Goal: Task Accomplishment & Management: Complete application form

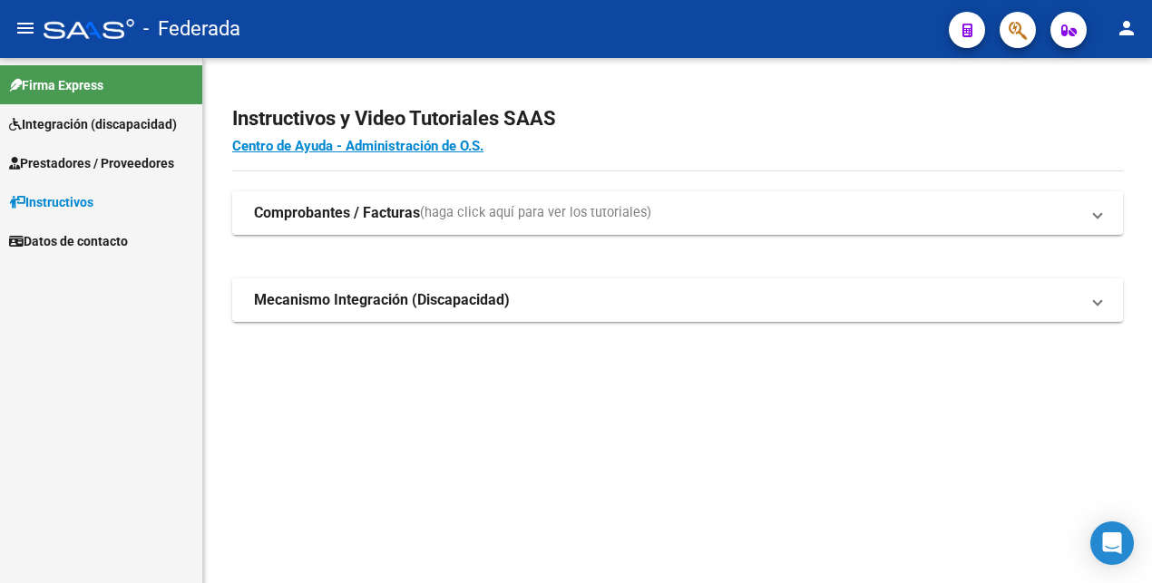
click at [111, 166] on span "Prestadores / Proveedores" at bounding box center [91, 163] width 165 height 20
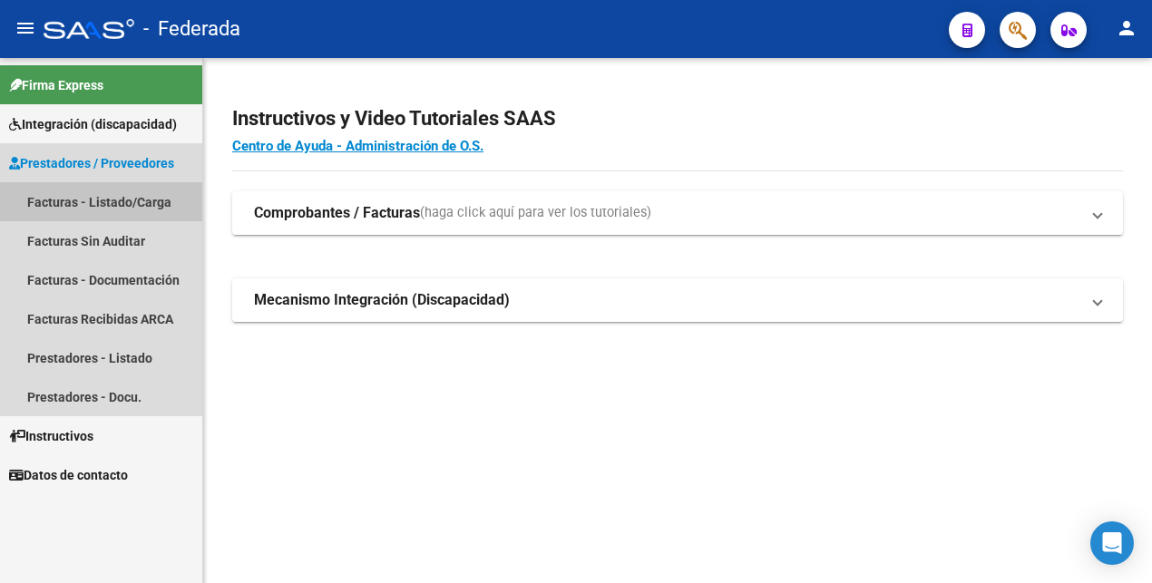
click at [89, 197] on link "Facturas - Listado/Carga" at bounding box center [101, 201] width 202 height 39
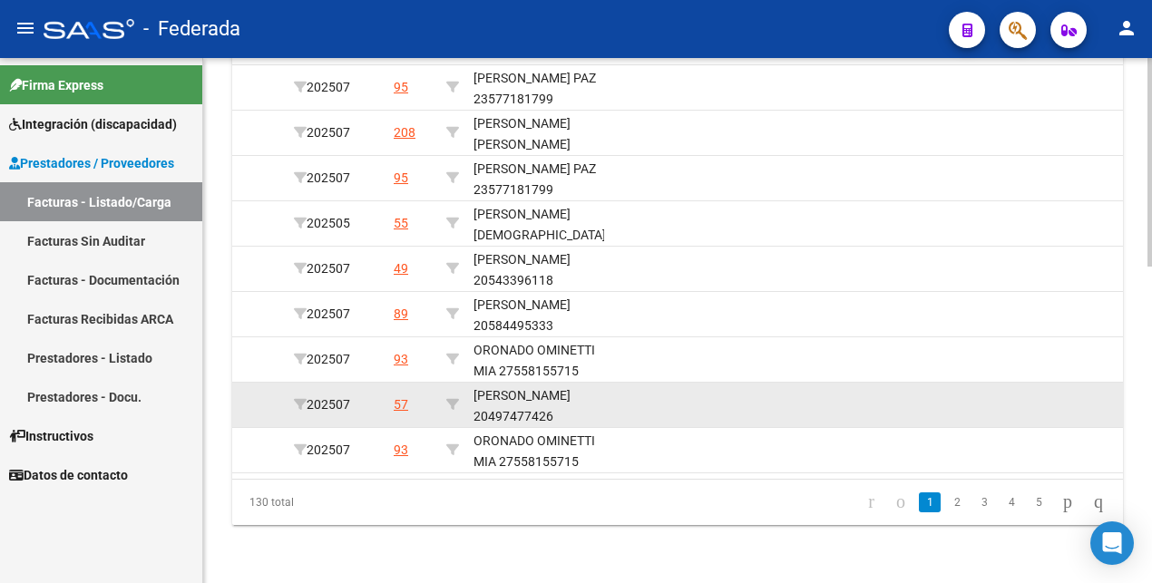
scroll to position [569, 0]
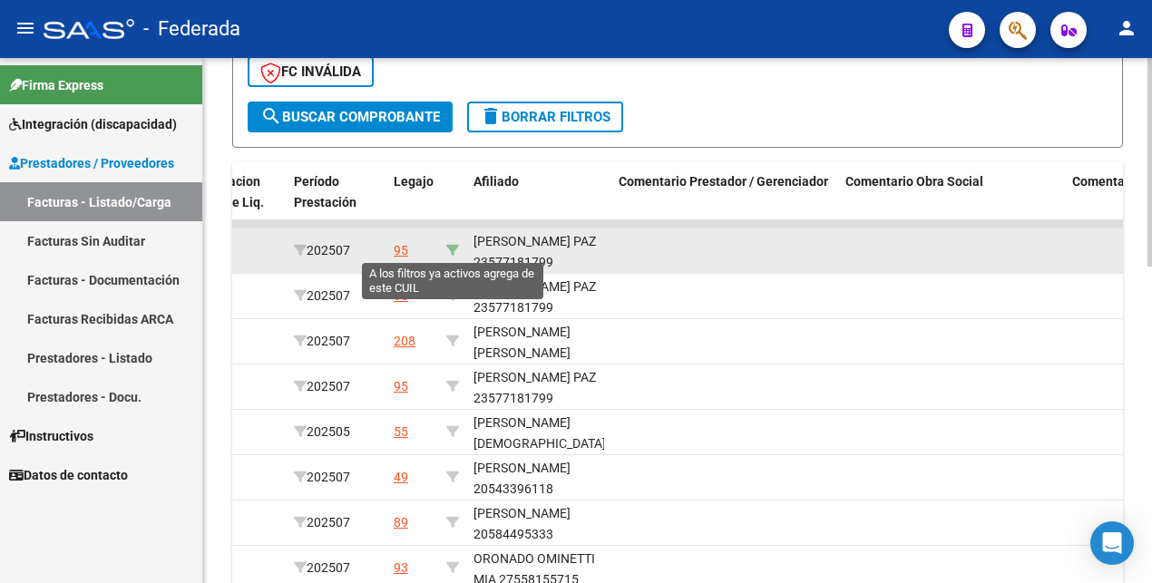
click at [452, 245] on icon at bounding box center [452, 250] width 13 height 13
type input "23577181799"
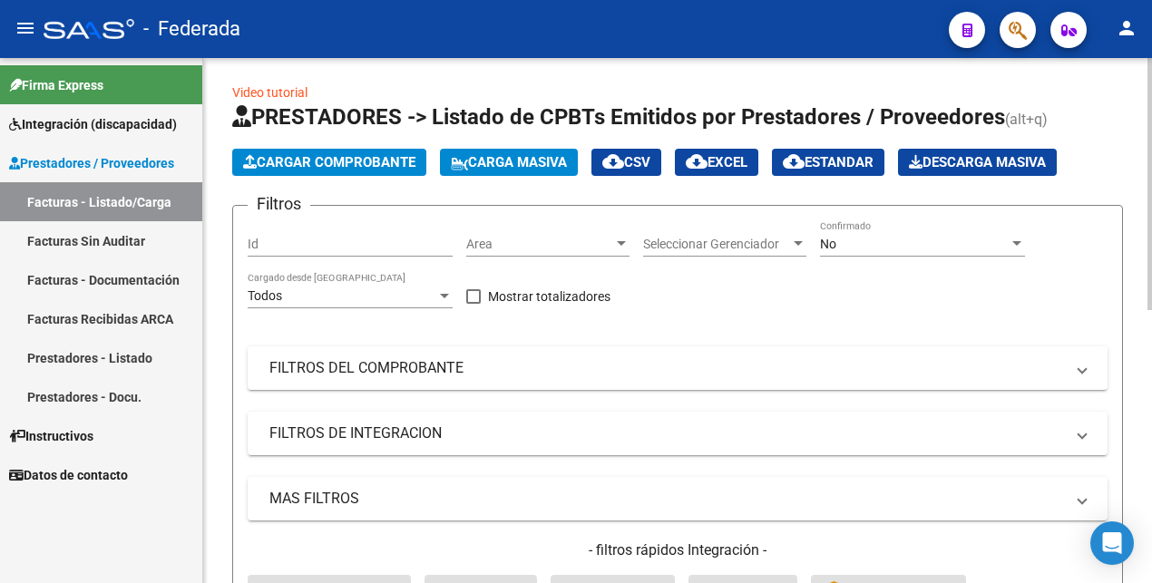
scroll to position [0, 0]
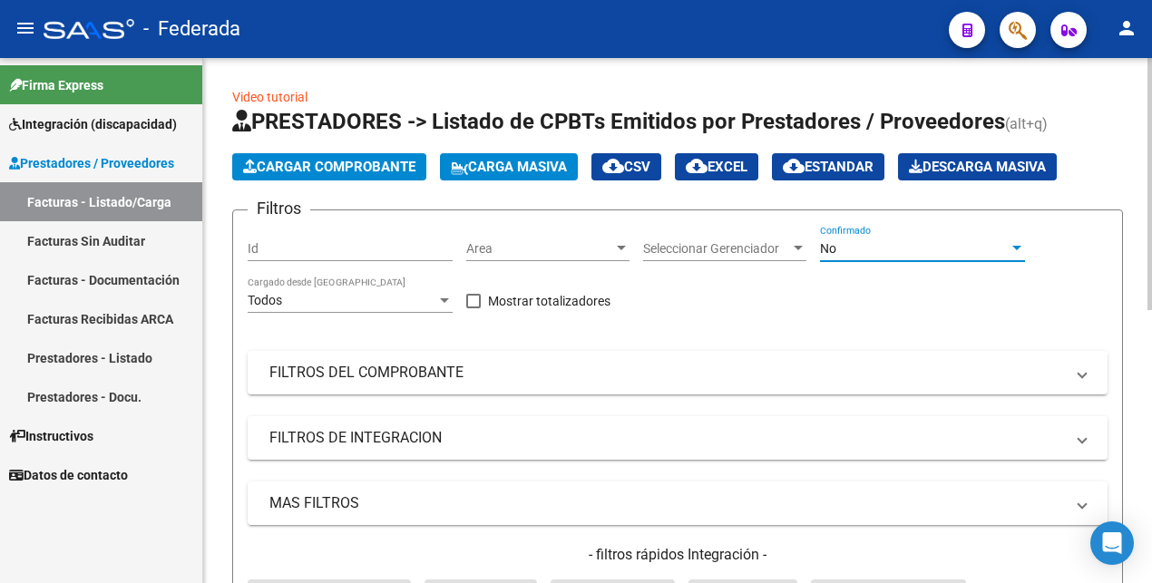
click at [869, 248] on div "No" at bounding box center [914, 248] width 189 height 15
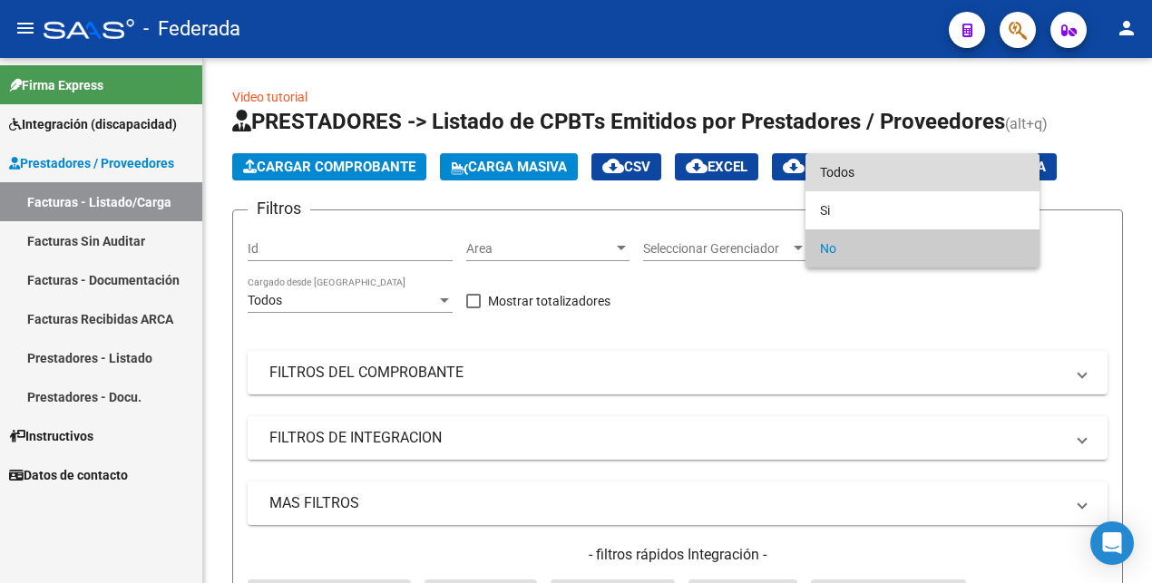
click at [852, 168] on span "Todos" at bounding box center [922, 172] width 205 height 38
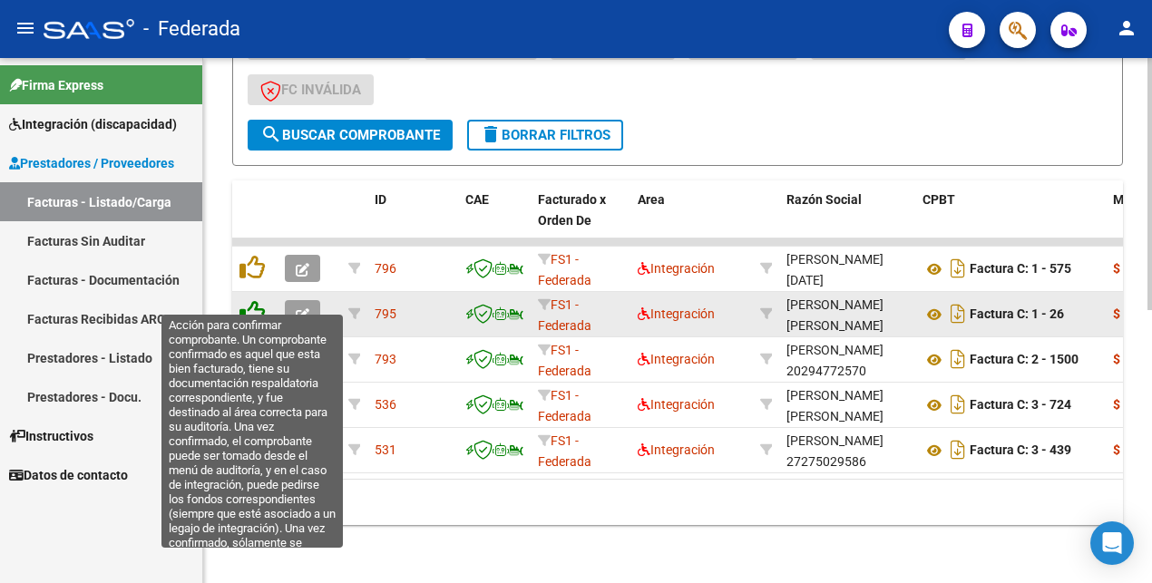
click at [254, 300] on icon at bounding box center [251, 312] width 25 height 25
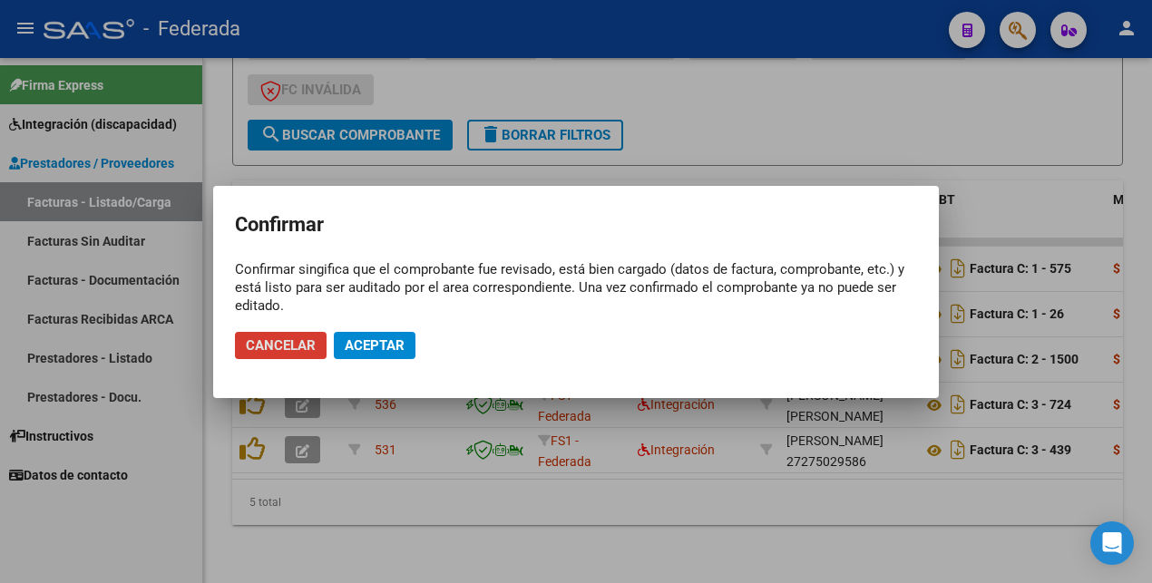
click at [384, 341] on span "Aceptar" at bounding box center [375, 345] width 60 height 16
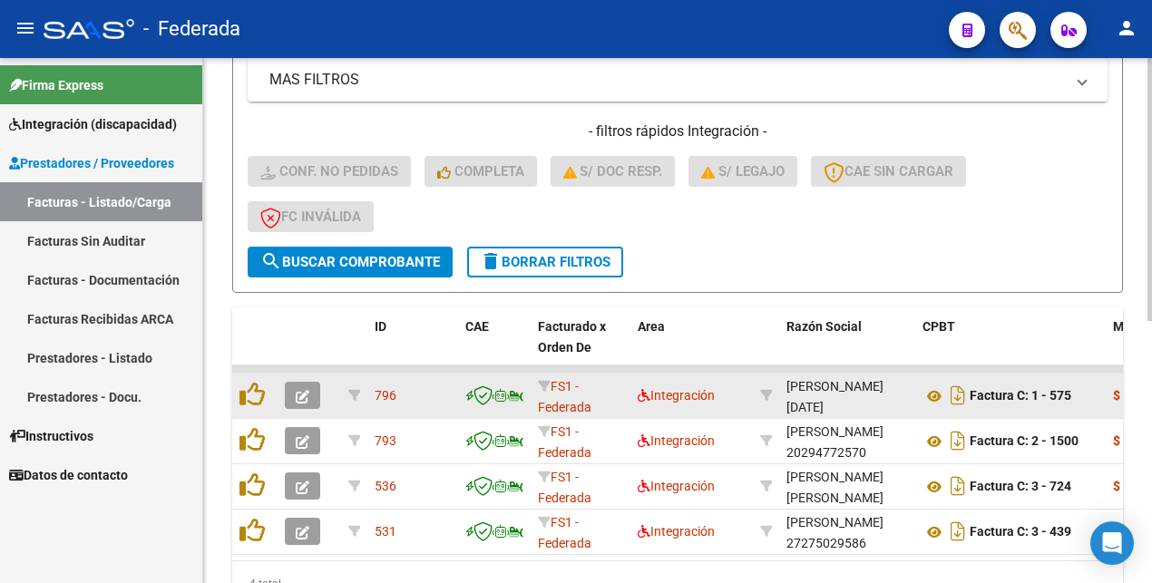
scroll to position [453, 0]
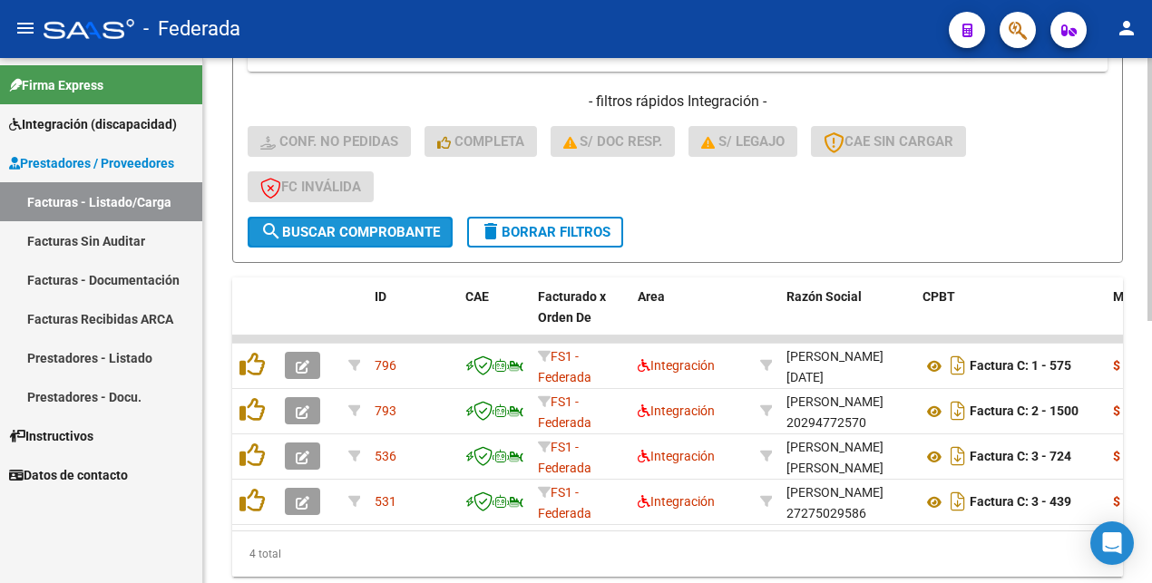
click at [394, 232] on span "search Buscar Comprobante" at bounding box center [350, 232] width 180 height 16
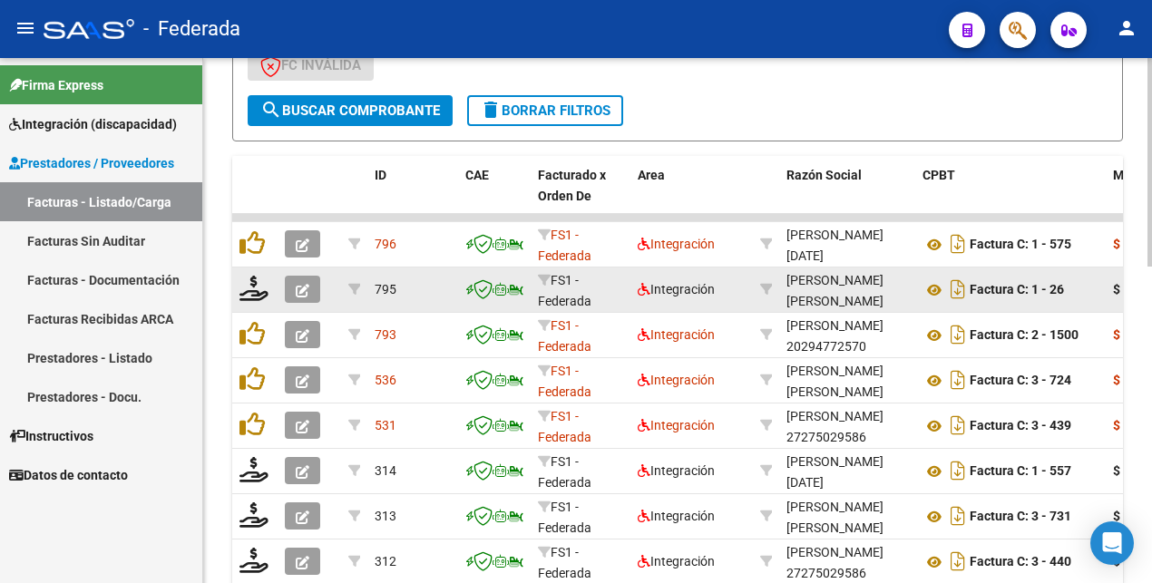
scroll to position [569, 0]
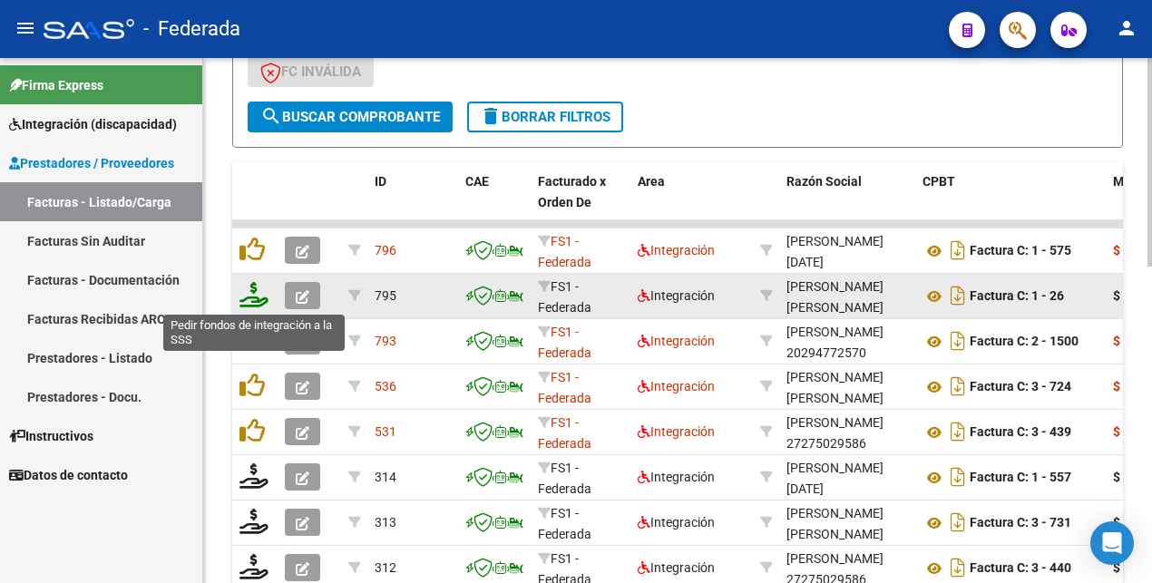
click at [253, 299] on icon at bounding box center [253, 294] width 29 height 25
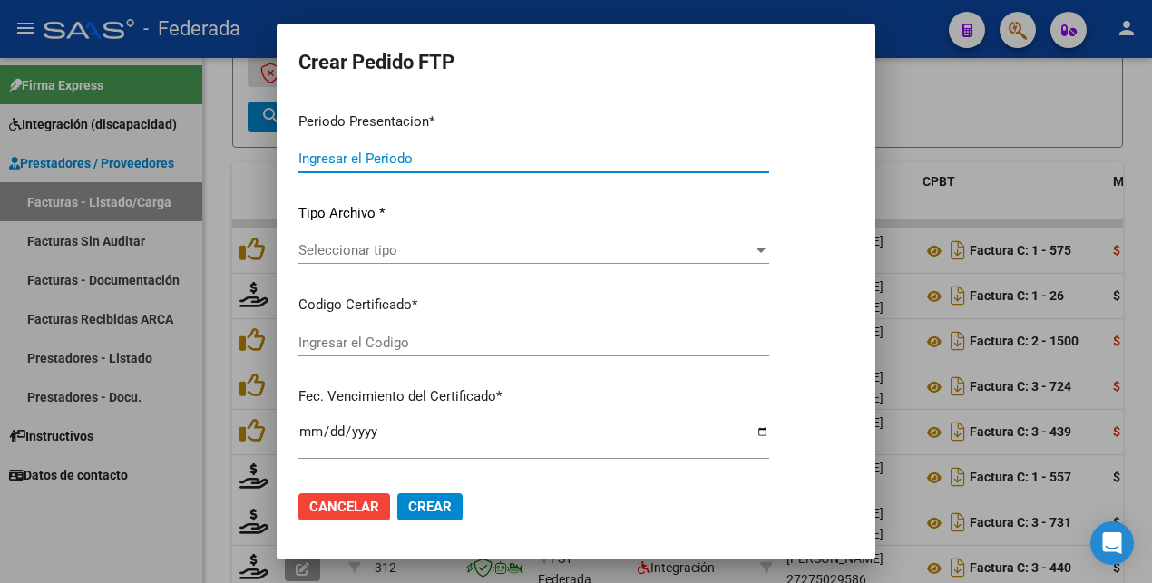
type input "202507"
type input "$ 307.654,32"
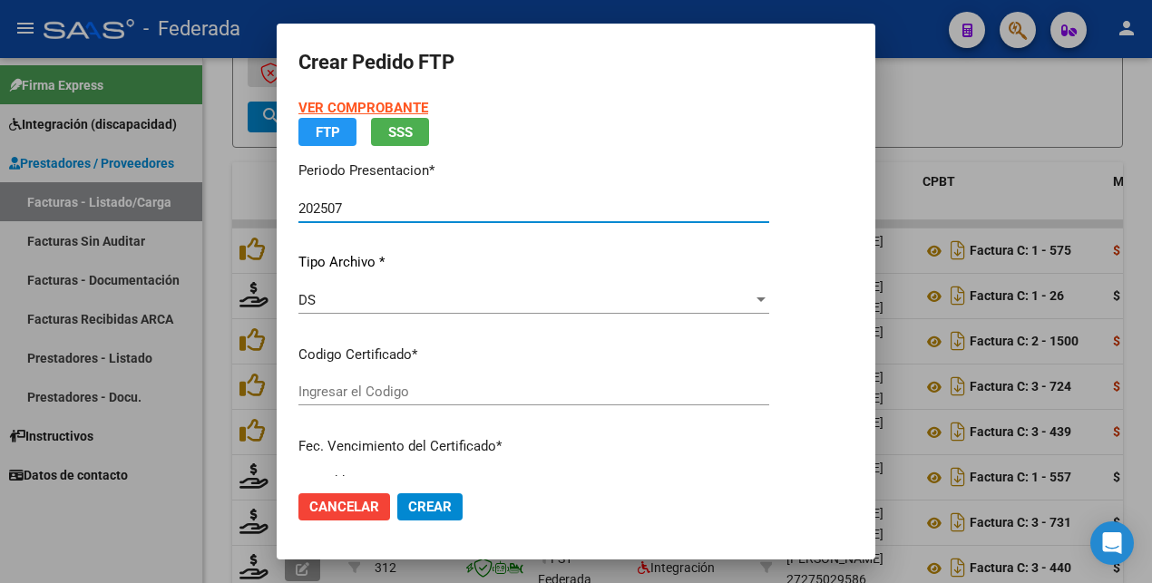
type input "ARG02000577181792024090220290902COR234"
type input "[DATE]"
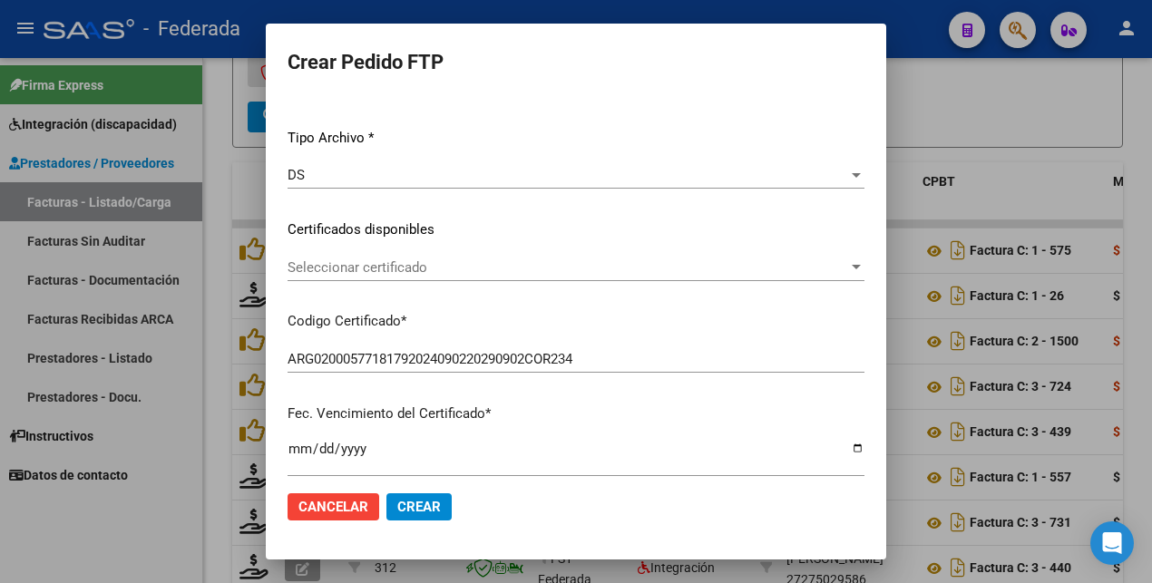
scroll to position [0, 0]
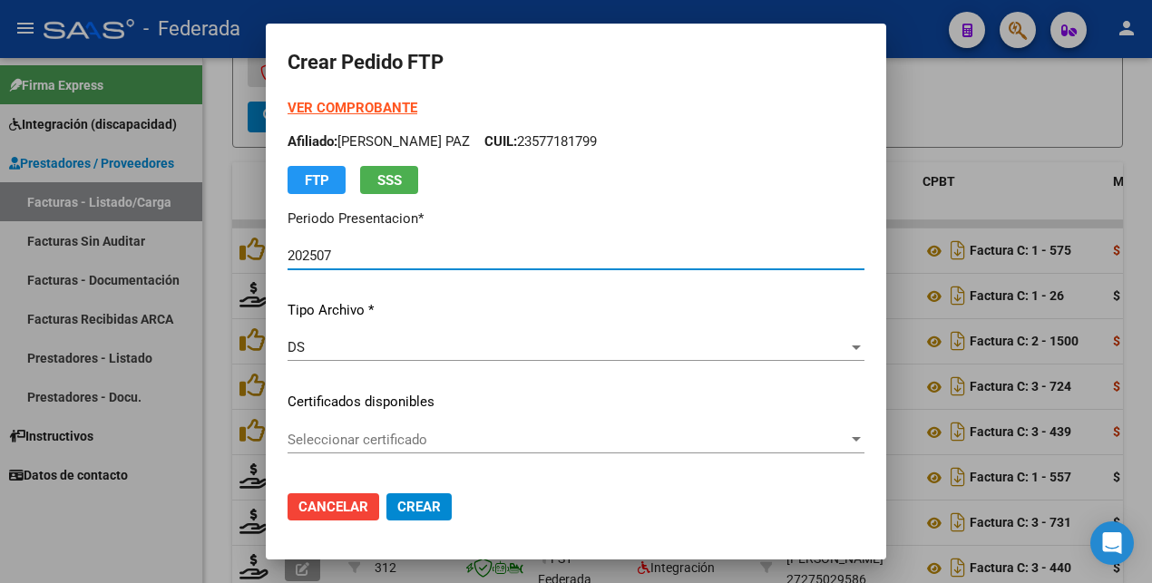
click at [351, 104] on strong "VER COMPROBANTE" at bounding box center [352, 108] width 130 height 16
click at [567, 141] on p "Afiliado: [PERSON_NAME] PAZ CUIL: 23577181799" at bounding box center [575, 141] width 577 height 21
copy p "23577181799"
click at [327, 501] on span "Cancelar" at bounding box center [333, 507] width 70 height 16
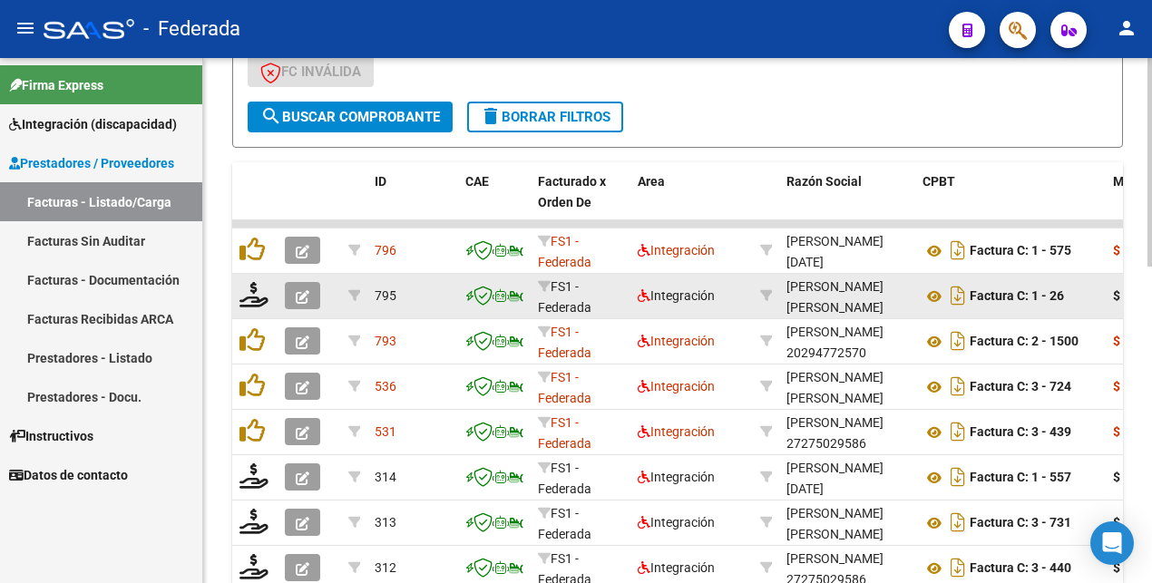
click at [255, 308] on div at bounding box center [254, 296] width 31 height 28
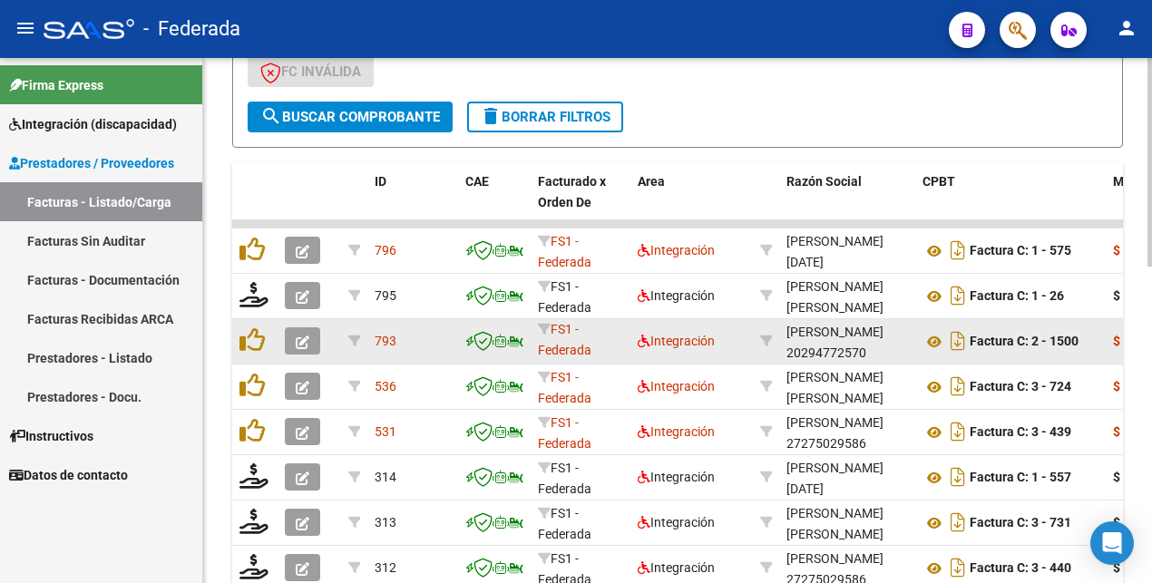
scroll to position [4, 0]
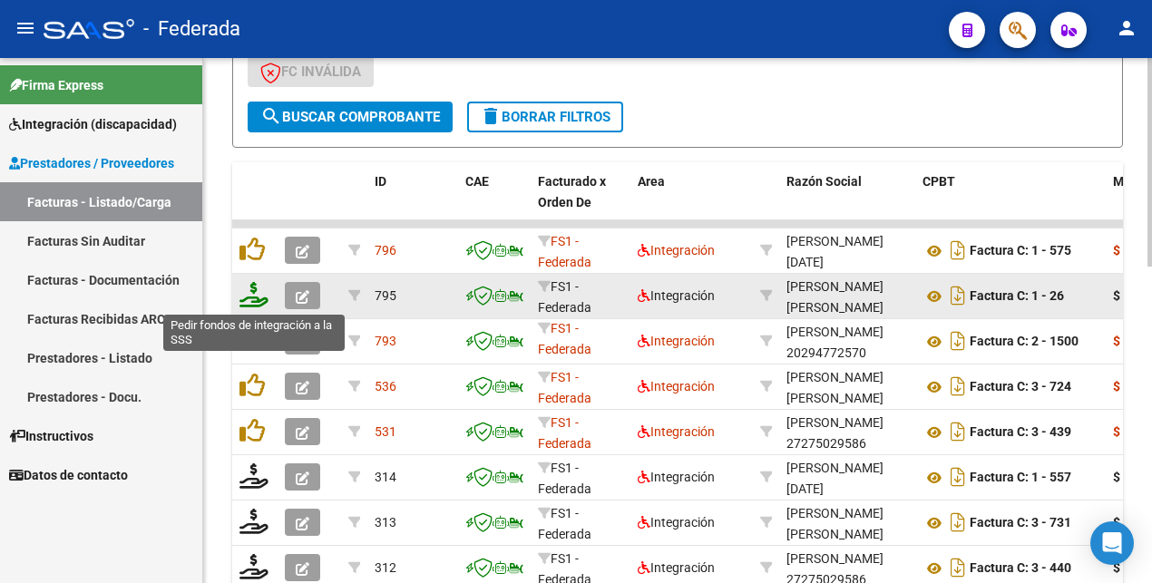
click at [249, 301] on icon at bounding box center [253, 294] width 29 height 25
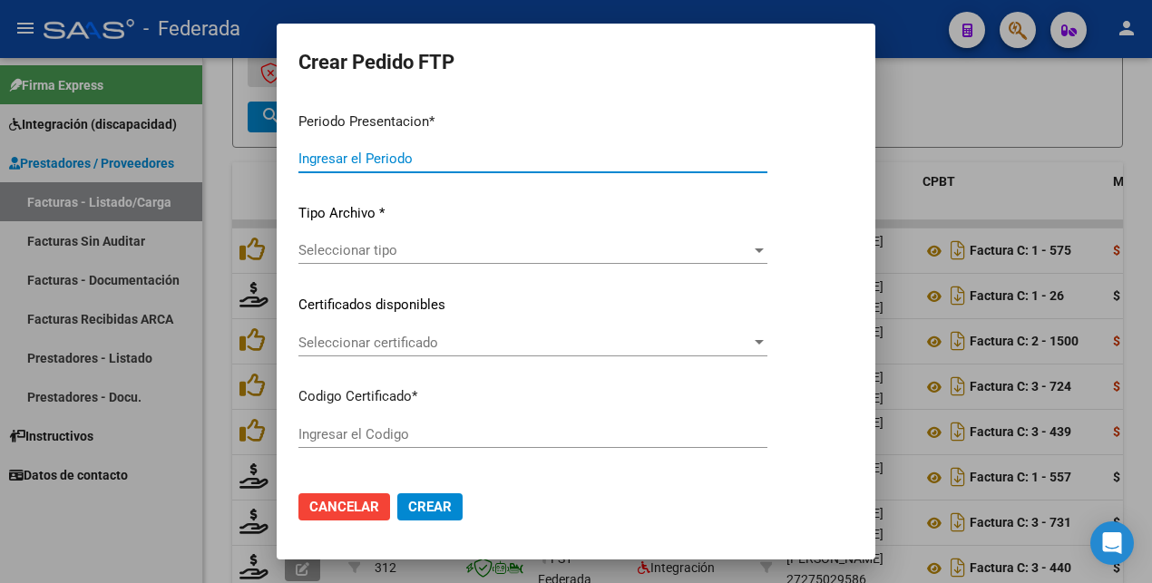
type input "202507"
type input "$ 307.654,32"
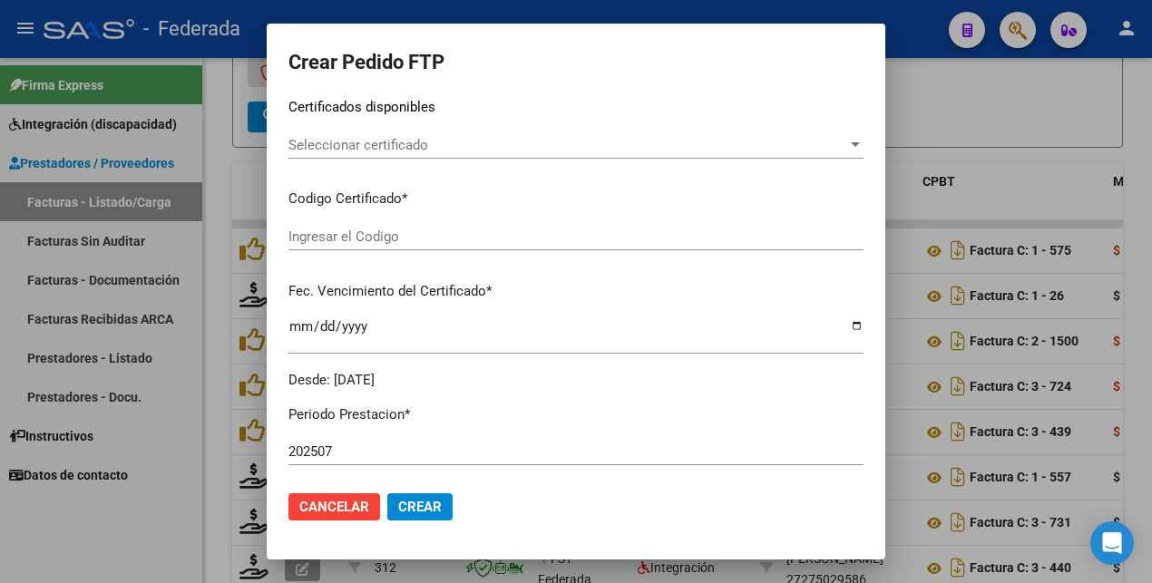
type input "ARG02000577181792024090220290902COR234"
type input "[DATE]"
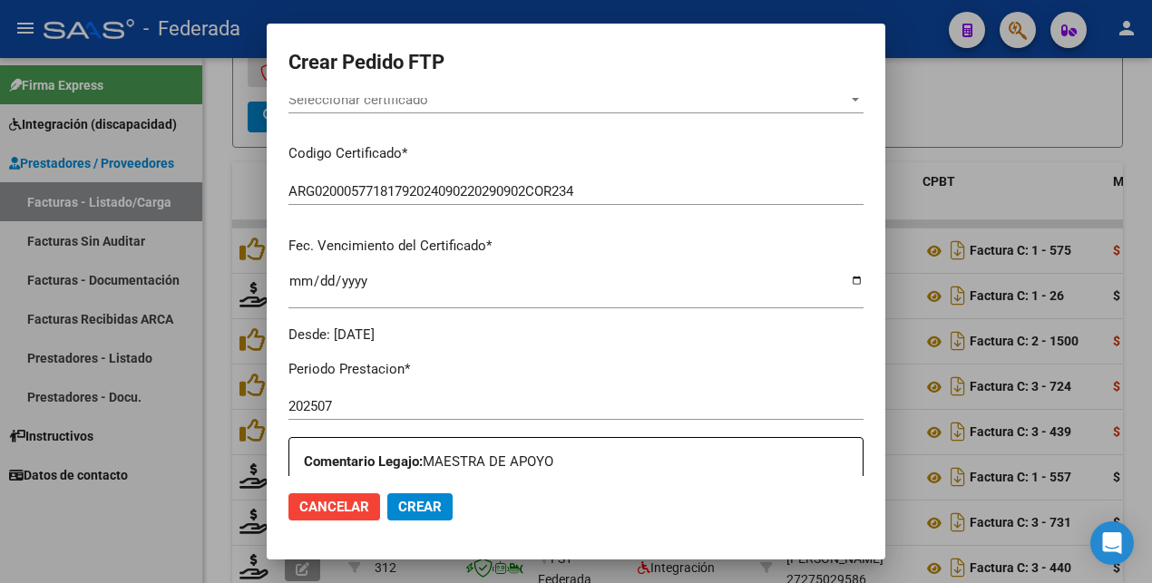
scroll to position [567, 0]
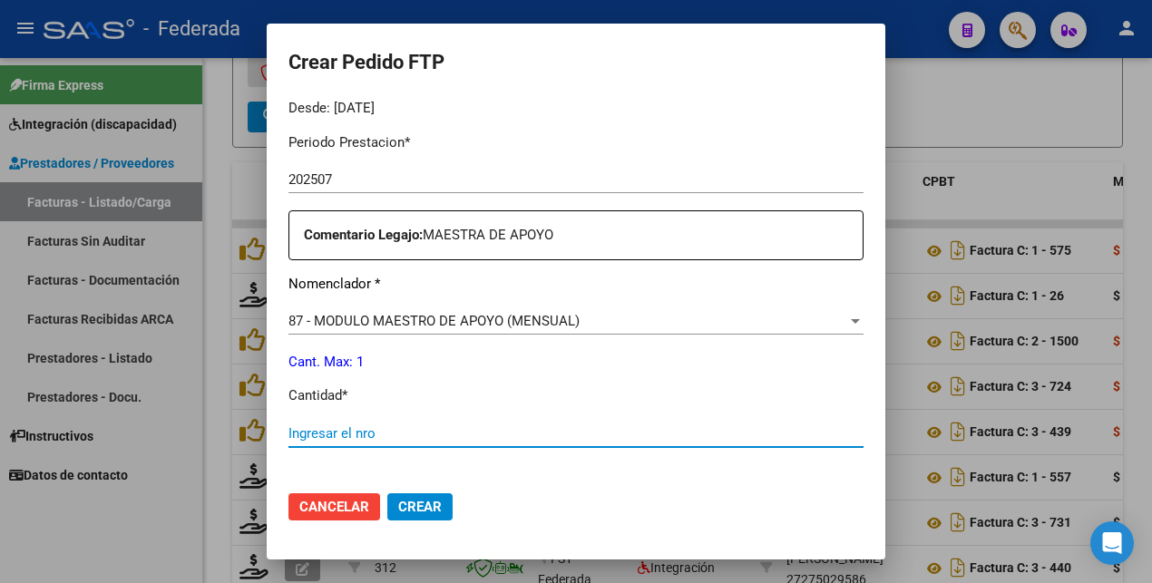
click at [348, 434] on input "Ingresar el nro" at bounding box center [575, 433] width 575 height 16
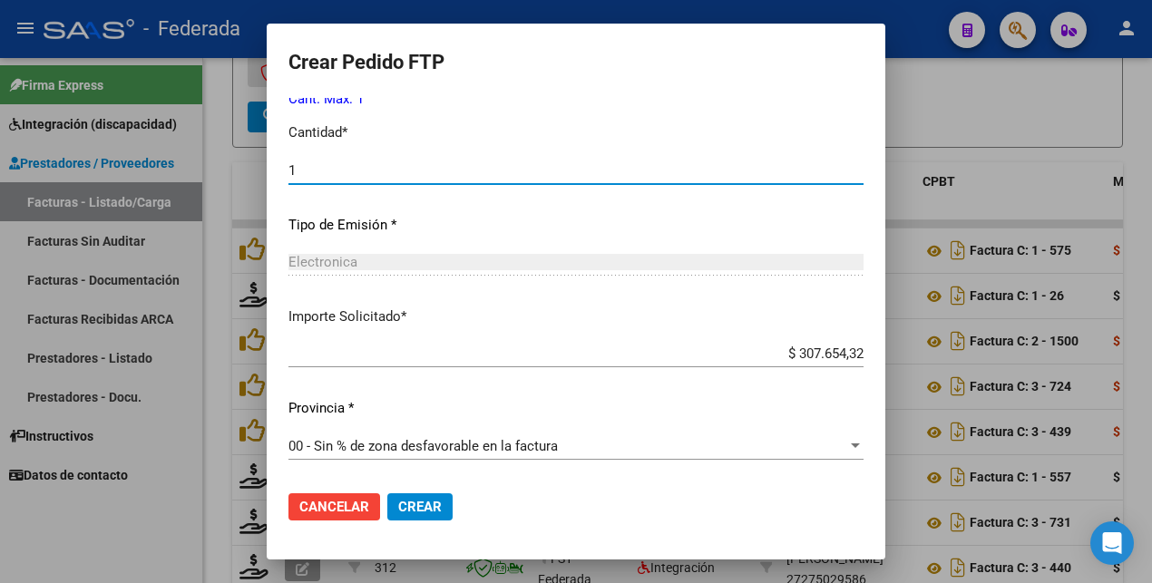
type input "1"
click at [394, 516] on button "Crear" at bounding box center [419, 506] width 65 height 27
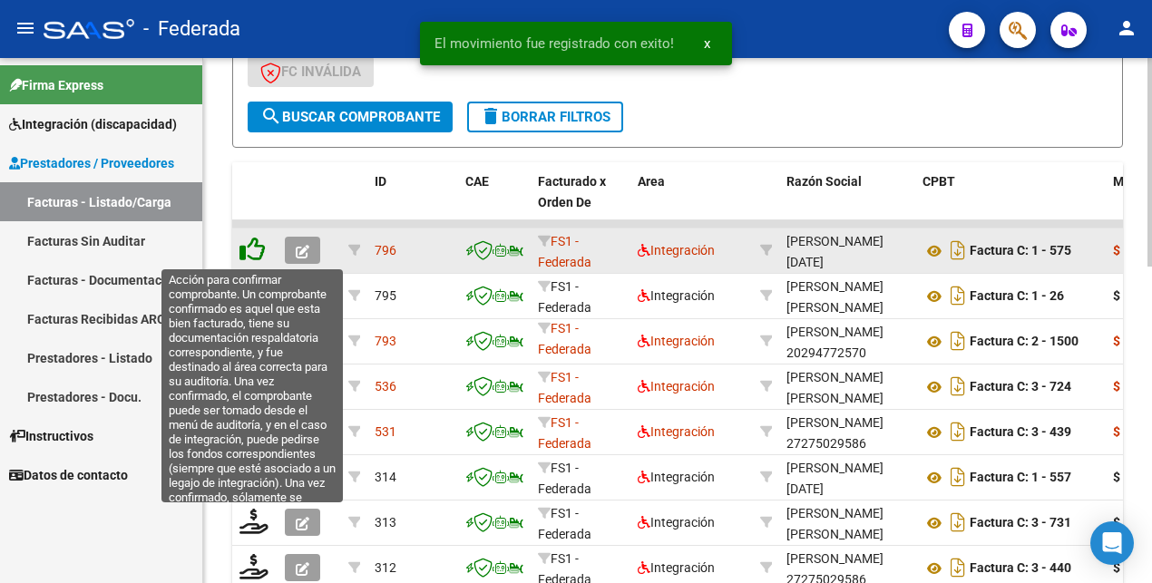
click at [252, 249] on icon at bounding box center [251, 249] width 25 height 25
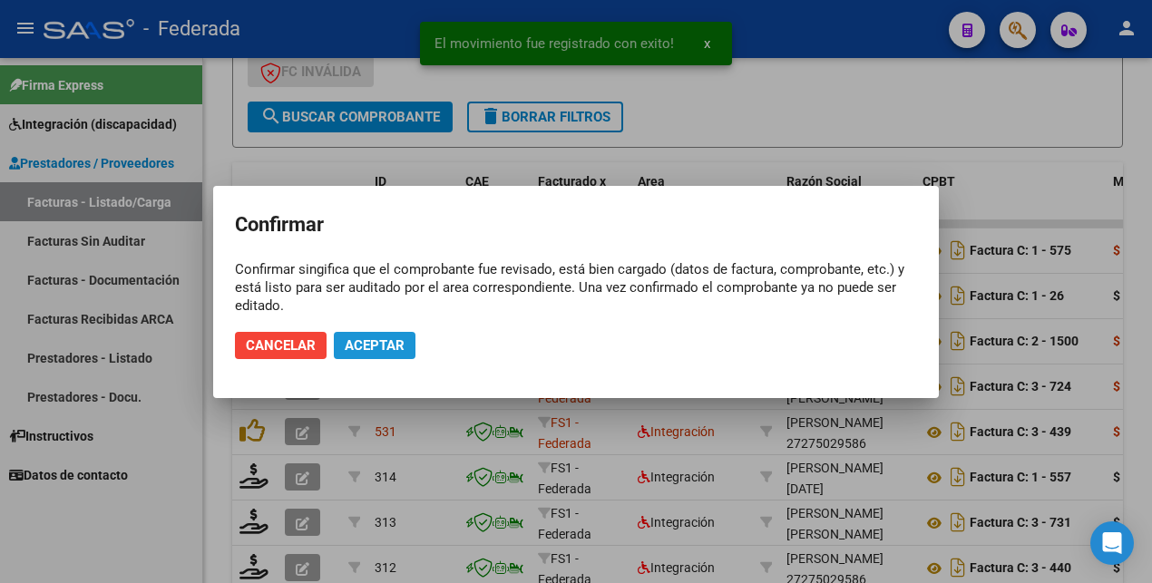
click at [370, 348] on span "Aceptar" at bounding box center [375, 345] width 60 height 16
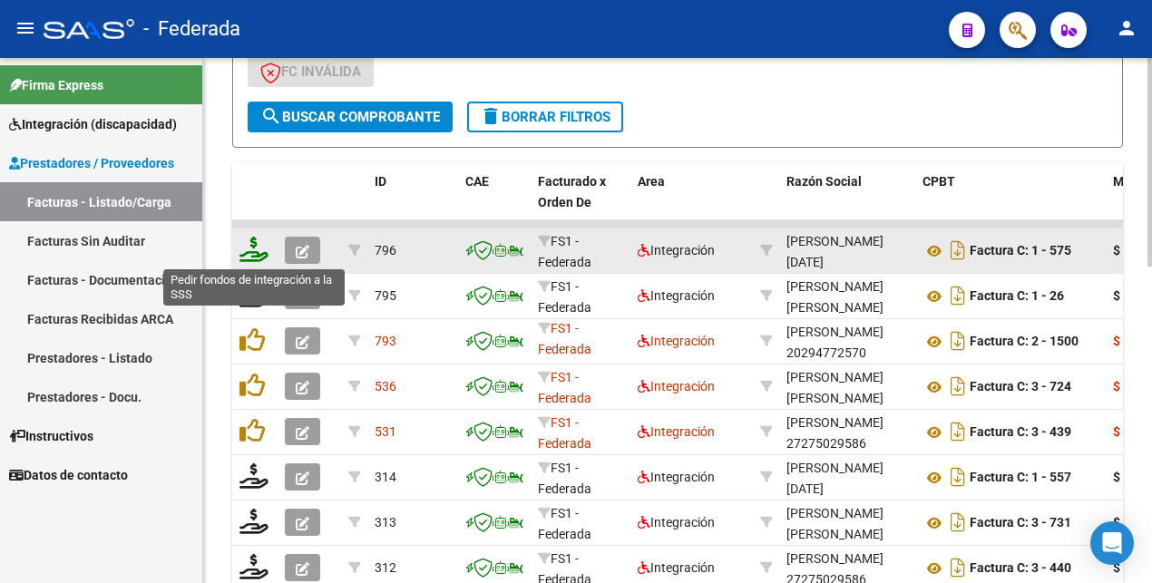
click at [252, 259] on icon at bounding box center [253, 249] width 29 height 25
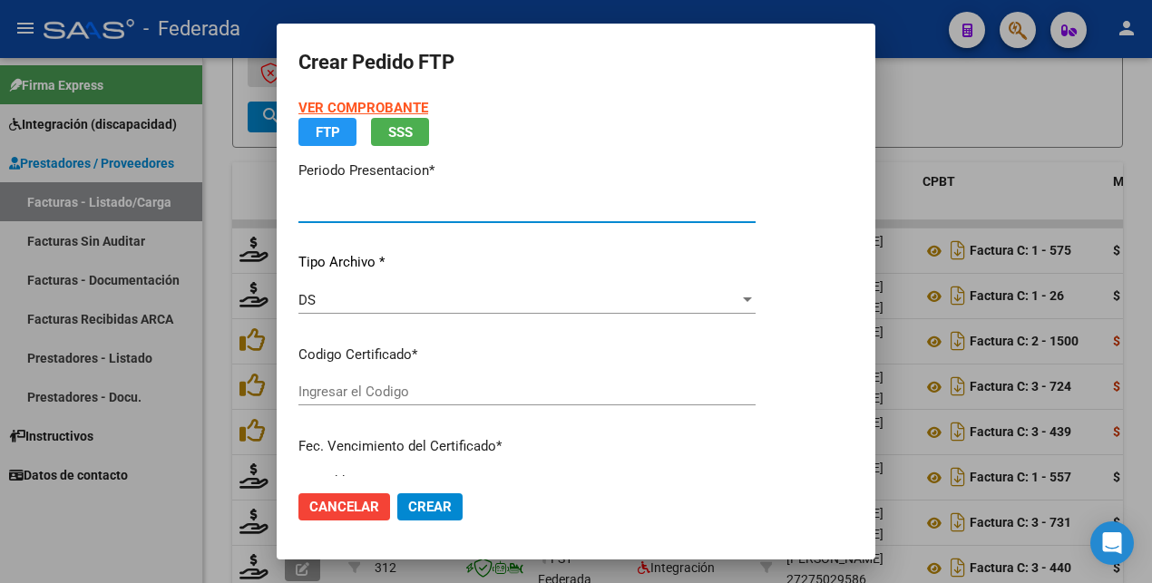
type input "202507"
type input "$ 86.755,28"
type input "ARG02000577181792024090220290902COR234"
type input "[DATE]"
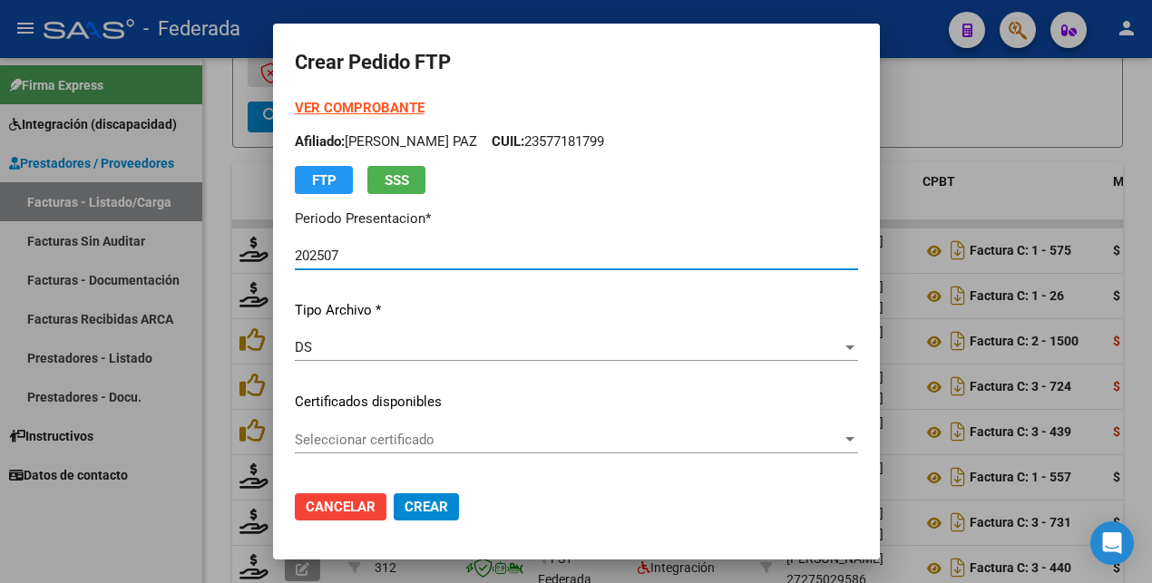
scroll to position [227, 0]
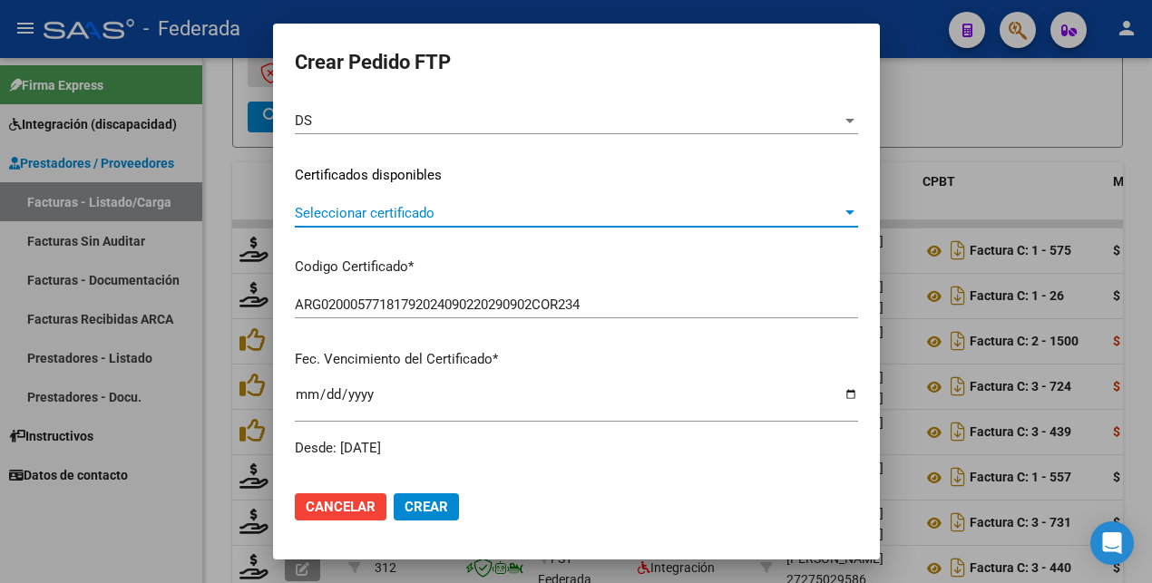
click at [418, 209] on span "Seleccionar certificado" at bounding box center [568, 213] width 547 height 16
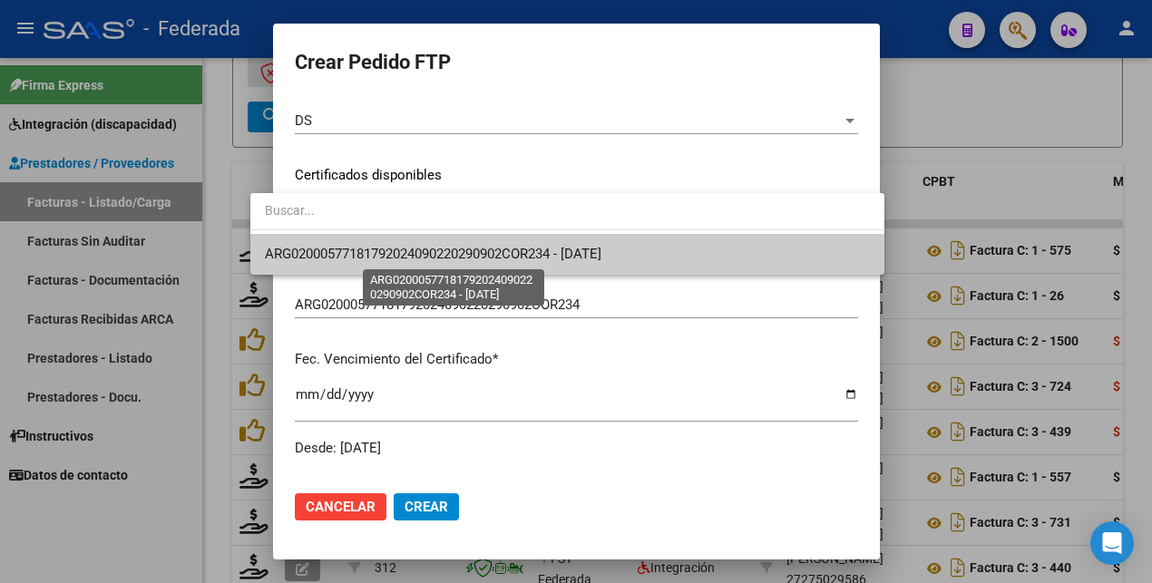
click at [420, 252] on span "ARG02000577181792024090220290902COR234 - [DATE]" at bounding box center [433, 254] width 336 height 16
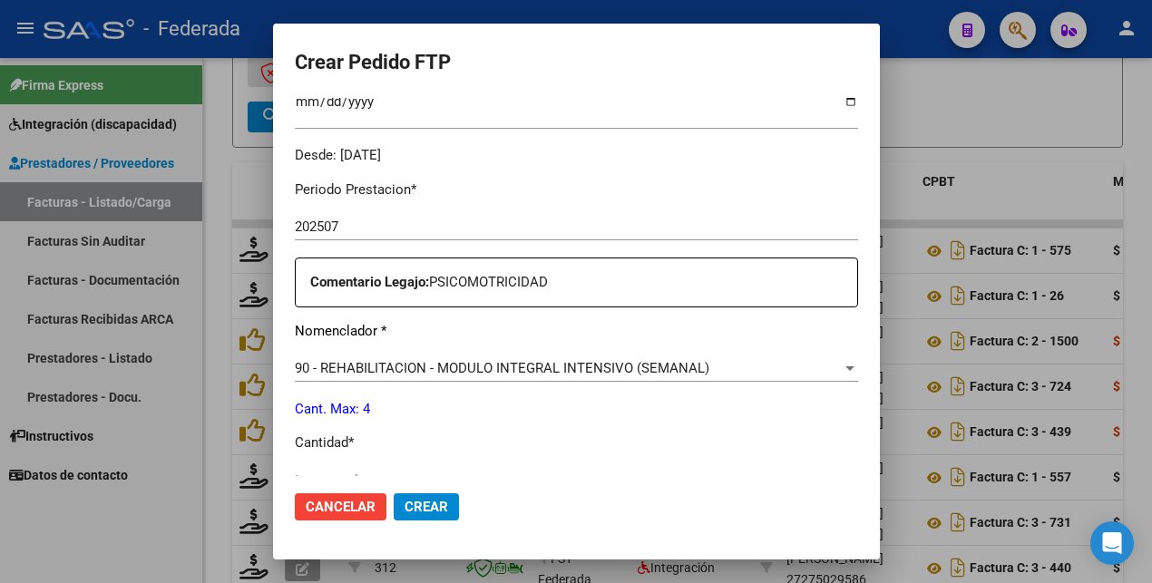
scroll to position [567, 0]
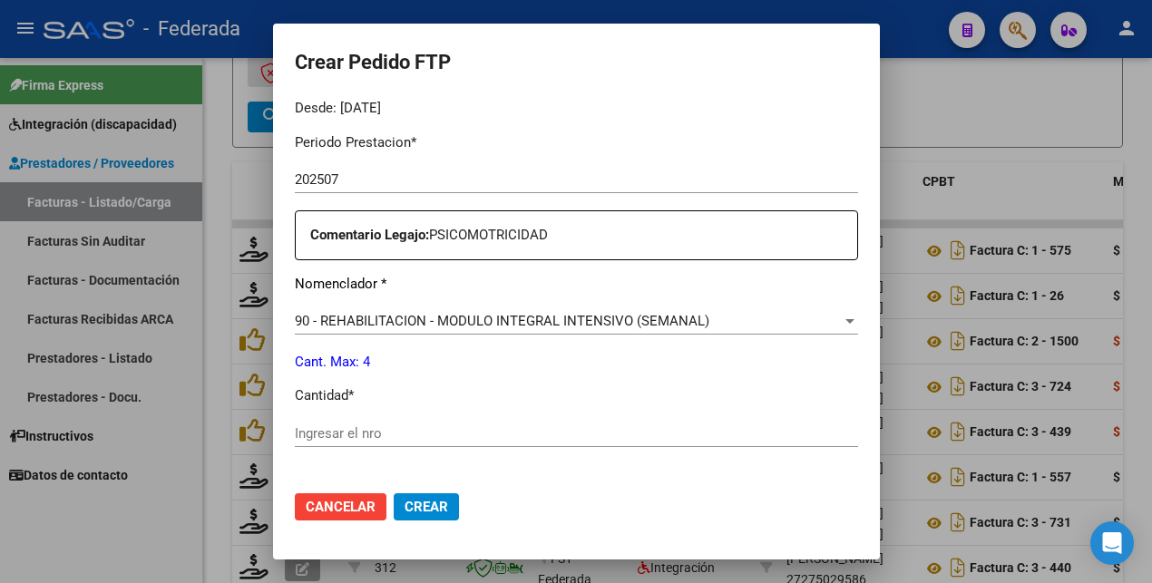
click at [304, 432] on input "Ingresar el nro" at bounding box center [576, 433] width 563 height 16
type input "4"
drag, startPoint x: 404, startPoint y: 503, endPoint x: 361, endPoint y: 501, distance: 43.6
click at [404, 503] on span "Crear" at bounding box center [426, 507] width 44 height 16
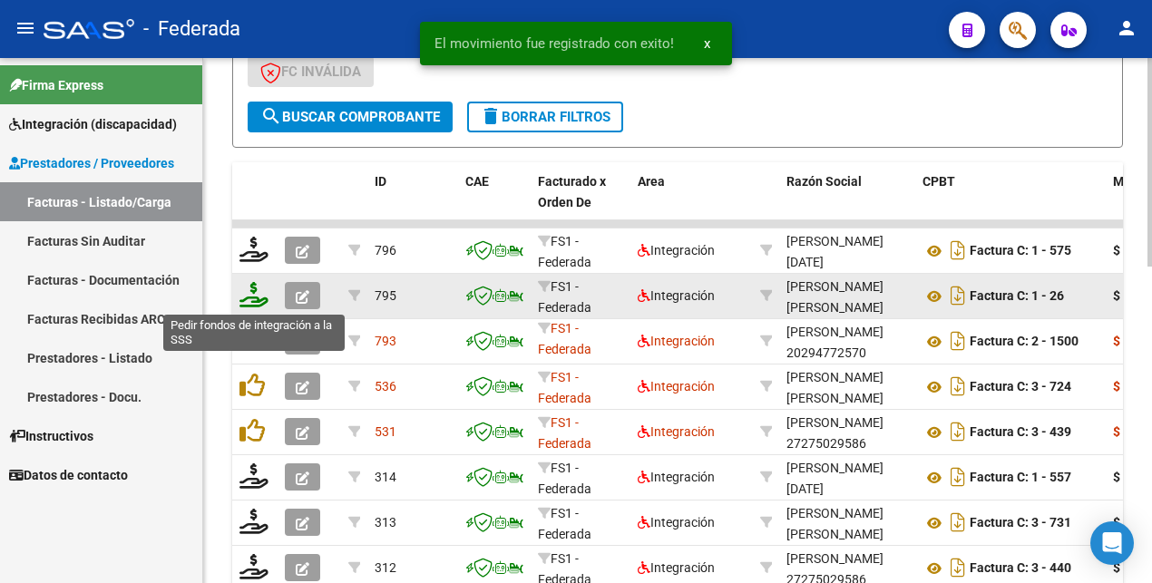
click at [258, 303] on icon at bounding box center [253, 294] width 29 height 25
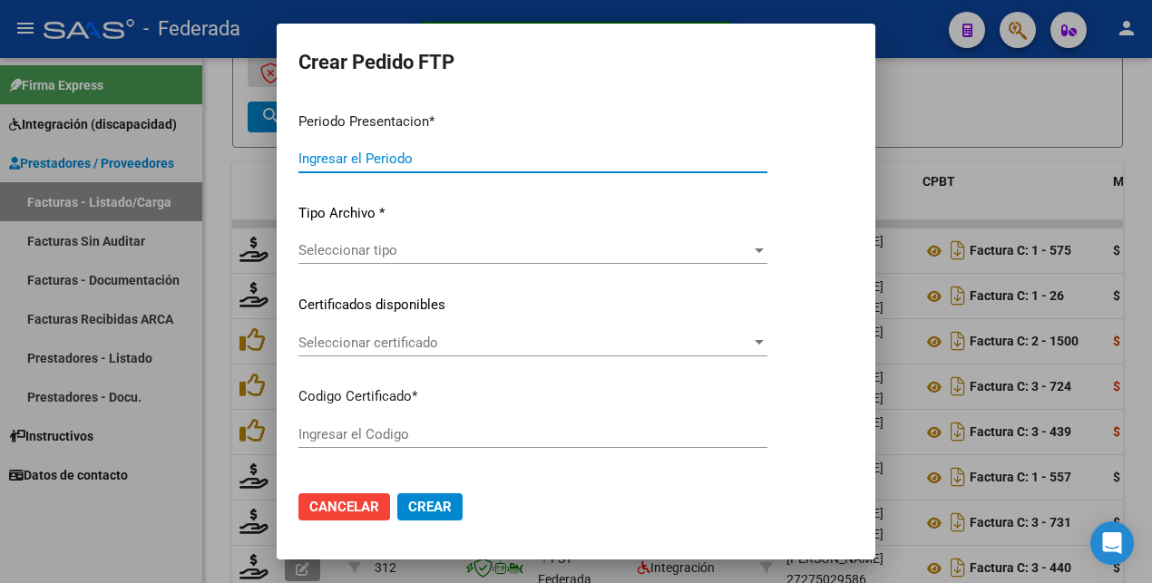
type input "202507"
type input "$ 307.654,32"
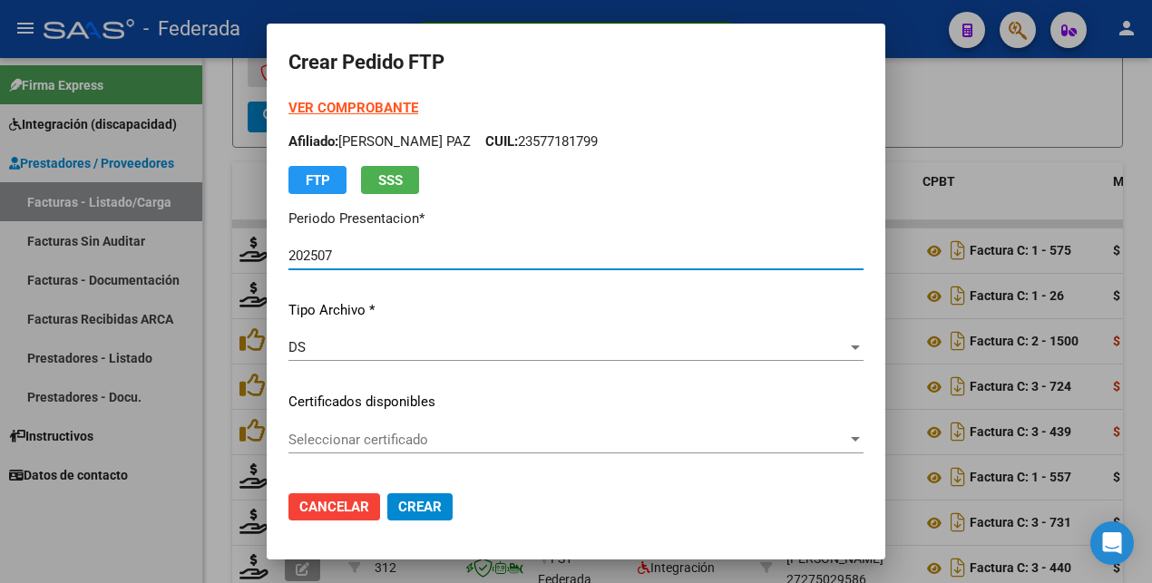
type input "ARG02000577181792024090220290902COR234"
type input "[DATE]"
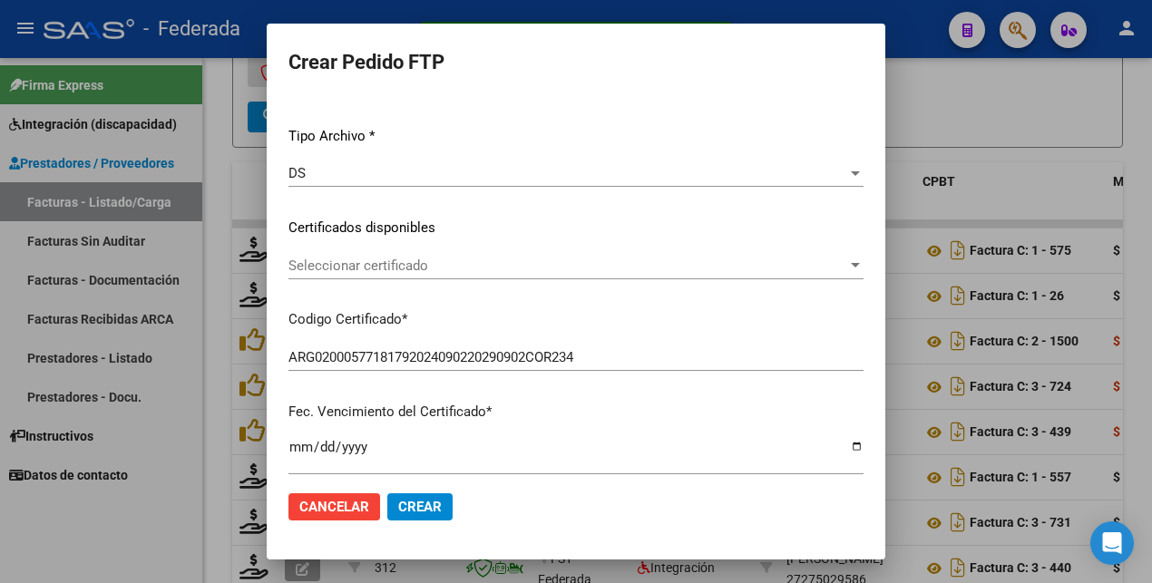
scroll to position [227, 0]
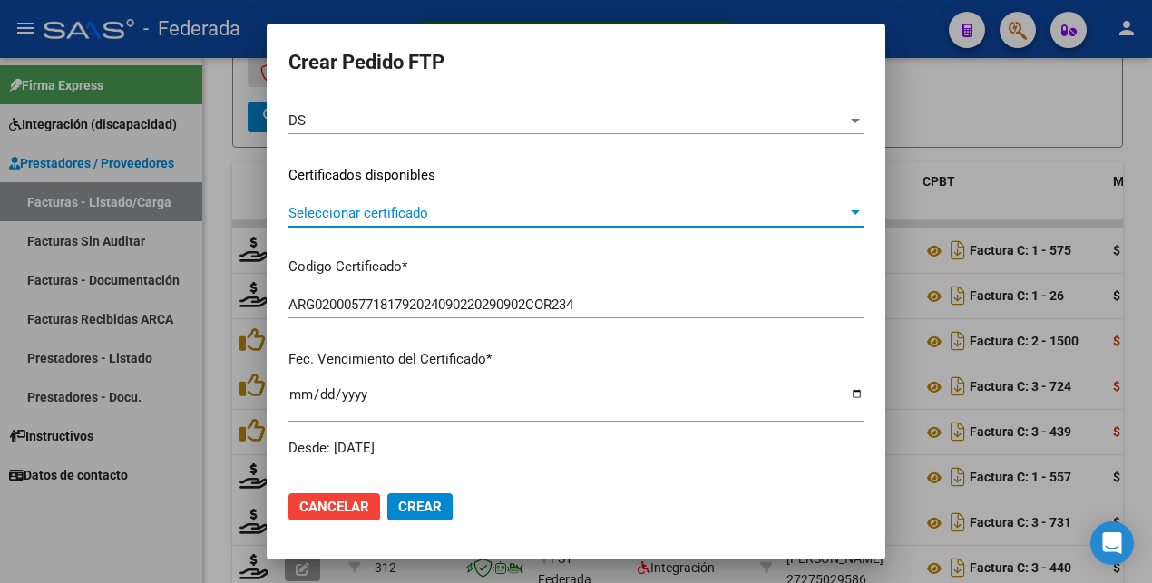
click at [449, 212] on span "Seleccionar certificado" at bounding box center [567, 213] width 559 height 16
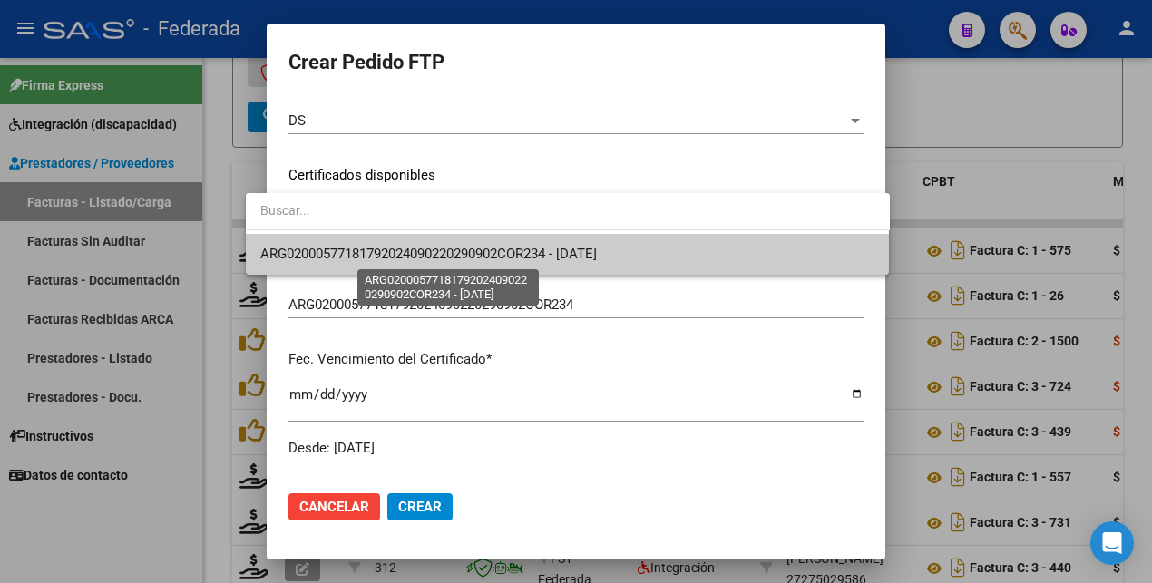
click at [436, 252] on span "ARG02000577181792024090220290902COR234 - [DATE]" at bounding box center [428, 254] width 336 height 16
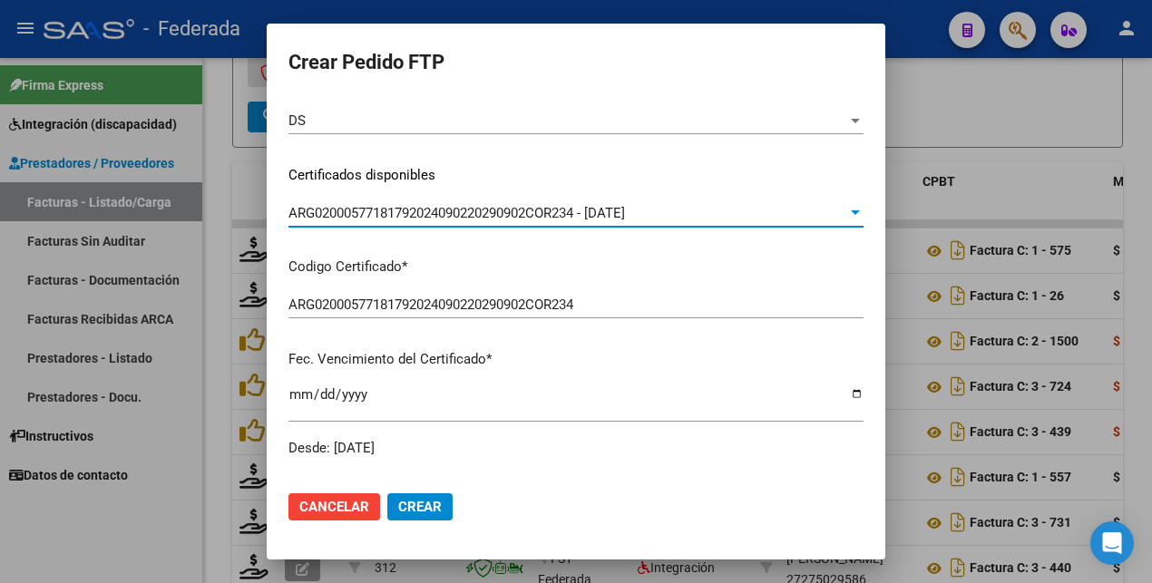
click at [398, 507] on span "Crear" at bounding box center [420, 507] width 44 height 16
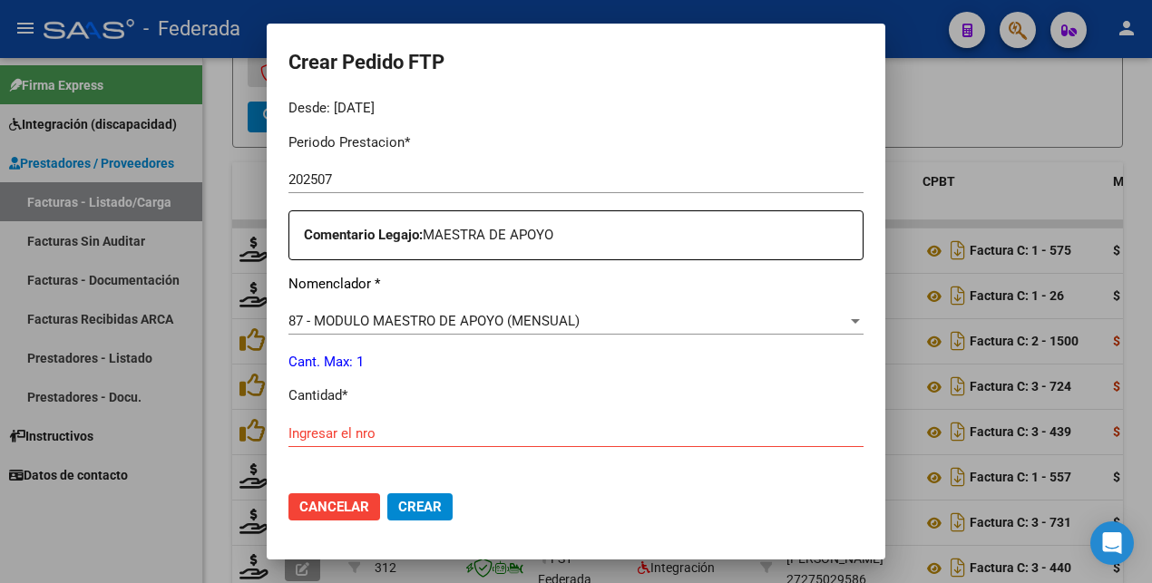
scroll to position [680, 0]
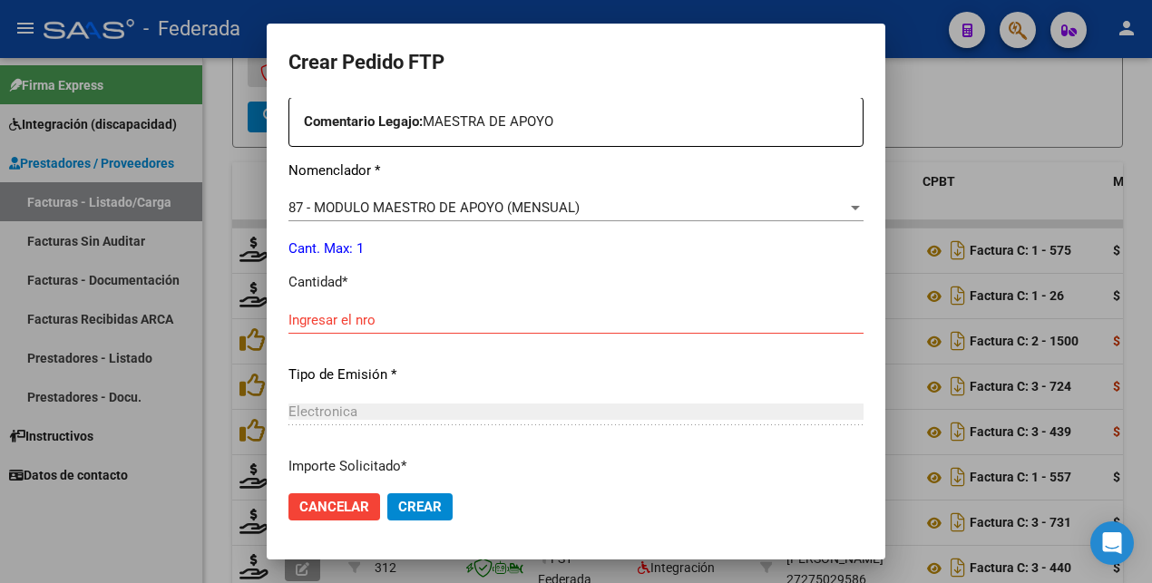
click at [357, 320] on input "Ingresar el nro" at bounding box center [575, 320] width 575 height 16
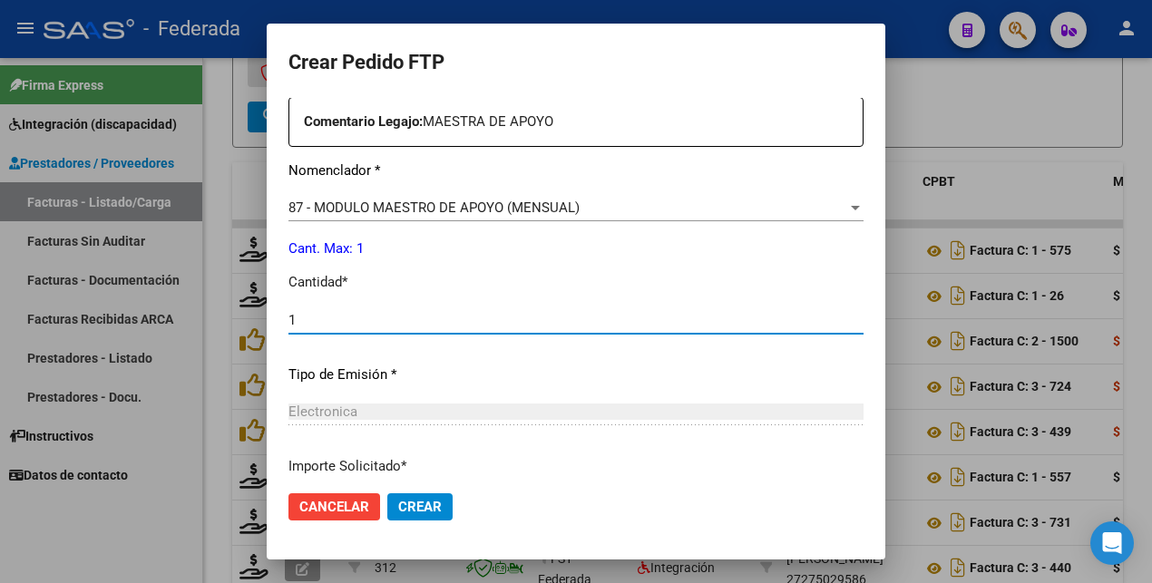
type input "1"
click at [412, 501] on span "Crear" at bounding box center [420, 507] width 44 height 16
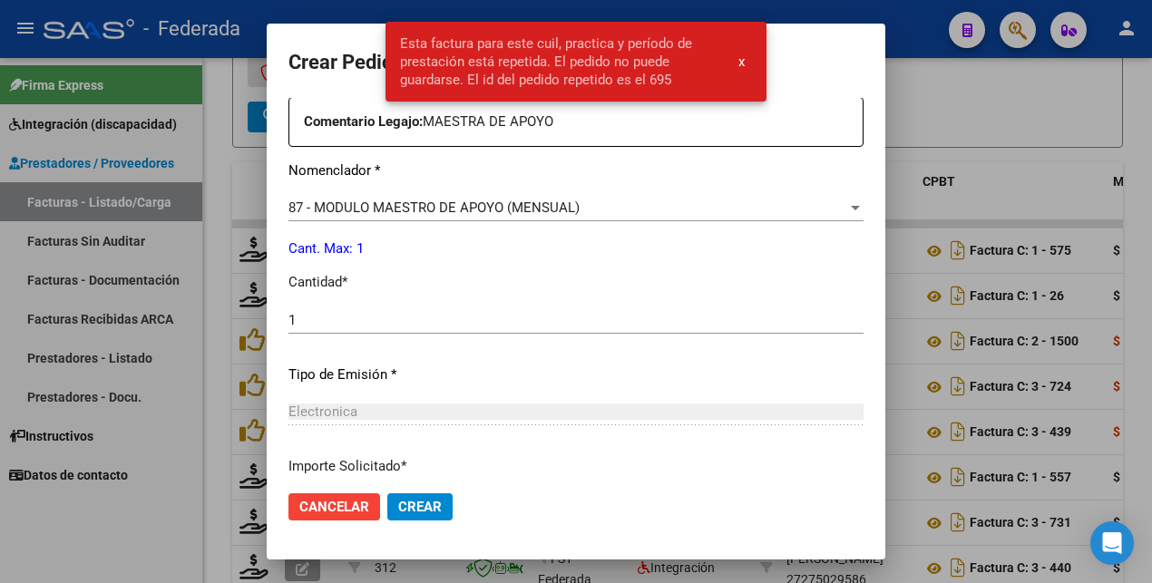
click at [189, 486] on div at bounding box center [576, 291] width 1152 height 583
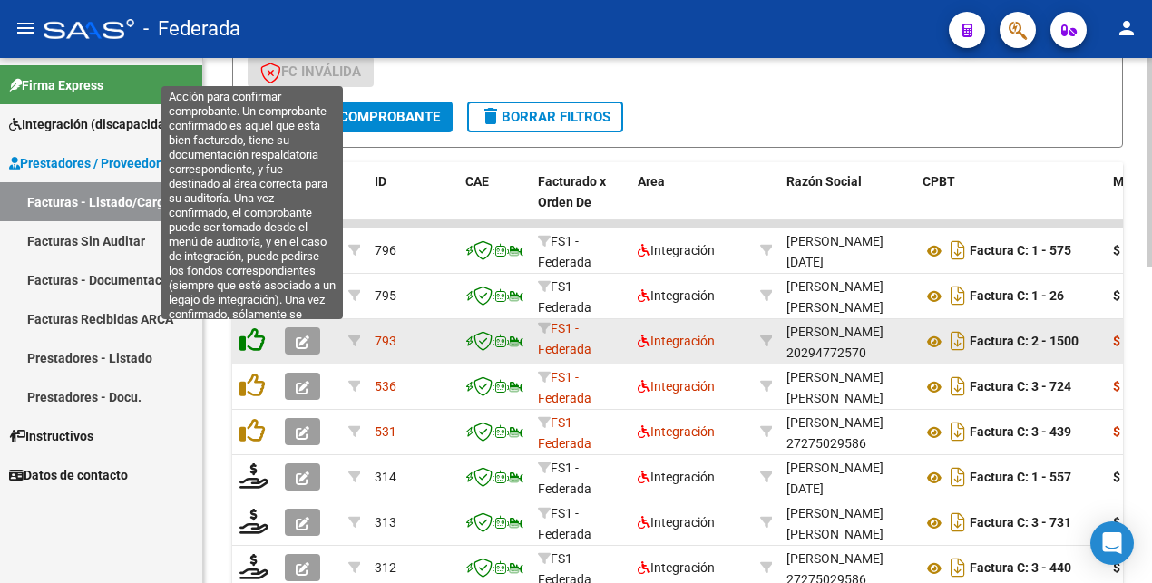
click at [250, 341] on icon at bounding box center [251, 339] width 25 height 25
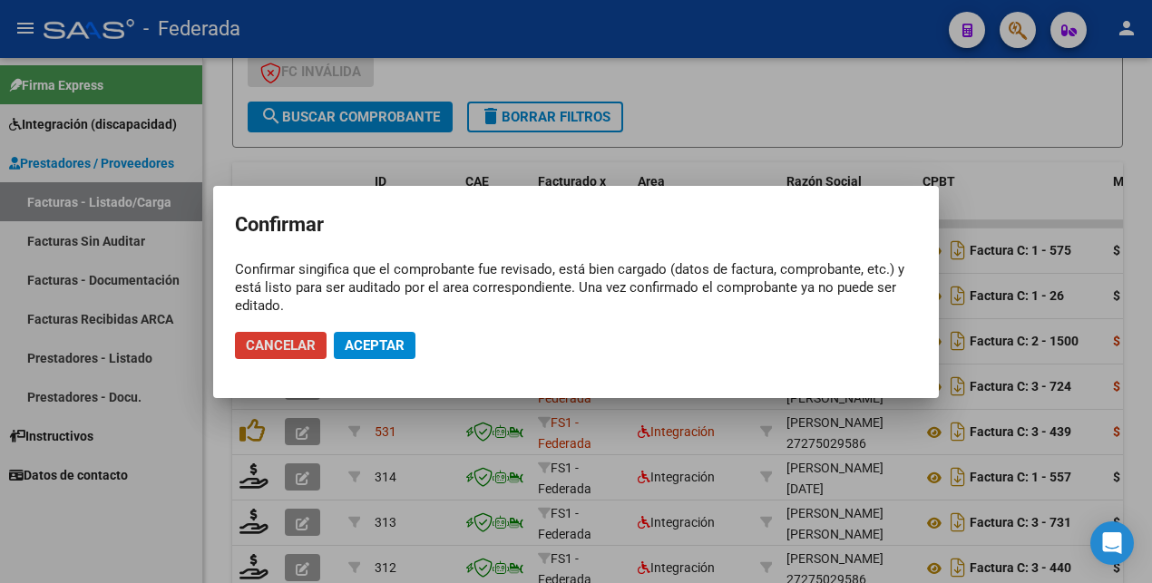
click at [362, 344] on span "Aceptar" at bounding box center [375, 345] width 60 height 16
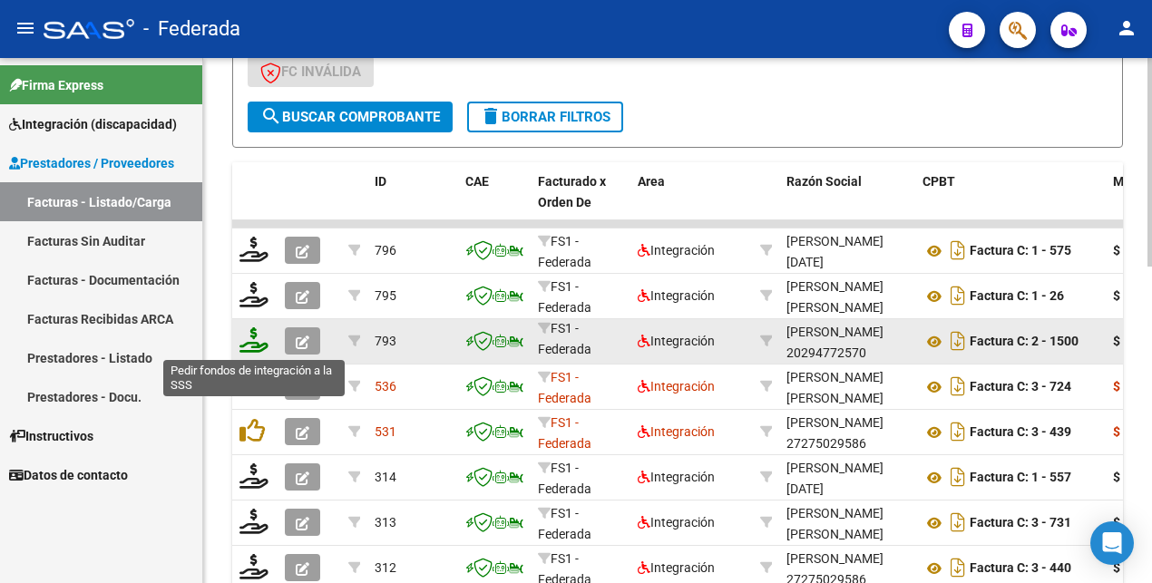
click at [256, 346] on icon at bounding box center [253, 339] width 29 height 25
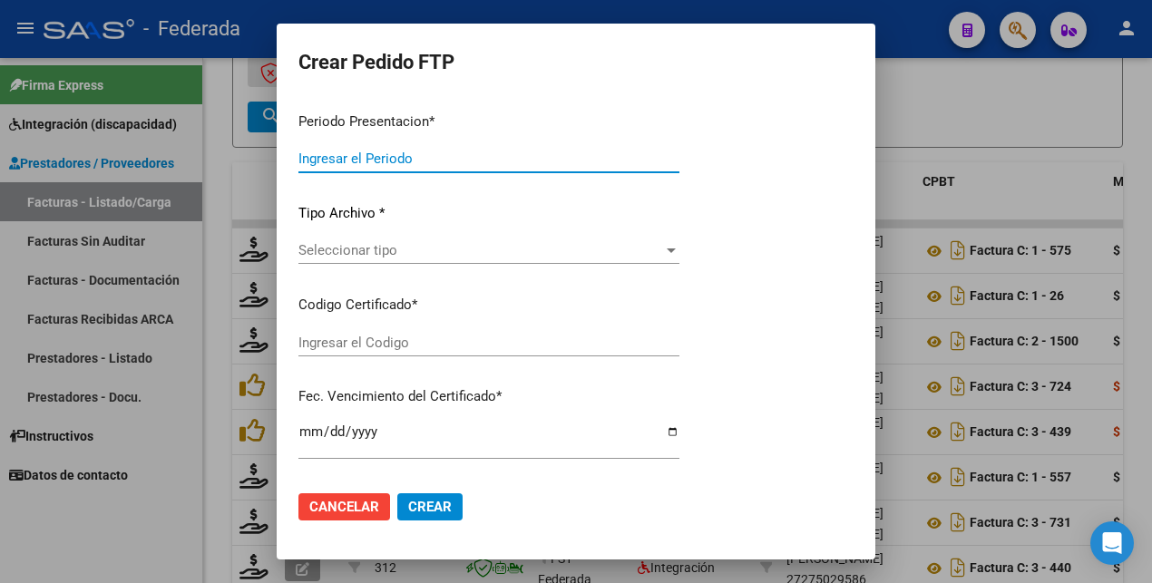
type input "202507"
type input "$ 151.821,74"
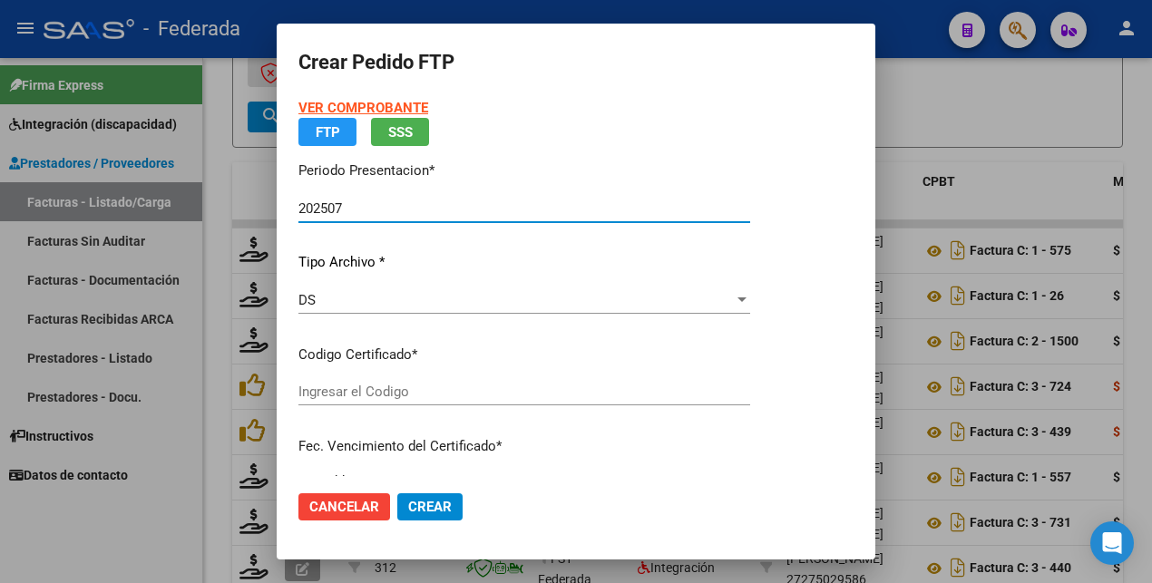
type input "ARG02000577181792024090220290902COR234"
type input "[DATE]"
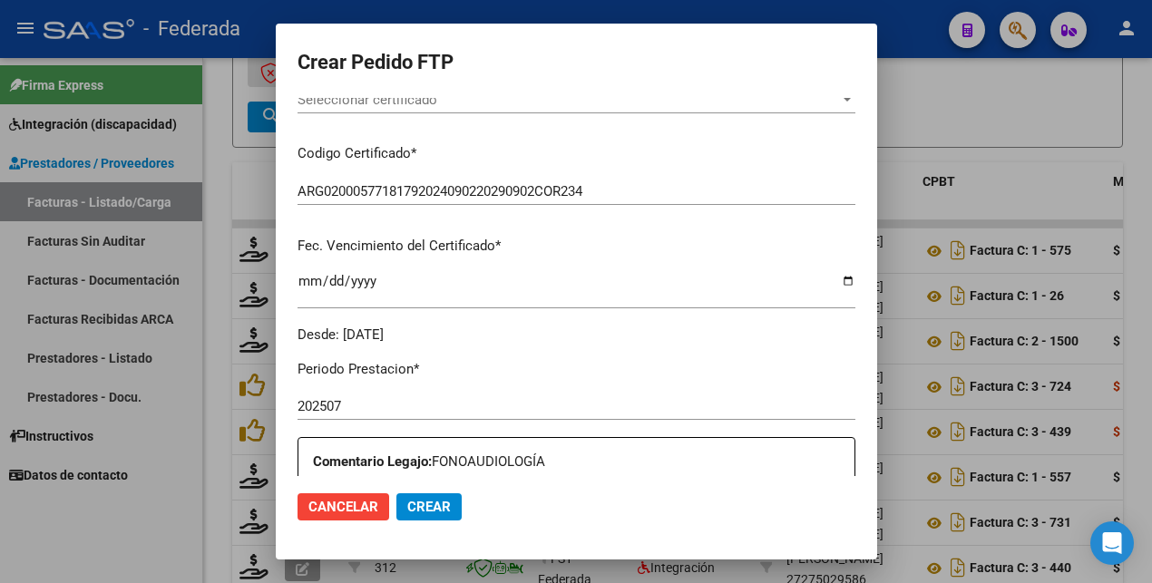
scroll to position [227, 0]
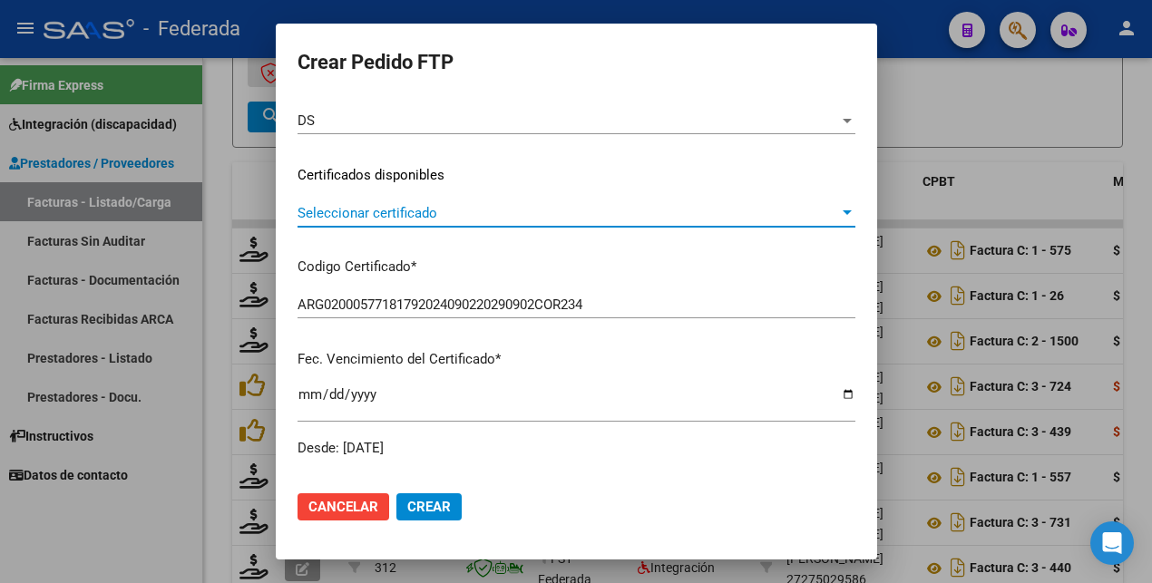
click at [478, 210] on span "Seleccionar certificado" at bounding box center [567, 213] width 541 height 16
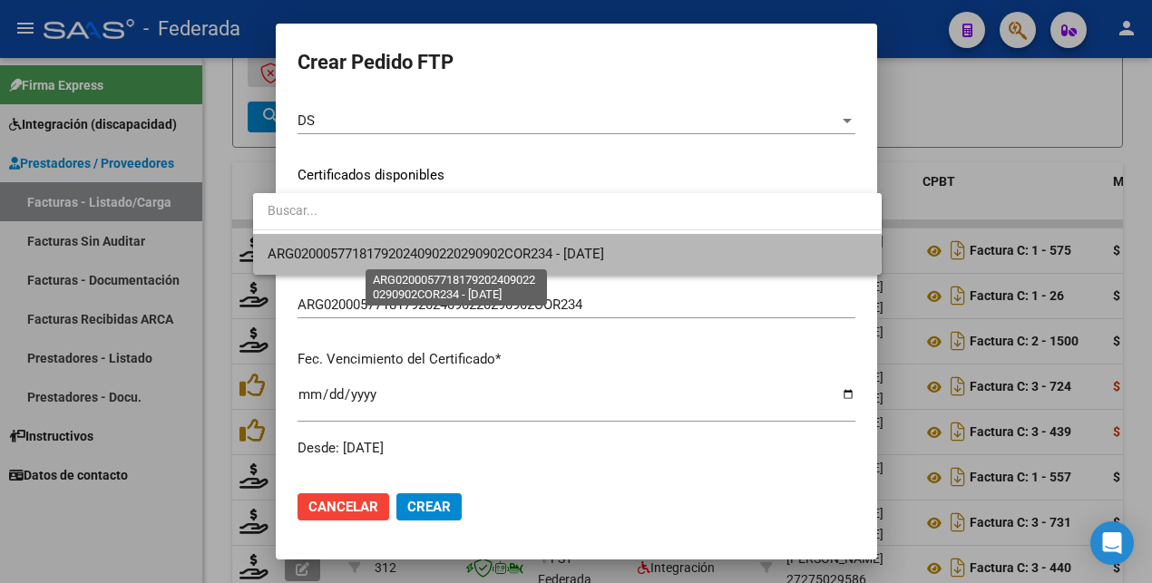
drag, startPoint x: 469, startPoint y: 253, endPoint x: 508, endPoint y: 310, distance: 69.2
click at [468, 253] on span "ARG02000577181792024090220290902COR234 - [DATE]" at bounding box center [436, 254] width 336 height 16
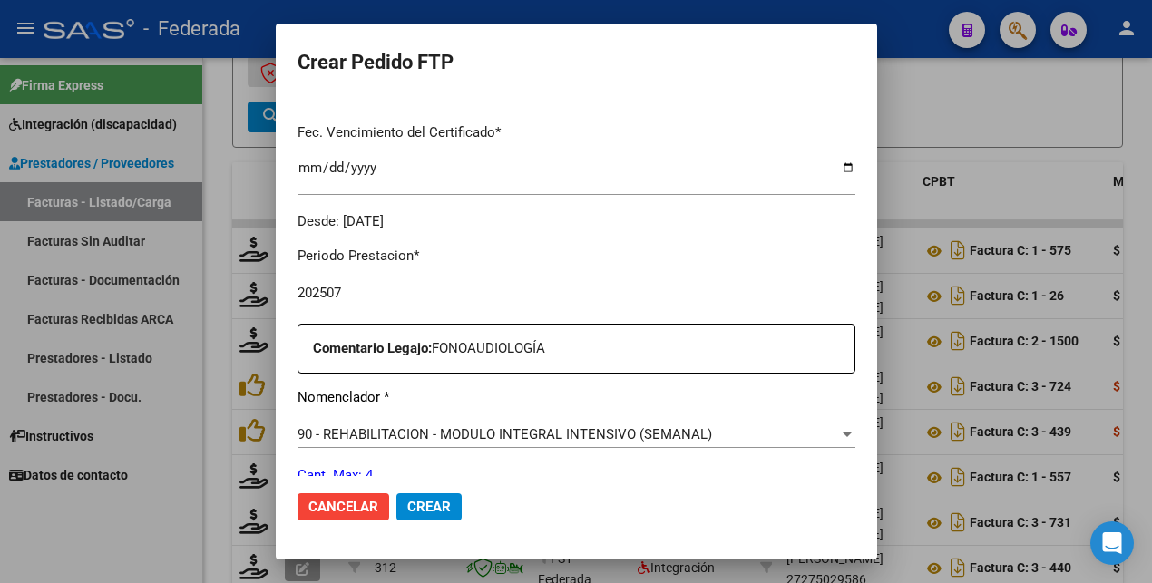
scroll to position [680, 0]
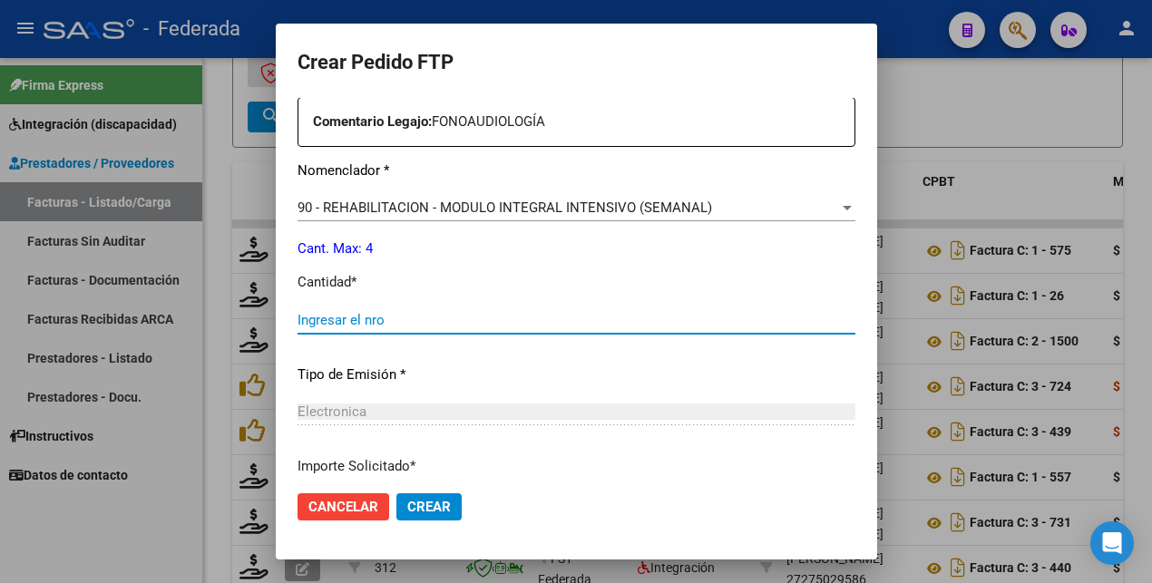
click at [409, 312] on input "Ingresar el nro" at bounding box center [576, 320] width 558 height 16
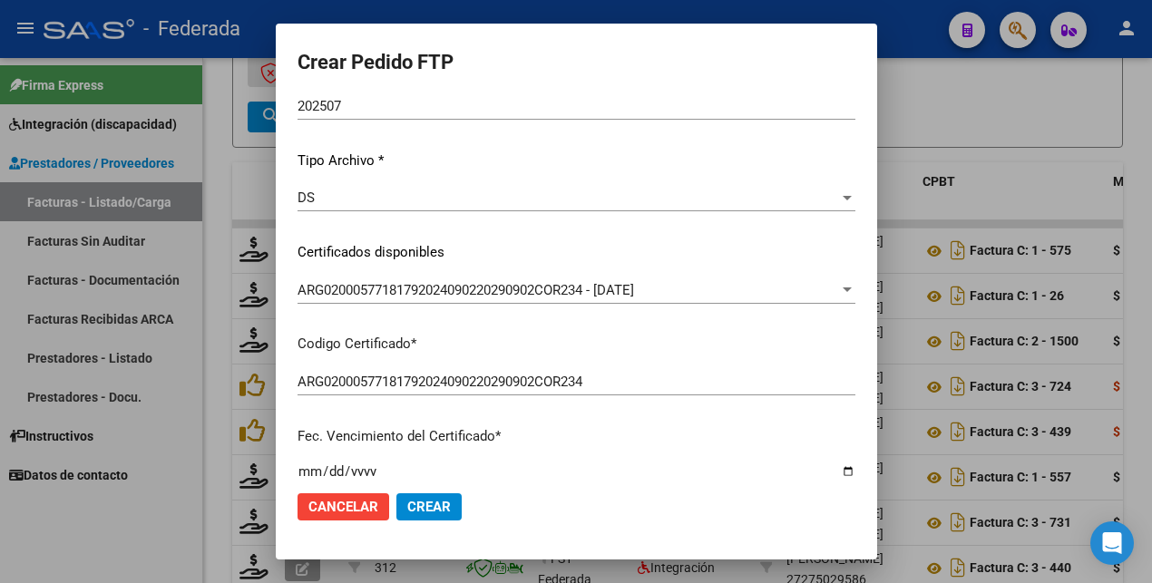
scroll to position [0, 0]
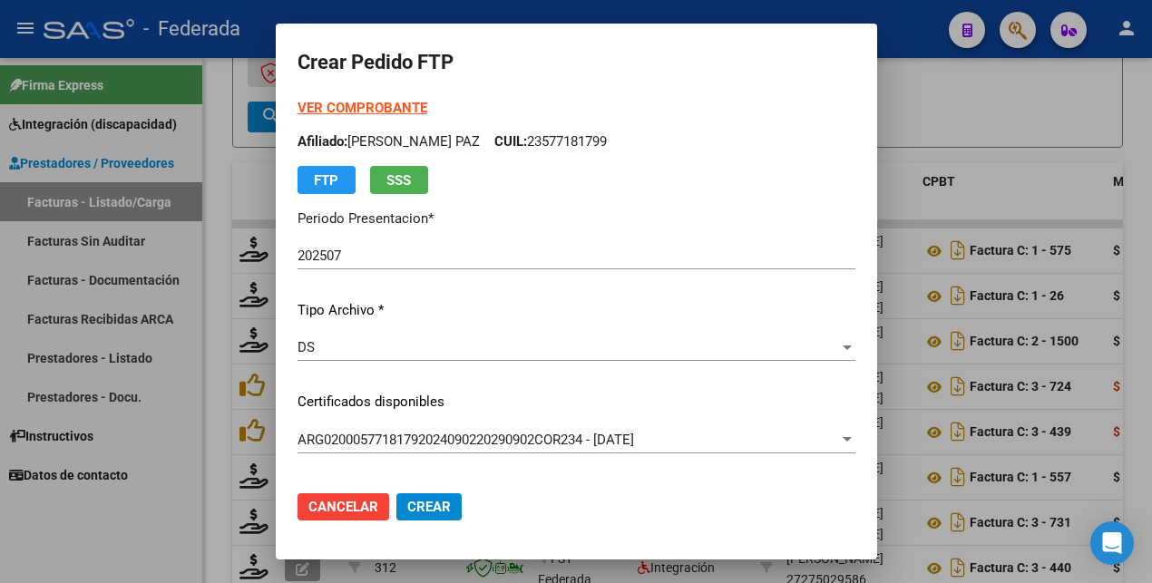
click at [331, 107] on strong "VER COMPROBANTE" at bounding box center [362, 108] width 130 height 16
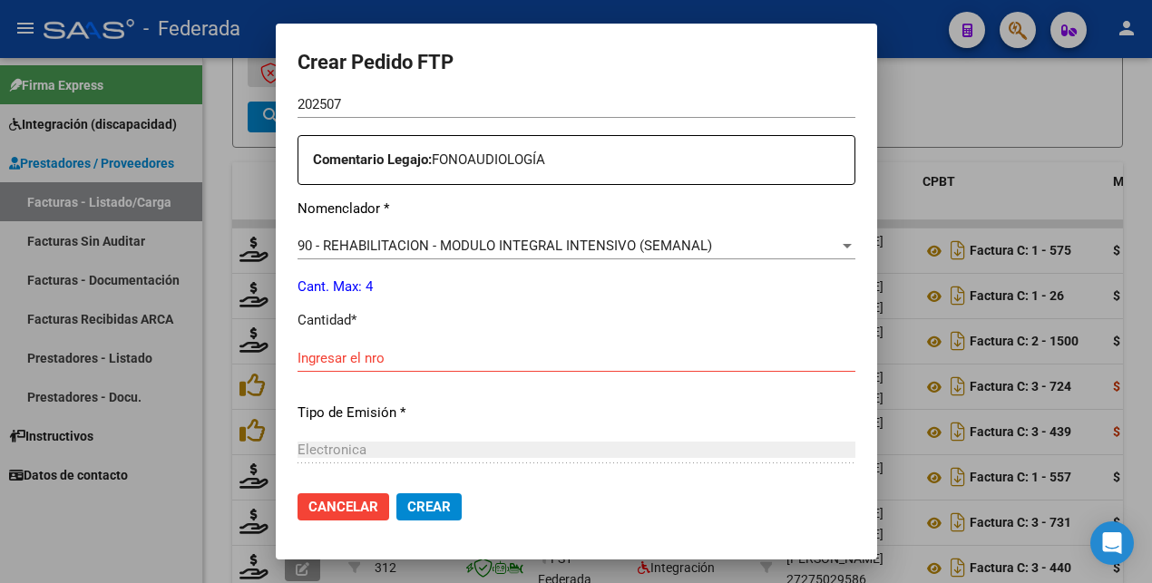
scroll to position [680, 0]
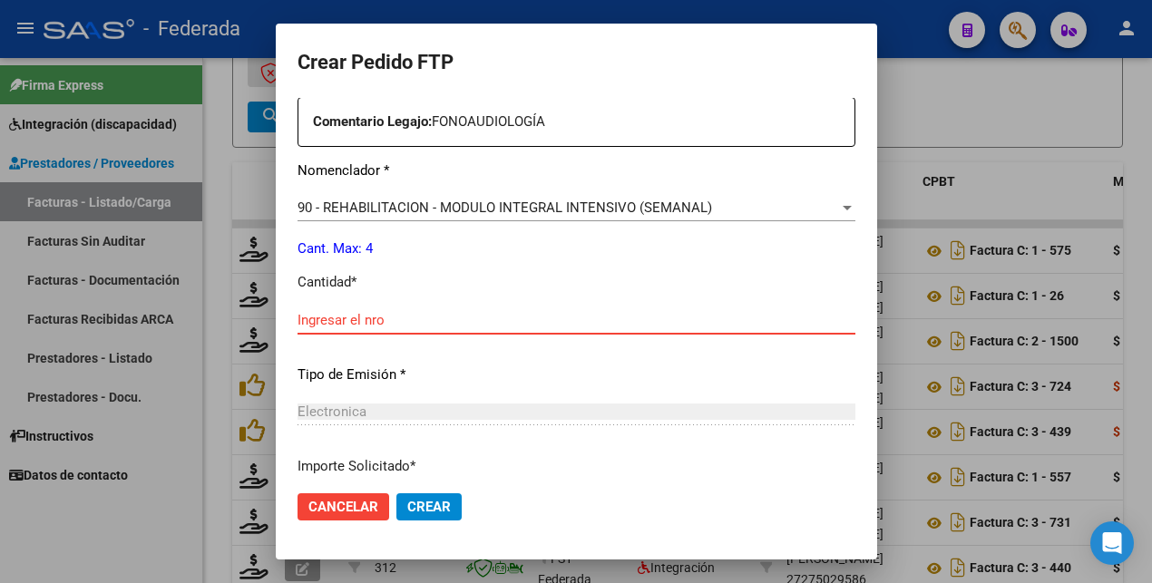
click at [401, 324] on input "Ingresar el nro" at bounding box center [576, 320] width 558 height 16
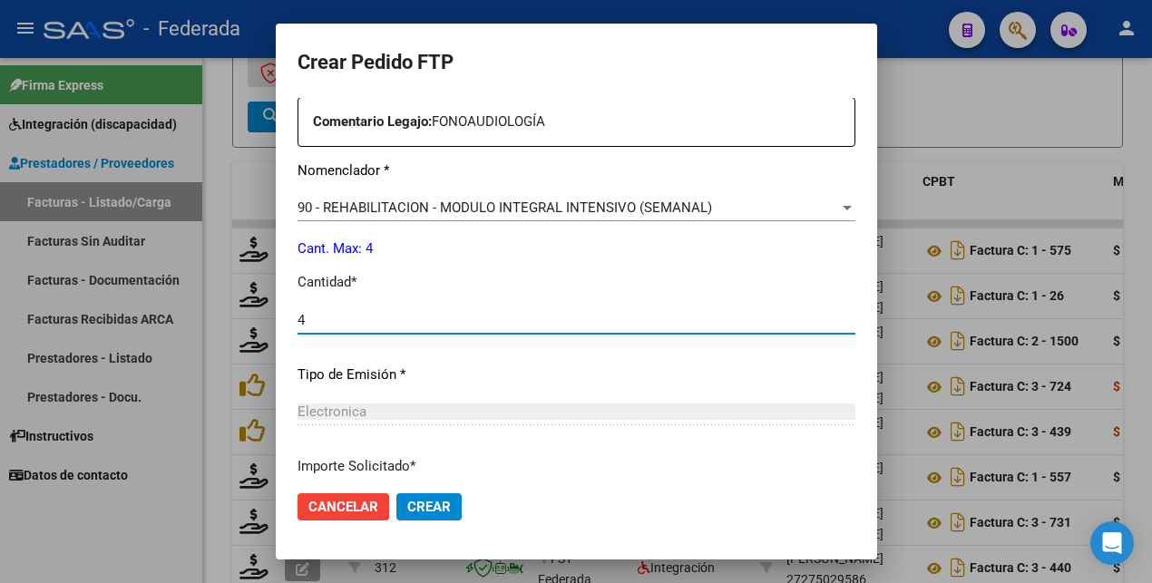
type input "4"
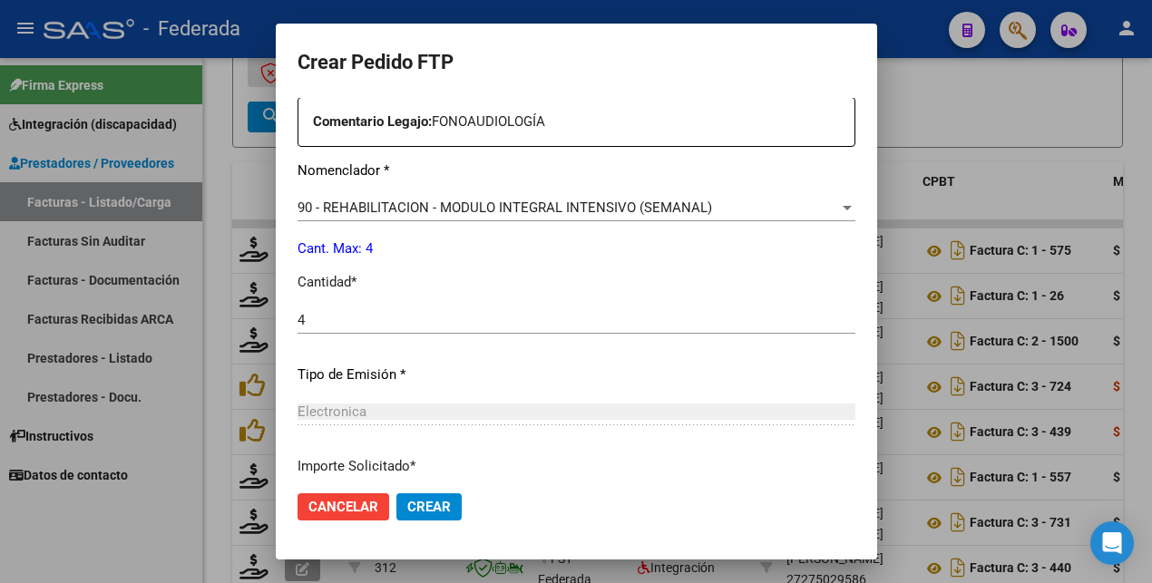
scroll to position [830, 0]
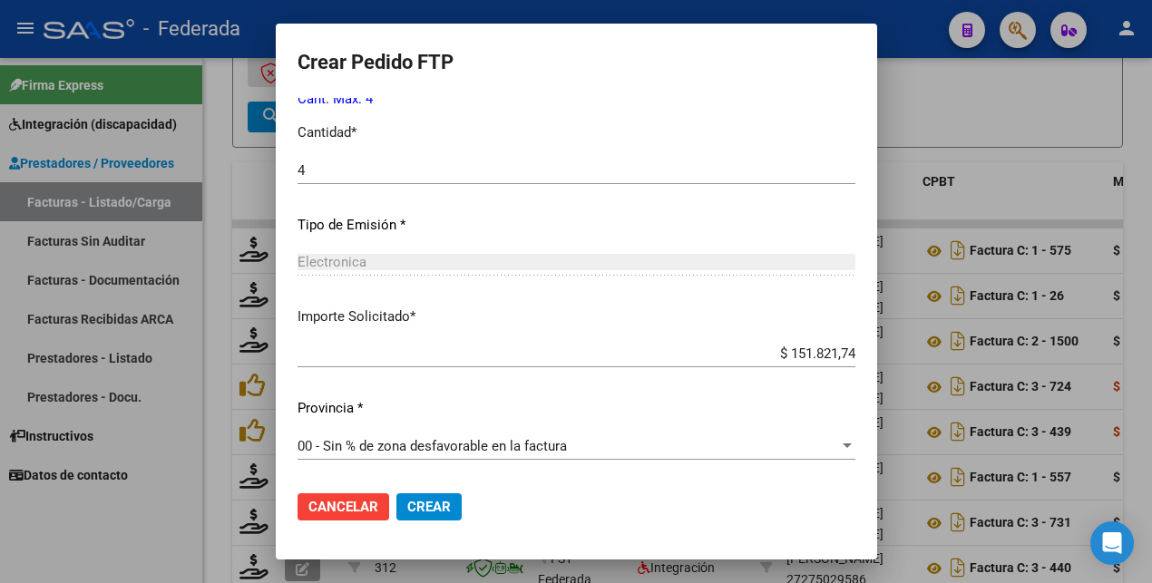
click at [407, 500] on span "Crear" at bounding box center [429, 507] width 44 height 16
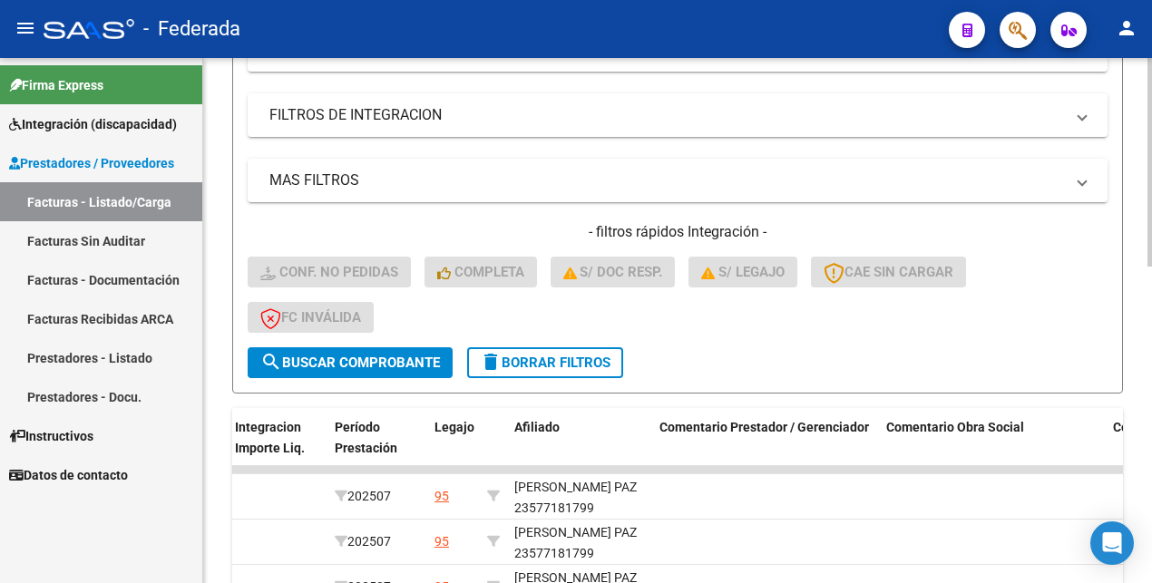
scroll to position [342, 0]
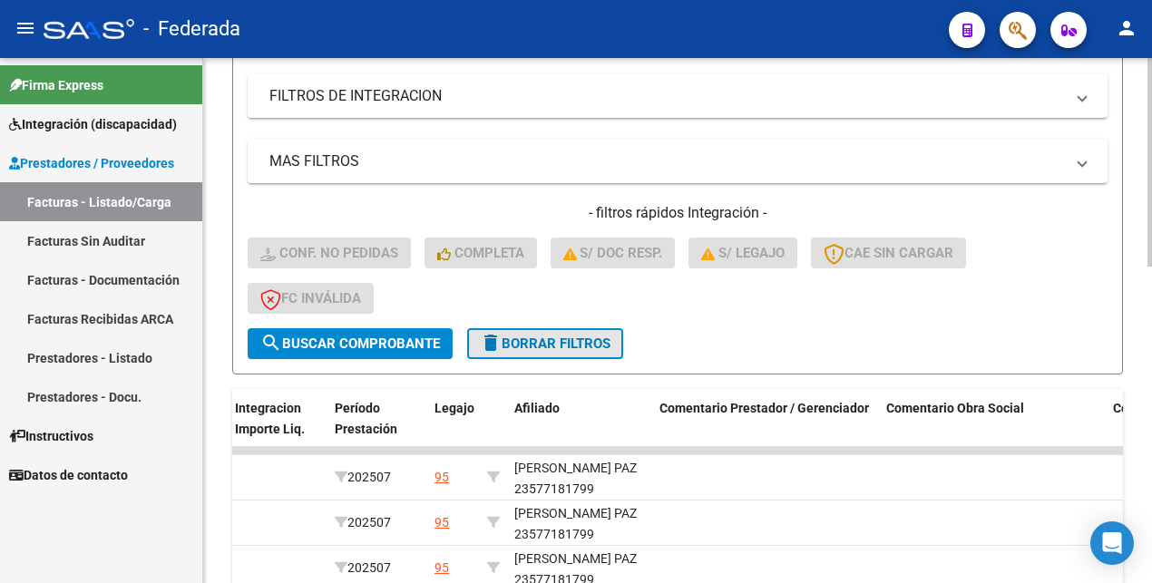
click at [569, 341] on span "delete Borrar Filtros" at bounding box center [545, 344] width 131 height 16
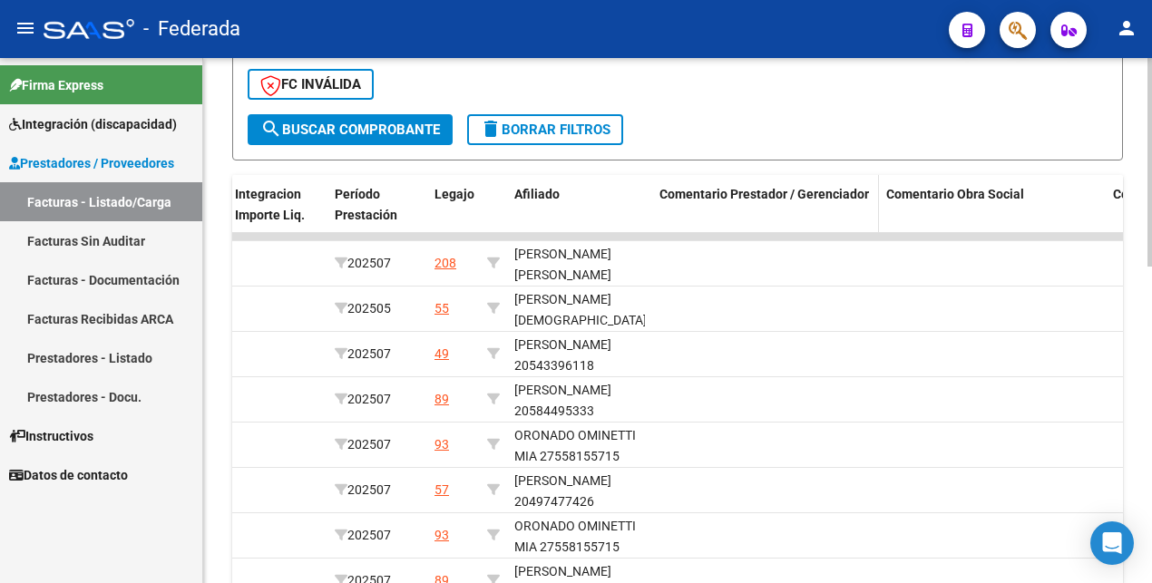
scroll to position [569, 0]
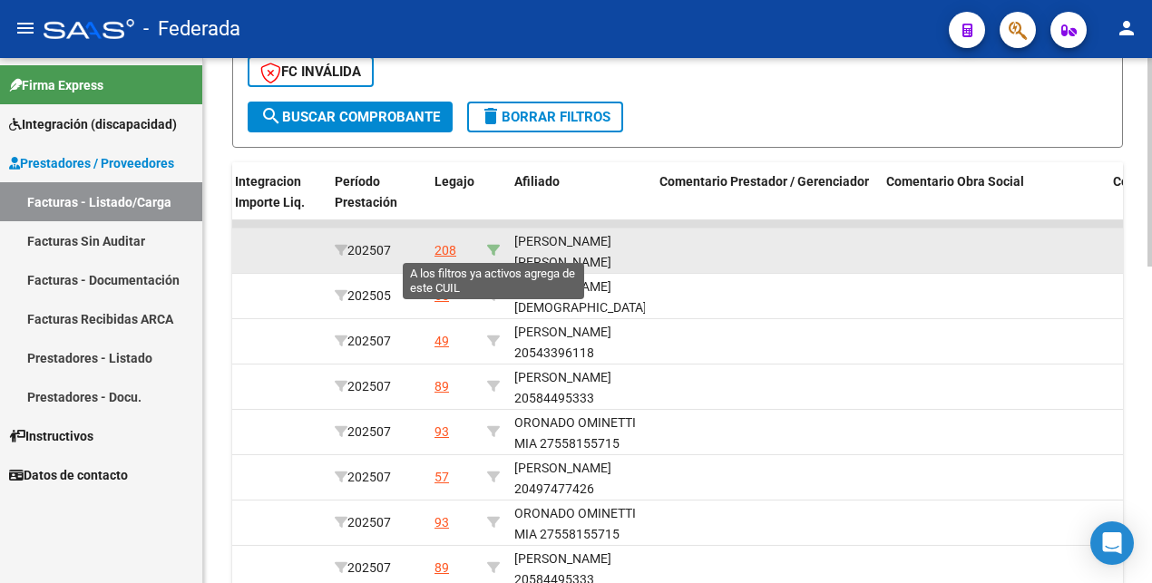
click at [495, 253] on icon at bounding box center [493, 250] width 13 height 13
type input "20553585644"
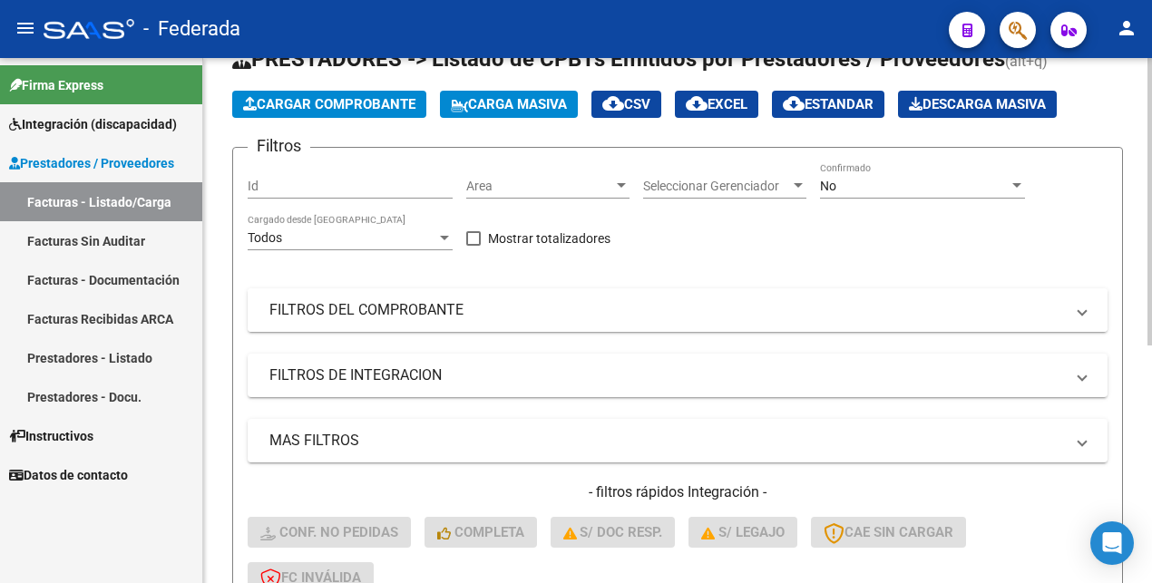
scroll to position [0, 0]
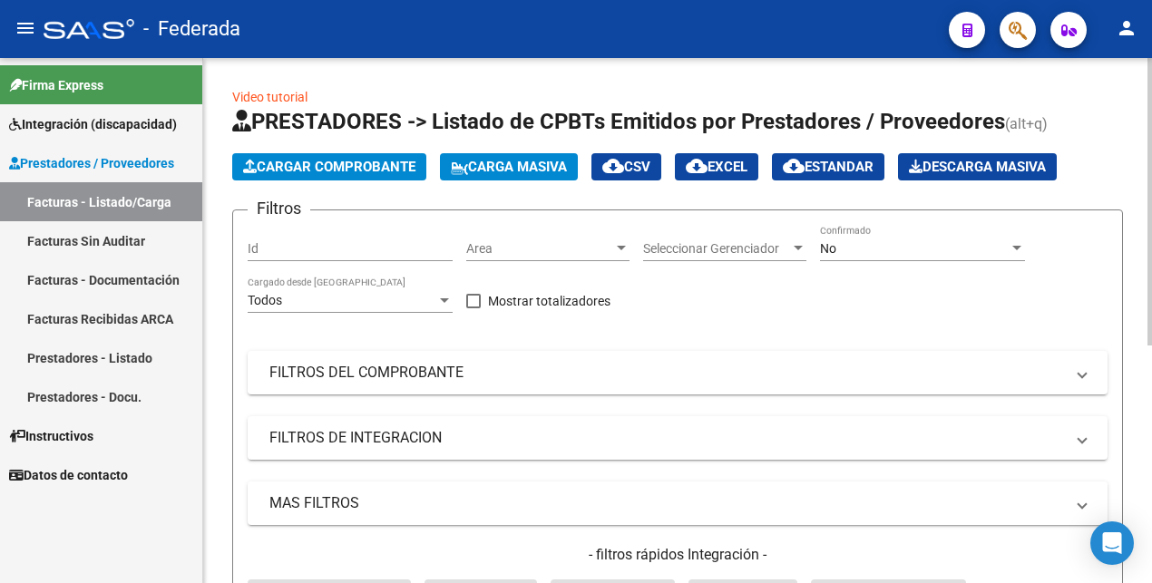
click at [880, 249] on div "No" at bounding box center [914, 248] width 189 height 15
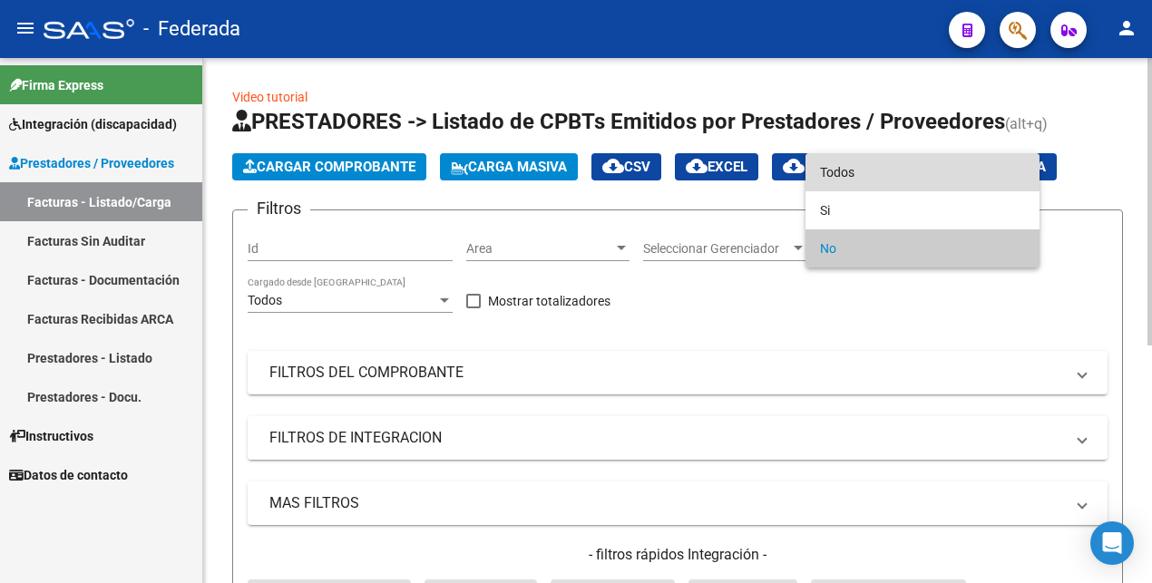
drag, startPoint x: 868, startPoint y: 178, endPoint x: 837, endPoint y: 253, distance: 81.3
click at [870, 178] on span "Todos" at bounding box center [922, 172] width 205 height 38
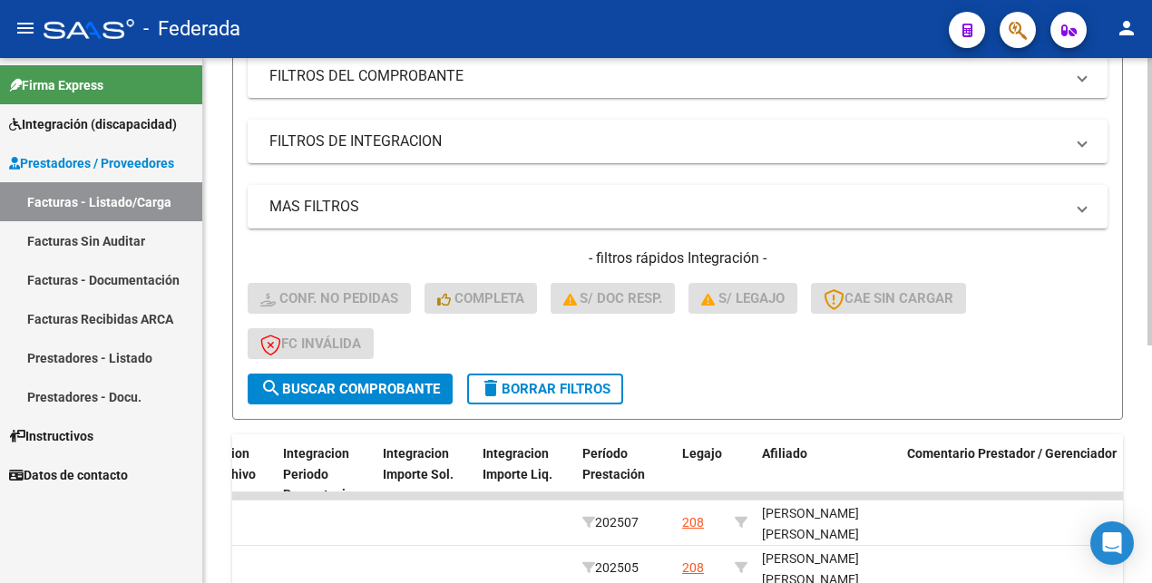
scroll to position [433, 0]
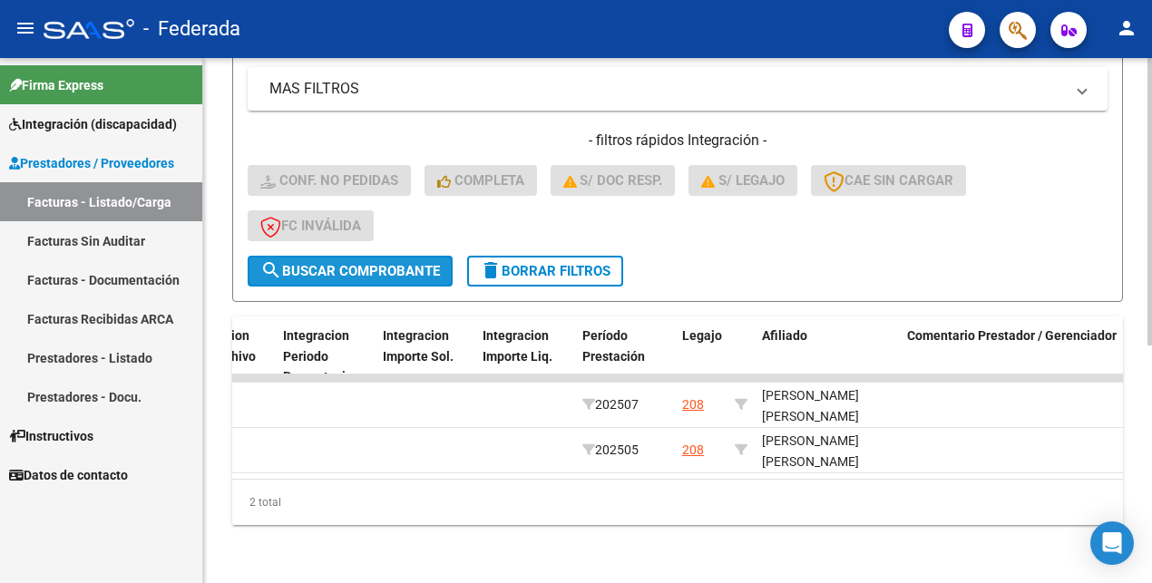
click at [374, 263] on span "search Buscar Comprobante" at bounding box center [350, 271] width 180 height 16
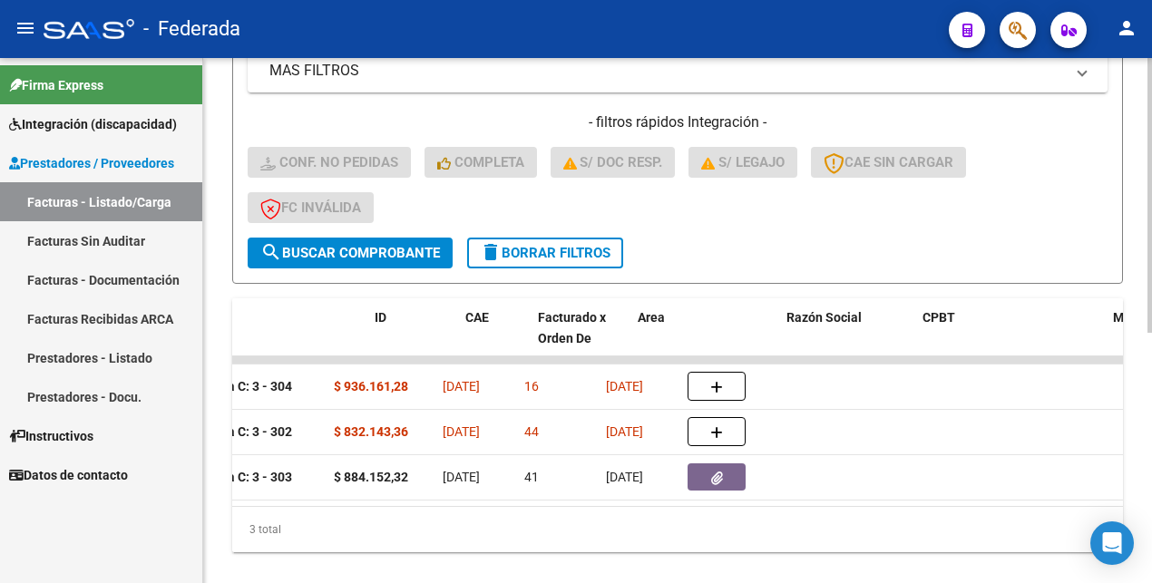
scroll to position [0, 0]
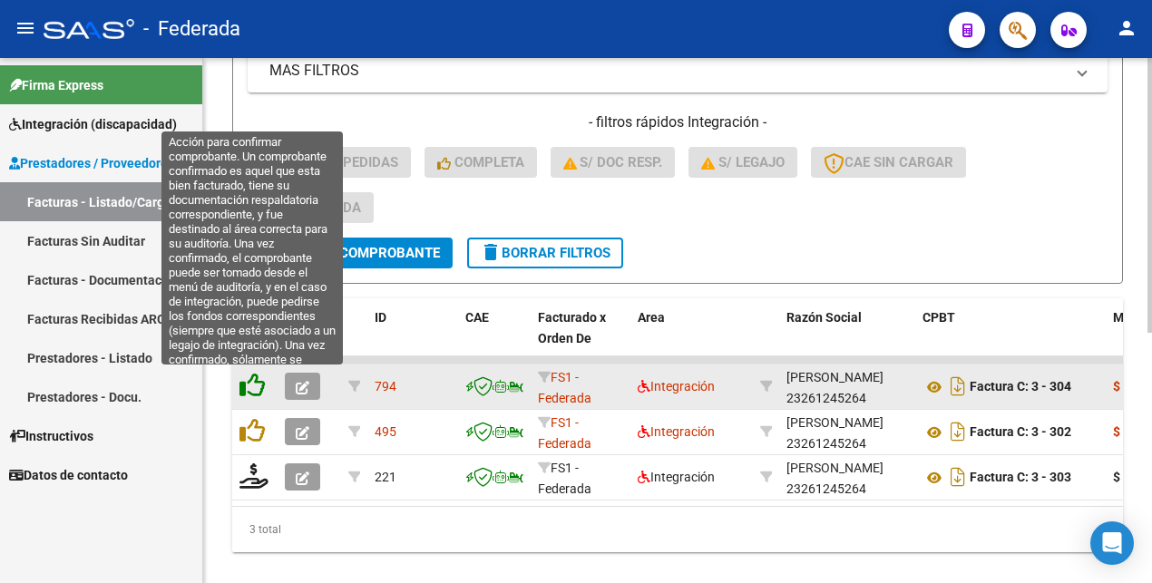
click at [250, 385] on icon at bounding box center [251, 385] width 25 height 25
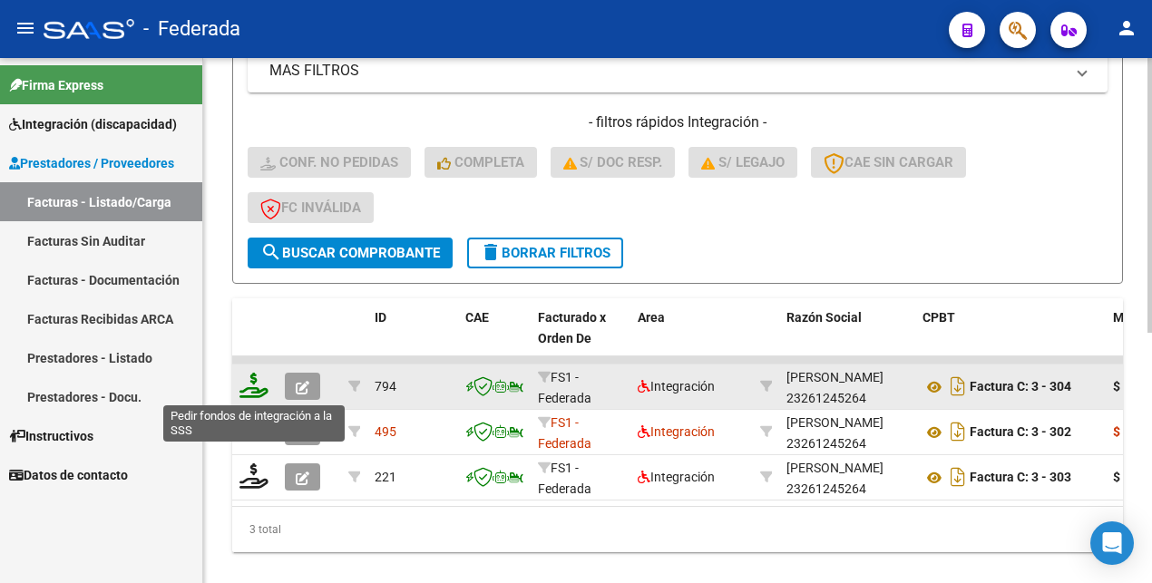
click at [258, 383] on icon at bounding box center [253, 385] width 29 height 25
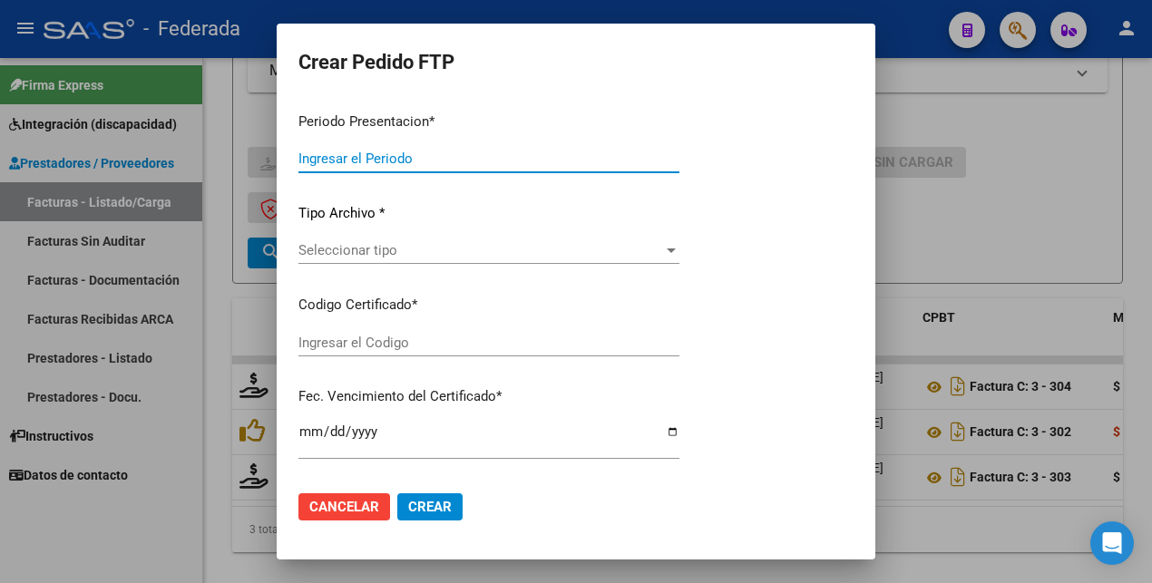
type input "202507"
type input "$ 936.161,28"
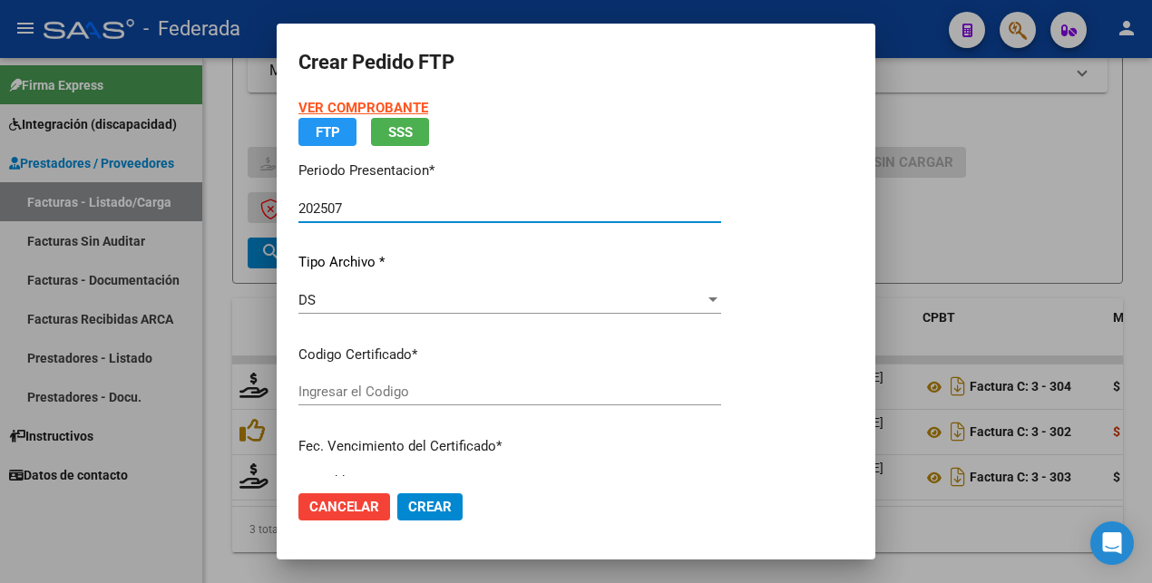
type input "ARG02000553585642022101220271012SFE214"
type input "[DATE]"
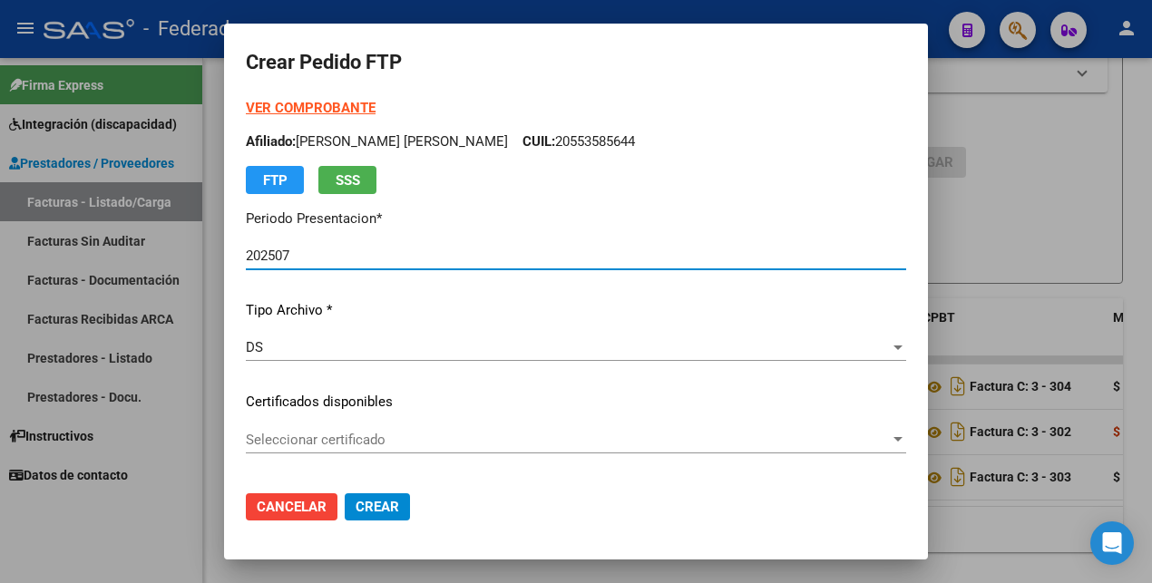
scroll to position [227, 0]
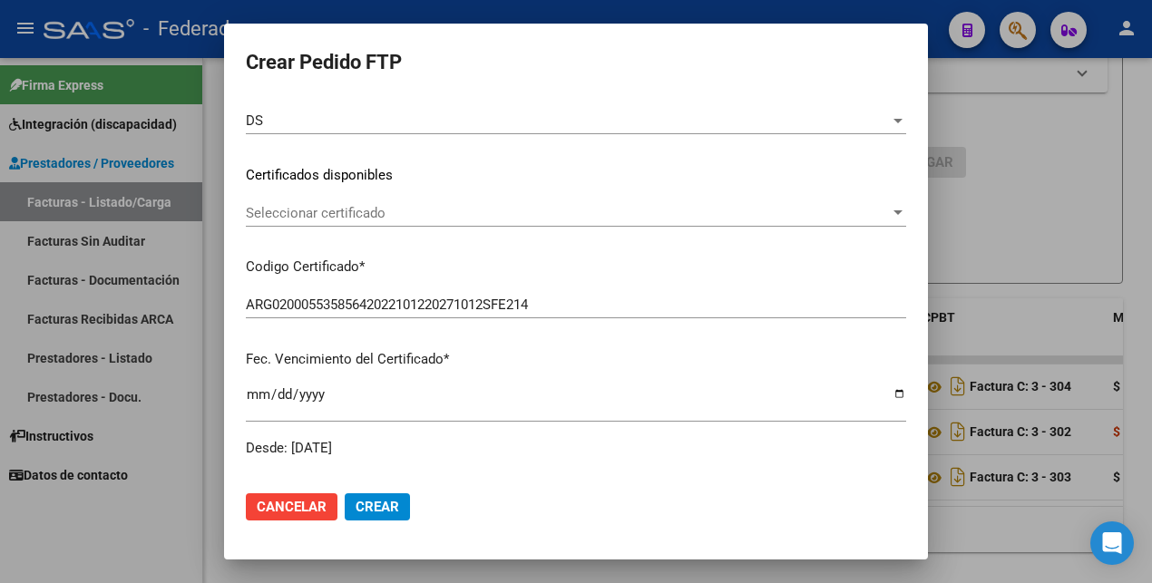
click at [556, 208] on span "Seleccionar certificado" at bounding box center [568, 213] width 644 height 16
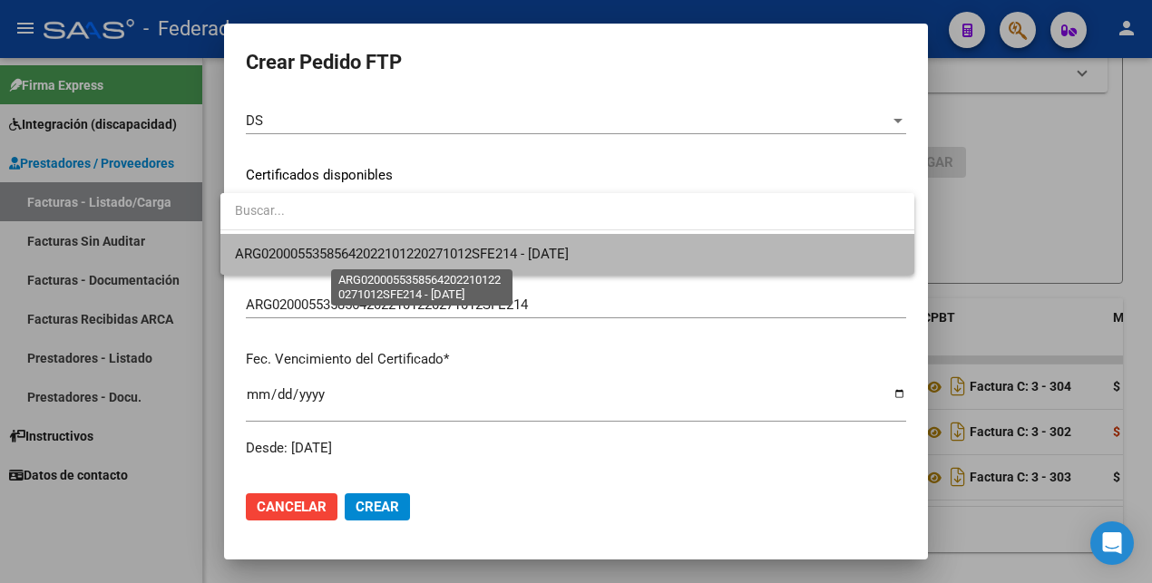
click at [542, 254] on span "ARG02000553585642022101220271012SFE214 - [DATE]" at bounding box center [402, 254] width 334 height 16
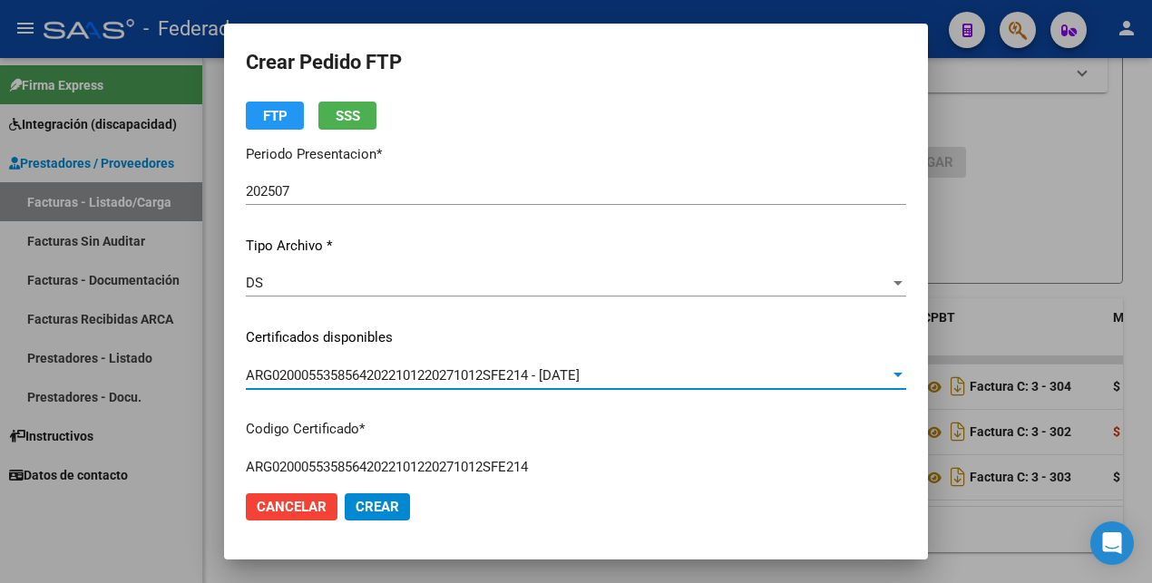
scroll to position [0, 0]
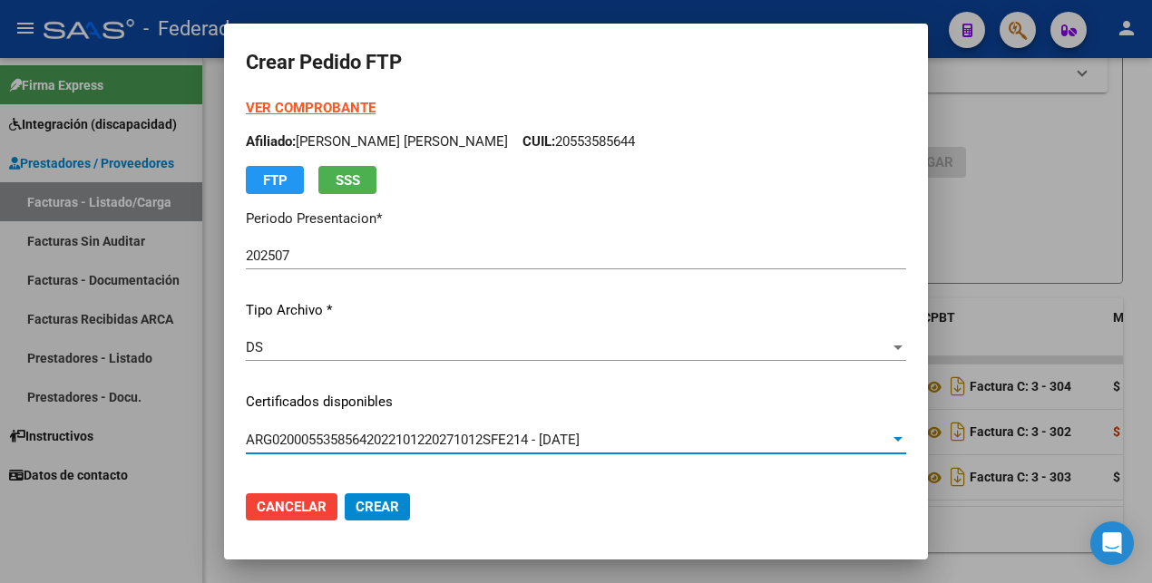
click at [323, 102] on strong "VER COMPROBANTE" at bounding box center [311, 108] width 130 height 16
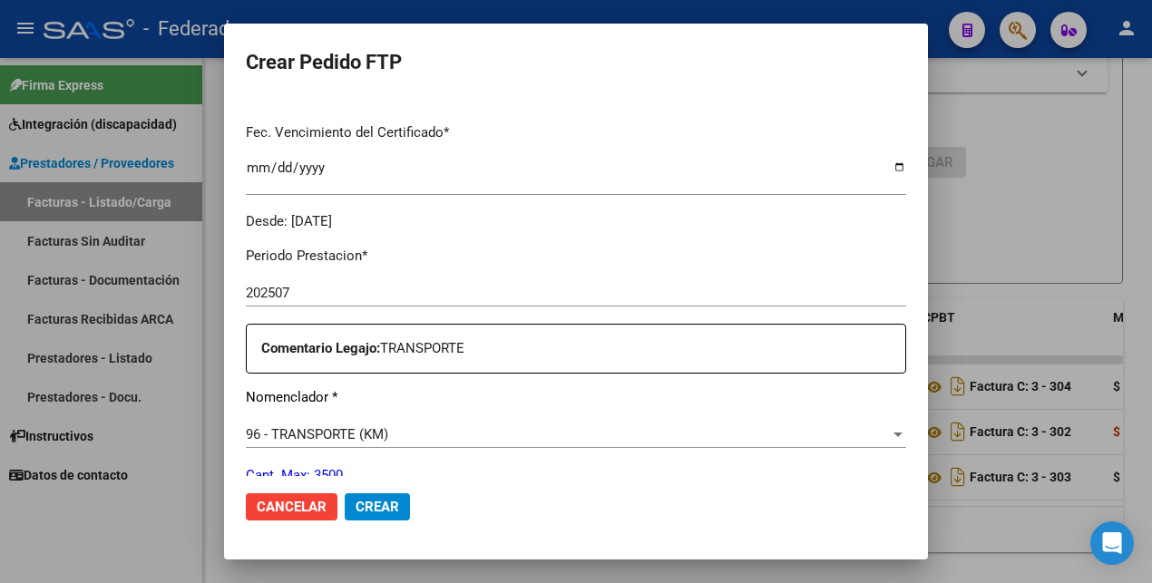
scroll to position [680, 0]
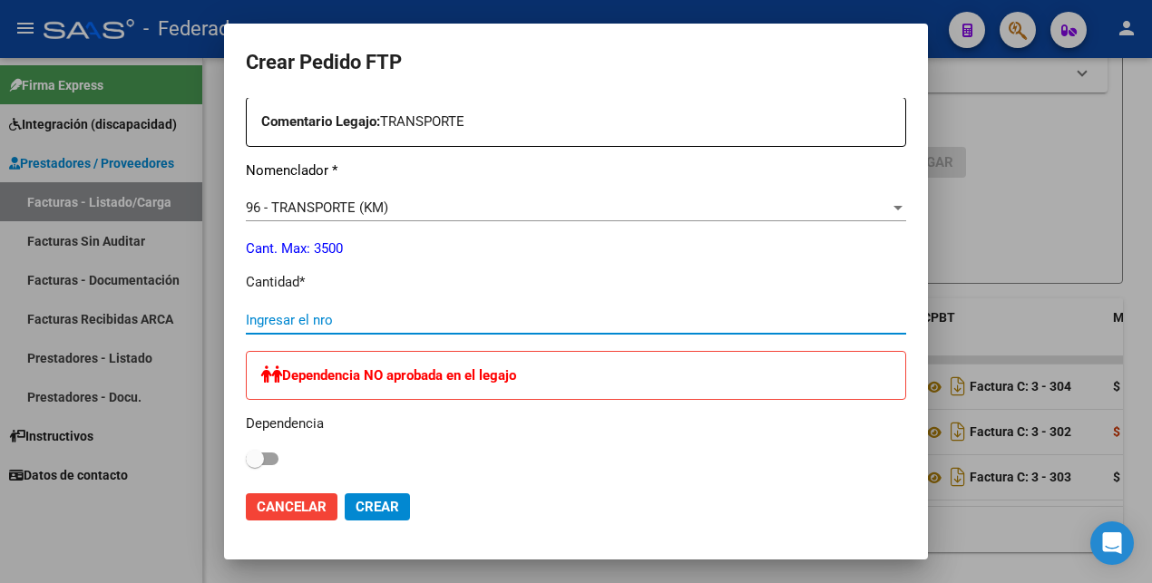
click at [370, 323] on input "Ingresar el nro" at bounding box center [576, 320] width 660 height 16
type input "1728"
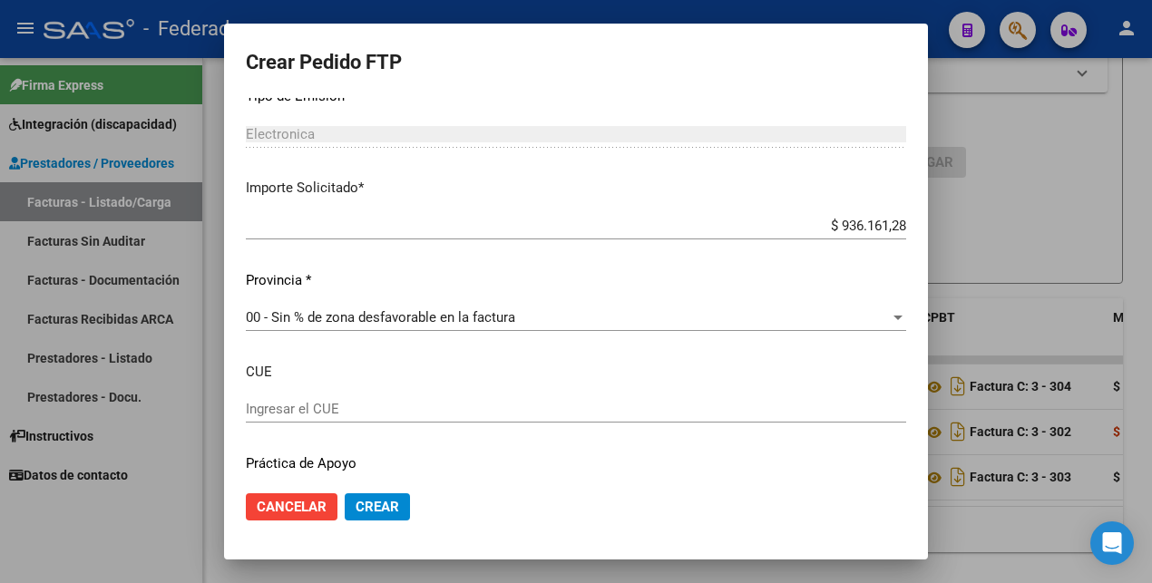
scroll to position [1134, 0]
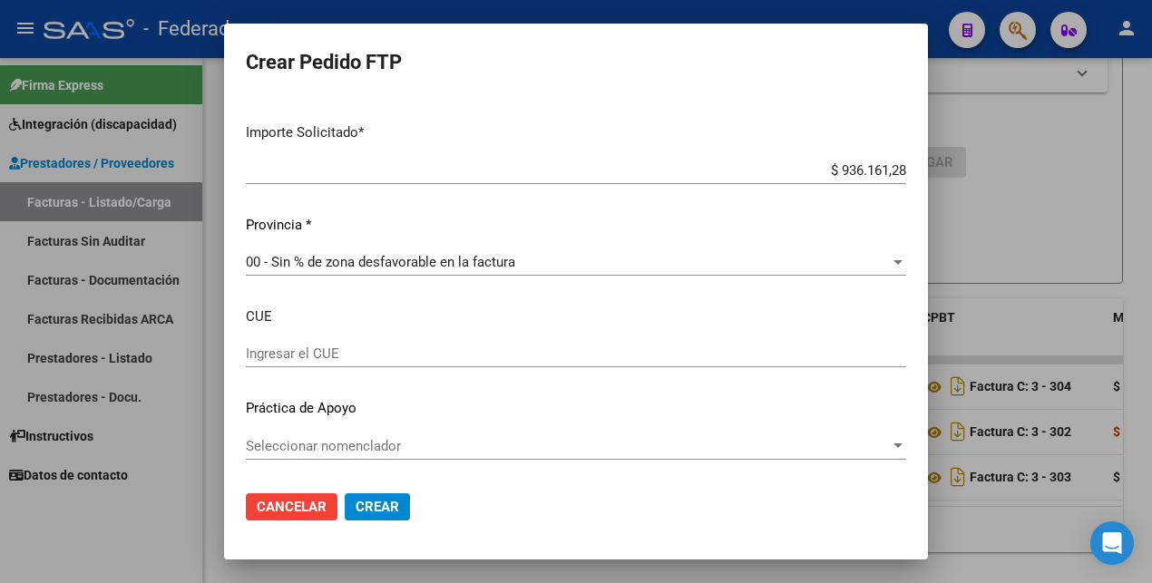
click at [365, 502] on span "Crear" at bounding box center [377, 507] width 44 height 16
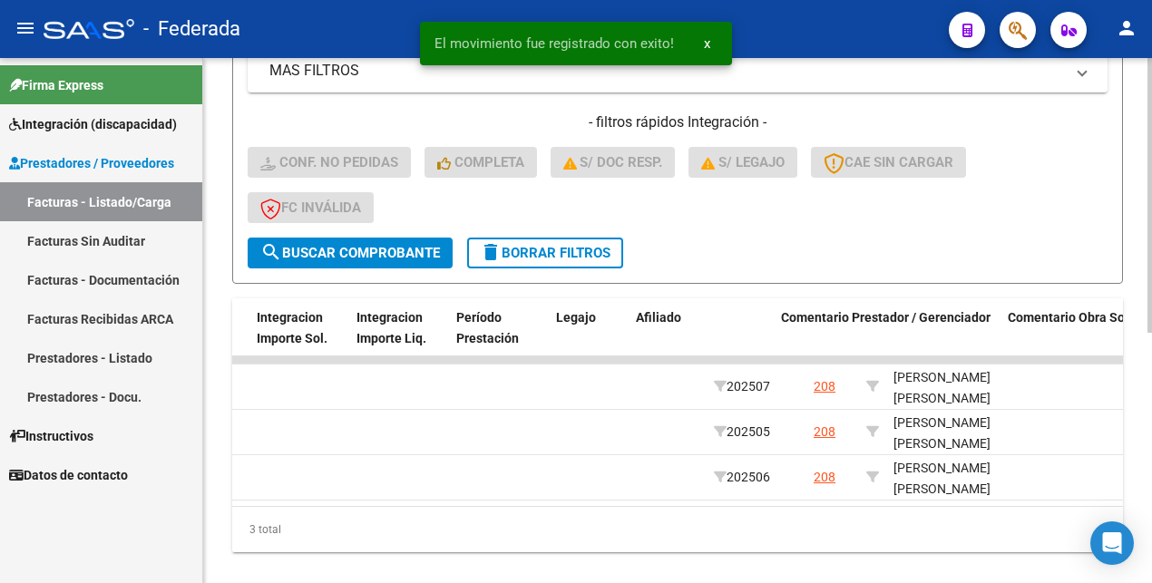
scroll to position [0, 2591]
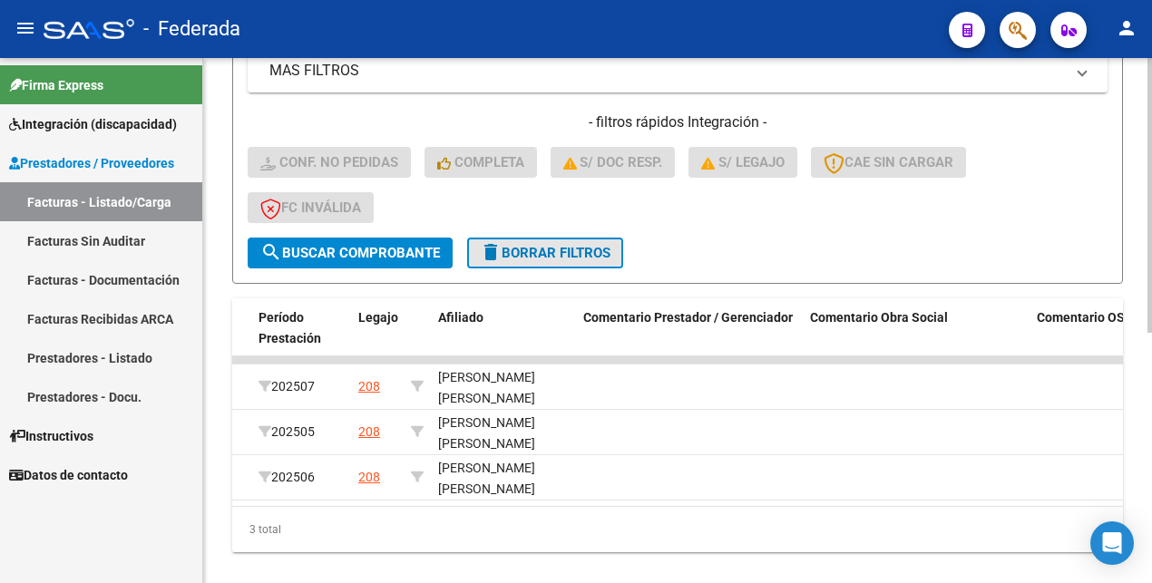
click at [589, 252] on span "delete Borrar Filtros" at bounding box center [545, 253] width 131 height 16
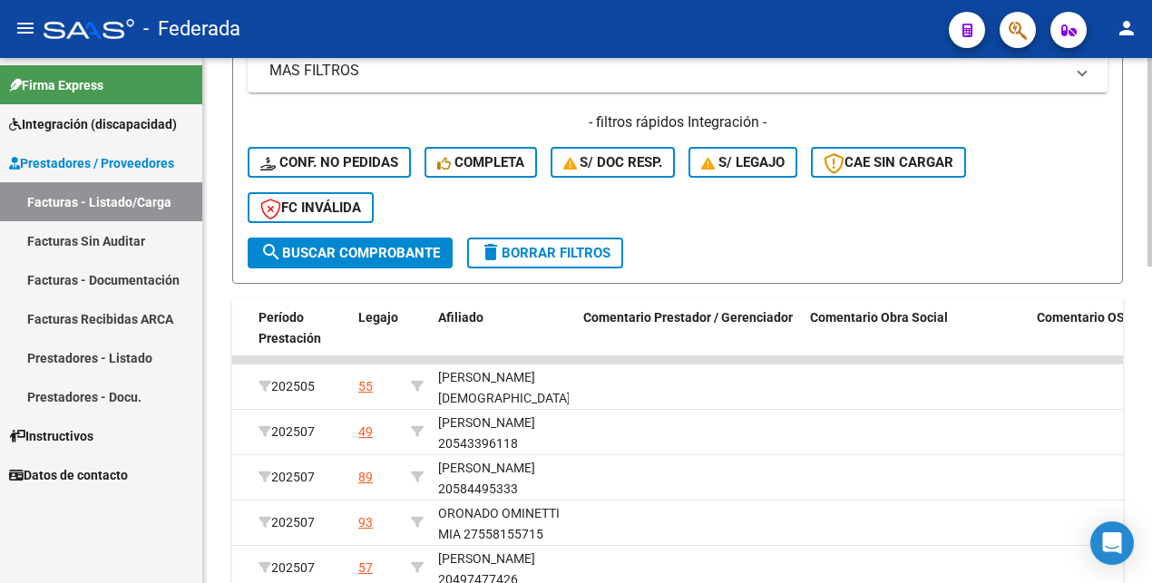
scroll to position [546, 0]
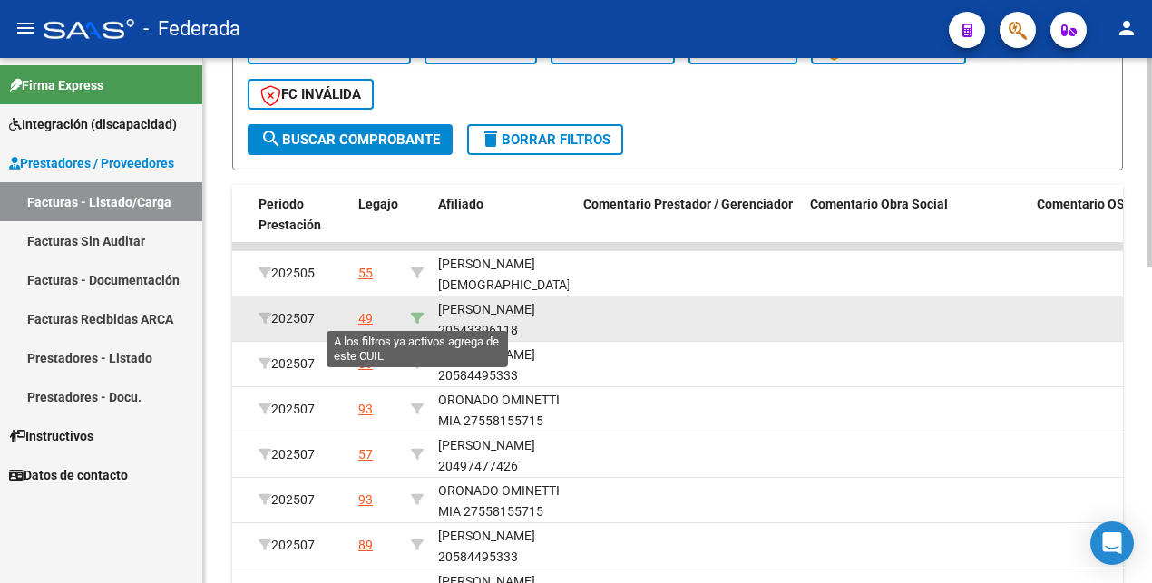
click at [416, 312] on icon at bounding box center [417, 318] width 13 height 13
type input "20543396118"
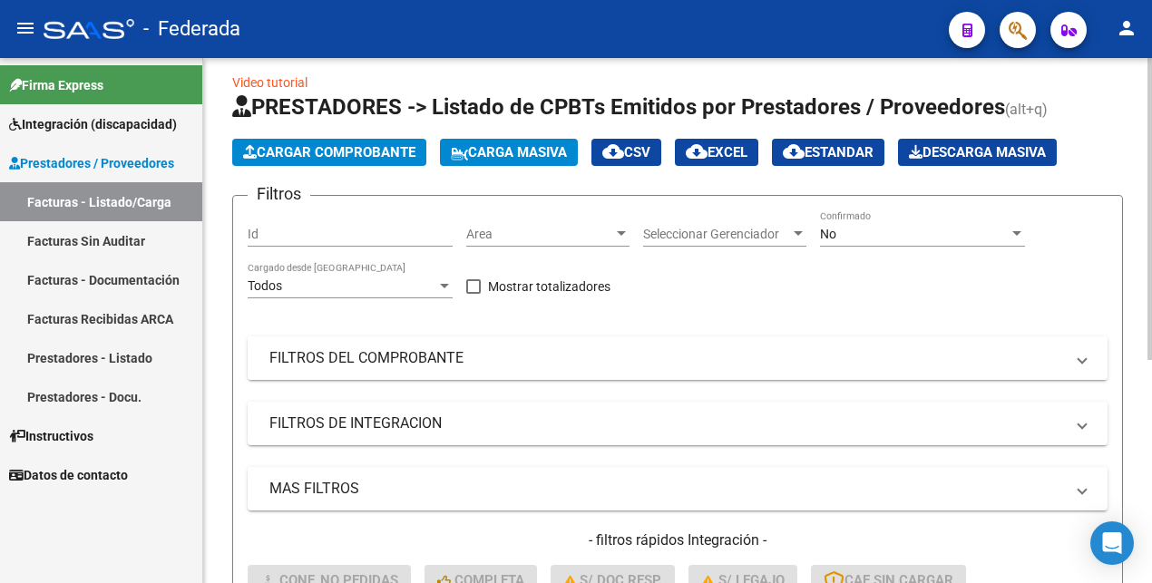
scroll to position [0, 0]
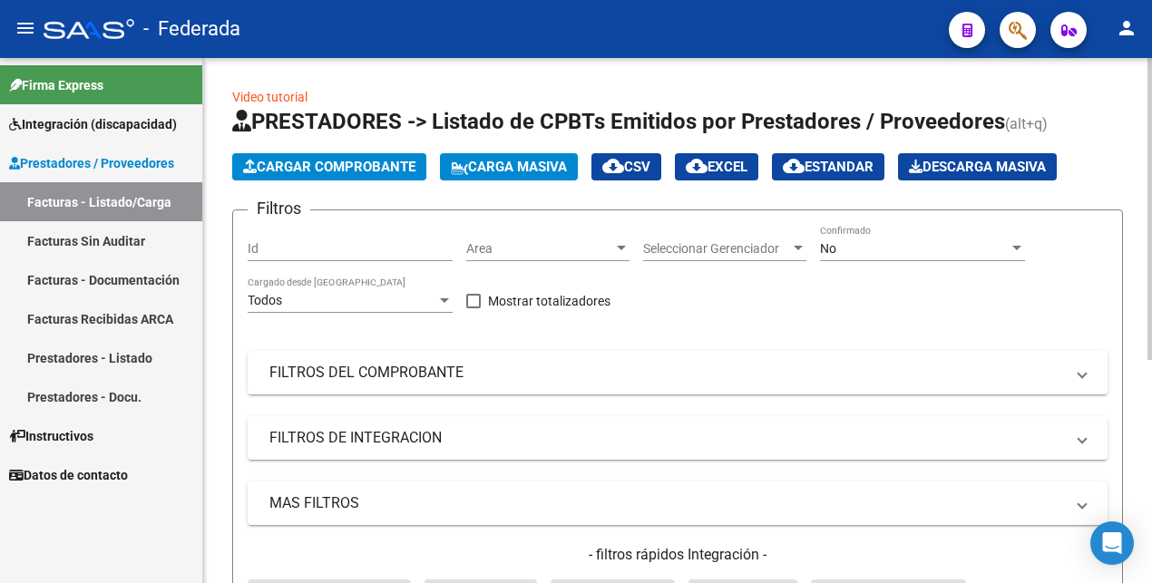
click at [852, 244] on div "No" at bounding box center [914, 248] width 189 height 15
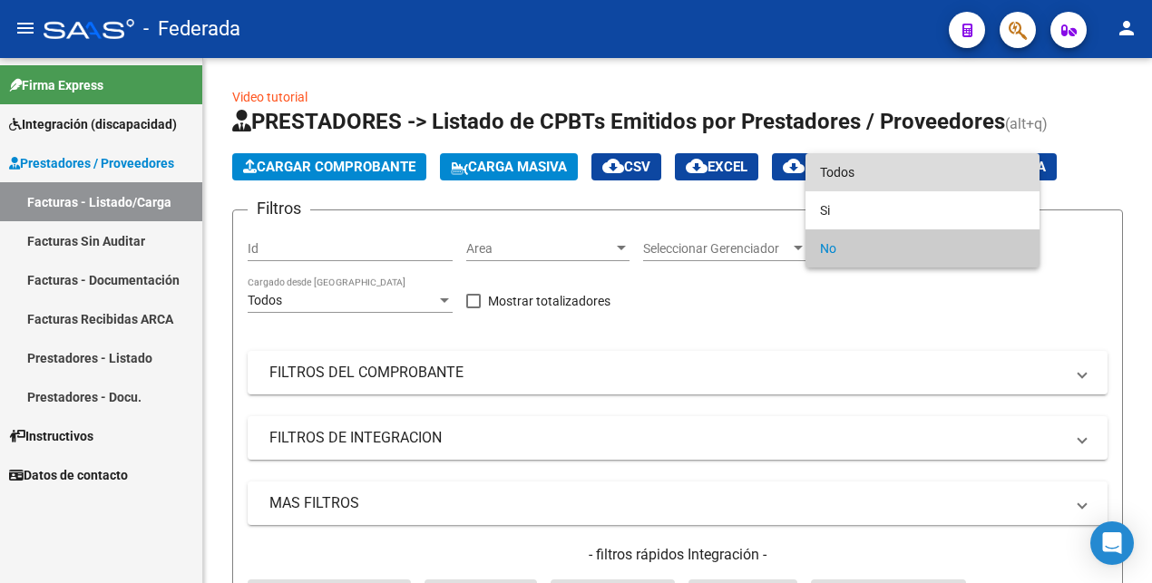
click at [848, 168] on span "Todos" at bounding box center [922, 172] width 205 height 38
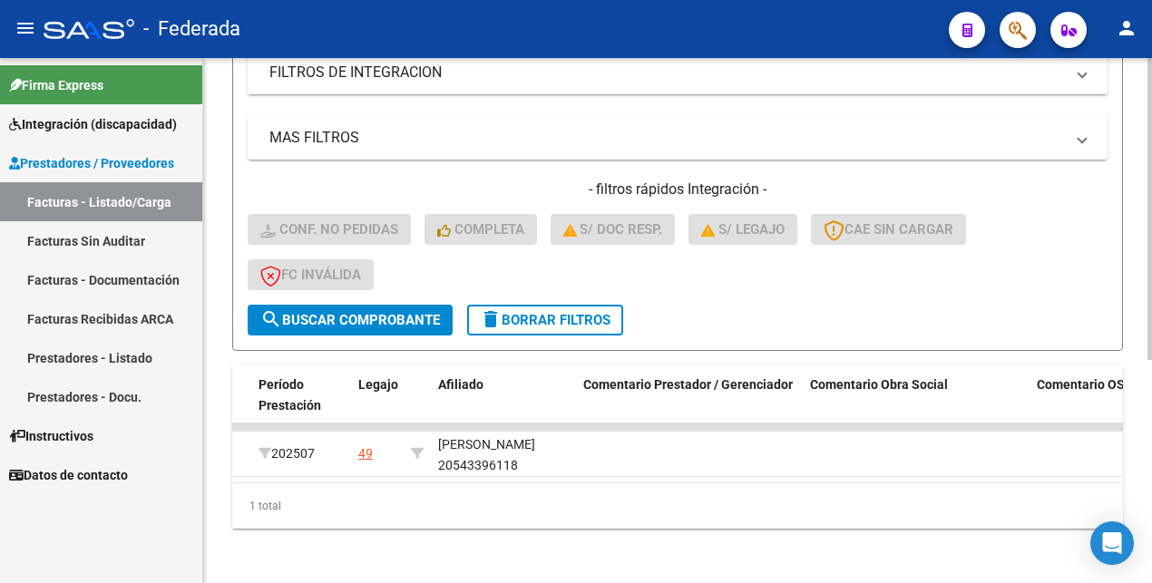
scroll to position [387, 0]
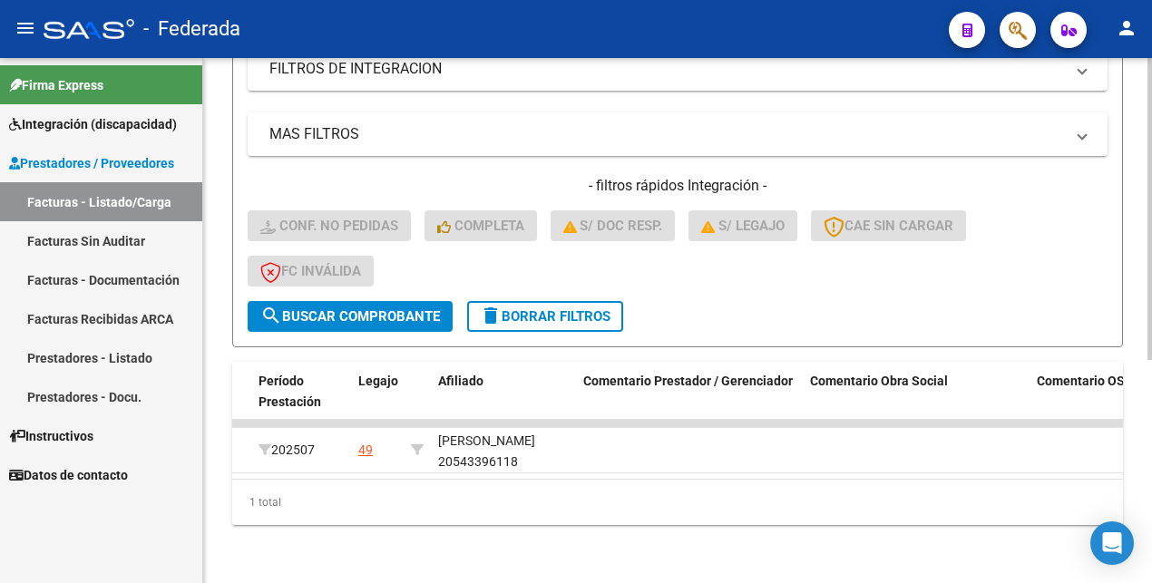
click at [420, 308] on span "search Buscar Comprobante" at bounding box center [350, 316] width 180 height 16
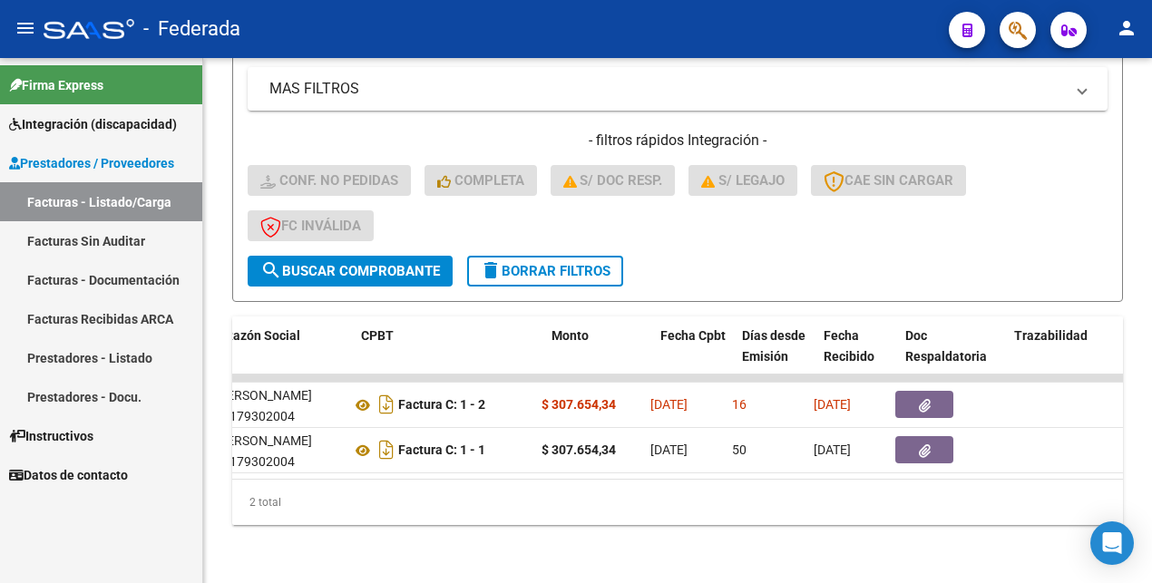
scroll to position [0, 0]
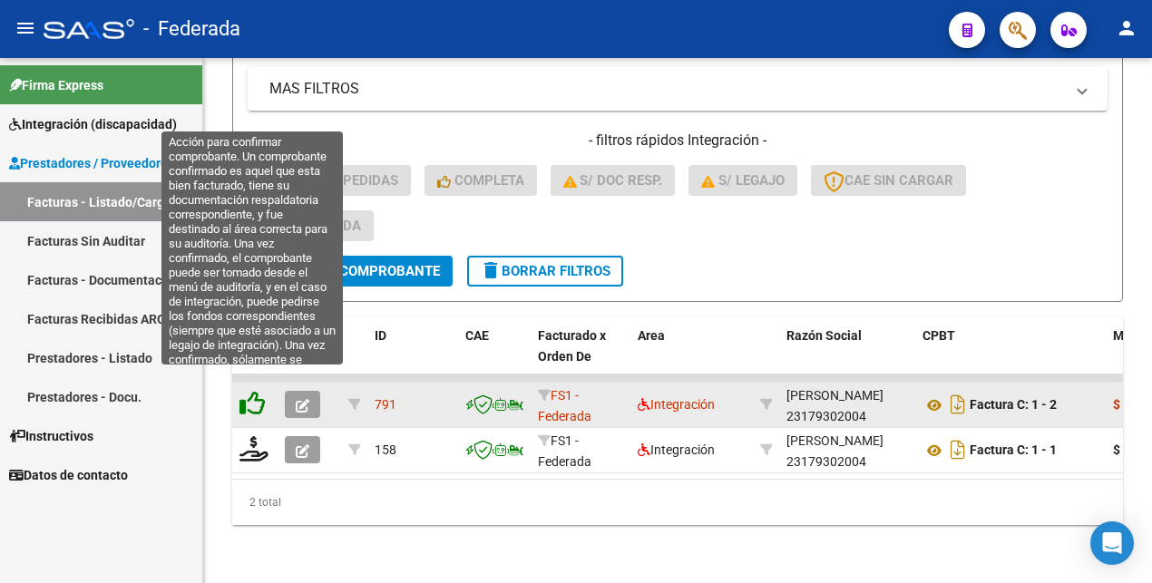
click at [252, 391] on icon at bounding box center [251, 403] width 25 height 25
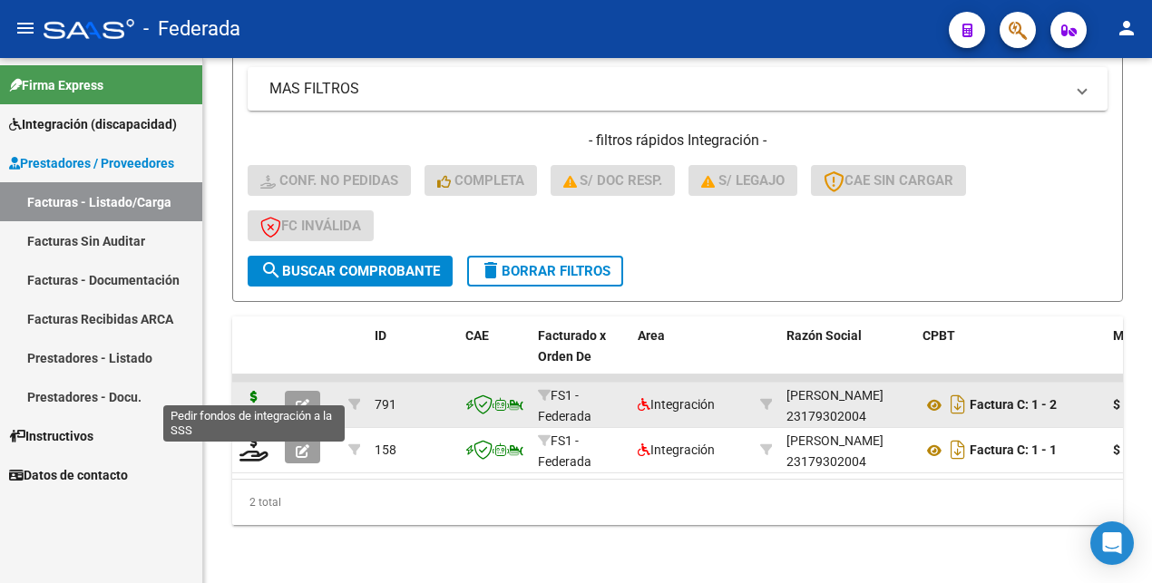
click at [253, 391] on icon at bounding box center [253, 403] width 29 height 25
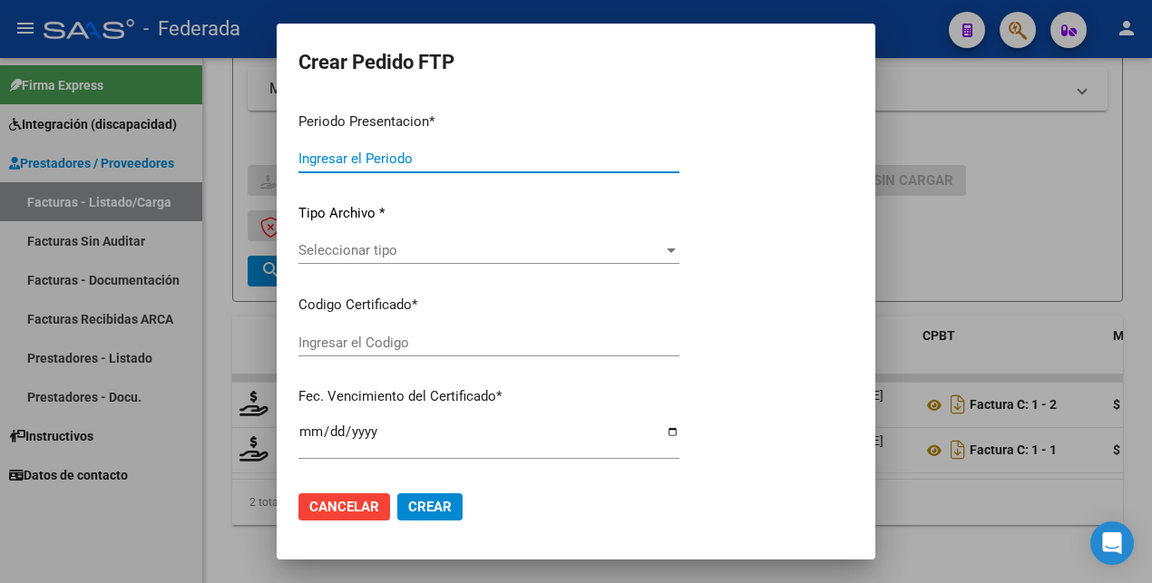
type input "202507"
type input "$ 307.654,34"
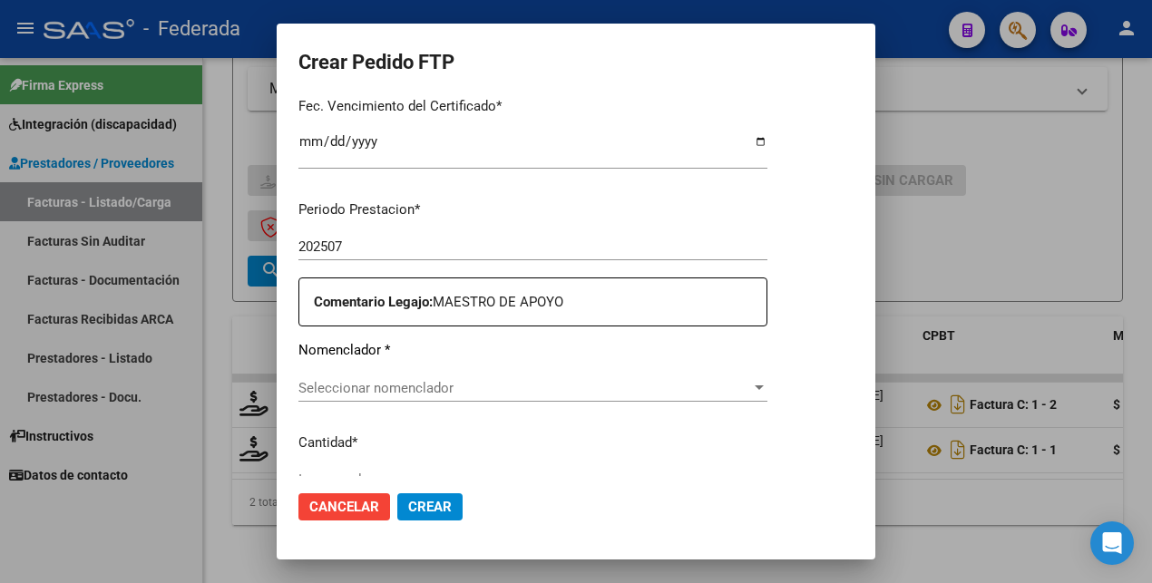
type input "ARG02000543396112024042920290429SFE214"
type input "[DATE]"
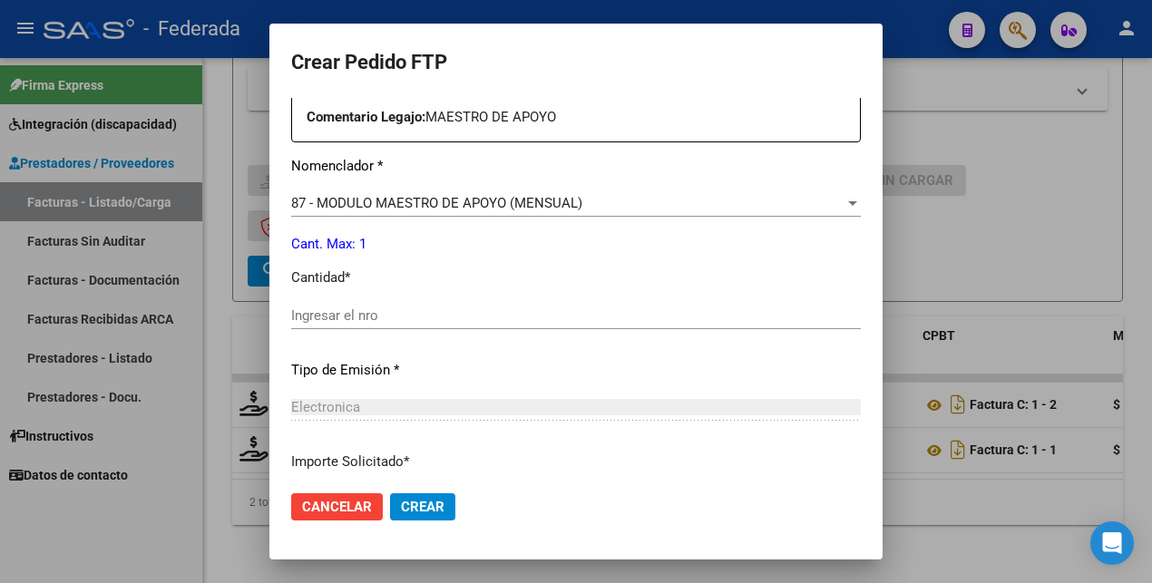
scroll to position [706, 0]
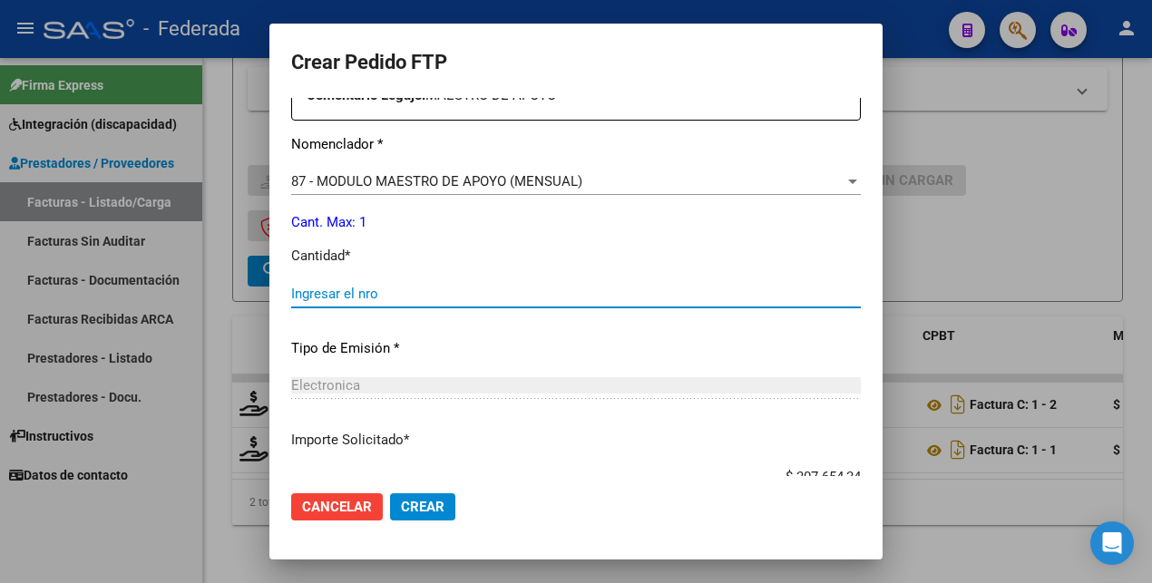
click at [348, 297] on input "Ingresar el nro" at bounding box center [575, 294] width 569 height 16
type input "1"
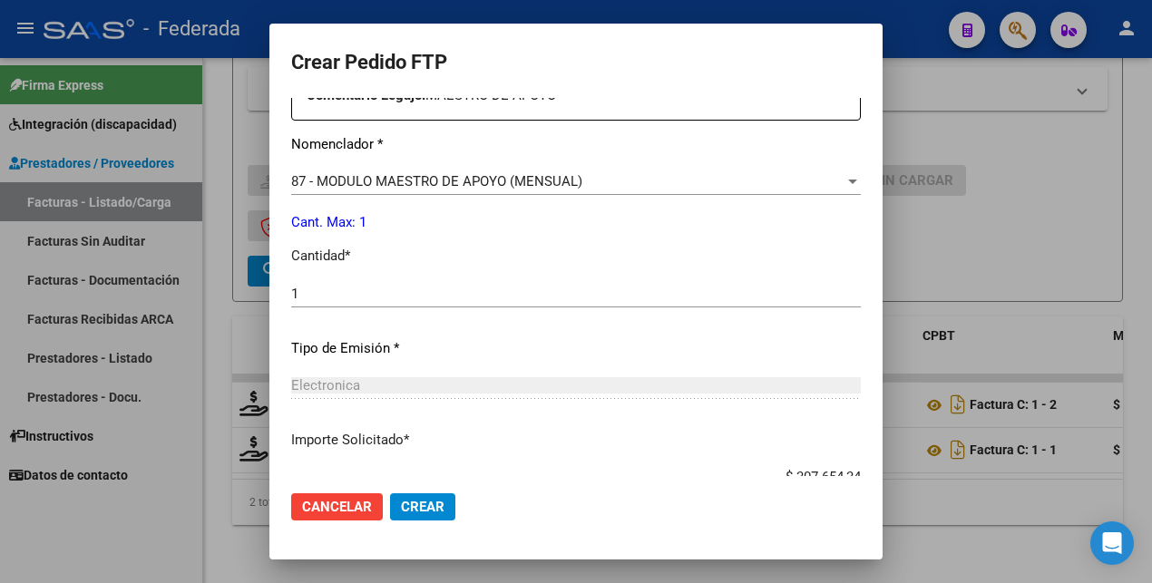
scroll to position [830, 0]
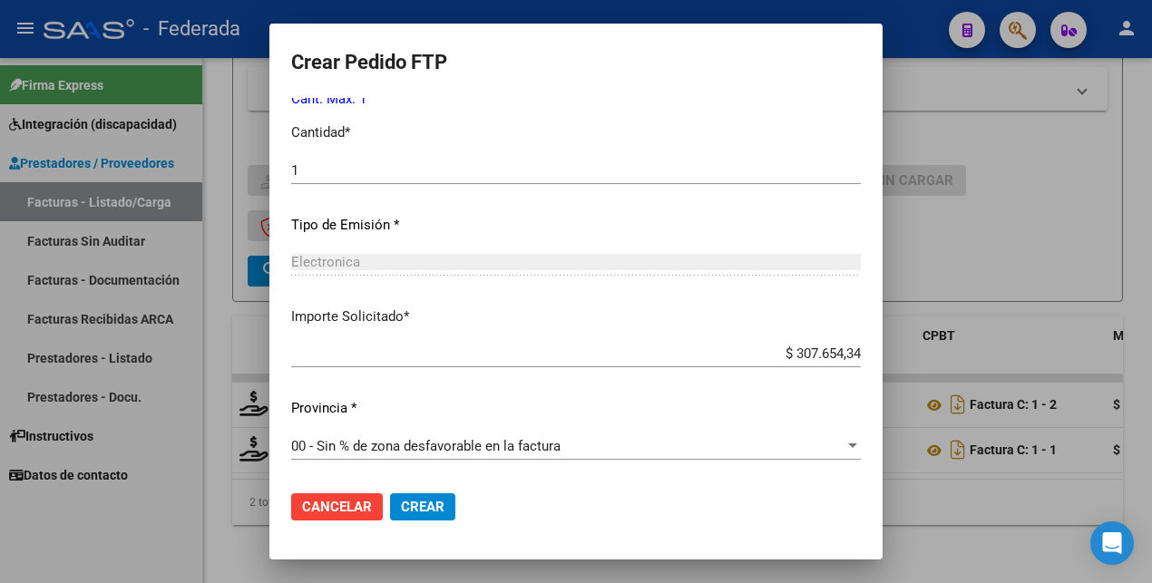
click at [415, 502] on span "Crear" at bounding box center [423, 507] width 44 height 16
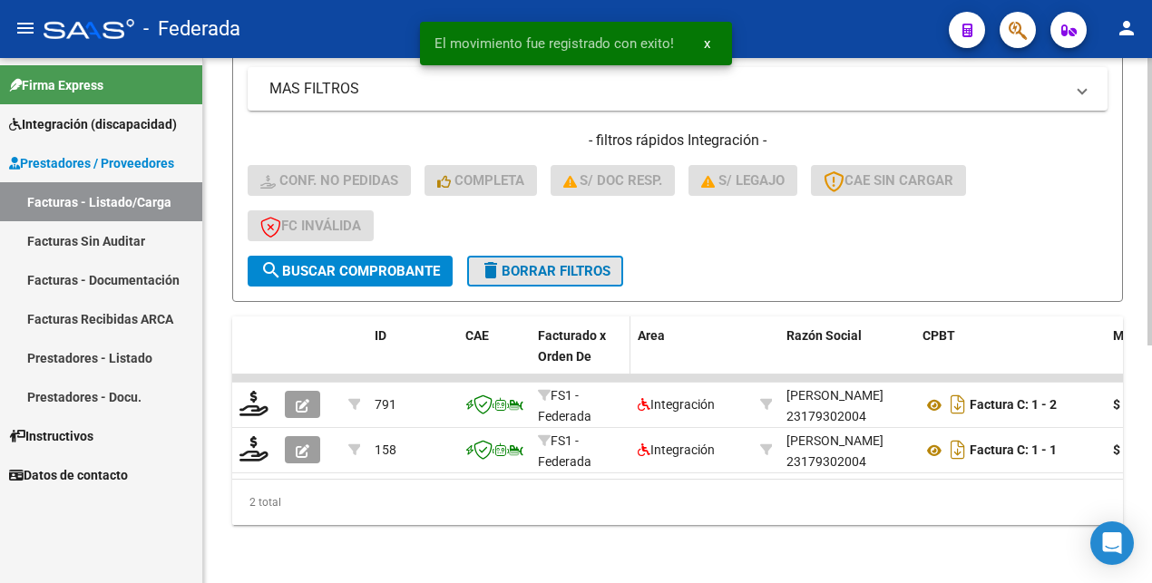
drag, startPoint x: 585, startPoint y: 258, endPoint x: 577, endPoint y: 421, distance: 162.5
click at [585, 263] on span "delete Borrar Filtros" at bounding box center [545, 271] width 131 height 16
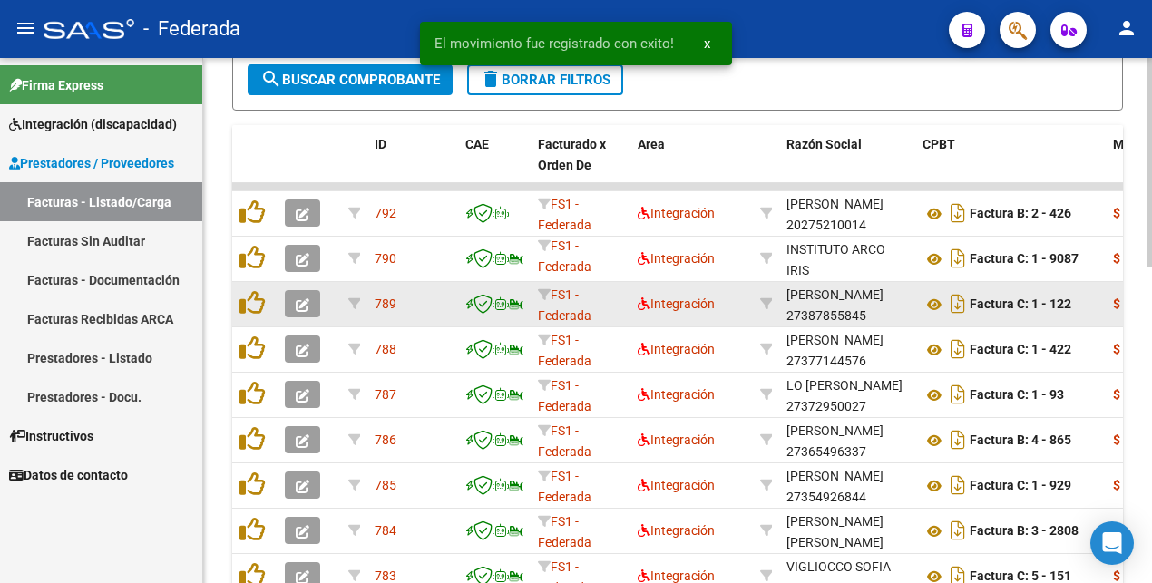
scroll to position [773, 0]
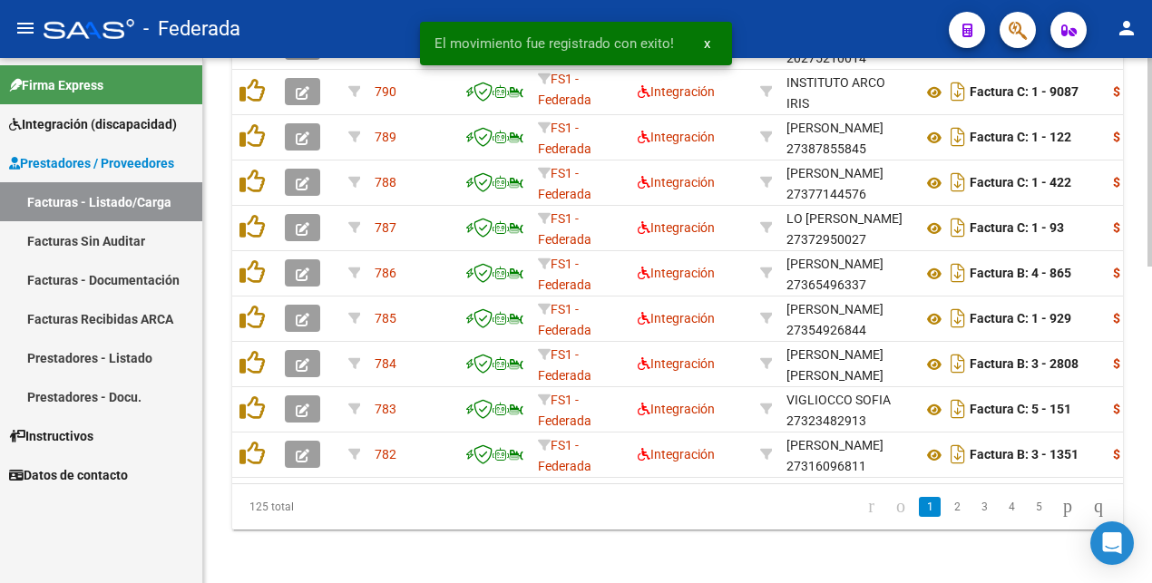
drag, startPoint x: 398, startPoint y: 501, endPoint x: 692, endPoint y: 491, distance: 294.0
click at [692, 483] on datatable-body "792 FS1 - Federada Integración [PERSON_NAME] 20275210014 Factura B: 2 - 426 $ 2…" at bounding box center [677, 249] width 891 height 467
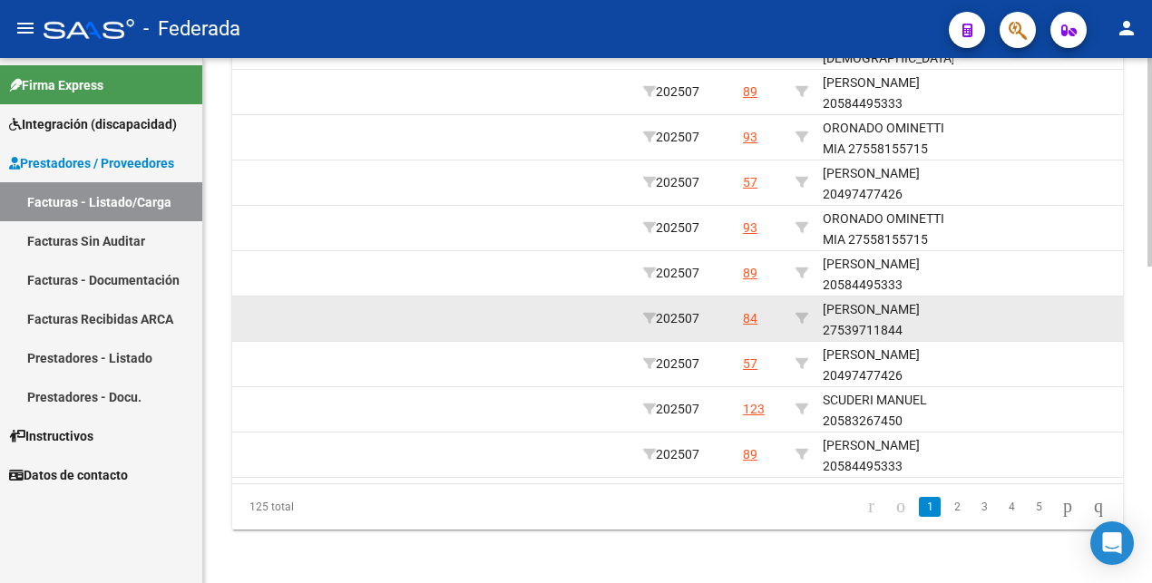
scroll to position [546, 0]
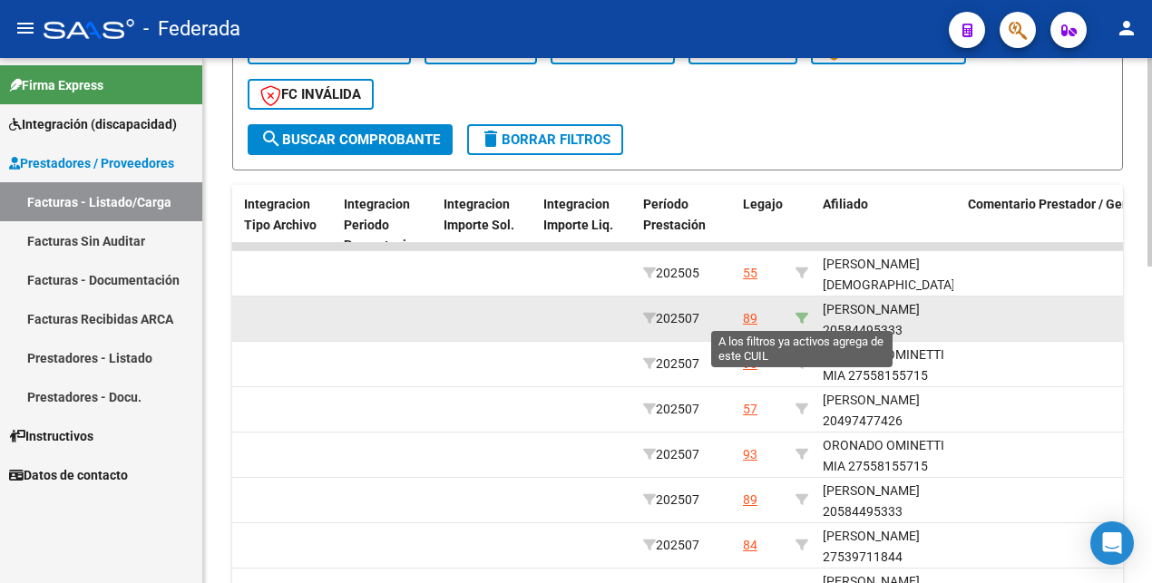
click at [804, 317] on icon at bounding box center [801, 318] width 13 height 13
type input "20584495333"
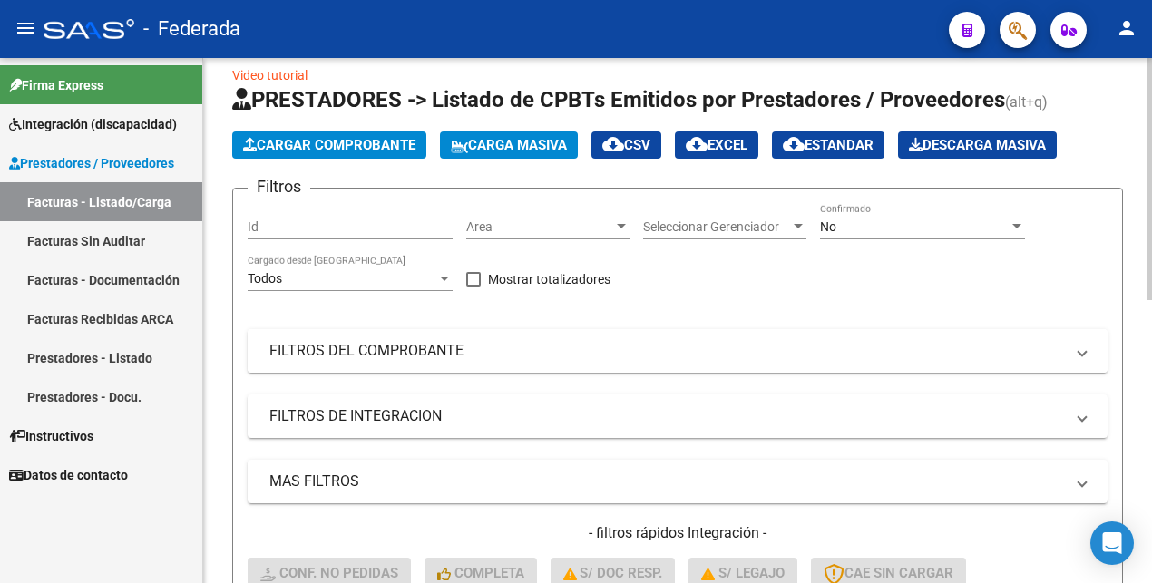
scroll to position [0, 0]
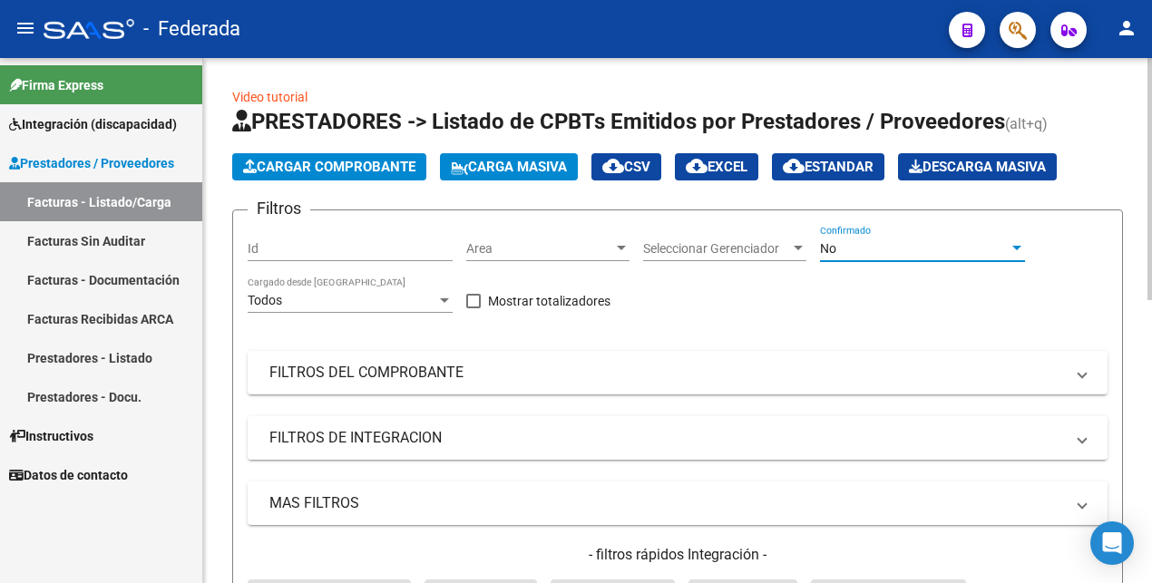
click at [917, 250] on div "No" at bounding box center [914, 248] width 189 height 15
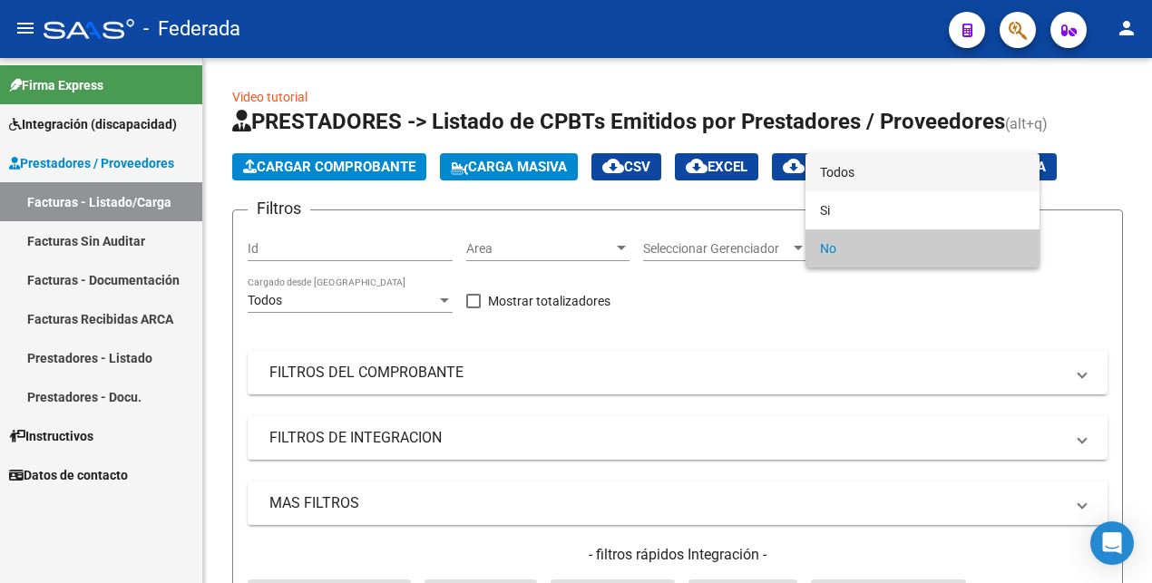
click at [910, 162] on span "Todos" at bounding box center [922, 172] width 205 height 38
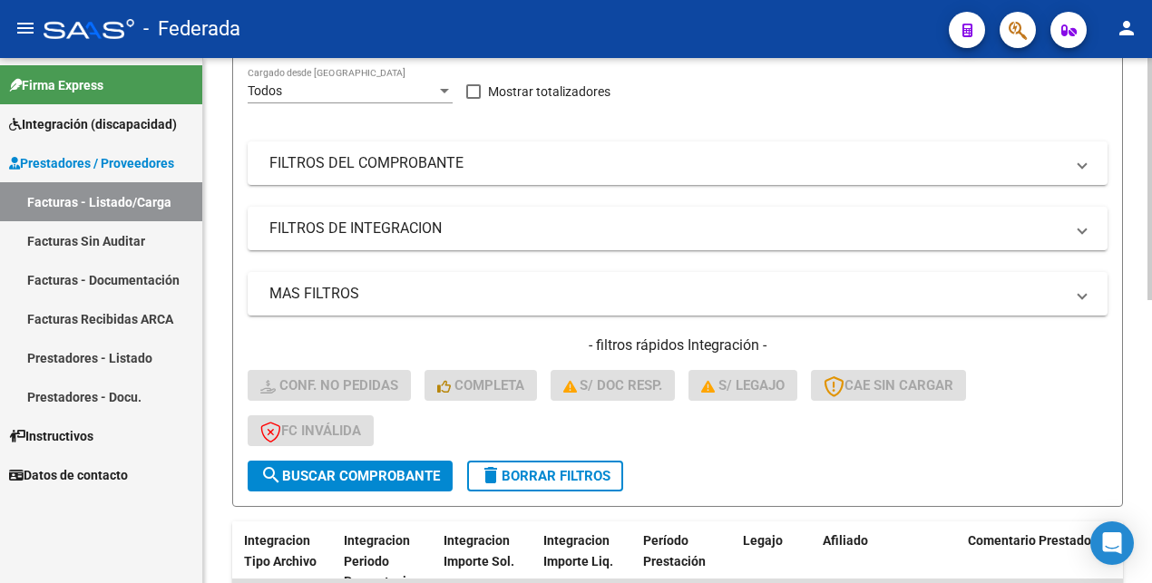
scroll to position [453, 0]
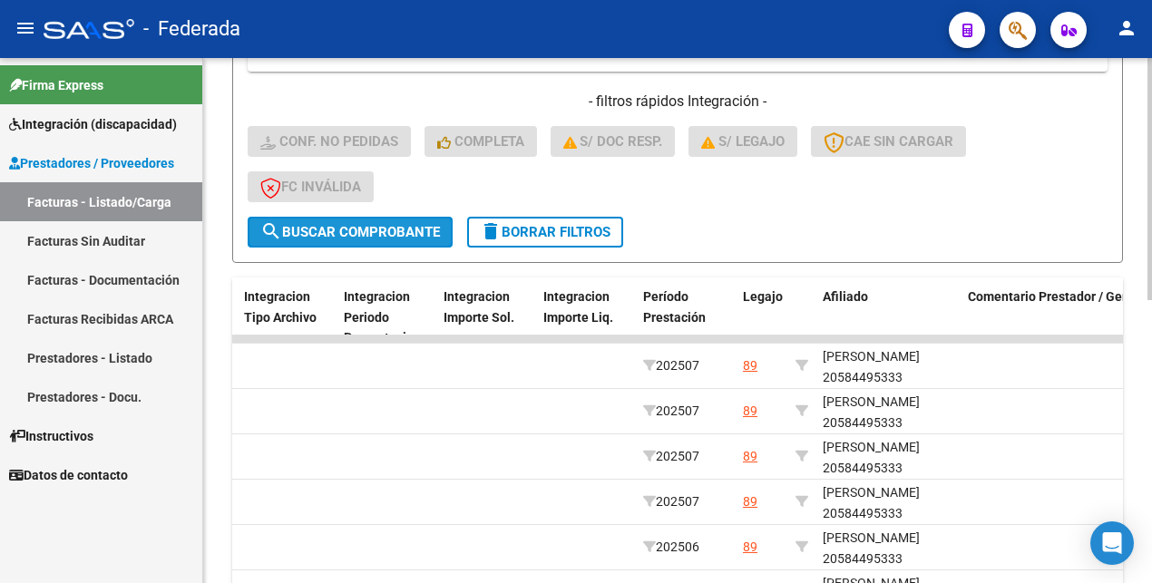
click at [396, 226] on span "search Buscar Comprobante" at bounding box center [350, 232] width 180 height 16
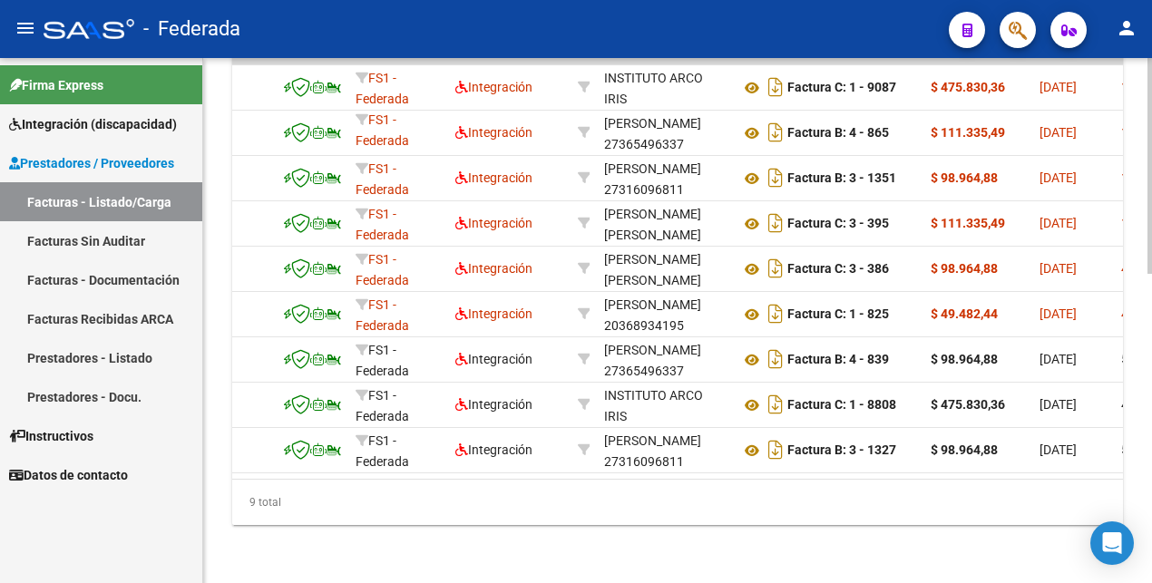
scroll to position [0, 0]
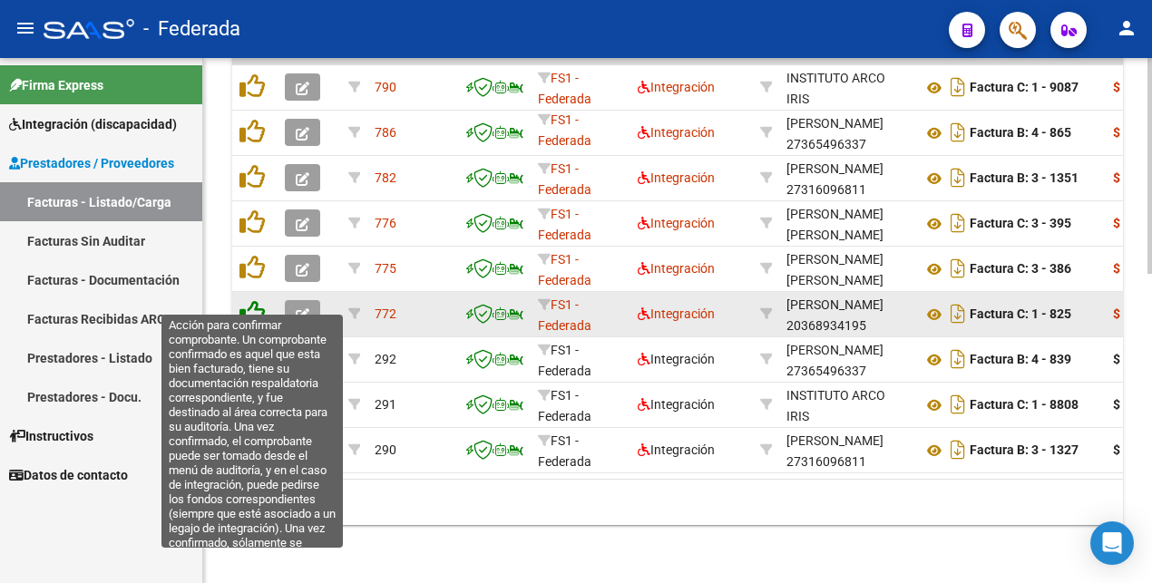
click at [258, 300] on icon at bounding box center [251, 312] width 25 height 25
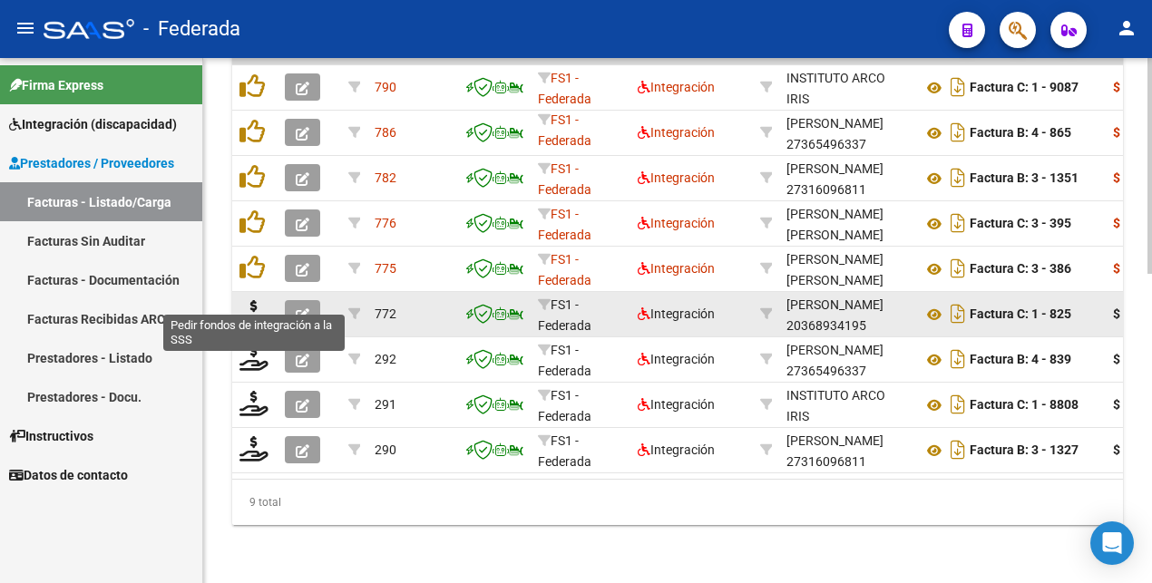
scroll to position [750, 0]
click at [258, 300] on icon at bounding box center [253, 312] width 29 height 25
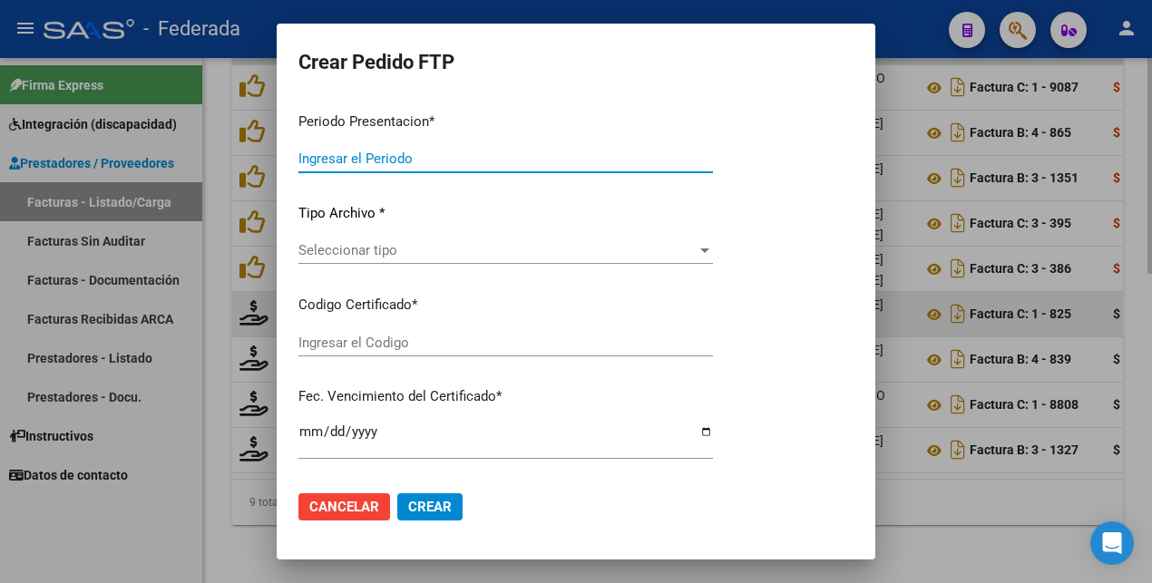
type input "202507"
type input "202506"
type input "$ 49.482,44"
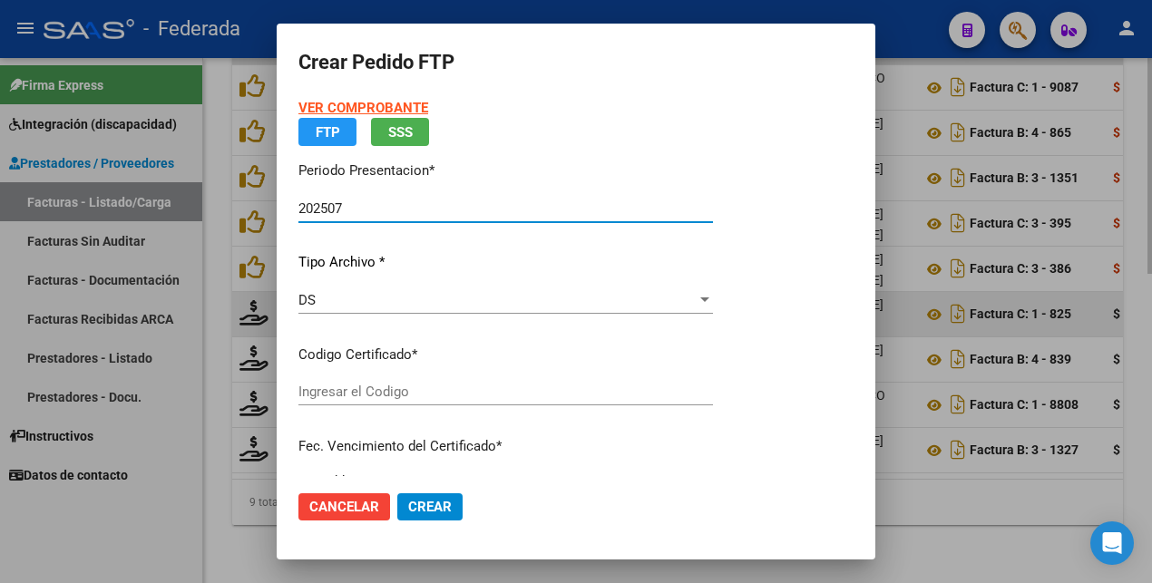
type input "ARG02000584495332023072420280724BS375"
type input "[DATE]"
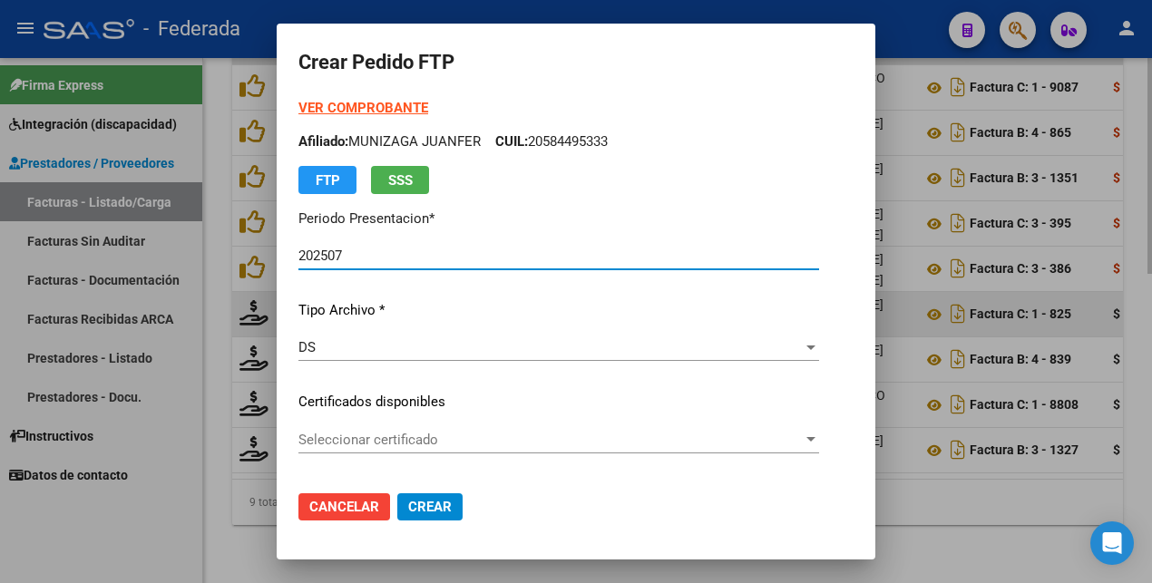
scroll to position [113, 0]
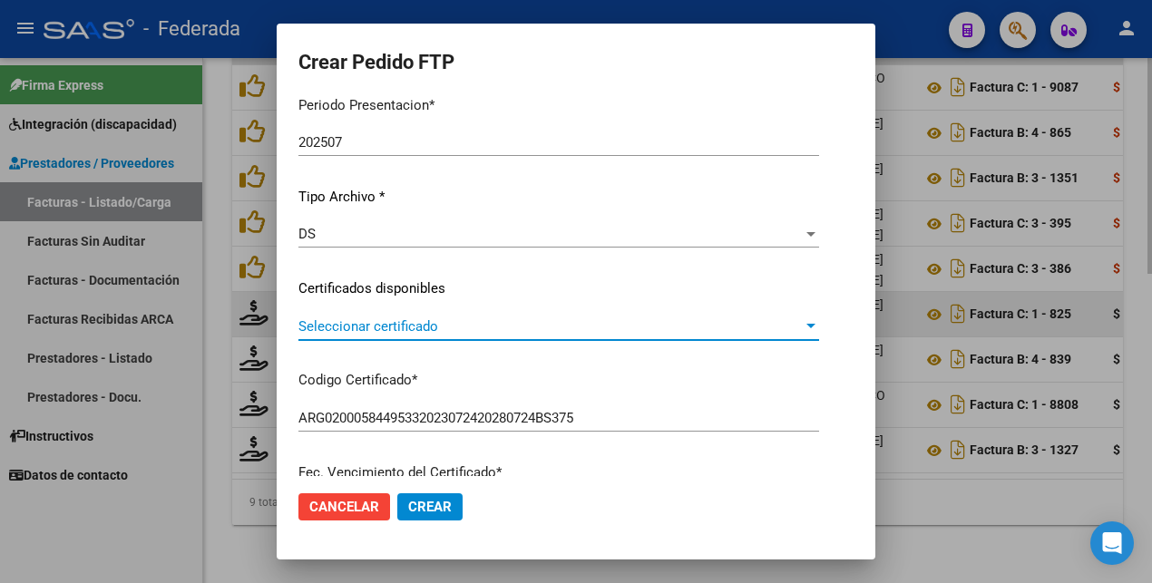
click at [484, 326] on span "Seleccionar certificado" at bounding box center [550, 326] width 504 height 16
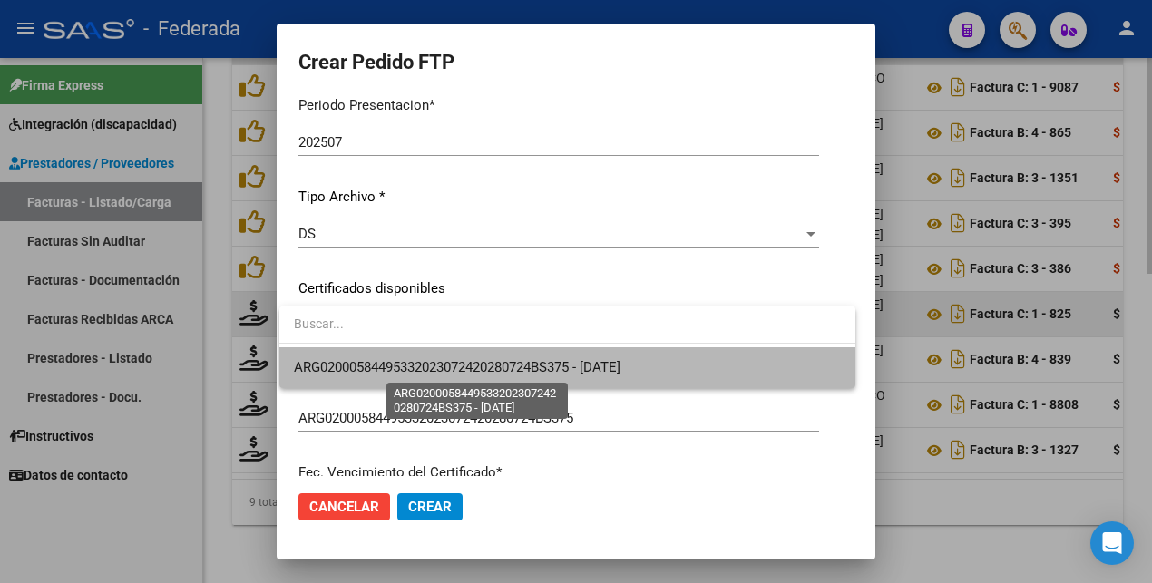
click at [480, 365] on span "ARG02000584495332023072420280724BS375 - [DATE]" at bounding box center [457, 367] width 326 height 16
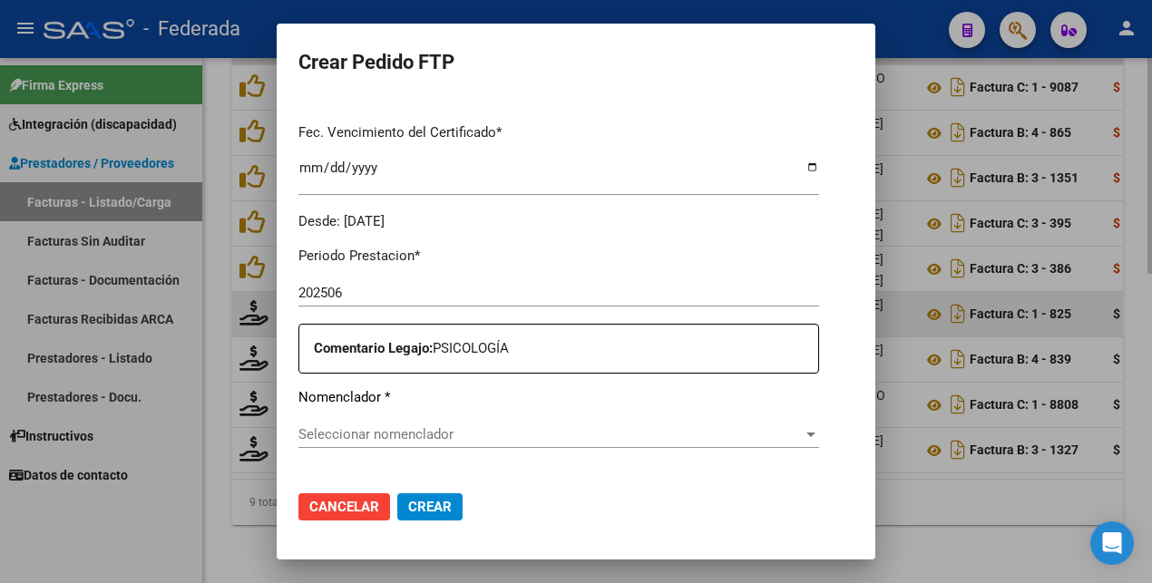
scroll to position [567, 0]
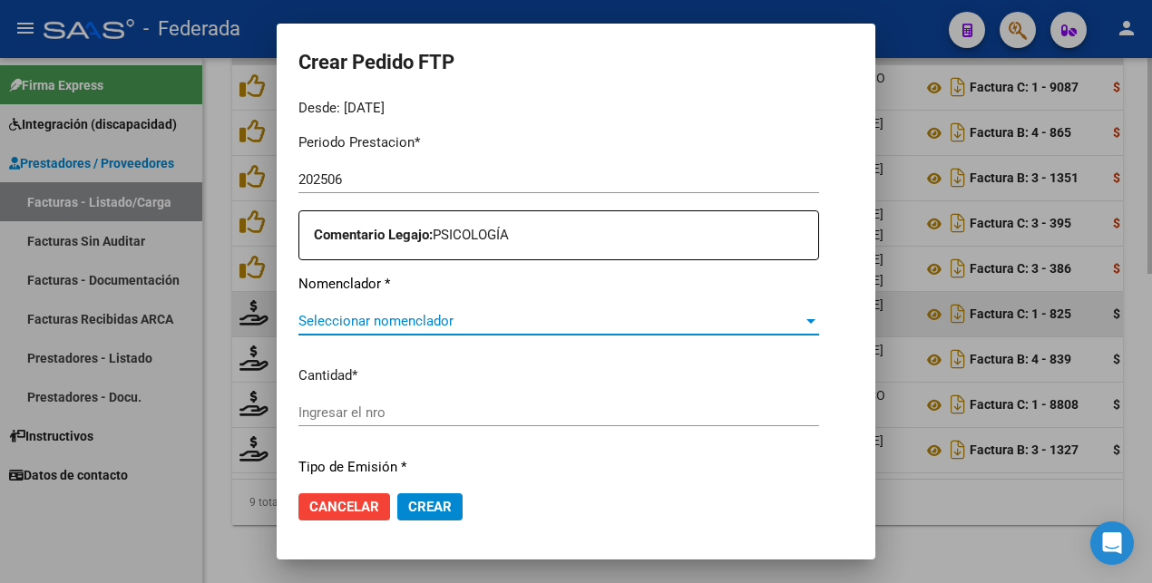
click at [432, 314] on span "Seleccionar nomenclador" at bounding box center [550, 321] width 504 height 16
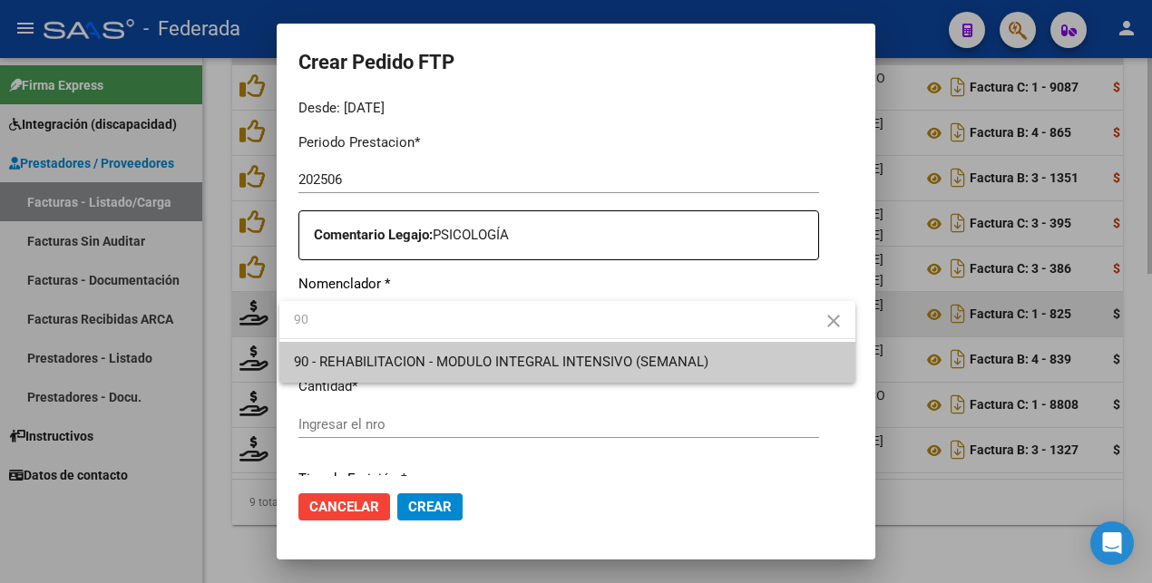
type input "90"
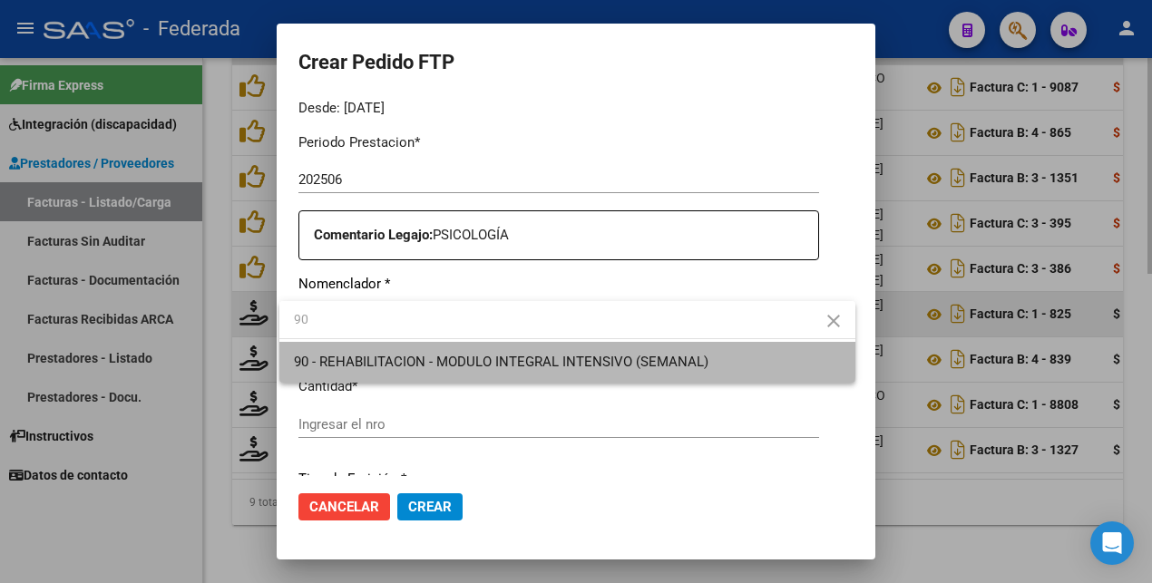
click at [423, 349] on span "90 - REHABILITACION - MODULO INTEGRAL INTENSIVO (SEMANAL)" at bounding box center [567, 362] width 547 height 41
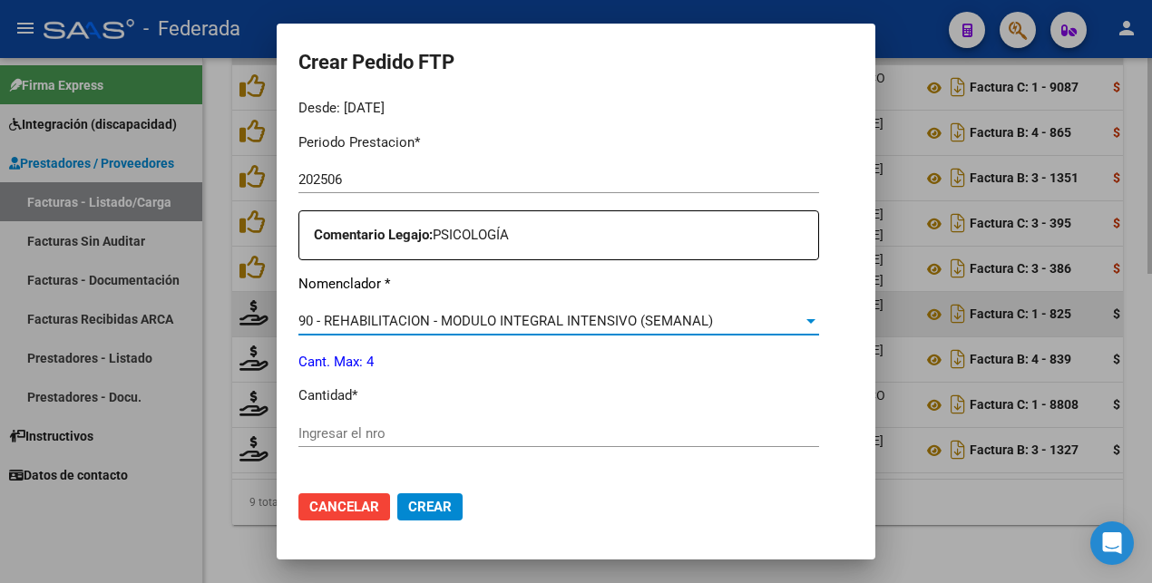
click at [384, 432] on input "Ingresar el nro" at bounding box center [558, 433] width 521 height 16
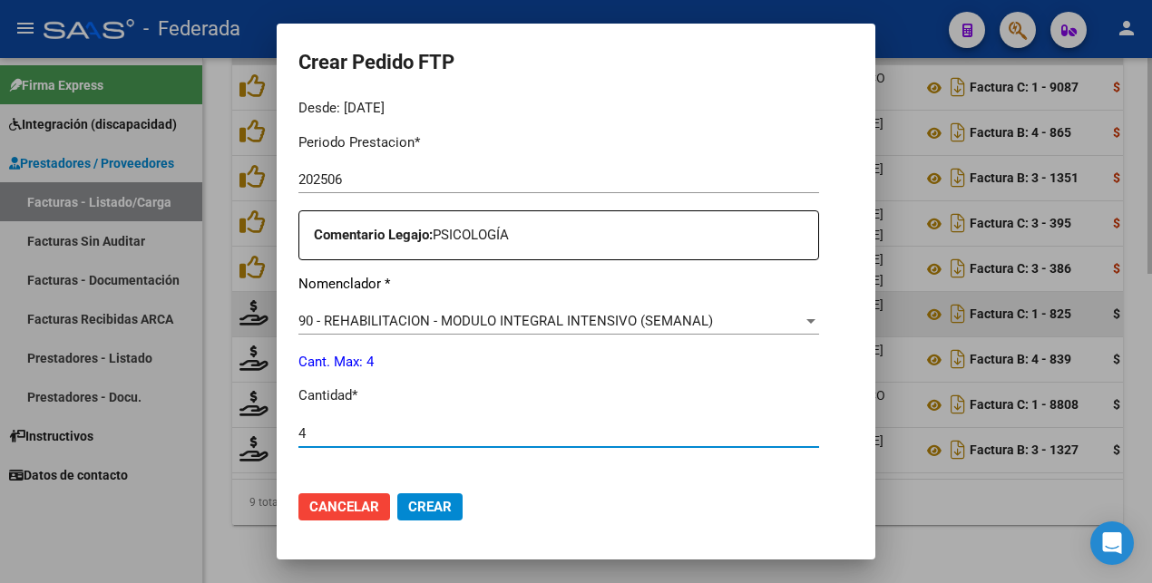
type input "4"
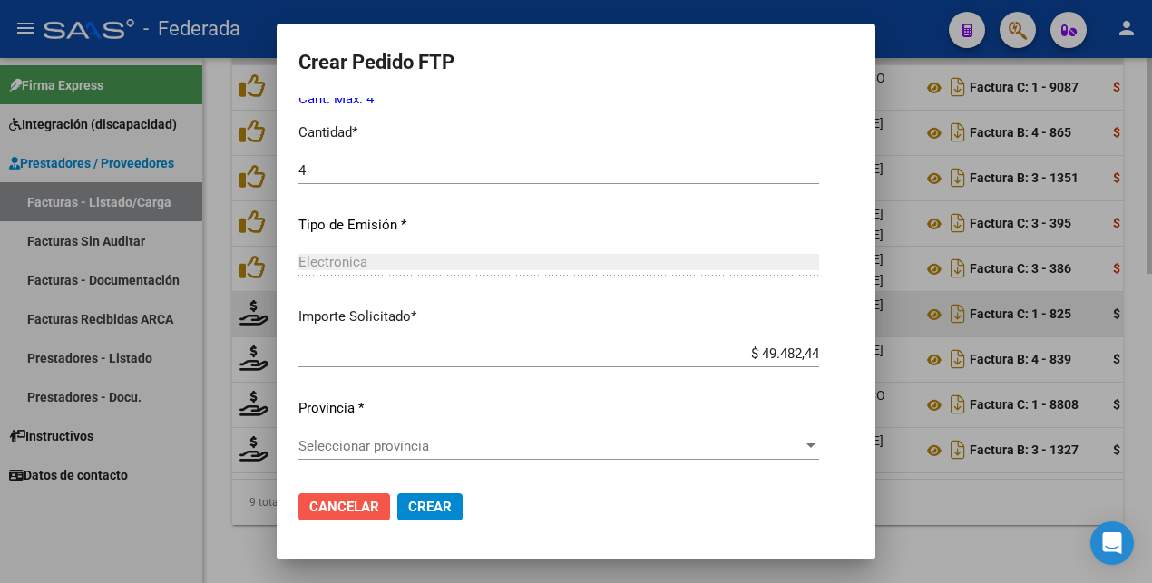
click at [356, 508] on span "Cancelar" at bounding box center [344, 507] width 70 height 16
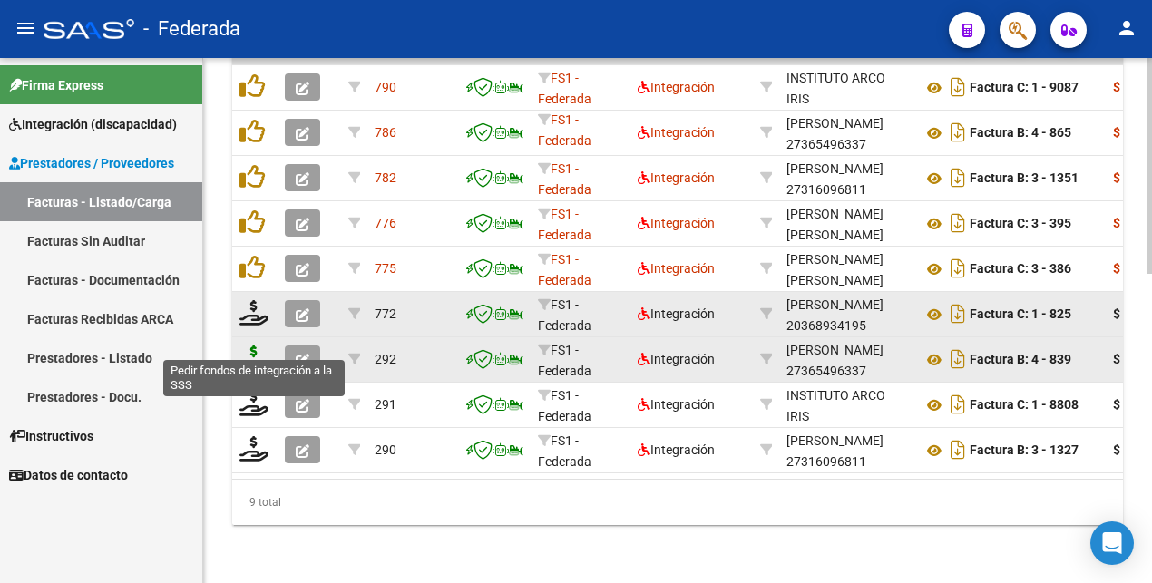
click at [257, 346] on icon at bounding box center [253, 358] width 29 height 25
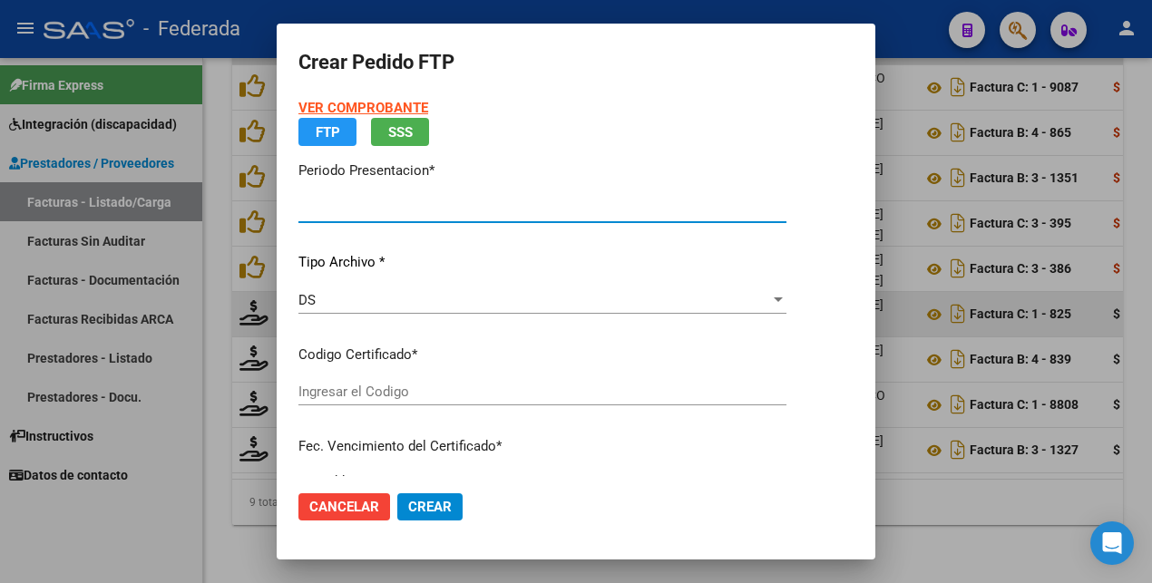
type input "202507"
type input "202506"
type input "$ 98.964,88"
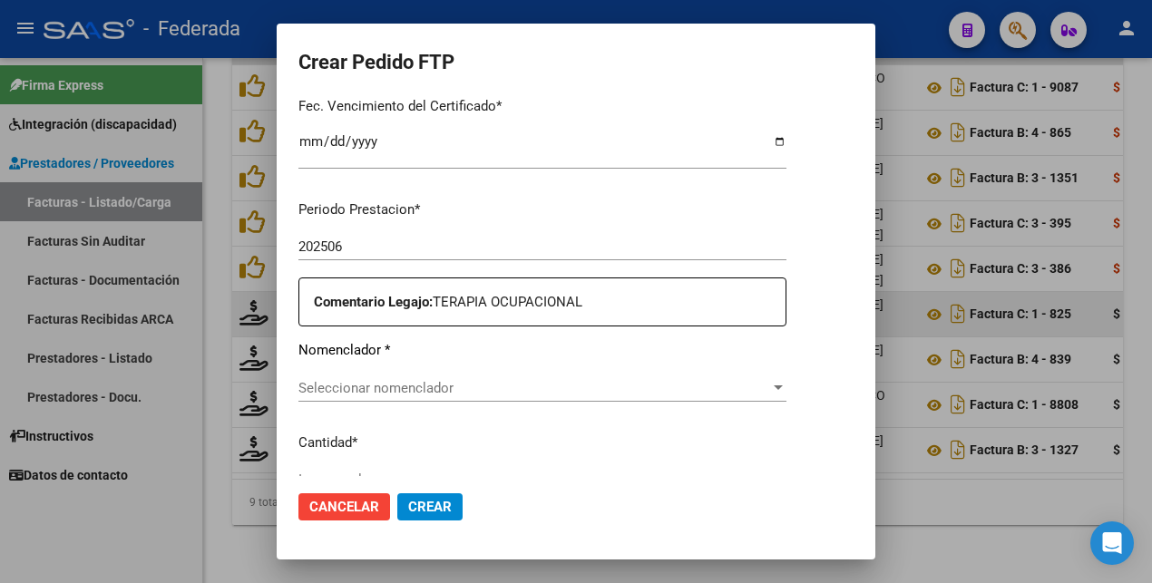
type input "ARG02000584495332023072420280724BS375"
type input "[DATE]"
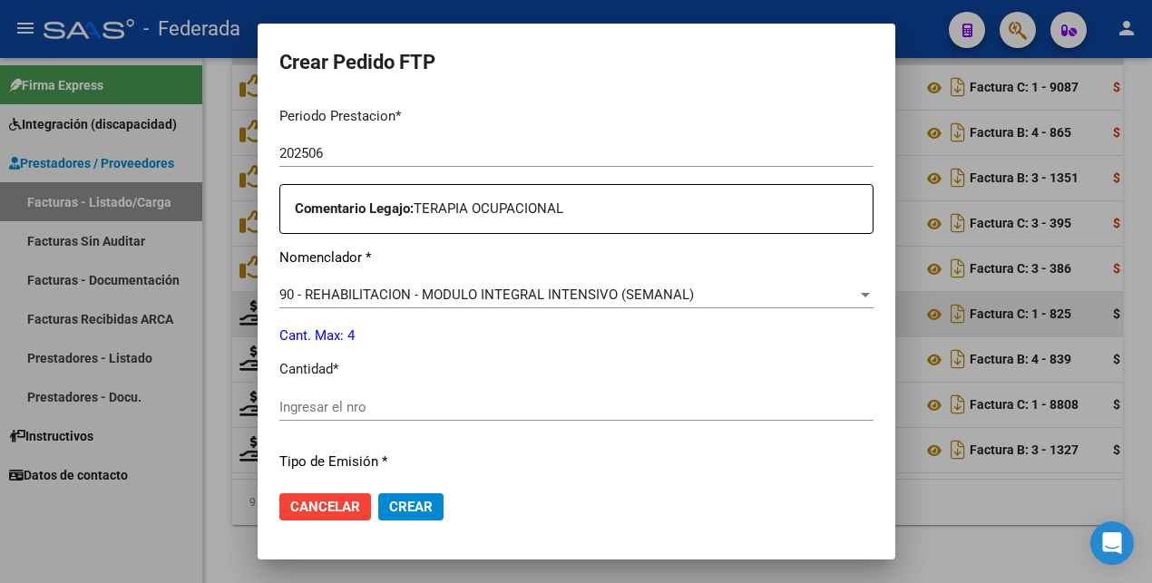
scroll to position [830, 0]
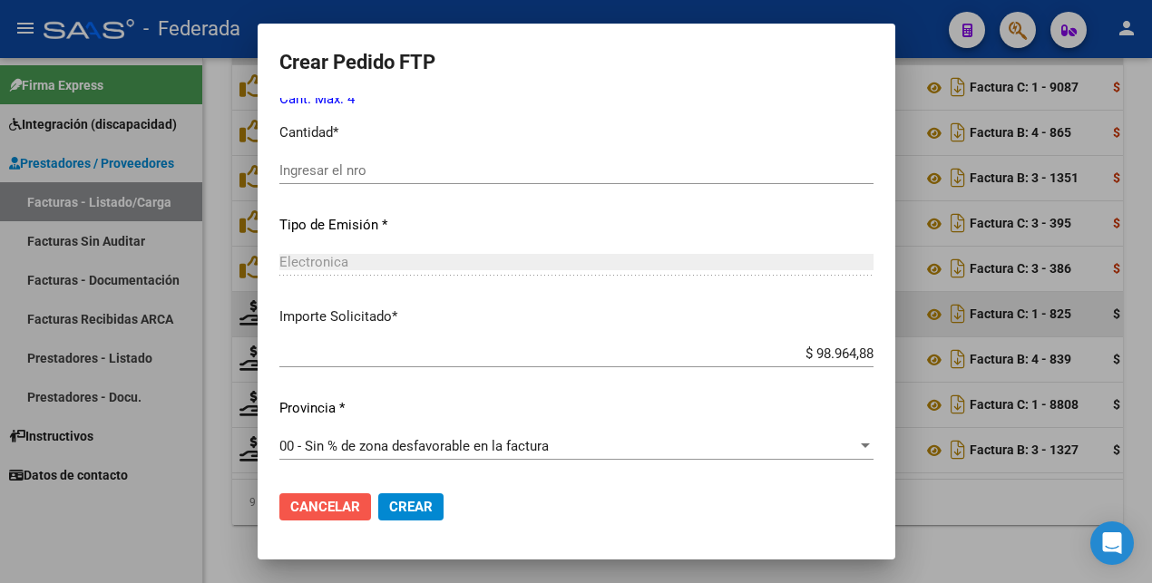
click at [305, 508] on span "Cancelar" at bounding box center [325, 507] width 70 height 16
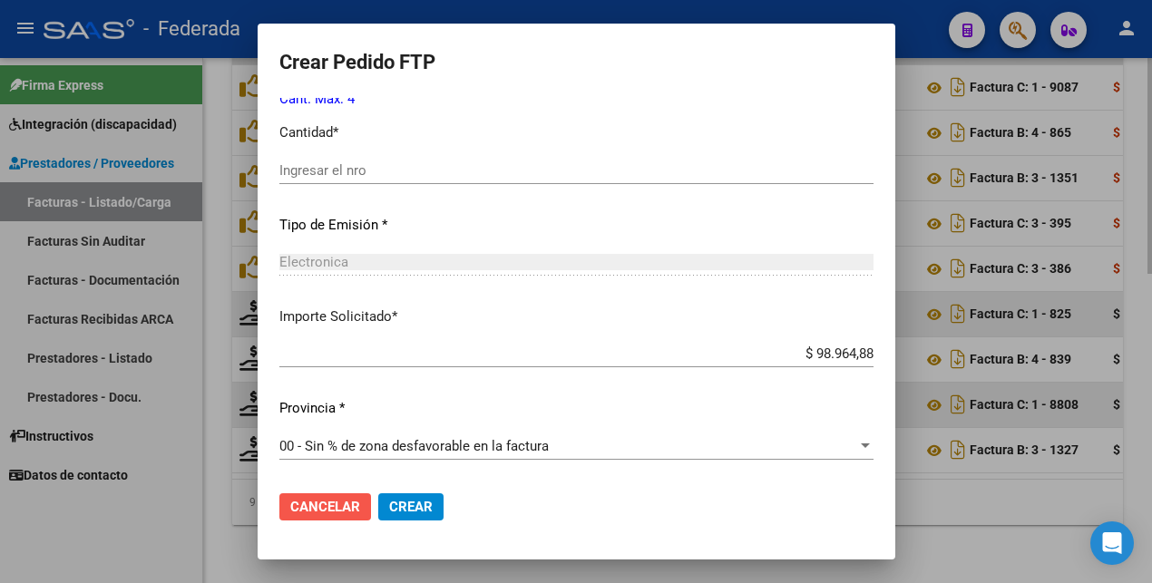
scroll to position [733, 0]
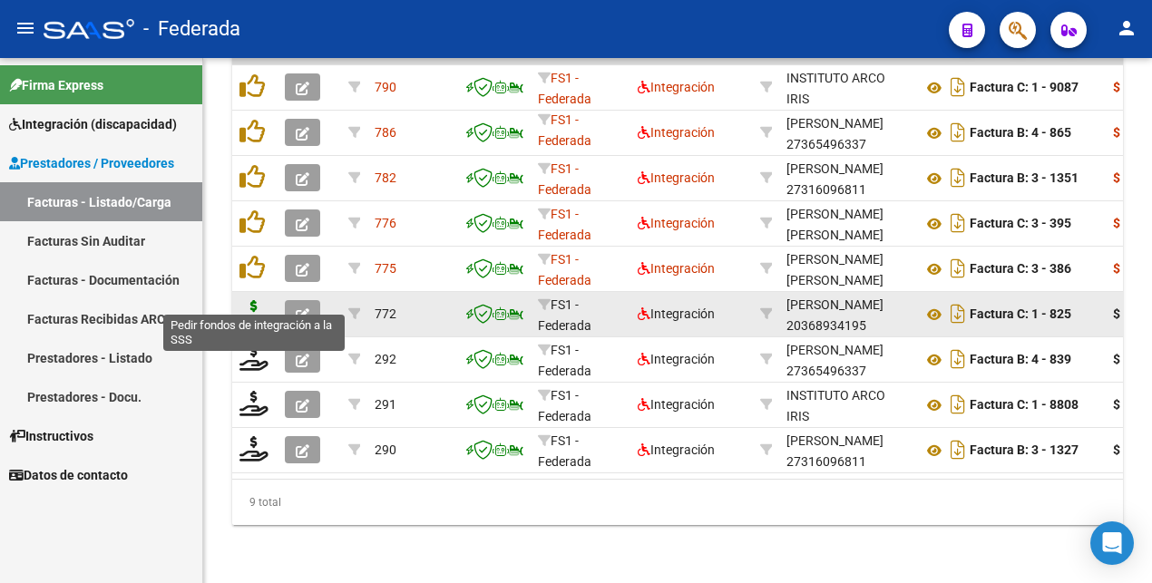
click at [253, 300] on icon at bounding box center [253, 312] width 29 height 25
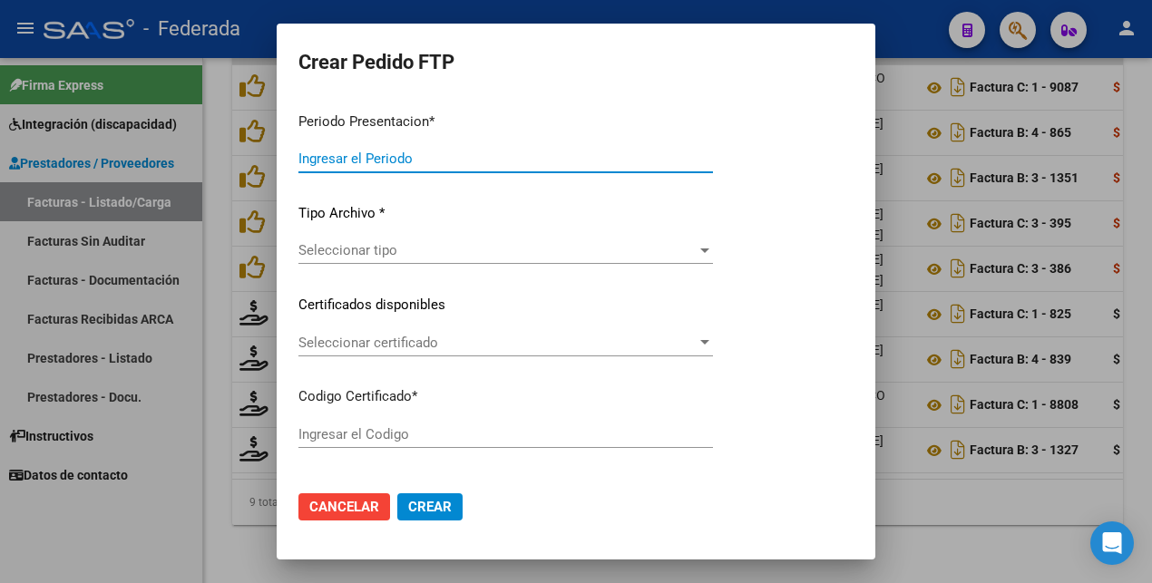
type input "202507"
type input "202506"
type input "$ 49.482,44"
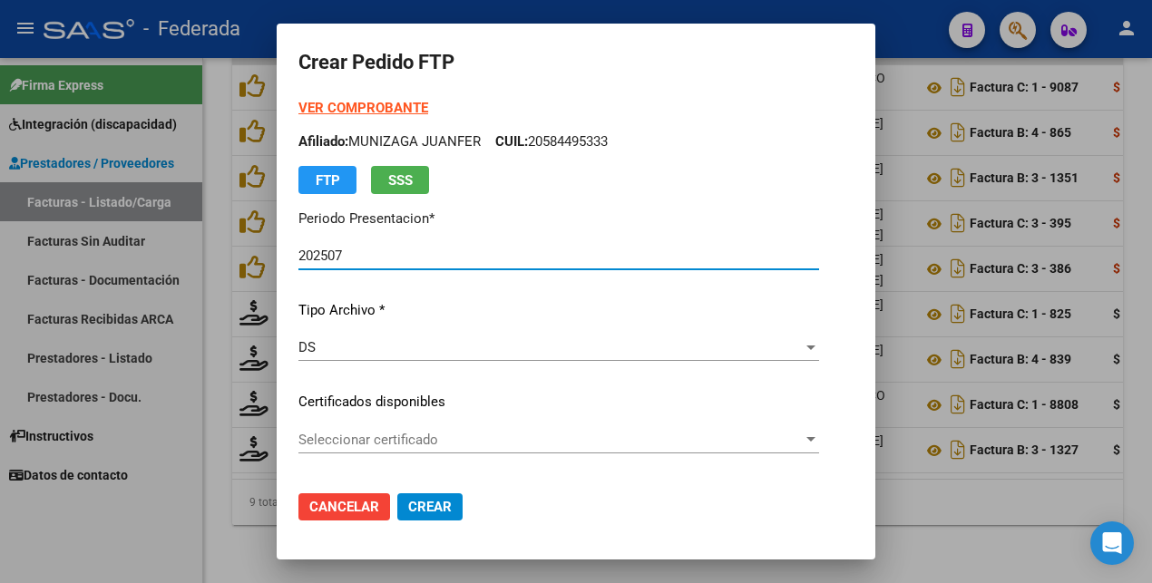
type input "ARG02000584495332023072420280724BS375"
type input "[DATE]"
click at [354, 443] on span "Seleccionar certificado" at bounding box center [550, 440] width 504 height 16
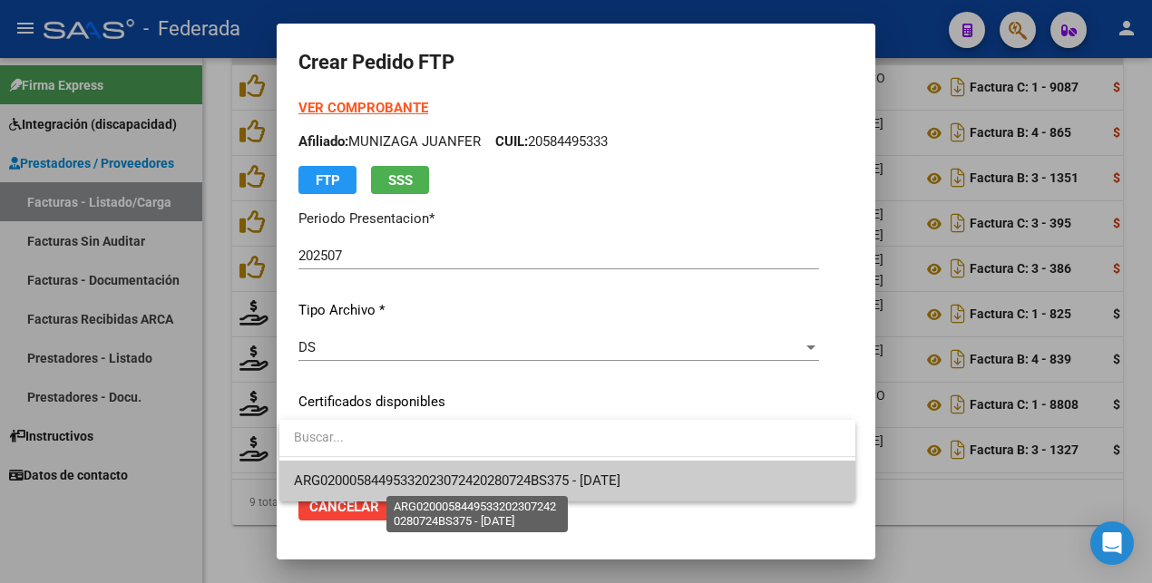
drag, startPoint x: 399, startPoint y: 477, endPoint x: 405, endPoint y: 467, distance: 11.8
click at [399, 475] on span "ARG02000584495332023072420280724BS375 - [DATE]" at bounding box center [457, 480] width 326 height 16
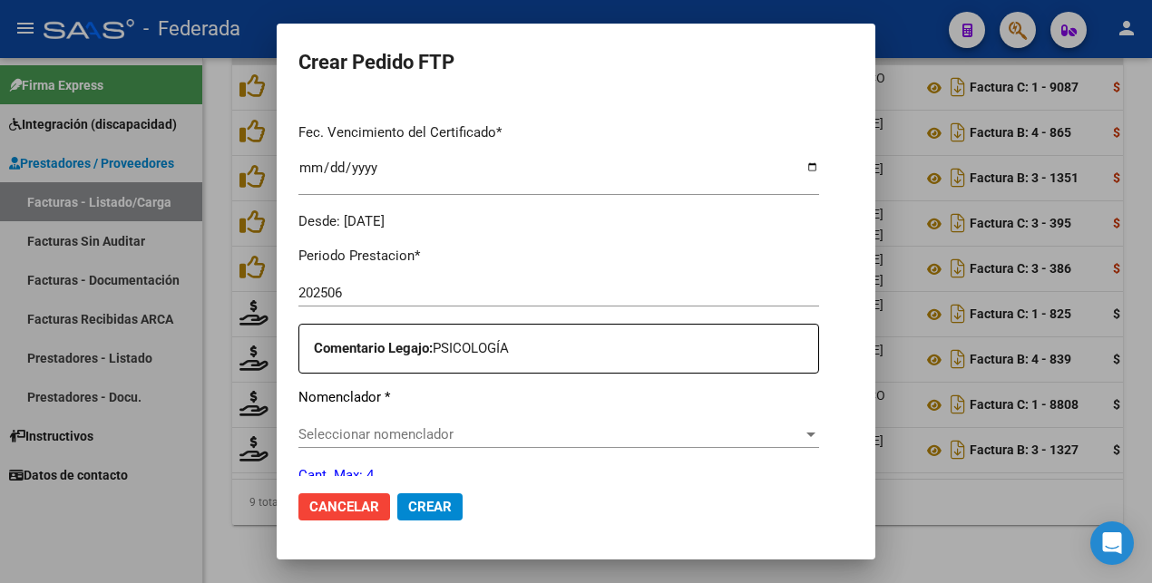
scroll to position [567, 0]
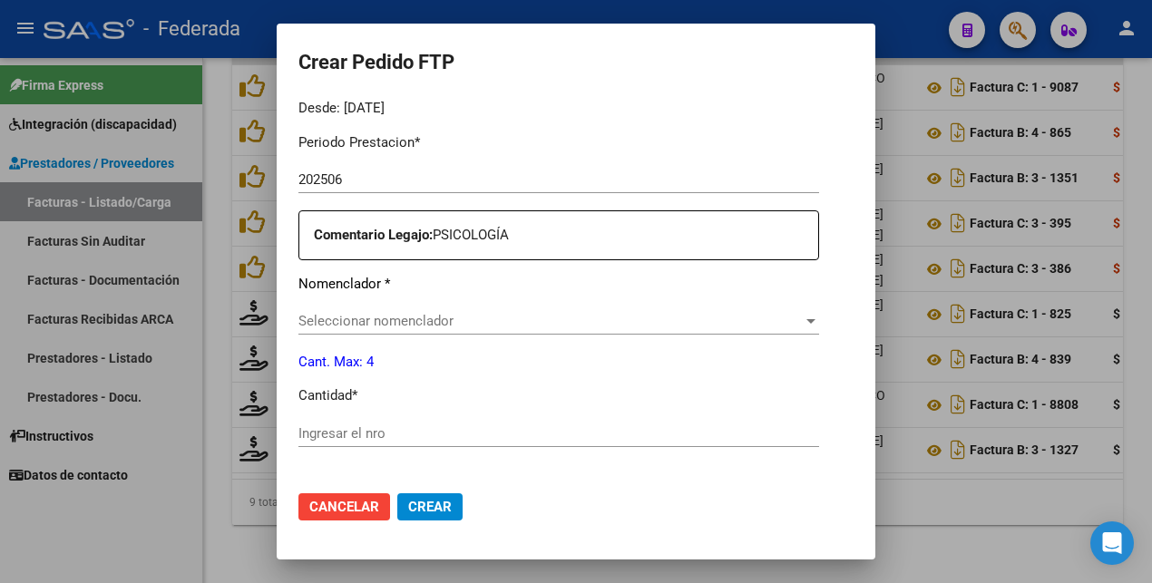
click at [433, 316] on span "Seleccionar nomenclador" at bounding box center [550, 321] width 504 height 16
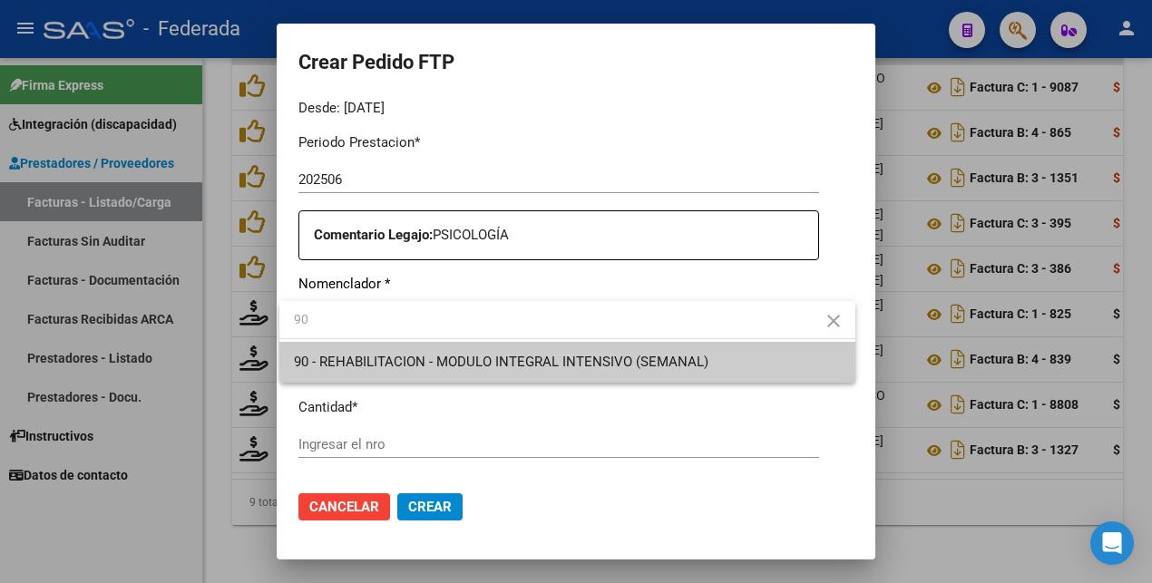
type input "90"
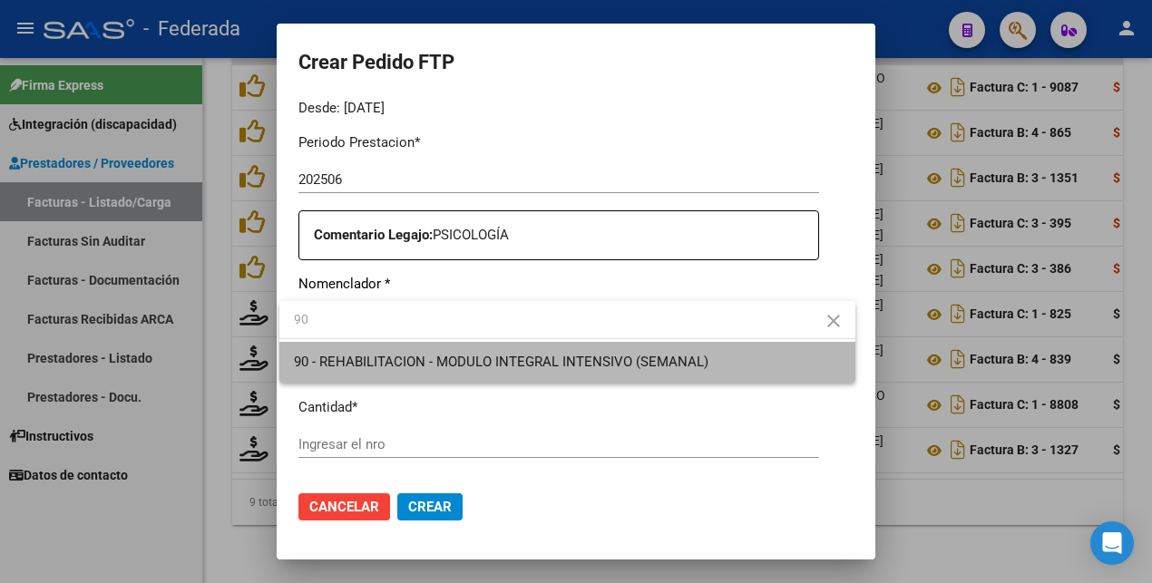
click at [412, 371] on span "90 - REHABILITACION - MODULO INTEGRAL INTENSIVO (SEMANAL)" at bounding box center [567, 362] width 547 height 41
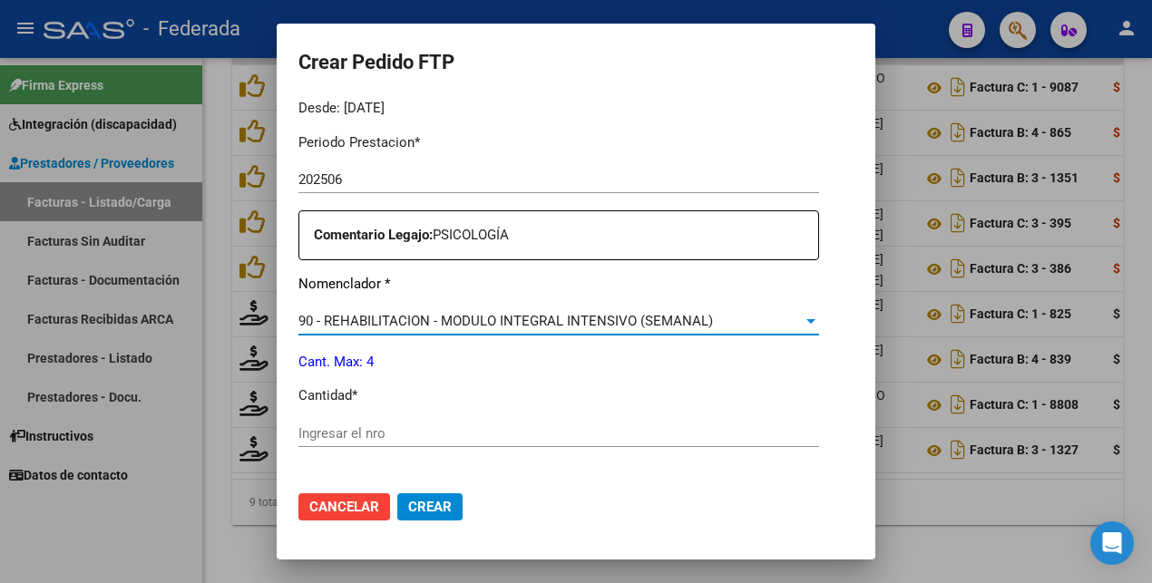
click at [402, 436] on input "Ingresar el nro" at bounding box center [558, 433] width 521 height 16
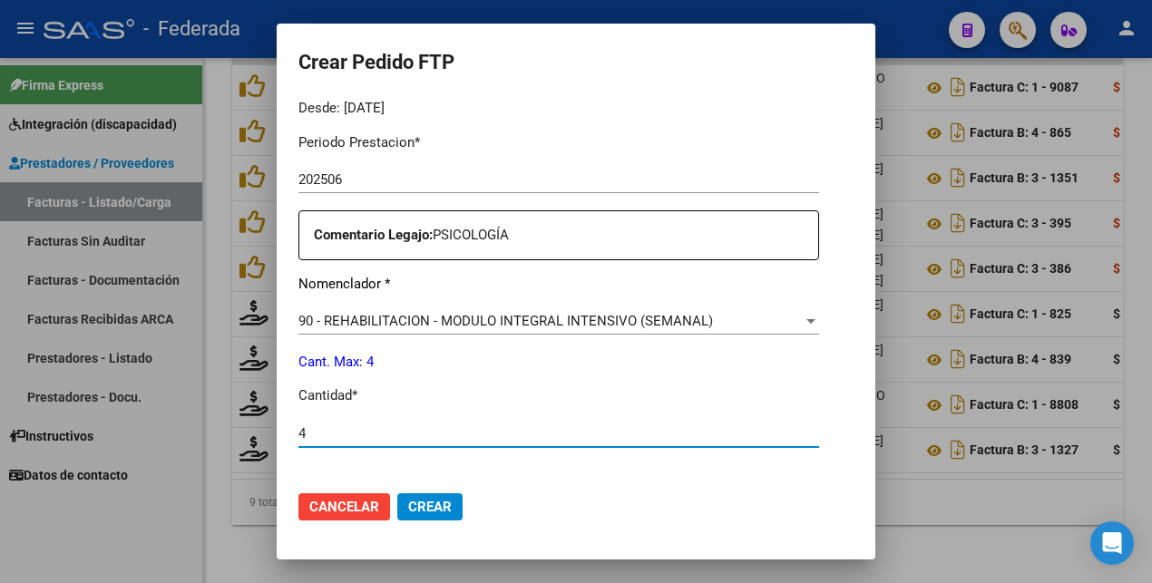
type input "4"
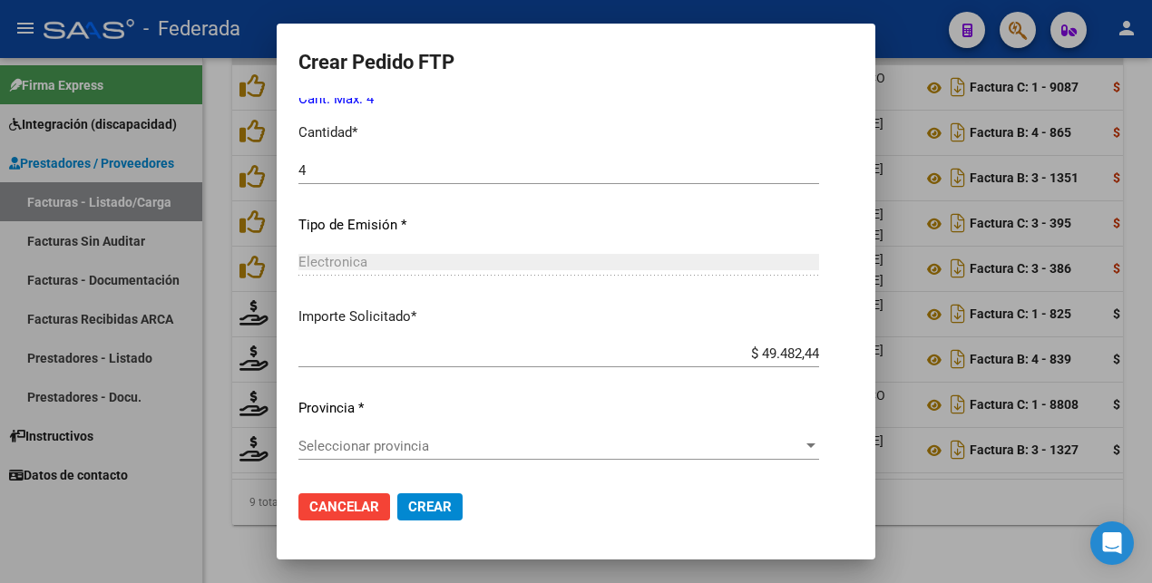
click at [402, 443] on span "Seleccionar provincia" at bounding box center [550, 446] width 504 height 16
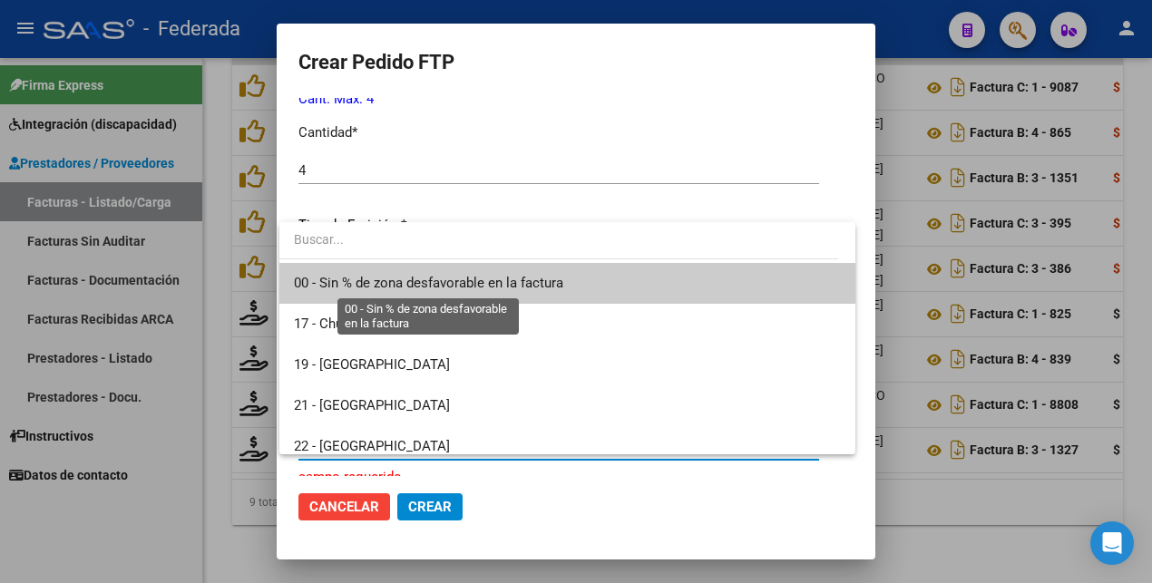
click at [392, 282] on span "00 - Sin % de zona desfavorable en la factura" at bounding box center [428, 283] width 269 height 16
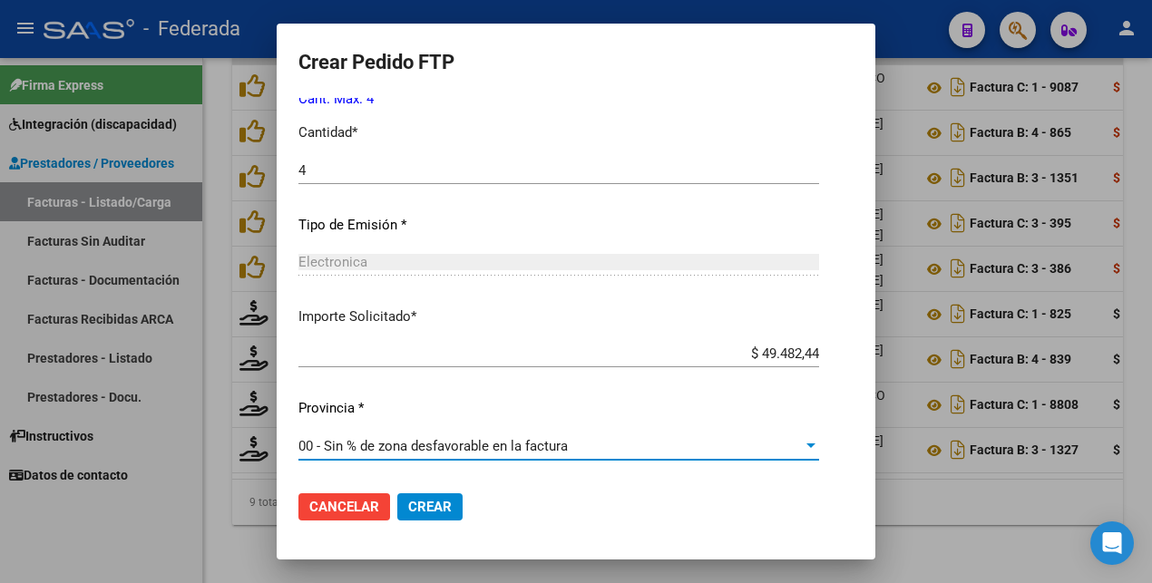
click at [423, 507] on span "Crear" at bounding box center [430, 507] width 44 height 16
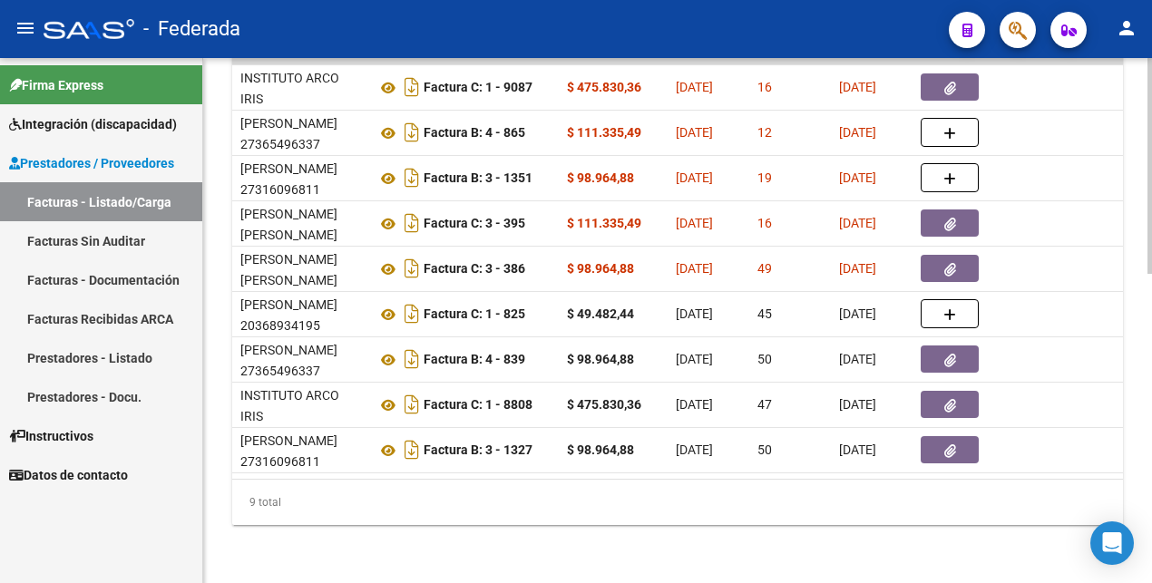
scroll to position [0, 0]
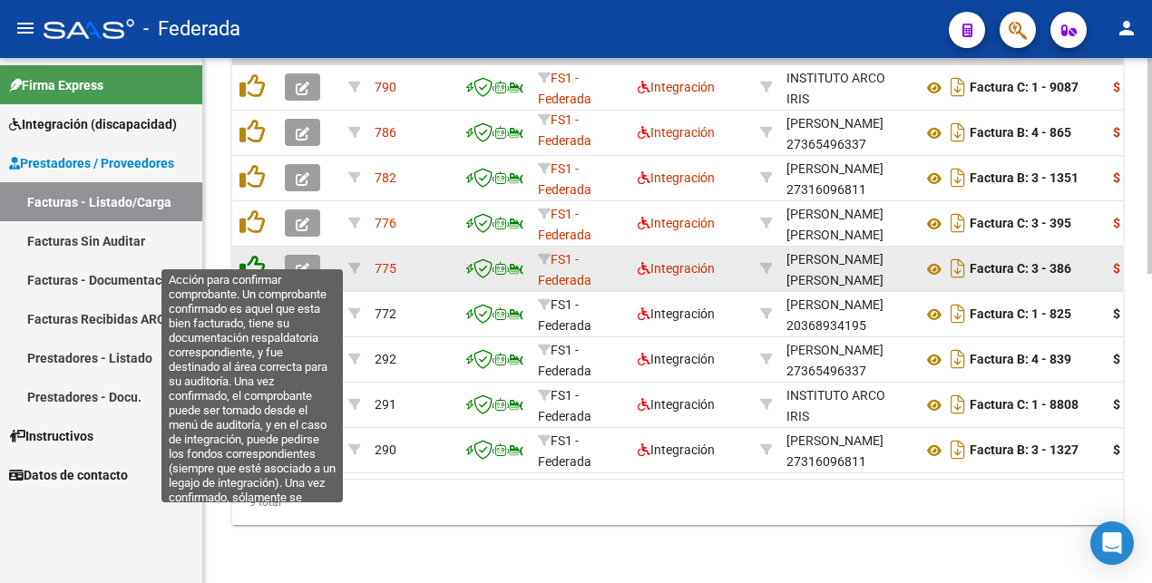
click at [248, 255] on icon at bounding box center [251, 267] width 25 height 25
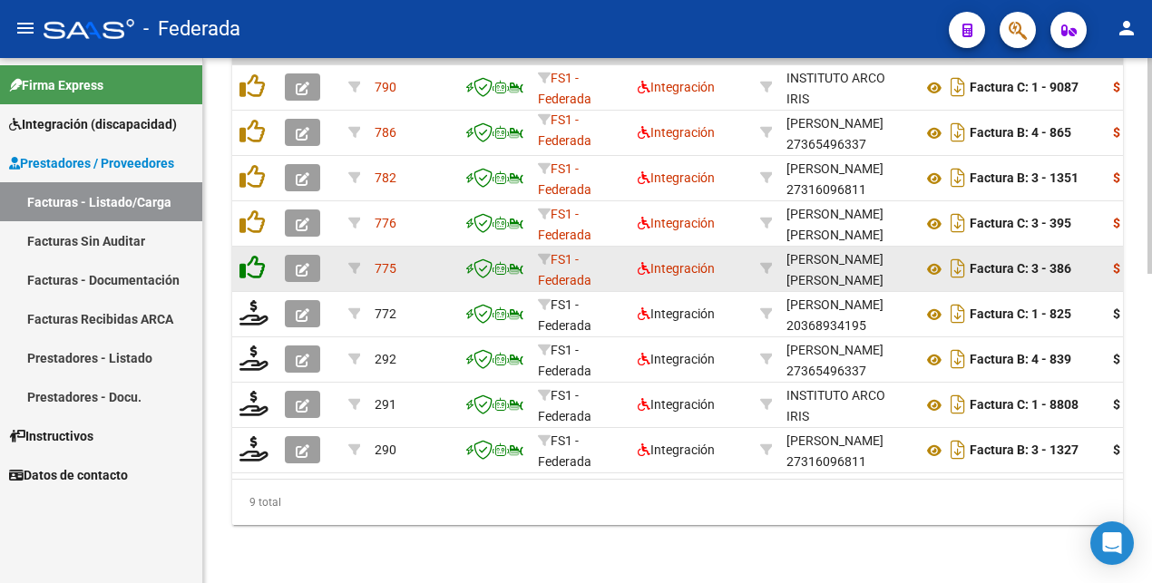
scroll to position [750, 0]
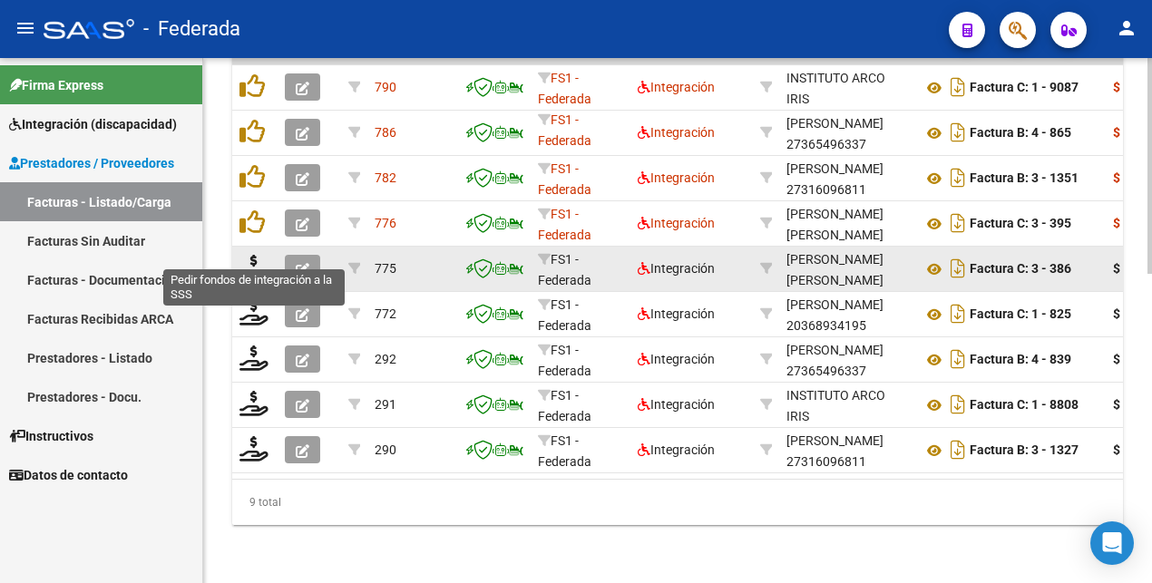
click at [252, 255] on icon at bounding box center [253, 267] width 29 height 25
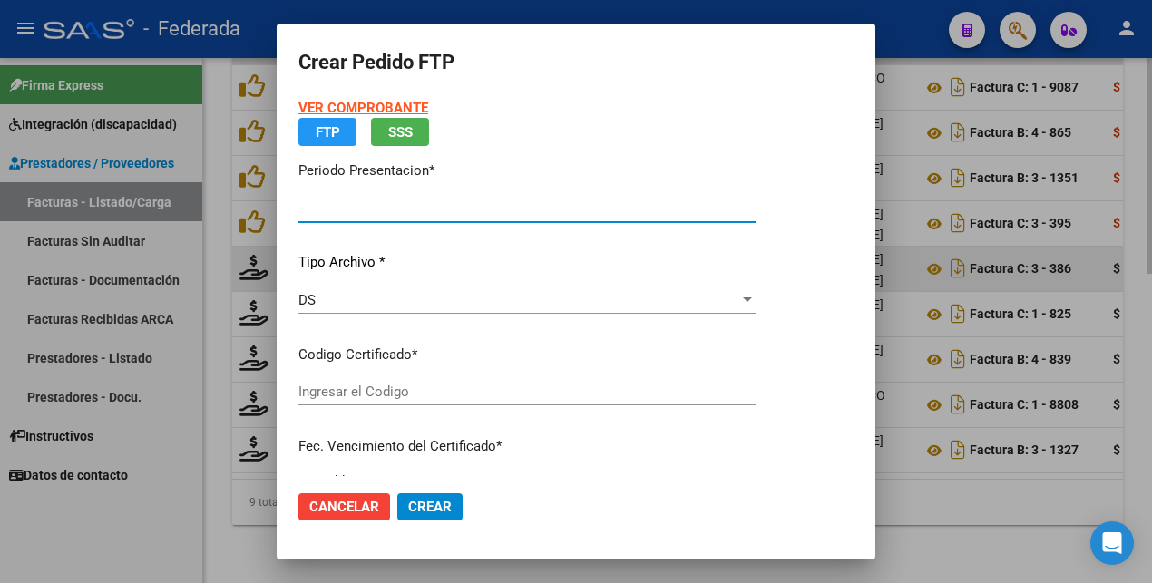
type input "202507"
type input "202506"
type input "$ 98.964,88"
type input "ARG02000584495332023072420280724BS375"
type input "[DATE]"
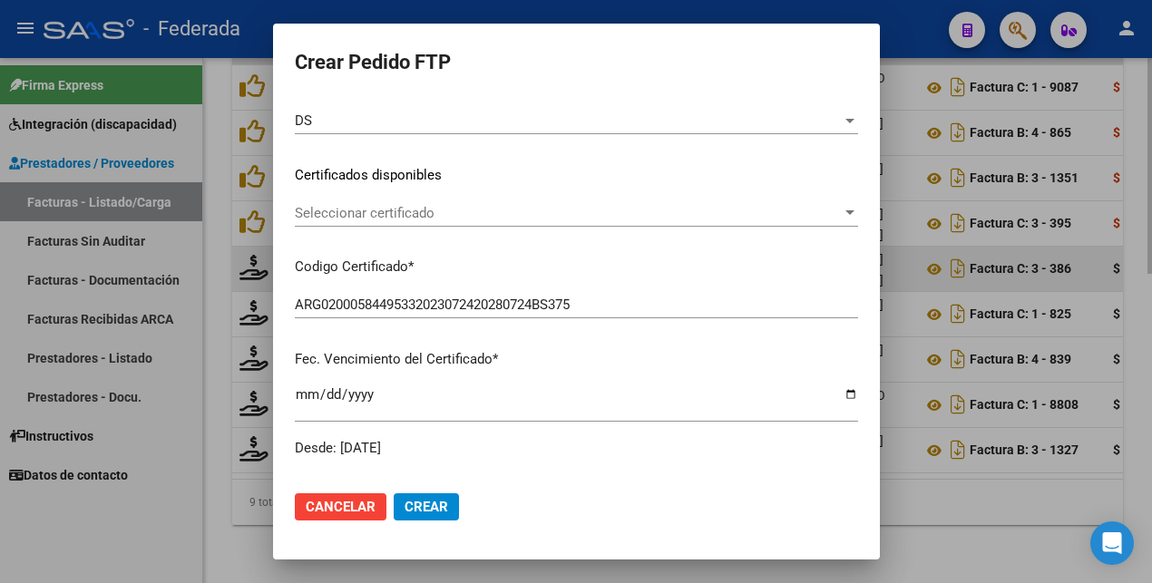
scroll to position [0, 0]
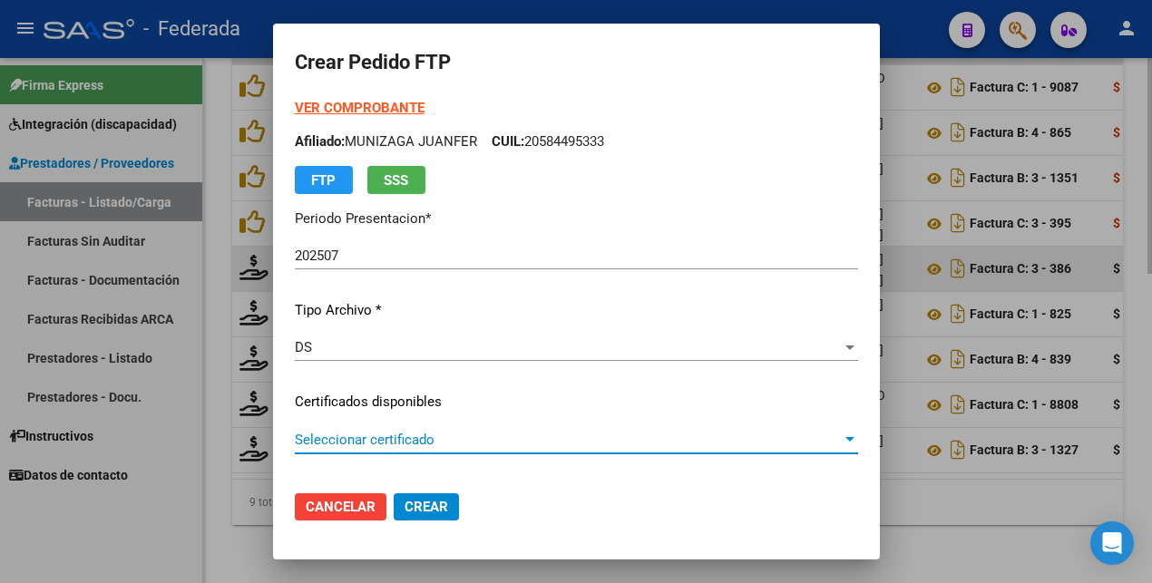
click at [404, 433] on span "Seleccionar certificado" at bounding box center [568, 440] width 547 height 16
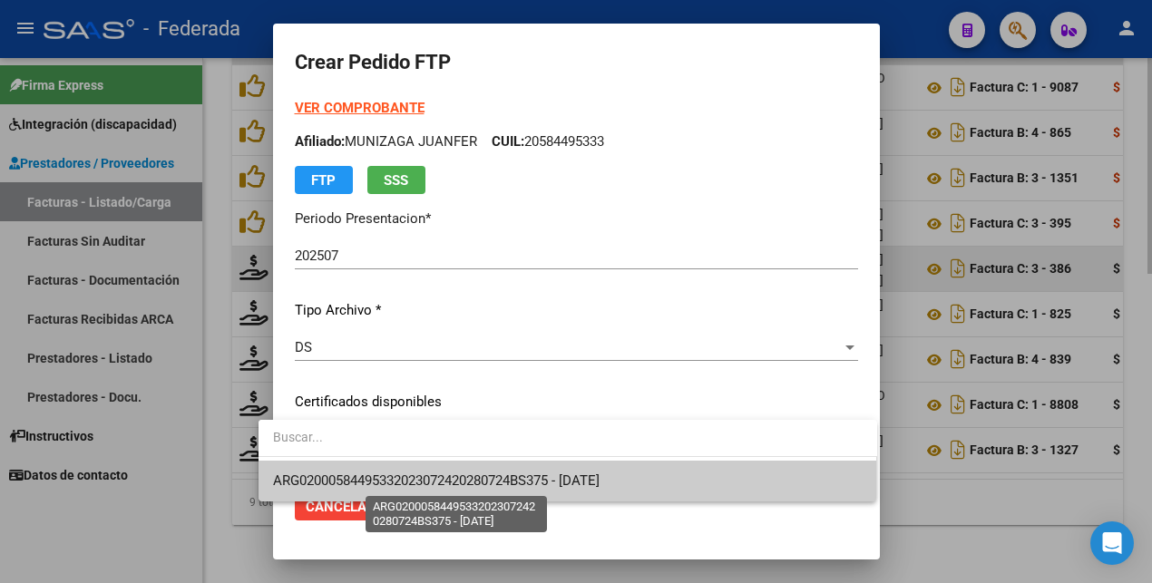
click at [414, 484] on span "ARG02000584495332023072420280724BS375 - [DATE]" at bounding box center [436, 480] width 326 height 16
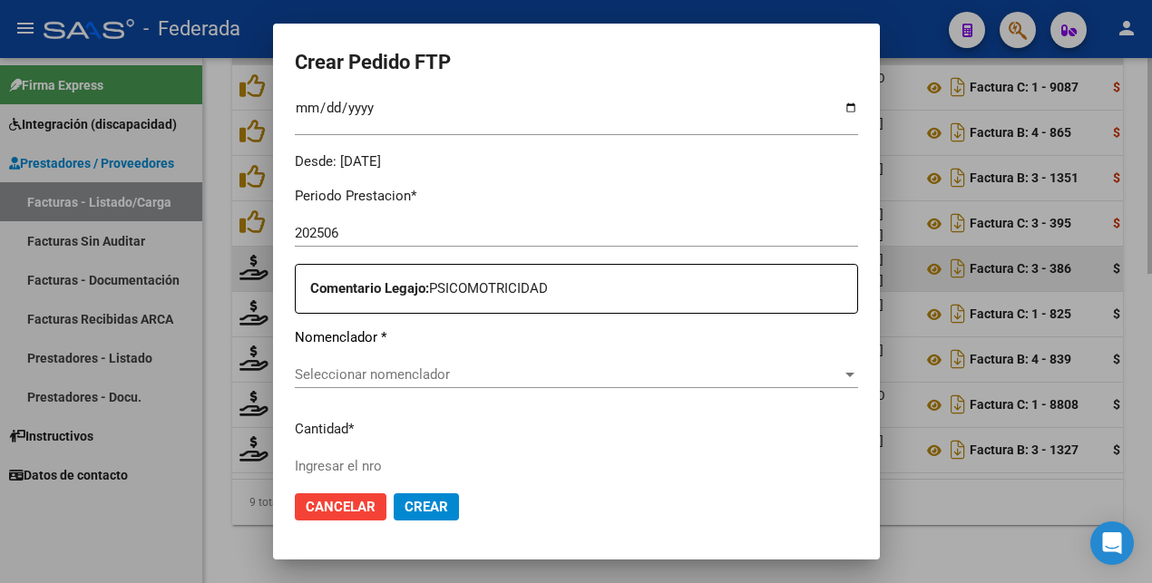
scroll to position [567, 0]
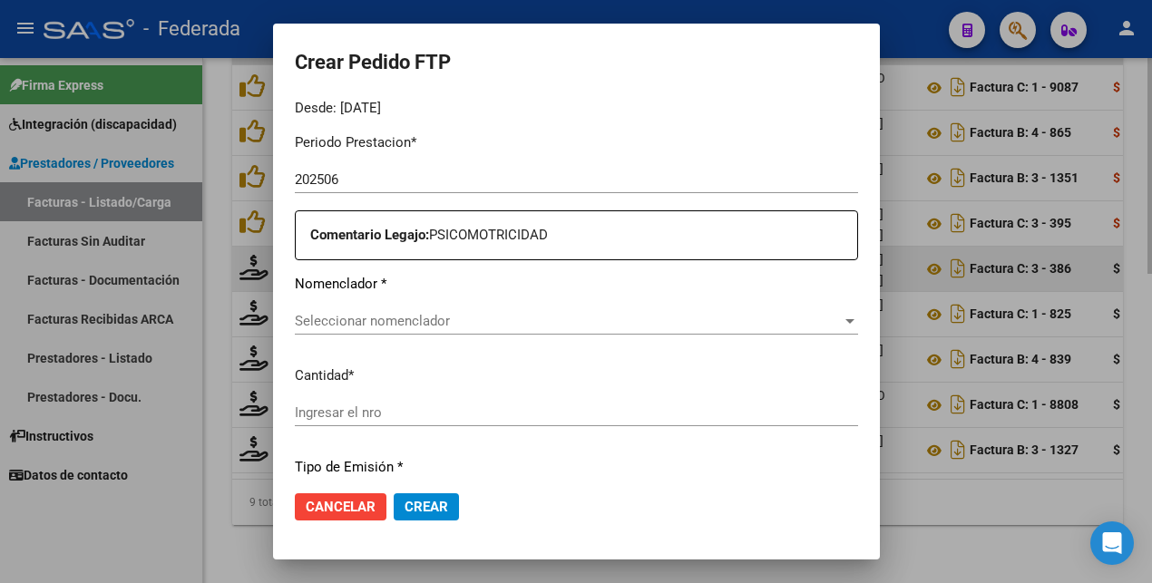
click at [398, 313] on span "Seleccionar nomenclador" at bounding box center [568, 321] width 547 height 16
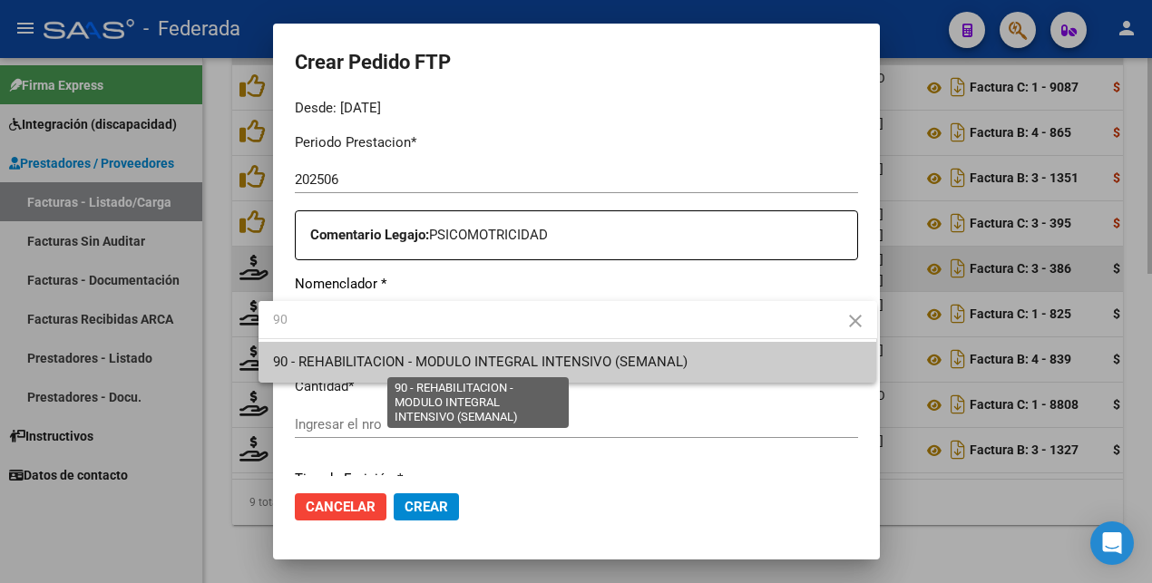
type input "90"
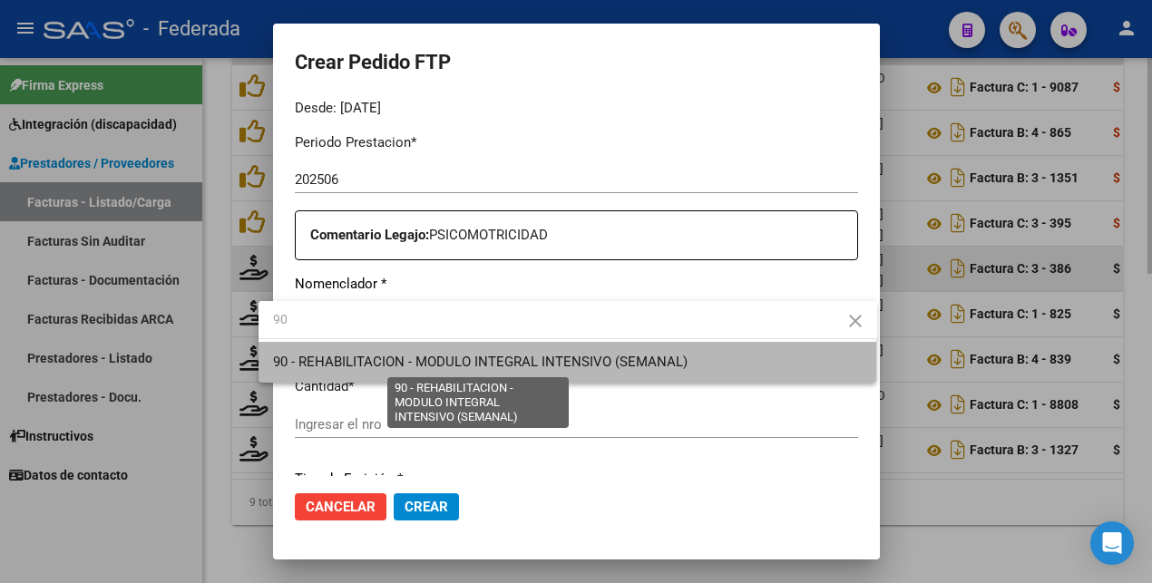
click at [394, 366] on span "90 - REHABILITACION - MODULO INTEGRAL INTENSIVO (SEMANAL)" at bounding box center [480, 362] width 414 height 16
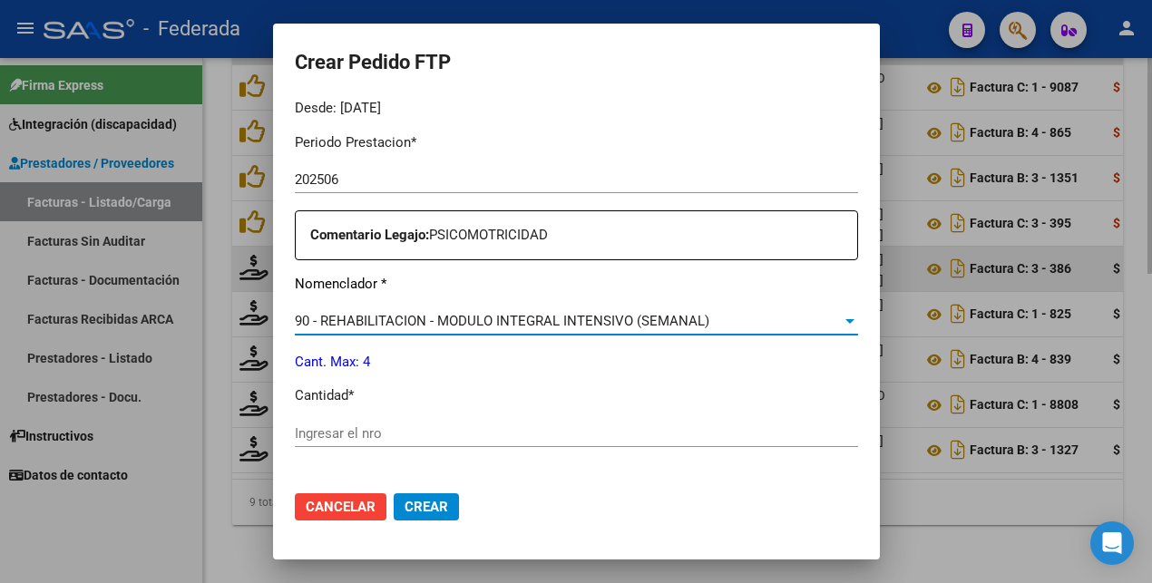
scroll to position [680, 0]
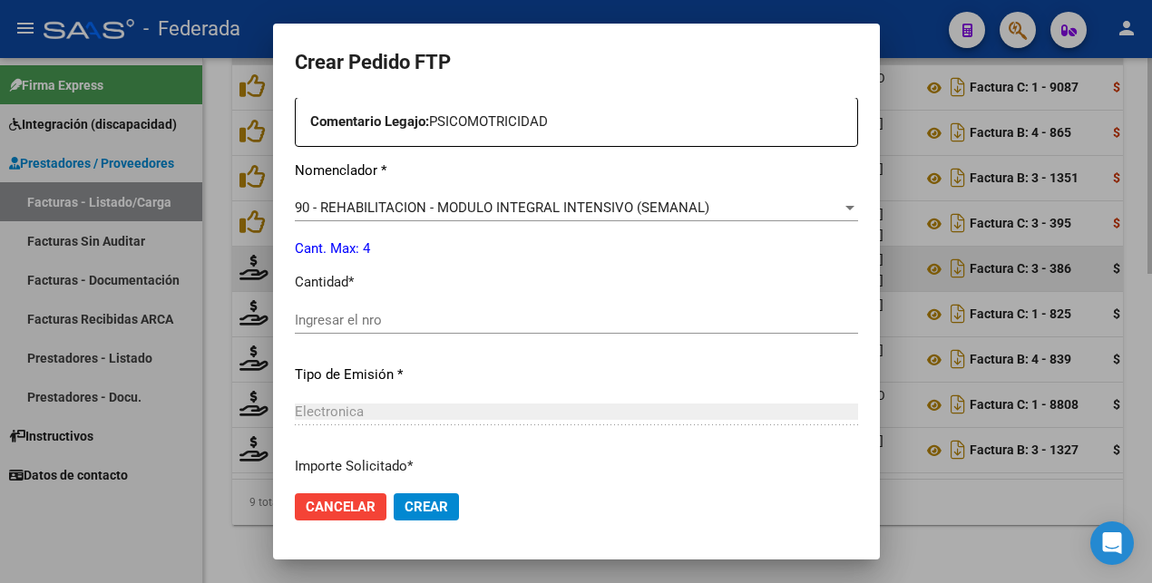
click at [378, 330] on div "Ingresar el nro" at bounding box center [576, 320] width 563 height 27
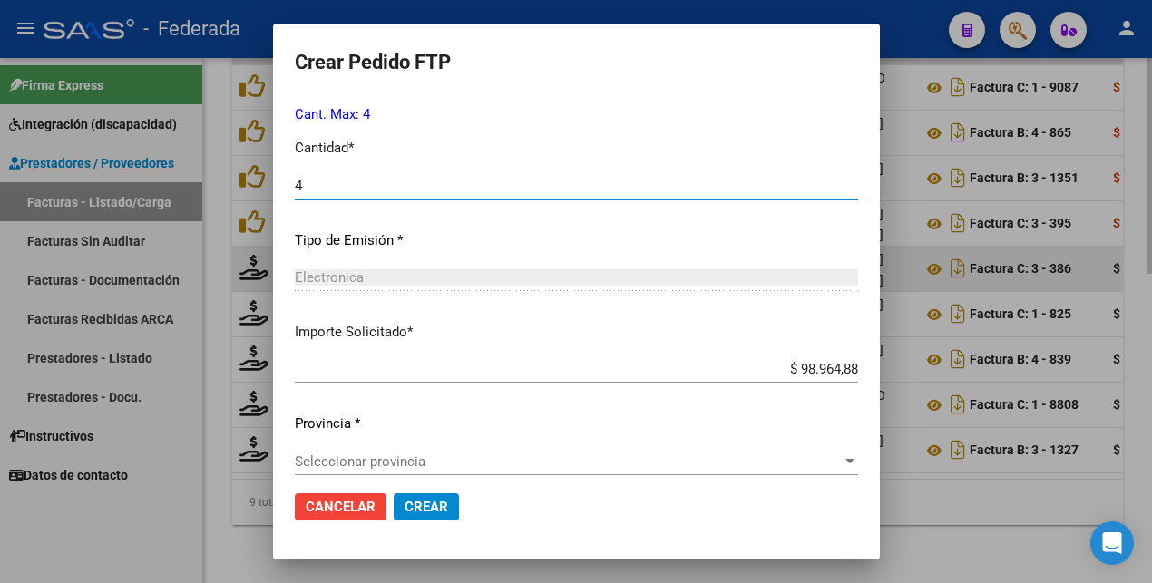
scroll to position [830, 0]
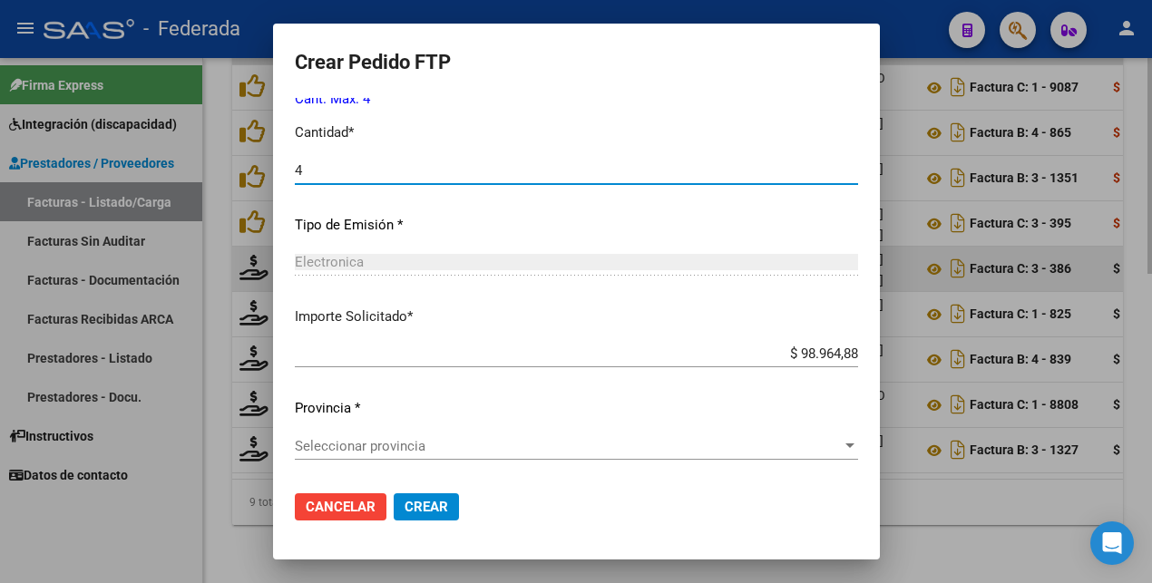
type input "4"
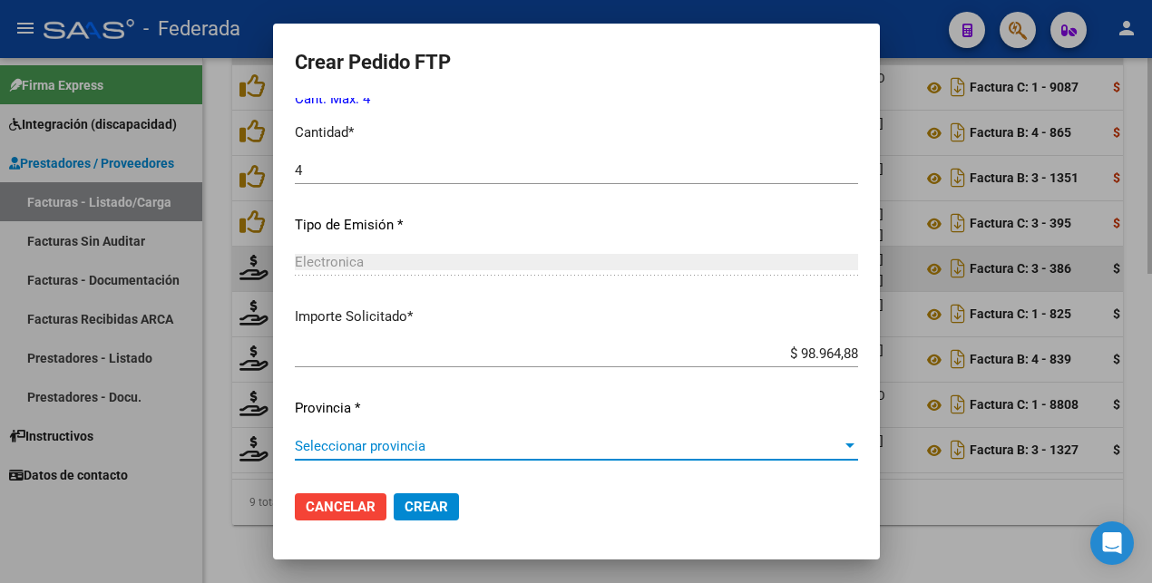
click at [365, 441] on span "Seleccionar provincia" at bounding box center [568, 446] width 547 height 16
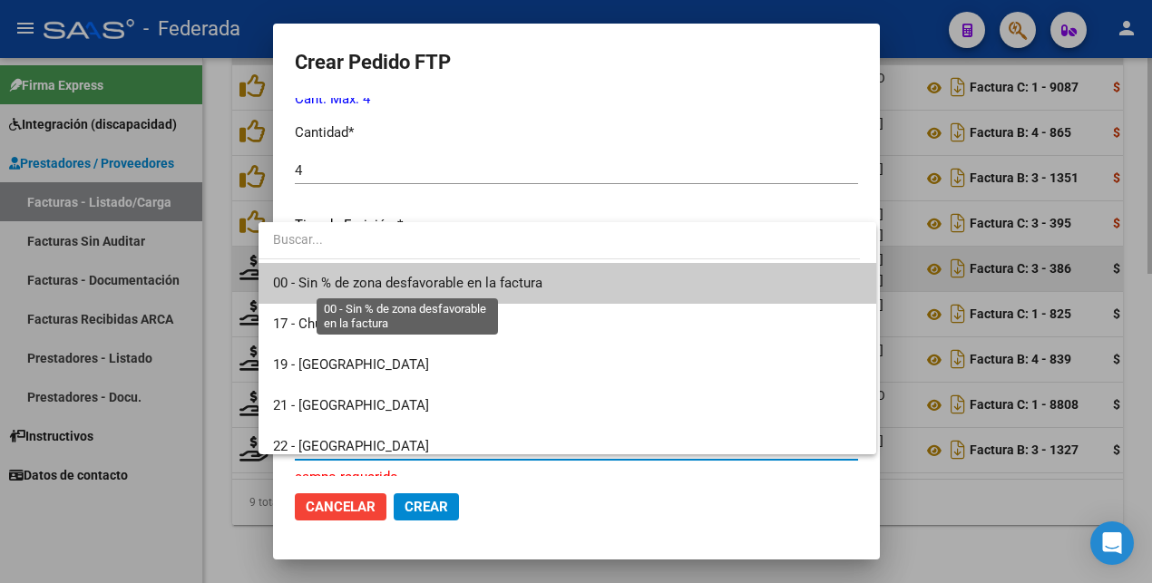
click at [406, 287] on span "00 - Sin % de zona desfavorable en la factura" at bounding box center [407, 283] width 269 height 16
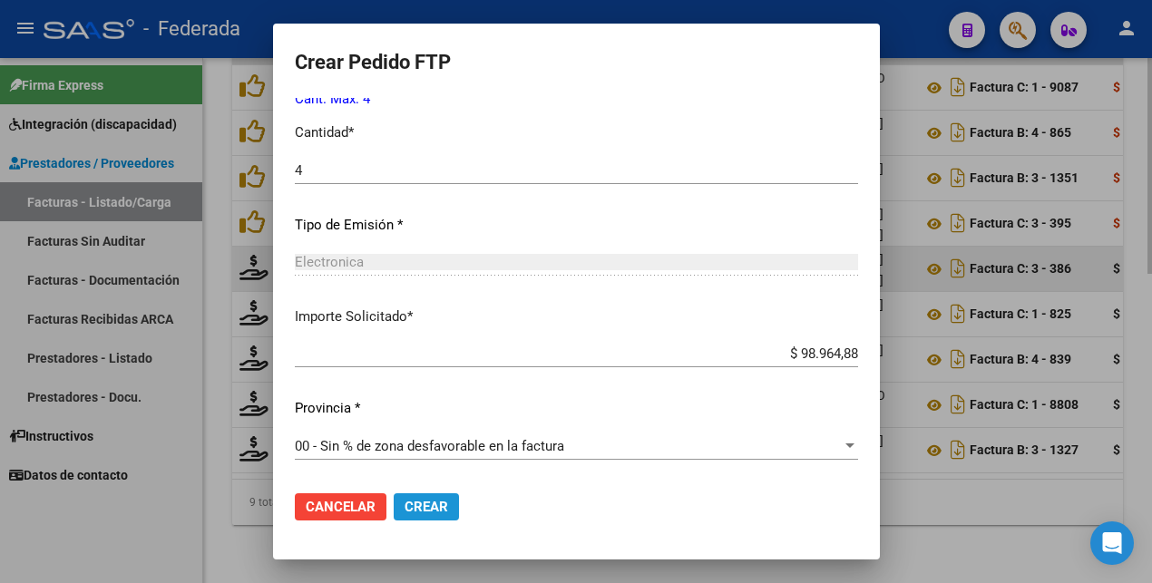
click at [414, 503] on span "Crear" at bounding box center [426, 507] width 44 height 16
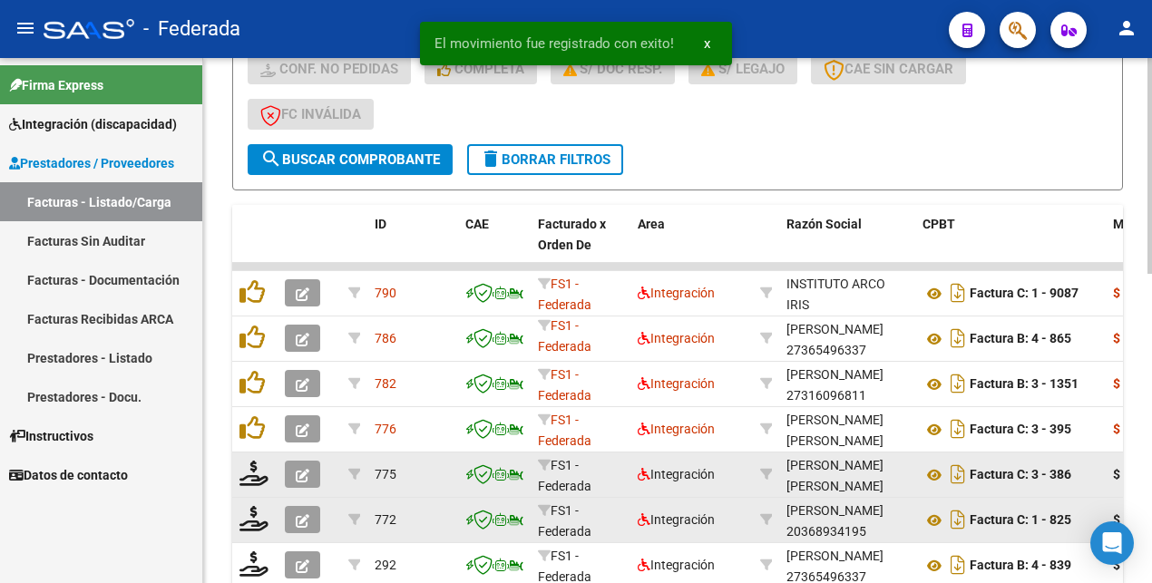
scroll to position [523, 0]
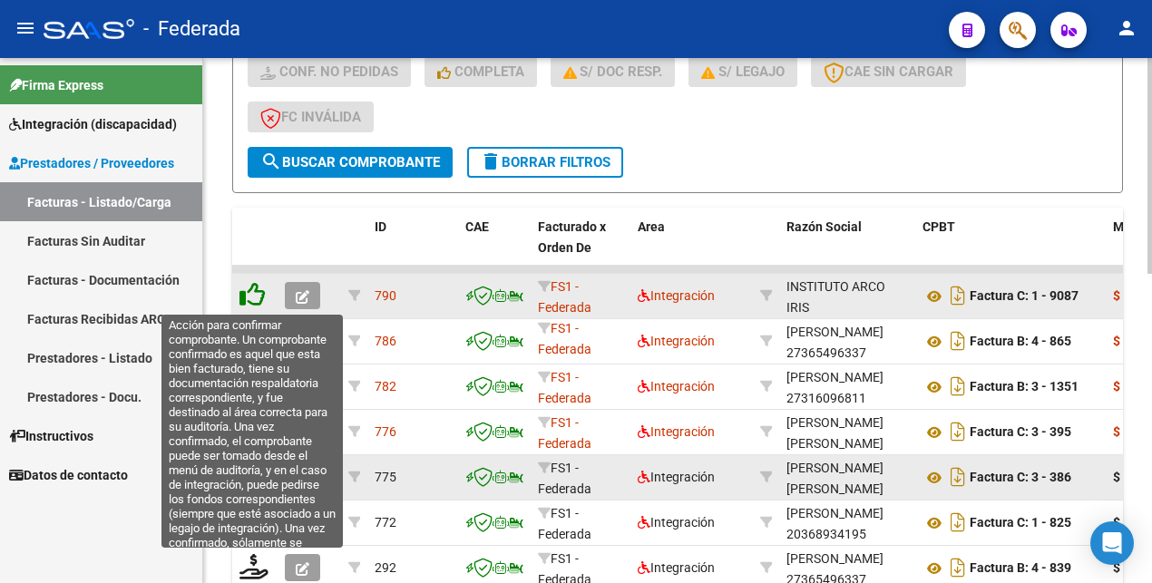
click at [249, 296] on icon at bounding box center [251, 294] width 25 height 25
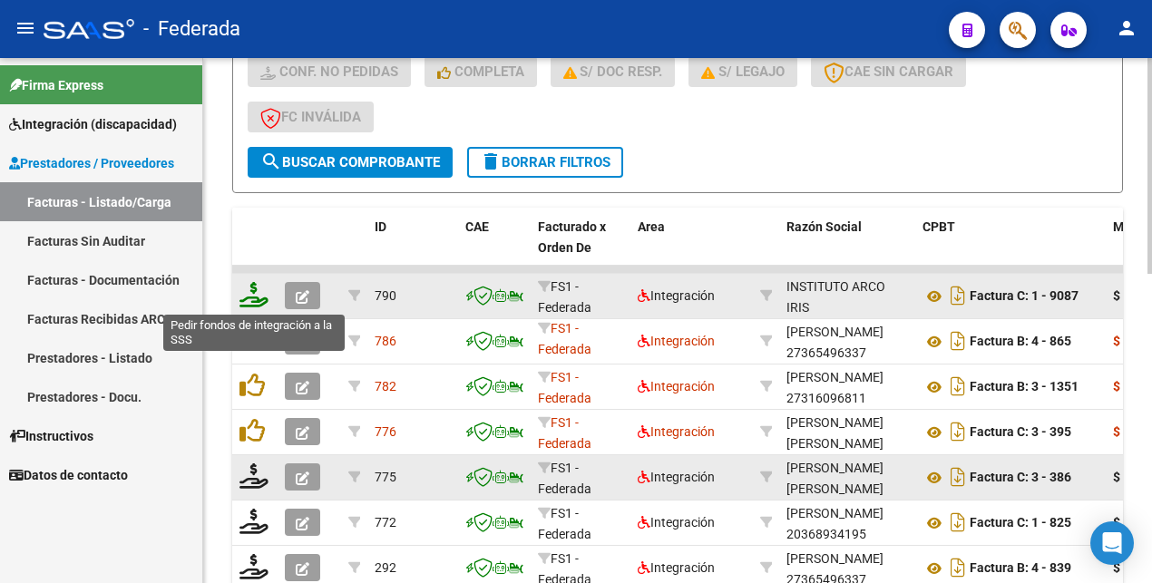
click at [253, 290] on icon at bounding box center [253, 294] width 29 height 25
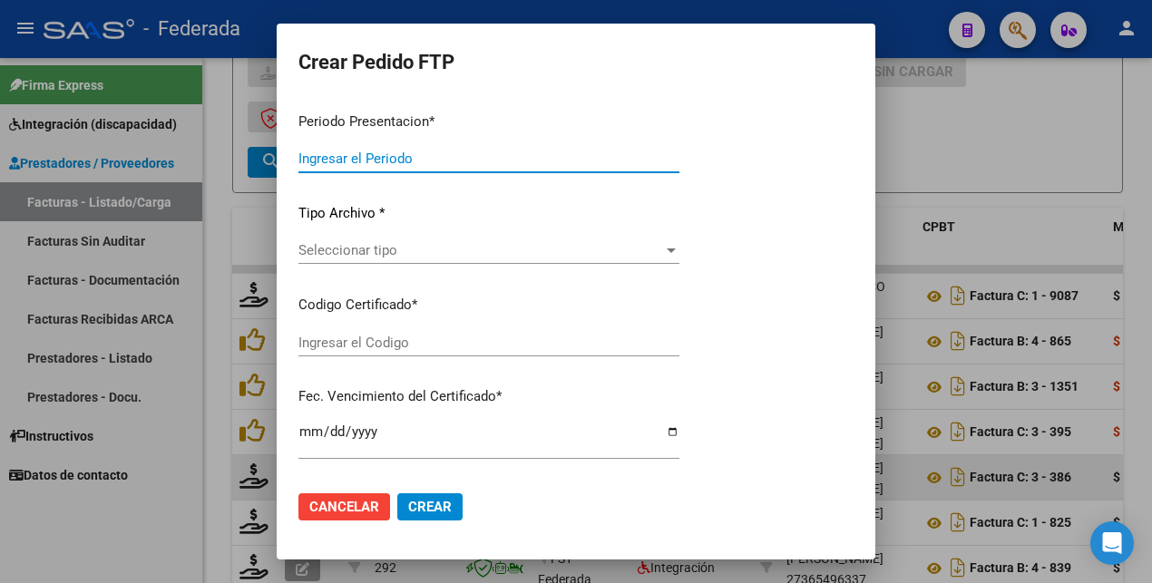
type input "202507"
type input "$ 475.830,36"
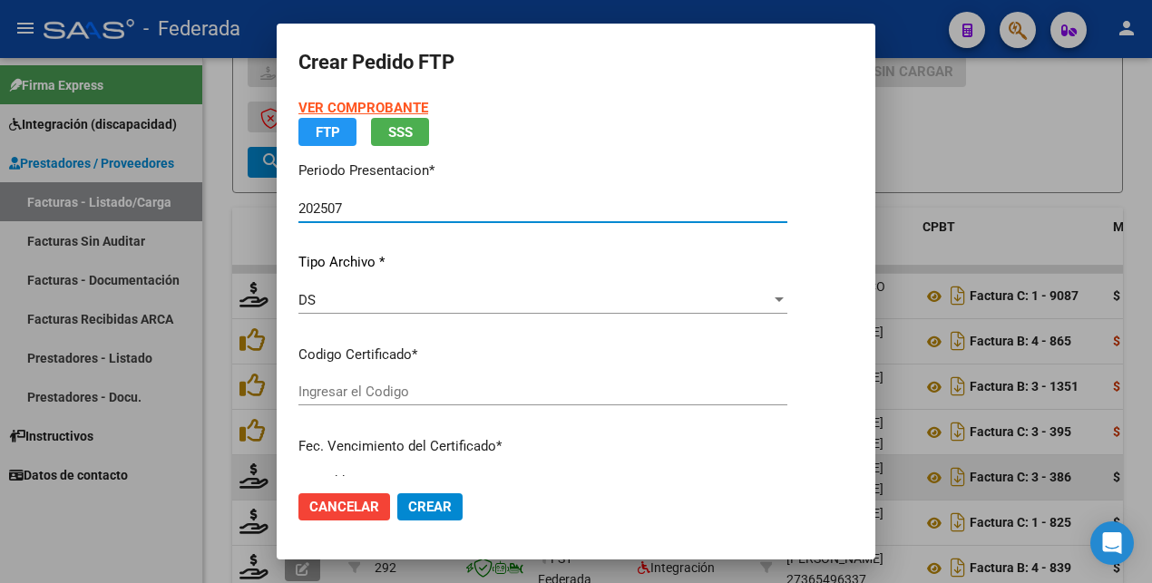
type input "ARG02000584495332023072420280724BS375"
type input "[DATE]"
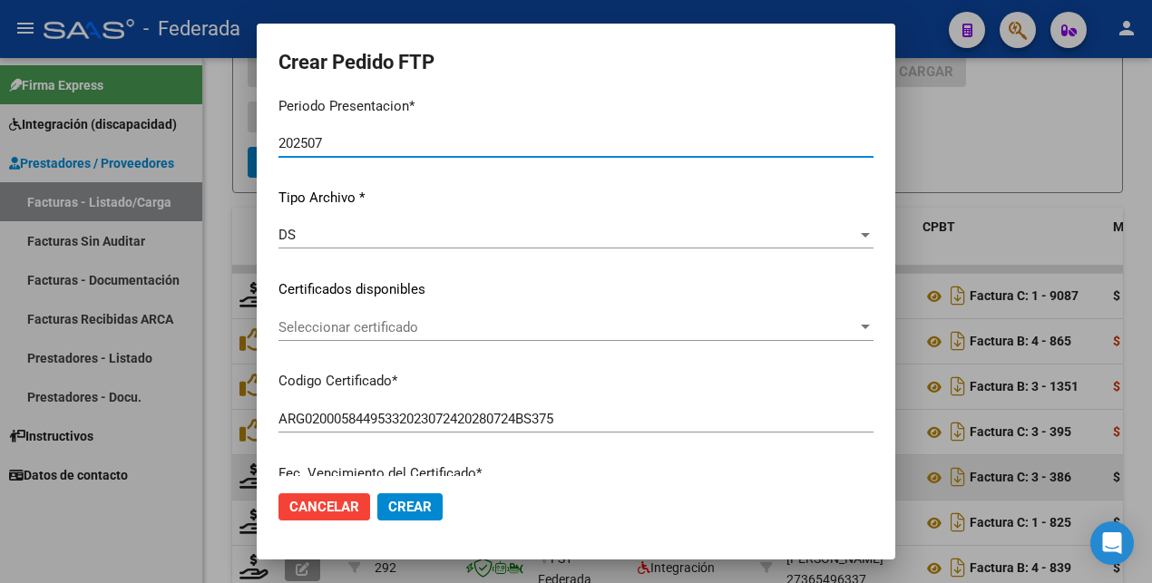
scroll to position [113, 0]
click at [516, 334] on span "Seleccionar certificado" at bounding box center [567, 326] width 579 height 16
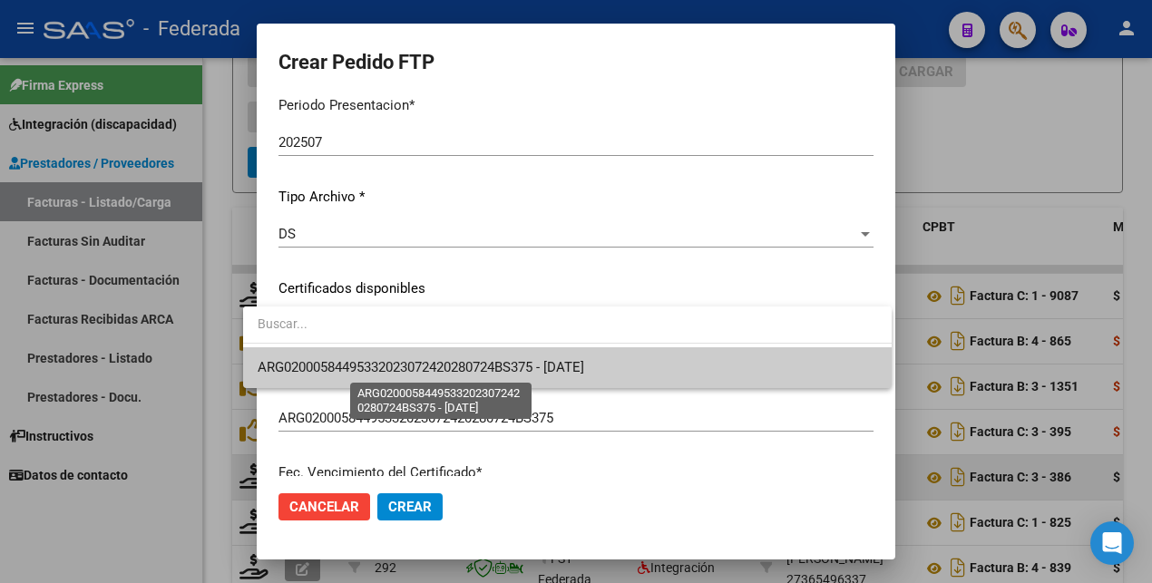
click at [471, 374] on span "ARG02000584495332023072420280724BS375 - [DATE]" at bounding box center [421, 367] width 326 height 16
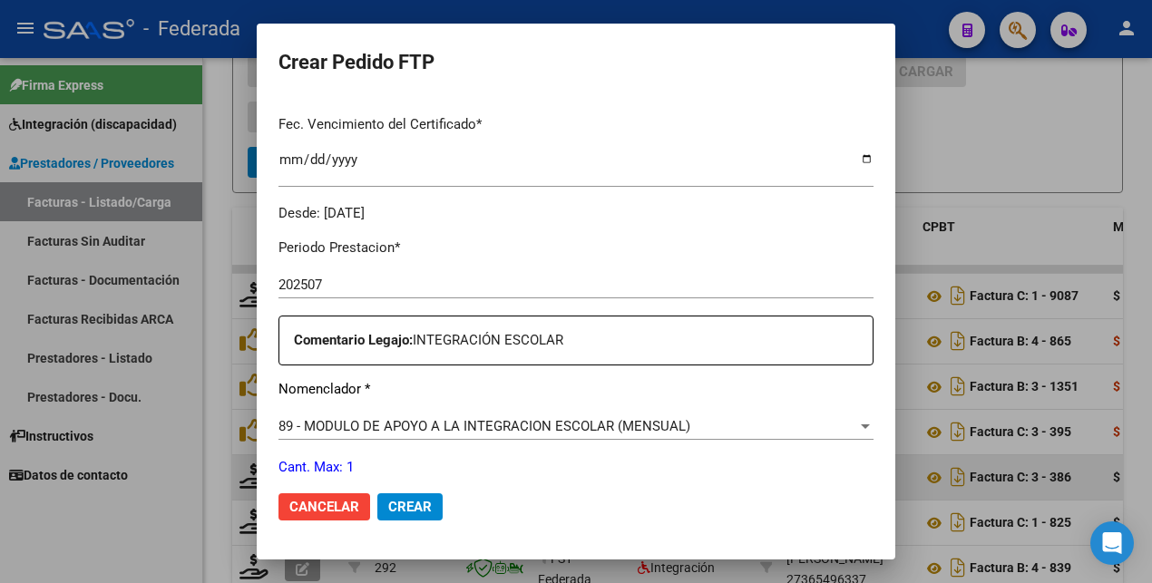
scroll to position [567, 0]
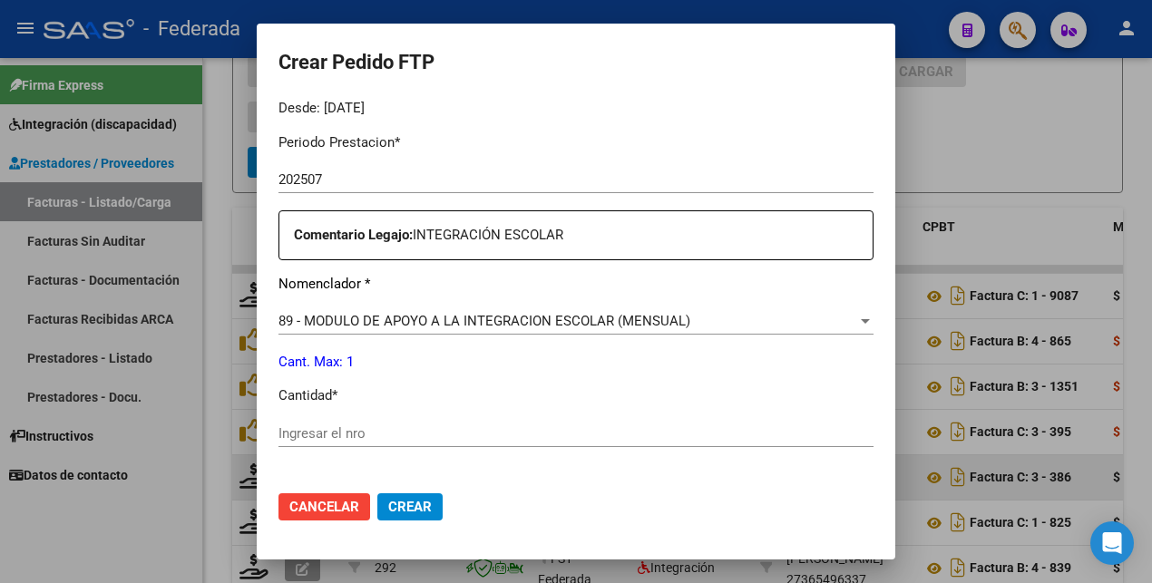
click at [336, 434] on input "Ingresar el nro" at bounding box center [575, 433] width 595 height 16
type input "1"
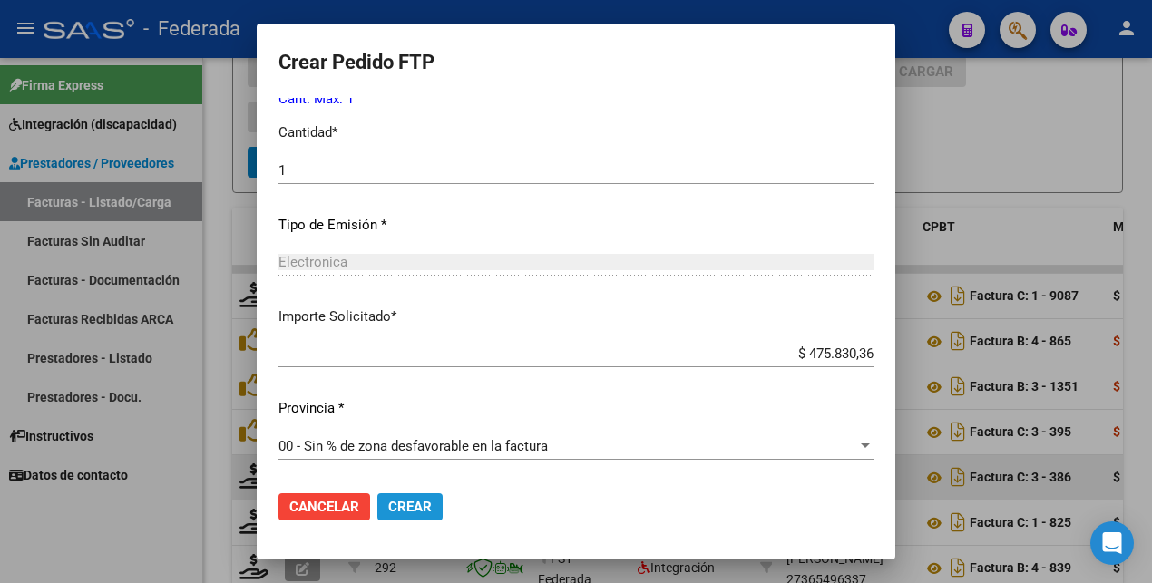
drag, startPoint x: 389, startPoint y: 498, endPoint x: 352, endPoint y: 421, distance: 85.6
click at [388, 499] on span "Crear" at bounding box center [410, 507] width 44 height 16
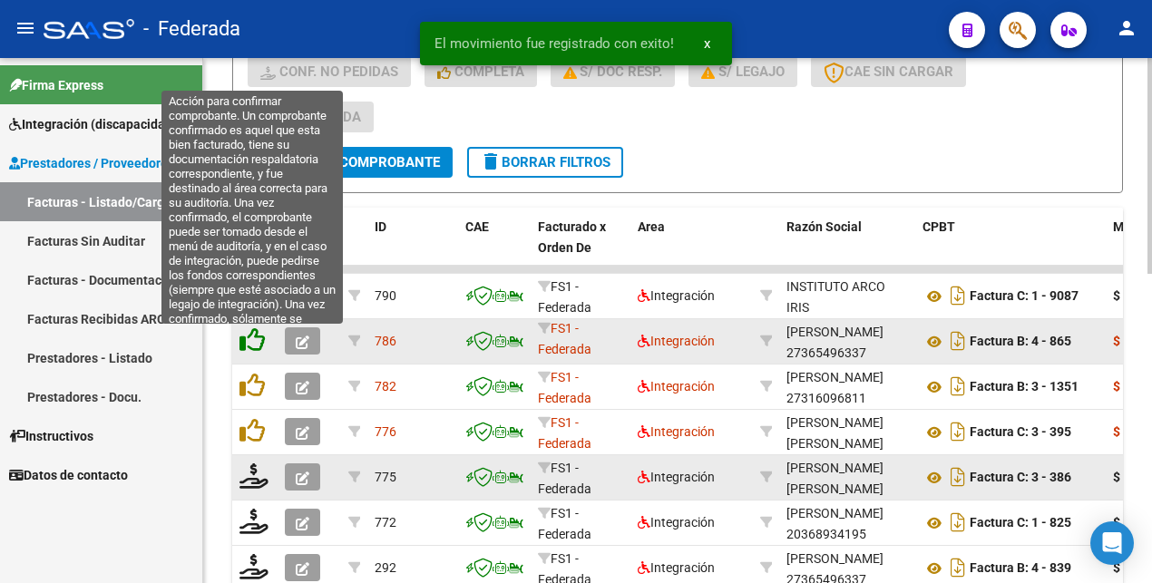
click at [254, 343] on icon at bounding box center [251, 339] width 25 height 25
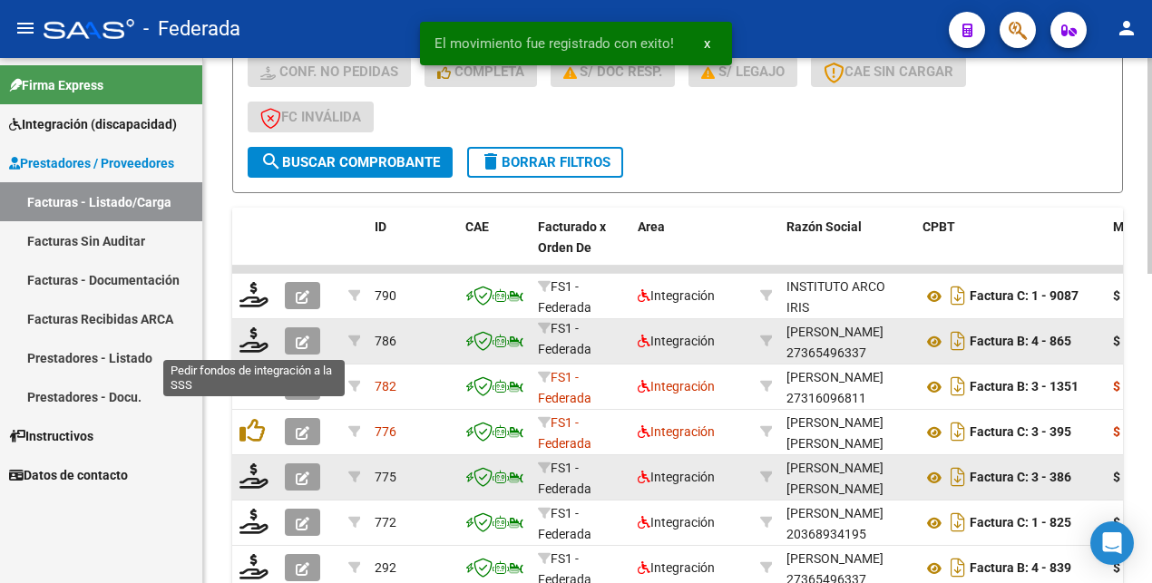
click at [254, 343] on icon at bounding box center [253, 339] width 29 height 25
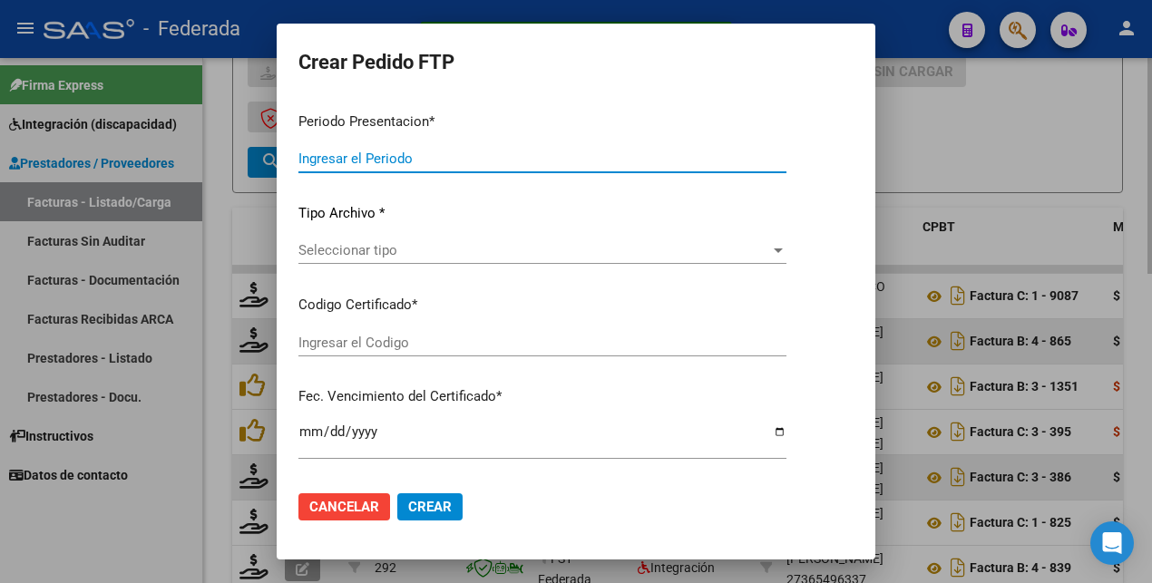
type input "202507"
type input "$ 111.335,49"
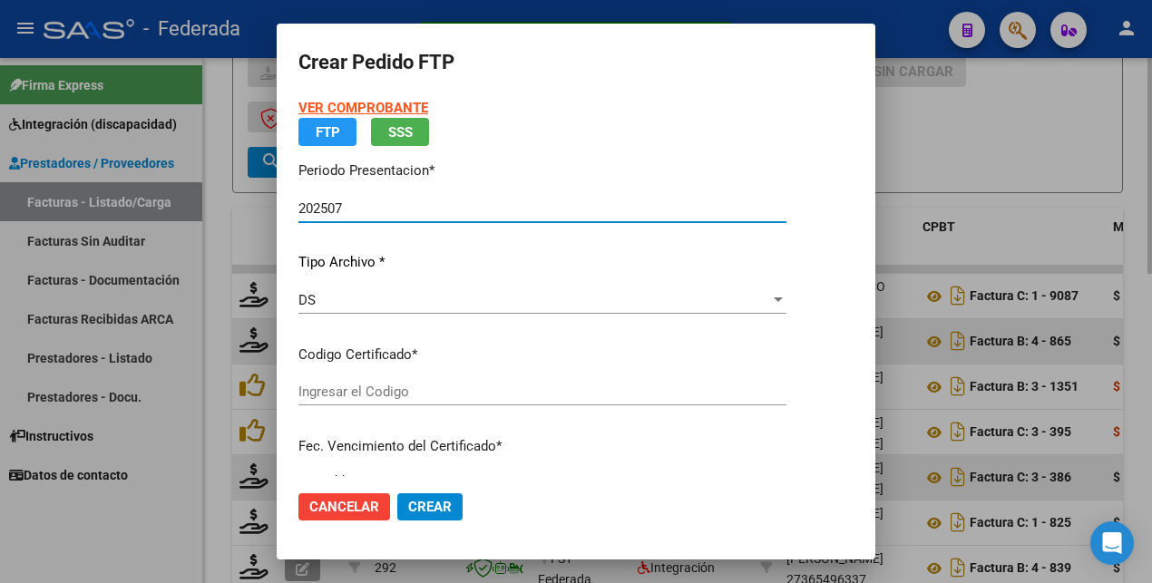
type input "ARG02000584495332023072420280724BS375"
type input "[DATE]"
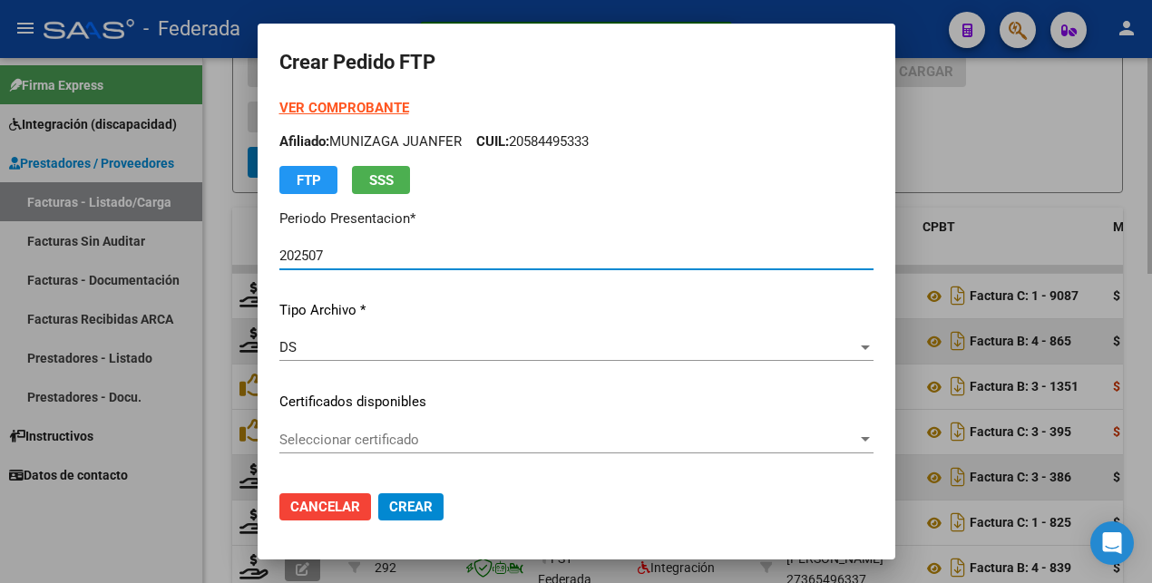
click at [394, 448] on div "Seleccionar certificado Seleccionar certificado" at bounding box center [576, 439] width 594 height 27
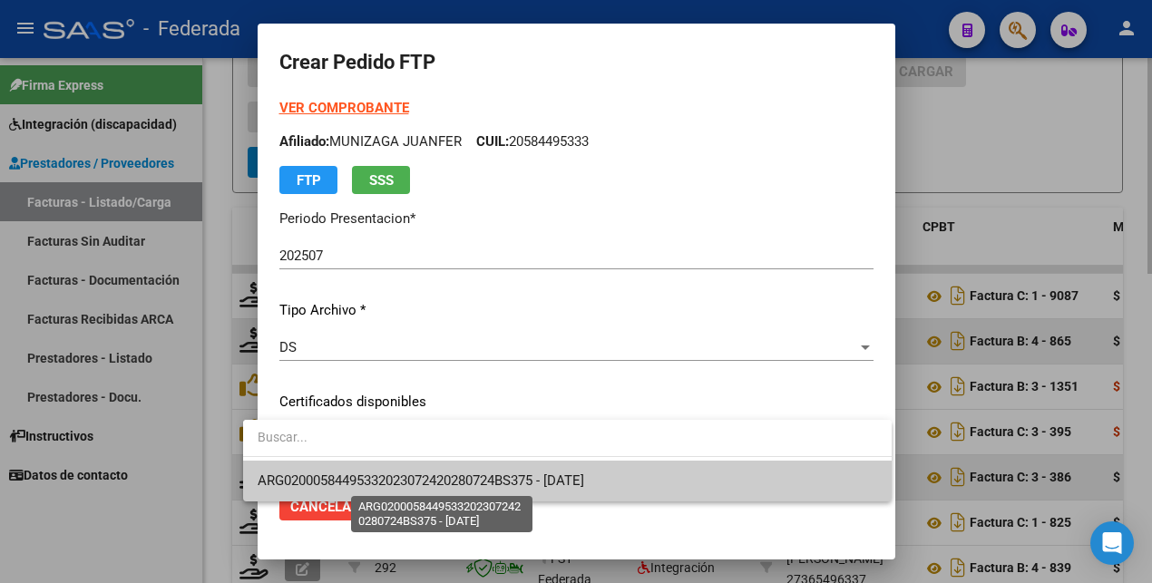
click at [389, 482] on span "ARG02000584495332023072420280724BS375 - [DATE]" at bounding box center [421, 480] width 326 height 16
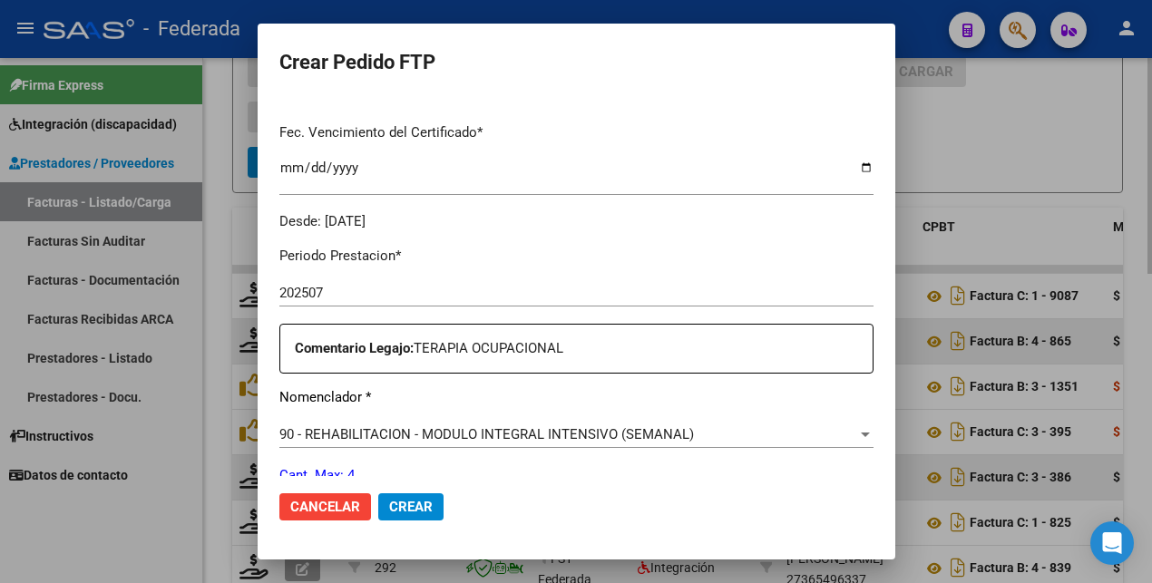
scroll to position [680, 0]
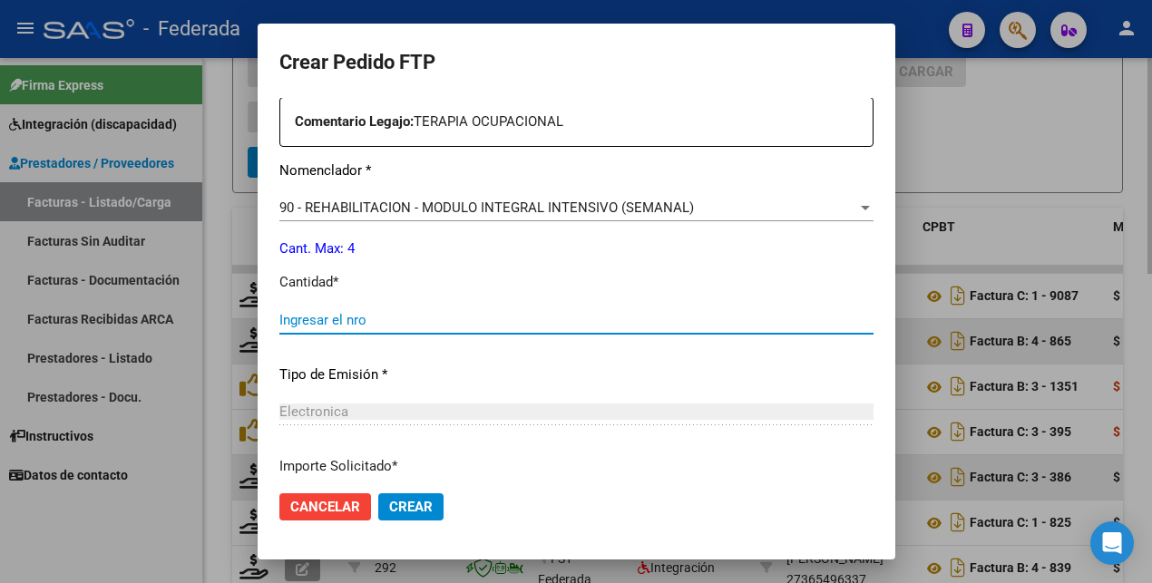
click at [307, 315] on input "Ingresar el nro" at bounding box center [576, 320] width 594 height 16
type input "4"
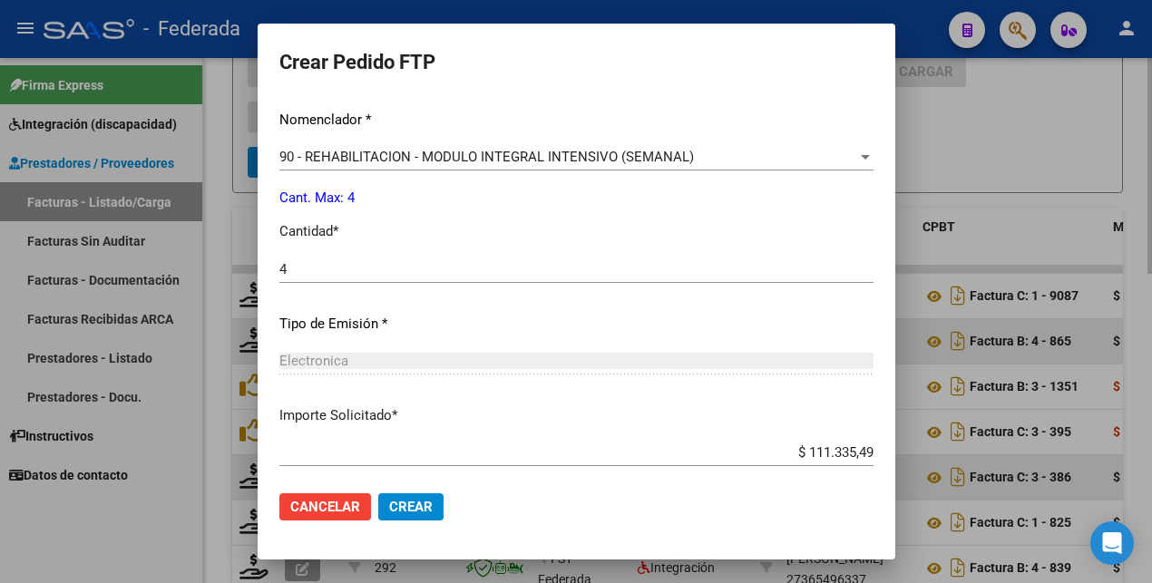
scroll to position [830, 0]
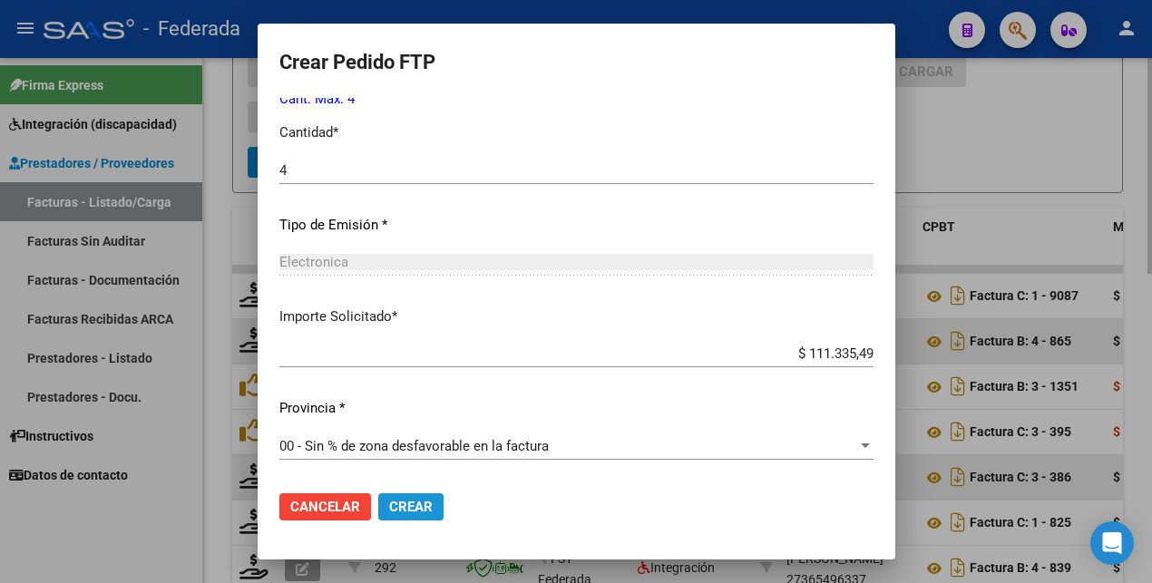
drag, startPoint x: 384, startPoint y: 509, endPoint x: 355, endPoint y: 461, distance: 56.1
click at [389, 508] on span "Crear" at bounding box center [411, 507] width 44 height 16
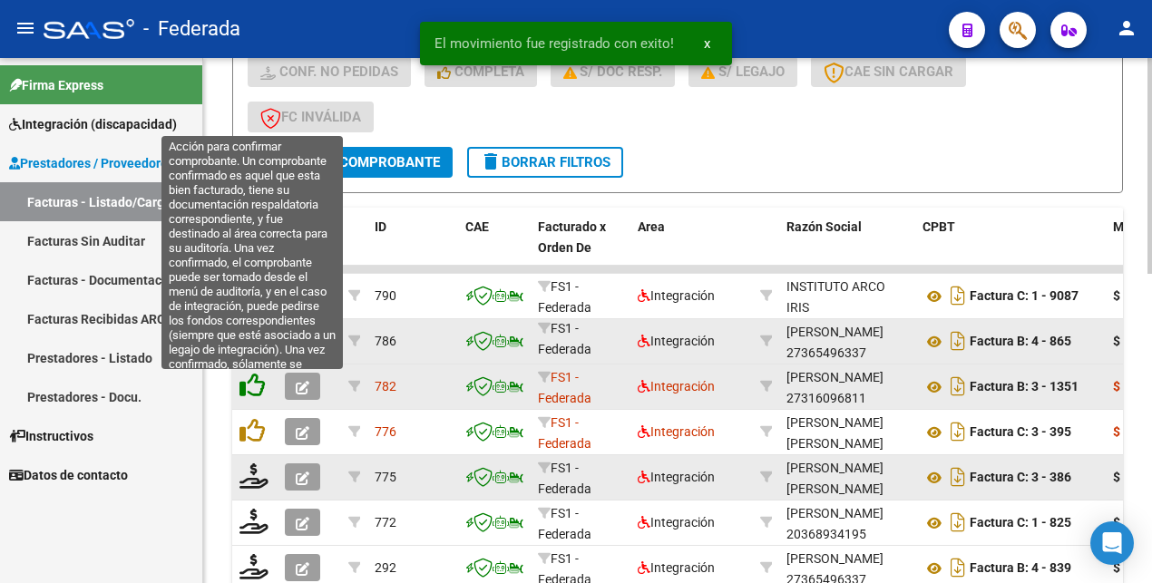
click at [254, 393] on icon at bounding box center [251, 385] width 25 height 25
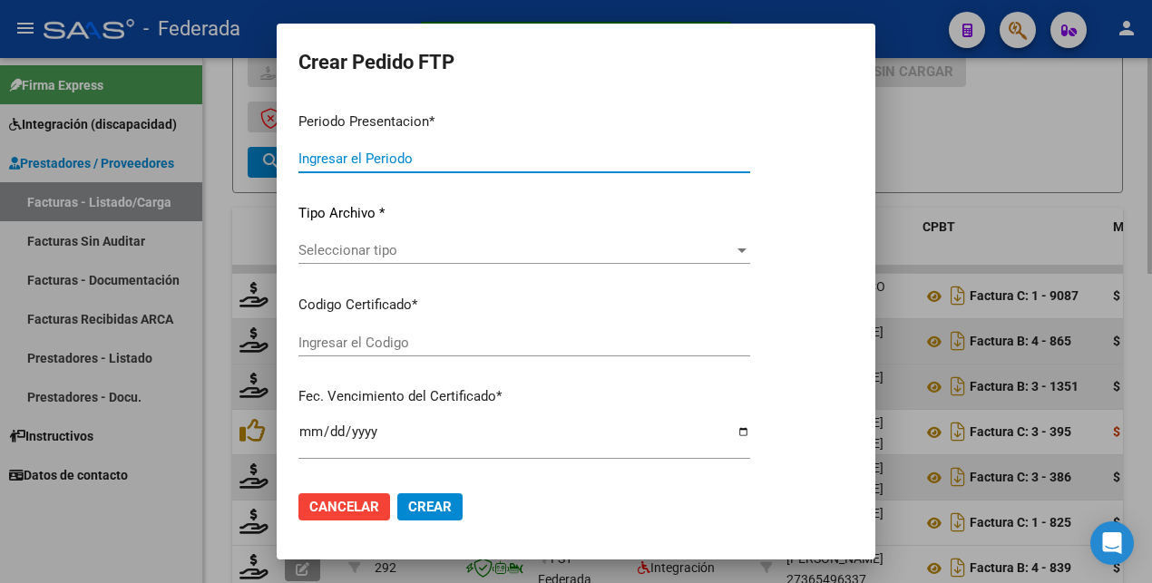
type input "202507"
type input "$ 98.964,88"
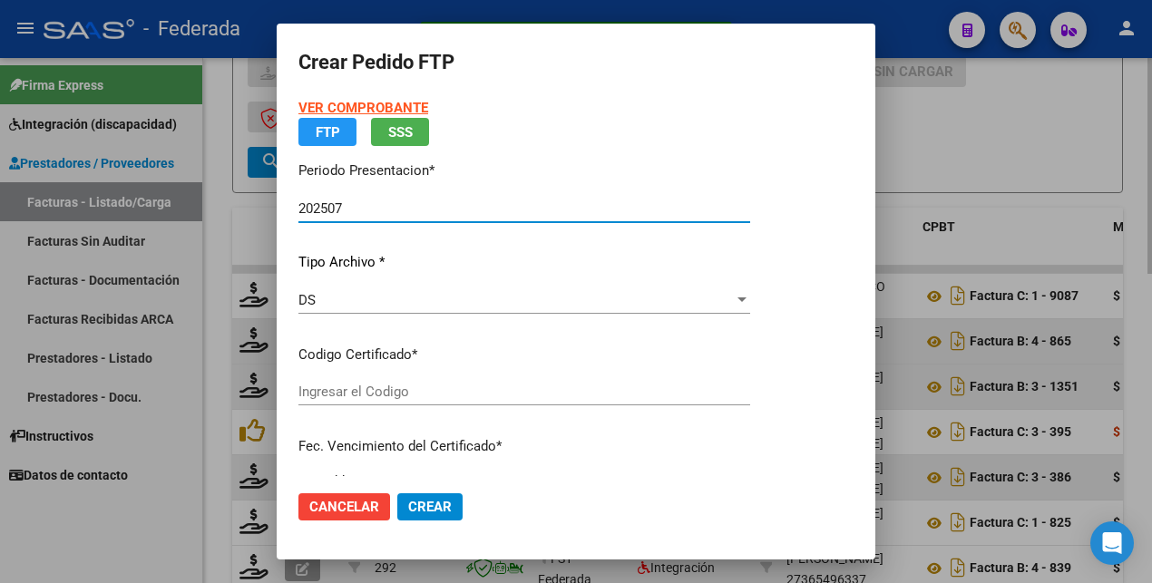
type input "ARG02000584495332023072420280724BS375"
type input "[DATE]"
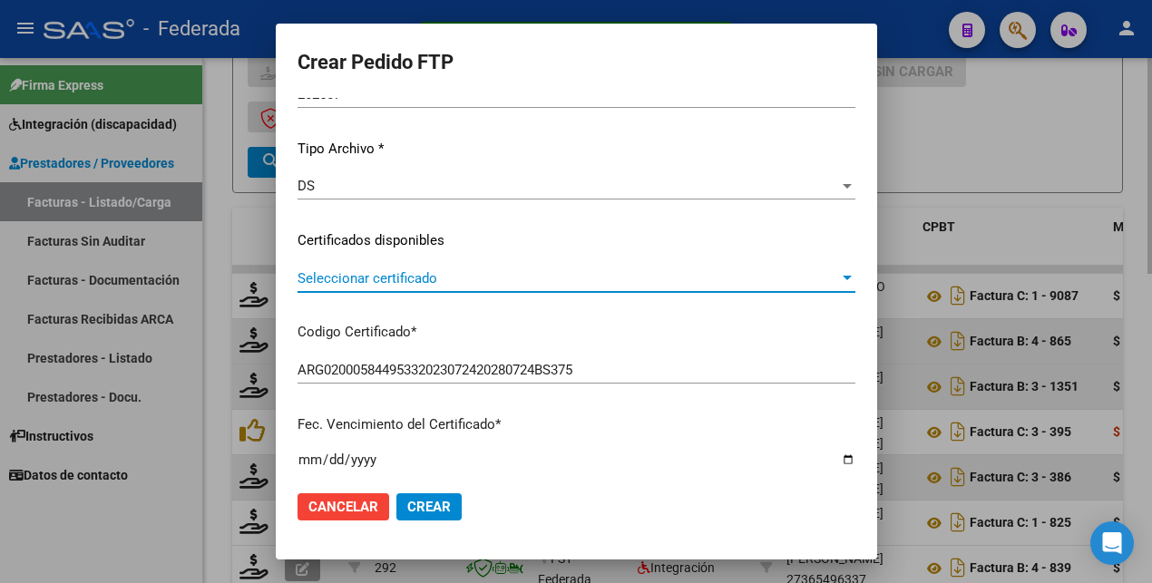
click at [414, 275] on span "Seleccionar certificado" at bounding box center [567, 278] width 541 height 16
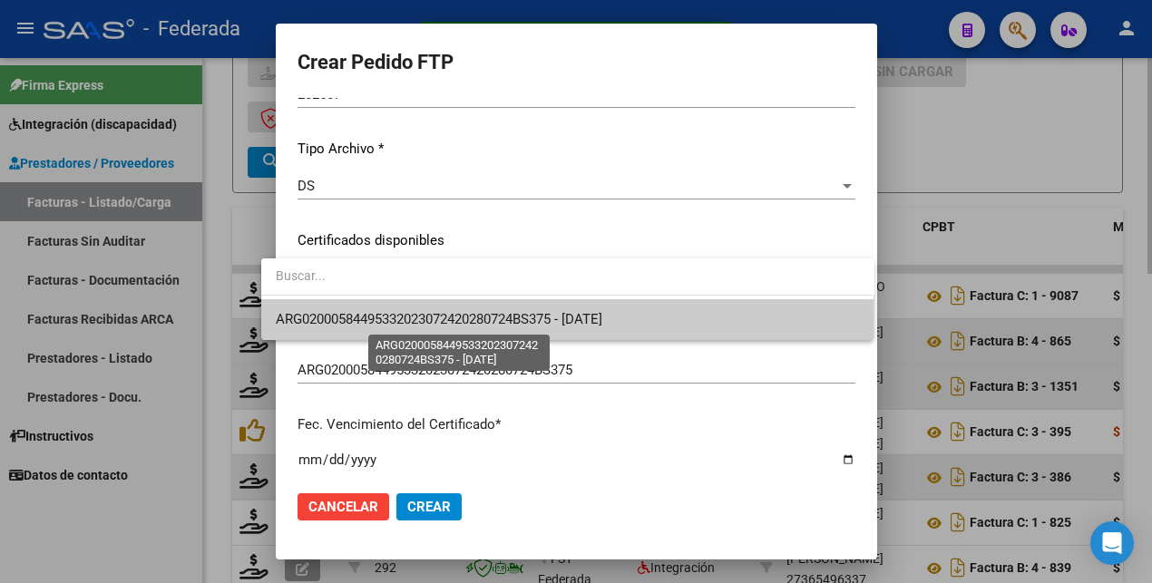
click at [411, 315] on span "ARG02000584495332023072420280724BS375 - [DATE]" at bounding box center [439, 319] width 326 height 16
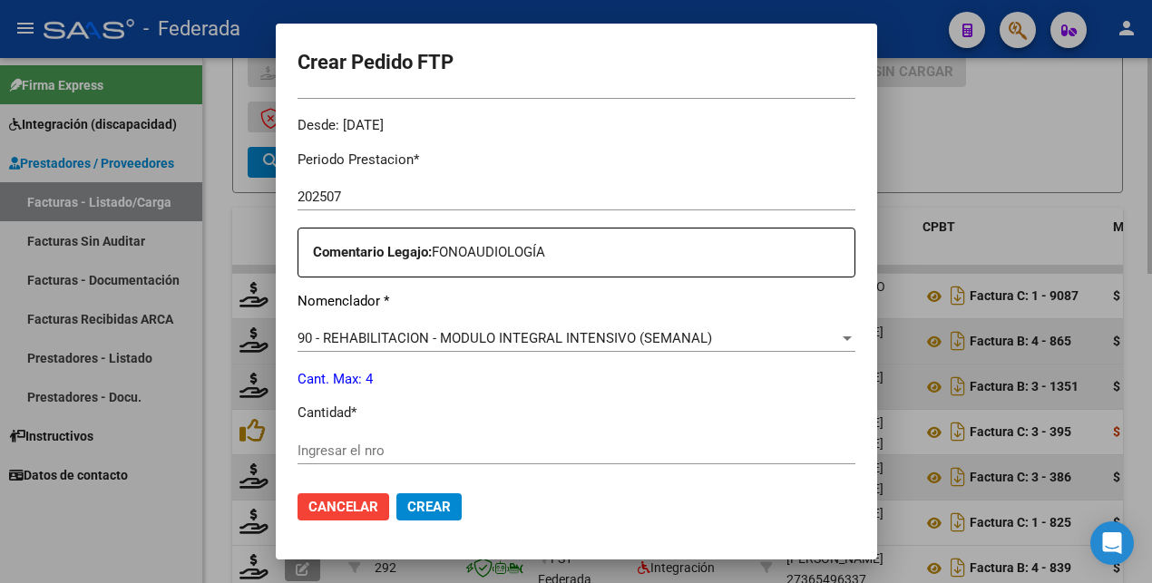
scroll to position [615, 0]
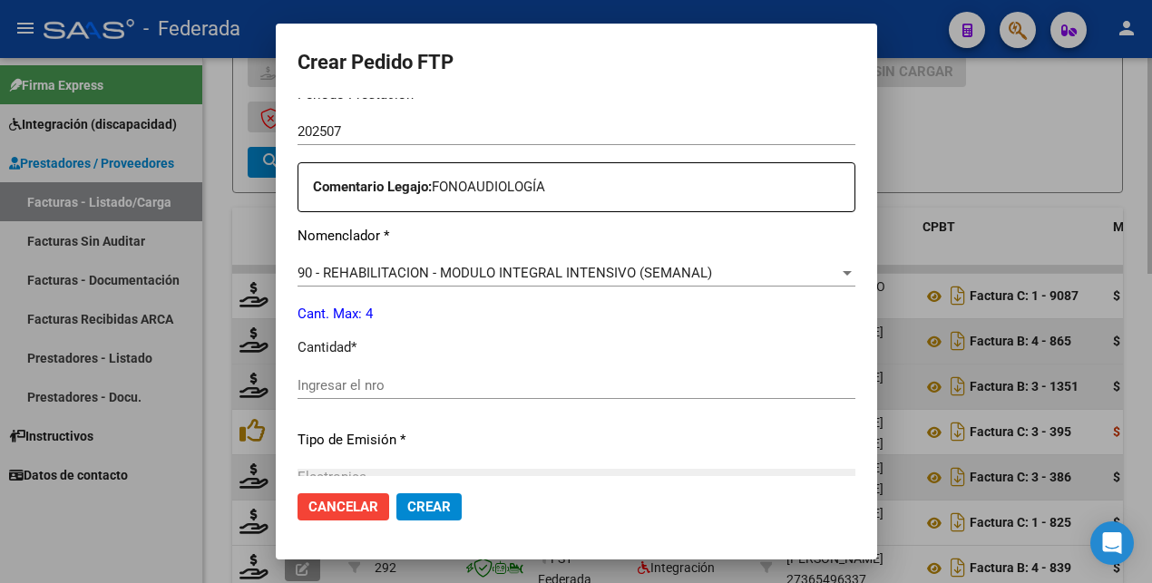
drag, startPoint x: 384, startPoint y: 369, endPoint x: 378, endPoint y: 383, distance: 14.7
click at [384, 373] on div "Periodo Prestacion * 202507 Ingresar el Periodo Prestacion Comentario Legajo: F…" at bounding box center [576, 381] width 558 height 621
click at [376, 384] on input "Ingresar el nro" at bounding box center [576, 385] width 558 height 16
type input "4"
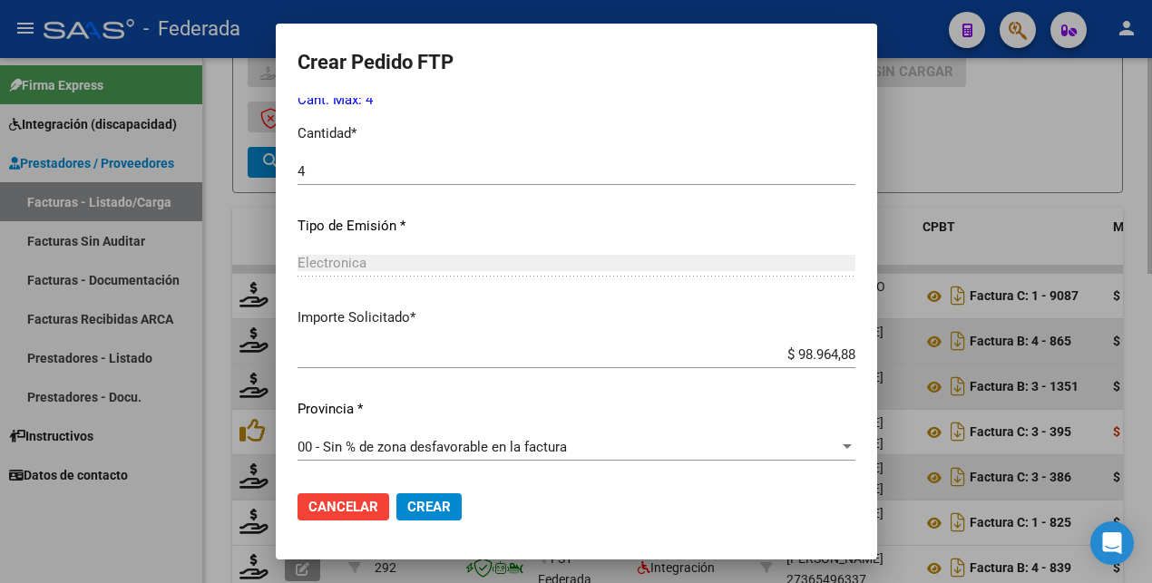
scroll to position [830, 0]
click at [407, 502] on span "Crear" at bounding box center [429, 507] width 44 height 16
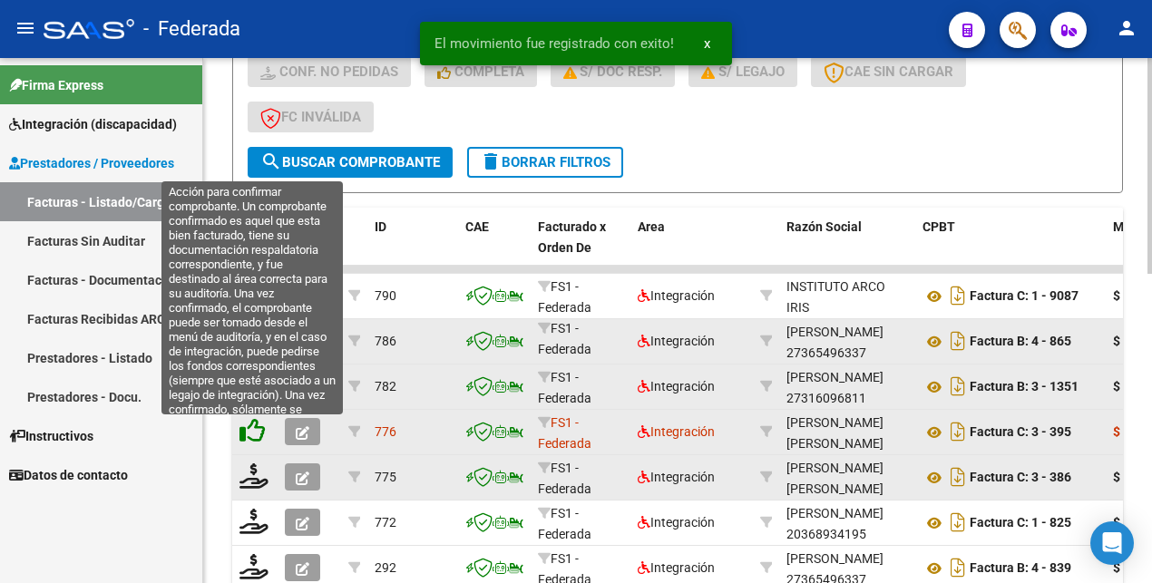
click at [255, 433] on icon at bounding box center [251, 430] width 25 height 25
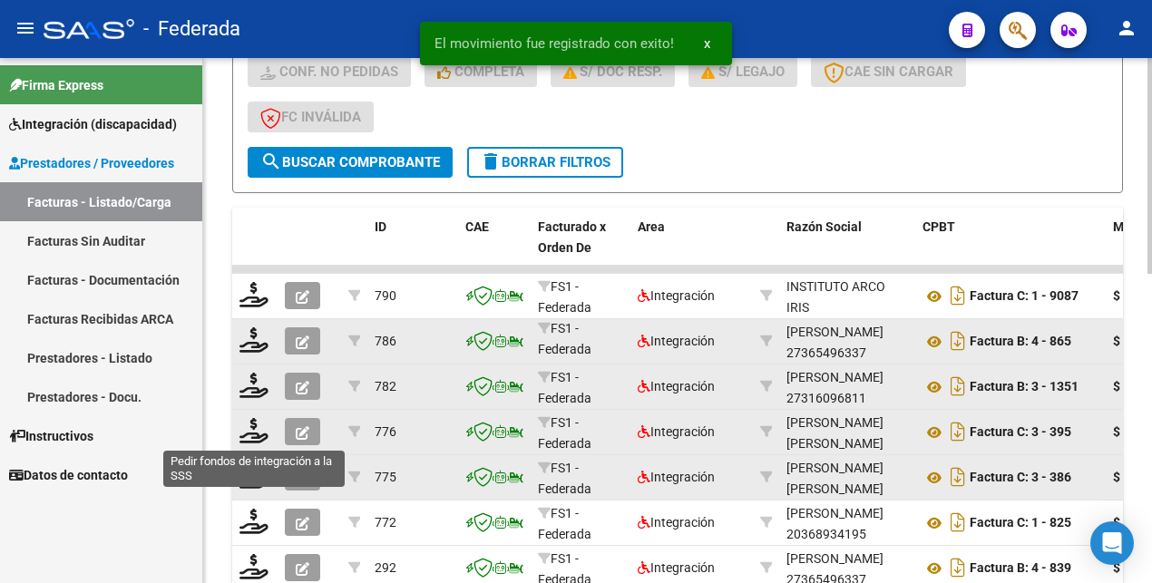
click at [255, 433] on icon at bounding box center [253, 430] width 29 height 25
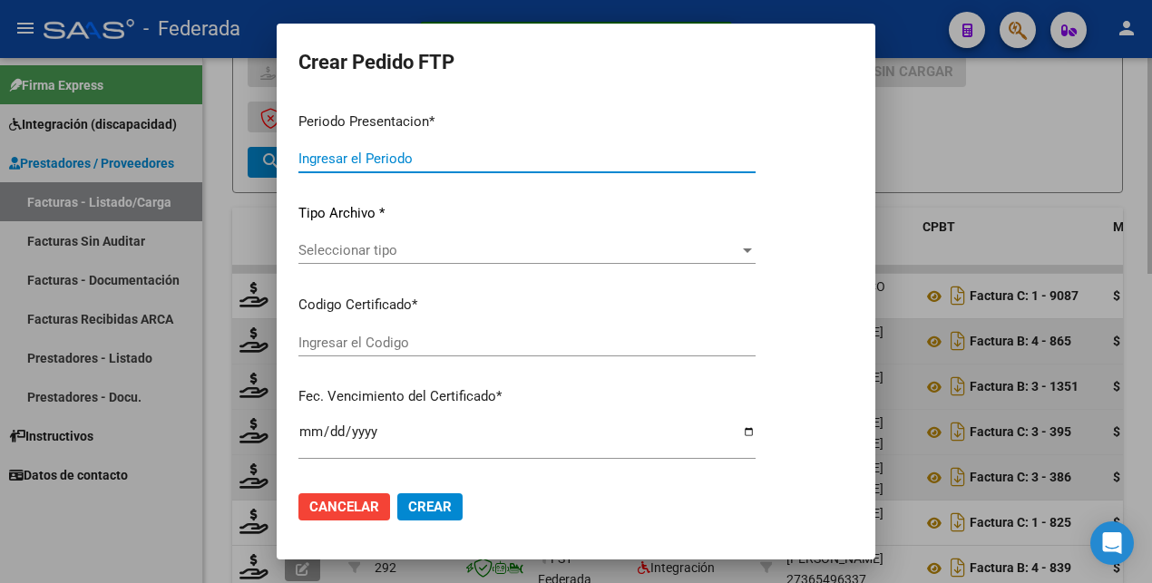
type input "202507"
type input "$ 111.335,49"
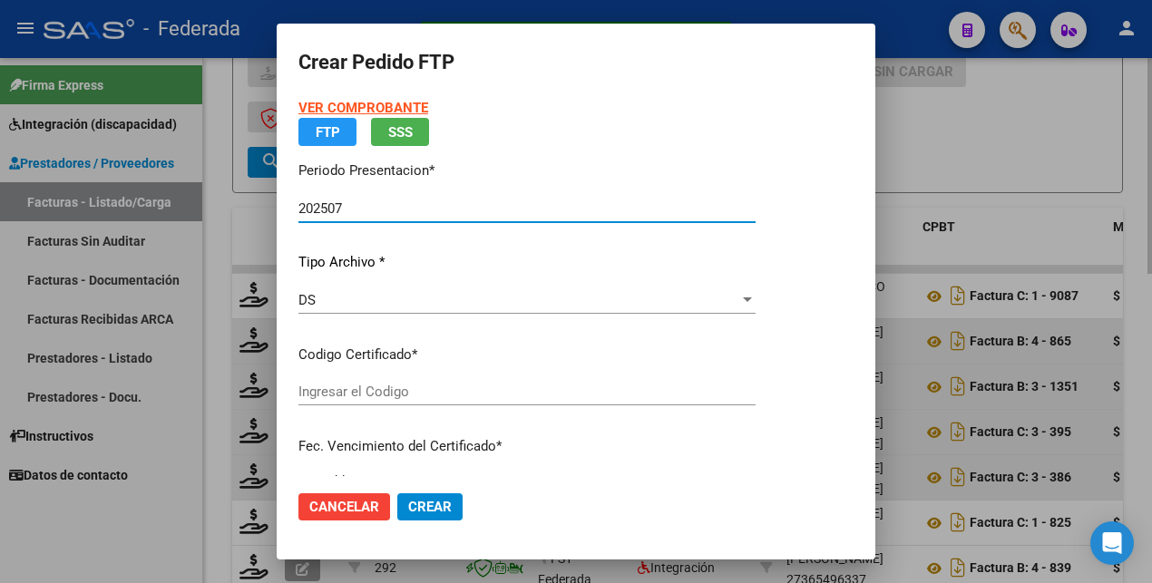
type input "ARG02000584495332023072420280724BS375"
type input "[DATE]"
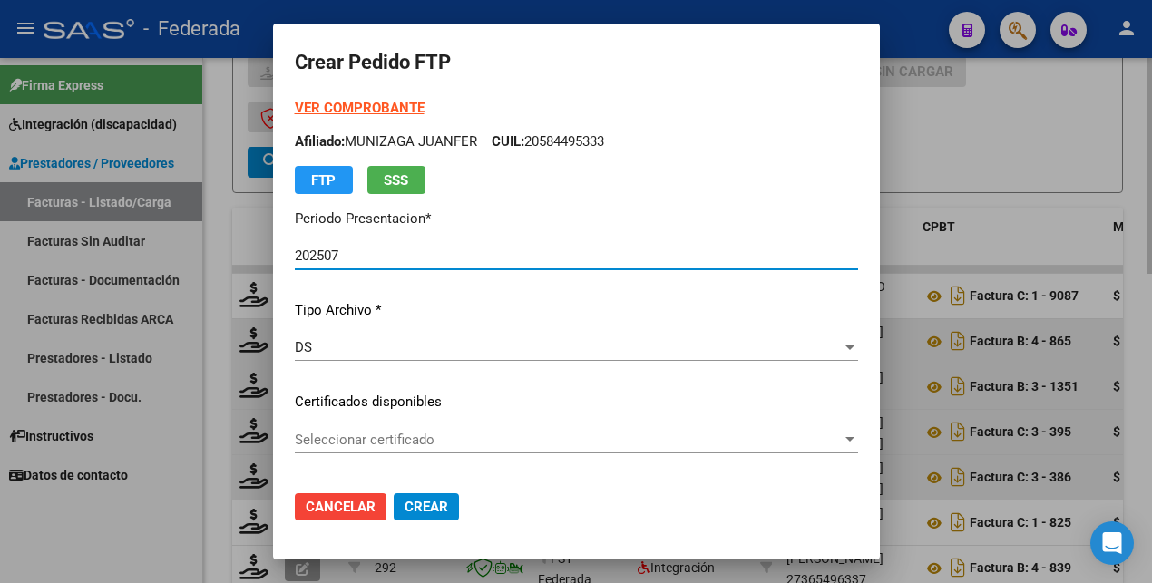
click at [317, 433] on span "Seleccionar certificado" at bounding box center [568, 440] width 547 height 16
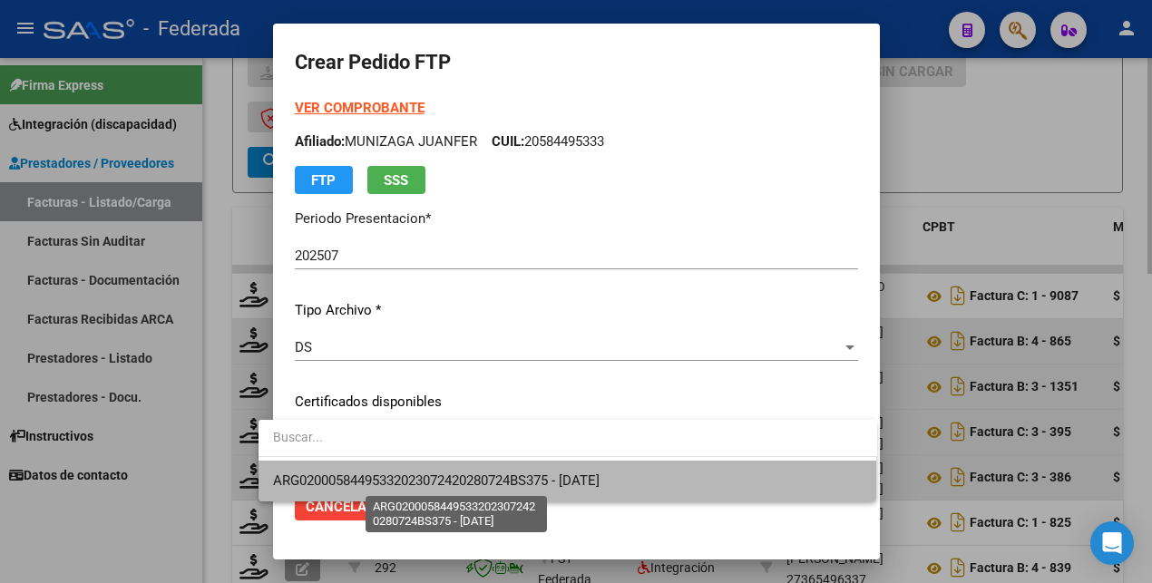
drag, startPoint x: 354, startPoint y: 484, endPoint x: 404, endPoint y: 456, distance: 58.0
click at [354, 483] on span "ARG02000584495332023072420280724BS375 - [DATE]" at bounding box center [436, 480] width 326 height 16
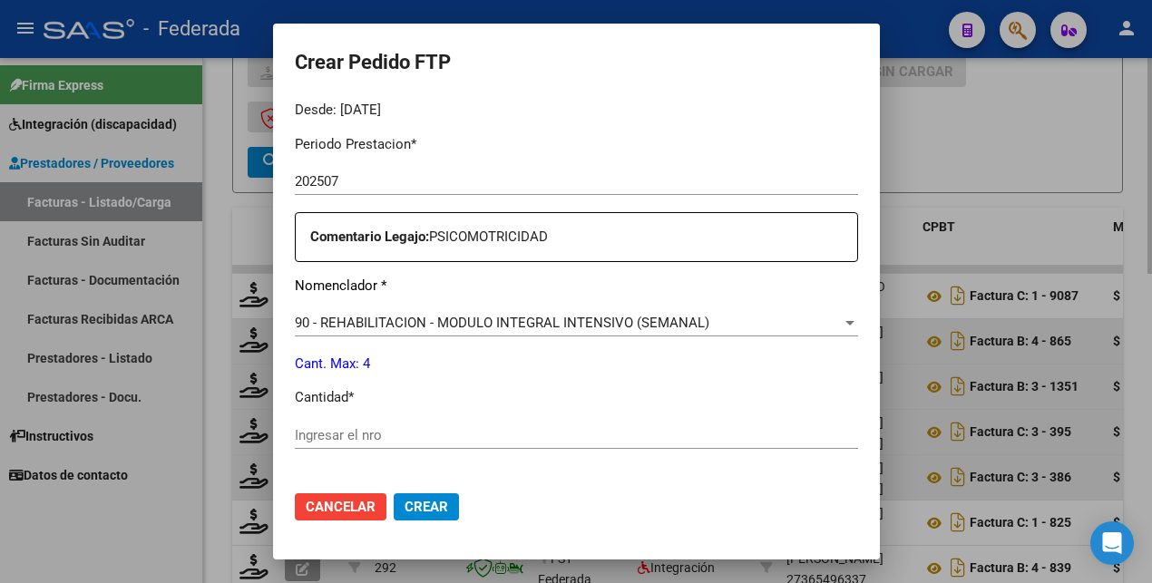
scroll to position [567, 0]
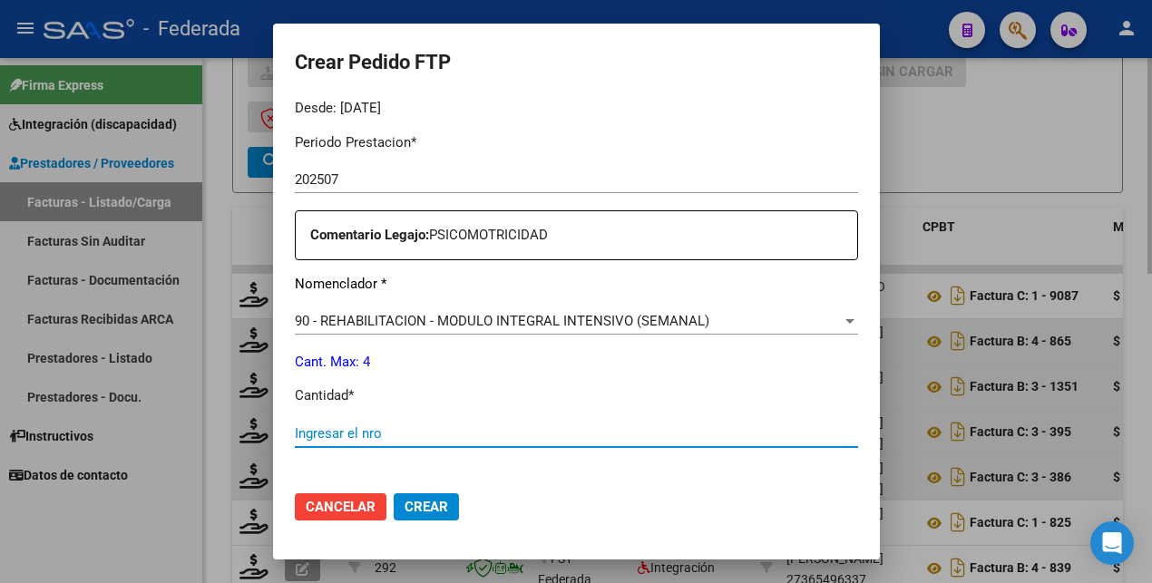
click at [446, 431] on input "Ingresar el nro" at bounding box center [576, 433] width 563 height 16
type input "4"
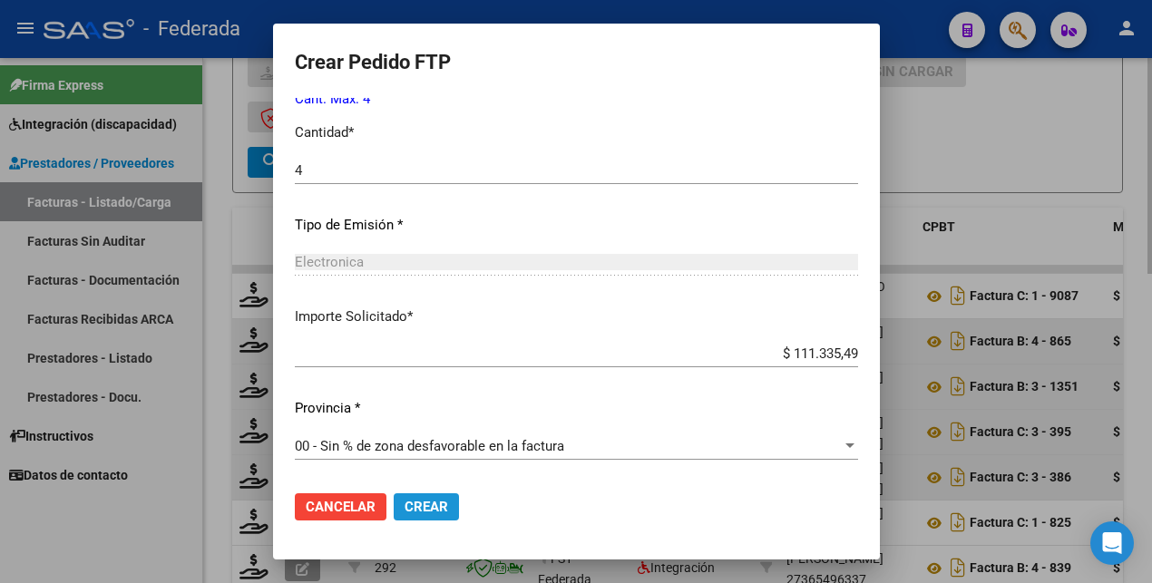
click at [427, 505] on button "Crear" at bounding box center [426, 506] width 65 height 27
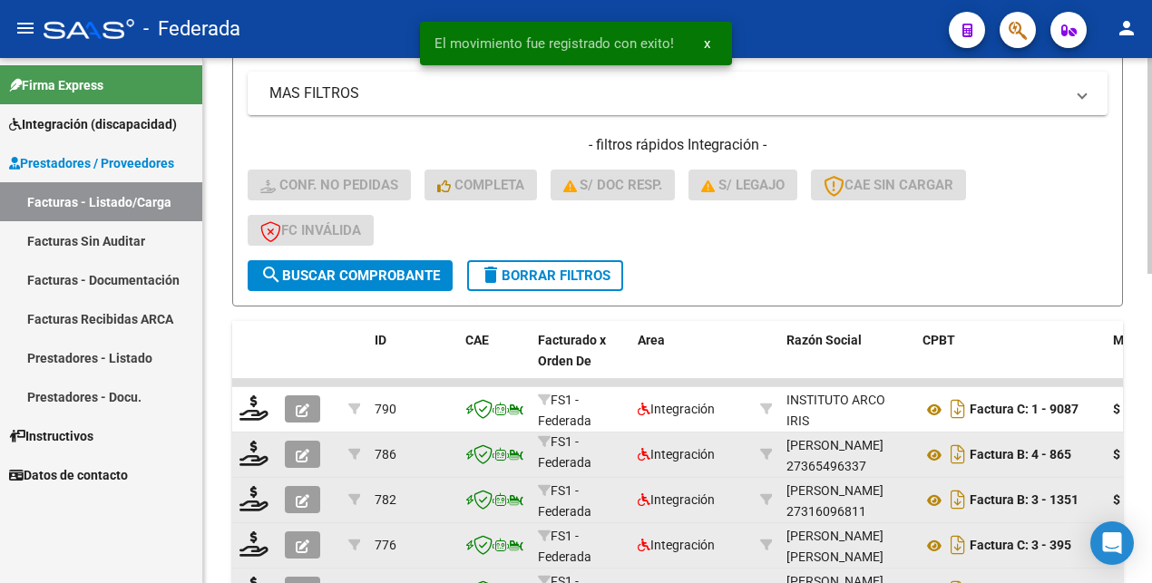
click at [532, 270] on span "delete Borrar Filtros" at bounding box center [545, 276] width 131 height 16
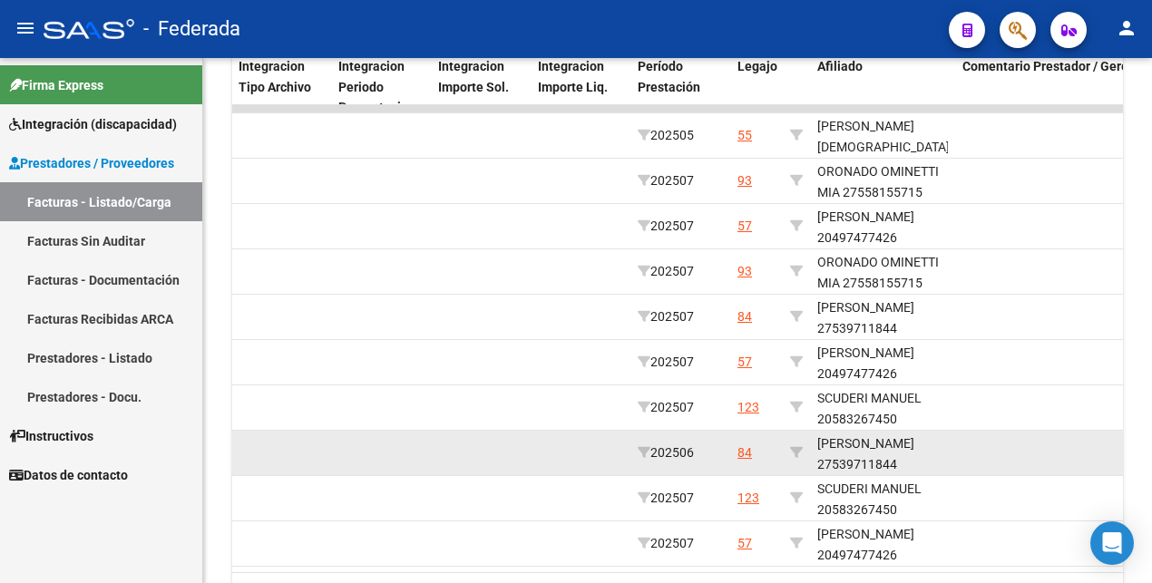
scroll to position [569, 0]
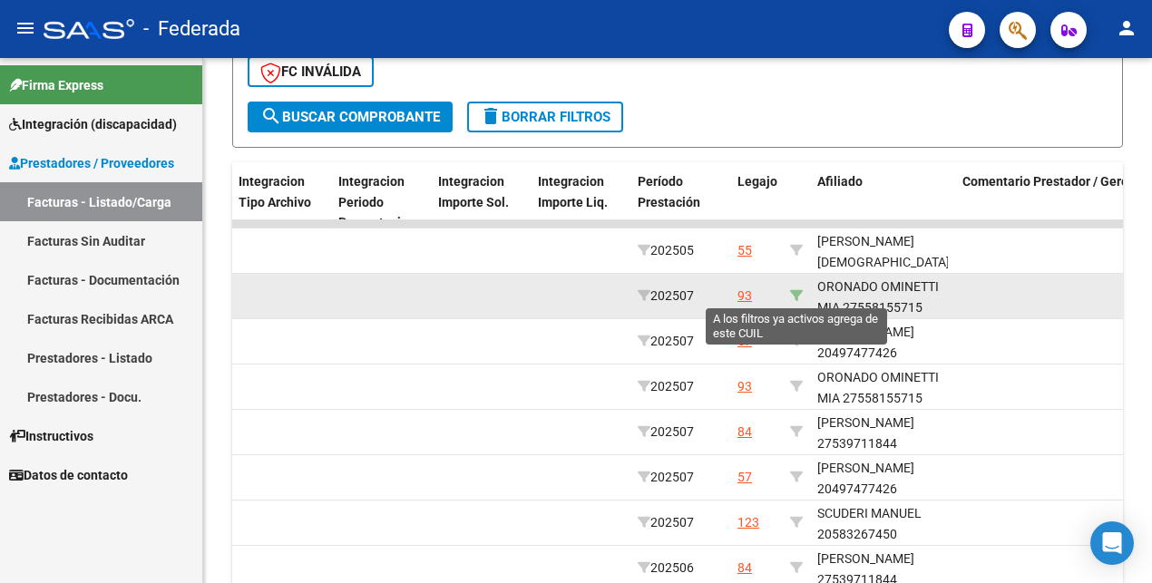
click at [799, 297] on icon at bounding box center [796, 295] width 13 height 13
type input "27558155715"
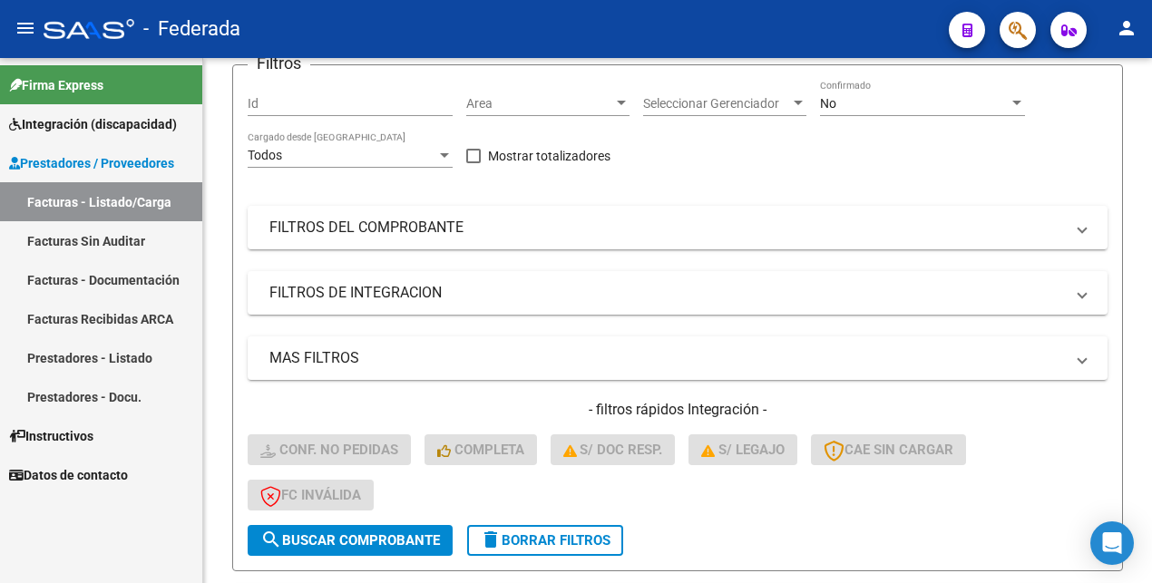
scroll to position [70, 0]
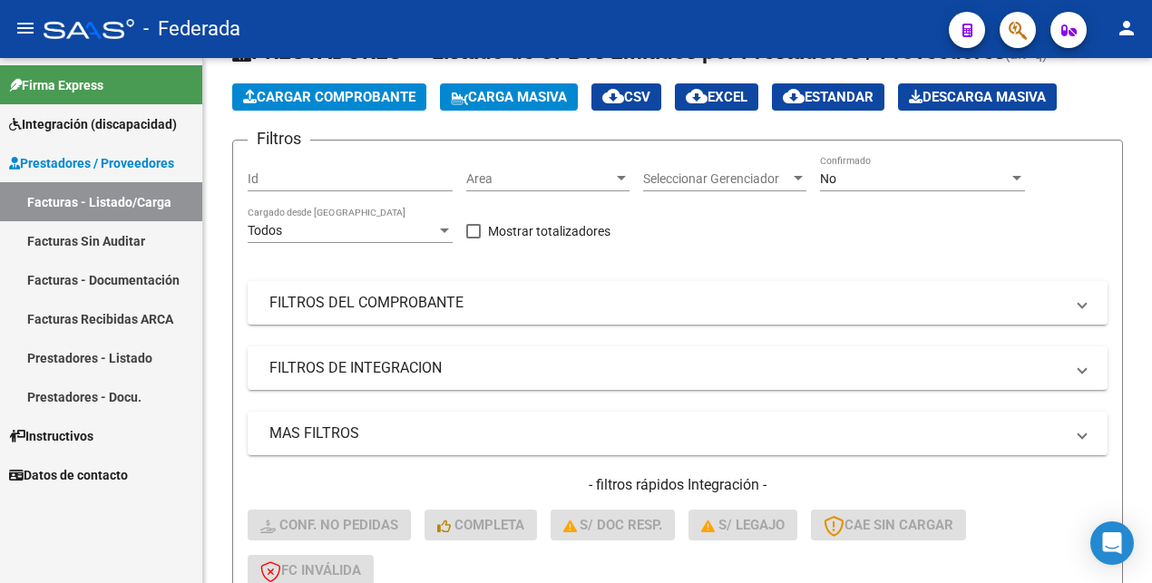
click at [881, 178] on div "No" at bounding box center [914, 178] width 189 height 15
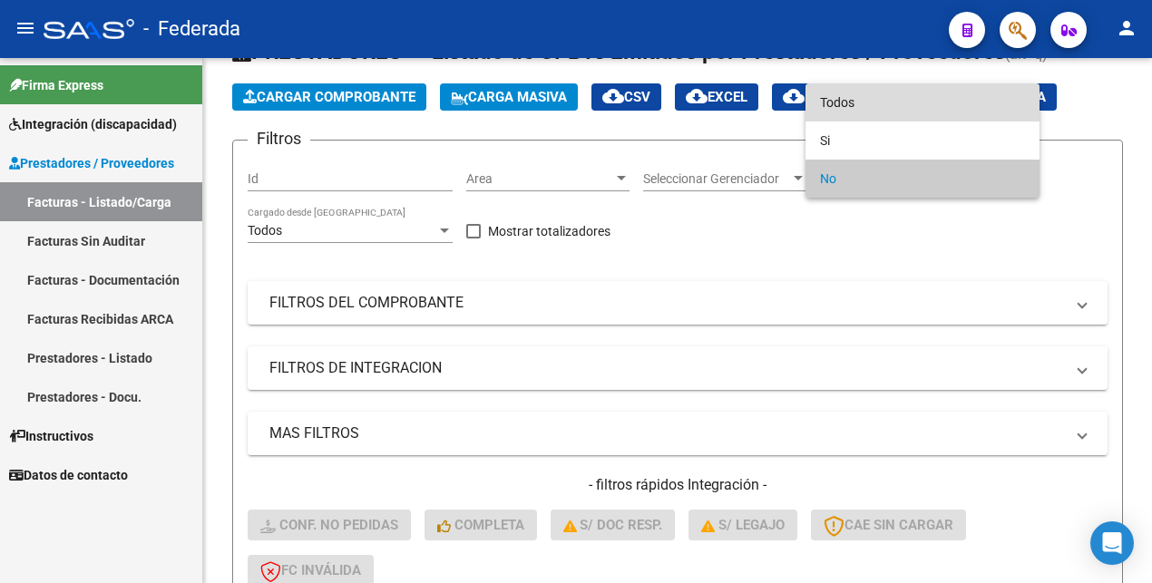
click at [864, 104] on span "Todos" at bounding box center [922, 102] width 205 height 38
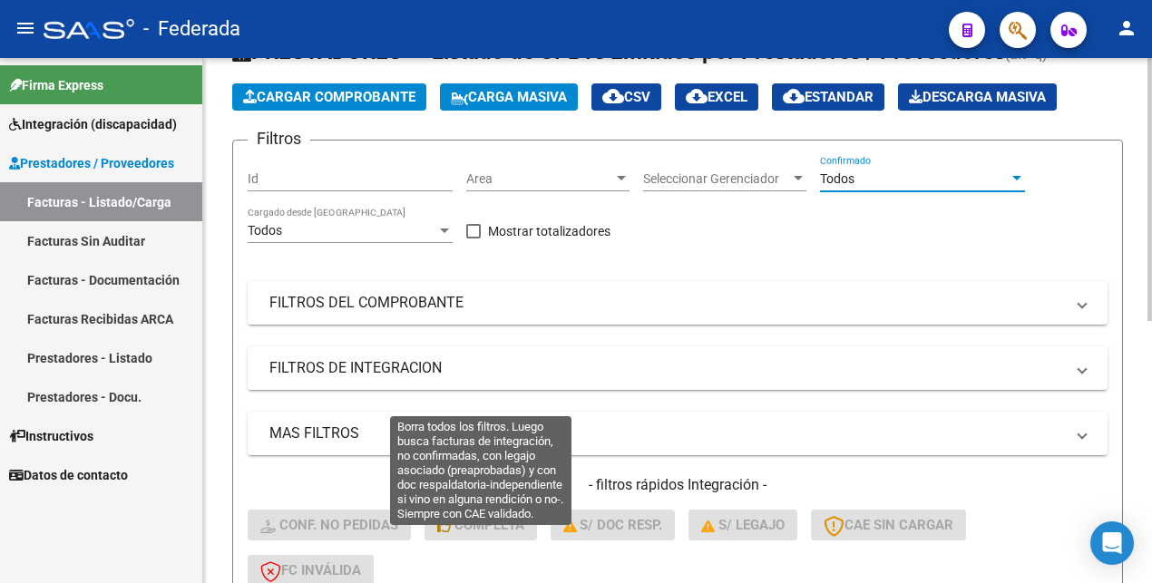
scroll to position [297, 0]
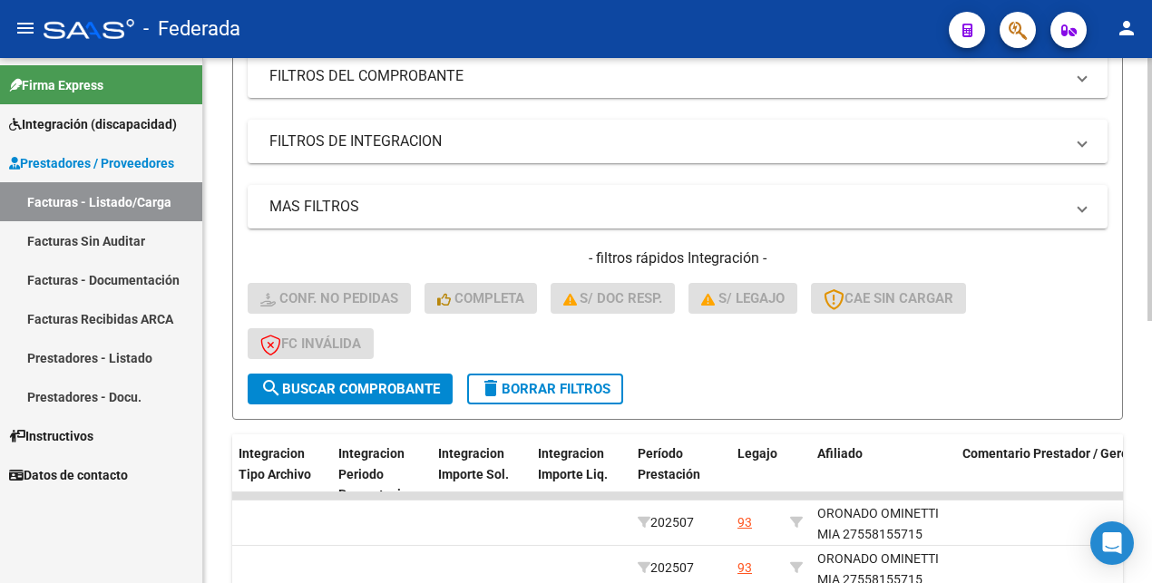
click at [355, 388] on span "search Buscar Comprobante" at bounding box center [350, 389] width 180 height 16
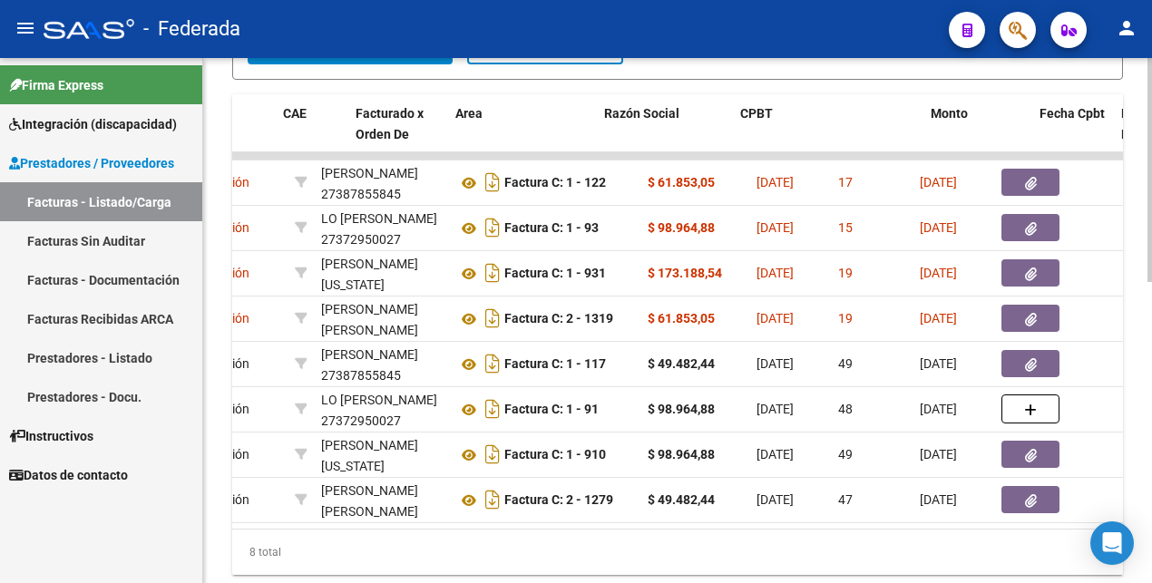
scroll to position [0, 0]
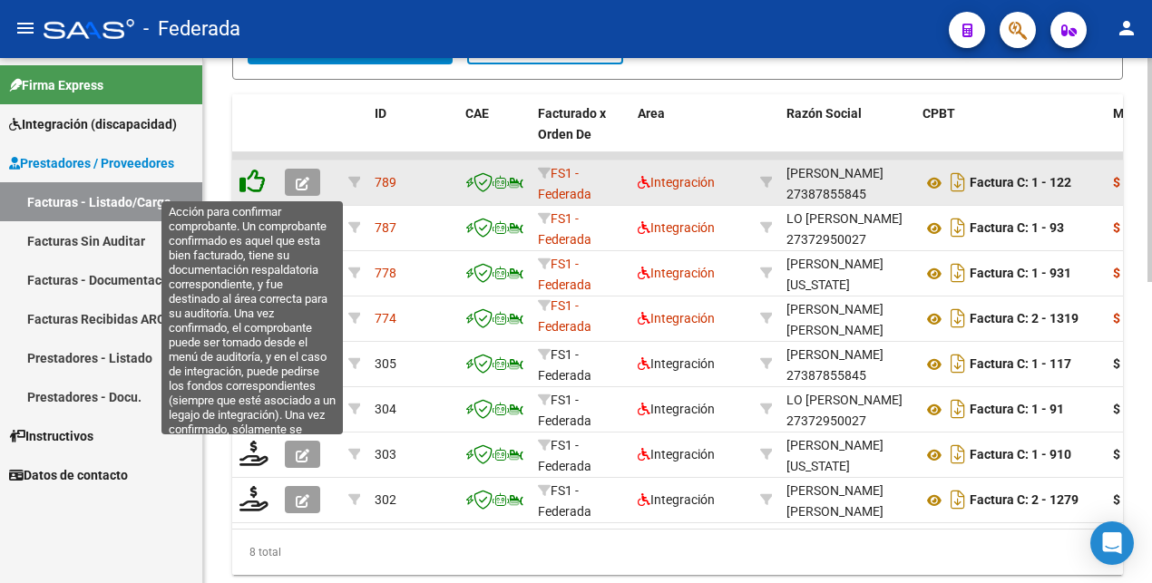
click at [255, 189] on icon at bounding box center [251, 181] width 25 height 25
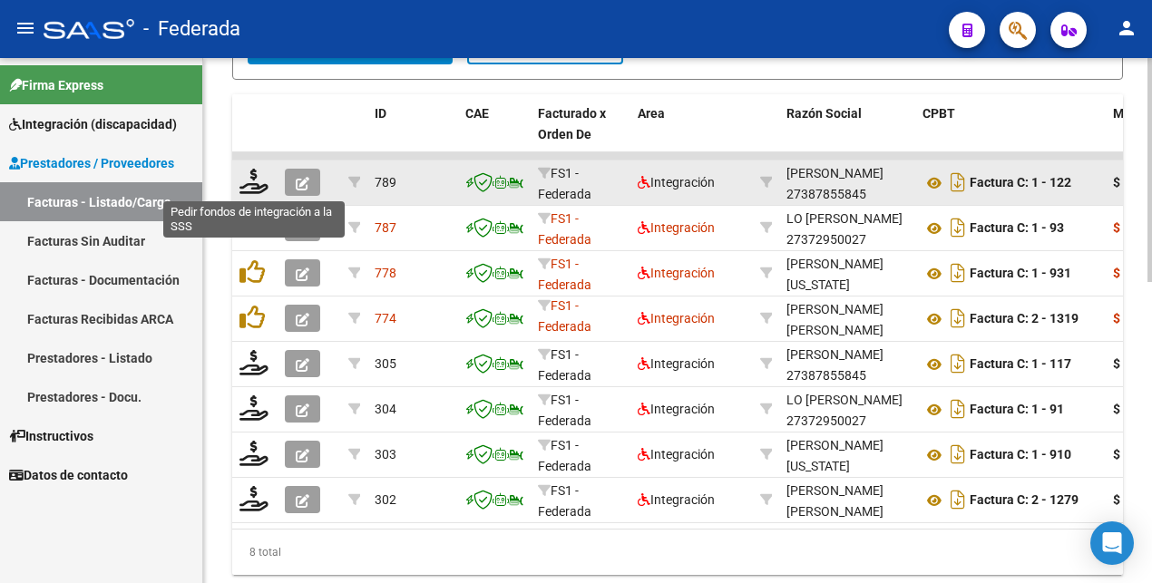
click at [255, 189] on icon at bounding box center [253, 181] width 29 height 25
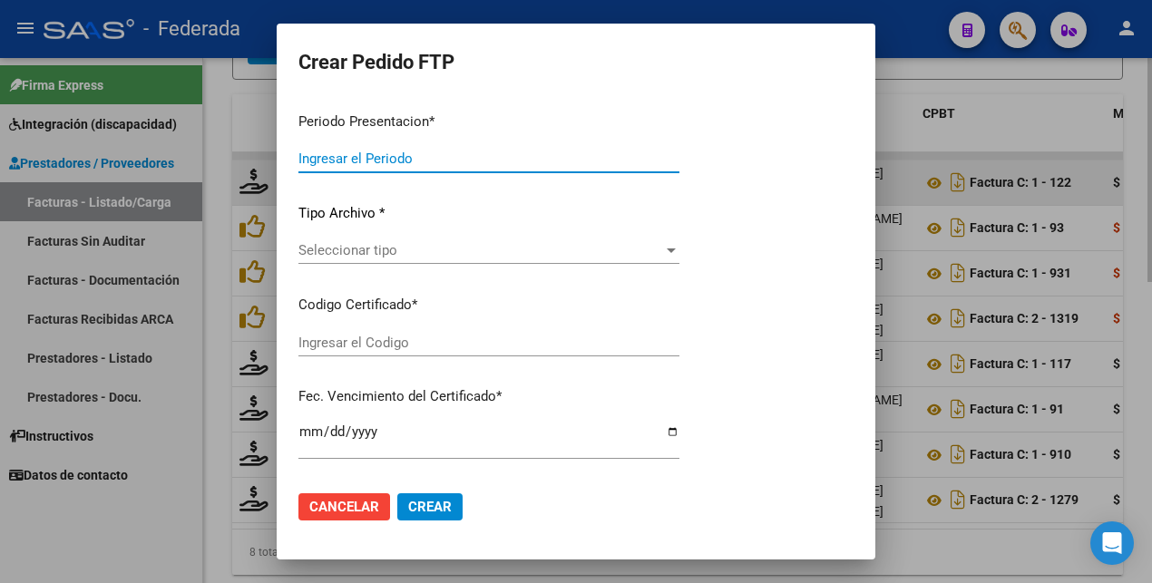
type input "202507"
type input "$ 61.853,05"
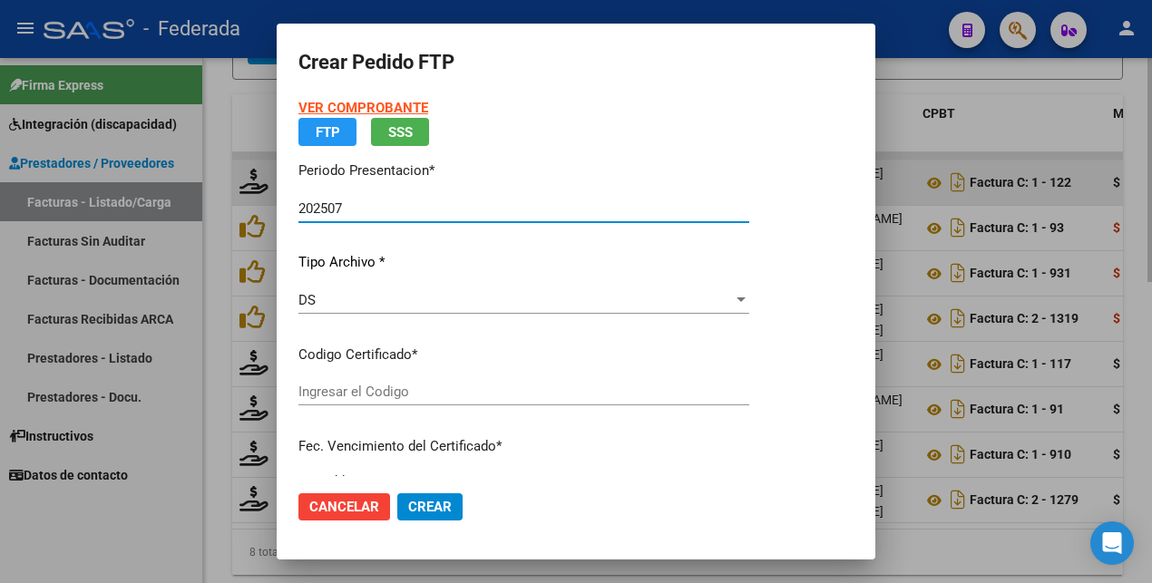
type input "ARG01000558155712021121620261216BS375"
type input "[DATE]"
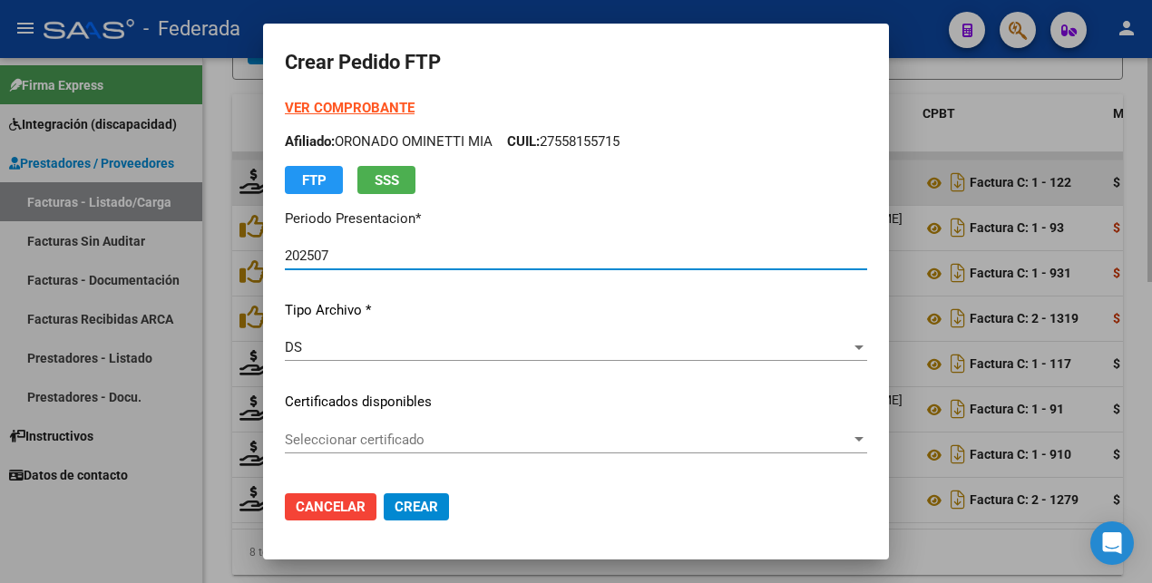
scroll to position [113, 0]
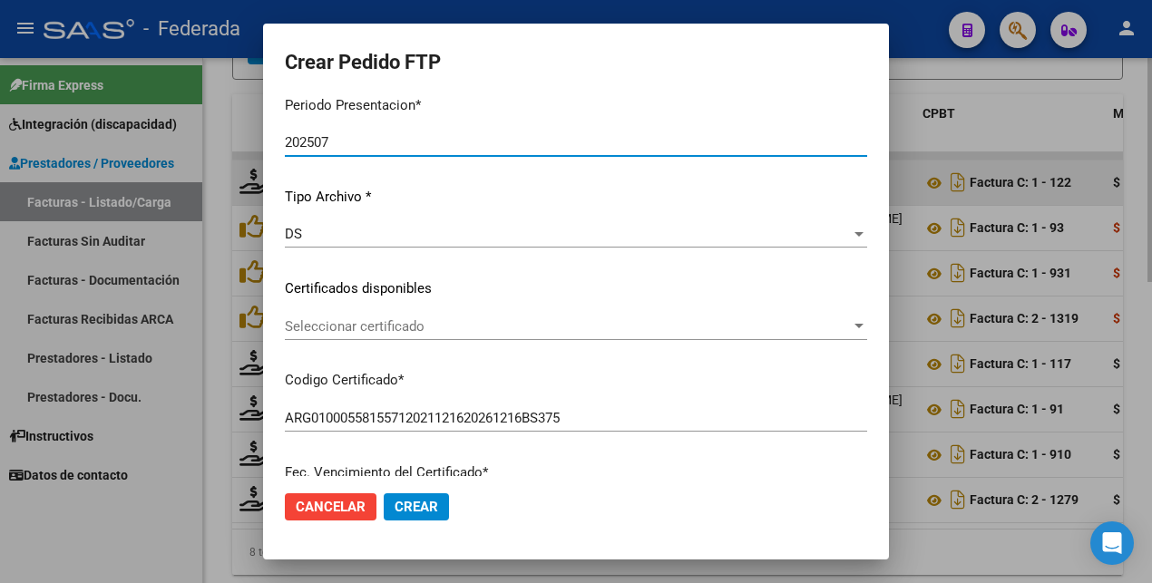
click at [398, 334] on span "Seleccionar certificado" at bounding box center [568, 326] width 566 height 16
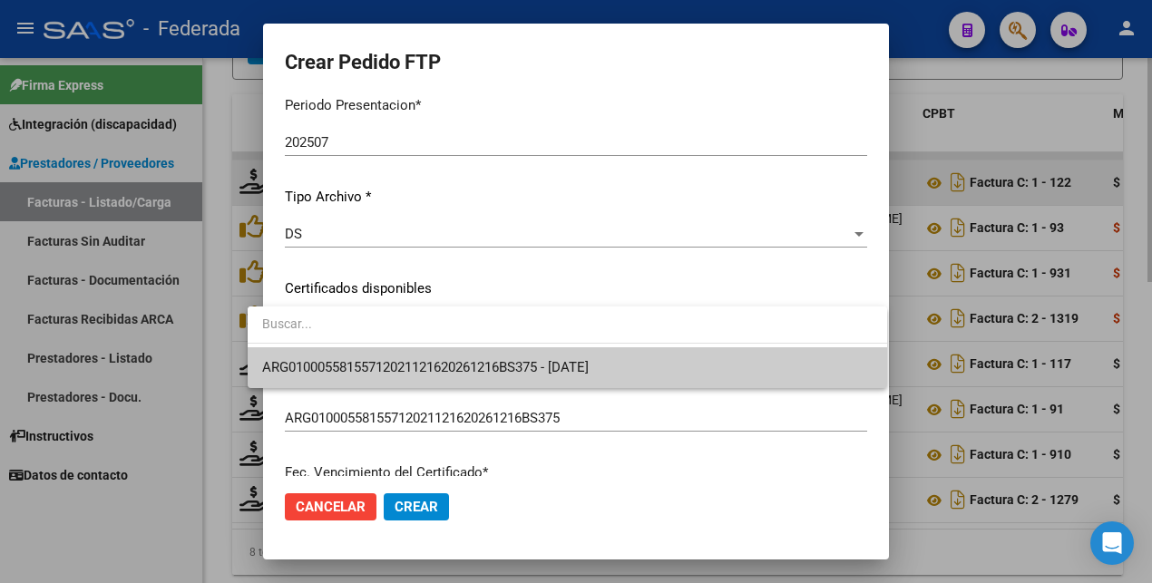
click at [397, 382] on span "ARG01000558155712021121620261216BS375 - [DATE]" at bounding box center [567, 367] width 610 height 41
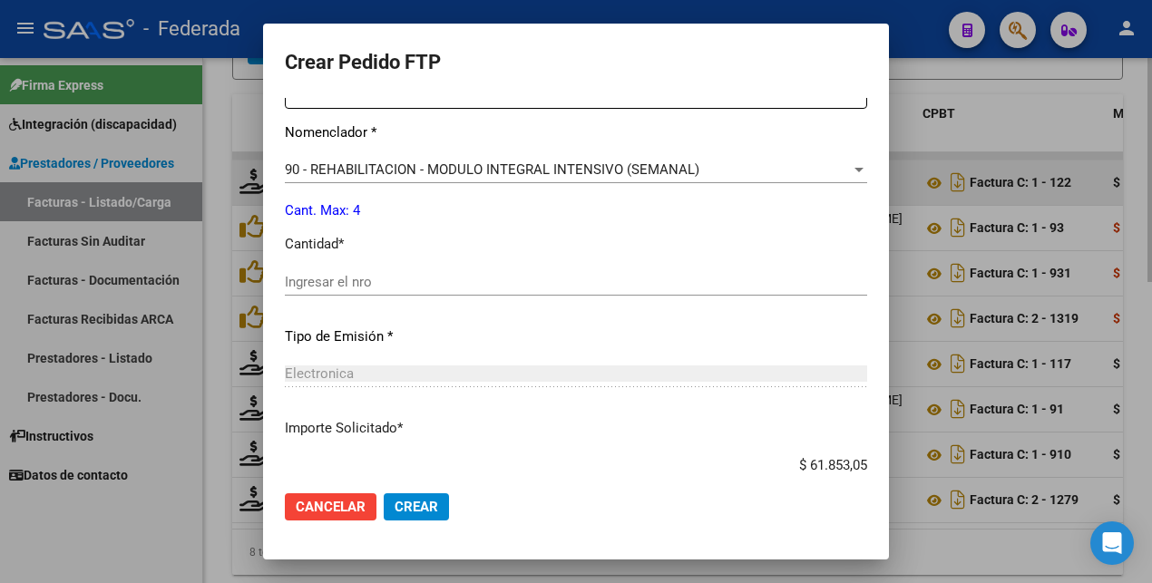
scroll to position [793, 0]
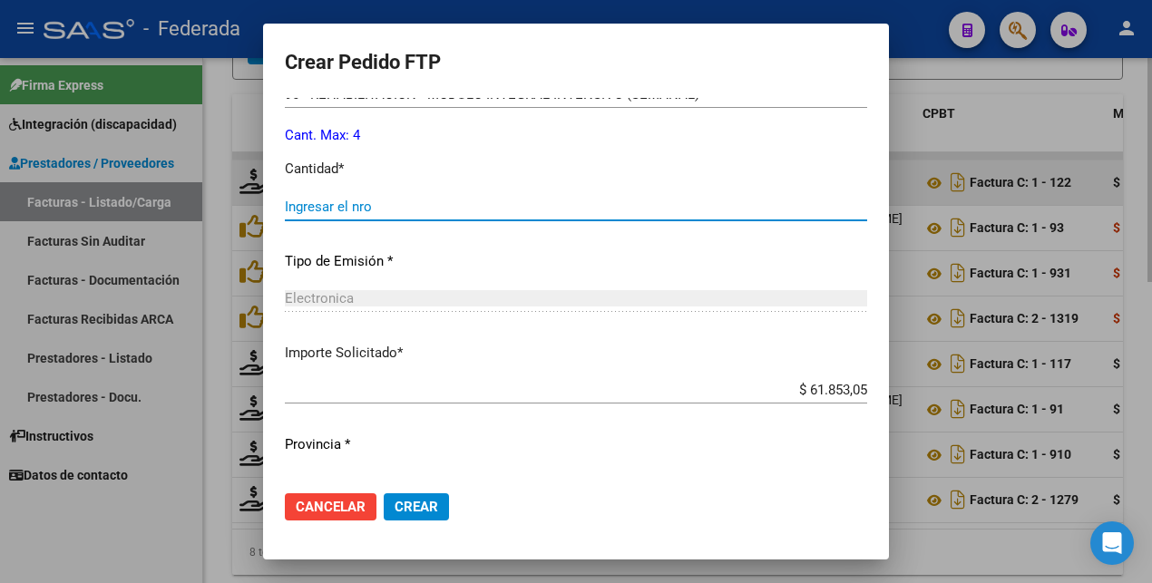
click at [344, 208] on input "Ingresar el nro" at bounding box center [576, 207] width 582 height 16
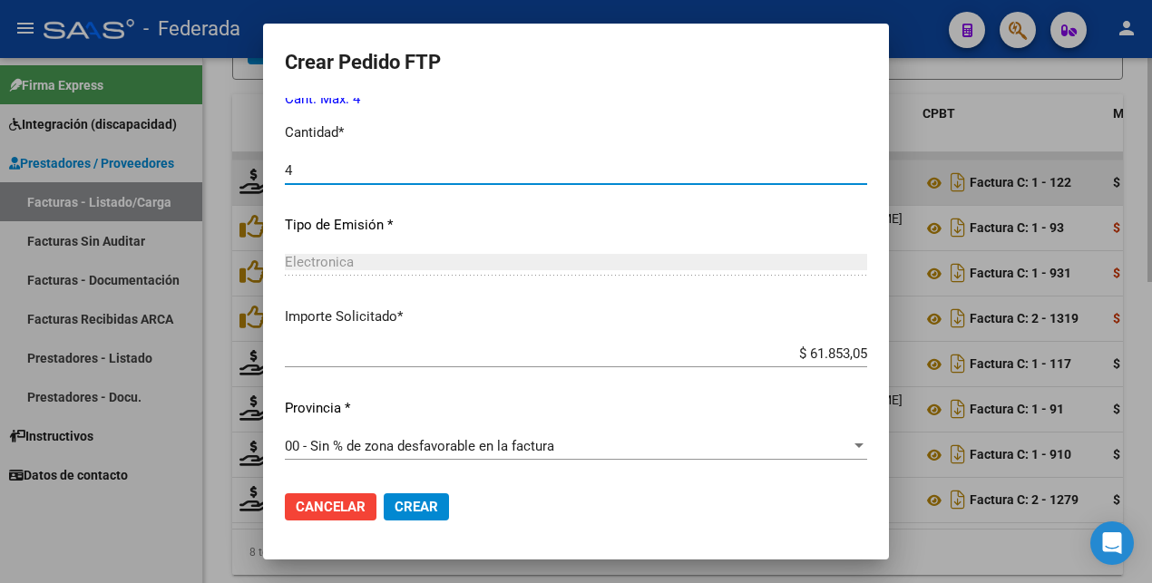
type input "4"
click at [406, 497] on button "Crear" at bounding box center [416, 506] width 65 height 27
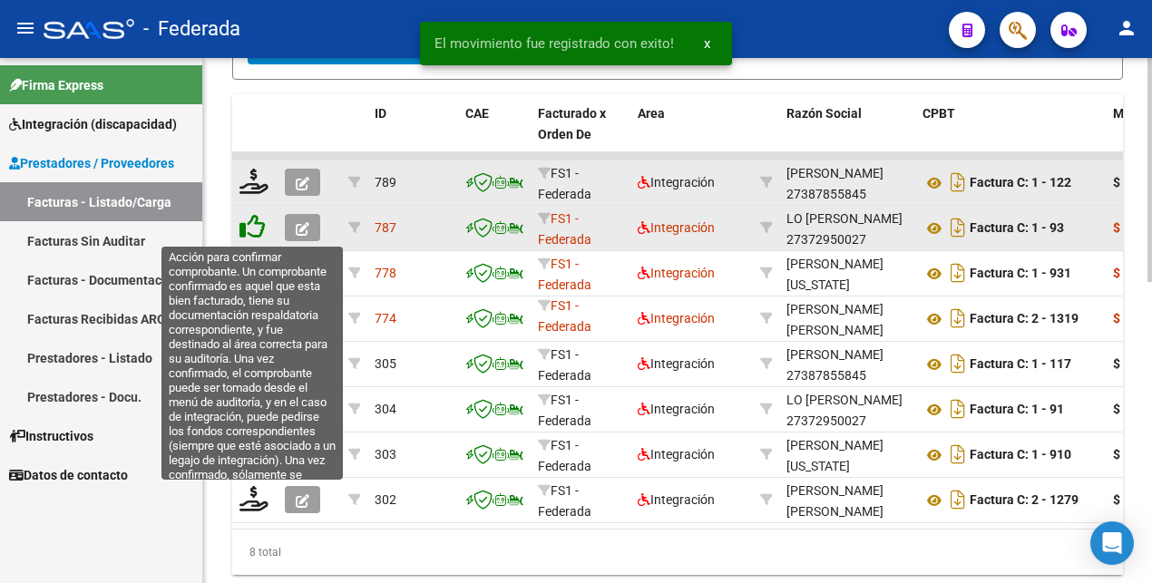
click at [258, 230] on icon at bounding box center [251, 226] width 25 height 25
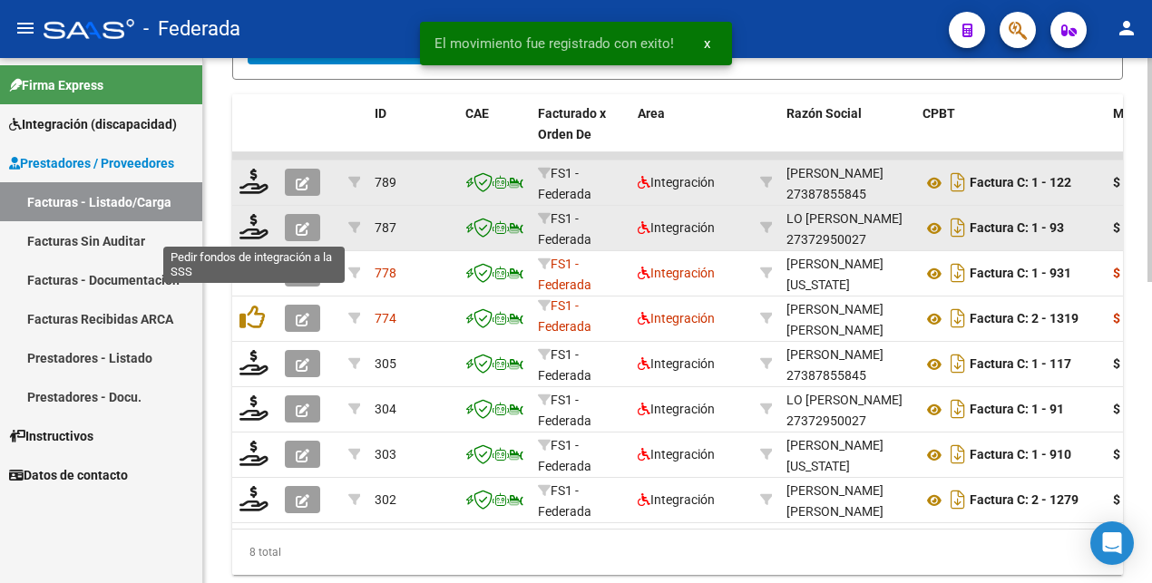
click at [258, 230] on icon at bounding box center [253, 226] width 29 height 25
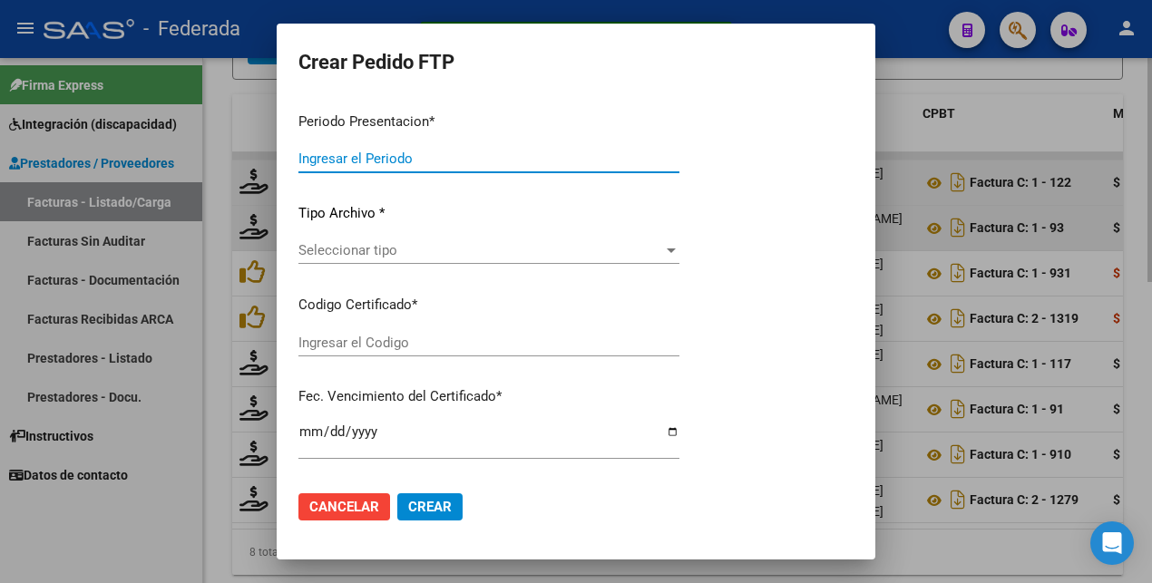
type input "202507"
type input "$ 98.964,88"
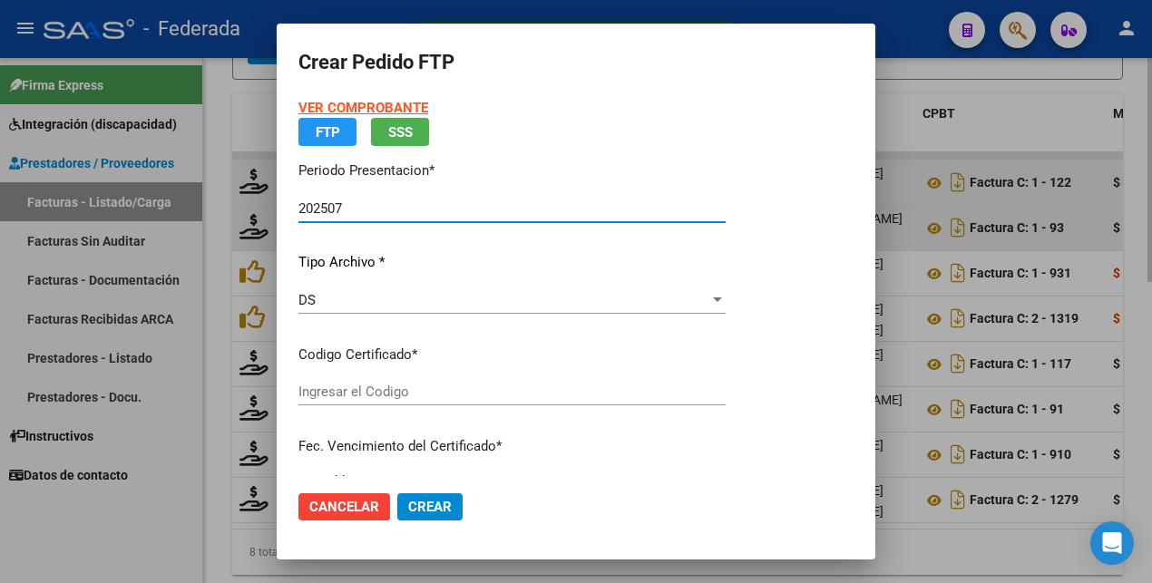
type input "ARG01000558155712021121620261216BS375"
type input "[DATE]"
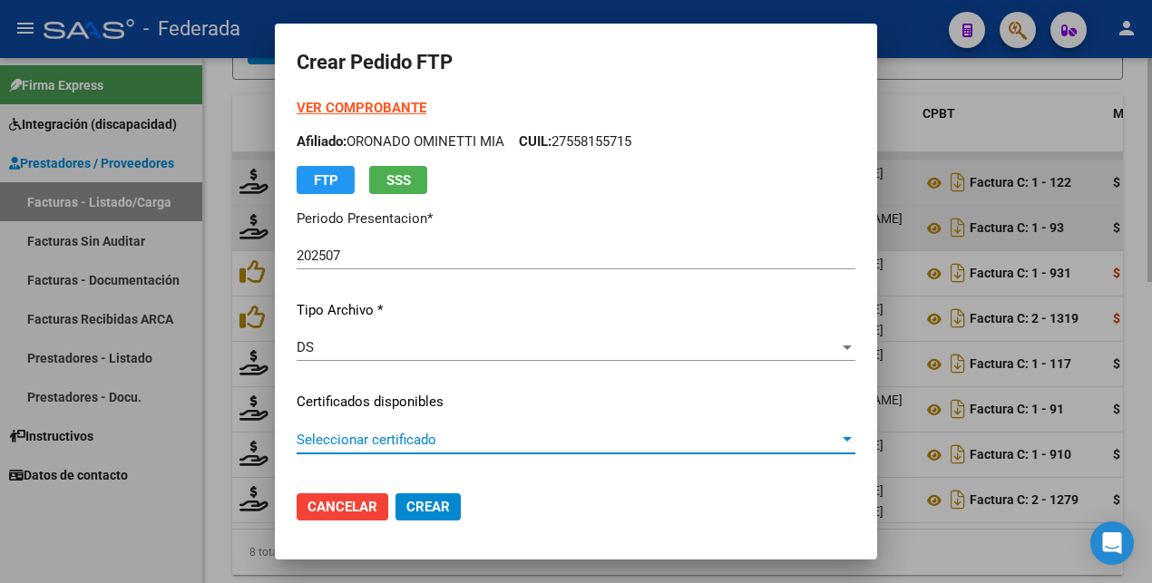
click at [399, 441] on span "Seleccionar certificado" at bounding box center [568, 440] width 542 height 16
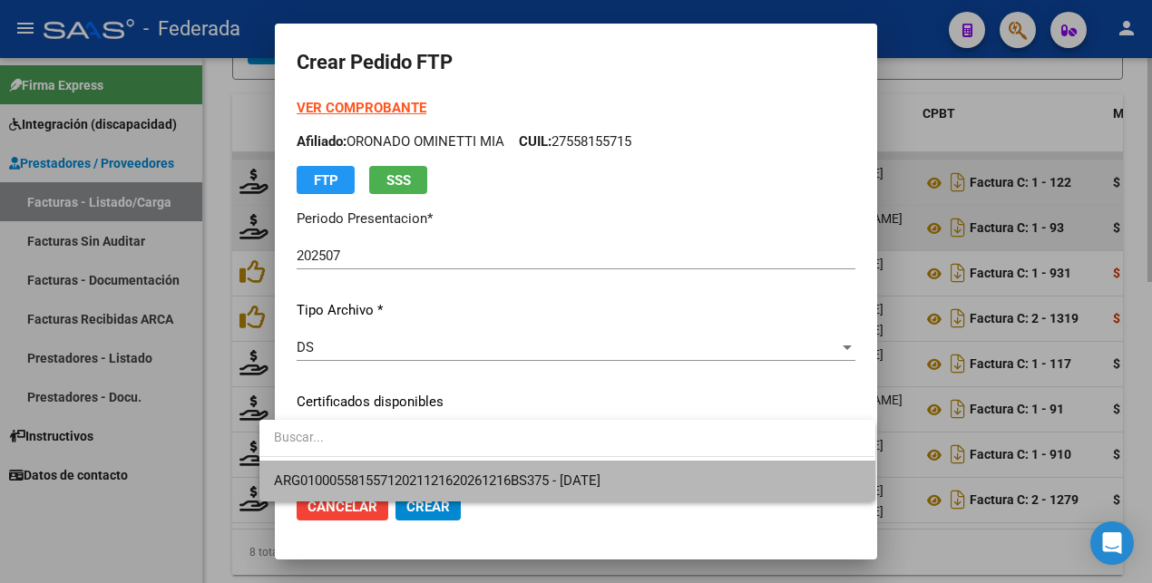
drag, startPoint x: 387, startPoint y: 492, endPoint x: 405, endPoint y: 459, distance: 37.3
click at [387, 488] on span "ARG01000558155712021121620261216BS375 - [DATE]" at bounding box center [567, 481] width 586 height 41
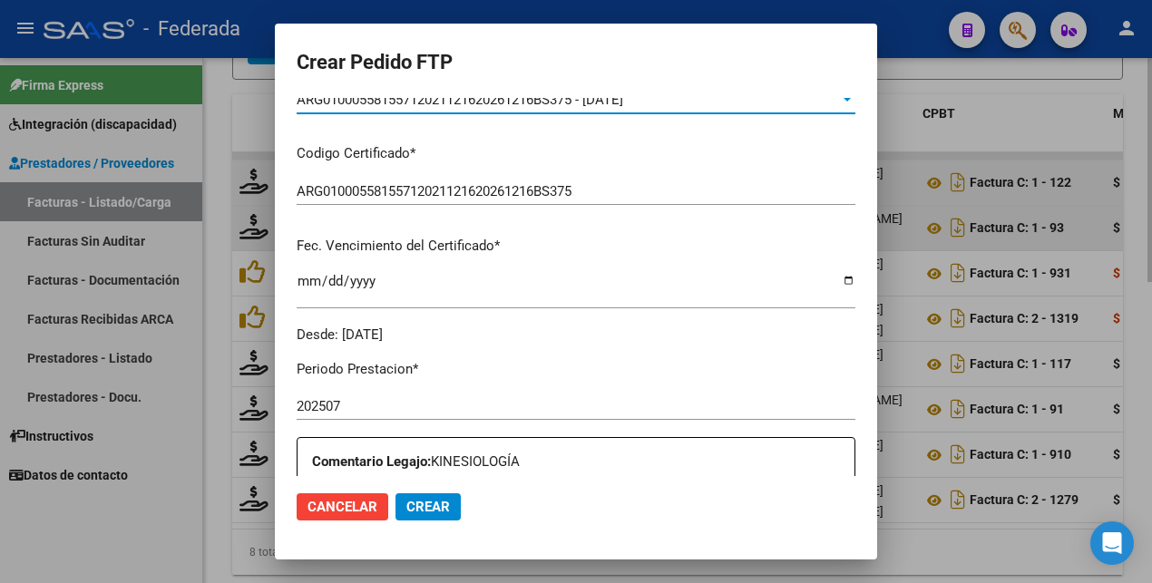
scroll to position [567, 0]
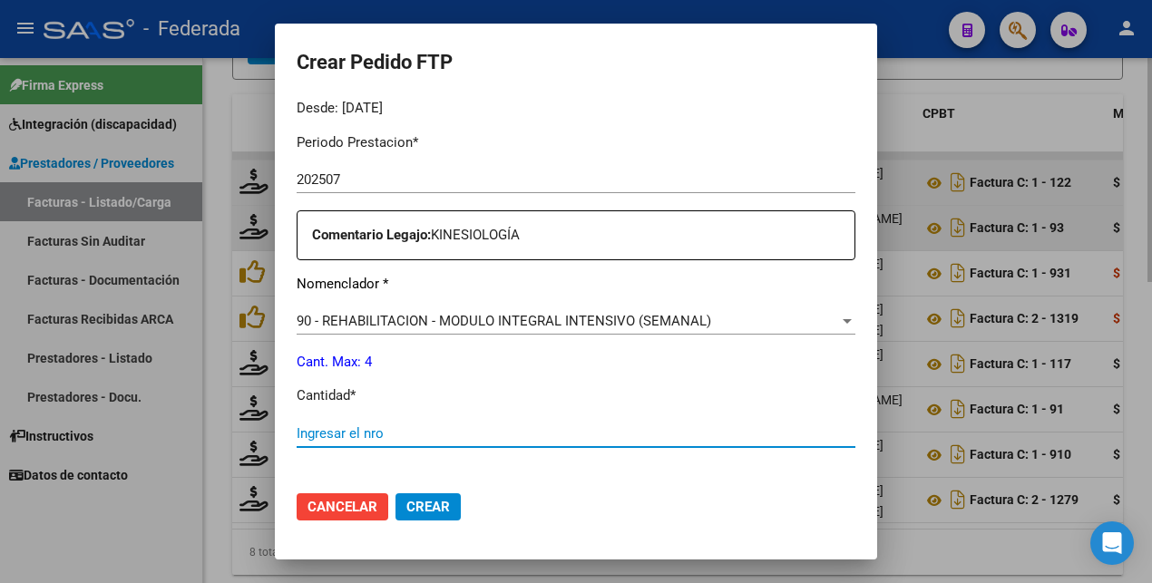
click at [329, 433] on input "Ingresar el nro" at bounding box center [576, 433] width 559 height 16
type input "4"
drag, startPoint x: 383, startPoint y: 504, endPoint x: 382, endPoint y: 482, distance: 22.7
click at [395, 503] on button "Crear" at bounding box center [427, 506] width 65 height 27
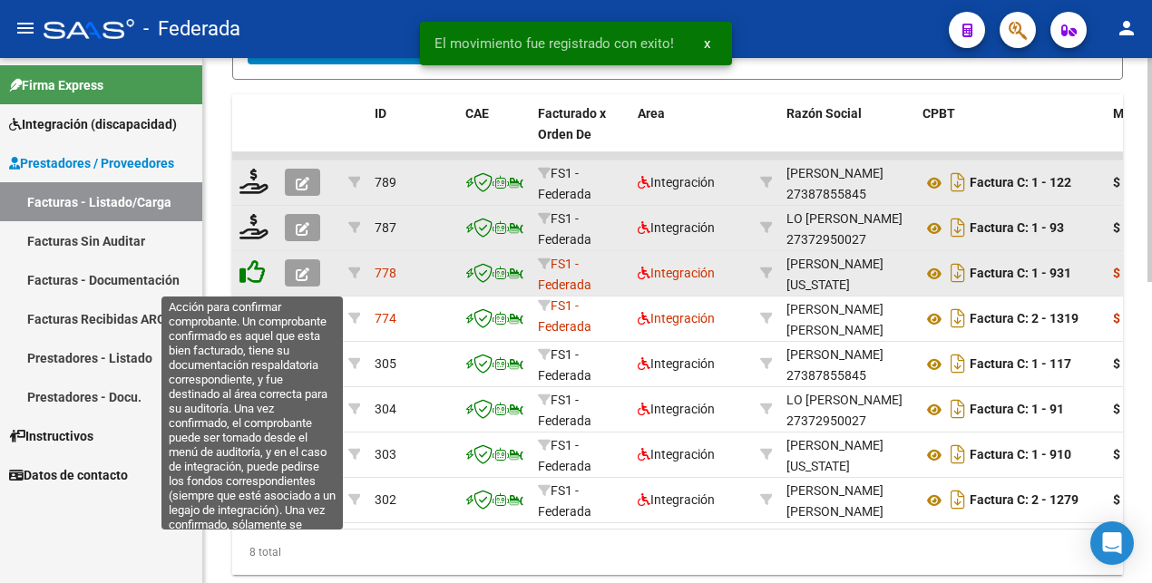
click at [258, 280] on icon at bounding box center [251, 271] width 25 height 25
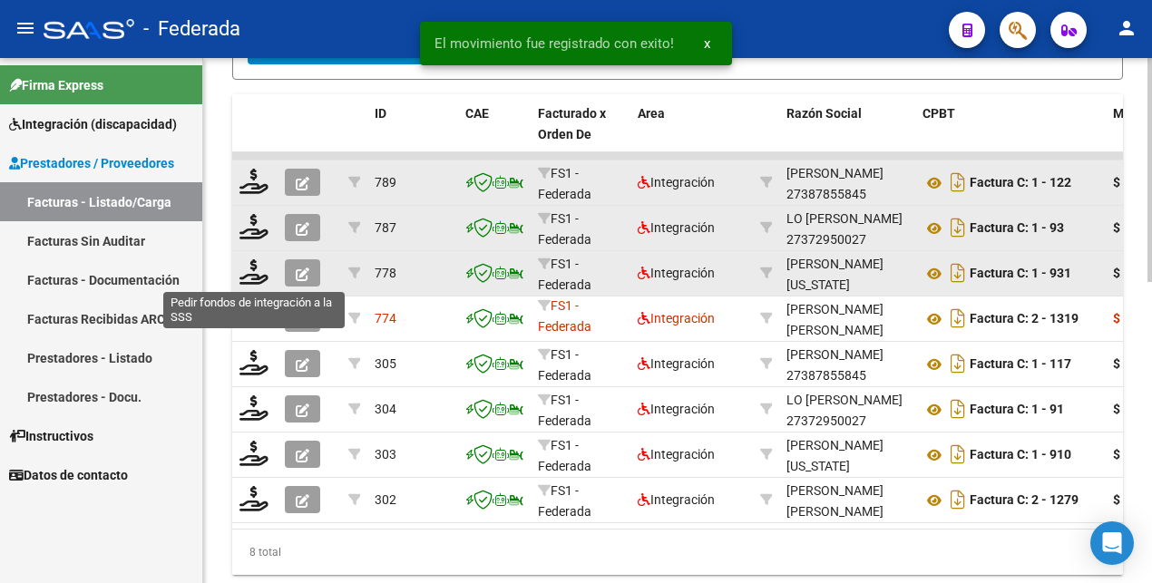
click at [258, 280] on icon at bounding box center [253, 271] width 29 height 25
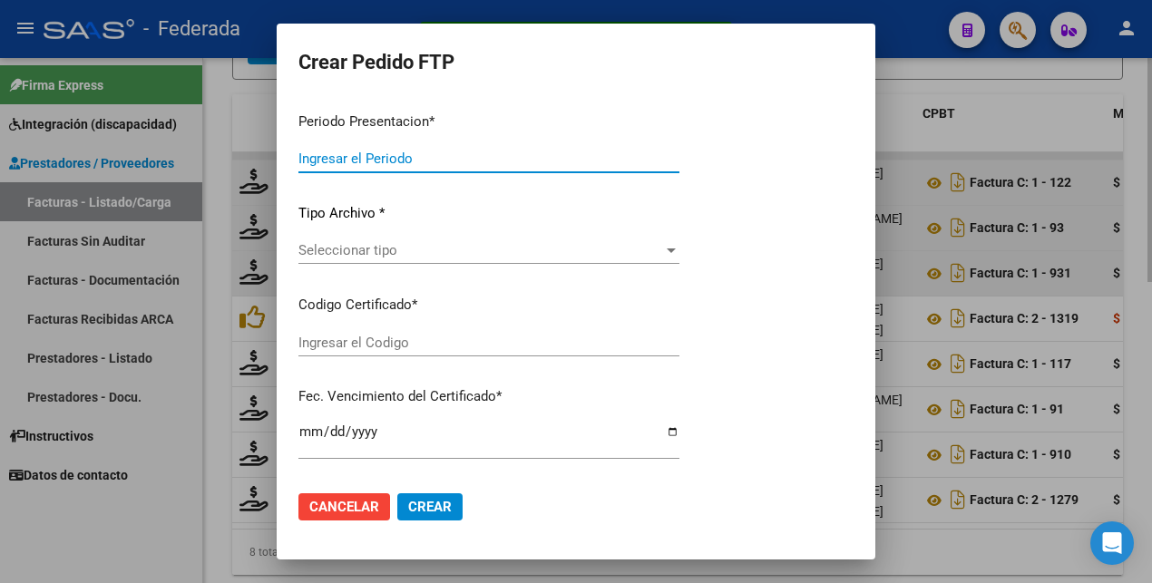
type input "202507"
type input "$ 173.188,54"
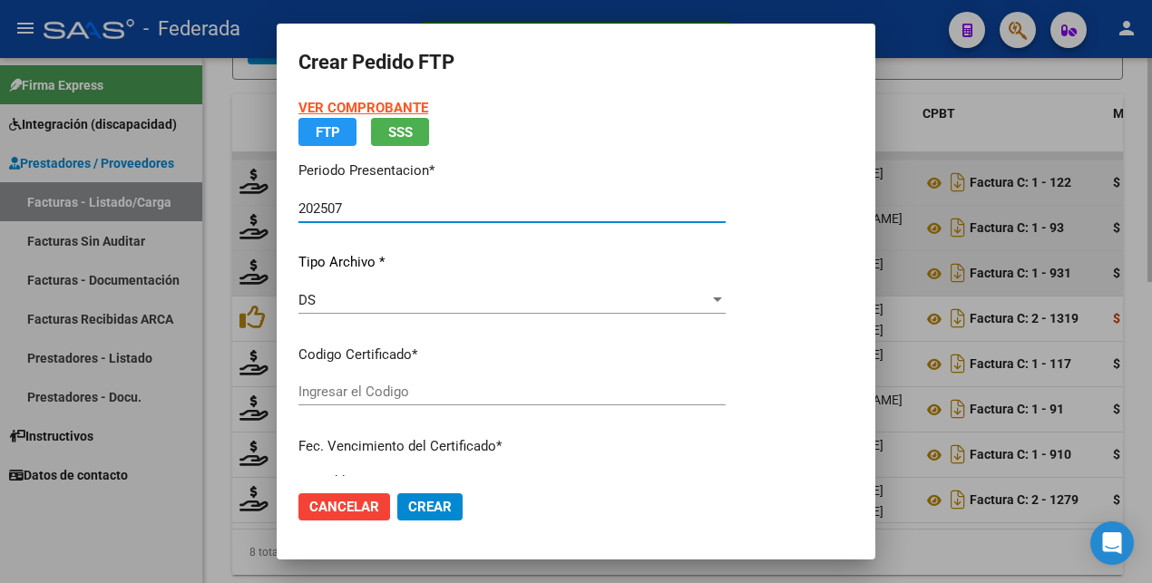
type input "ARG01000558155712021121620261216BS375"
type input "[DATE]"
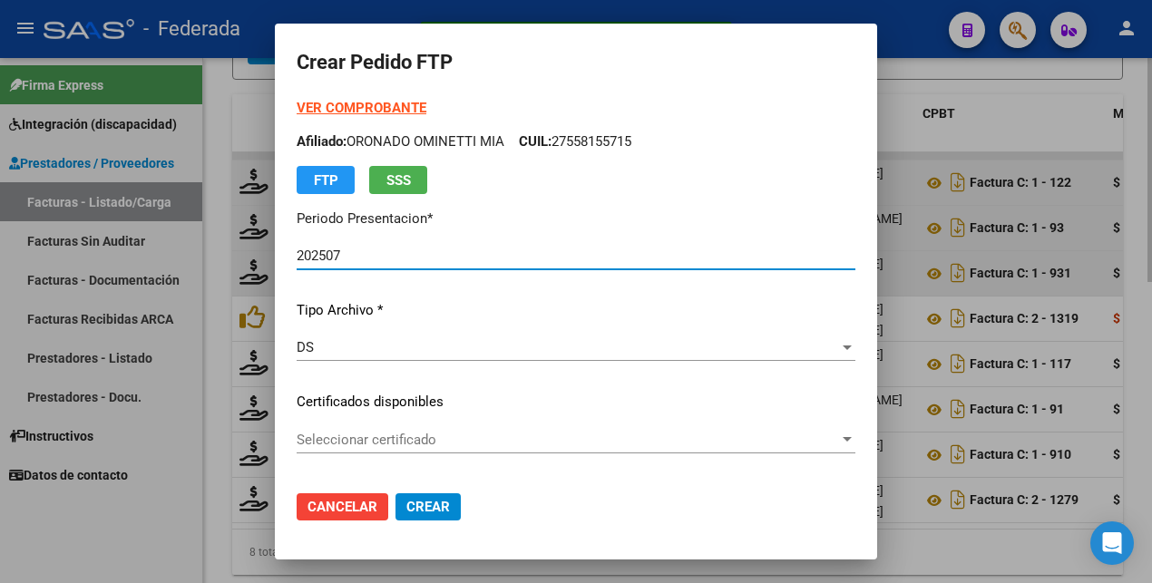
click at [407, 440] on span "Seleccionar certificado" at bounding box center [568, 440] width 542 height 16
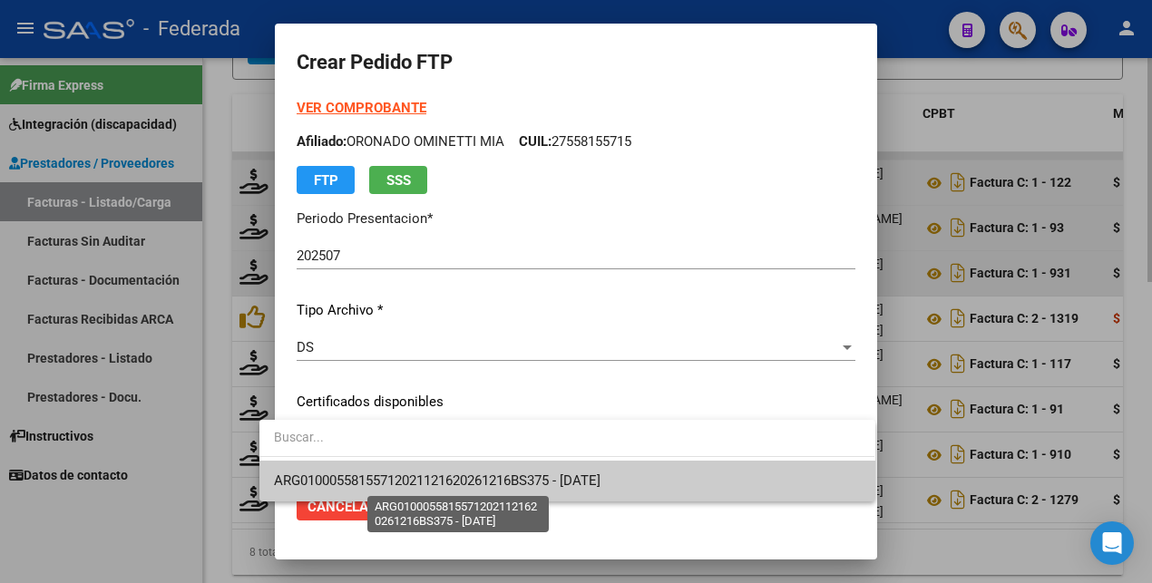
drag, startPoint x: 408, startPoint y: 482, endPoint x: 410, endPoint y: 465, distance: 17.3
click at [408, 482] on span "ARG01000558155712021121620261216BS375 - [DATE]" at bounding box center [437, 480] width 326 height 16
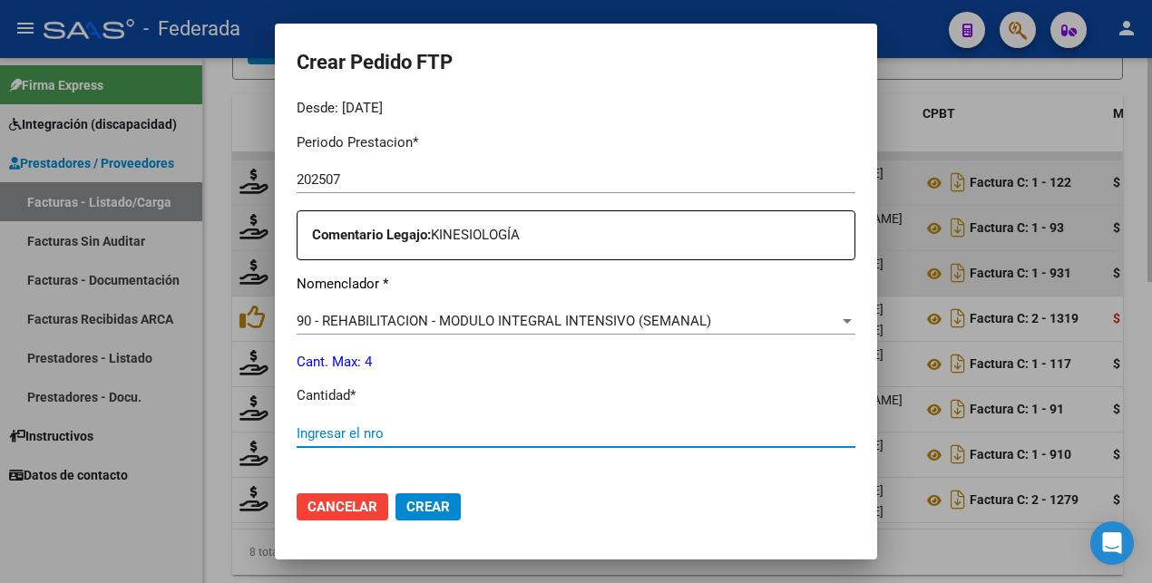
click at [346, 429] on input "Ingresar el nro" at bounding box center [576, 433] width 559 height 16
type input "4"
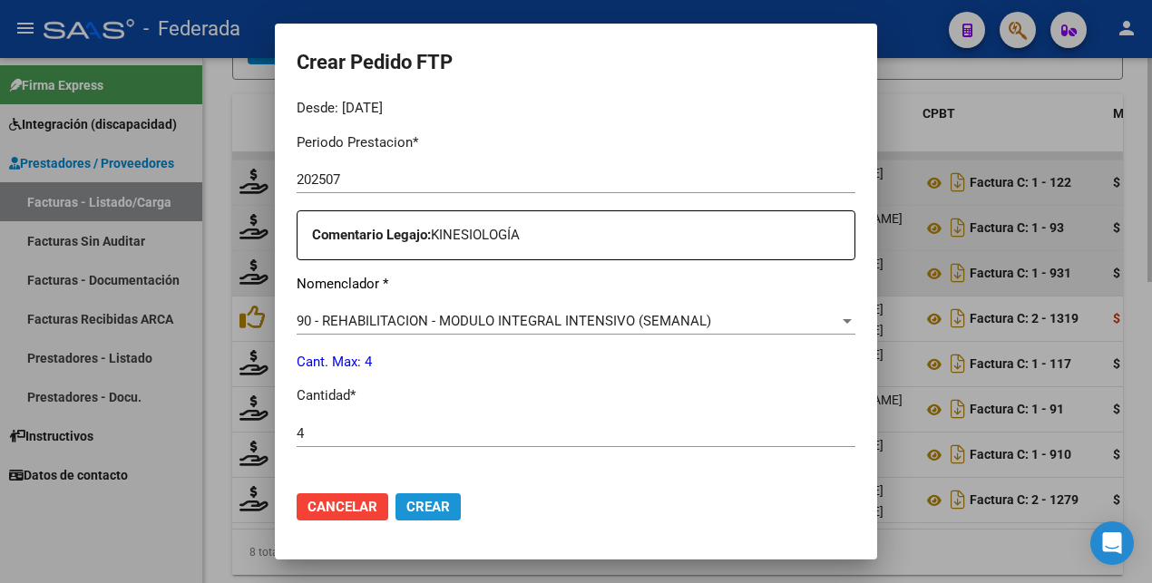
drag, startPoint x: 394, startPoint y: 513, endPoint x: 400, endPoint y: 447, distance: 66.4
click at [406, 510] on span "Crear" at bounding box center [428, 507] width 44 height 16
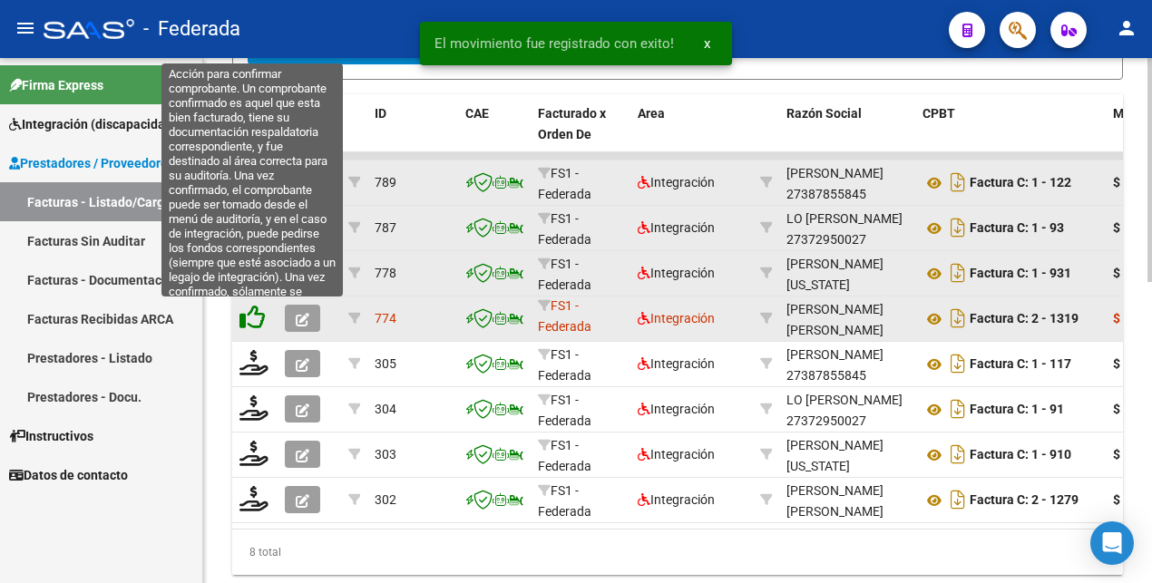
click at [258, 324] on icon at bounding box center [251, 317] width 25 height 25
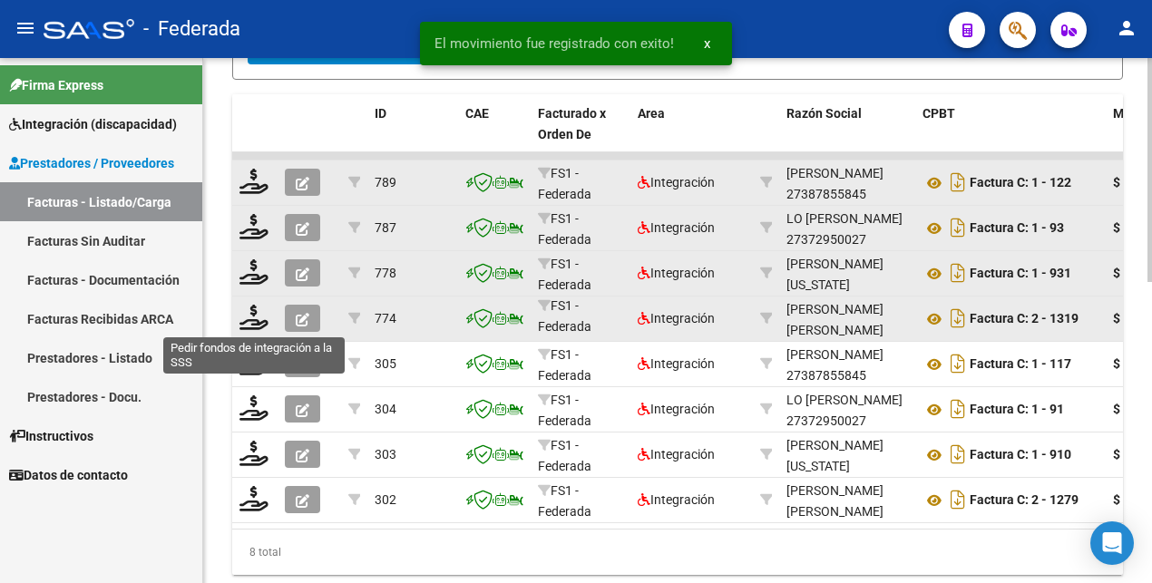
click at [258, 324] on icon at bounding box center [253, 317] width 29 height 25
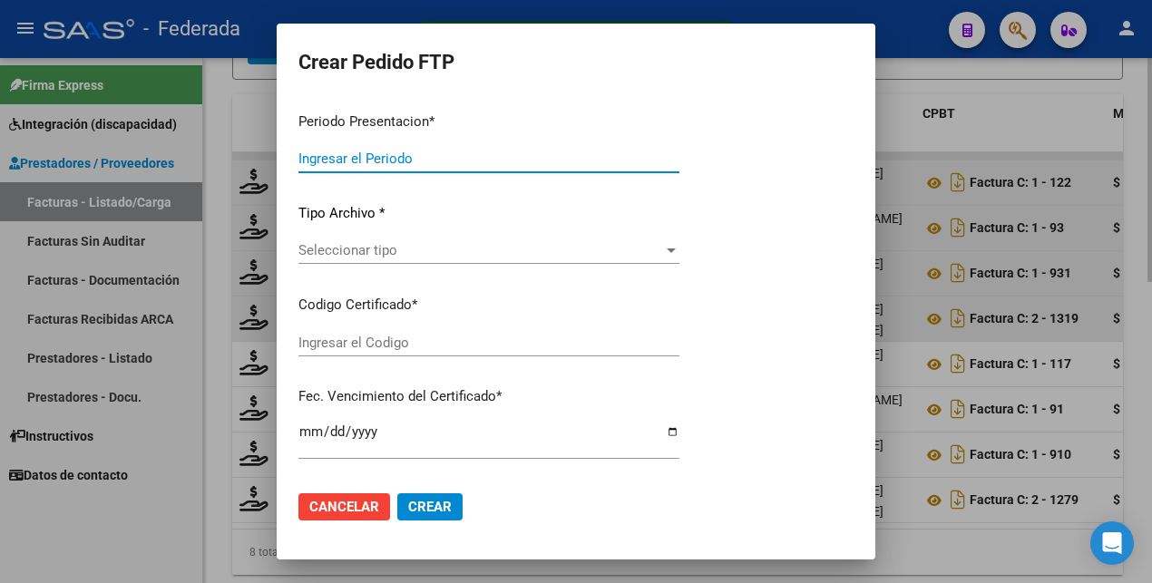
type input "202507"
type input "$ 61.853,05"
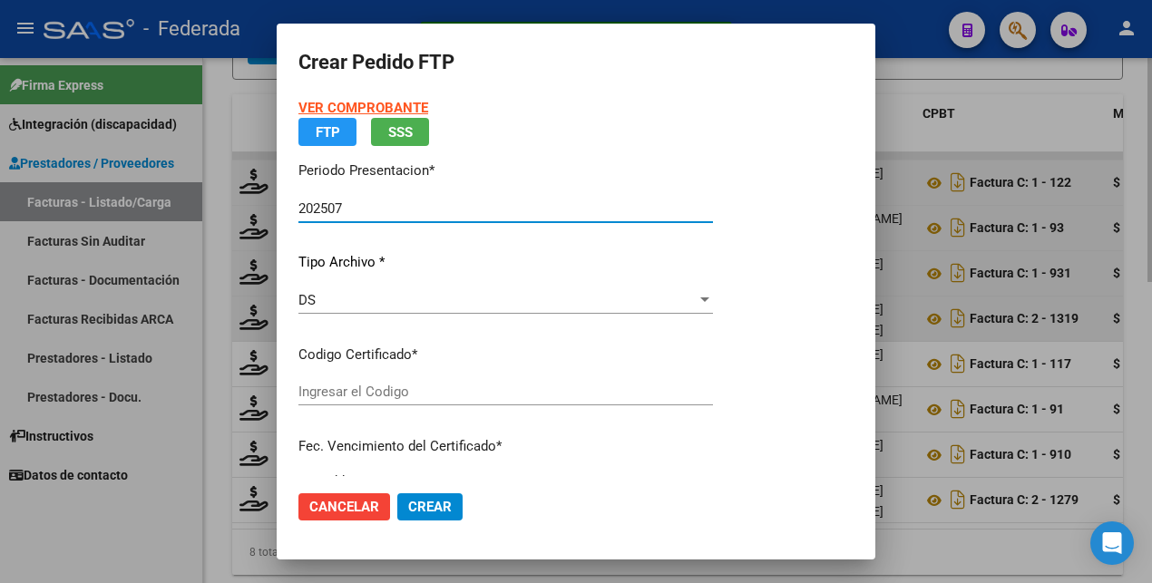
type input "ARG01000558155712021121620261216BS375"
type input "[DATE]"
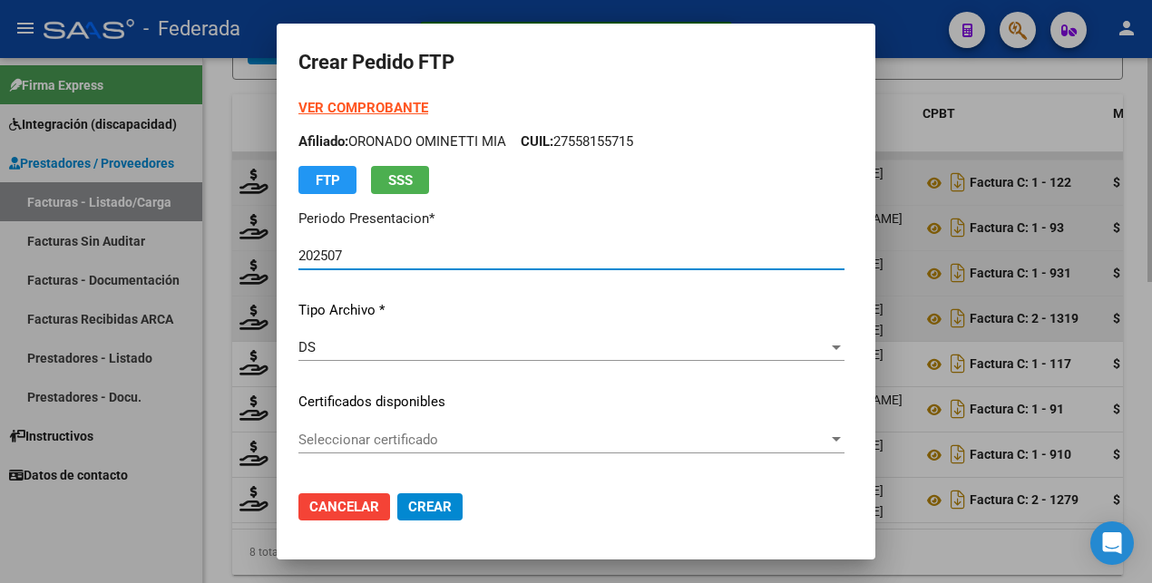
click at [416, 441] on span "Seleccionar certificado" at bounding box center [563, 440] width 530 height 16
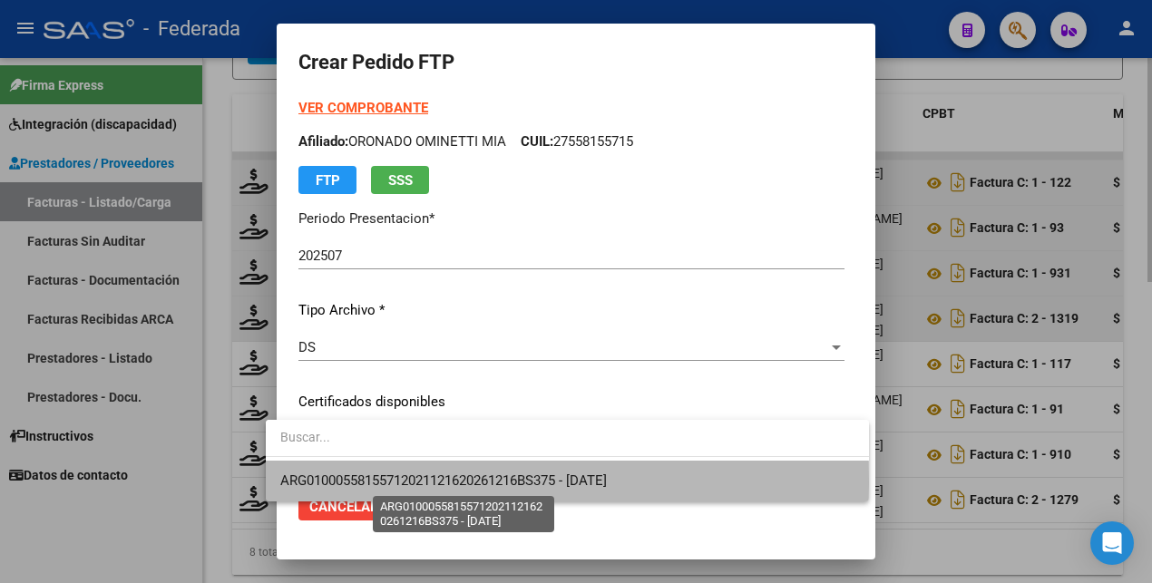
drag, startPoint x: 413, startPoint y: 481, endPoint x: 425, endPoint y: 453, distance: 30.0
click at [413, 479] on span "ARG01000558155712021121620261216BS375 - [DATE]" at bounding box center [443, 480] width 326 height 16
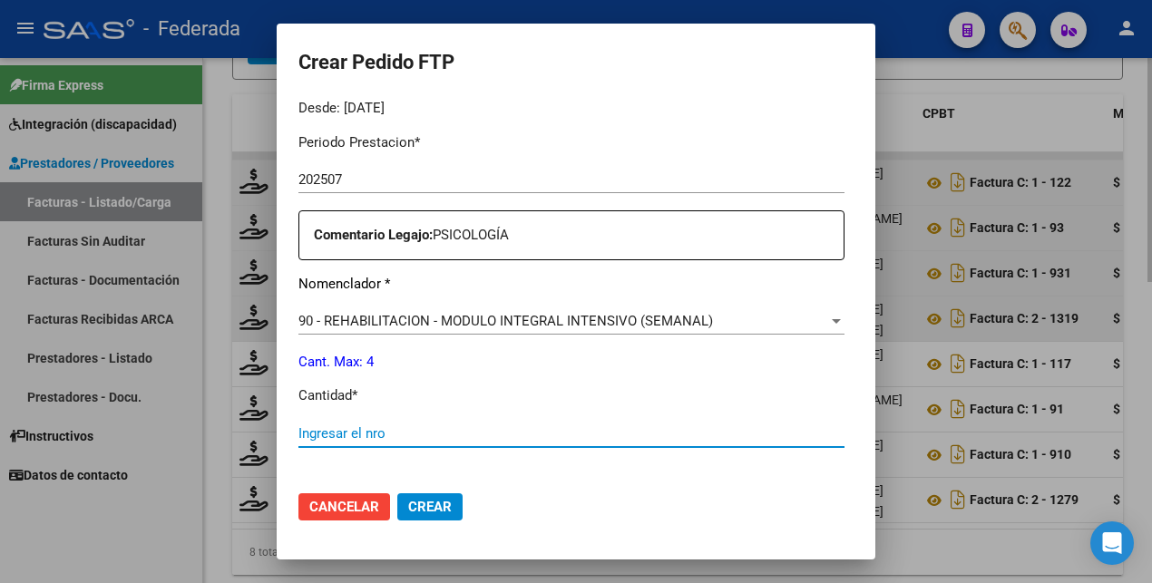
click at [432, 428] on input "Ingresar el nro" at bounding box center [571, 433] width 546 height 16
type input "4"
click at [431, 496] on button "Crear" at bounding box center [429, 506] width 65 height 27
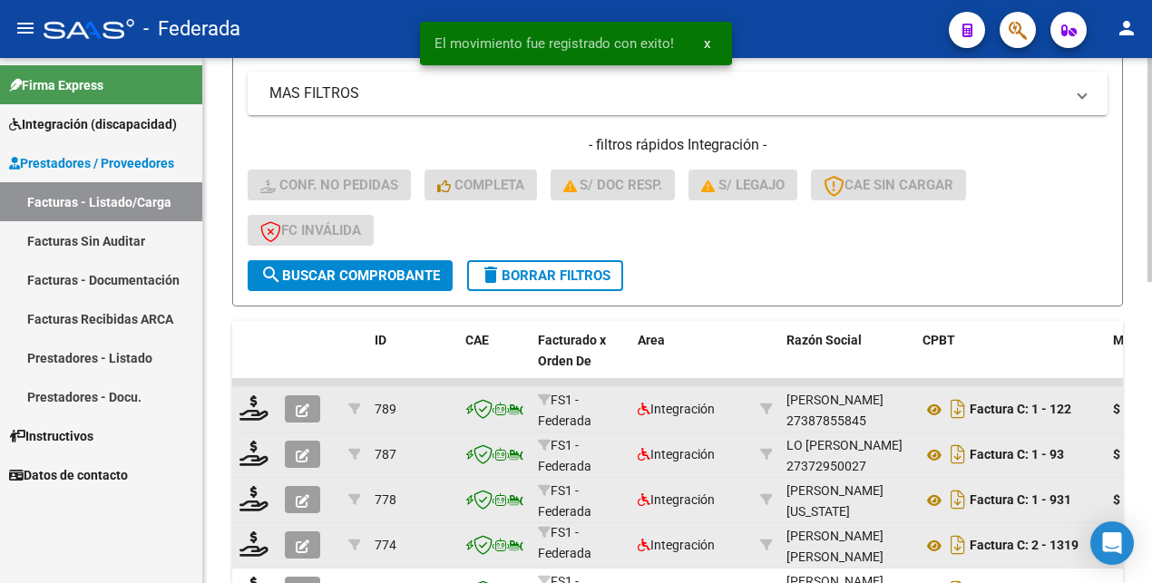
click at [579, 268] on span "delete Borrar Filtros" at bounding box center [545, 276] width 131 height 16
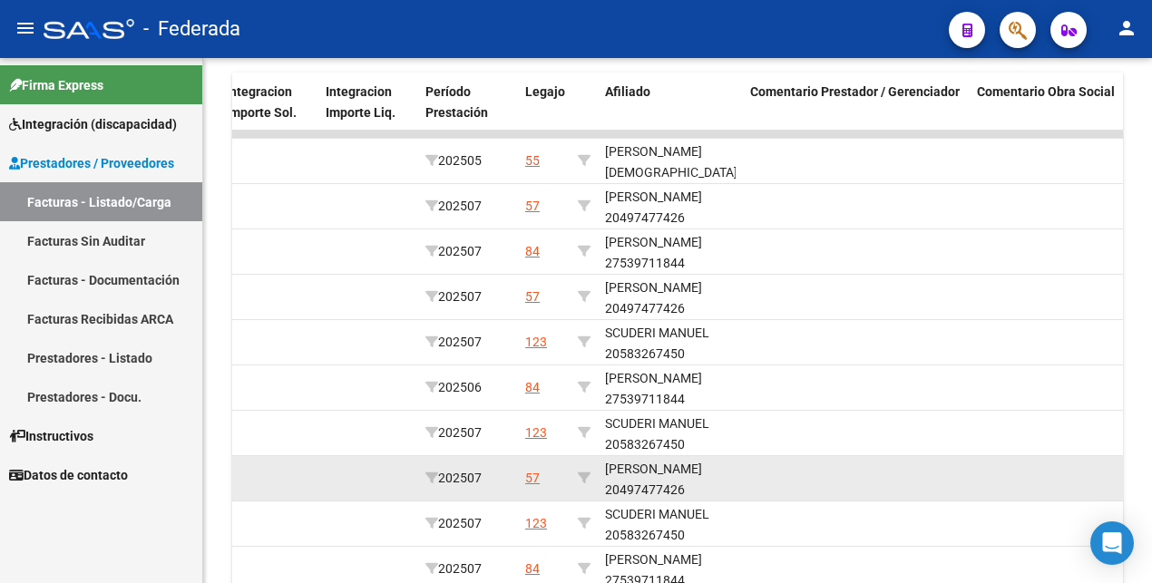
scroll to position [523, 0]
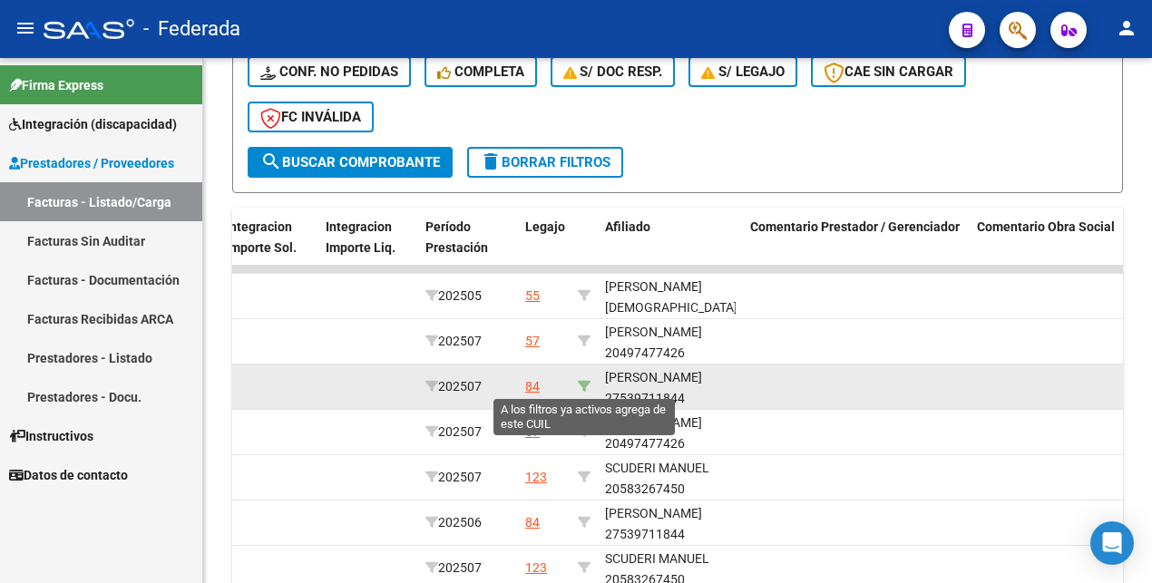
click at [586, 386] on icon at bounding box center [584, 386] width 13 height 13
type input "27539711844"
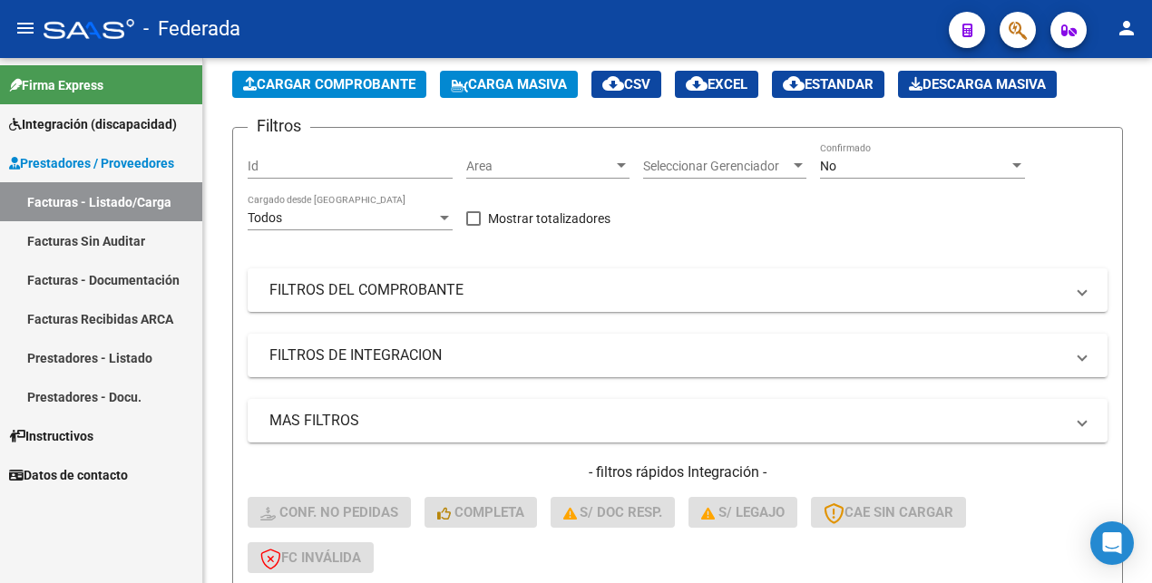
scroll to position [0, 0]
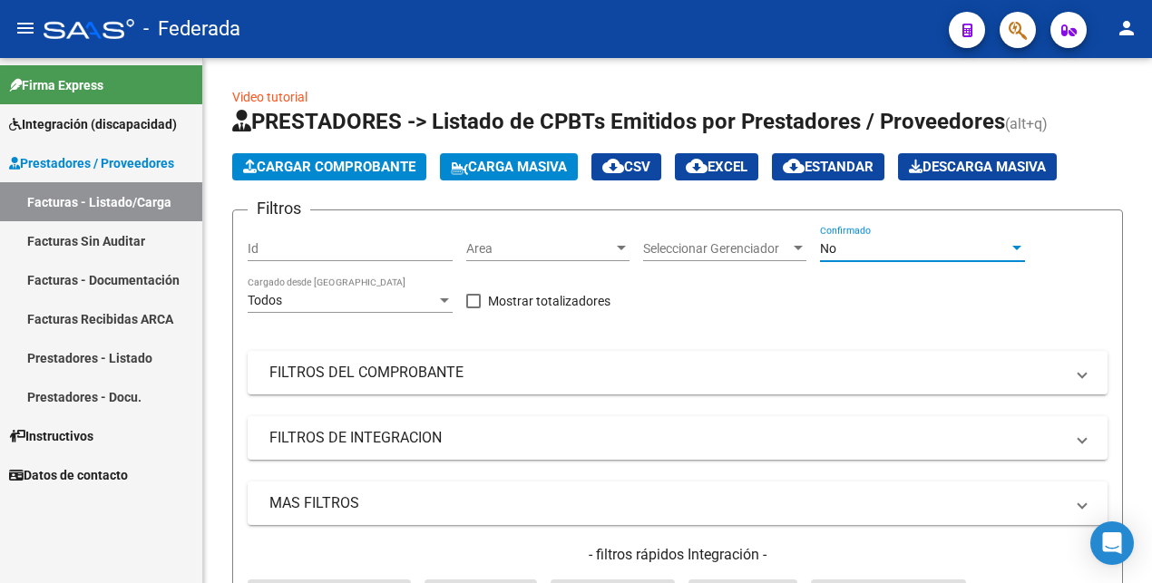
click at [855, 248] on div "No" at bounding box center [914, 248] width 189 height 15
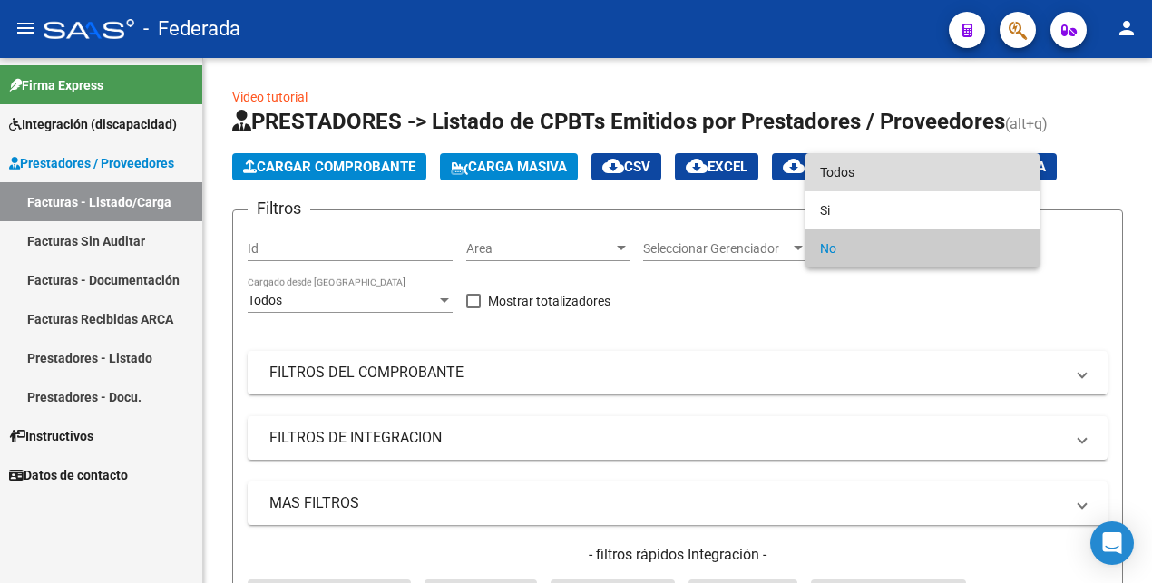
drag, startPoint x: 870, startPoint y: 182, endPoint x: 682, endPoint y: 302, distance: 222.6
click at [871, 182] on span "Todos" at bounding box center [922, 172] width 205 height 38
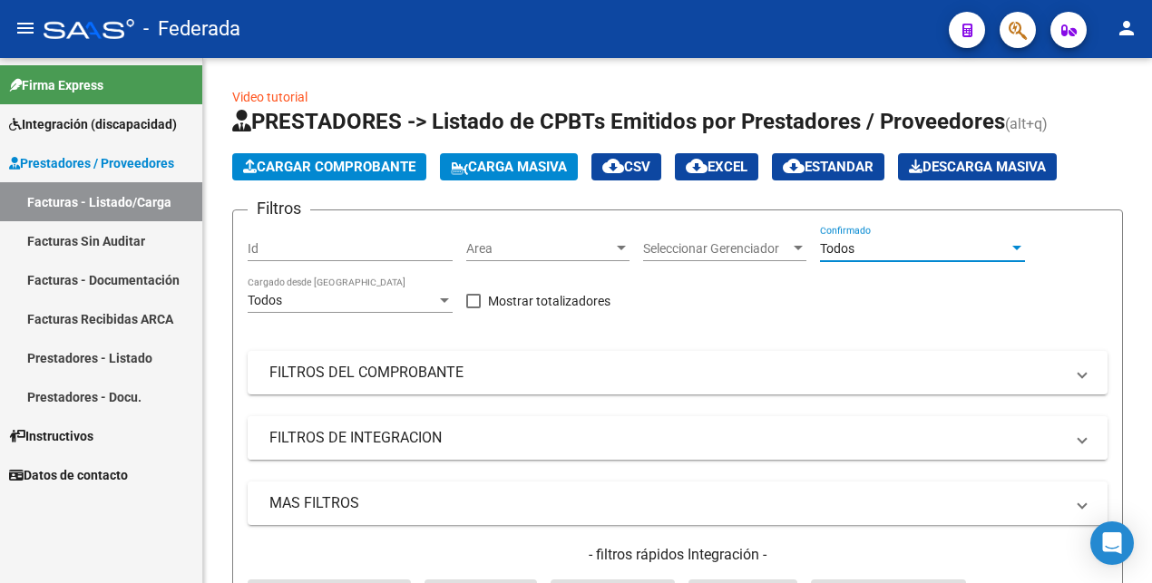
scroll to position [227, 0]
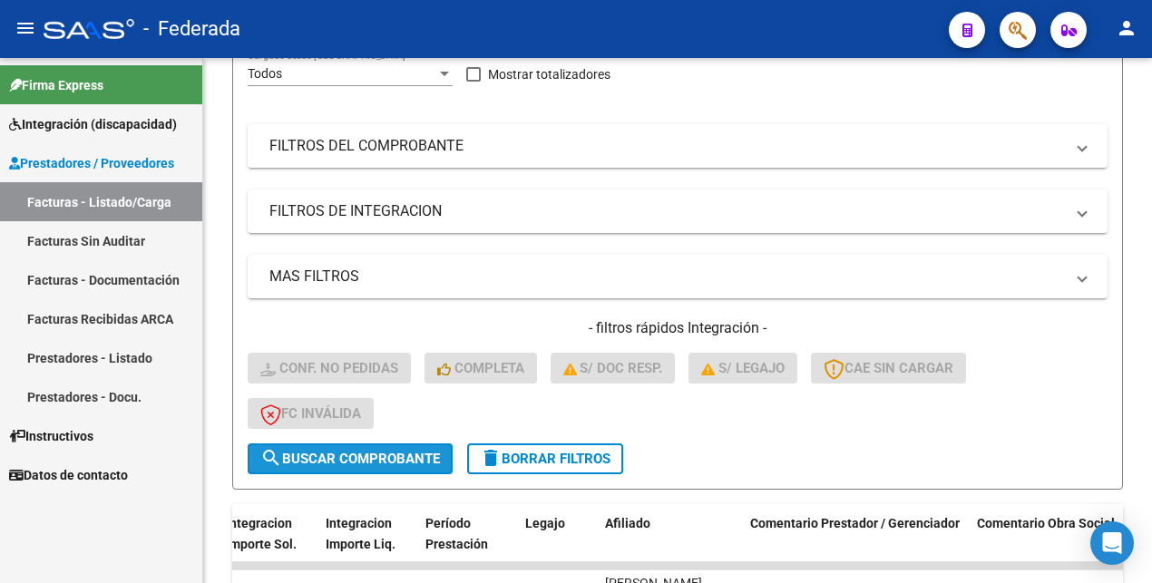
click at [336, 462] on span "search Buscar Comprobante" at bounding box center [350, 459] width 180 height 16
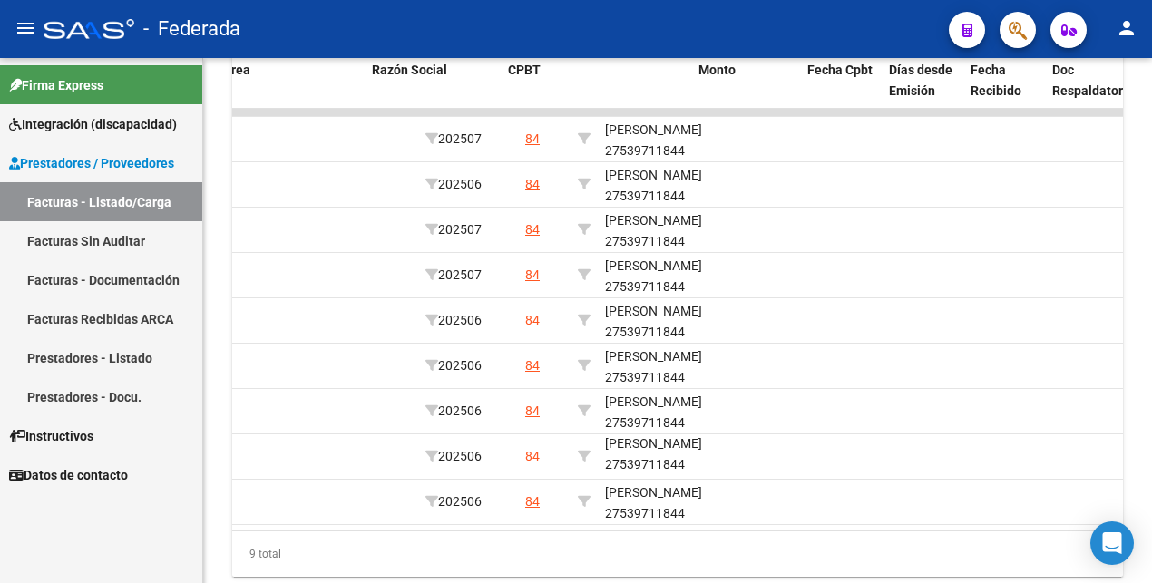
scroll to position [0, 0]
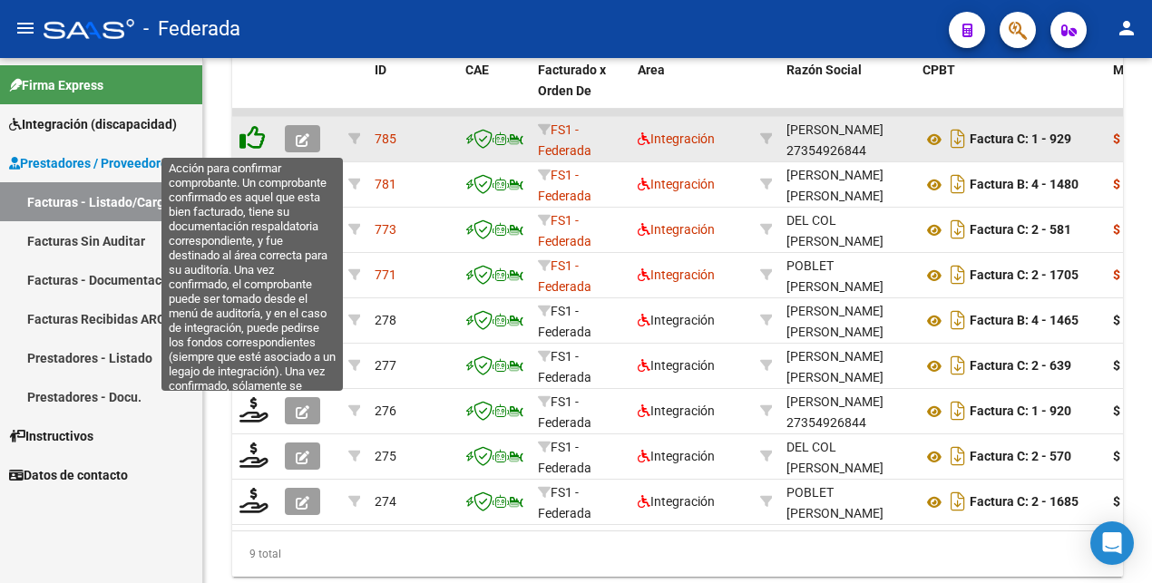
click at [255, 141] on icon at bounding box center [251, 137] width 25 height 25
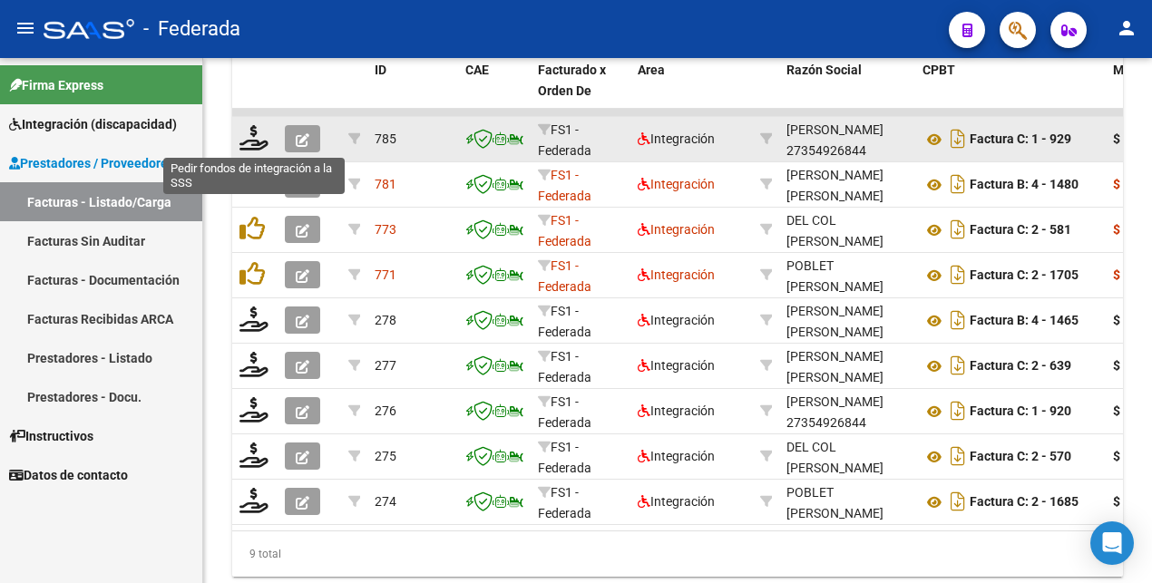
click at [255, 141] on icon at bounding box center [253, 137] width 29 height 25
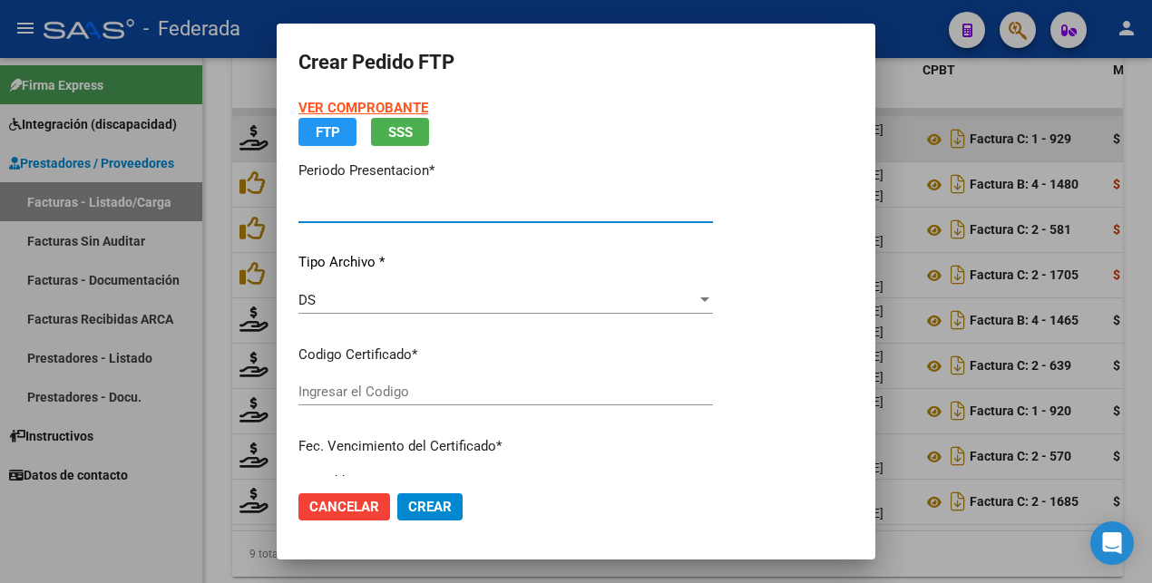
type input "202507"
type input "$ 116.100,32"
type input "ARG02000539711842022072620250726NQN249"
type input "[DATE]"
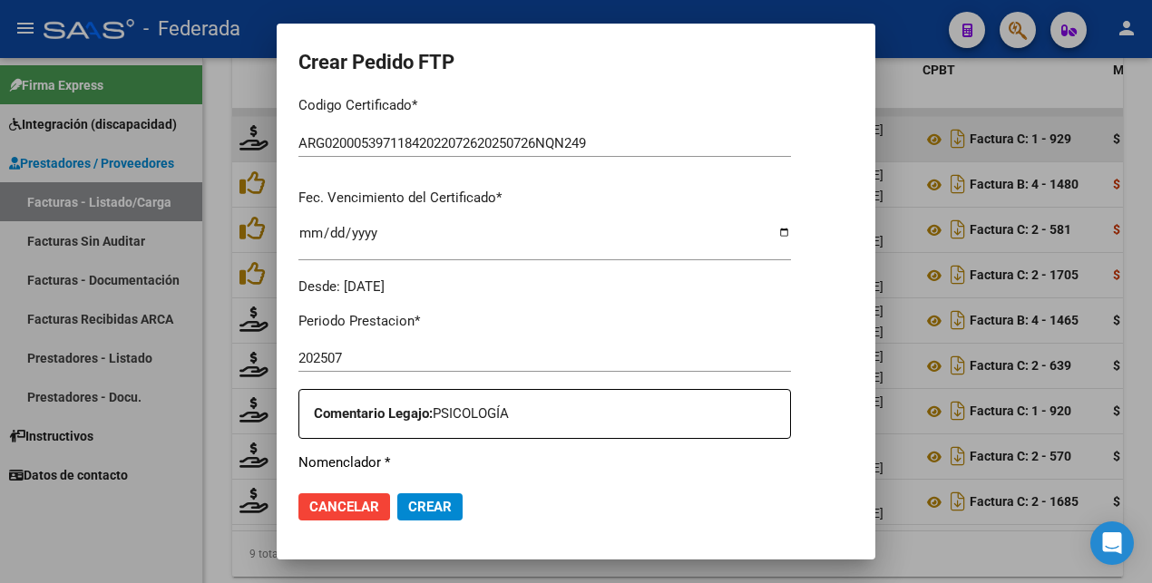
scroll to position [48, 0]
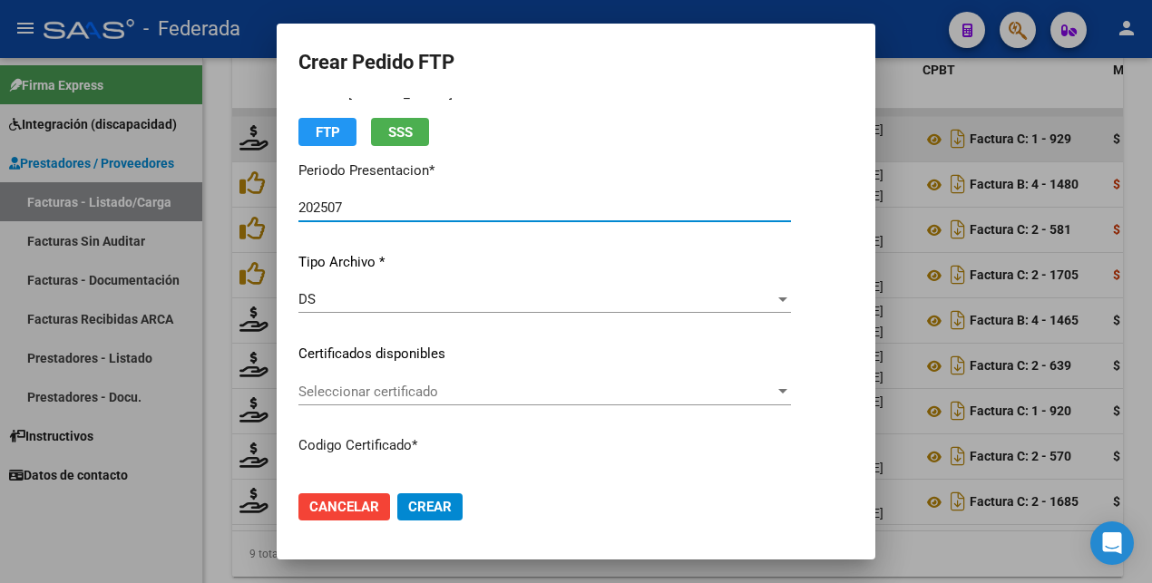
click at [424, 393] on span "Seleccionar certificado" at bounding box center [536, 392] width 476 height 16
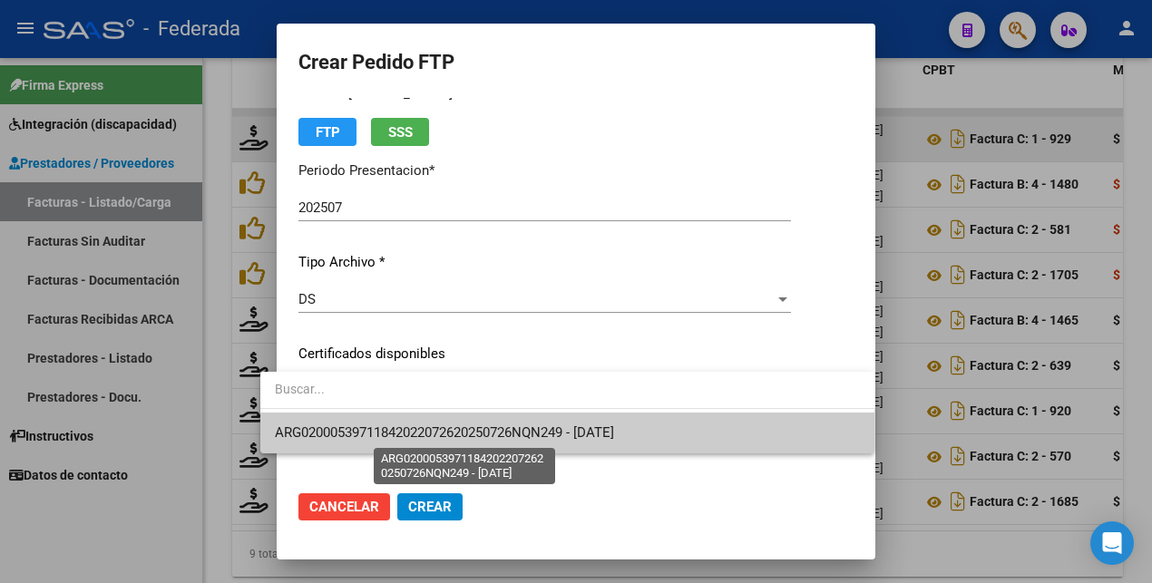
click at [415, 439] on span "ARG02000539711842022072620250726NQN249 - [DATE]" at bounding box center [444, 432] width 339 height 16
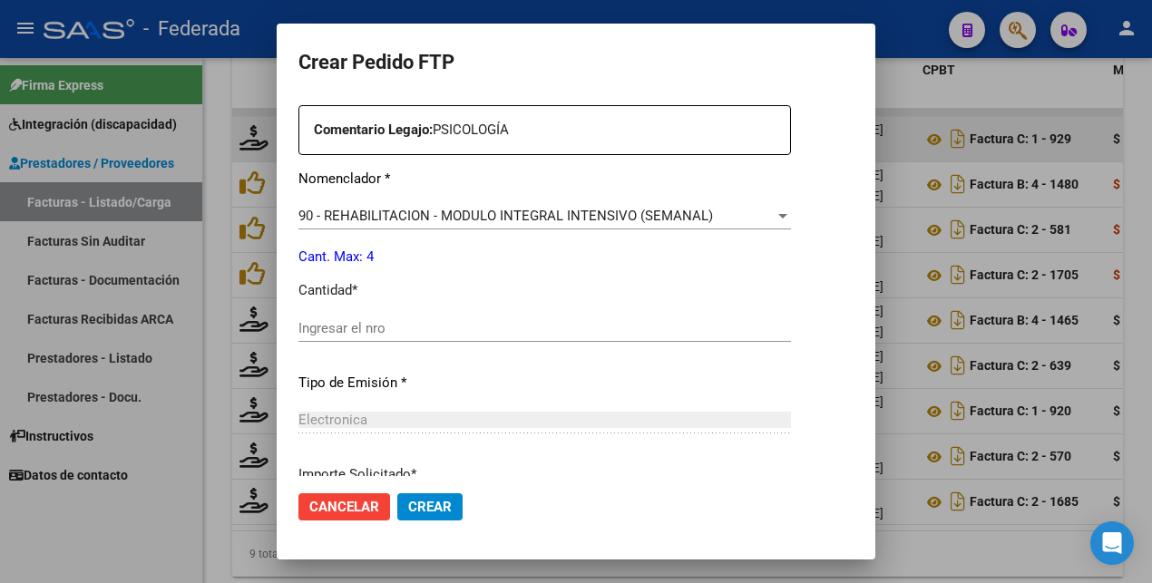
scroll to position [728, 0]
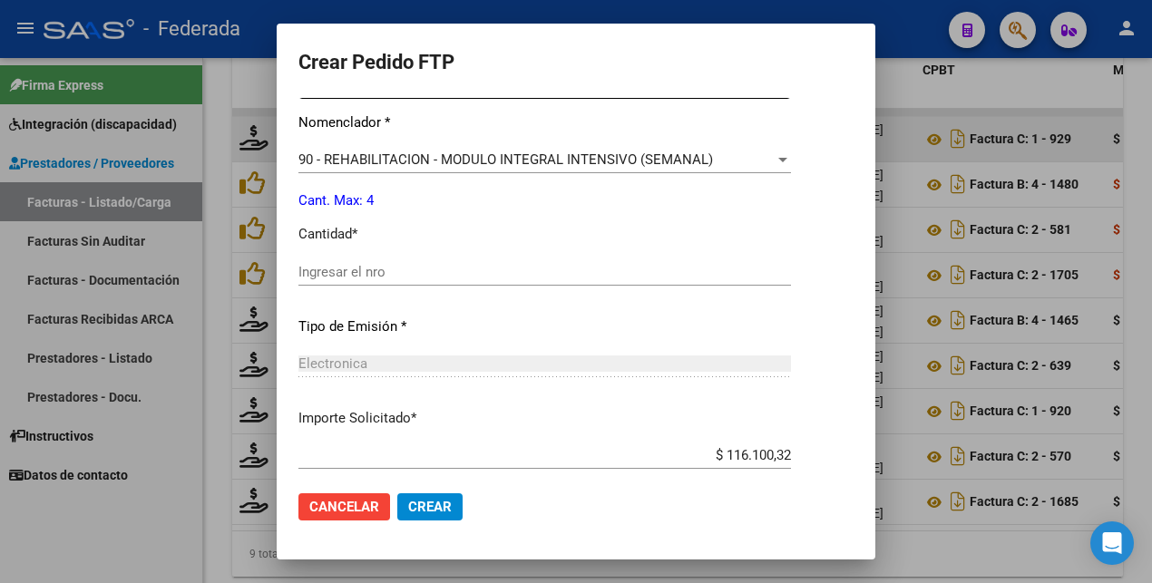
click at [411, 278] on input "Ingresar el nro" at bounding box center [544, 272] width 492 height 16
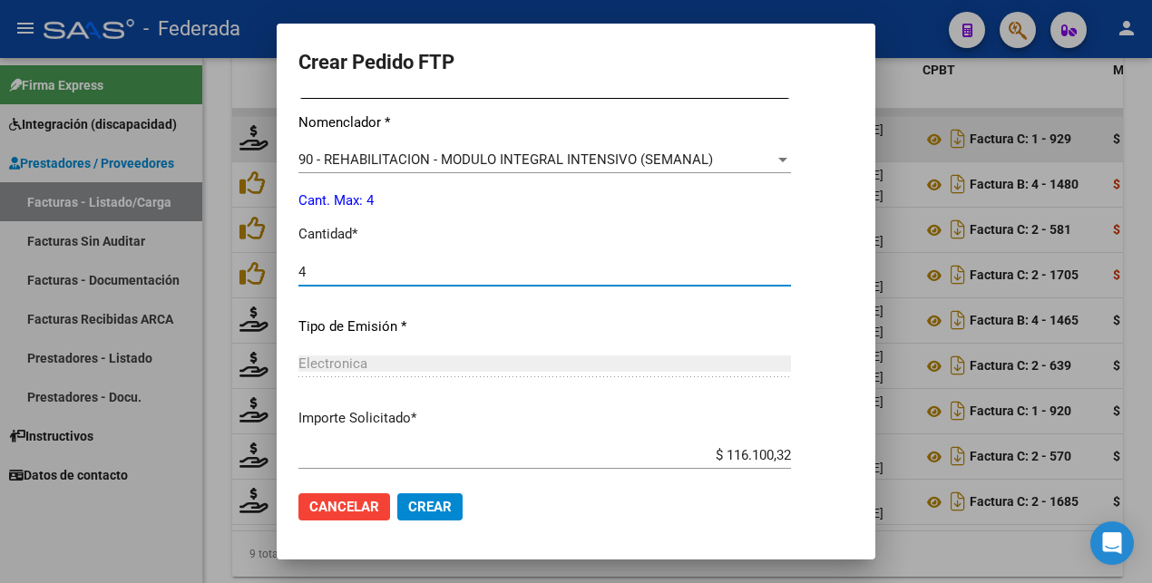
type input "4"
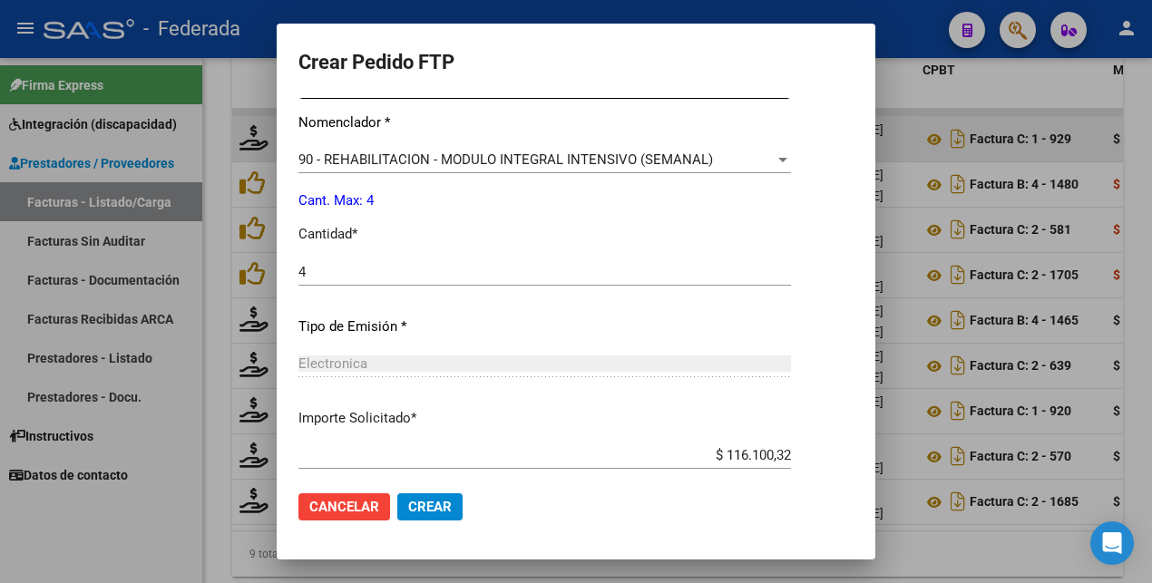
scroll to position [830, 0]
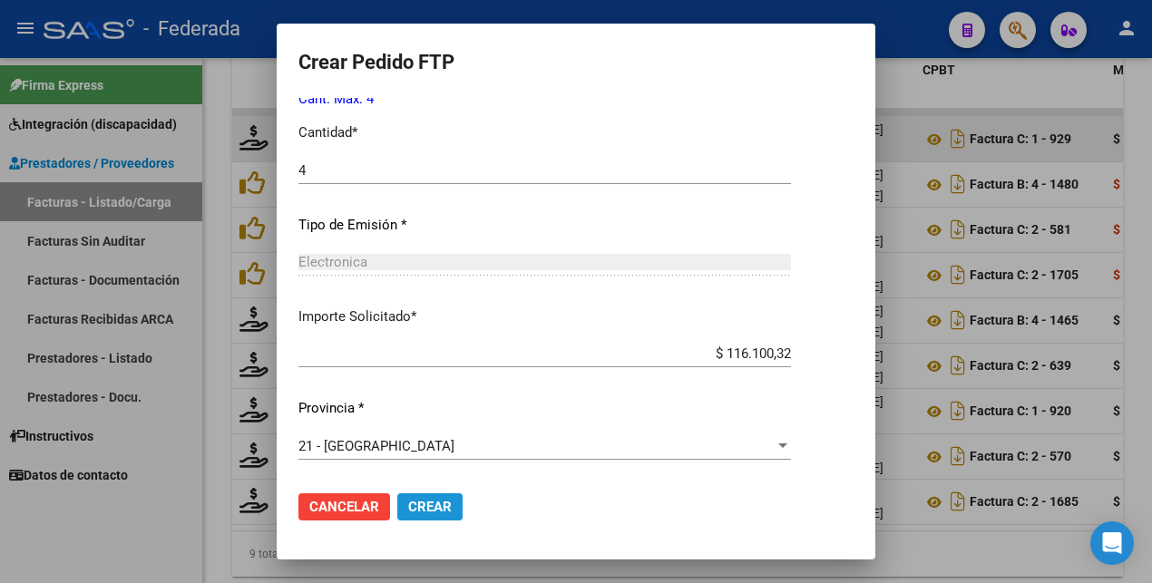
click at [410, 501] on span "Crear" at bounding box center [430, 507] width 44 height 16
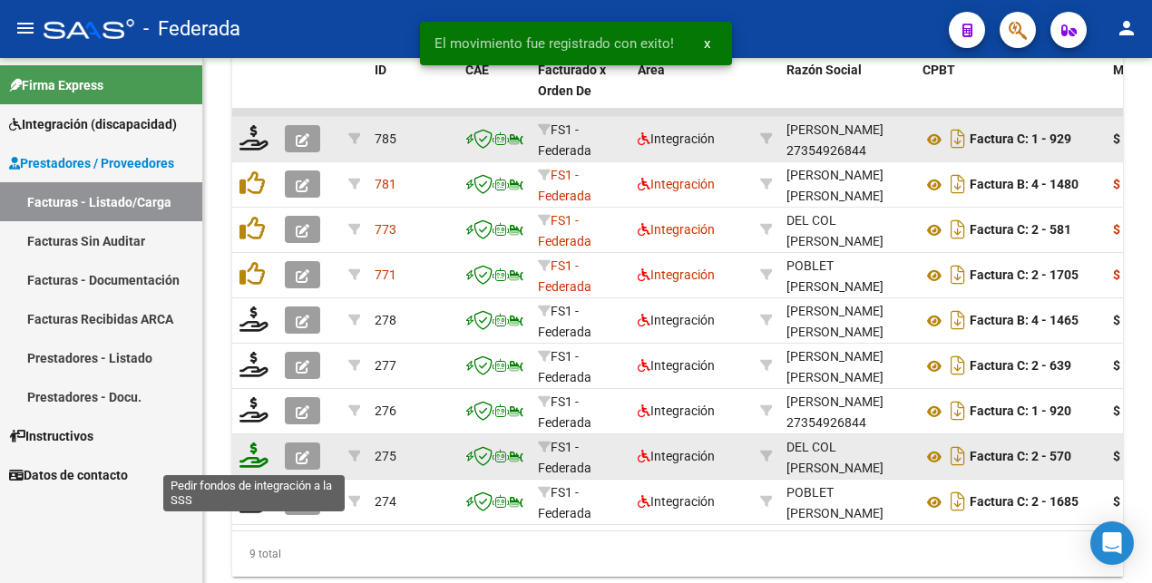
click at [249, 455] on icon at bounding box center [253, 455] width 29 height 25
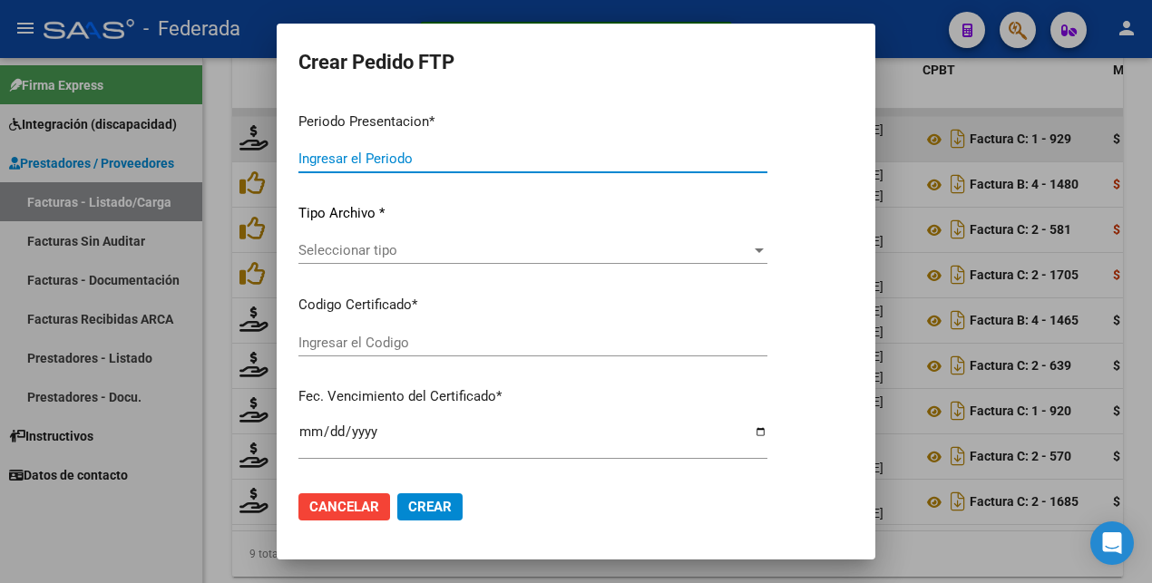
type input "202507"
type input "202506"
type input "$ 369.184,78"
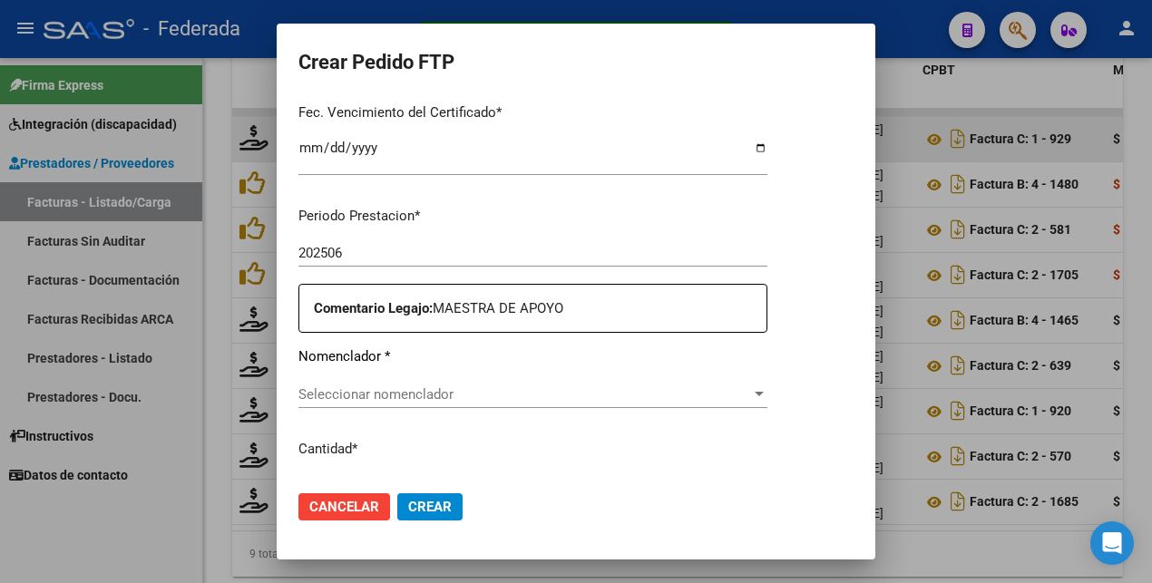
type input "ARG02000539711842022072620250726NQN249"
type input "[DATE]"
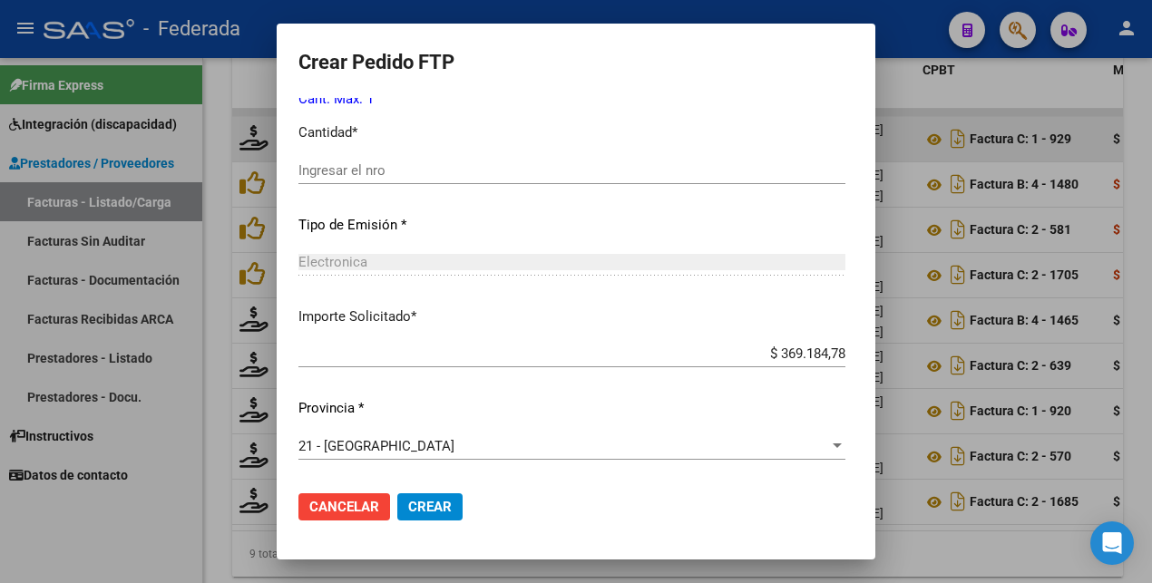
click at [309, 507] on span "Cancelar" at bounding box center [344, 507] width 70 height 16
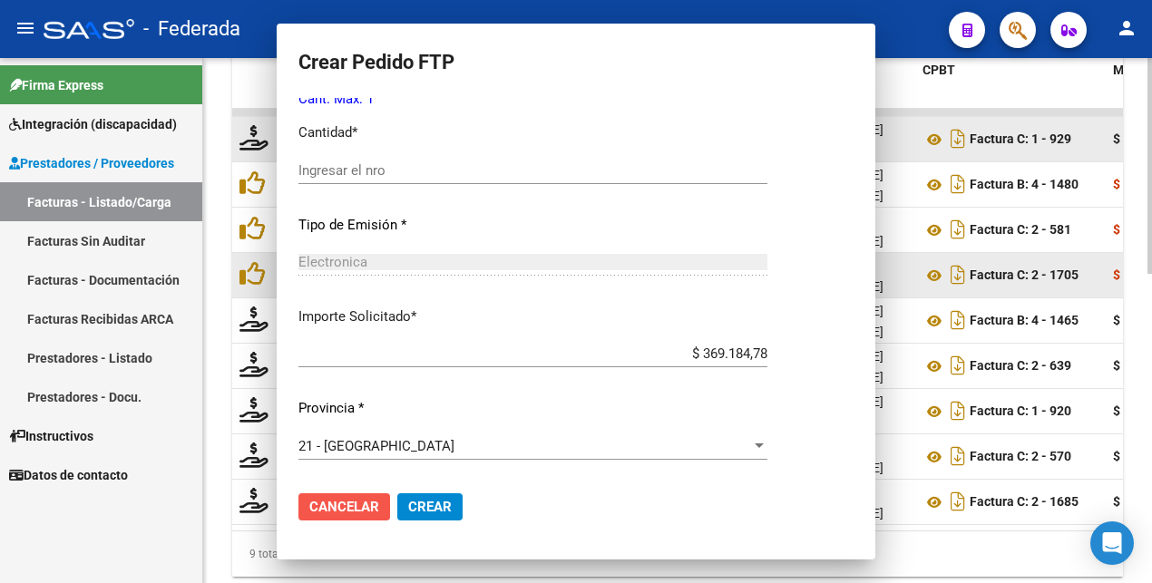
scroll to position [733, 0]
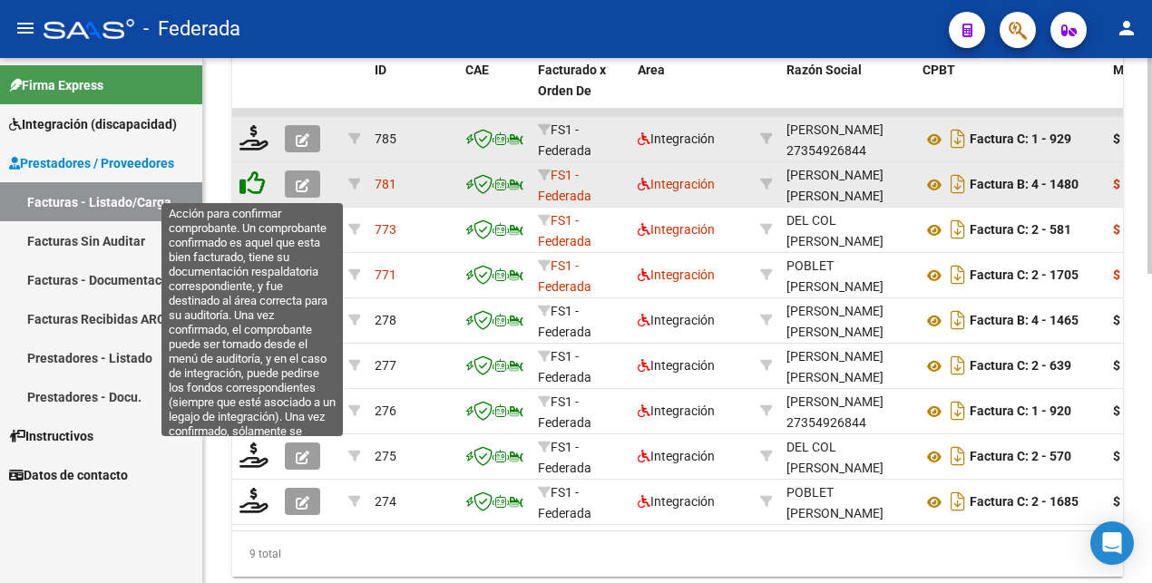
click at [258, 182] on icon at bounding box center [251, 182] width 25 height 25
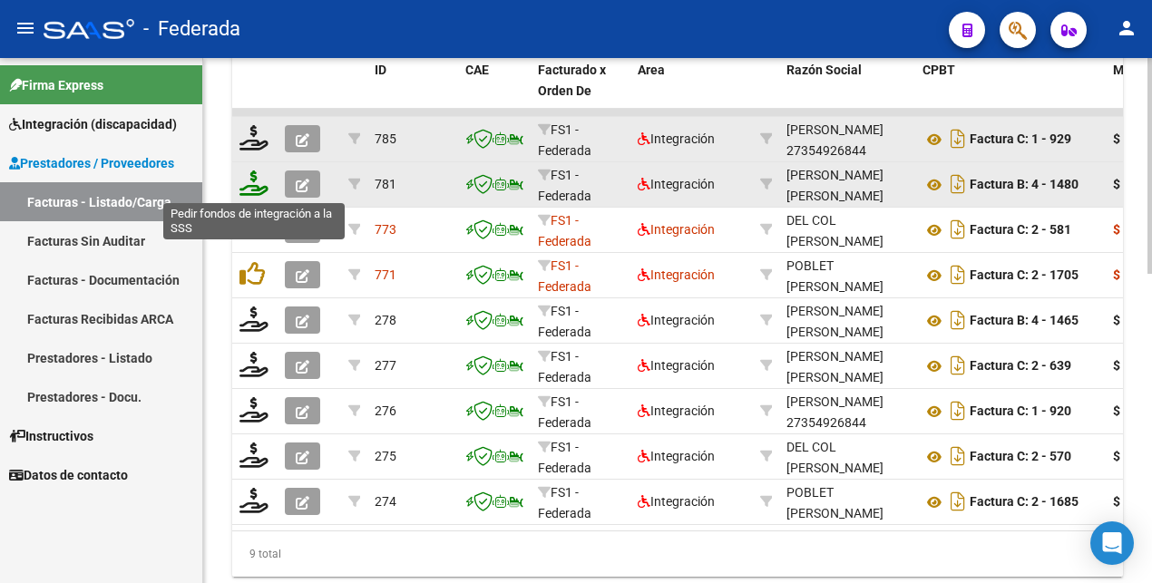
click at [258, 184] on icon at bounding box center [253, 182] width 29 height 25
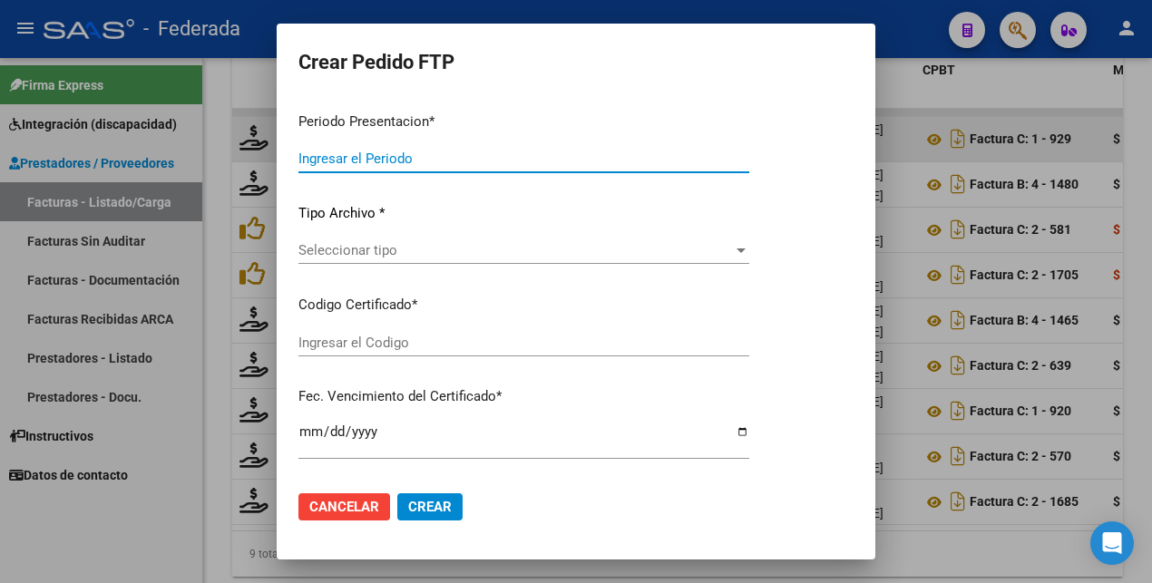
type input "202507"
type input "202506"
type input "$ 203.175,56"
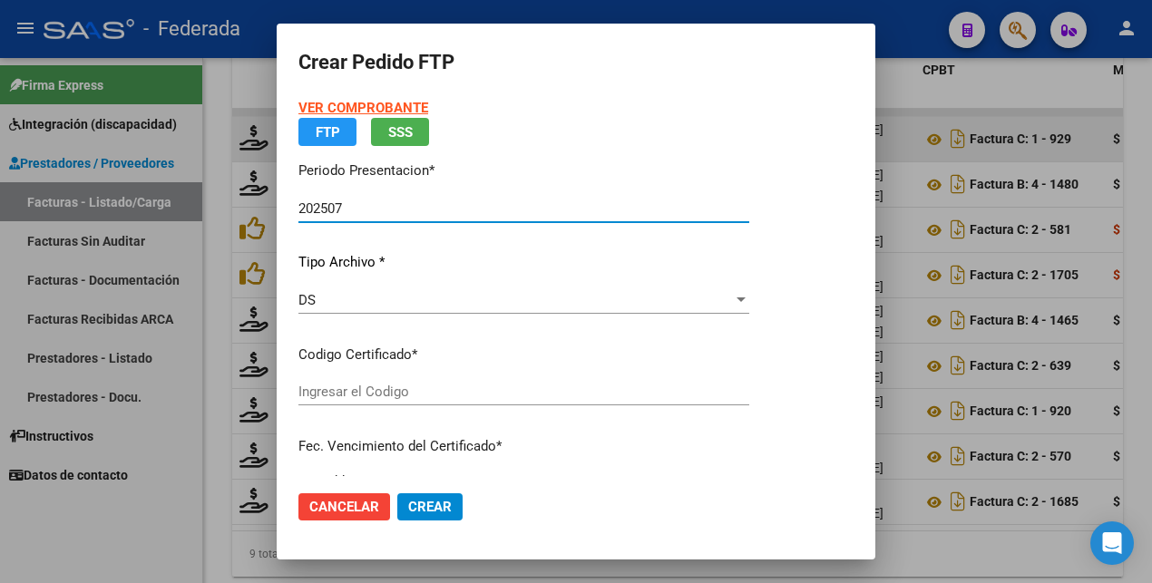
type input "ARG02000539711842022072620250726NQN249"
type input "[DATE]"
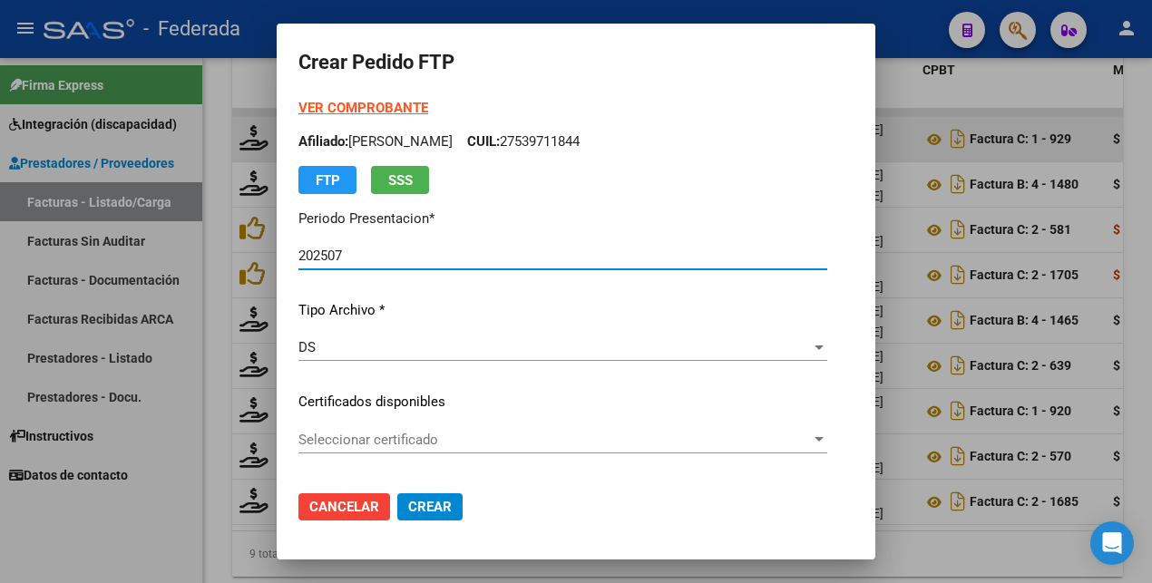
click at [420, 446] on span "Seleccionar certificado" at bounding box center [554, 440] width 512 height 16
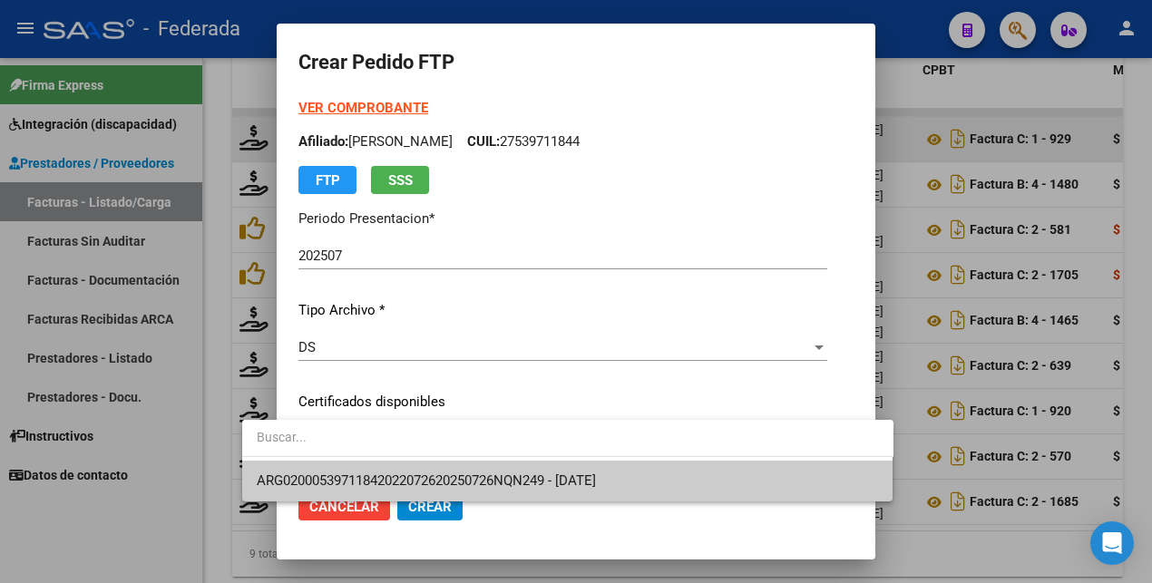
click at [407, 489] on span "ARG02000539711842022072620250726NQN249 - [DATE]" at bounding box center [568, 481] width 622 height 41
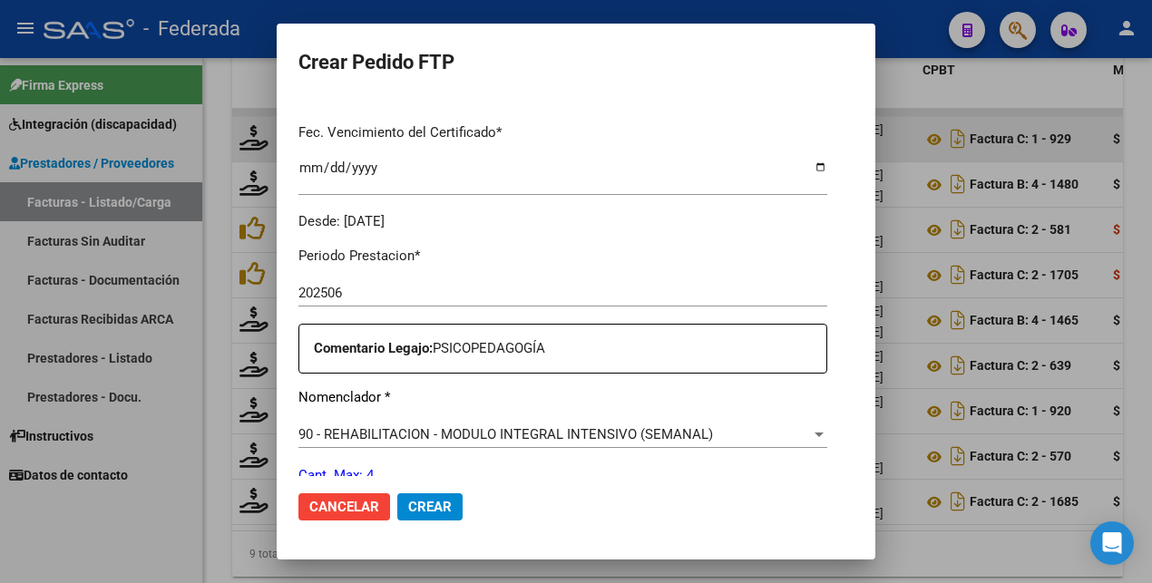
scroll to position [680, 0]
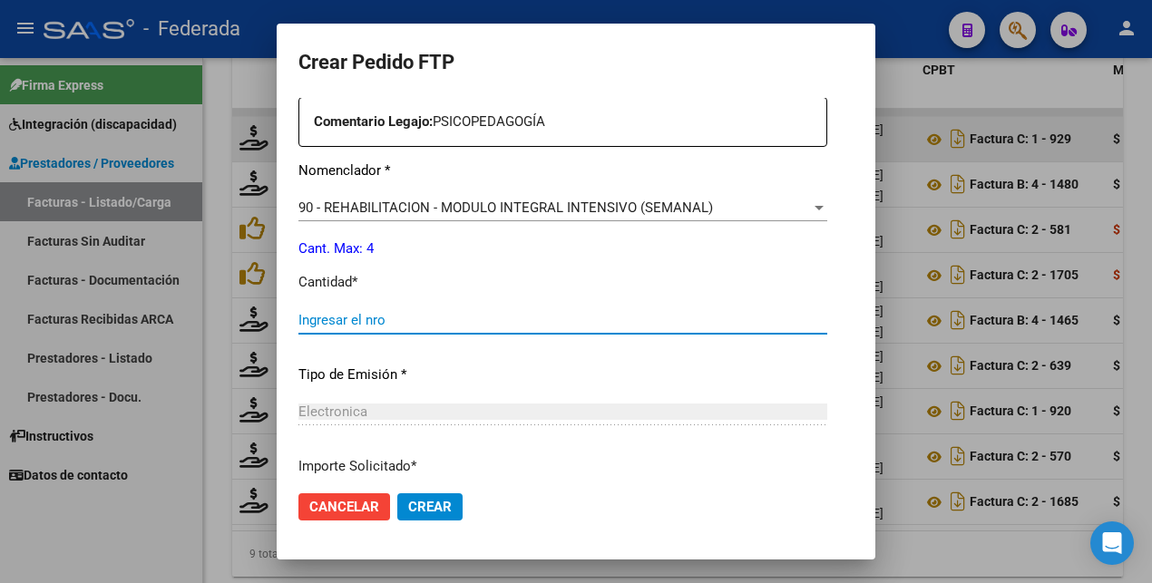
click at [314, 322] on input "Ingresar el nro" at bounding box center [562, 320] width 529 height 16
type input "4"
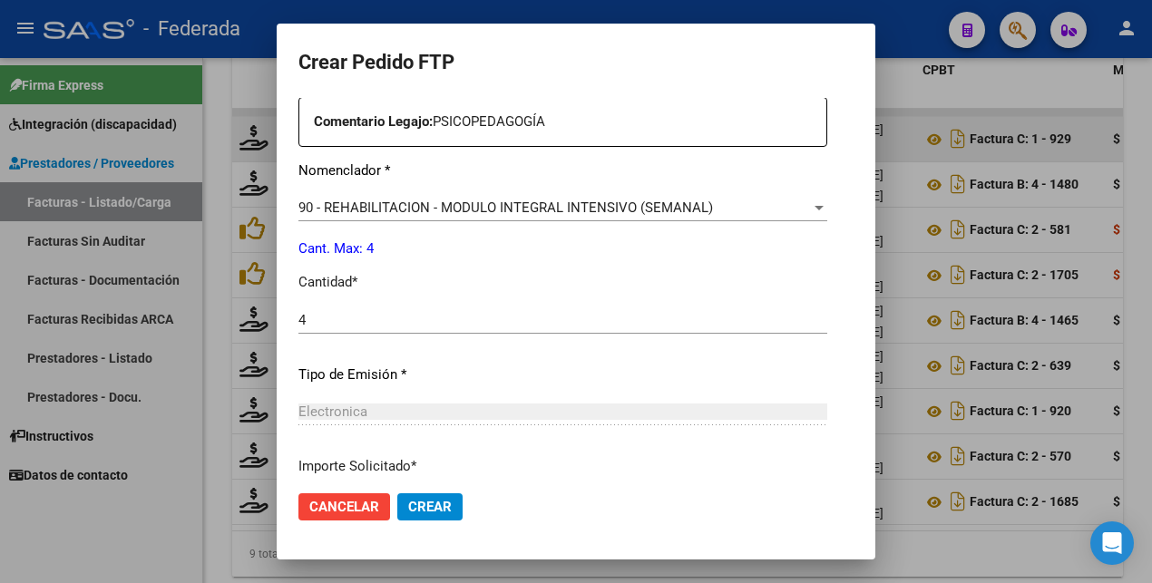
scroll to position [830, 0]
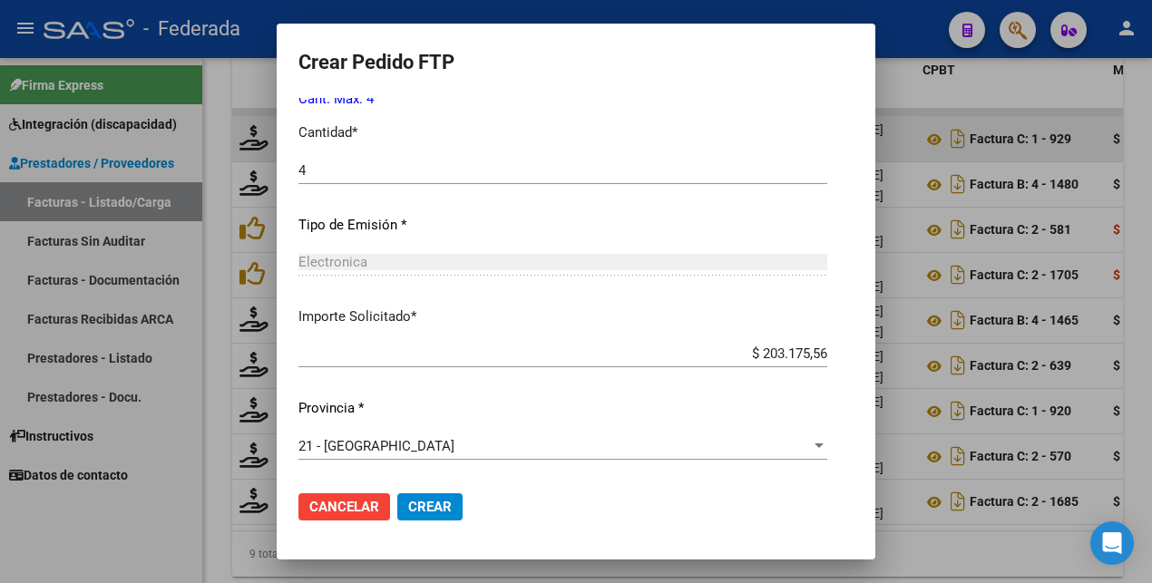
drag, startPoint x: 389, startPoint y: 503, endPoint x: 379, endPoint y: 434, distance: 69.6
click at [408, 500] on span "Crear" at bounding box center [430, 507] width 44 height 16
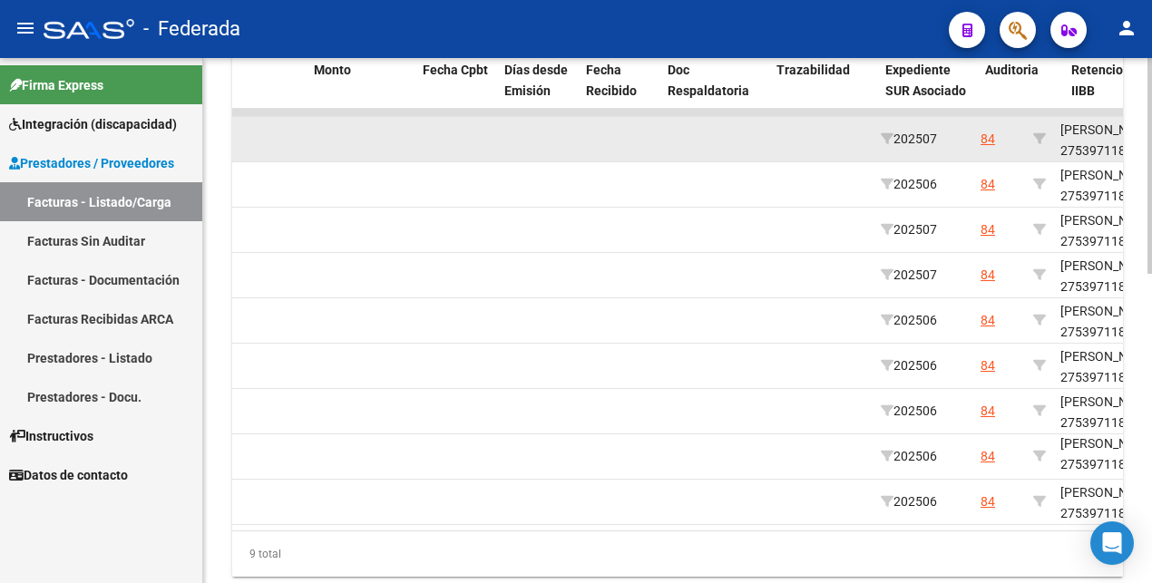
scroll to position [0, 0]
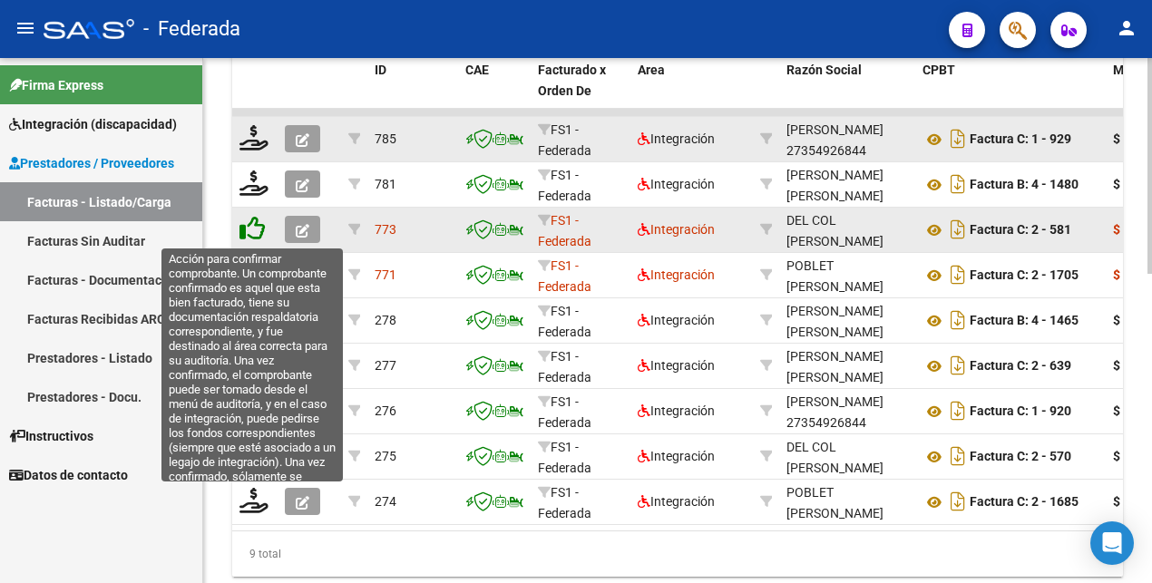
click at [252, 238] on icon at bounding box center [251, 228] width 25 height 25
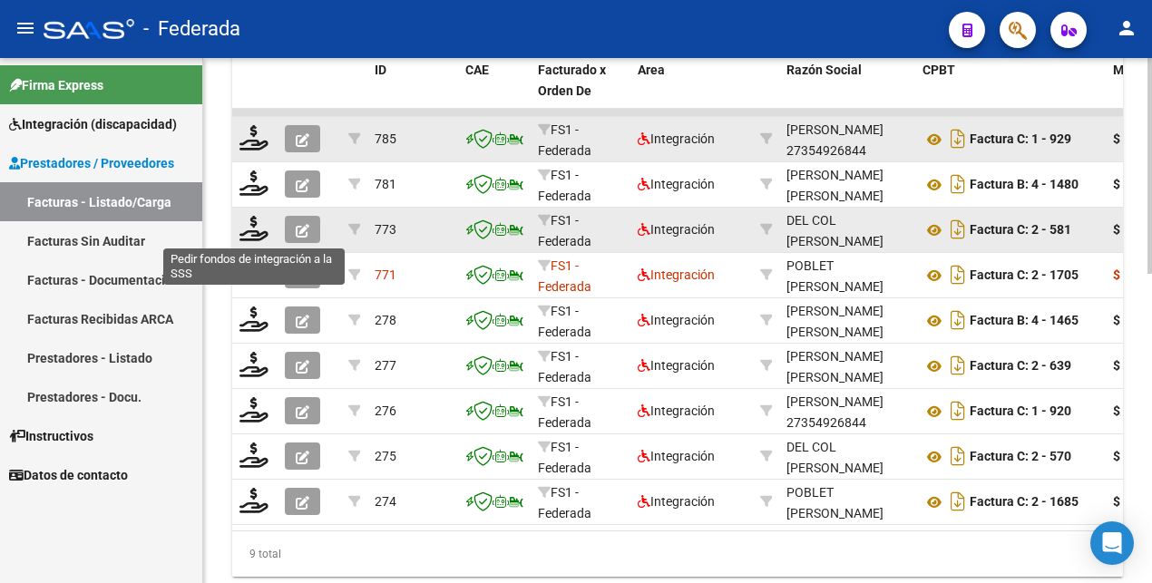
click at [252, 238] on icon at bounding box center [253, 228] width 29 height 25
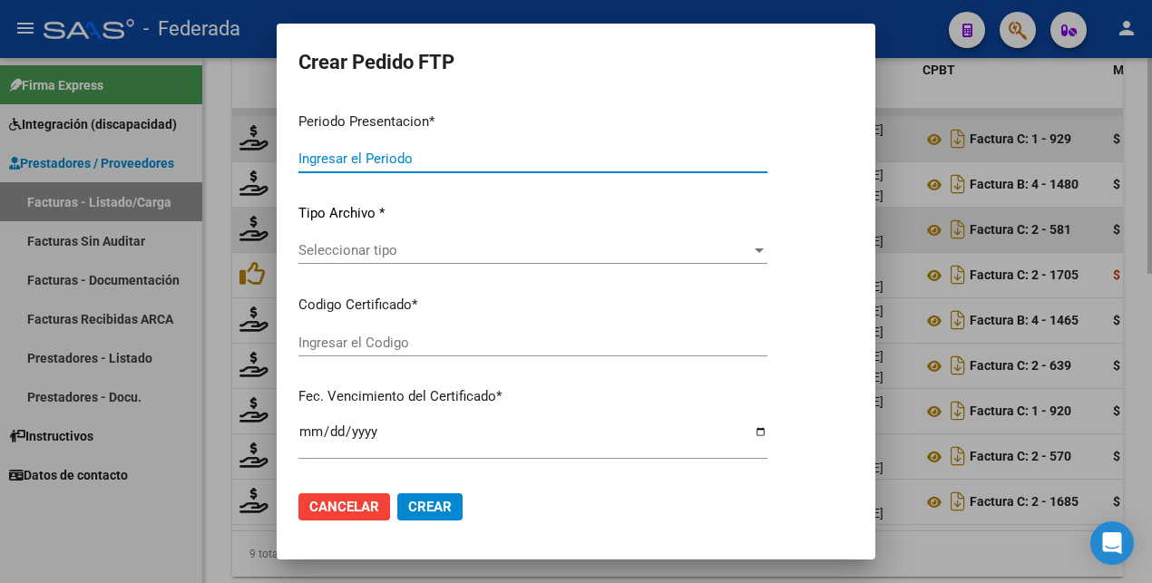
type input "202507"
type input "$ 369.184,78"
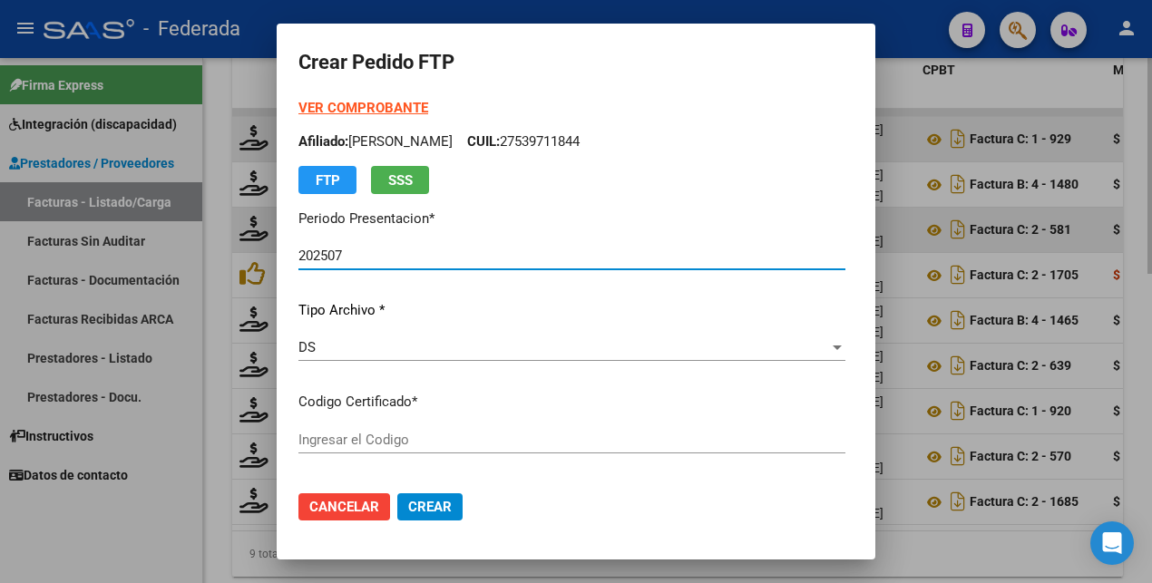
type input "ARG02000539711842022072620250726NQN249"
type input "[DATE]"
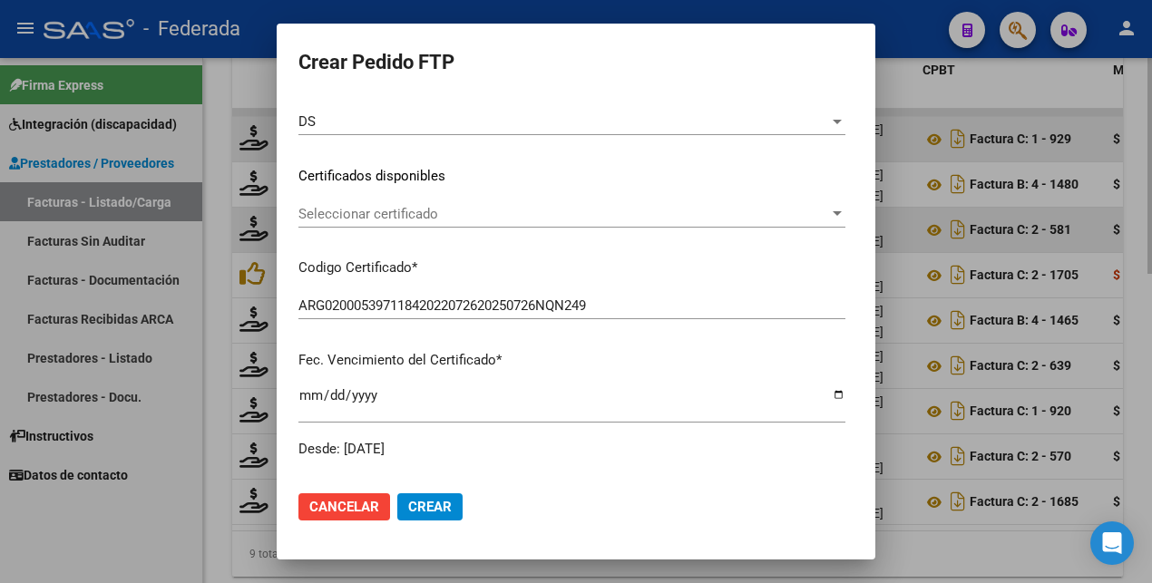
scroll to position [227, 0]
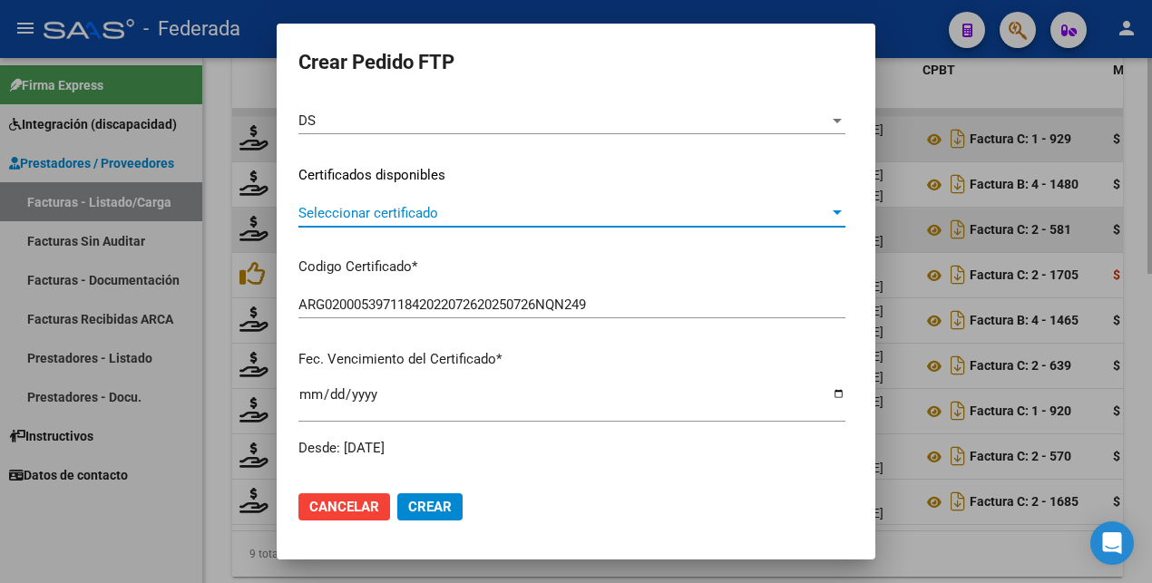
click at [402, 209] on span "Seleccionar certificado" at bounding box center [563, 213] width 531 height 16
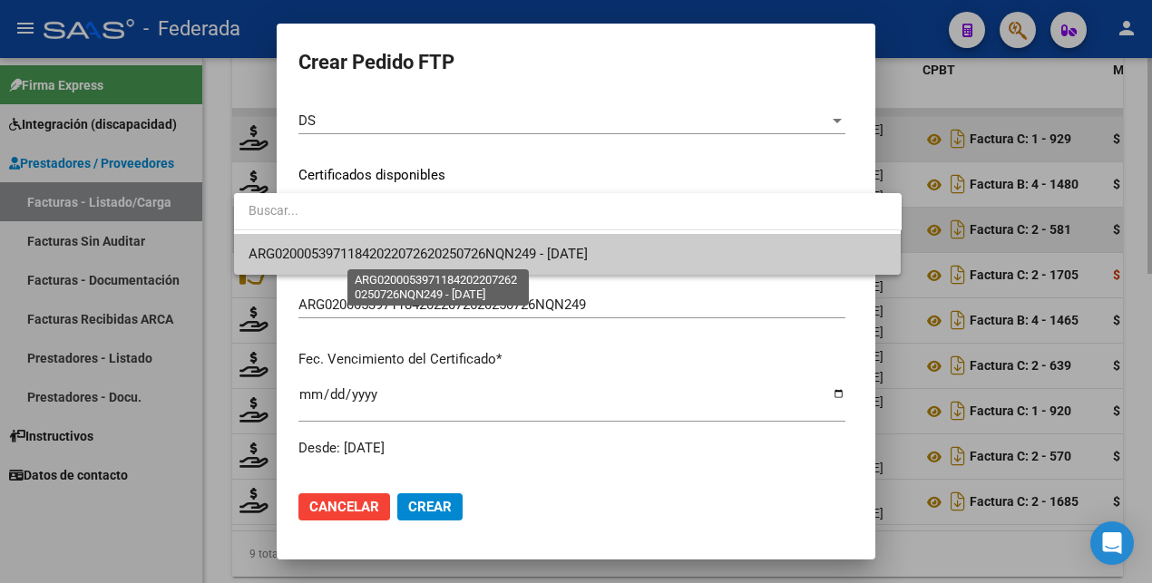
click at [420, 259] on span "ARG02000539711842022072620250726NQN249 - [DATE]" at bounding box center [417, 254] width 339 height 16
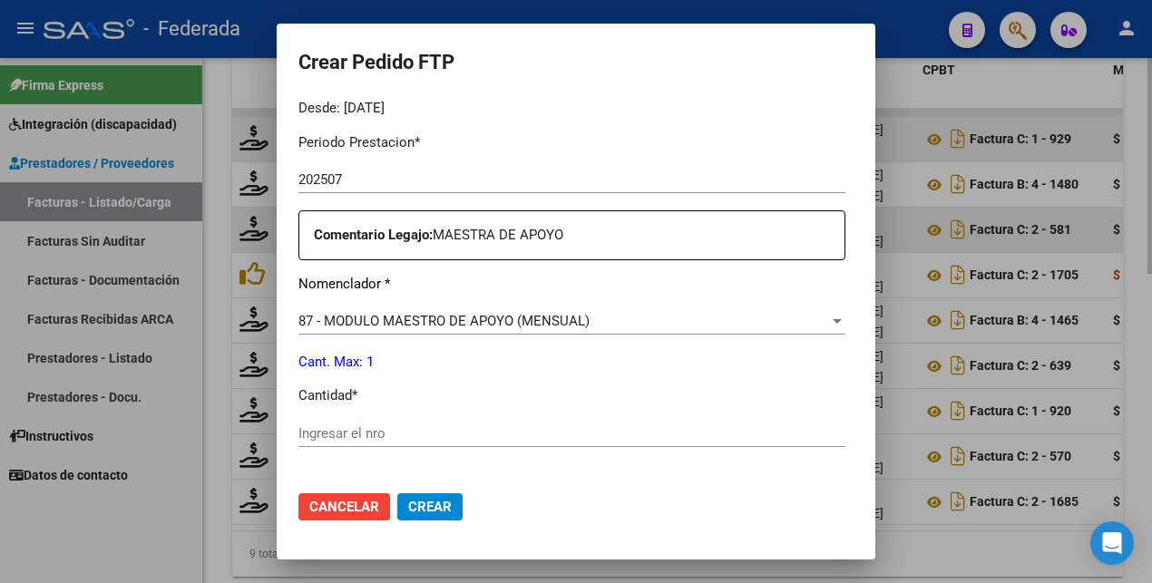
scroll to position [680, 0]
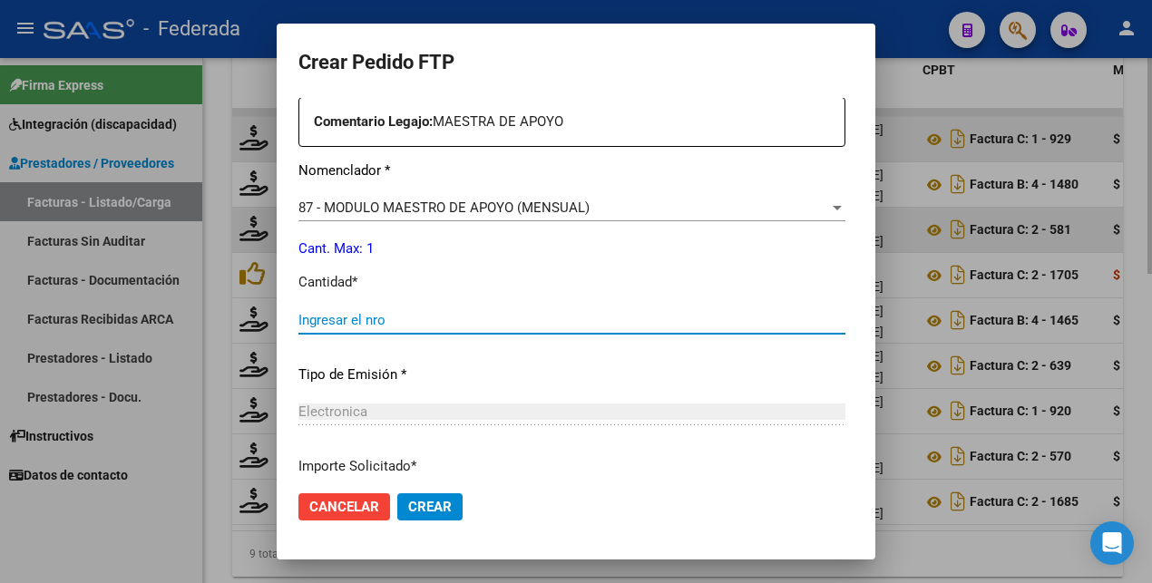
click at [318, 322] on input "Ingresar el nro" at bounding box center [571, 320] width 547 height 16
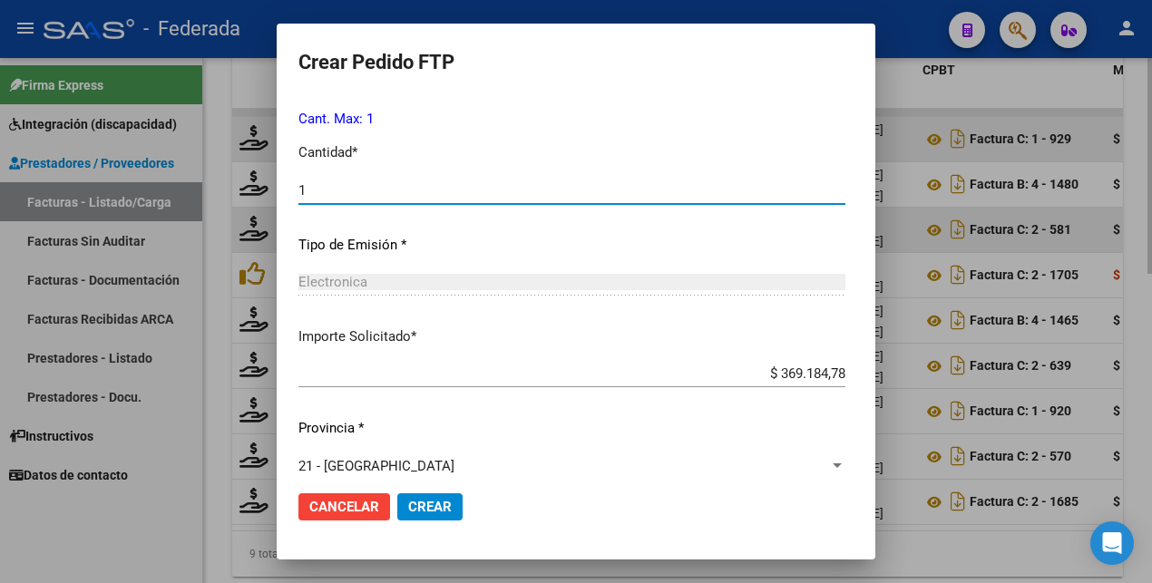
scroll to position [830, 0]
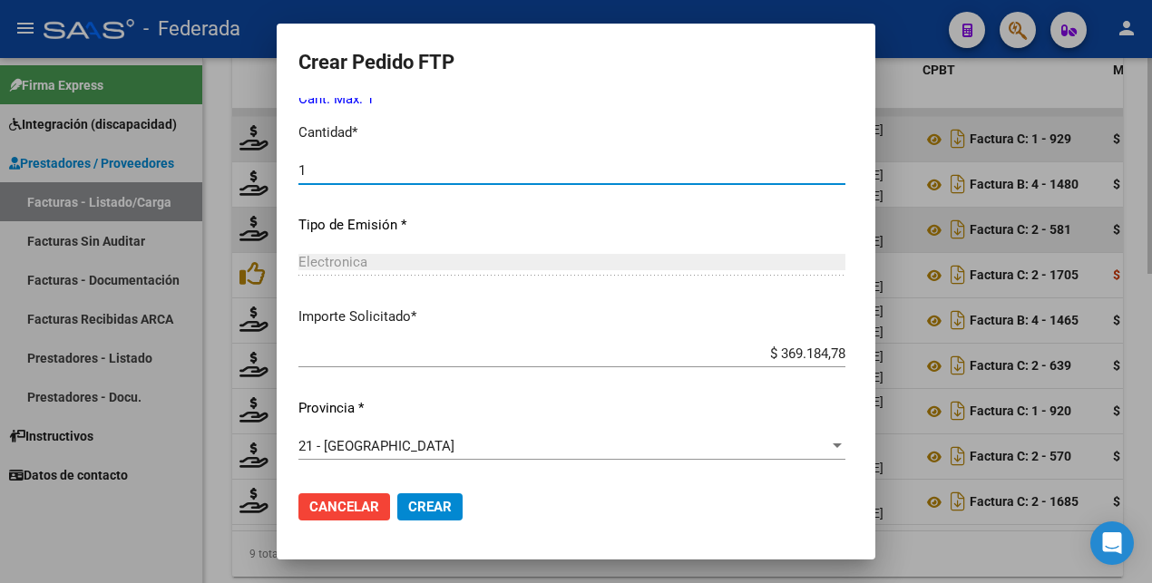
type input "1"
click at [408, 499] on span "Crear" at bounding box center [430, 507] width 44 height 16
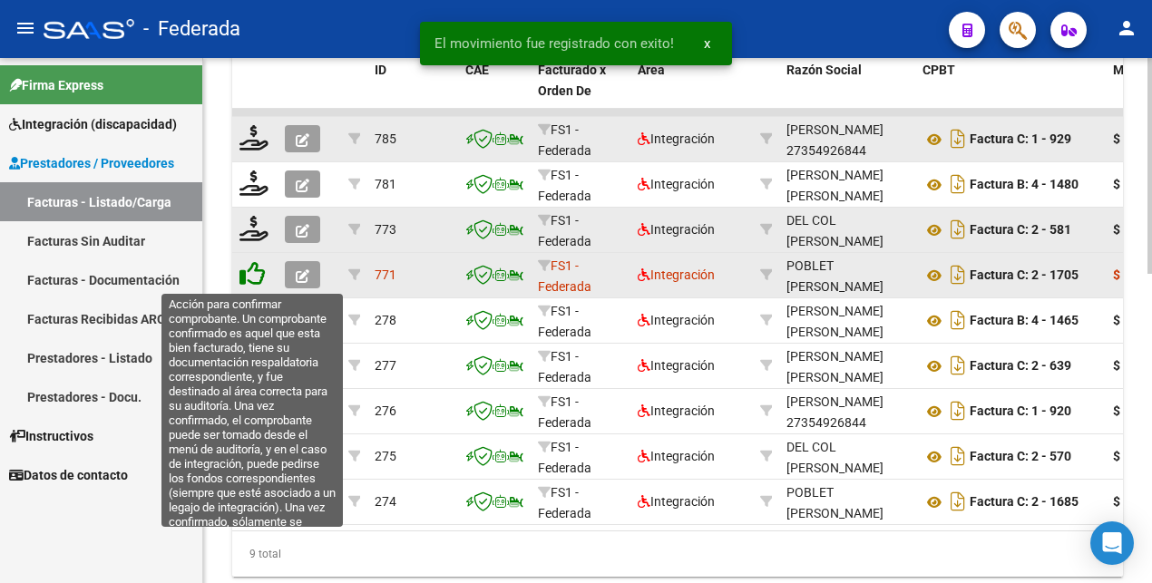
click at [259, 281] on icon at bounding box center [251, 273] width 25 height 25
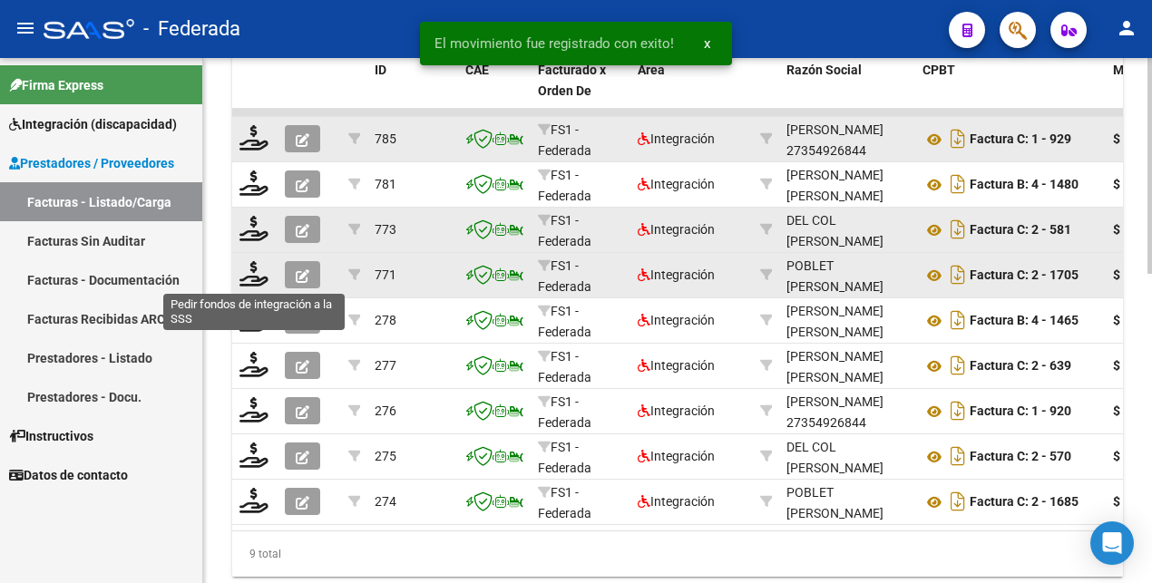
click at [256, 281] on icon at bounding box center [253, 273] width 29 height 25
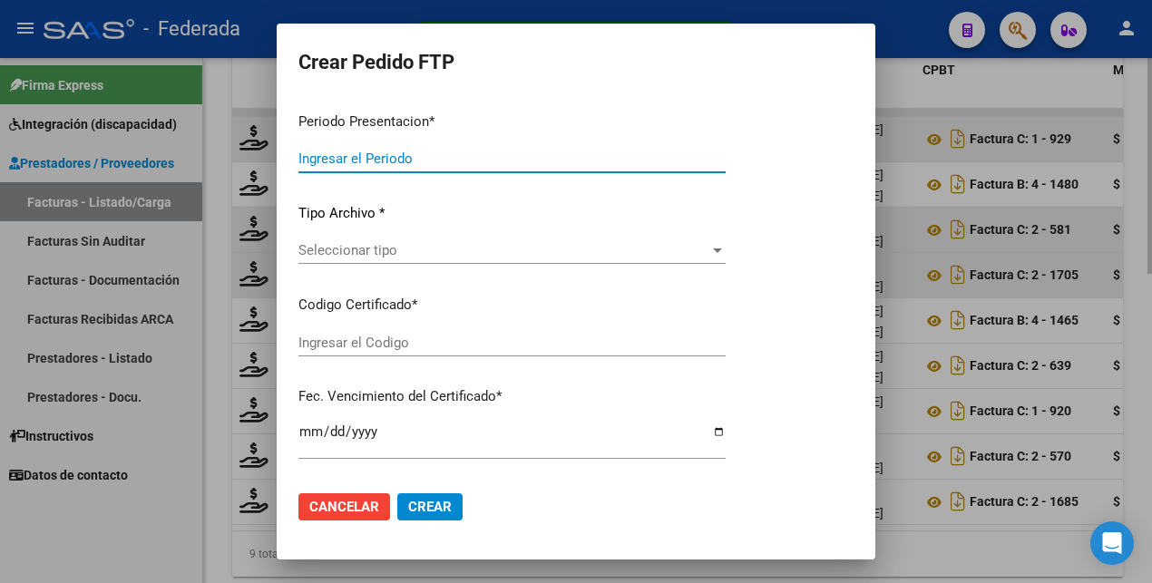
type input "202507"
type input "$ 118.757,84"
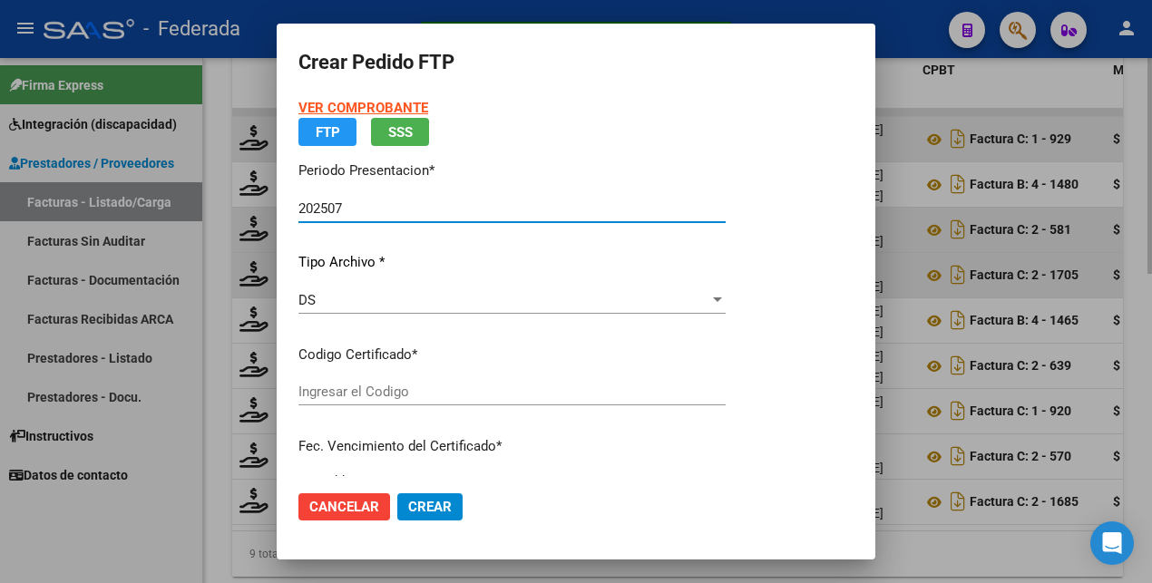
type input "ARG02000539711842022072620250726NQN249"
type input "[DATE]"
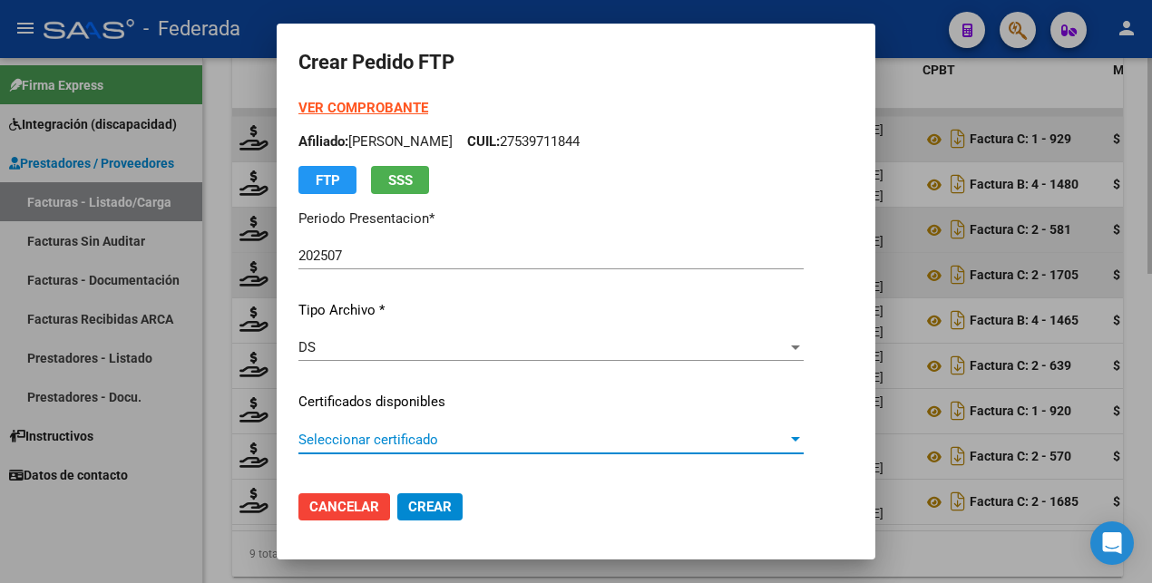
click at [364, 434] on span "Seleccionar certificado" at bounding box center [542, 440] width 489 height 16
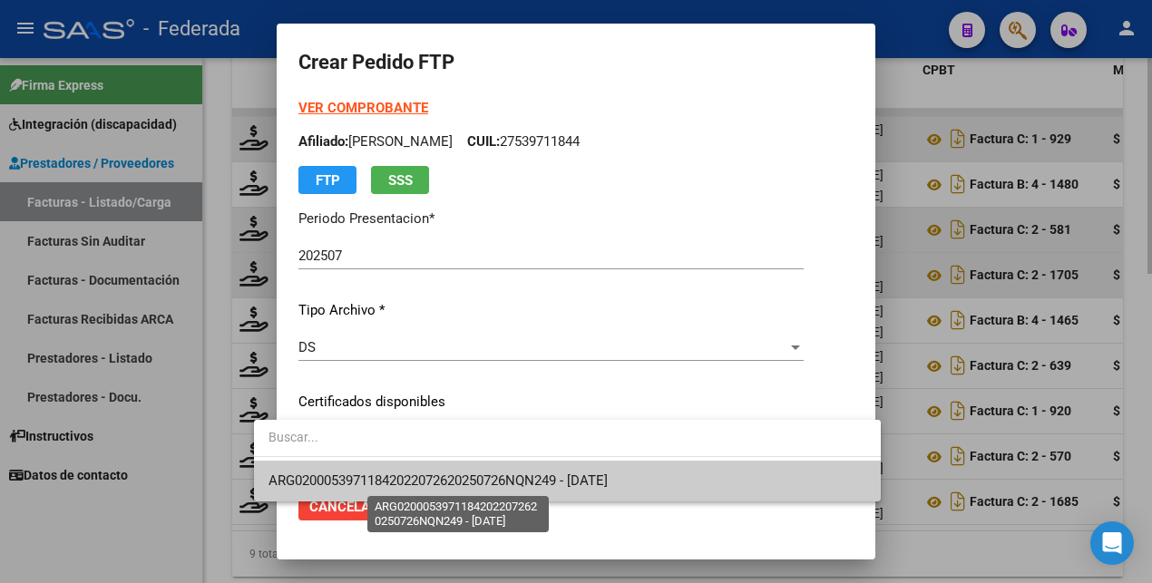
click at [360, 479] on span "ARG02000539711842022072620250726NQN249 - [DATE]" at bounding box center [437, 480] width 339 height 16
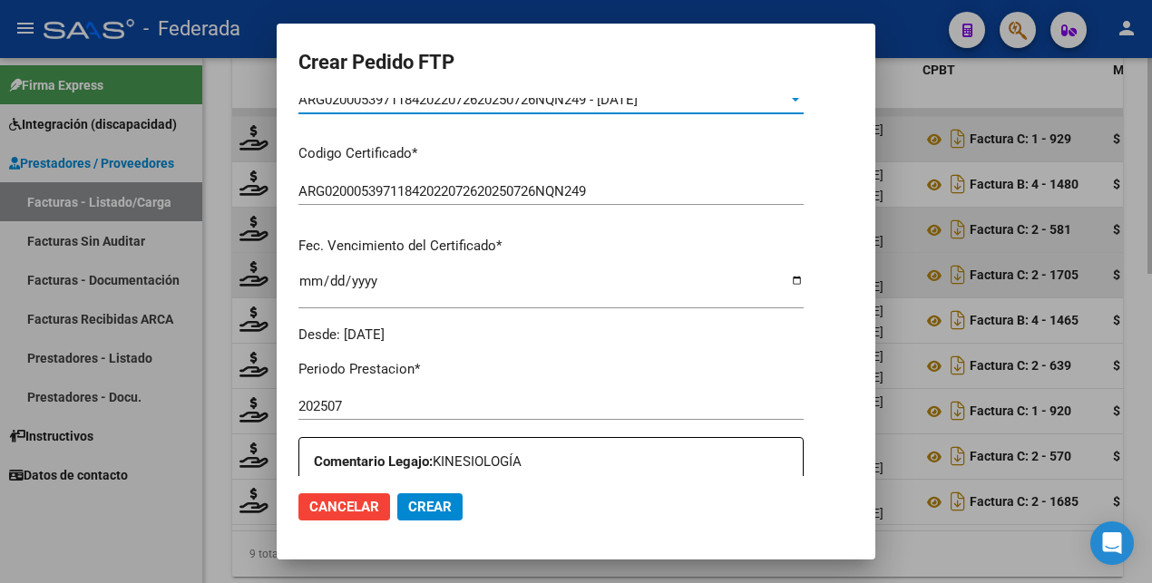
scroll to position [680, 0]
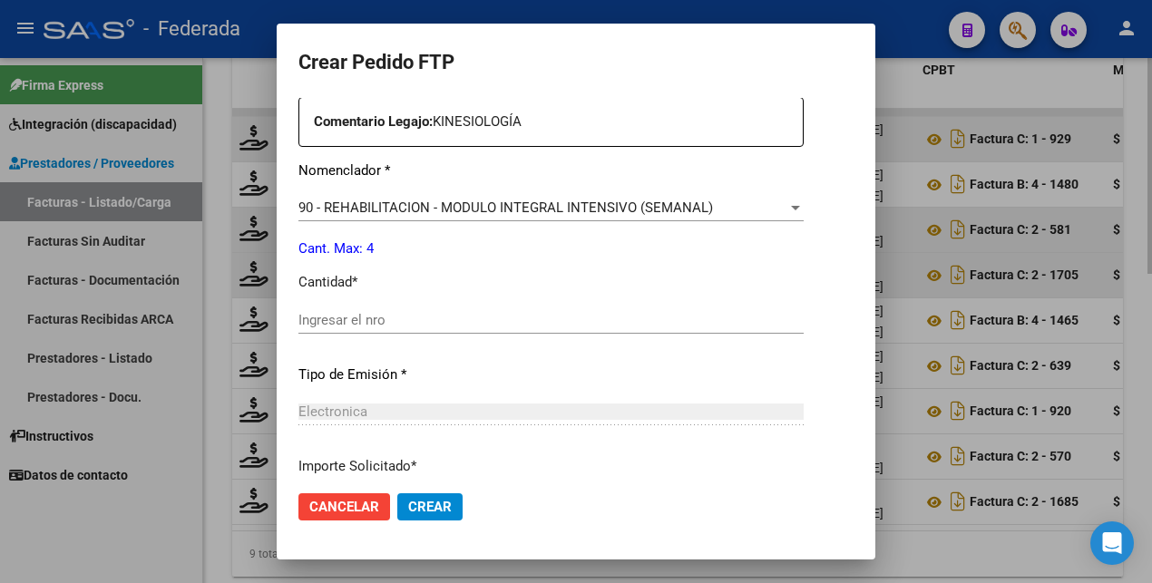
click at [345, 320] on input "Ingresar el nro" at bounding box center [550, 320] width 505 height 16
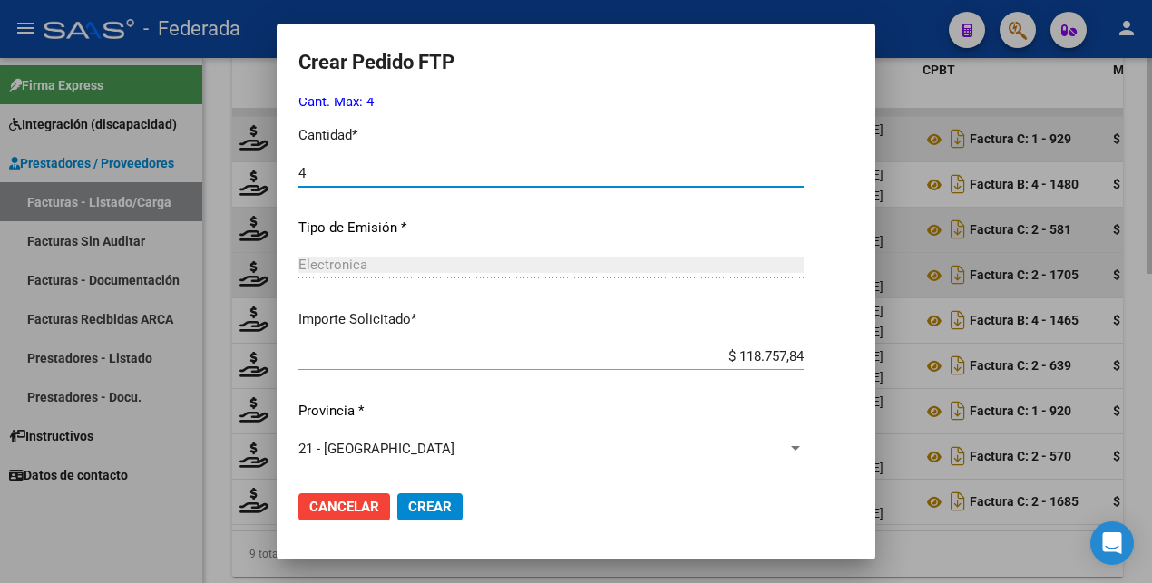
scroll to position [830, 0]
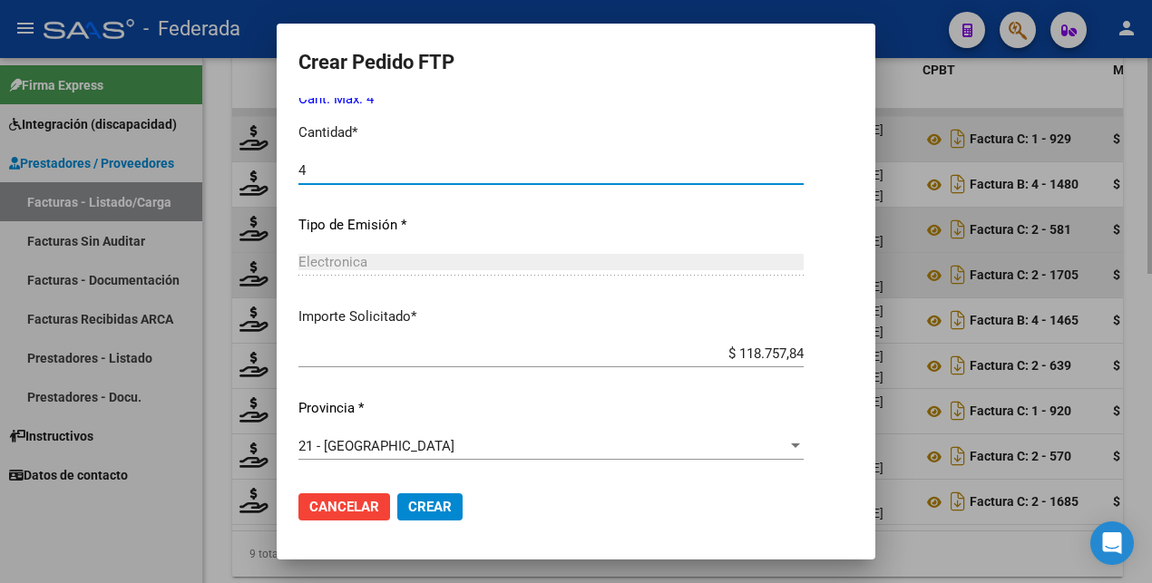
type input "4"
click at [408, 506] on span "Crear" at bounding box center [430, 507] width 44 height 16
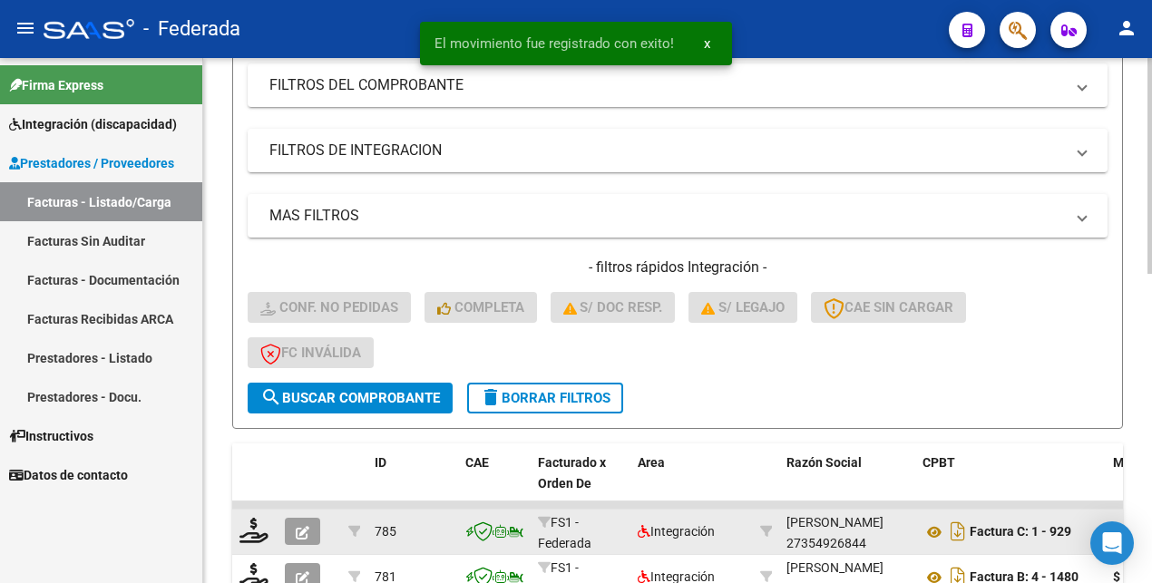
scroll to position [227, 0]
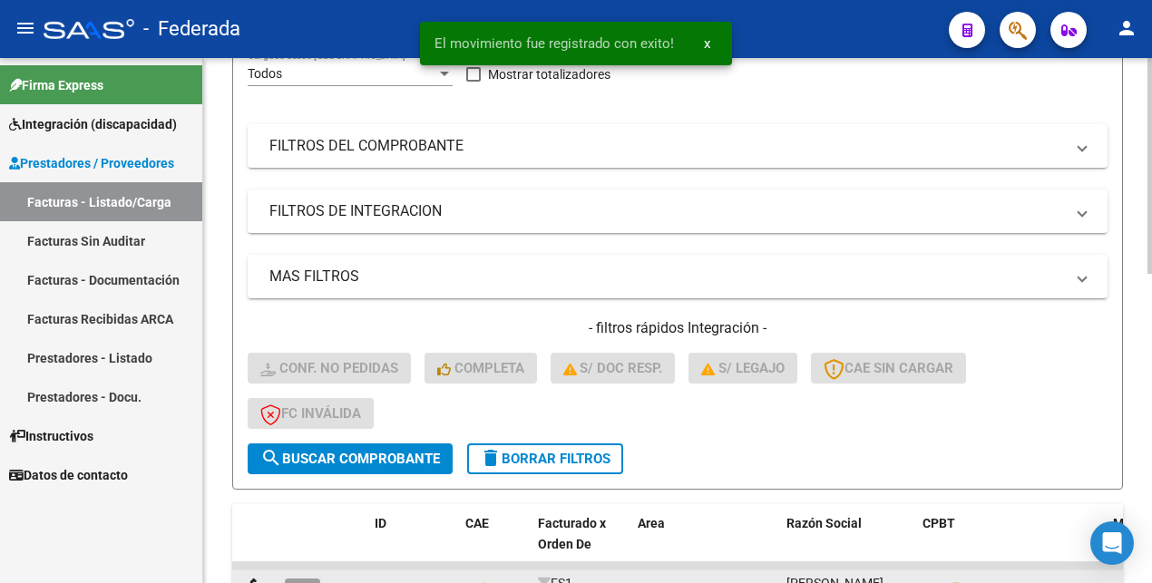
drag, startPoint x: 535, startPoint y: 457, endPoint x: 526, endPoint y: 423, distance: 34.8
click at [535, 455] on span "delete Borrar Filtros" at bounding box center [545, 459] width 131 height 16
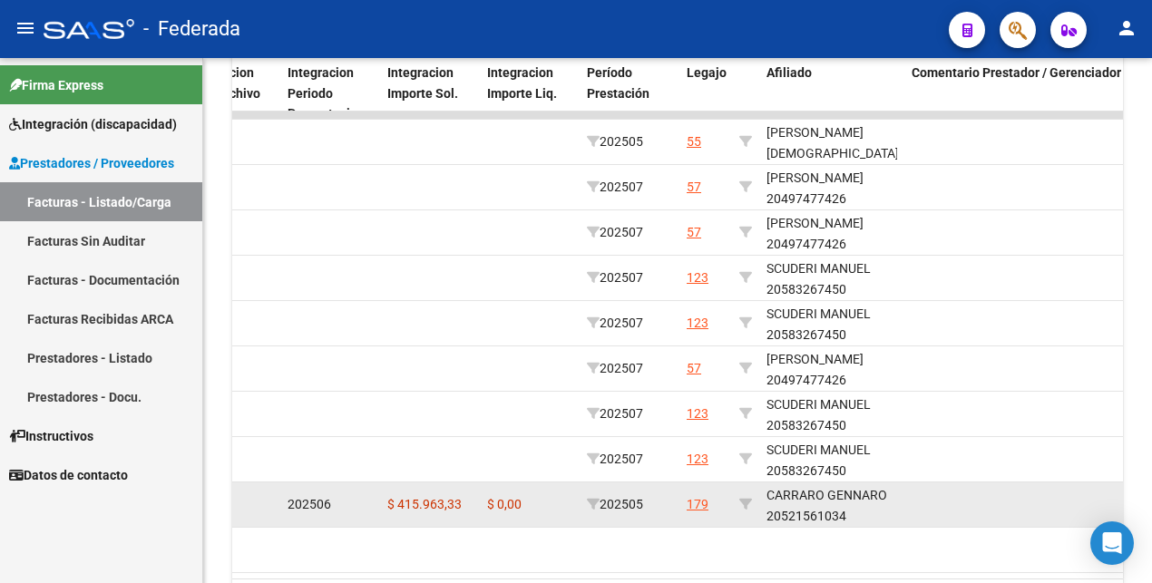
scroll to position [569, 0]
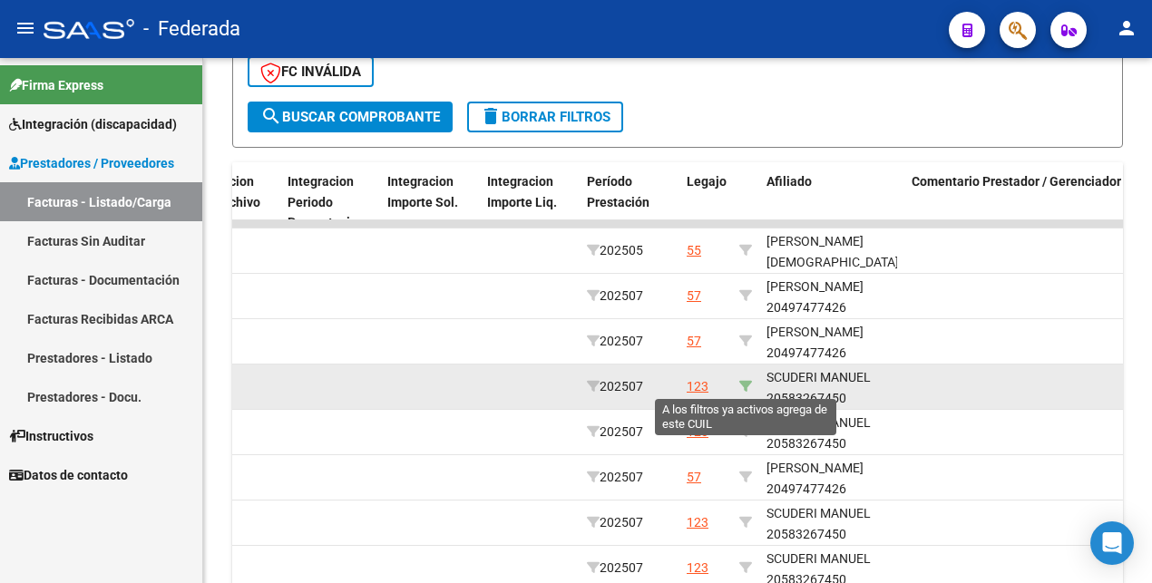
click at [745, 383] on icon at bounding box center [745, 386] width 13 height 13
type input "20583267450"
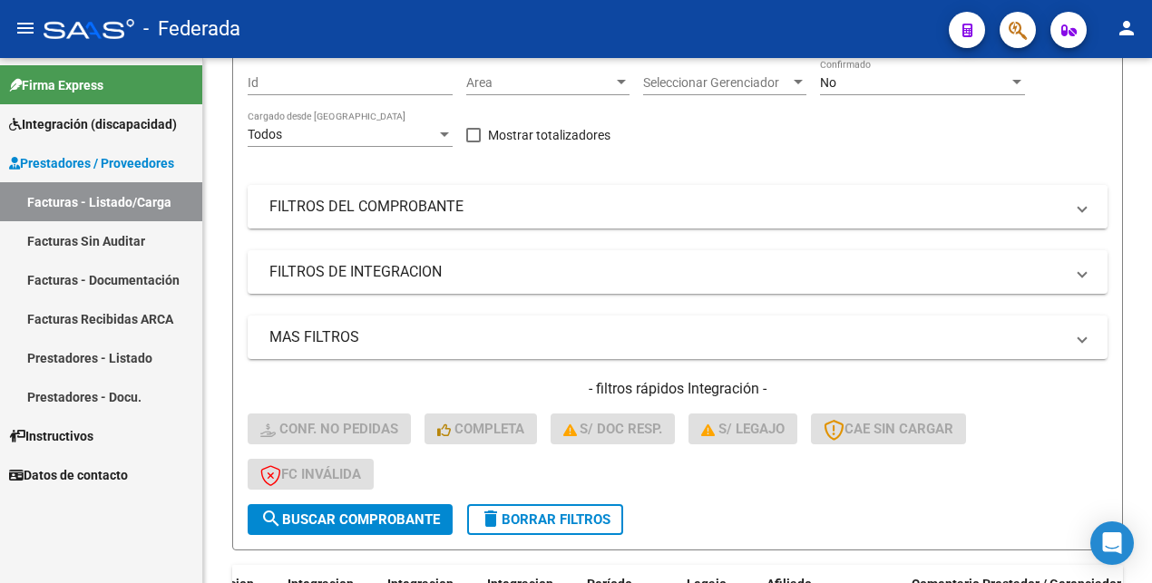
scroll to position [0, 0]
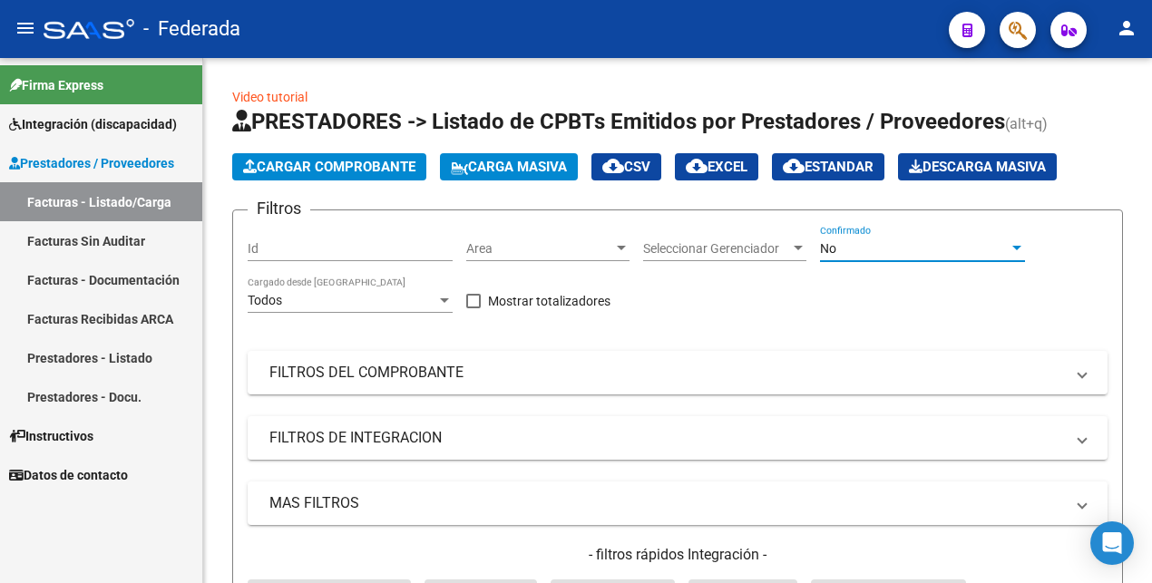
click at [856, 245] on div "No" at bounding box center [914, 248] width 189 height 15
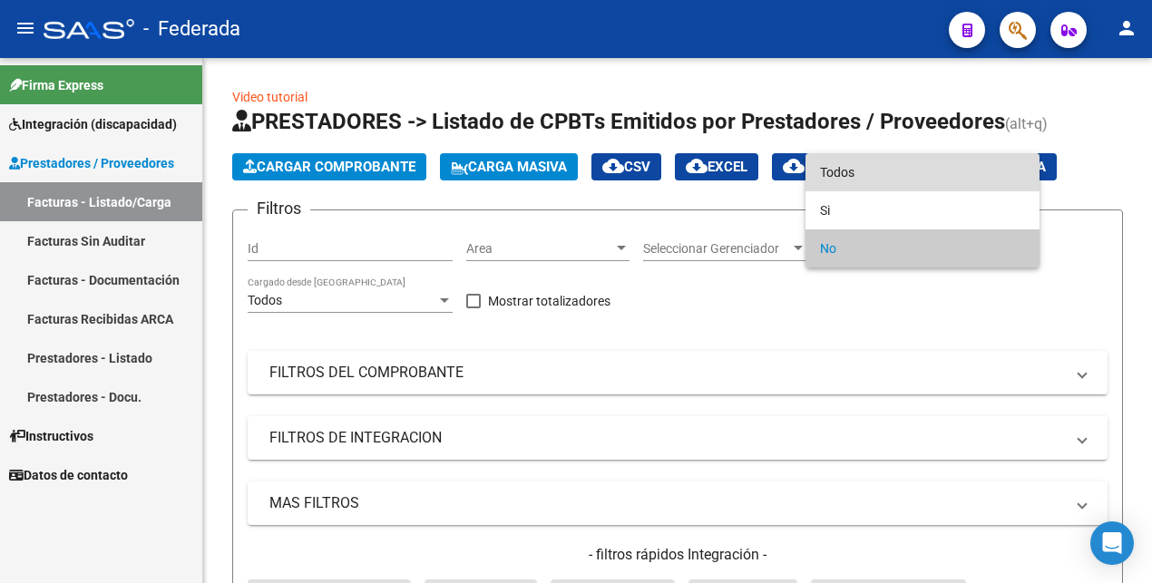
click at [854, 176] on span "Todos" at bounding box center [922, 172] width 205 height 38
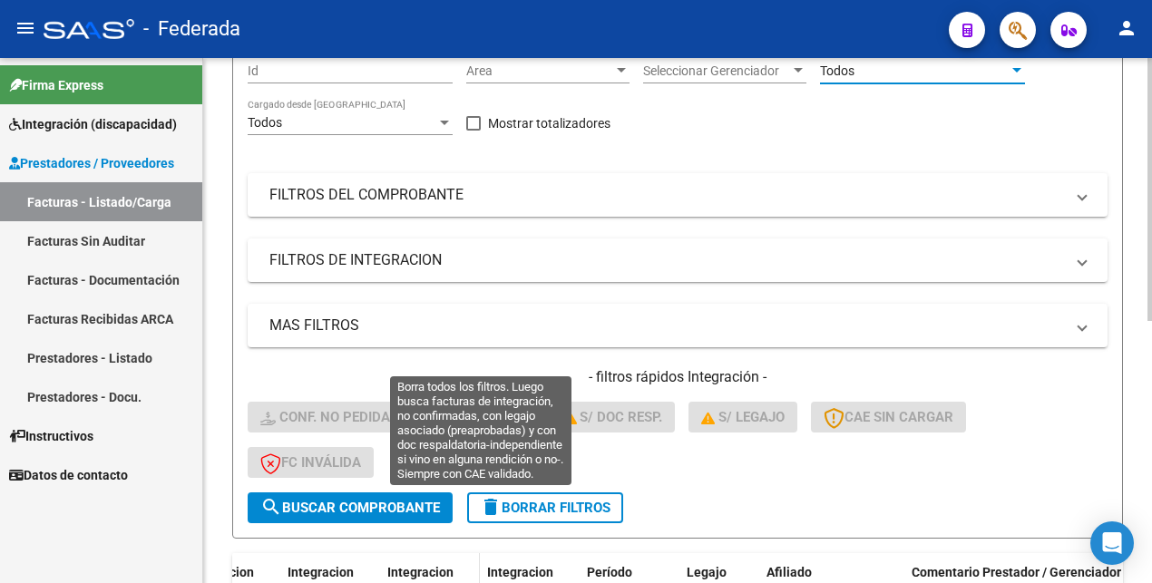
scroll to position [340, 0]
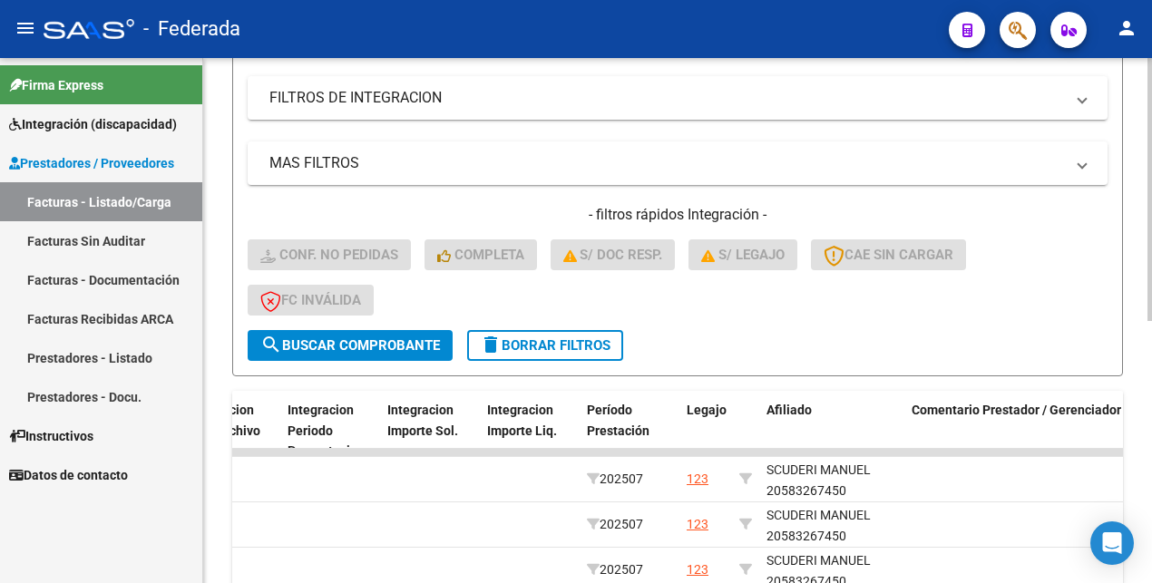
click at [401, 344] on span "search Buscar Comprobante" at bounding box center [350, 345] width 180 height 16
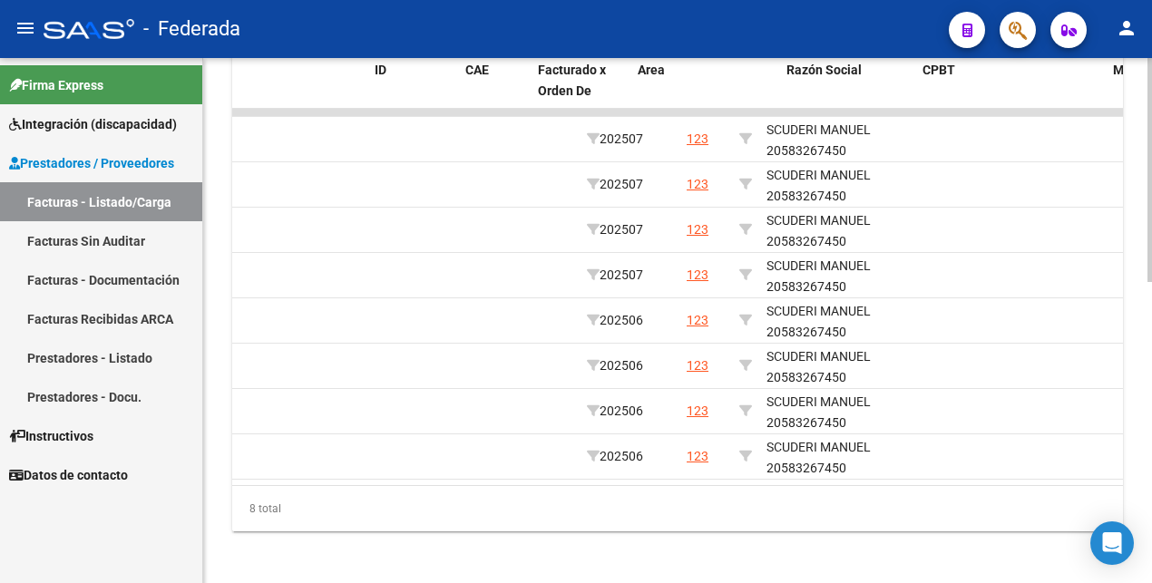
scroll to position [0, 0]
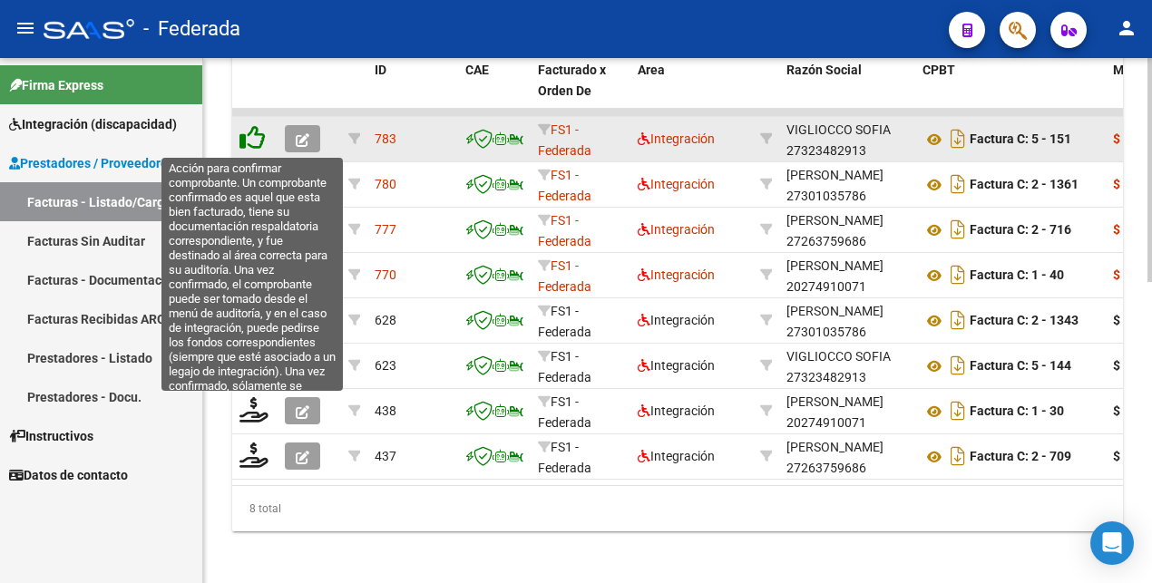
click at [250, 140] on icon at bounding box center [251, 137] width 25 height 25
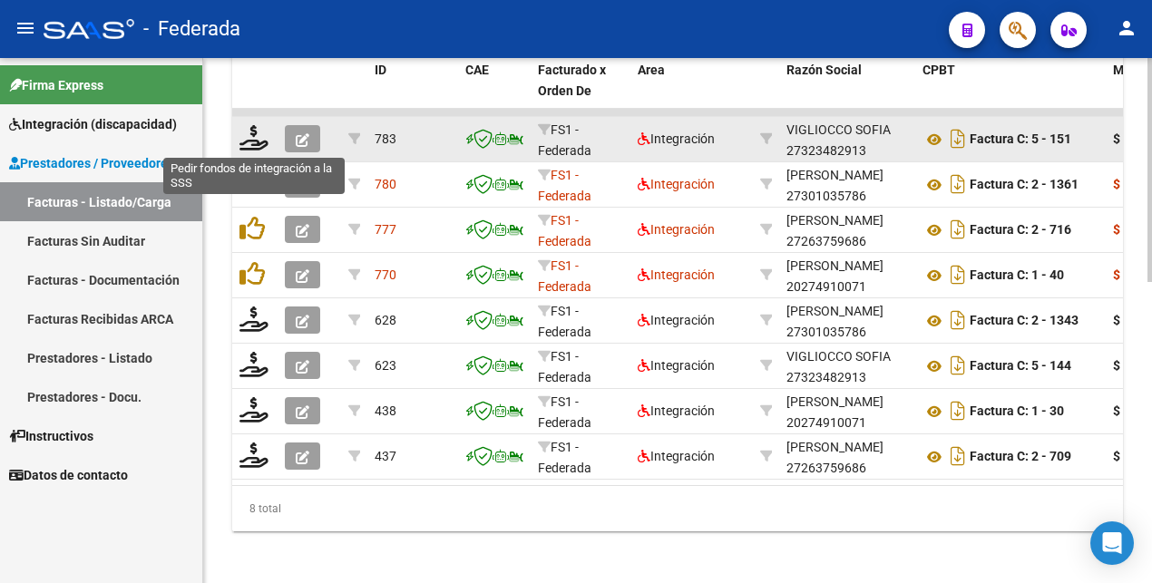
click at [253, 142] on icon at bounding box center [253, 137] width 29 height 25
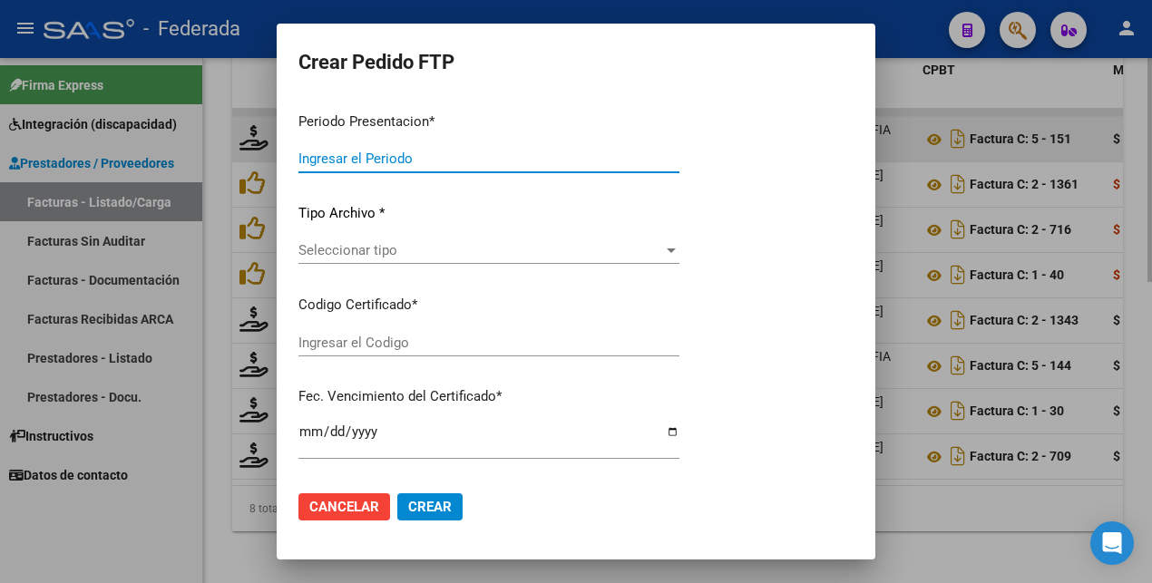
type input "202507"
type input "$ 169.313,06"
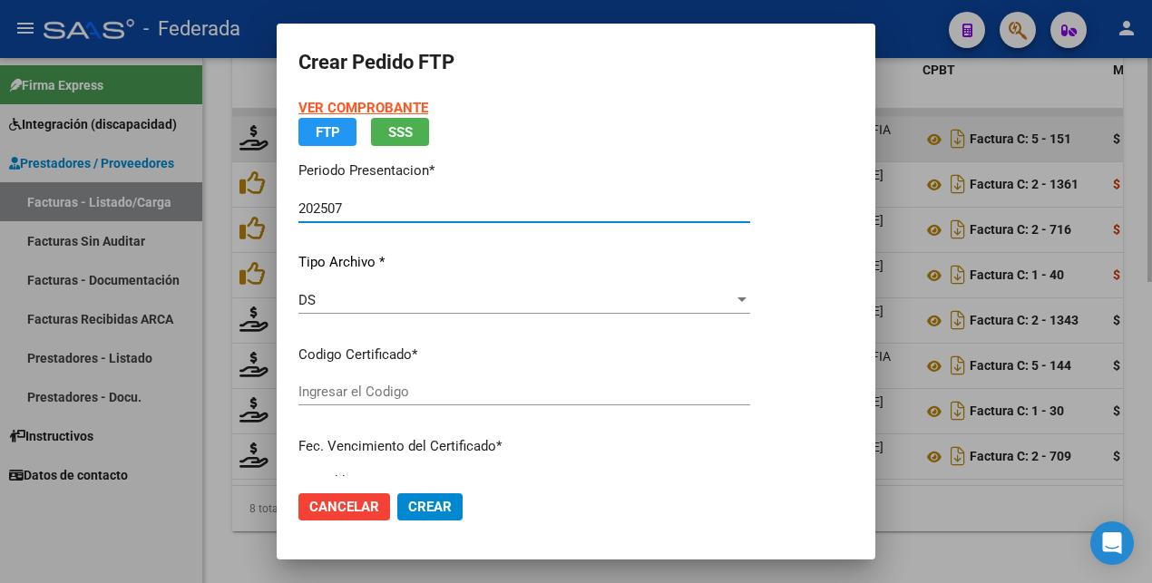
type input "ARG02000583267452020092420250924SFE183"
type input "[DATE]"
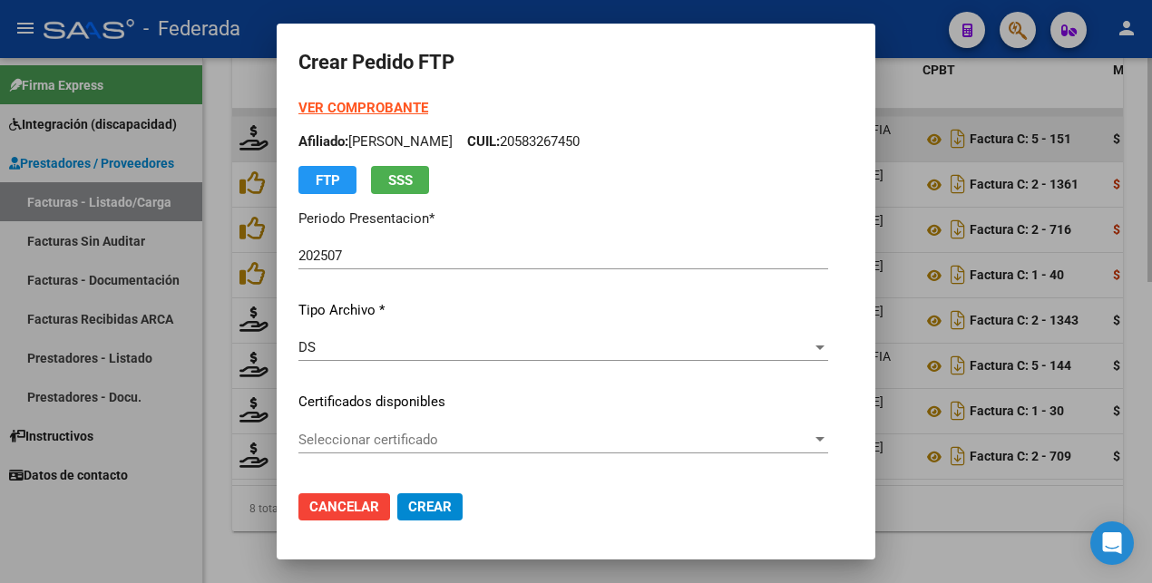
click at [466, 450] on div "Seleccionar certificado Seleccionar certificado" at bounding box center [563, 439] width 530 height 27
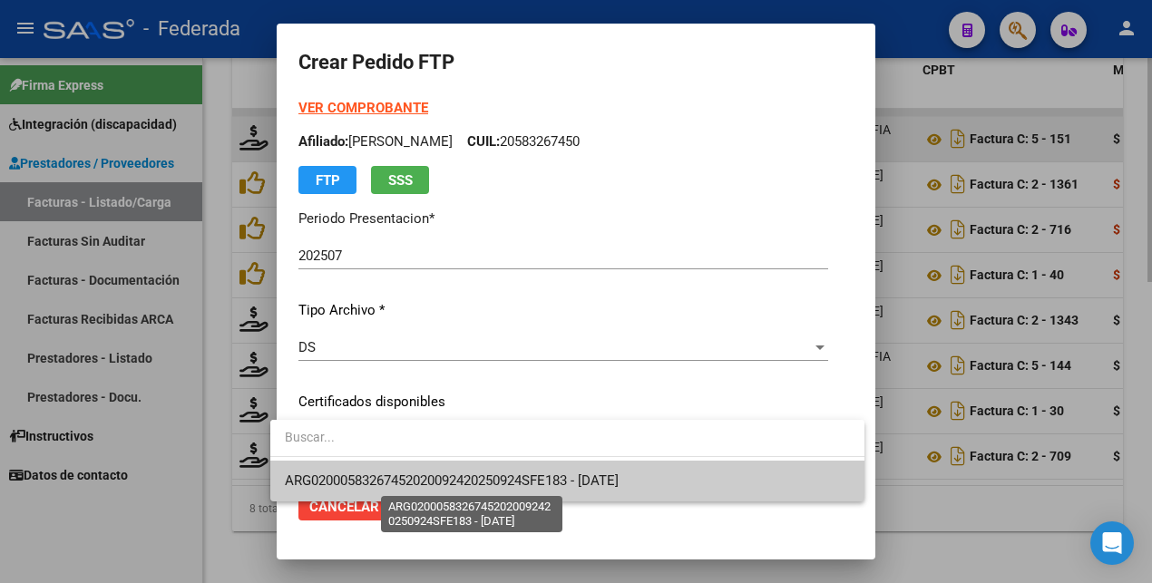
click at [458, 482] on span "ARG02000583267452020092420250924SFE183 - [DATE]" at bounding box center [452, 480] width 334 height 16
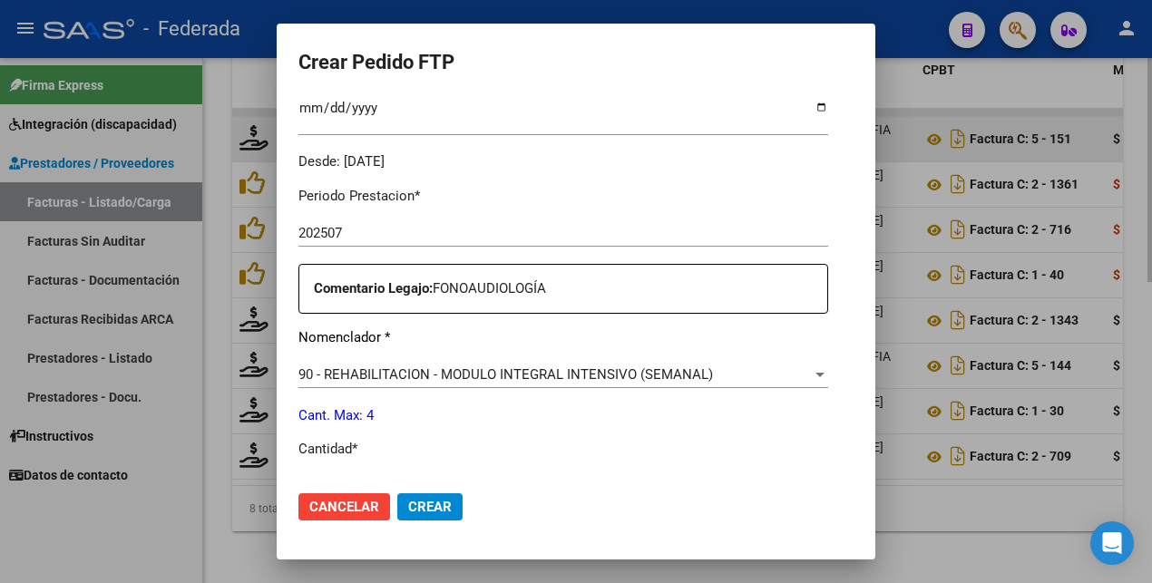
scroll to position [567, 0]
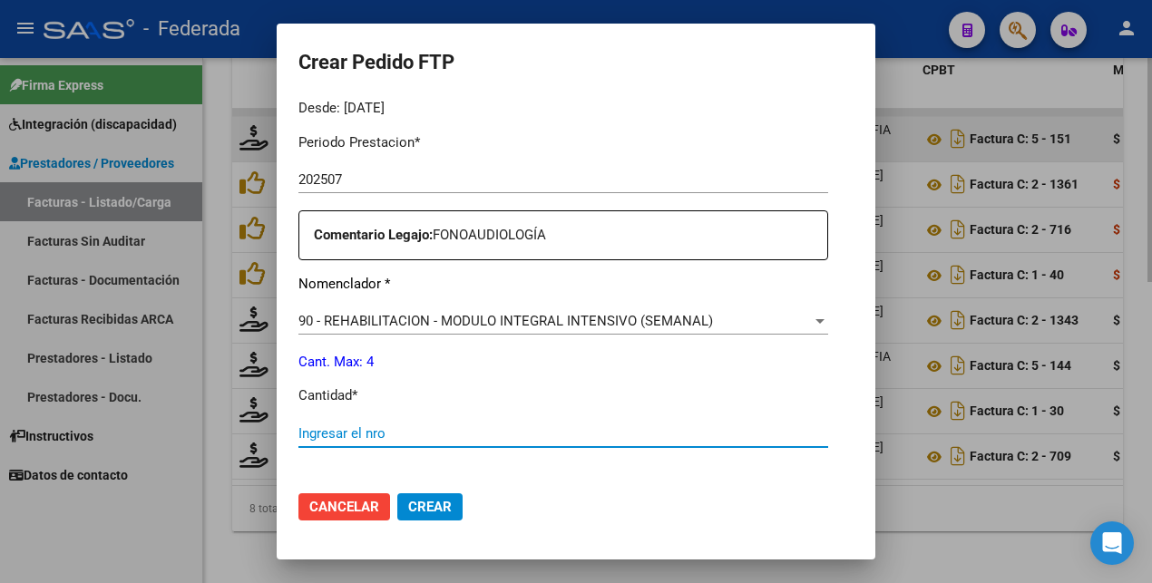
click at [355, 435] on input "Ingresar el nro" at bounding box center [563, 433] width 530 height 16
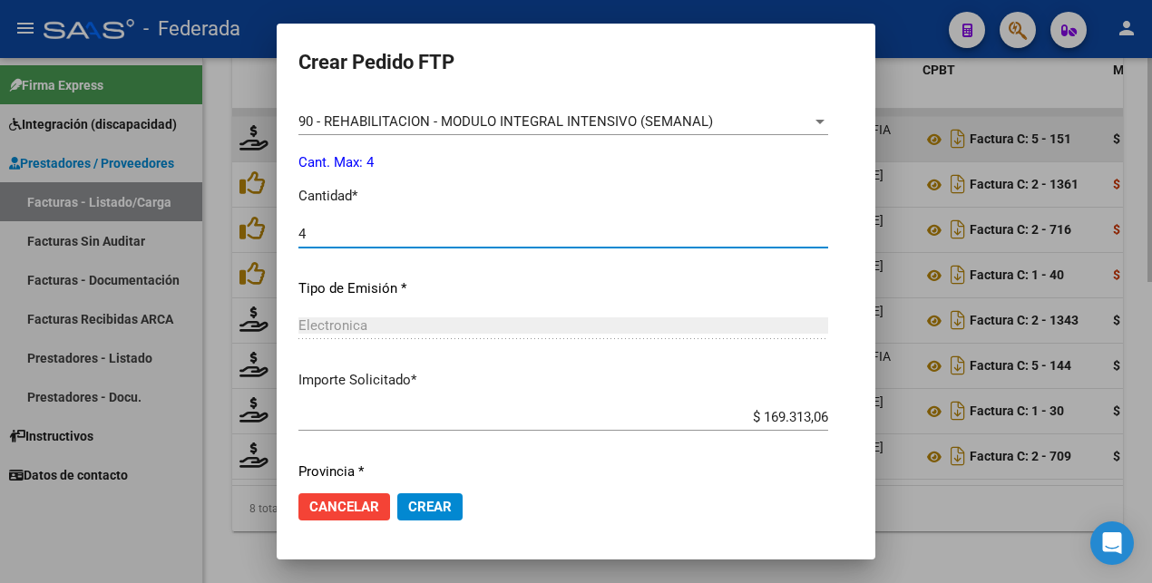
scroll to position [830, 0]
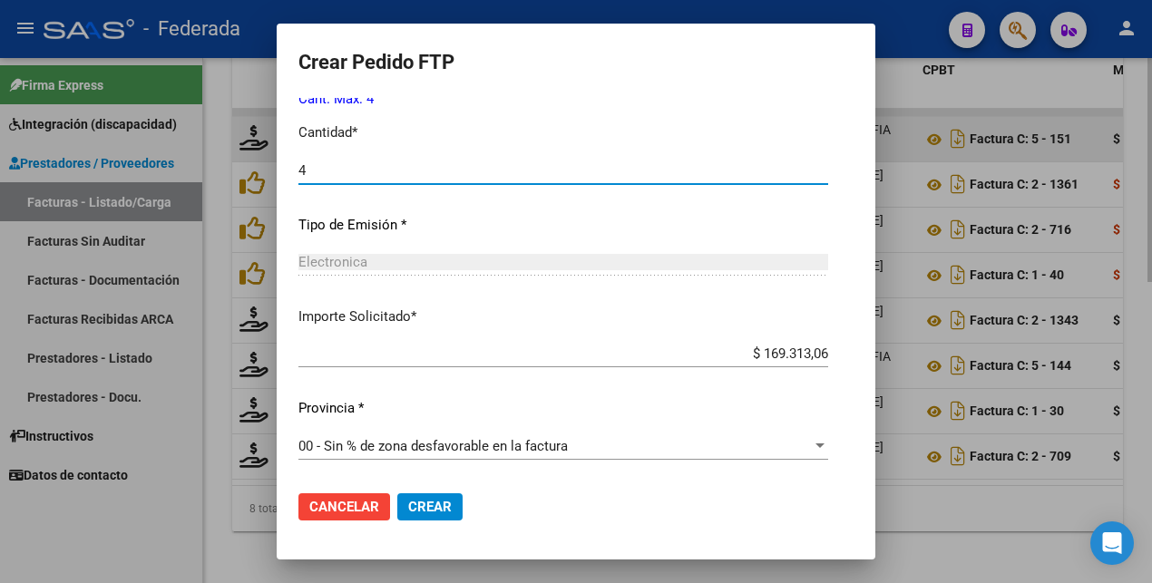
type input "4"
click at [421, 502] on span "Crear" at bounding box center [430, 507] width 44 height 16
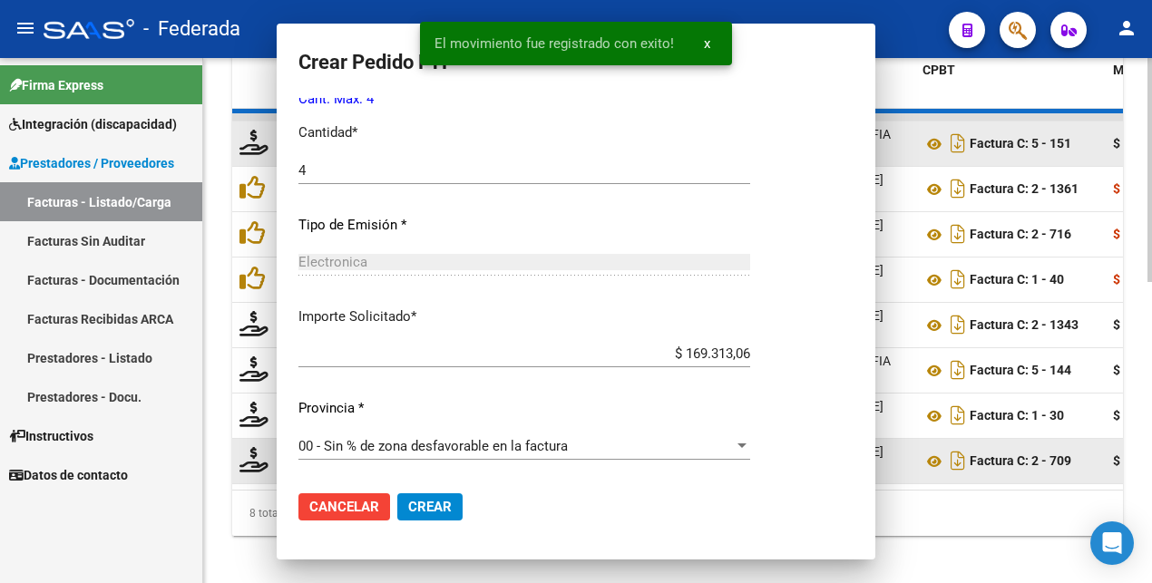
scroll to position [0, 0]
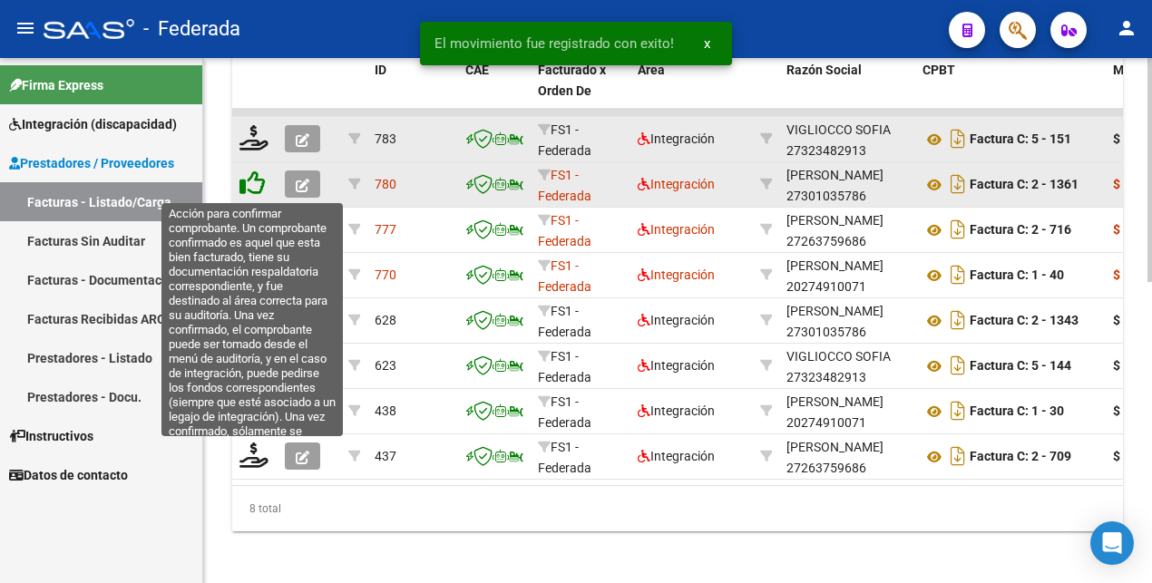
click at [262, 184] on icon at bounding box center [251, 182] width 25 height 25
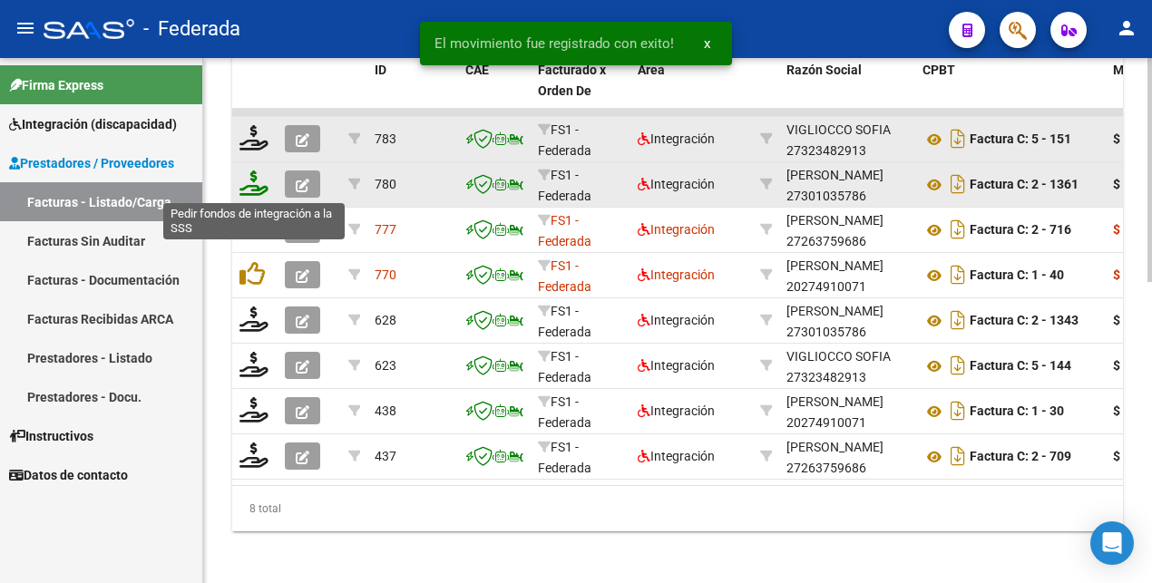
click at [250, 183] on icon at bounding box center [253, 182] width 29 height 25
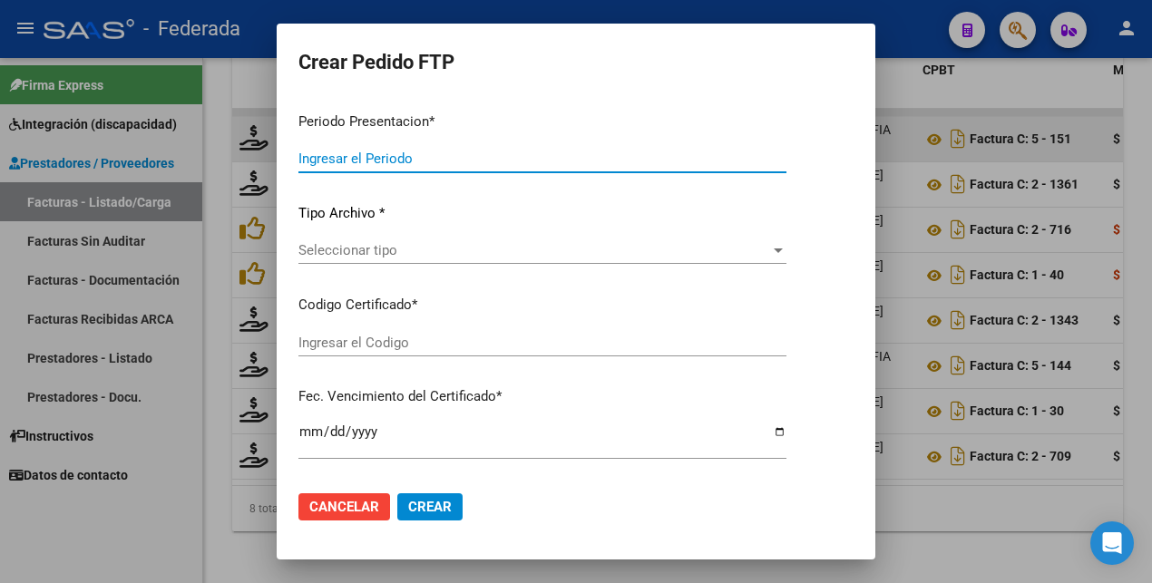
type input "202507"
type input "$ 157.219,27"
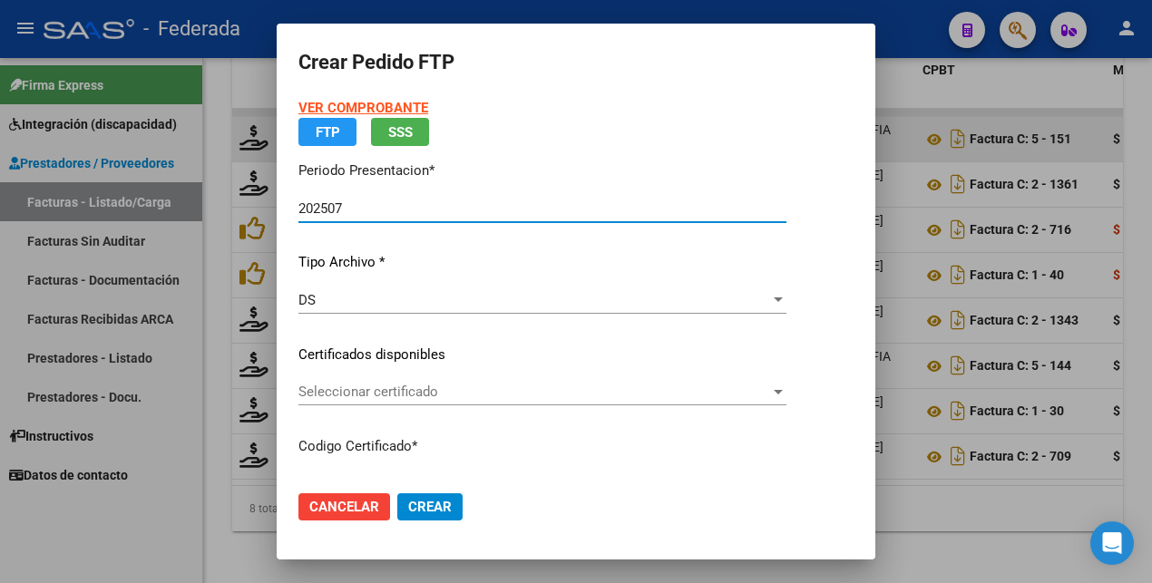
type input "ARG02000583267452020092420250924SFE183"
type input "[DATE]"
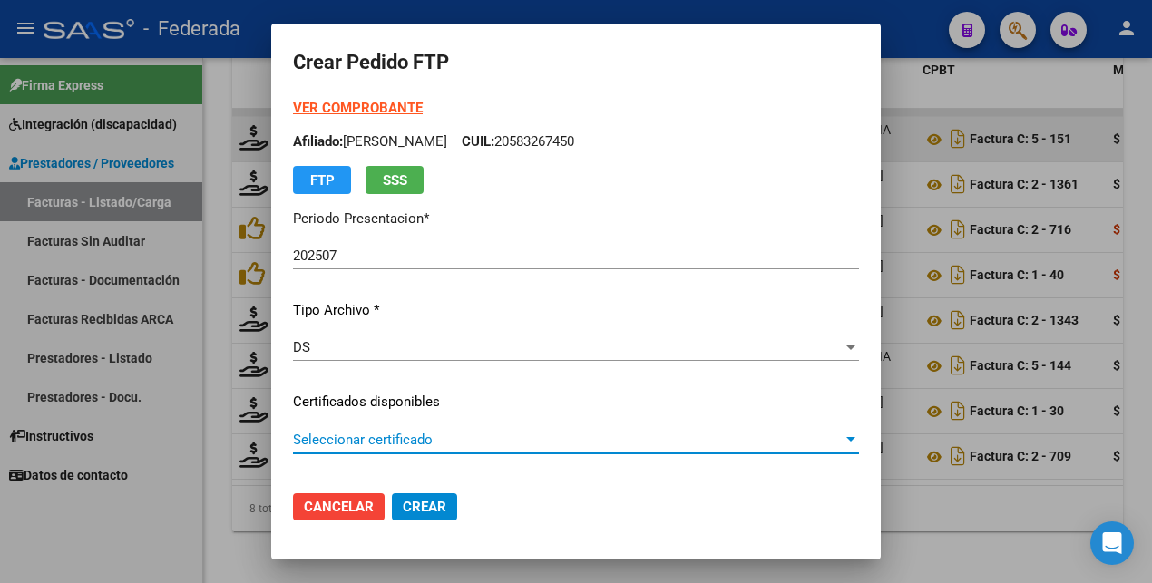
click at [396, 437] on span "Seleccionar certificado" at bounding box center [568, 440] width 550 height 16
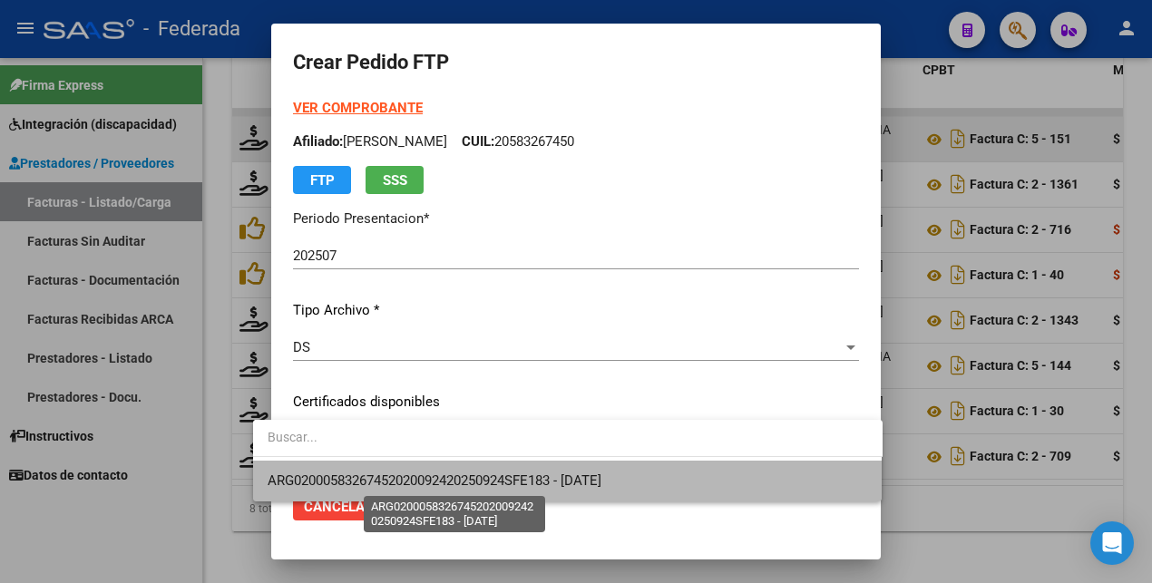
drag, startPoint x: 379, startPoint y: 477, endPoint x: 384, endPoint y: 467, distance: 11.4
click at [378, 477] on span "ARG02000583267452020092420250924SFE183 - [DATE]" at bounding box center [435, 480] width 334 height 16
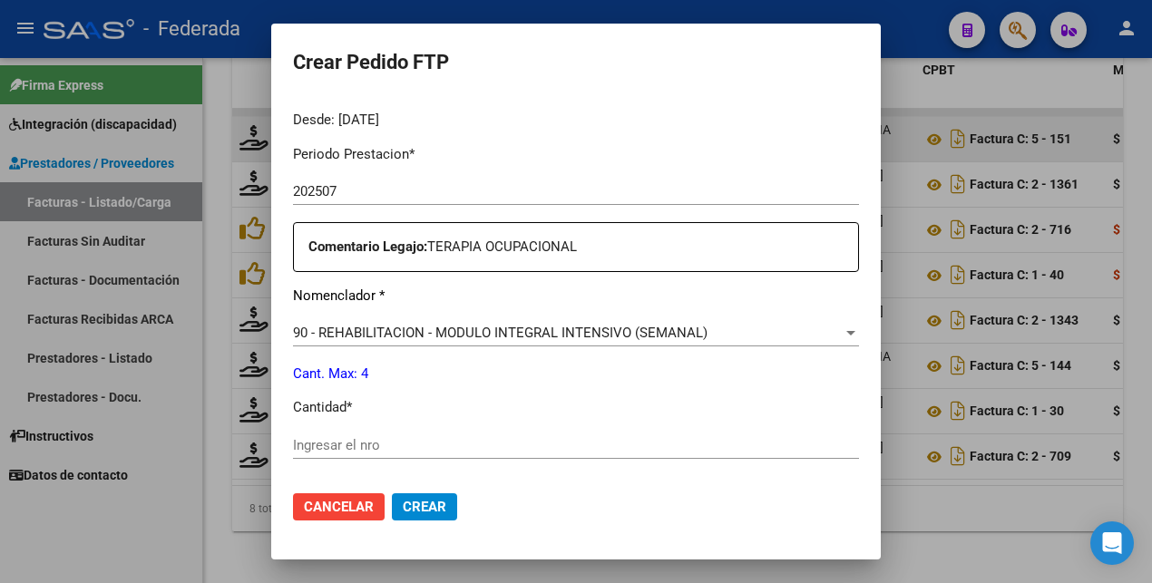
scroll to position [567, 0]
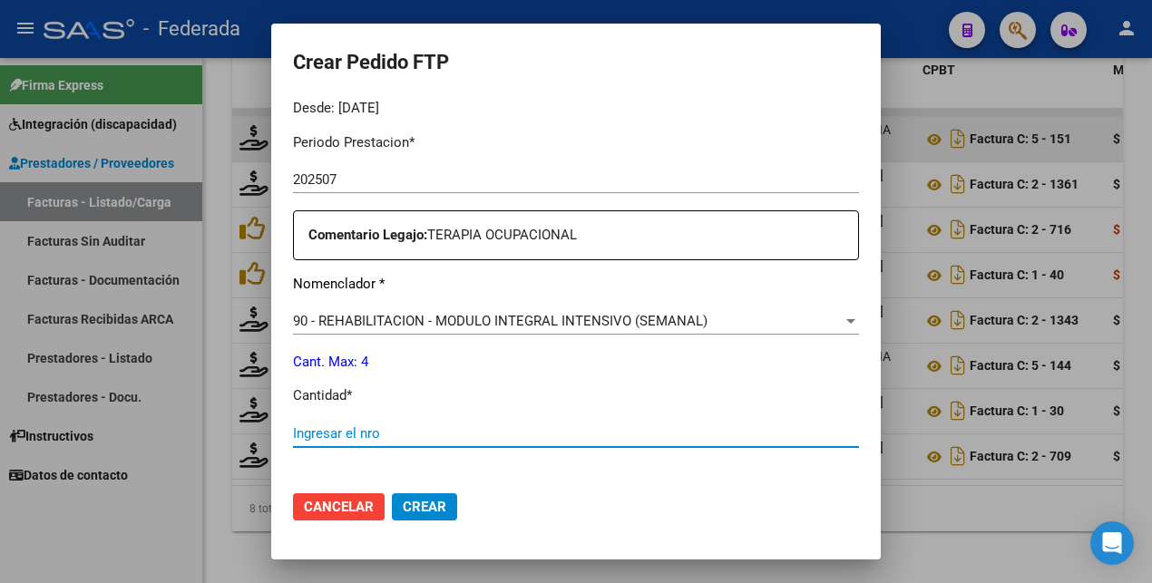
click at [341, 433] on input "Ingresar el nro" at bounding box center [576, 433] width 566 height 16
type input "4"
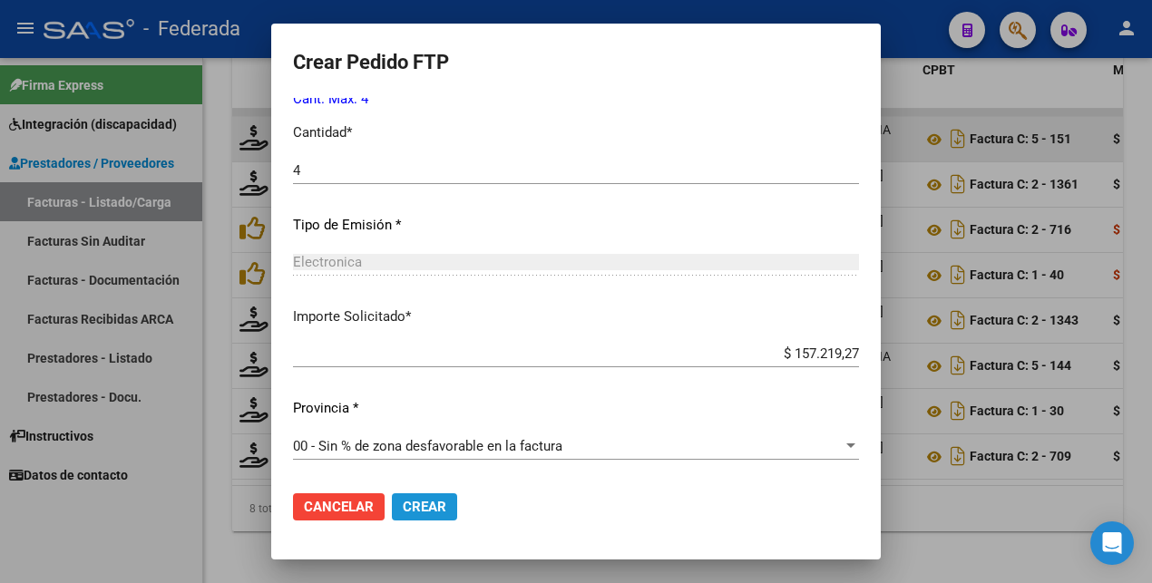
click at [403, 503] on span "Crear" at bounding box center [425, 507] width 44 height 16
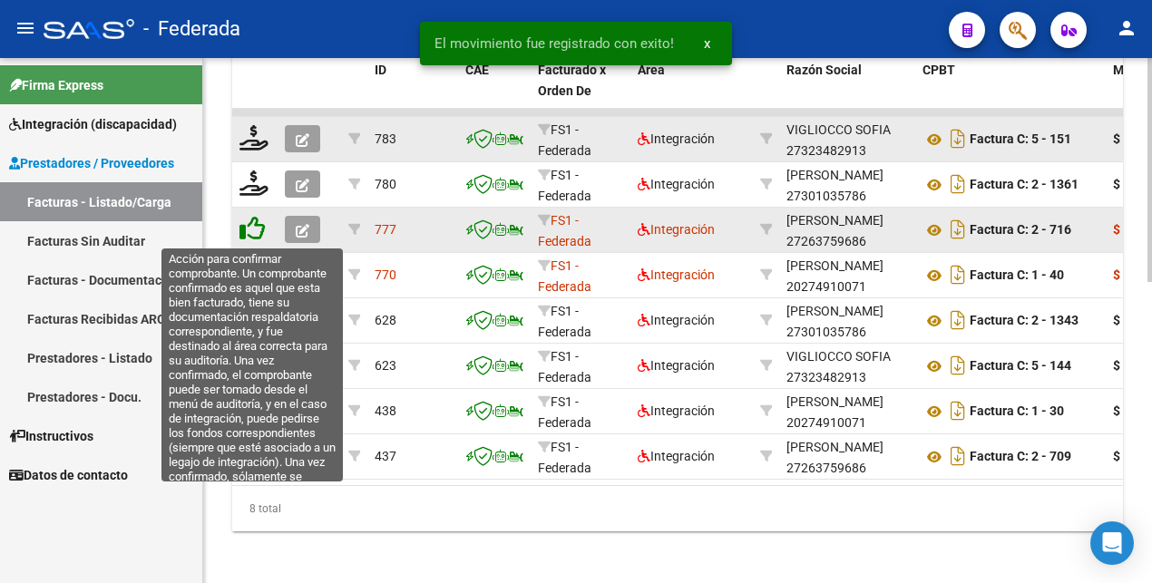
click at [259, 235] on icon at bounding box center [251, 228] width 25 height 25
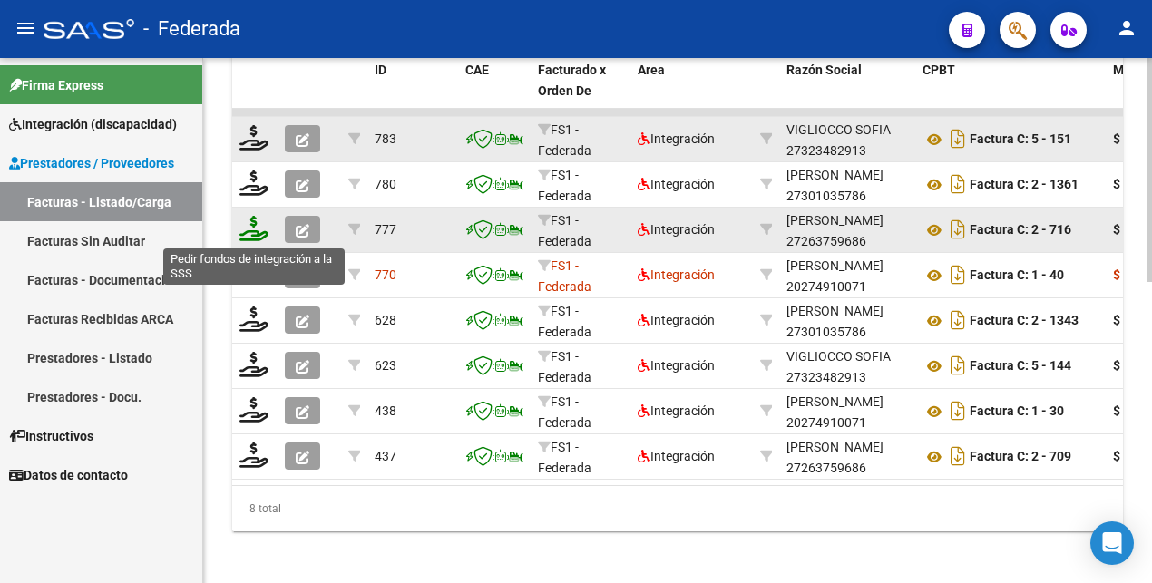
click at [258, 235] on icon at bounding box center [253, 228] width 29 height 25
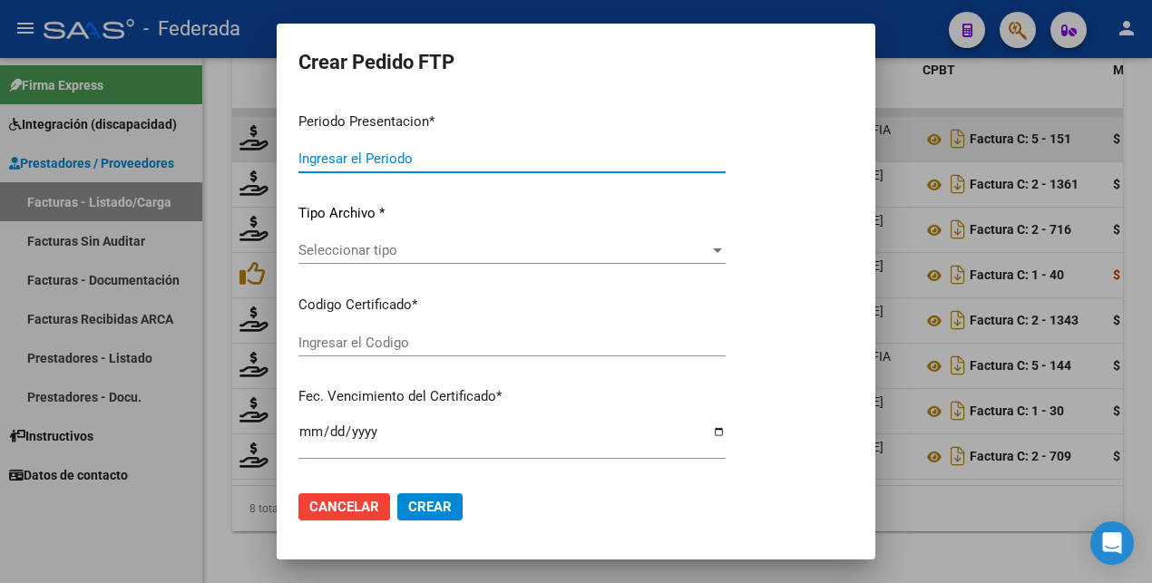
type input "202507"
type input "$ 169.313,06"
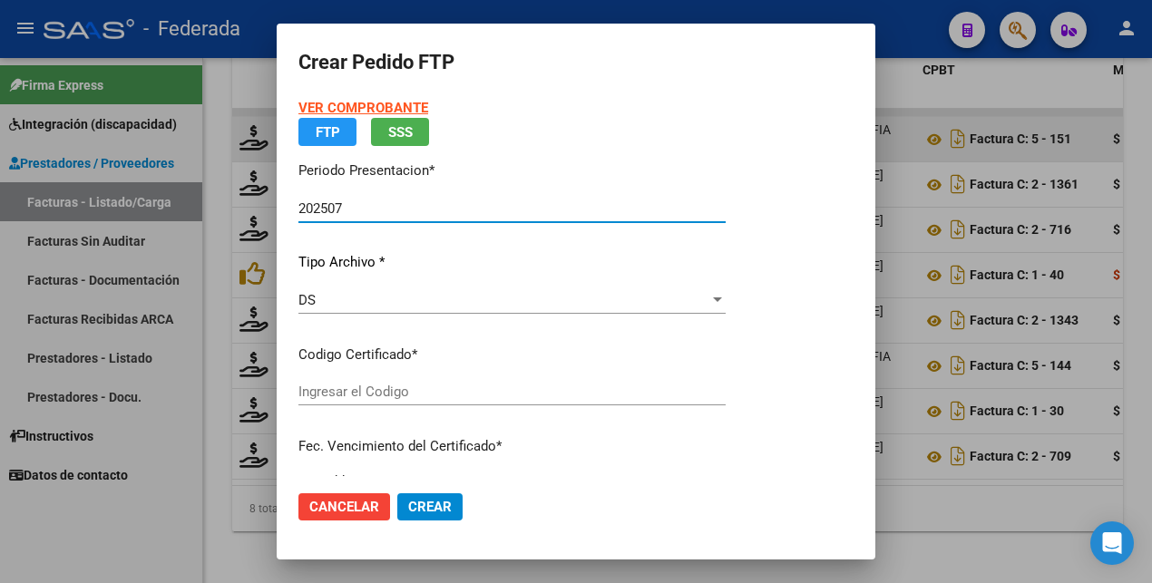
type input "ARG02000583267452020092420250924SFE183"
type input "[DATE]"
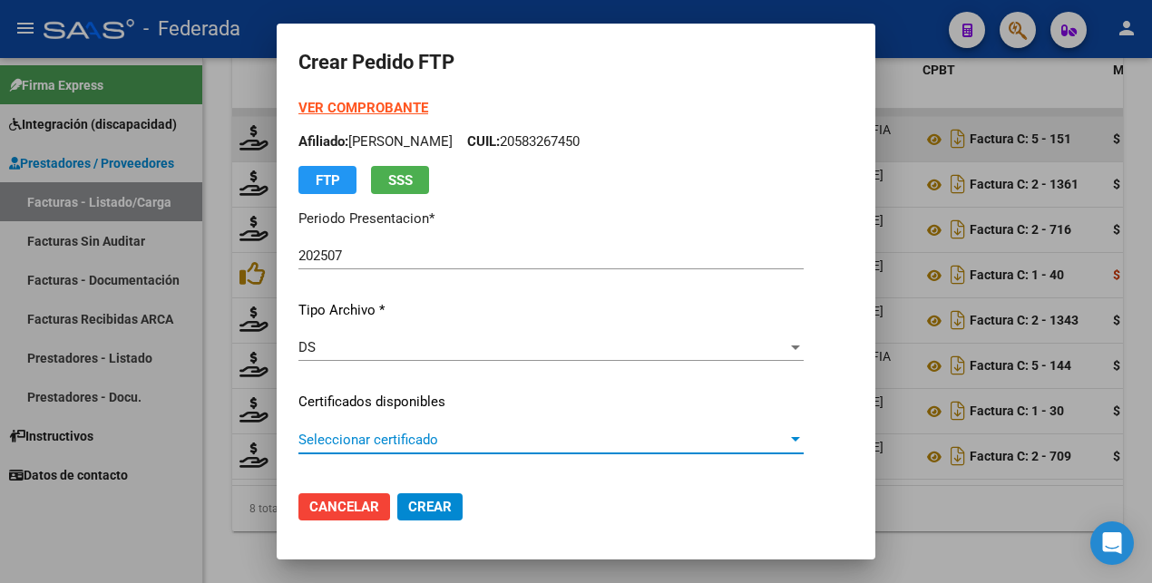
click at [482, 443] on span "Seleccionar certificado" at bounding box center [542, 440] width 489 height 16
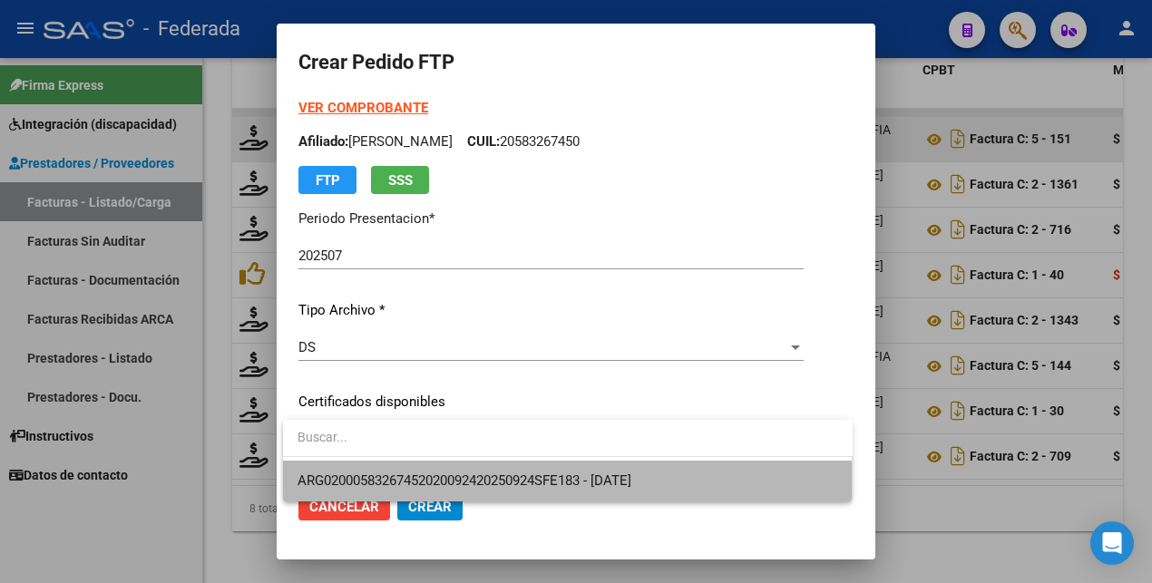
click at [460, 492] on span "ARG02000583267452020092420250924SFE183 - [DATE]" at bounding box center [567, 481] width 540 height 41
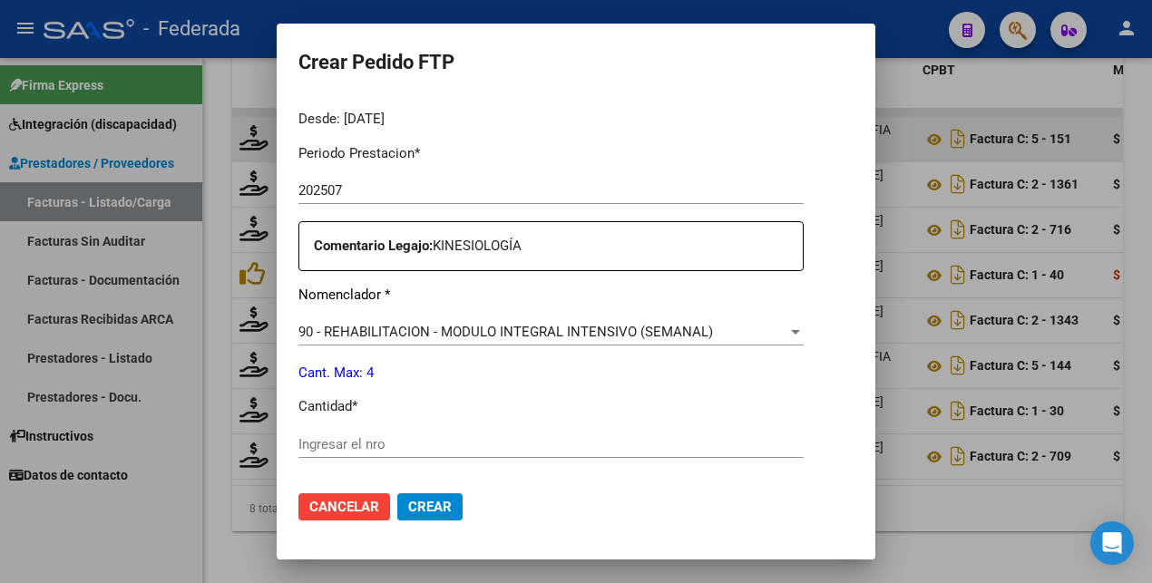
scroll to position [567, 0]
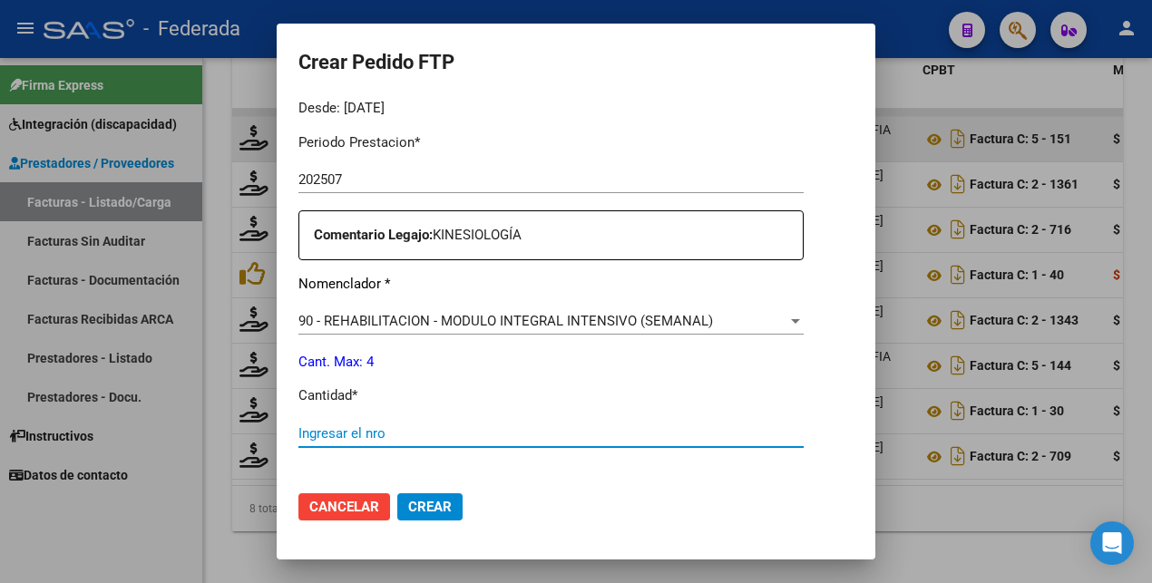
click at [346, 432] on input "Ingresar el nro" at bounding box center [550, 433] width 505 height 16
type input "4"
drag, startPoint x: 443, startPoint y: 500, endPoint x: 433, endPoint y: 480, distance: 22.7
click at [443, 500] on span "Crear" at bounding box center [430, 507] width 44 height 16
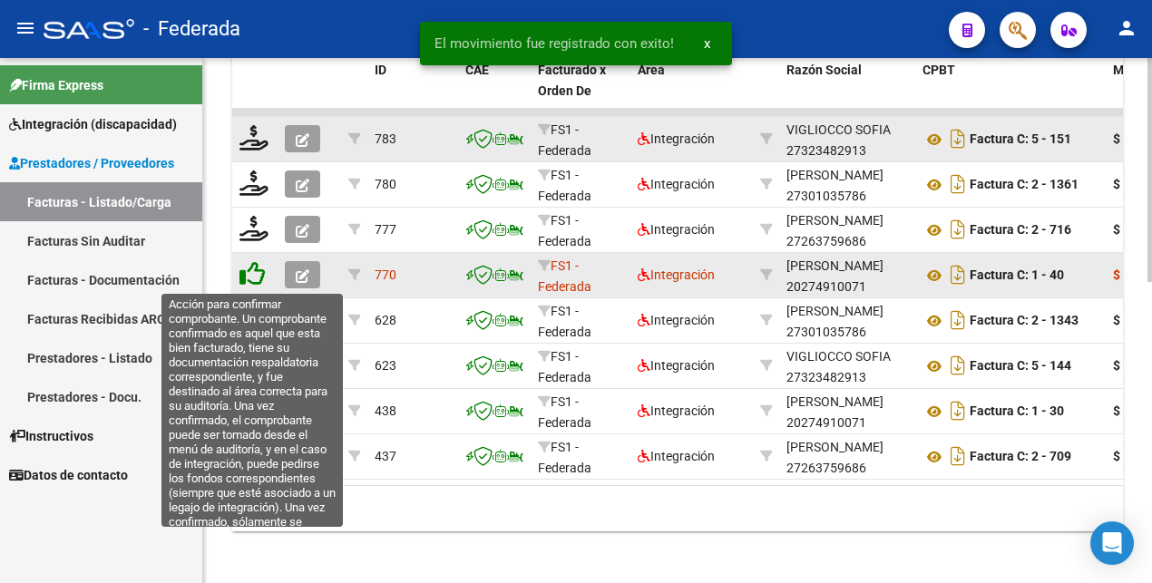
click at [250, 271] on icon at bounding box center [251, 273] width 25 height 25
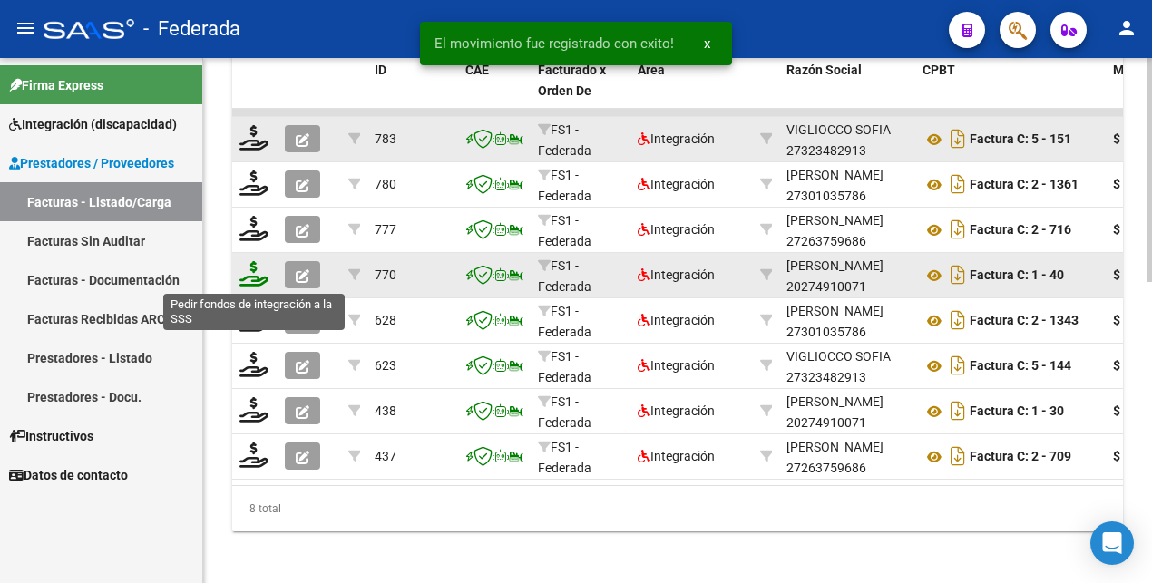
click at [254, 280] on icon at bounding box center [253, 273] width 29 height 25
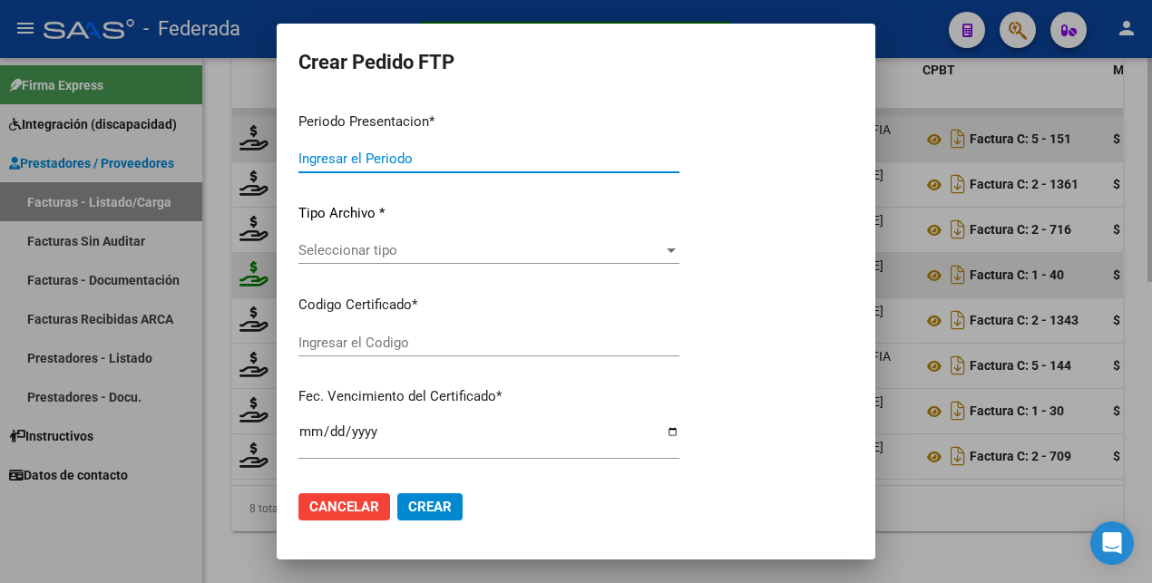
type input "202507"
type input "$ 149.202,00"
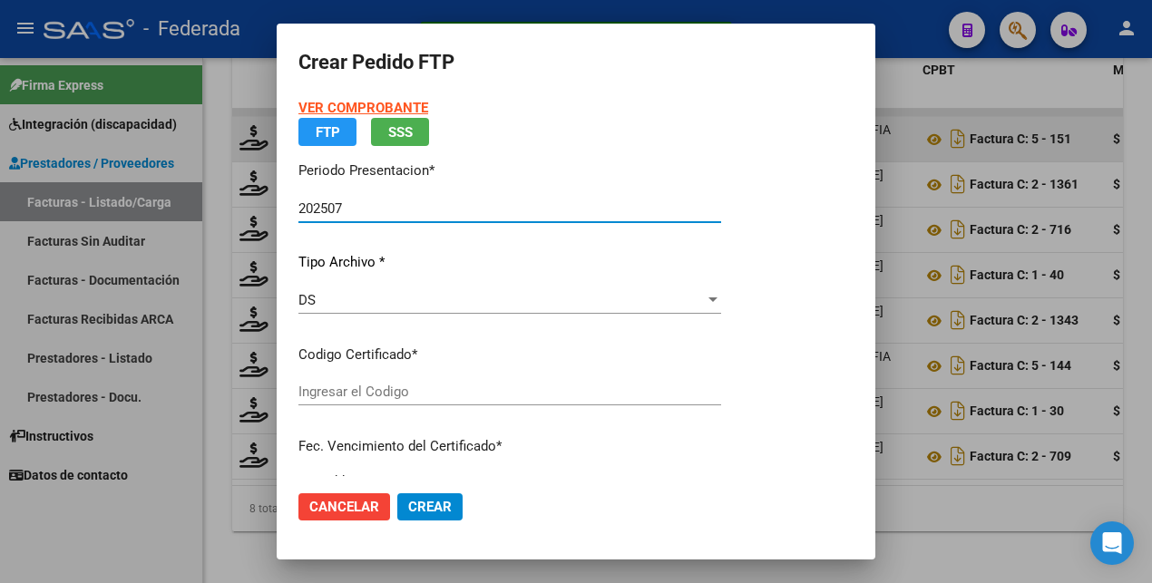
type input "ARG02000583267452020092420250924SFE183"
type input "[DATE]"
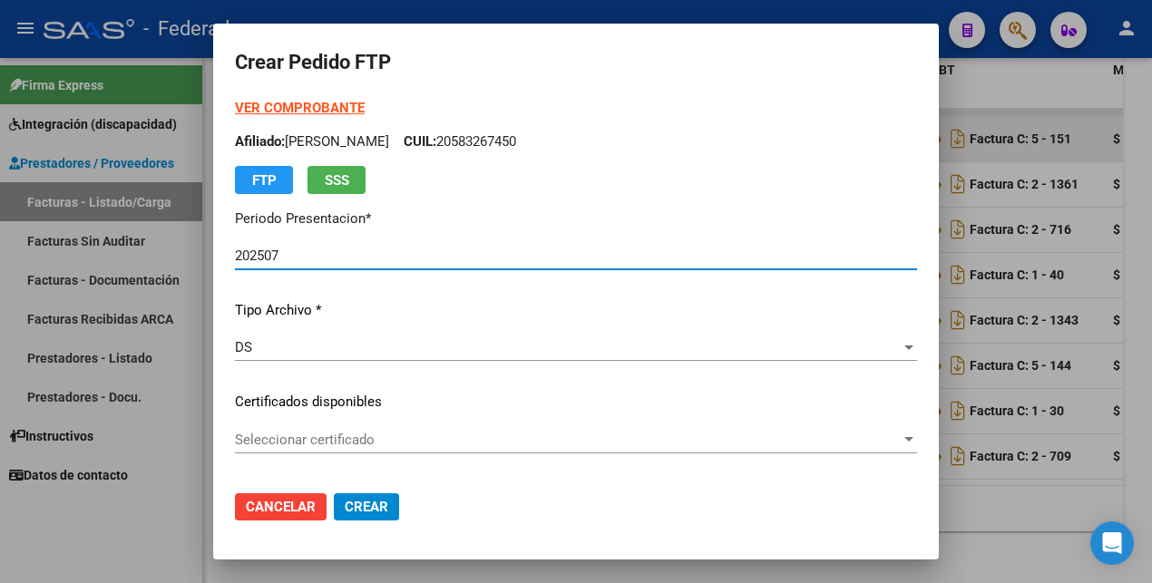
click at [467, 440] on span "Seleccionar certificado" at bounding box center [568, 440] width 666 height 16
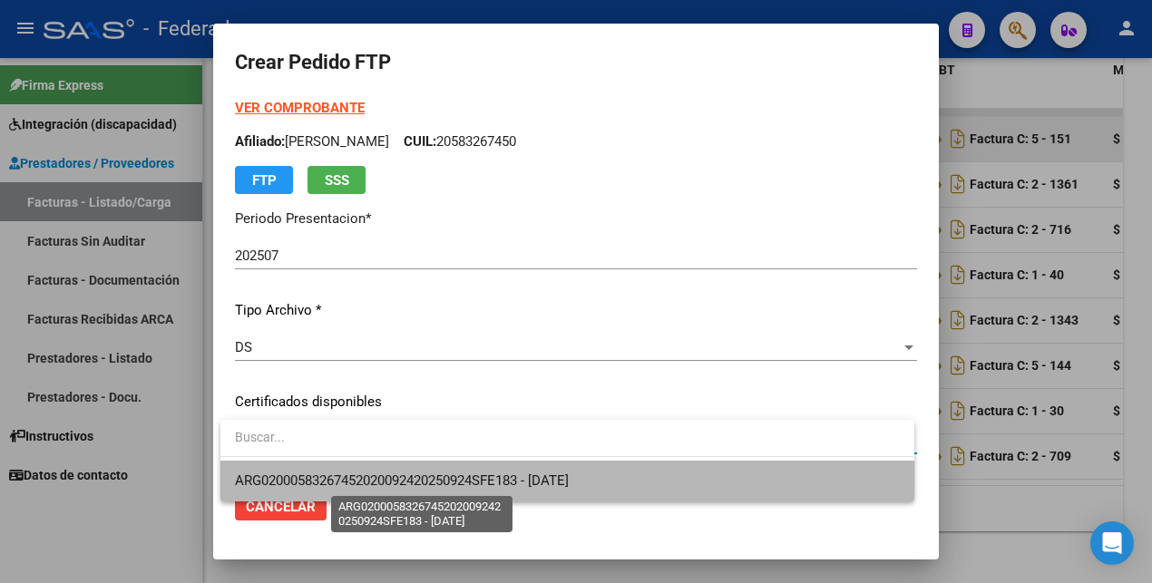
click at [449, 475] on span "ARG02000583267452020092420250924SFE183 - [DATE]" at bounding box center [402, 480] width 334 height 16
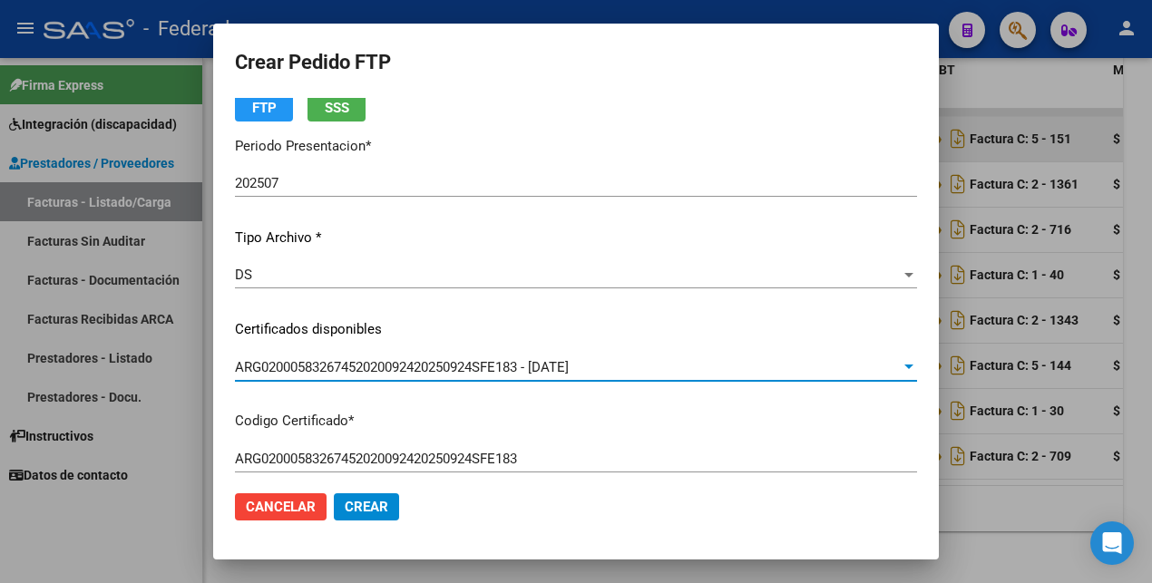
scroll to position [0, 0]
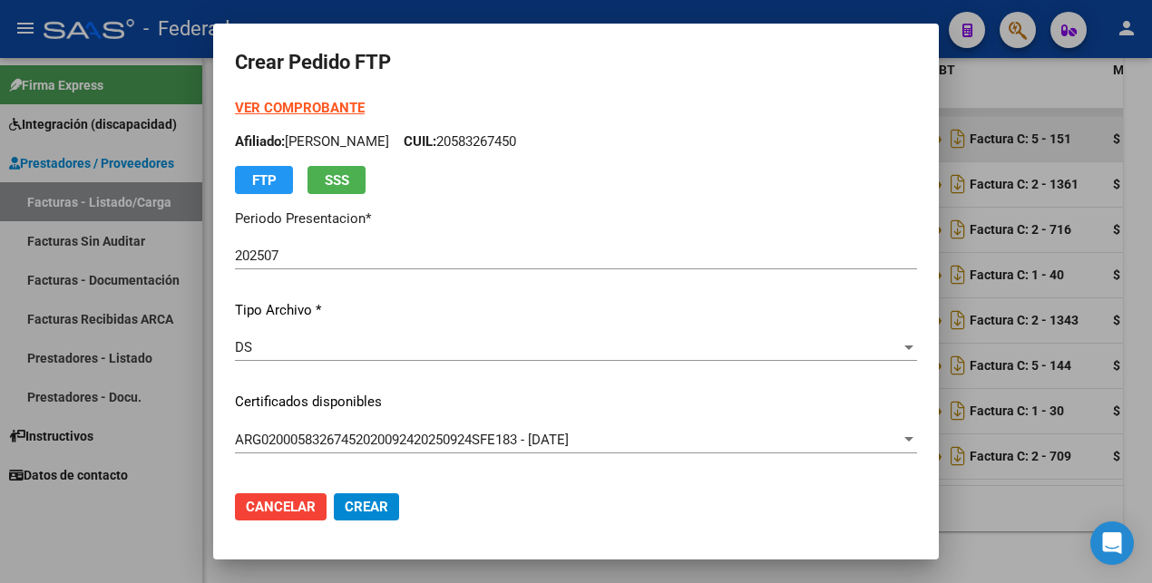
click at [355, 108] on strong "VER COMPROBANTE" at bounding box center [300, 108] width 130 height 16
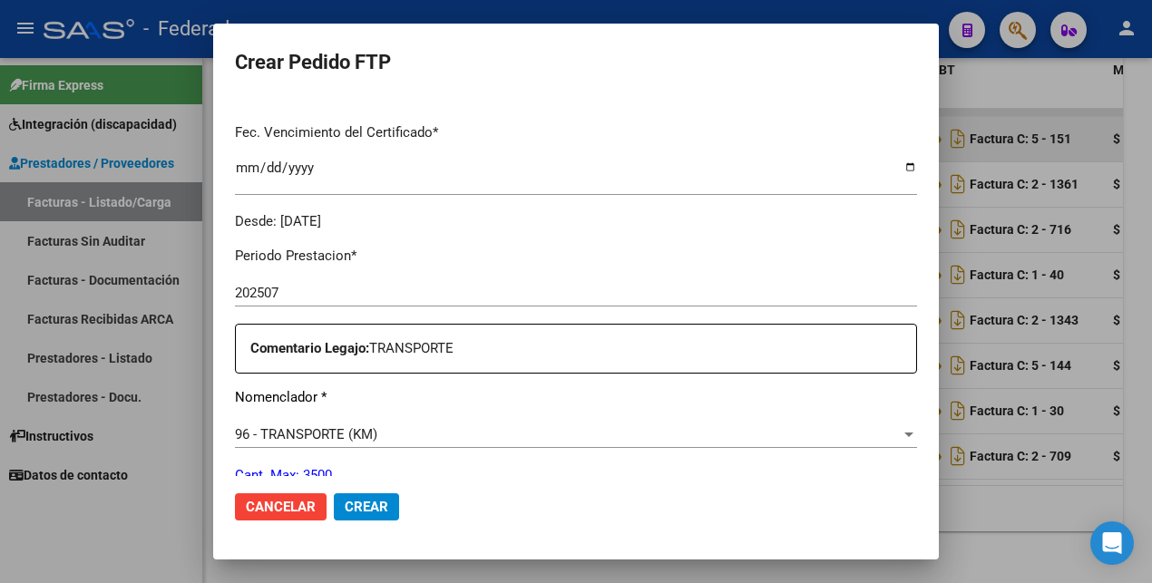
scroll to position [567, 0]
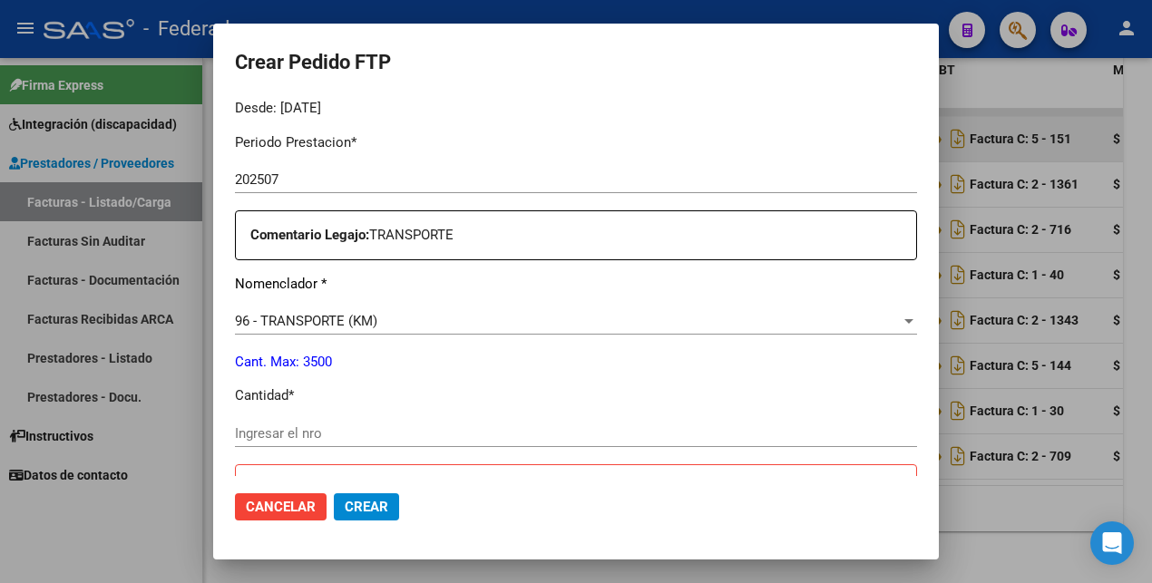
click at [323, 444] on div "Ingresar el nro" at bounding box center [576, 433] width 682 height 27
click at [324, 435] on input "Ingresar el nro" at bounding box center [576, 433] width 682 height 16
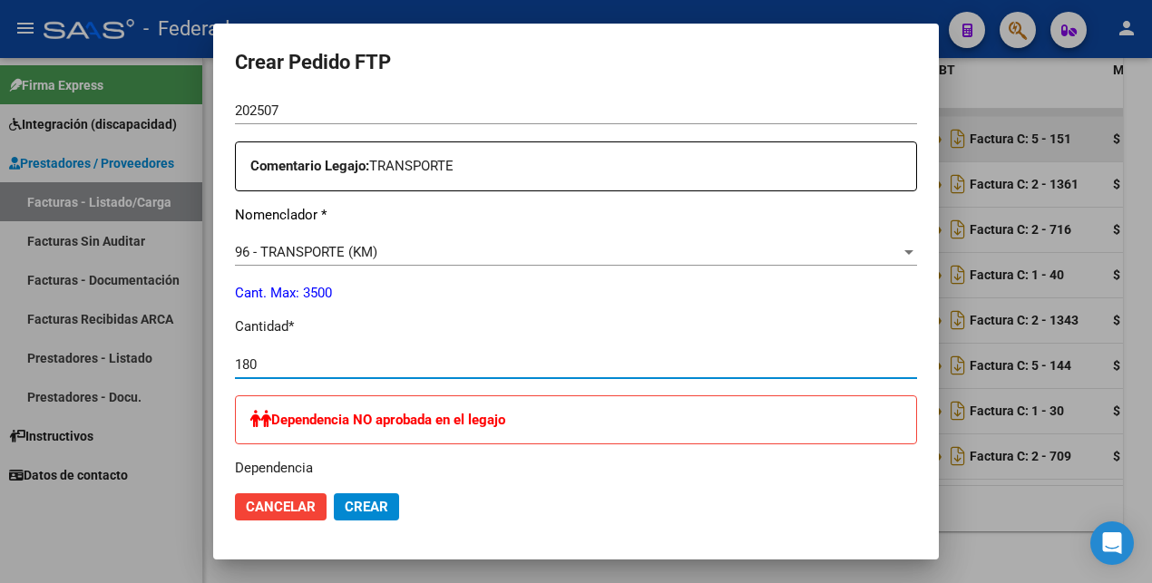
scroll to position [907, 0]
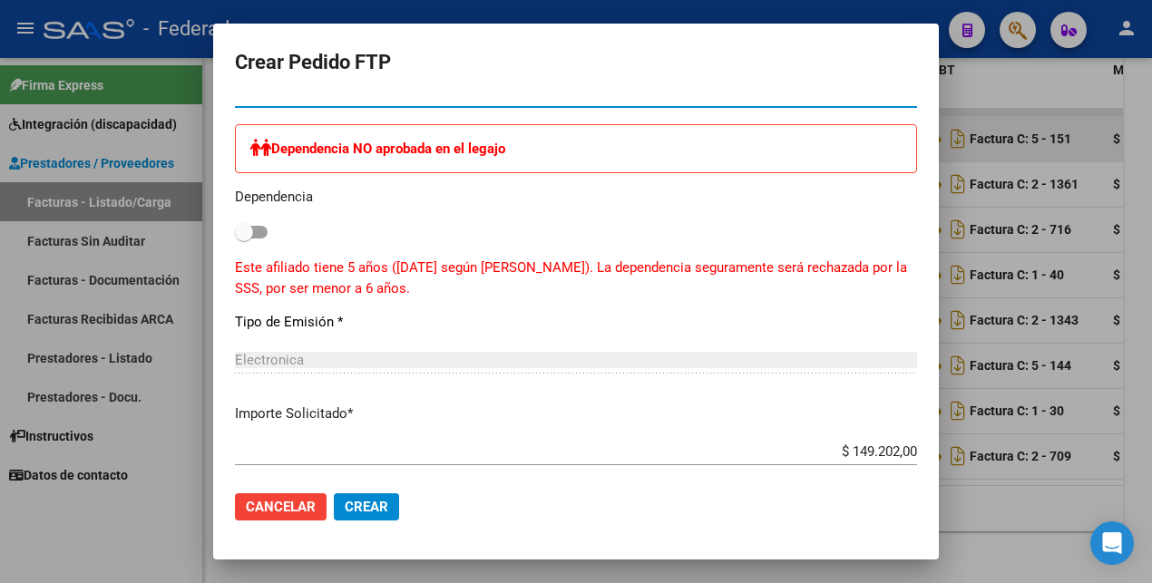
type input "180"
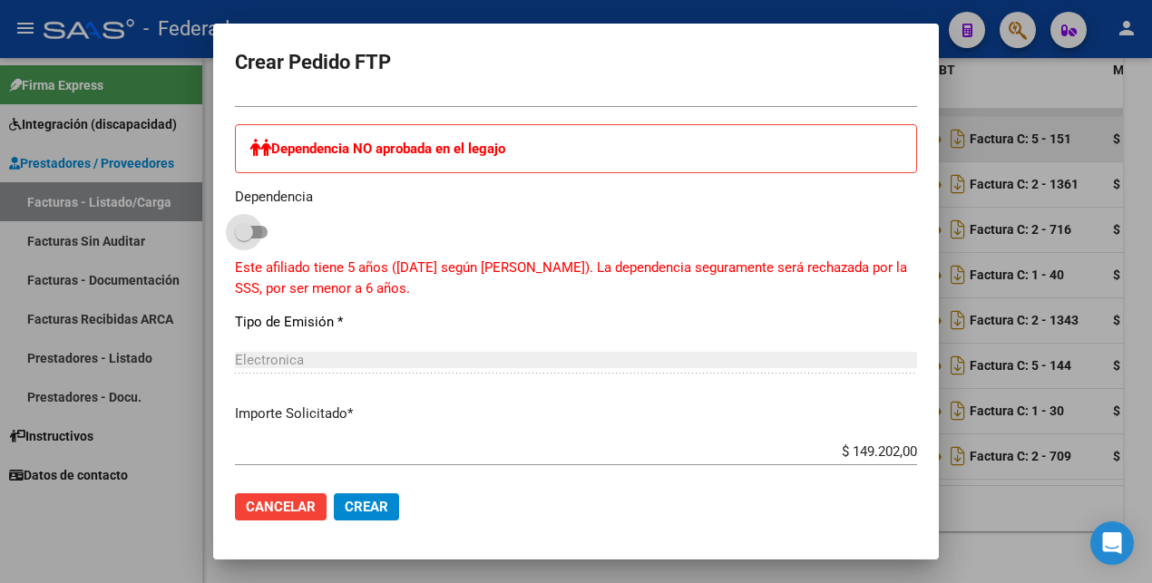
click at [263, 230] on span at bounding box center [251, 232] width 33 height 13
click at [244, 238] on input "checkbox" at bounding box center [243, 238] width 1 height 1
checkbox input "true"
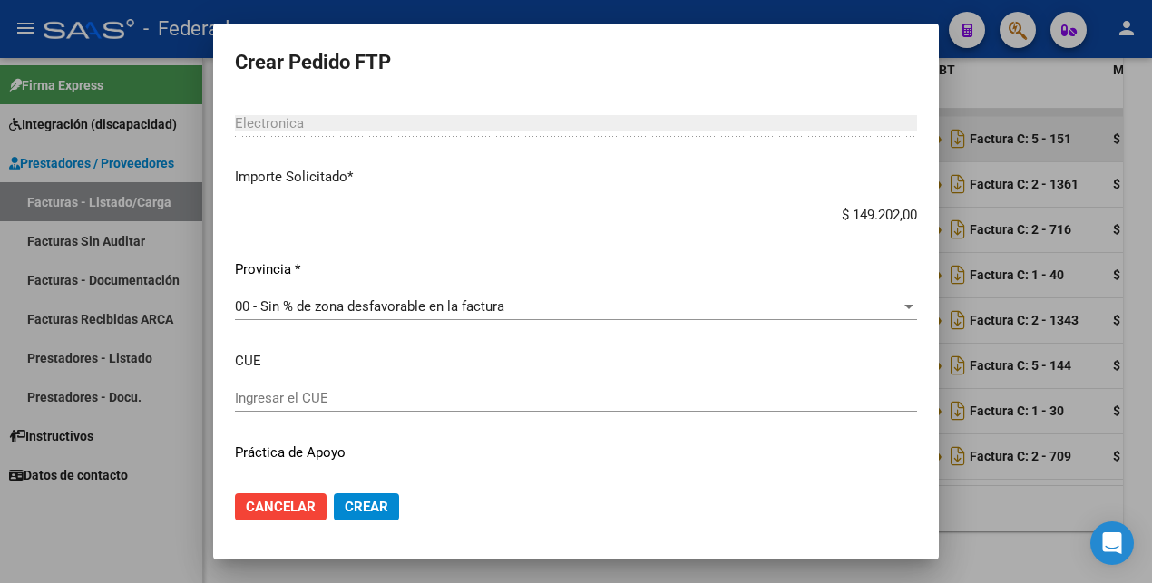
scroll to position [1188, 0]
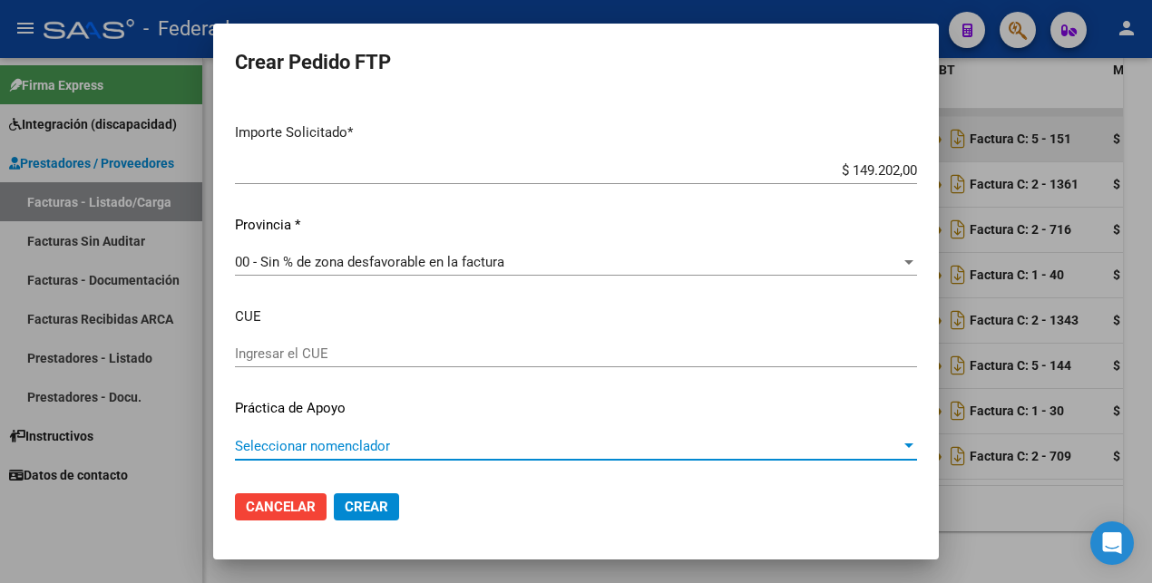
click at [398, 446] on span "Seleccionar nomenclador" at bounding box center [568, 446] width 666 height 16
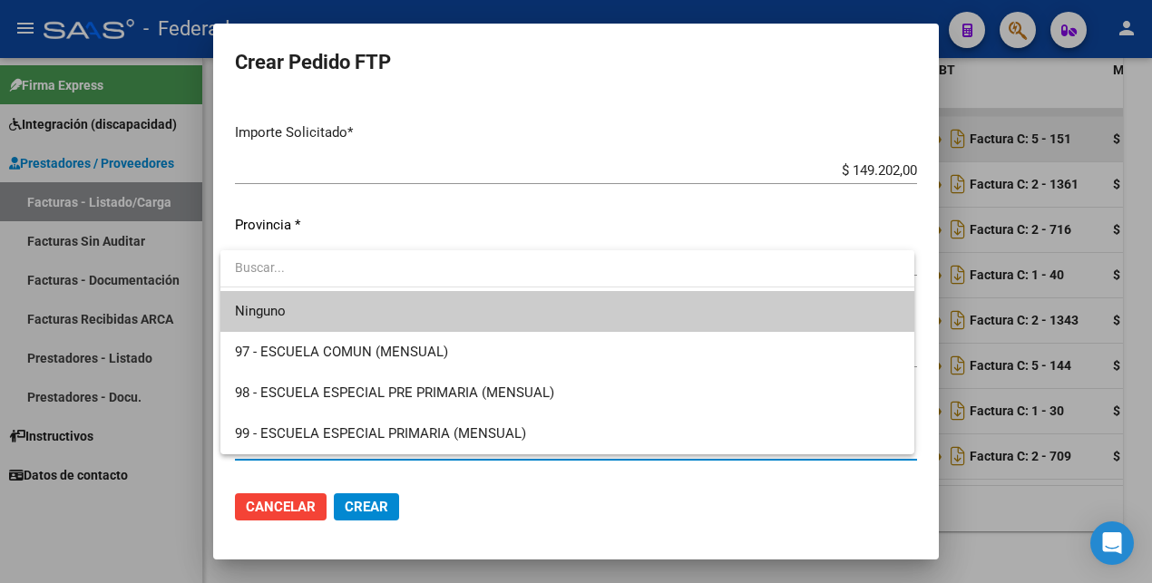
click at [720, 530] on div at bounding box center [576, 291] width 1152 height 583
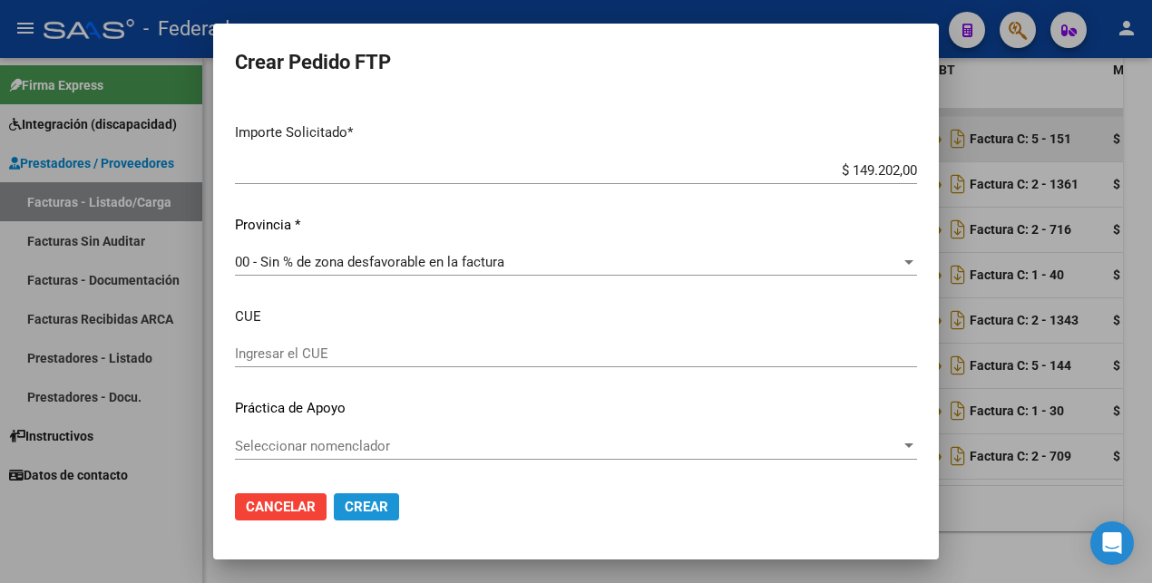
click at [363, 501] on span "Crear" at bounding box center [367, 507] width 44 height 16
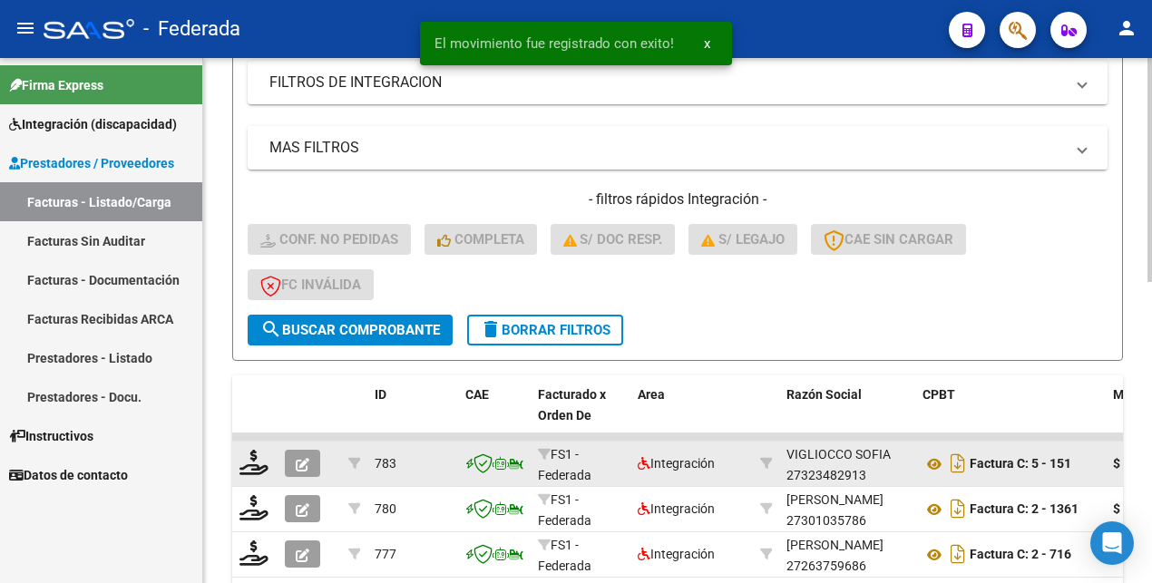
scroll to position [340, 0]
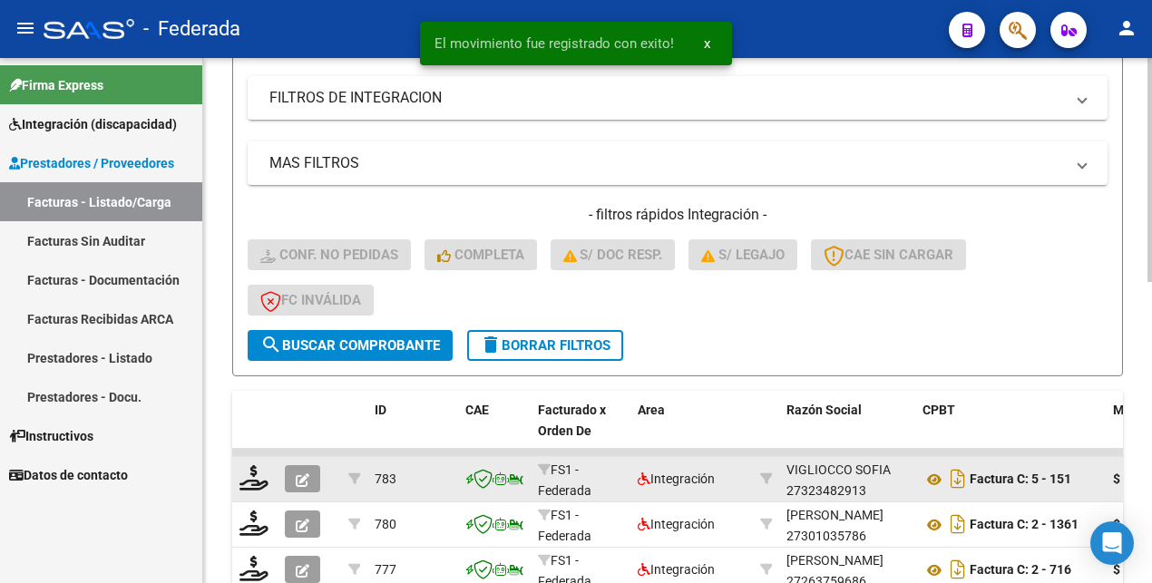
click at [550, 344] on span "delete Borrar Filtros" at bounding box center [545, 345] width 131 height 16
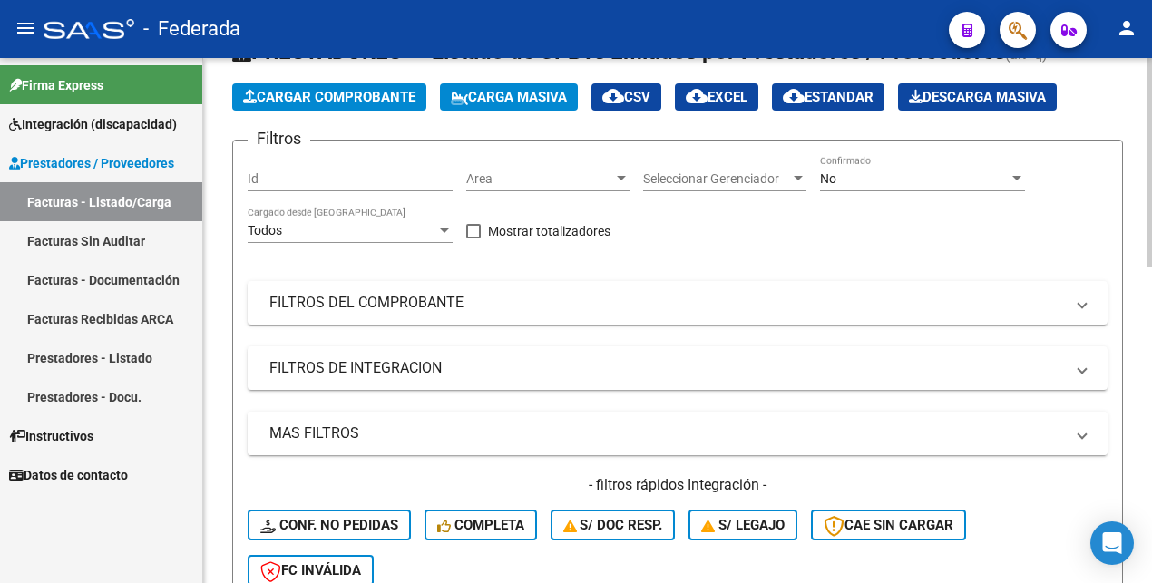
scroll to position [0, 0]
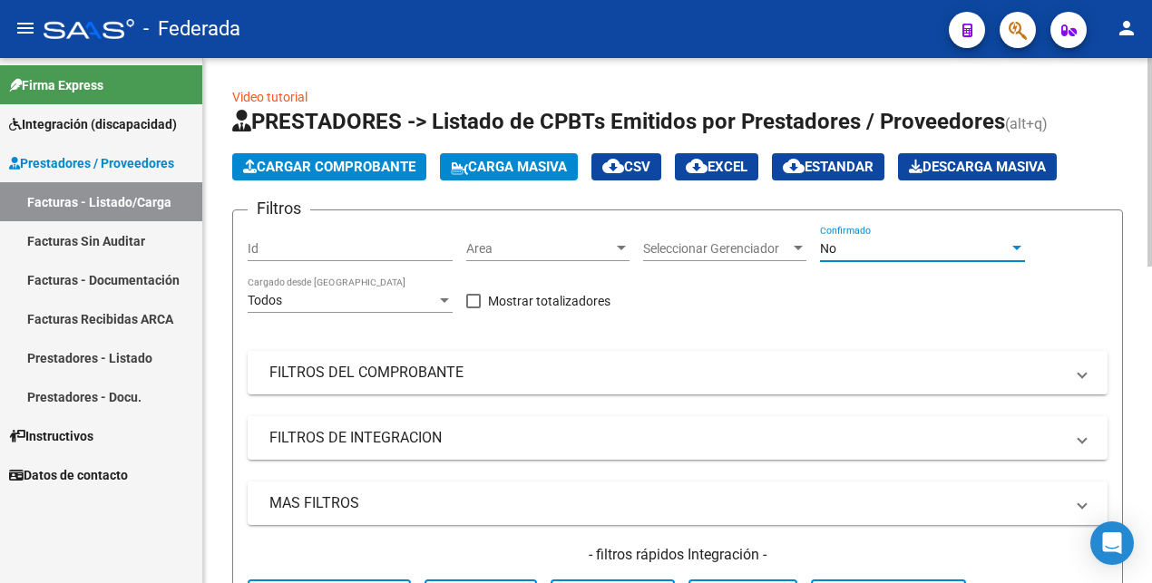
click at [901, 248] on div "No" at bounding box center [914, 248] width 189 height 15
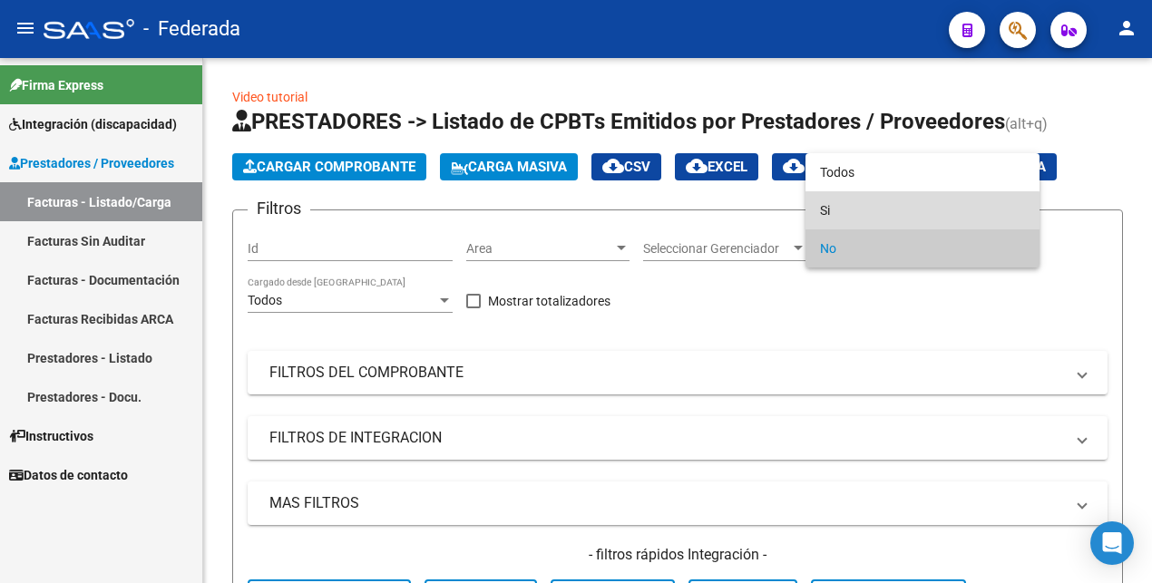
click at [844, 212] on span "Si" at bounding box center [922, 210] width 205 height 38
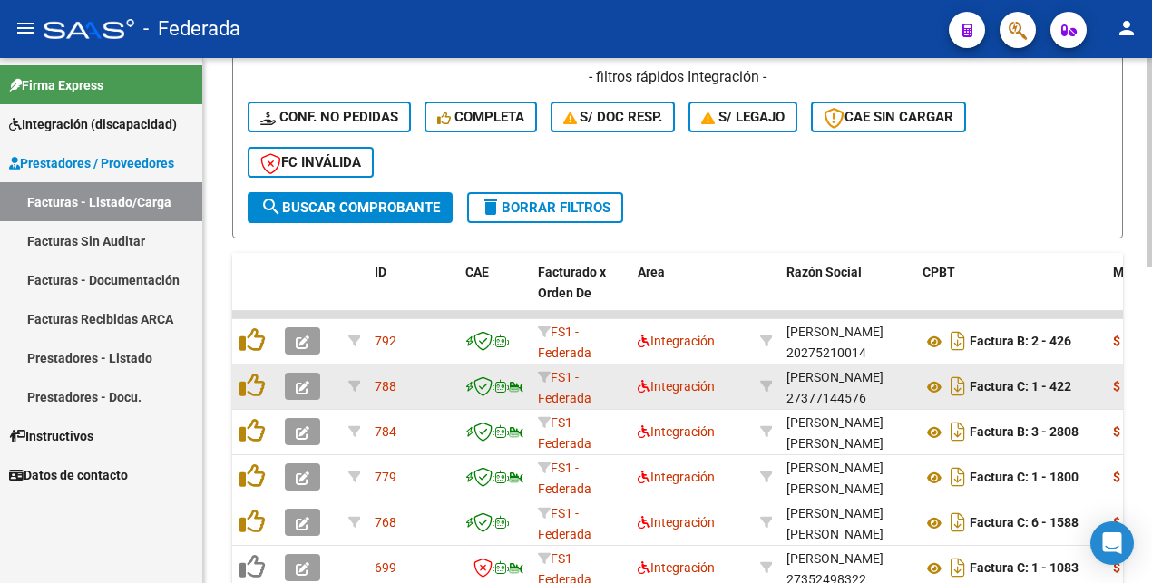
scroll to position [340, 0]
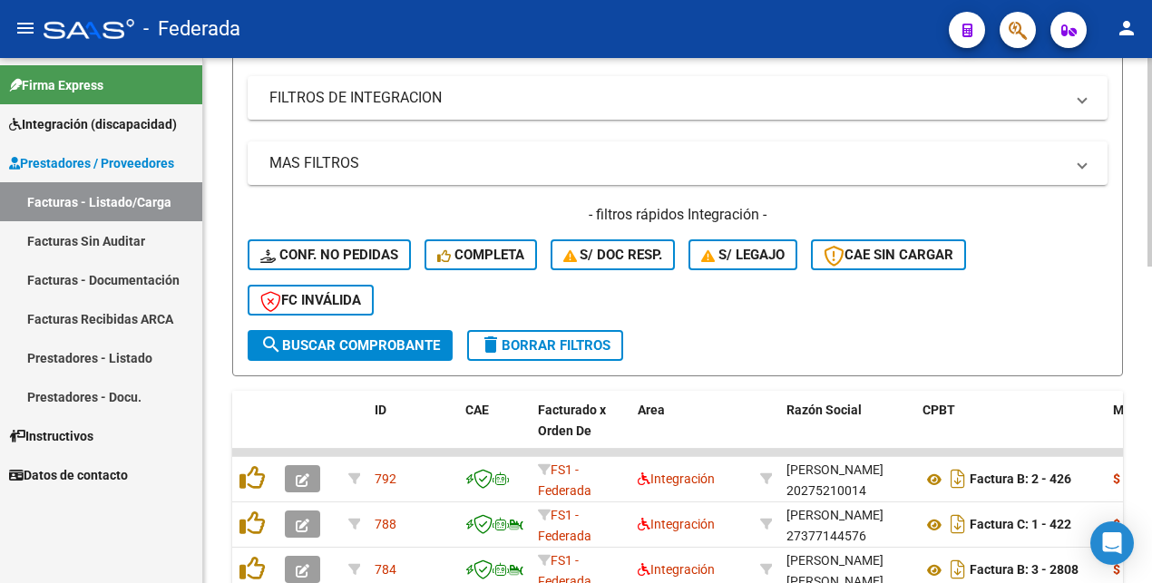
click at [363, 341] on span "search Buscar Comprobante" at bounding box center [350, 345] width 180 height 16
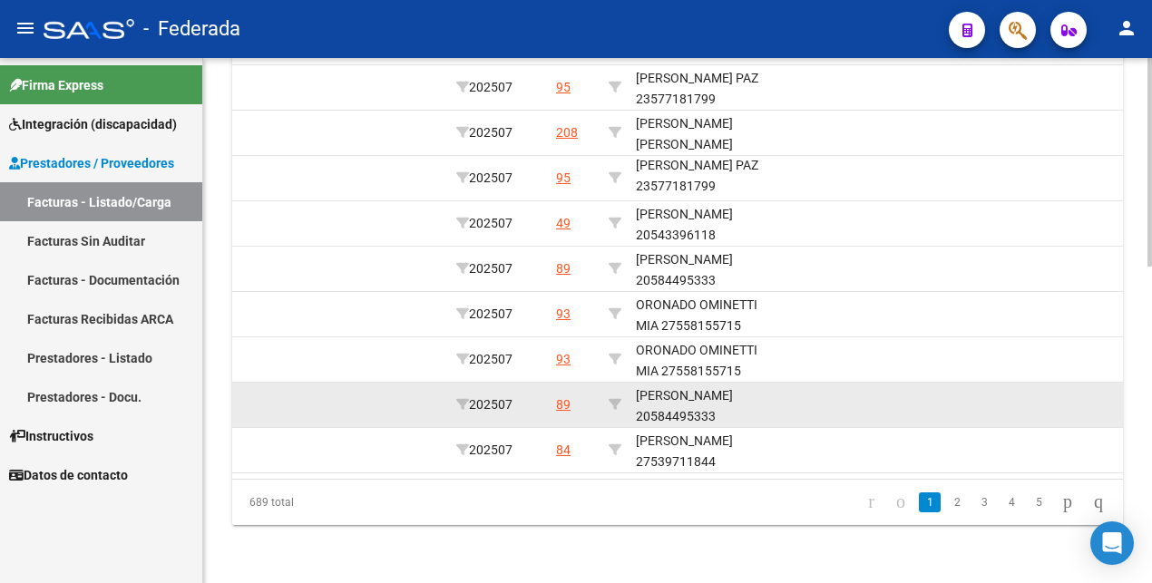
scroll to position [795, 0]
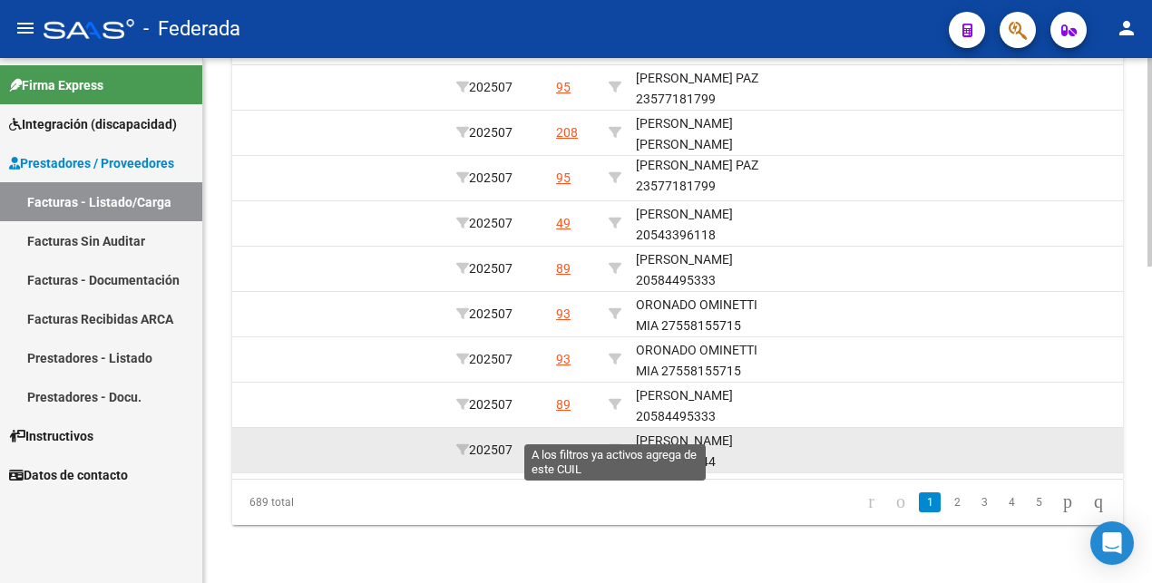
click at [613, 443] on icon at bounding box center [614, 449] width 13 height 13
type input "27539711844"
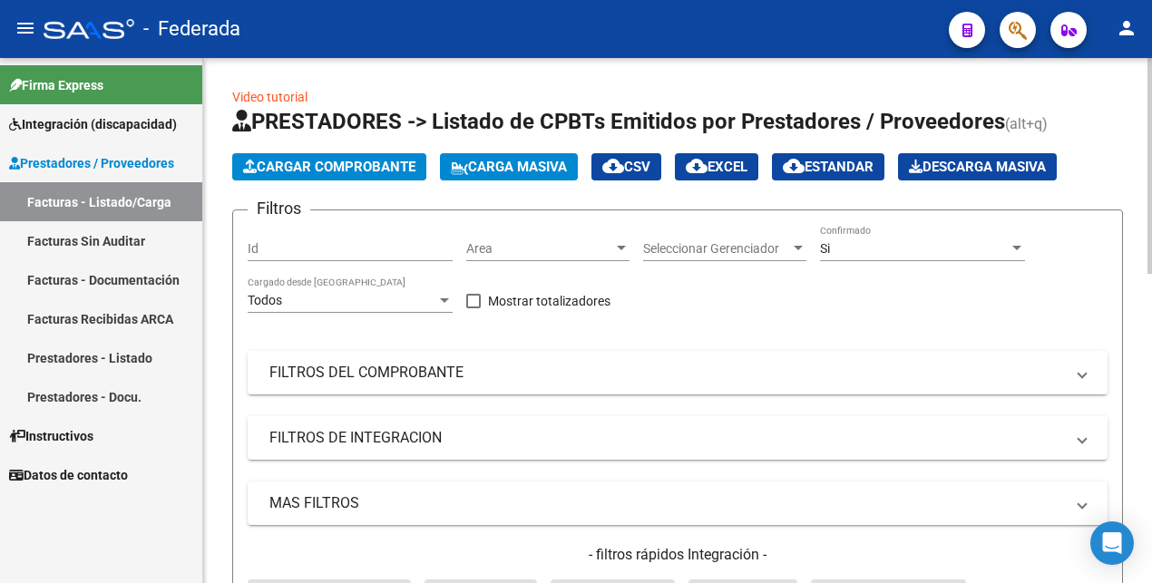
scroll to position [340, 0]
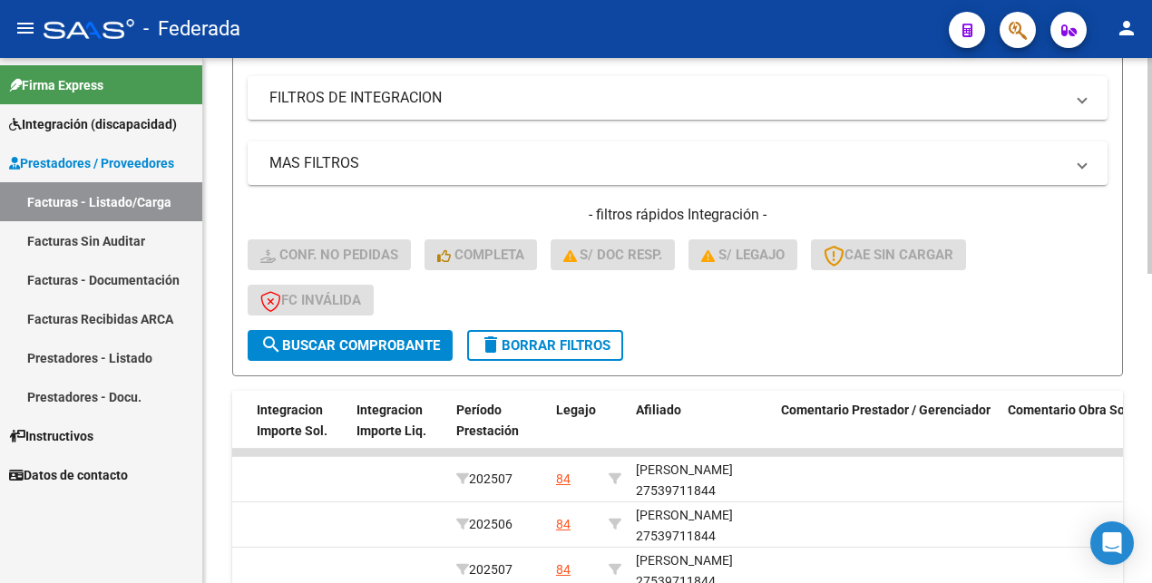
drag, startPoint x: 394, startPoint y: 334, endPoint x: 396, endPoint y: 346, distance: 13.0
click at [394, 335] on button "search Buscar Comprobante" at bounding box center [350, 345] width 205 height 31
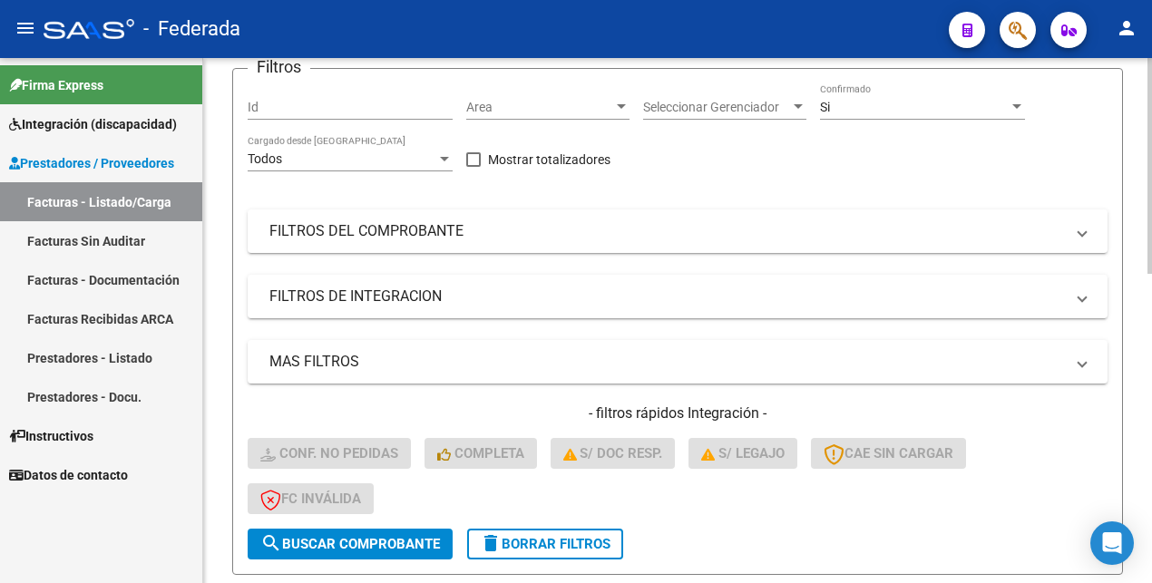
scroll to position [0, 0]
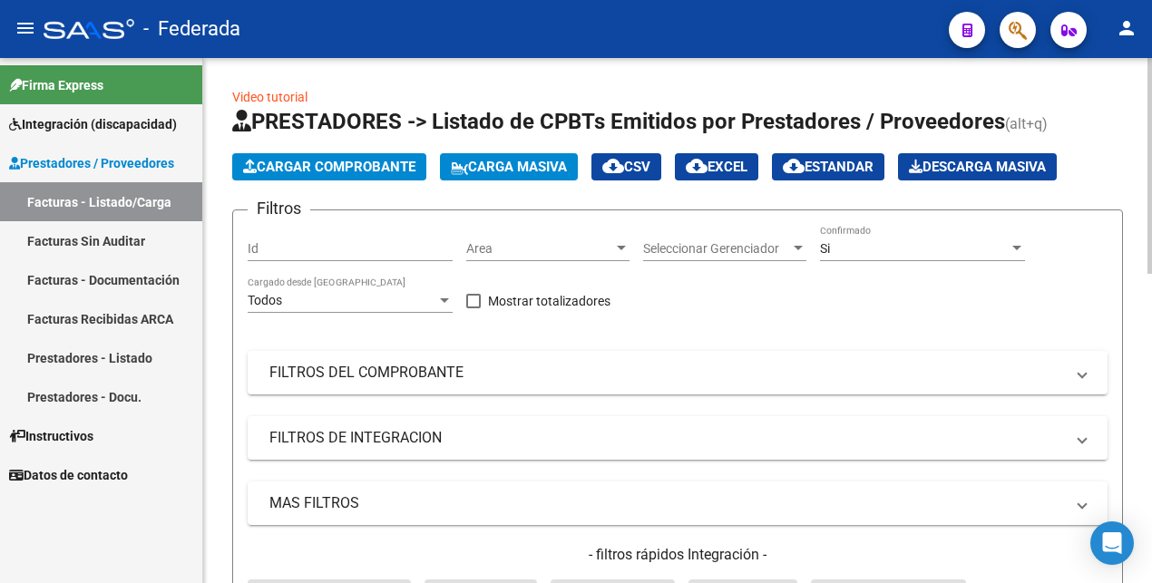
click at [853, 242] on div "Si" at bounding box center [914, 248] width 189 height 15
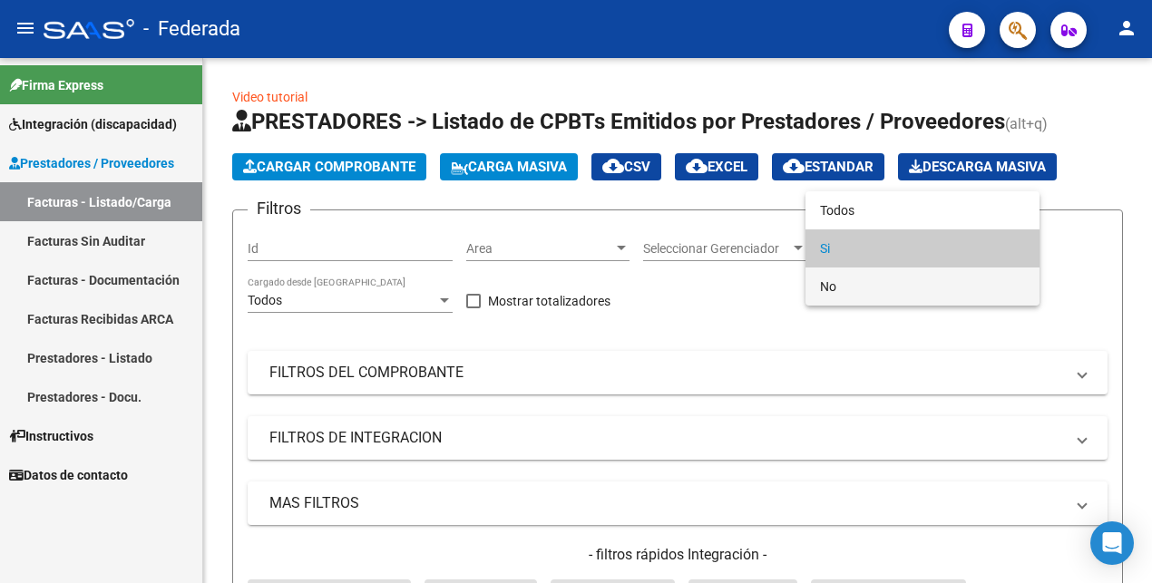
click at [840, 279] on span "No" at bounding box center [922, 287] width 205 height 38
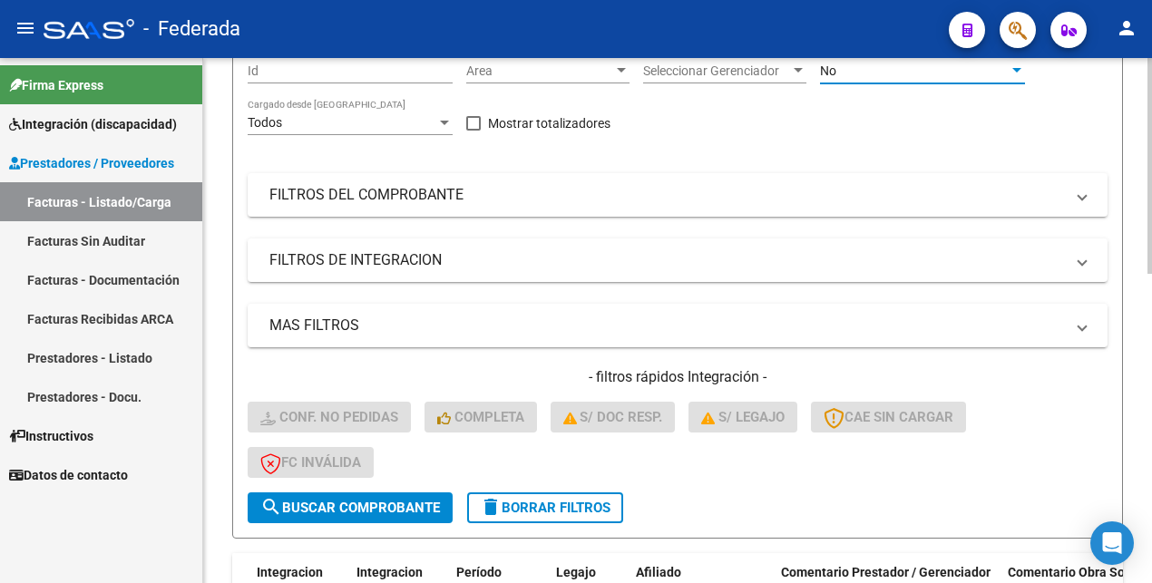
scroll to position [340, 0]
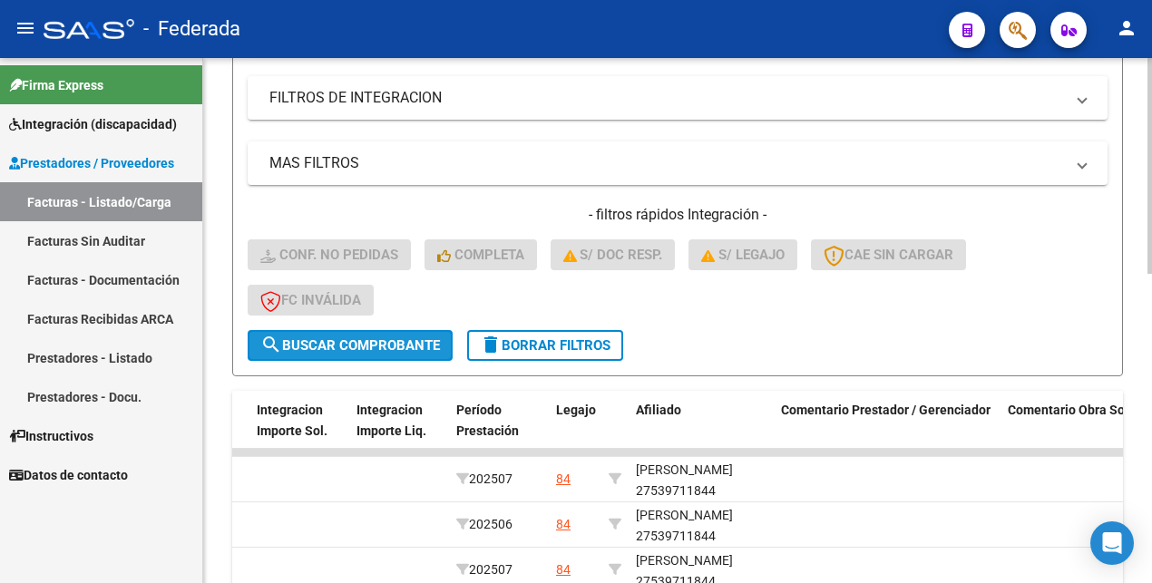
click at [363, 346] on span "search Buscar Comprobante" at bounding box center [350, 345] width 180 height 16
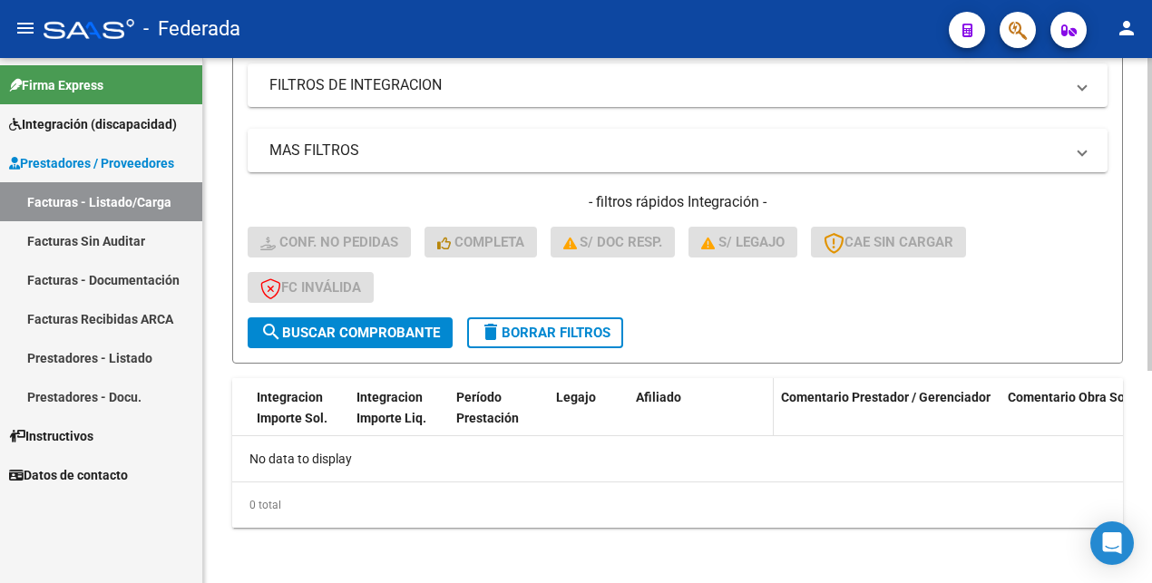
scroll to position [355, 0]
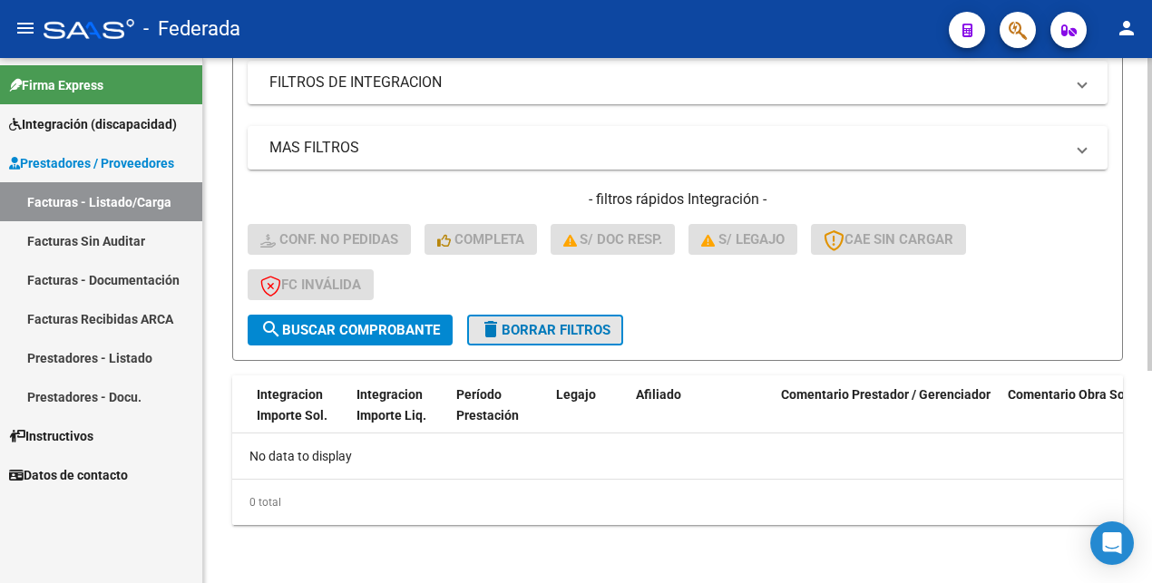
click at [540, 320] on button "delete Borrar Filtros" at bounding box center [545, 330] width 156 height 31
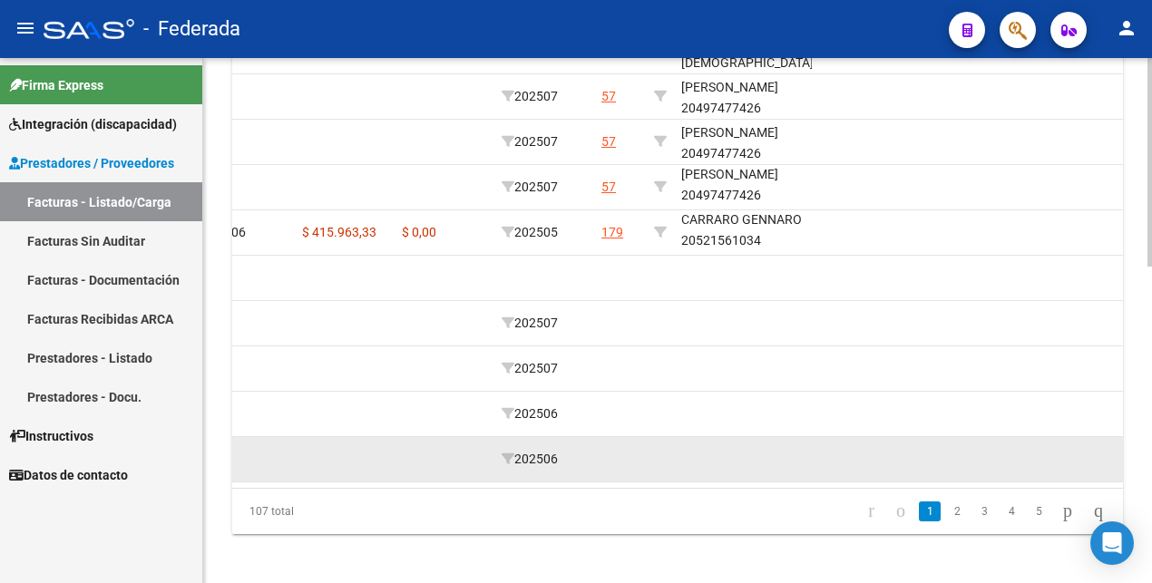
scroll to position [795, 0]
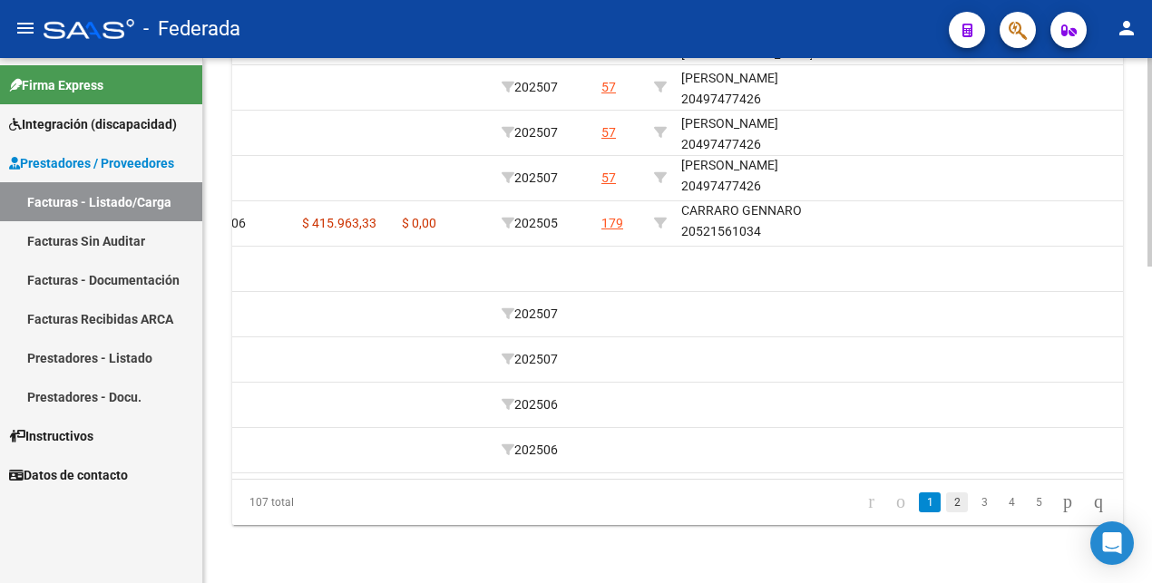
click at [946, 501] on link "2" at bounding box center [957, 502] width 22 height 20
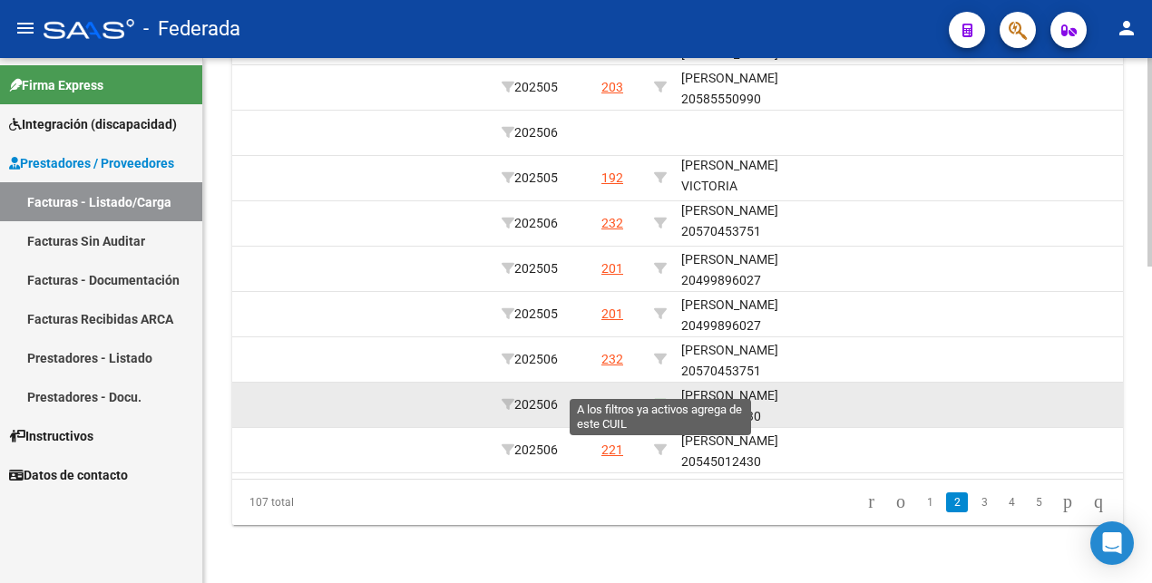
click at [661, 398] on icon at bounding box center [660, 404] width 13 height 13
type input "20545012430"
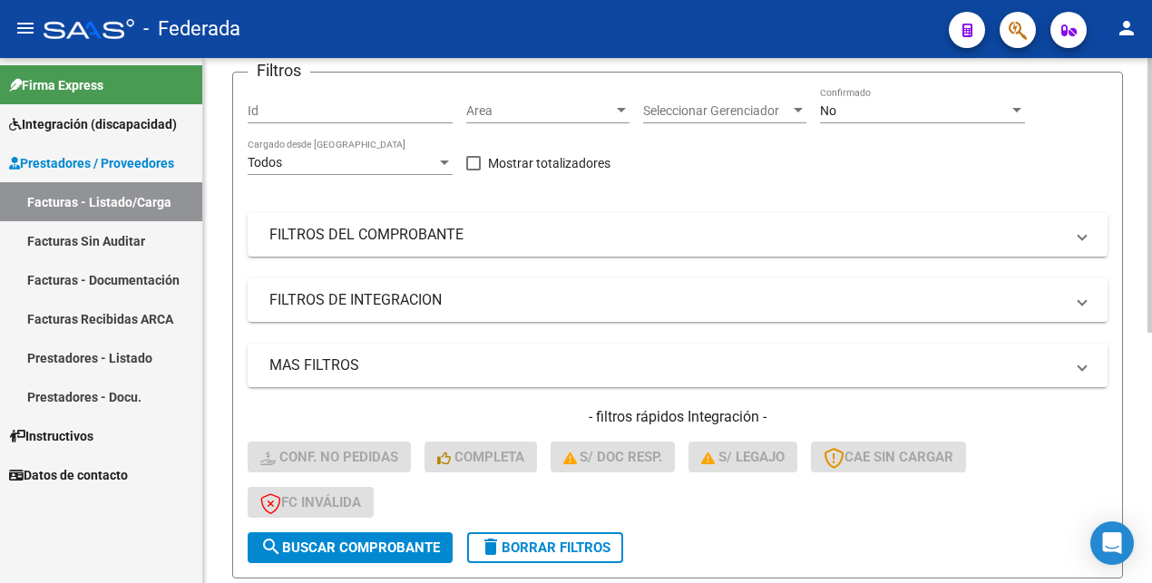
scroll to position [0, 0]
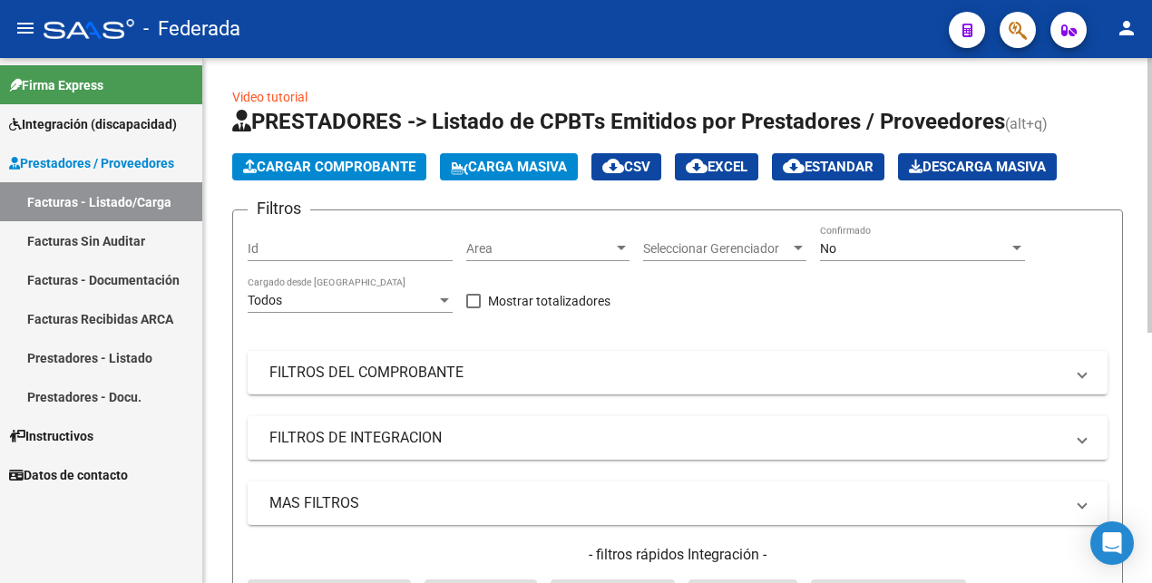
click at [853, 251] on div "No" at bounding box center [914, 248] width 189 height 15
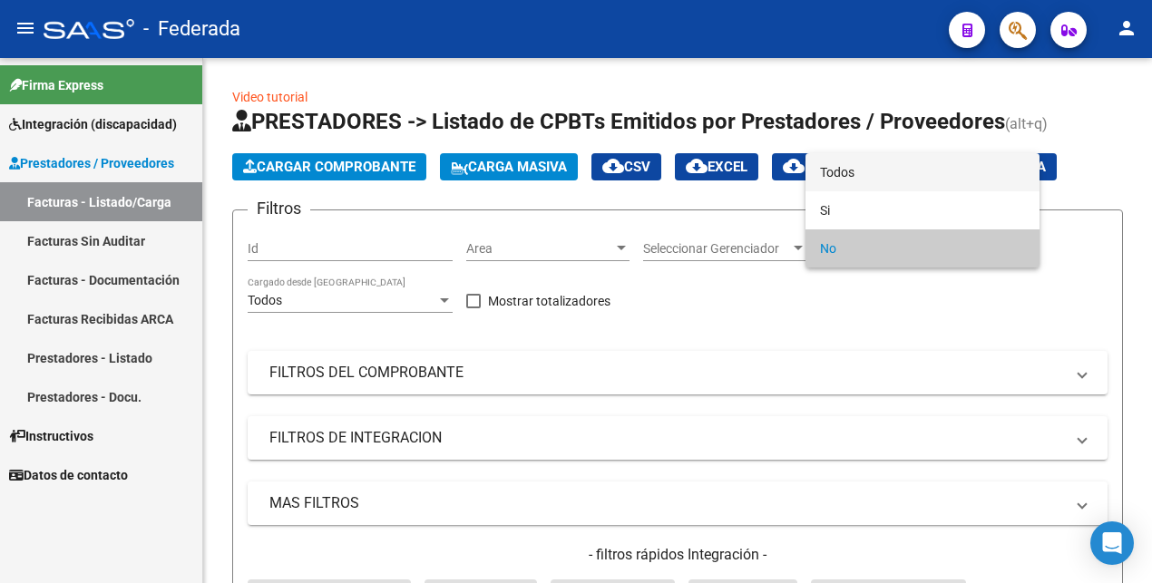
click at [866, 180] on span "Todos" at bounding box center [922, 172] width 205 height 38
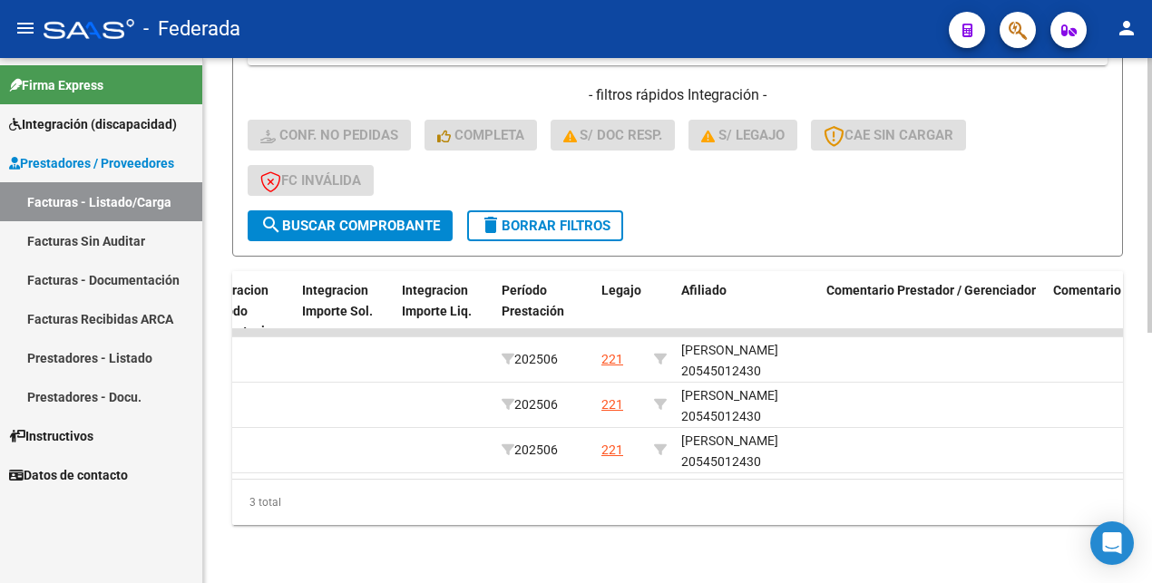
scroll to position [478, 0]
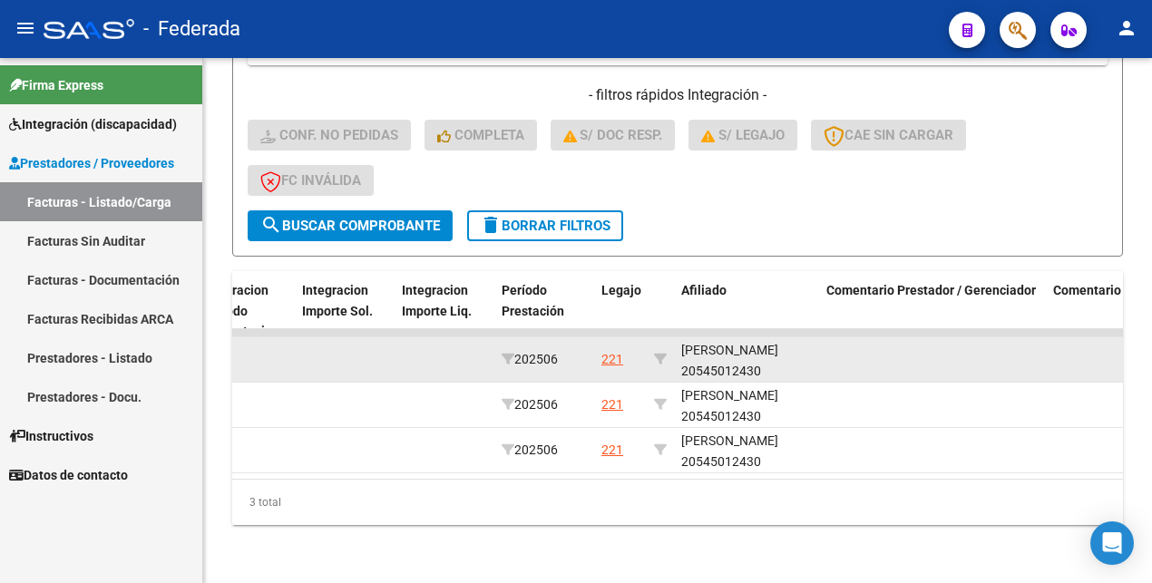
click at [783, 347] on div "[PERSON_NAME] 20545012430" at bounding box center [746, 361] width 131 height 42
click at [783, 349] on div "[PERSON_NAME] 20545012430" at bounding box center [746, 357] width 131 height 42
copy div "20545012430"
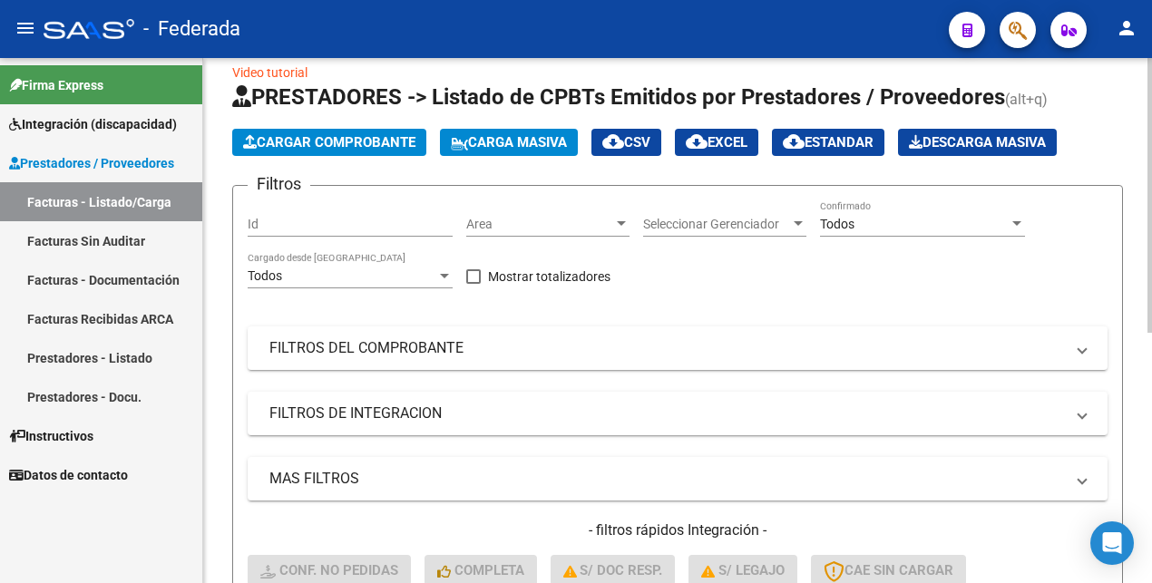
scroll to position [251, 0]
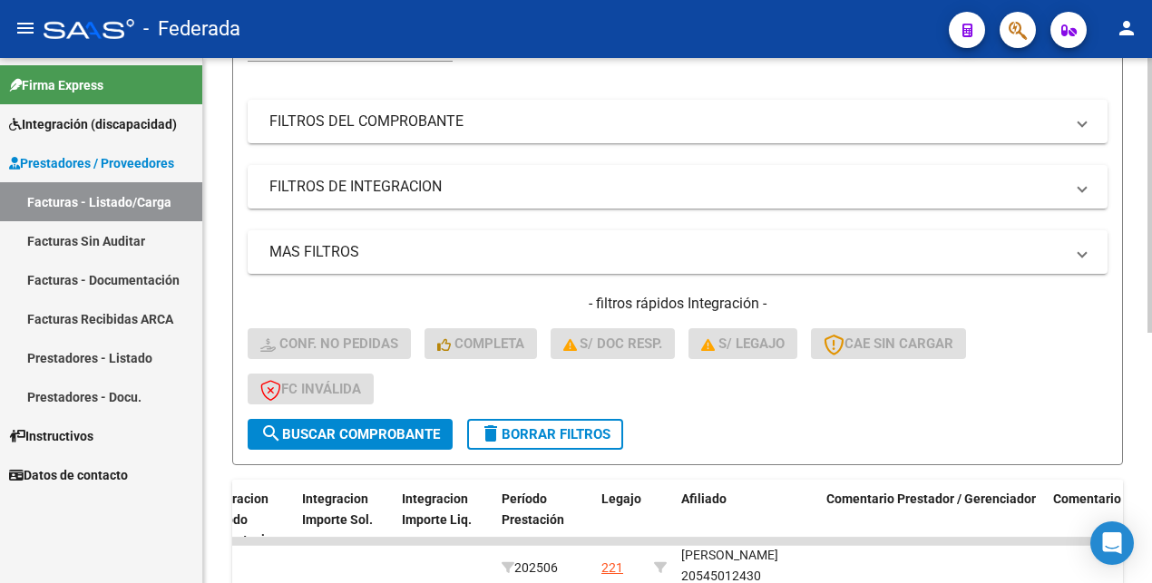
drag, startPoint x: 546, startPoint y: 430, endPoint x: 536, endPoint y: 449, distance: 21.5
click at [548, 433] on span "delete Borrar Filtros" at bounding box center [545, 434] width 131 height 16
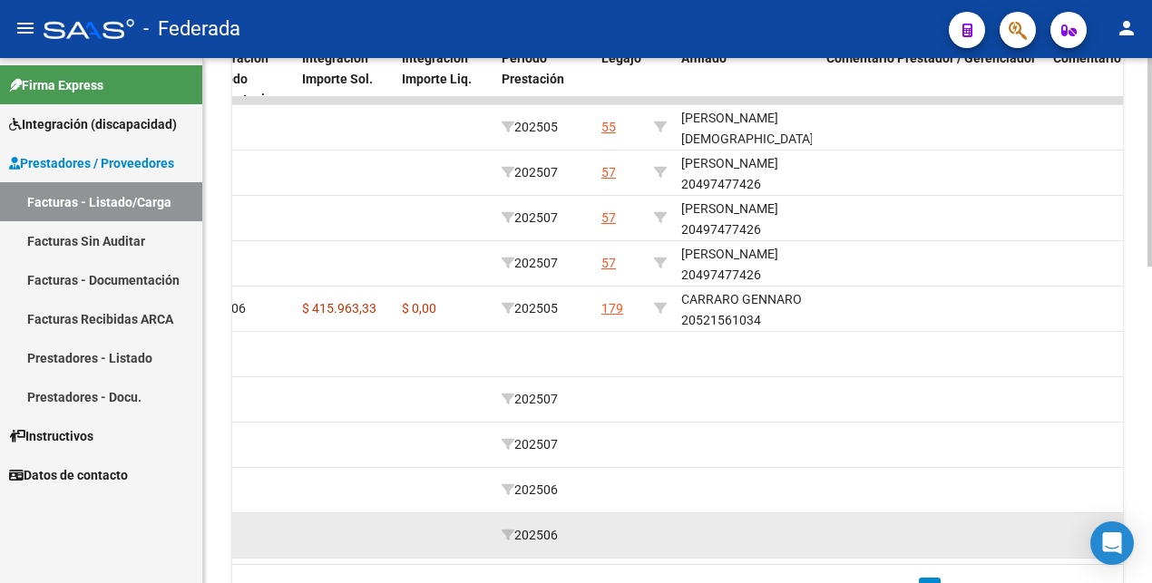
scroll to position [682, 0]
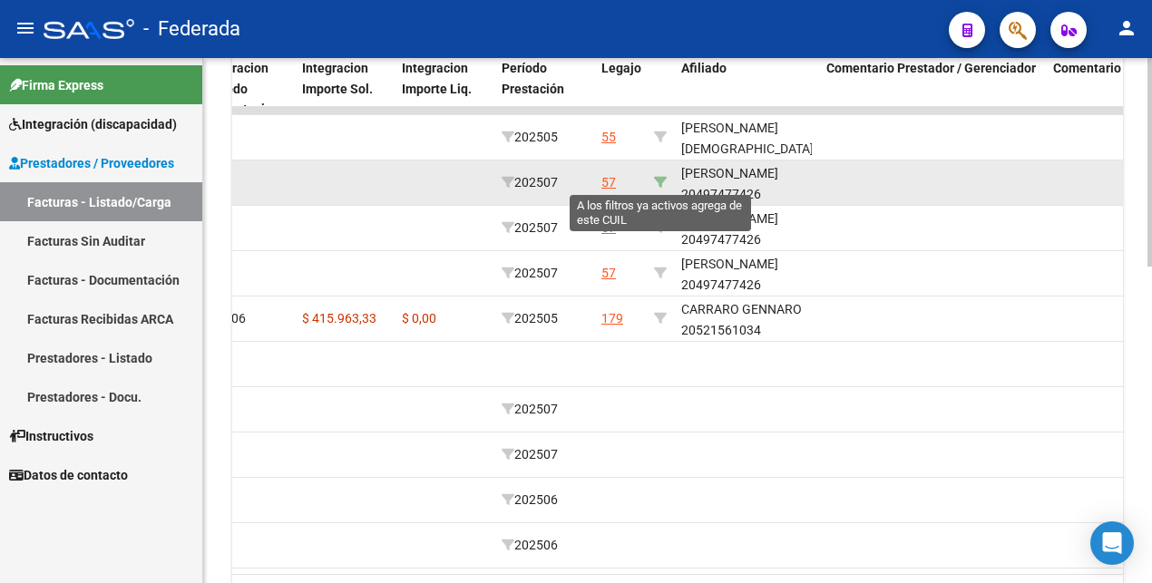
click at [666, 182] on icon at bounding box center [660, 182] width 13 height 13
type input "20497477426"
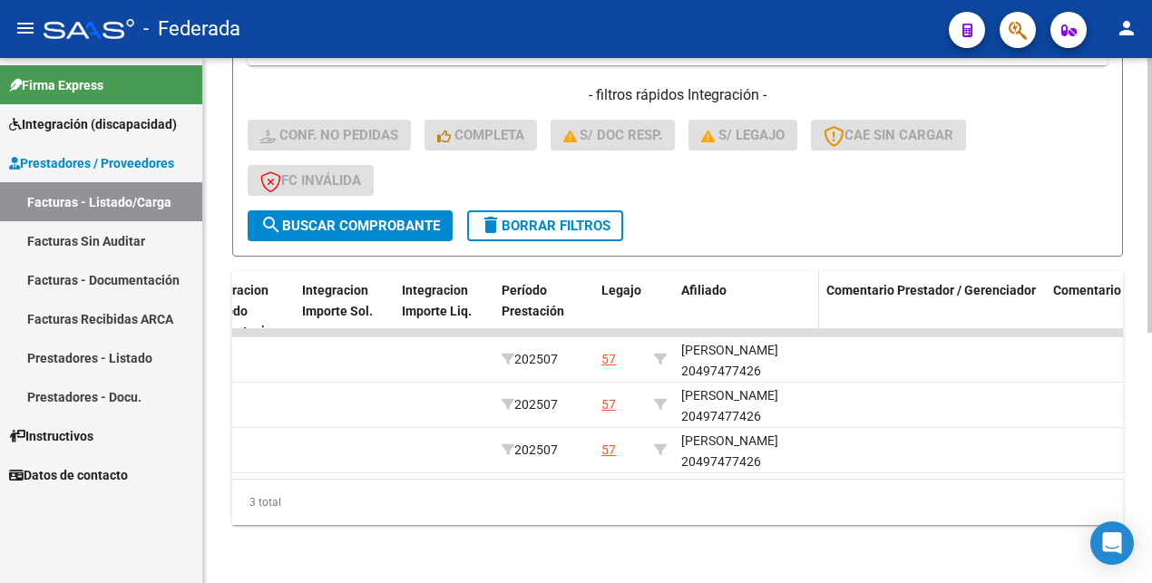
scroll to position [478, 0]
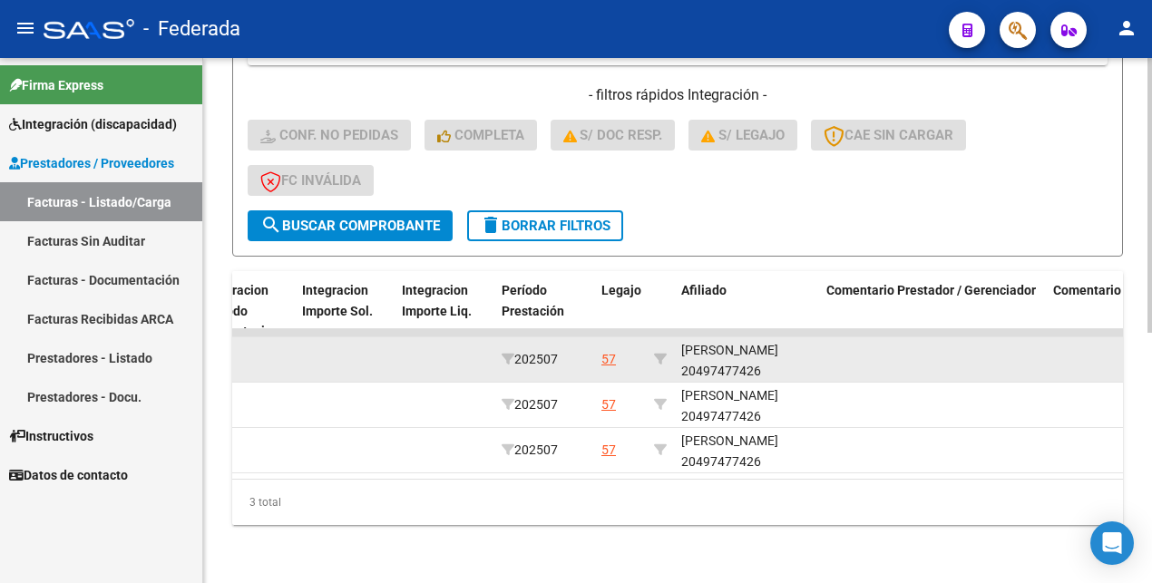
click at [782, 352] on div "[PERSON_NAME] 20497477426" at bounding box center [746, 361] width 131 height 42
copy div "20497477426"
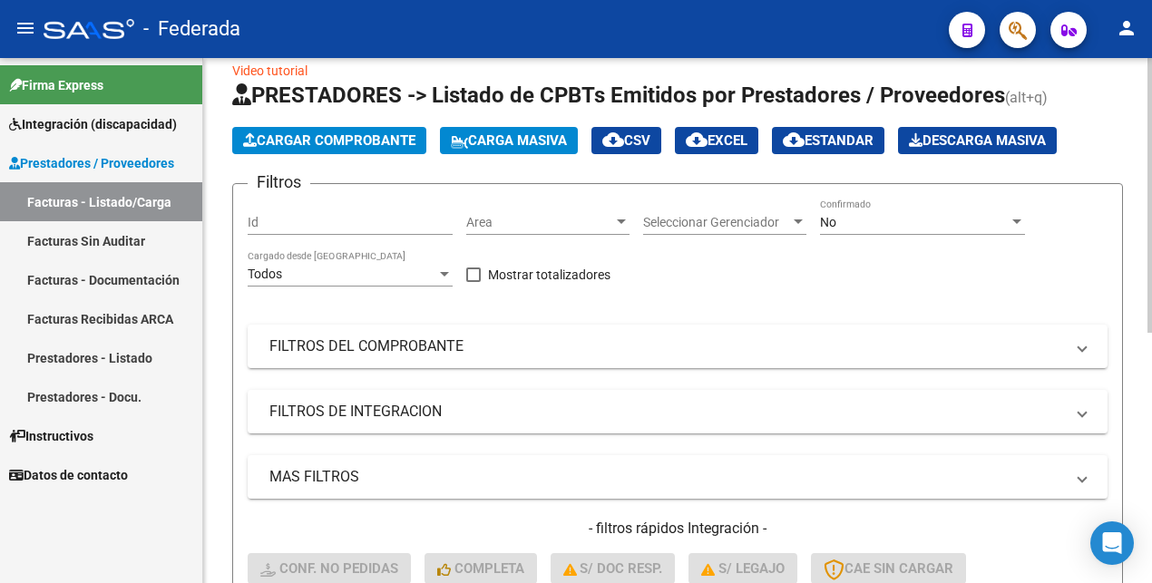
scroll to position [24, 0]
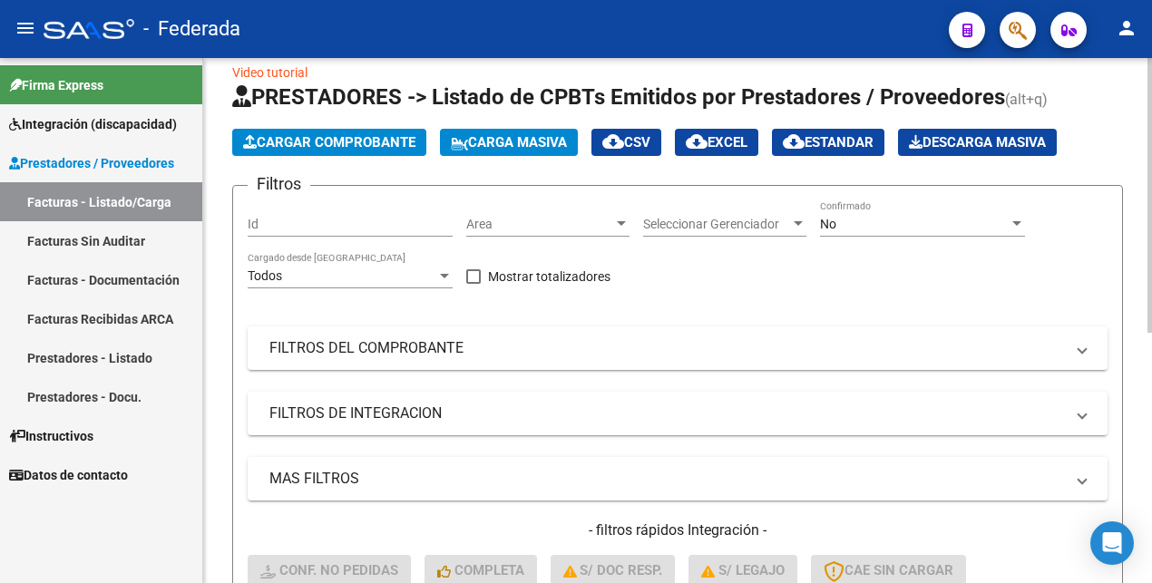
click at [850, 219] on div "No" at bounding box center [914, 224] width 189 height 15
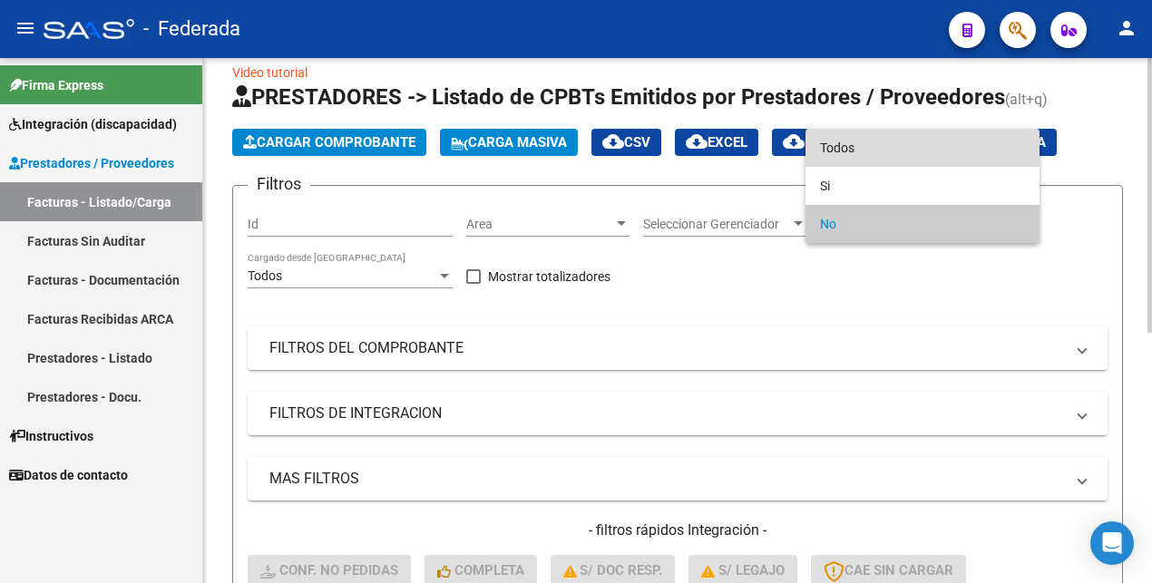
drag, startPoint x: 857, startPoint y: 143, endPoint x: 569, endPoint y: 308, distance: 331.5
click at [857, 143] on span "Todos" at bounding box center [922, 148] width 205 height 38
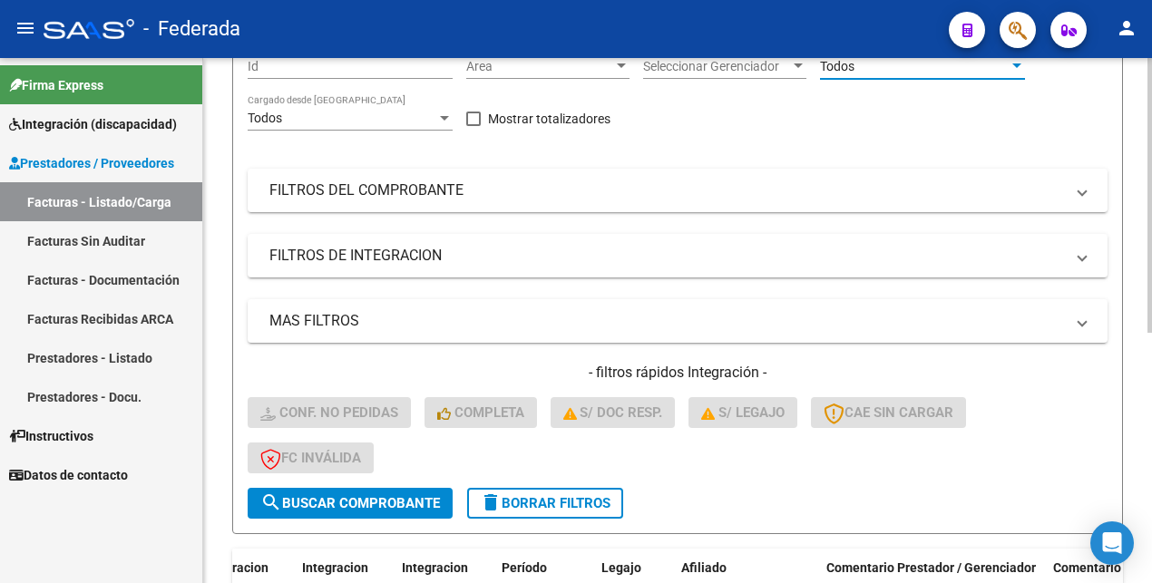
scroll to position [478, 0]
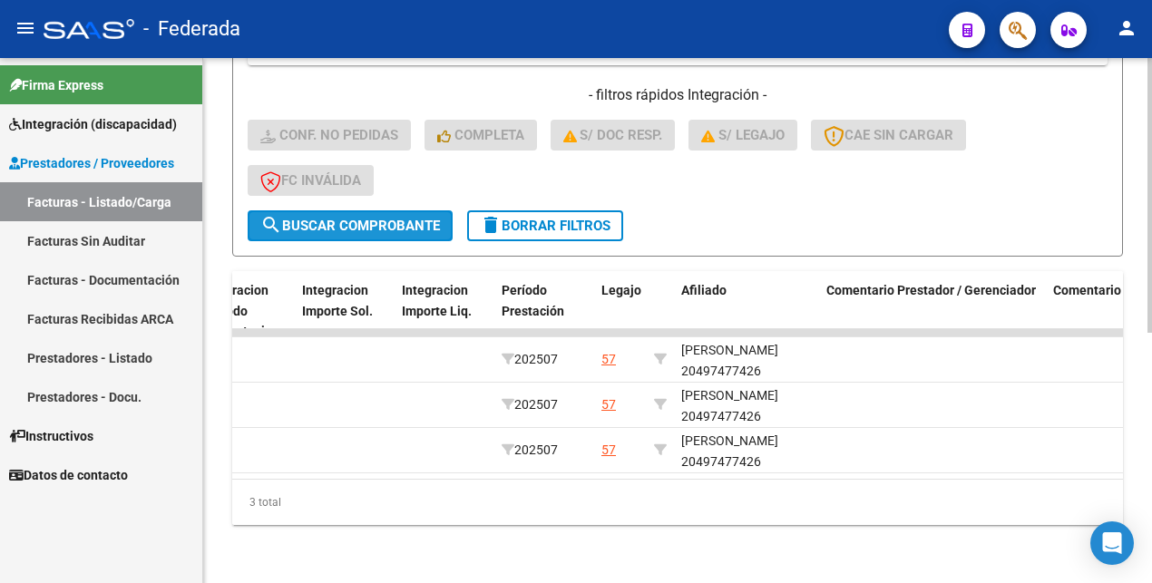
click at [364, 218] on span "search Buscar Comprobante" at bounding box center [350, 226] width 180 height 16
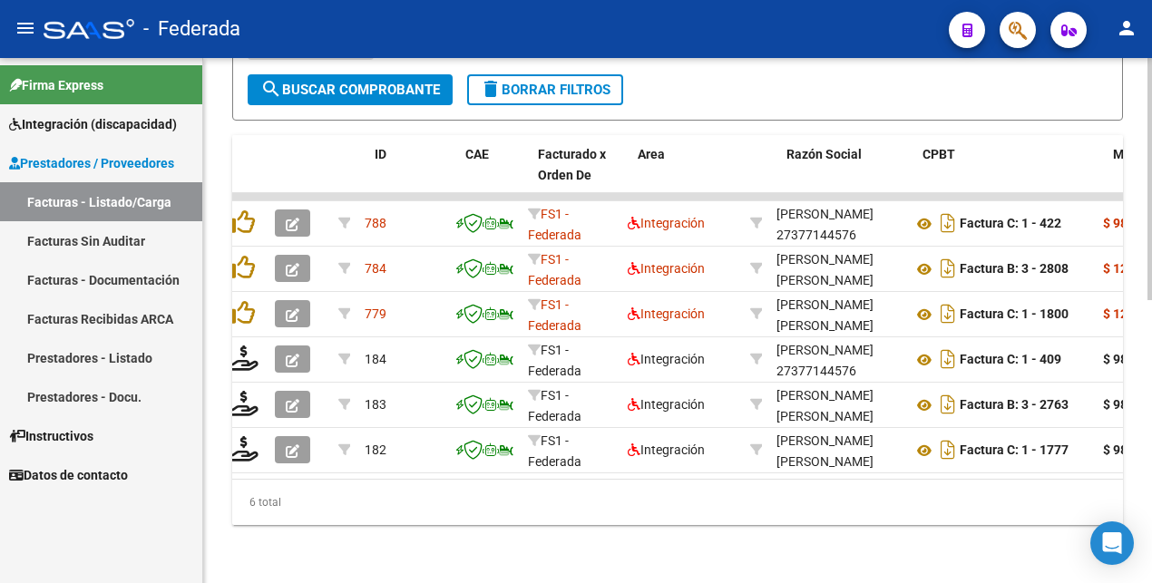
scroll to position [0, 0]
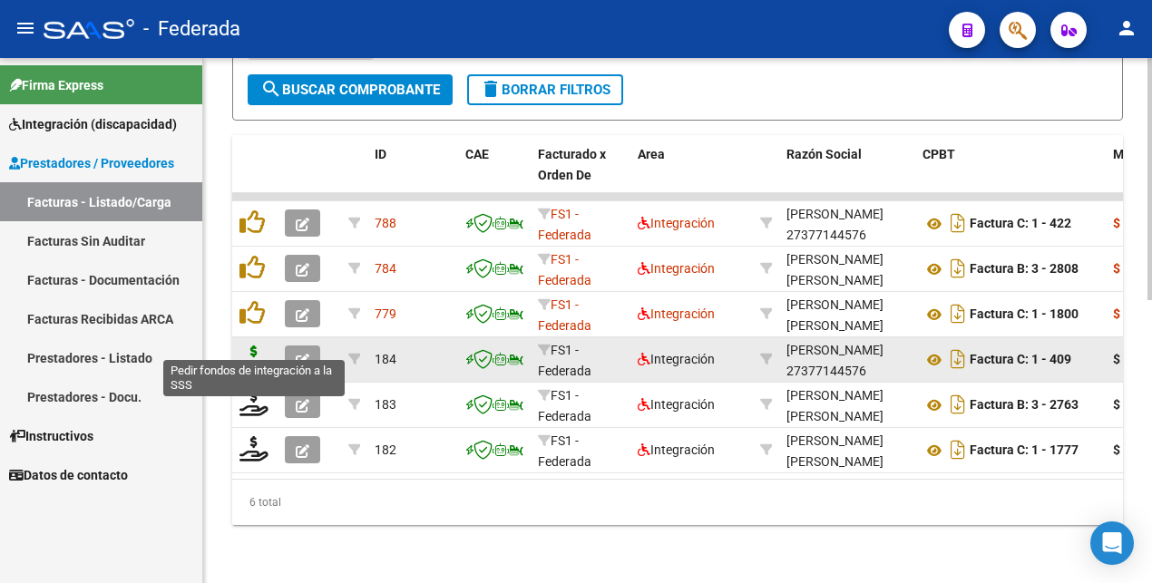
click at [252, 346] on icon at bounding box center [253, 358] width 29 height 25
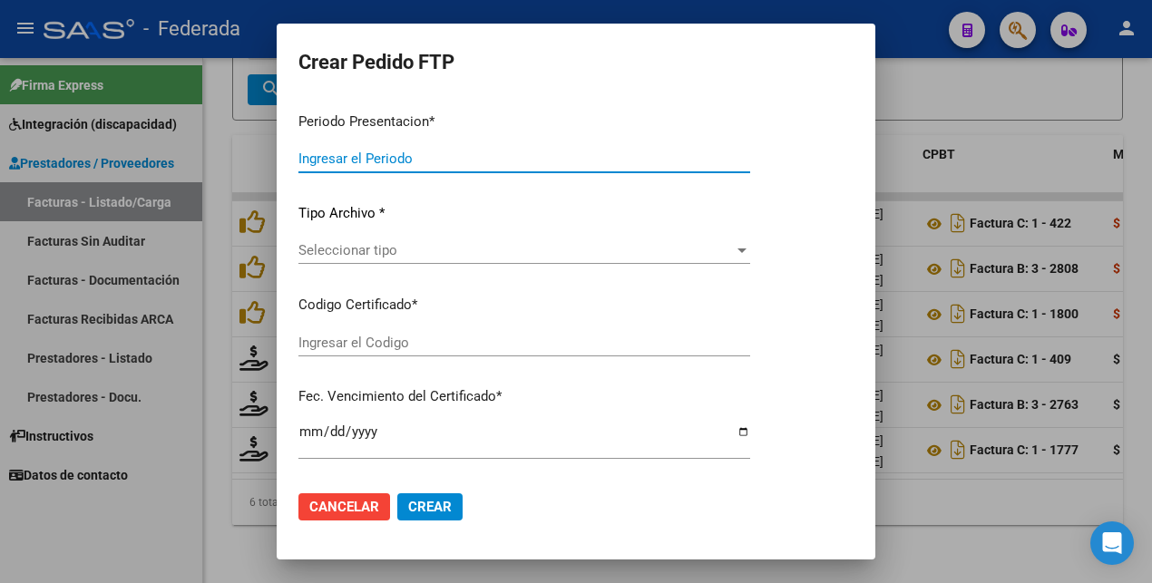
type input "202507"
type input "202506"
type input "$ 98.964,88"
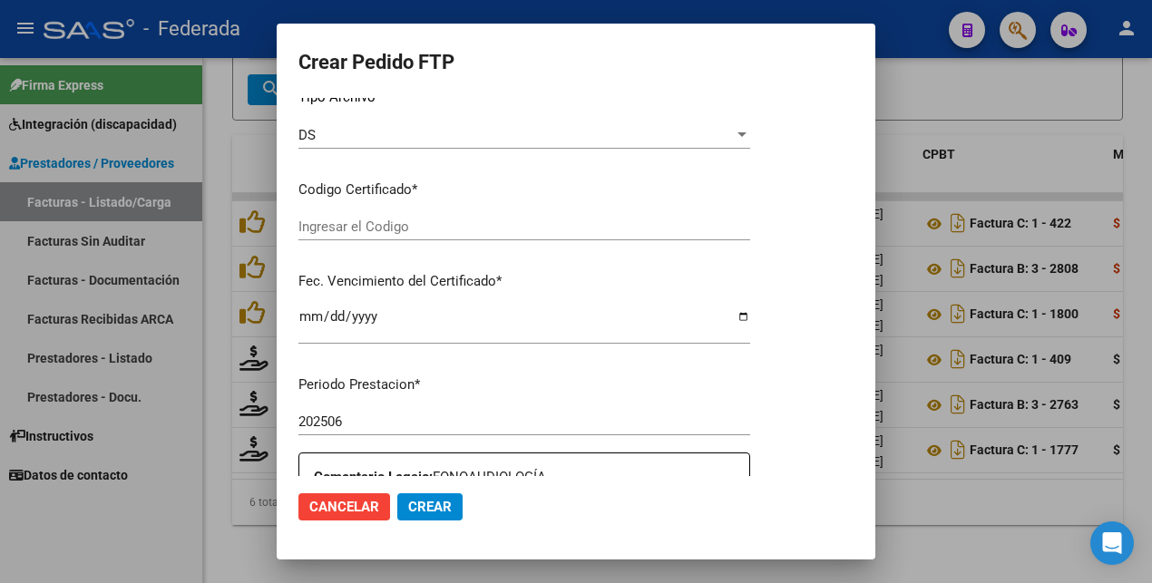
type input "ARG02000497477422022042820270428BS383"
type input "[DATE]"
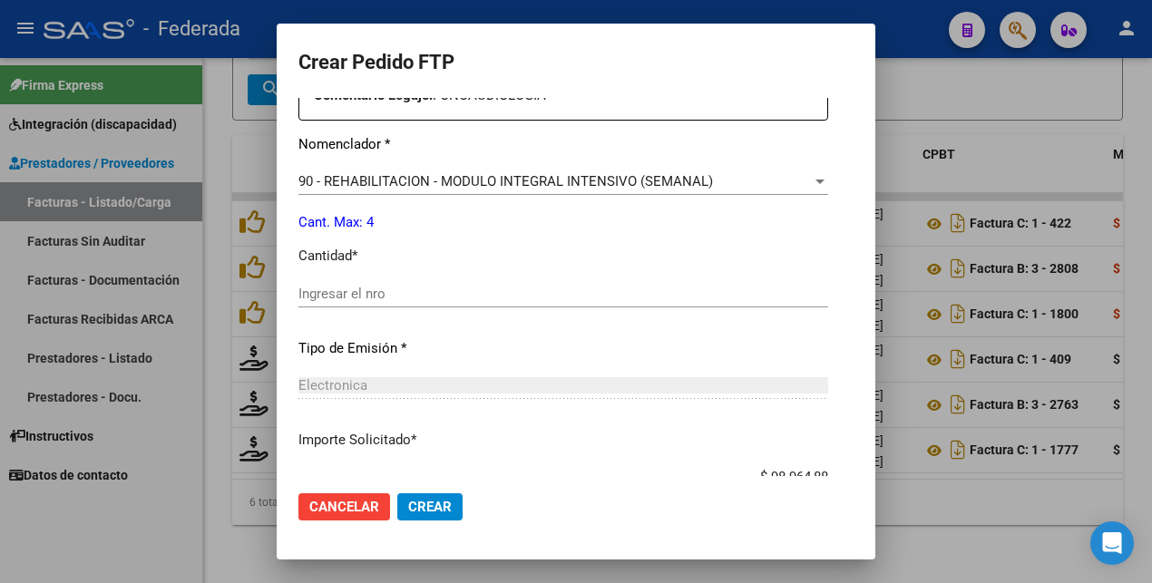
scroll to position [830, 0]
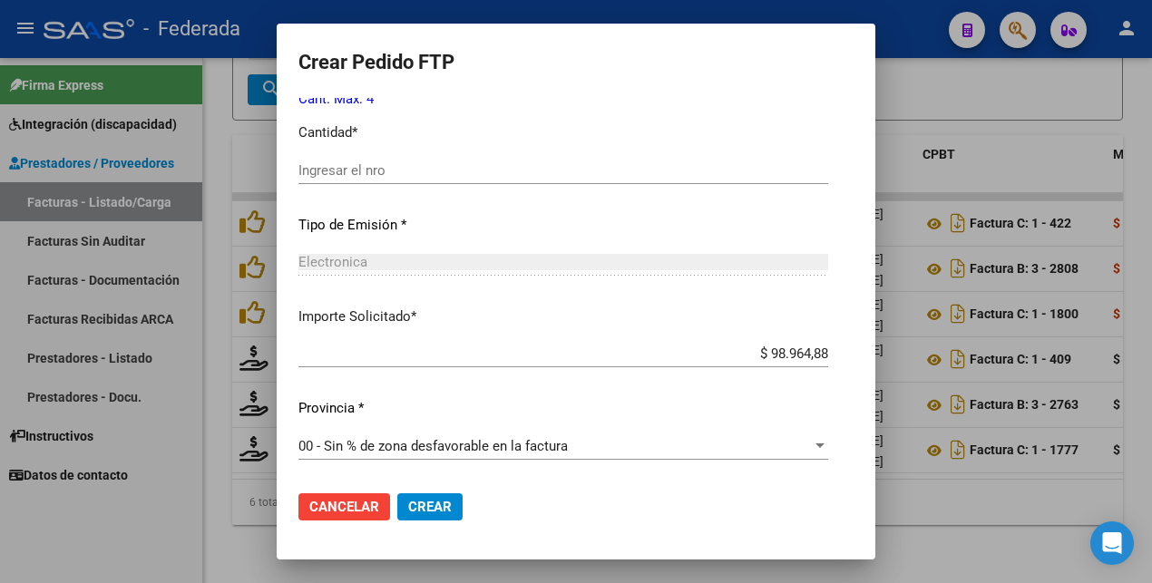
drag, startPoint x: 155, startPoint y: 532, endPoint x: 187, endPoint y: 486, distance: 56.1
click at [154, 531] on div at bounding box center [576, 291] width 1152 height 583
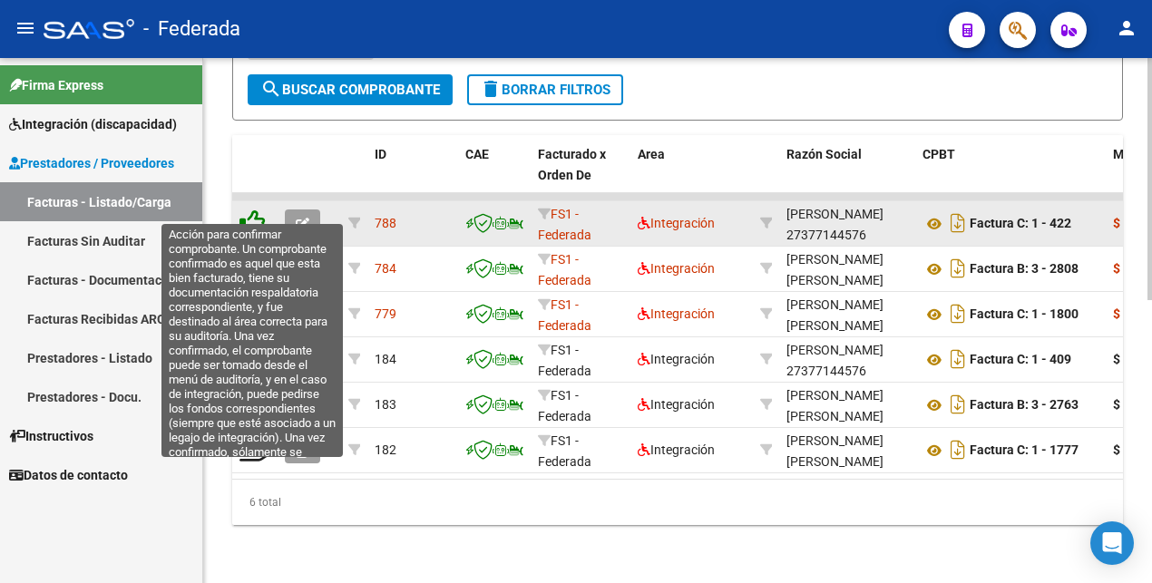
click at [257, 209] on icon at bounding box center [251, 221] width 25 height 25
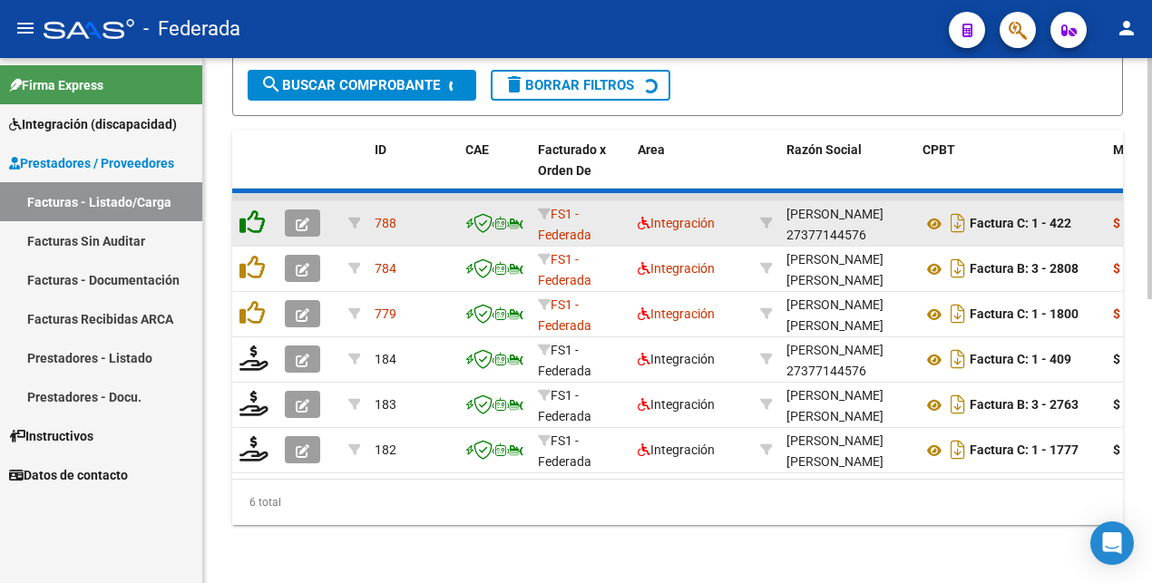
scroll to position [614, 0]
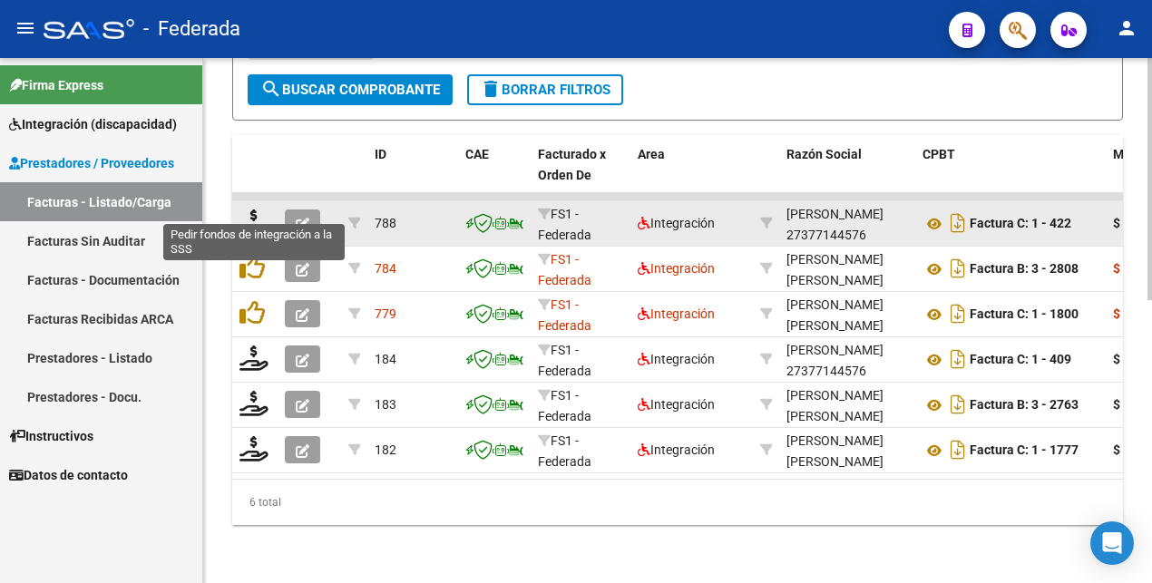
click at [257, 209] on icon at bounding box center [253, 221] width 29 height 25
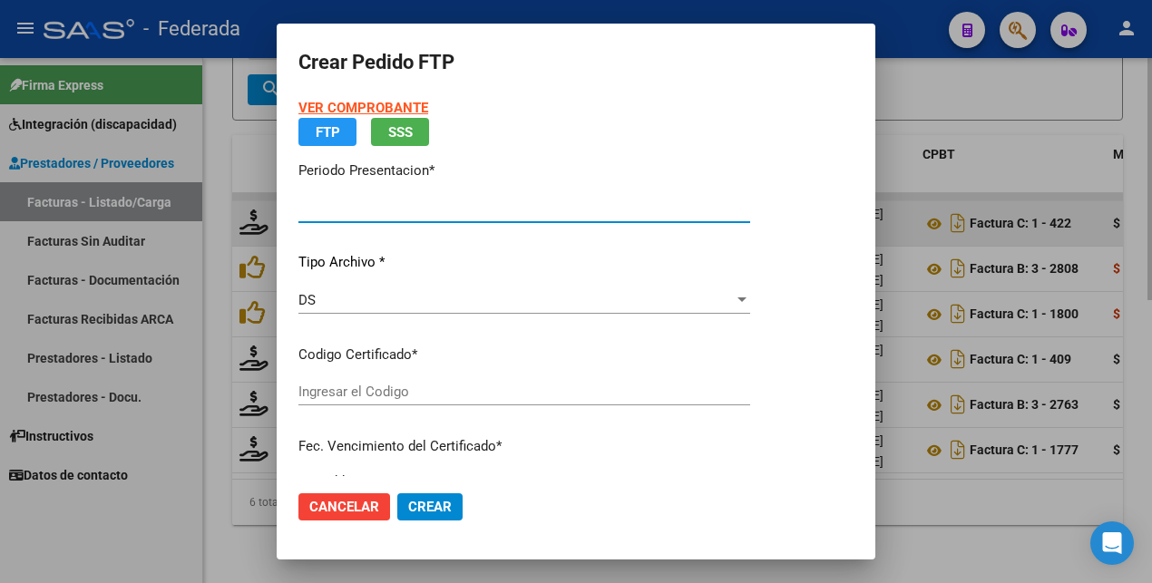
type input "202507"
type input "$ 98.964,88"
type input "ARG02000497477422022042820270428BS383"
type input "[DATE]"
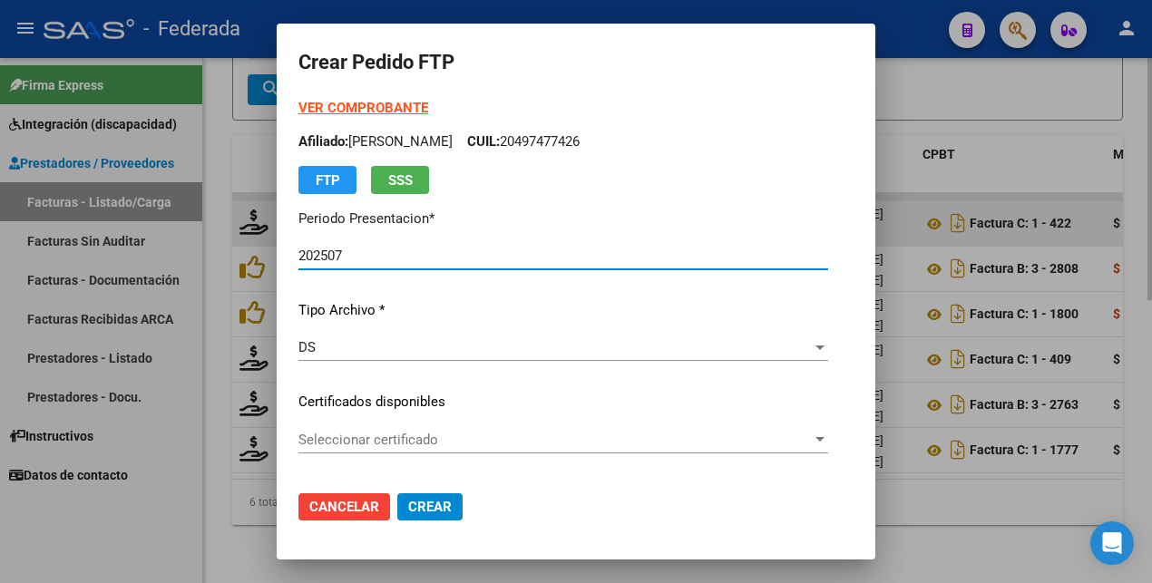
click at [451, 443] on span "Seleccionar certificado" at bounding box center [554, 440] width 513 height 16
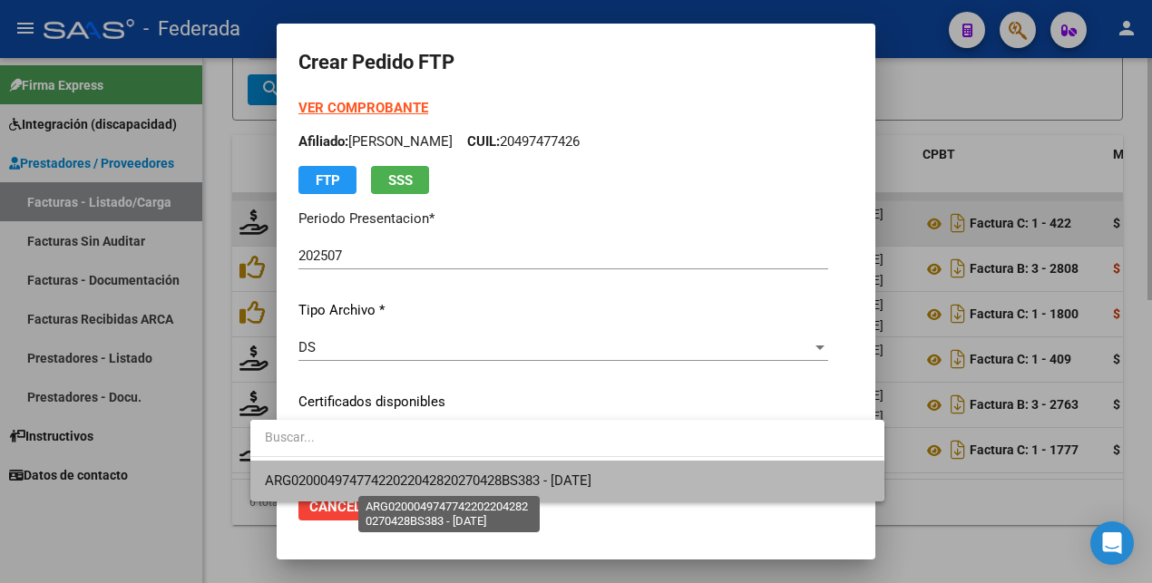
drag, startPoint x: 451, startPoint y: 478, endPoint x: 472, endPoint y: 453, distance: 32.2
click at [450, 479] on span "ARG02000497477422022042820270428BS383 - [DATE]" at bounding box center [428, 480] width 326 height 16
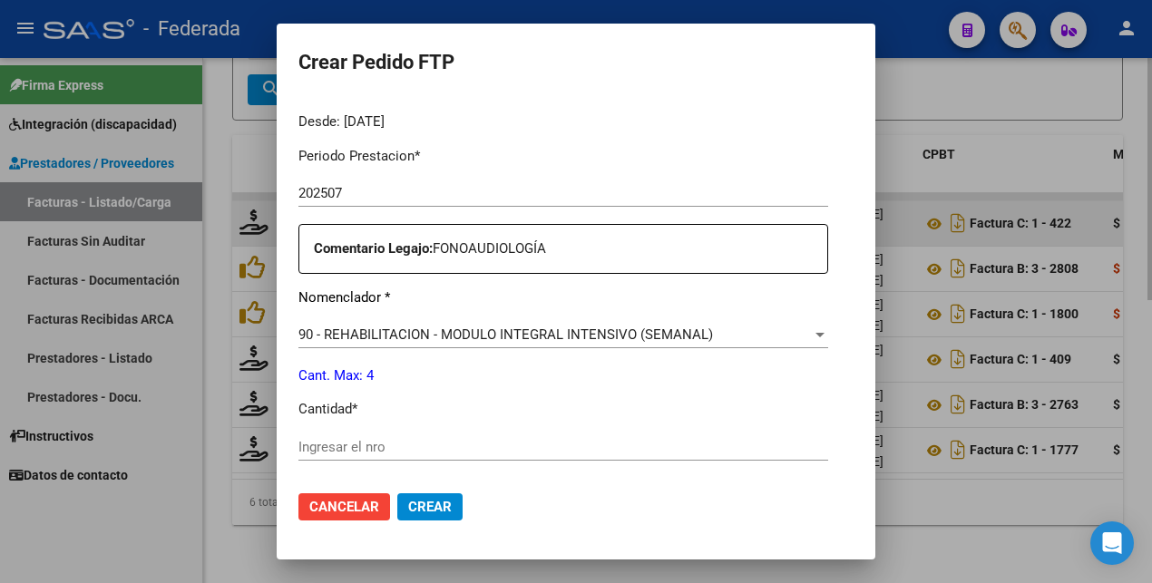
scroll to position [567, 0]
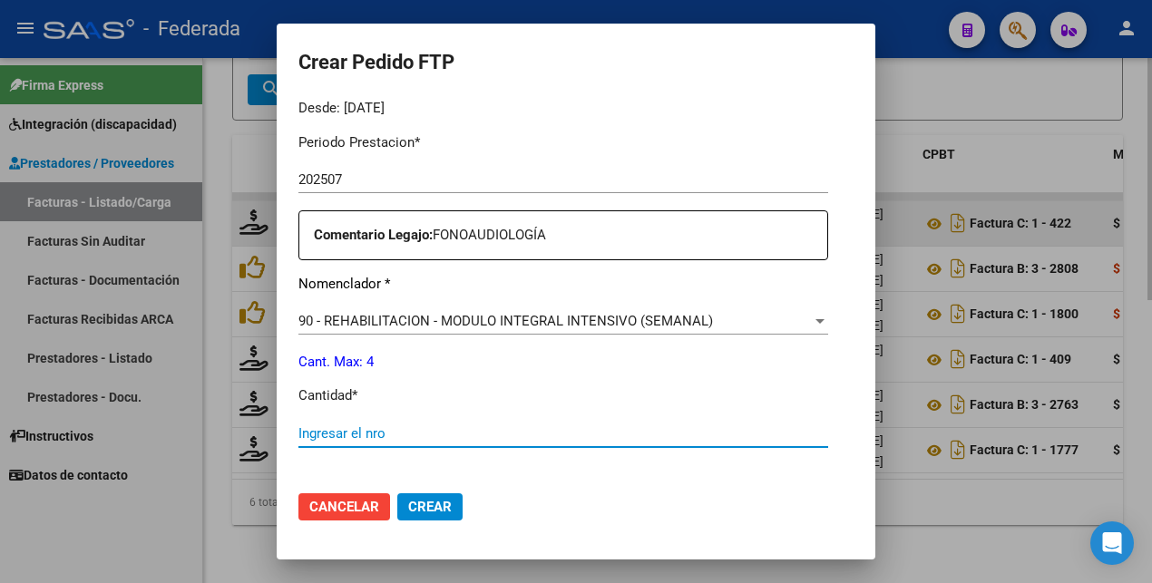
click at [433, 435] on input "Ingresar el nro" at bounding box center [563, 433] width 530 height 16
type input "4"
drag, startPoint x: 402, startPoint y: 511, endPoint x: 411, endPoint y: 510, distance: 9.1
click at [408, 510] on span "Crear" at bounding box center [430, 507] width 44 height 16
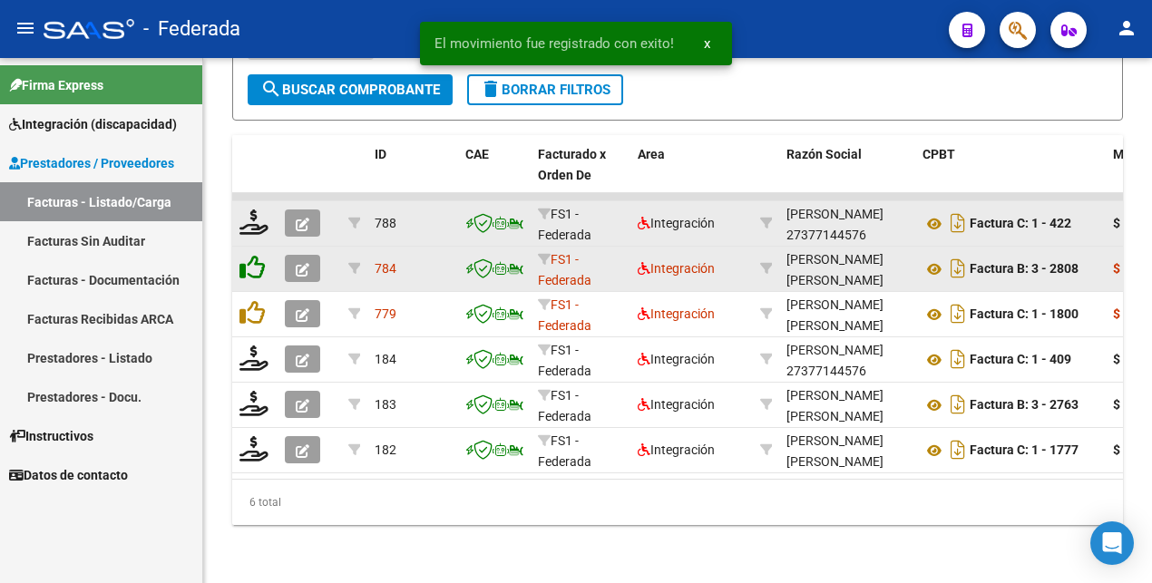
scroll to position [614, 0]
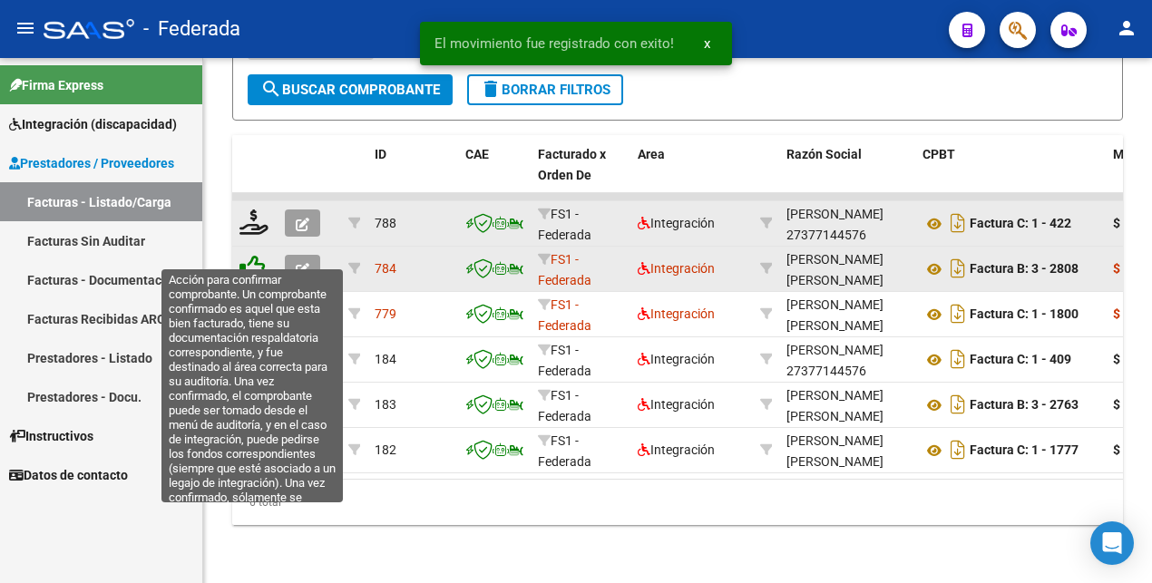
click at [254, 255] on icon at bounding box center [251, 267] width 25 height 25
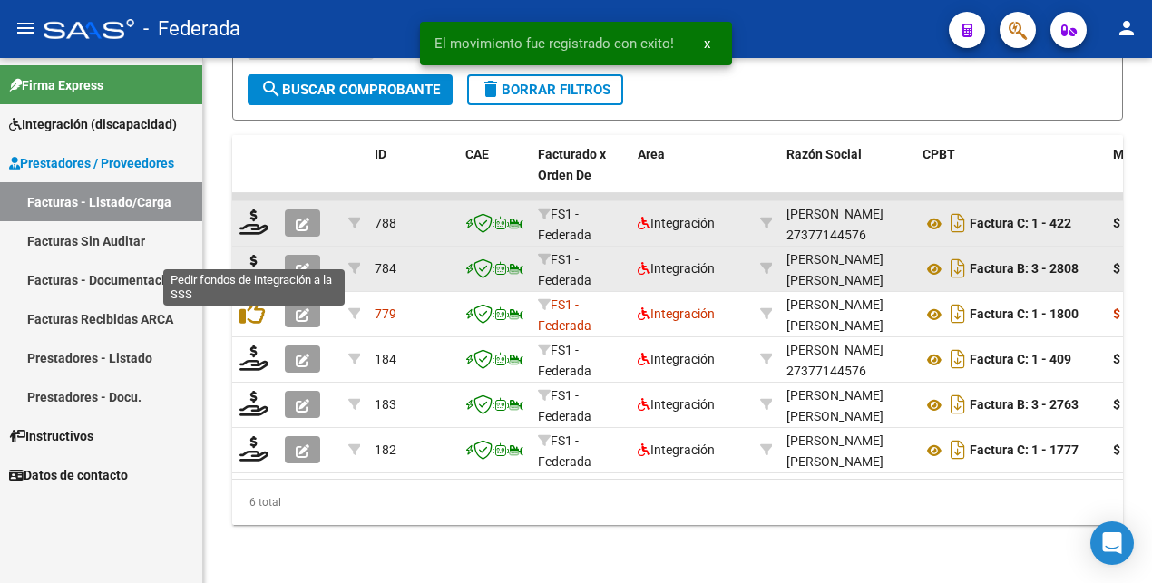
click at [254, 255] on icon at bounding box center [253, 267] width 29 height 25
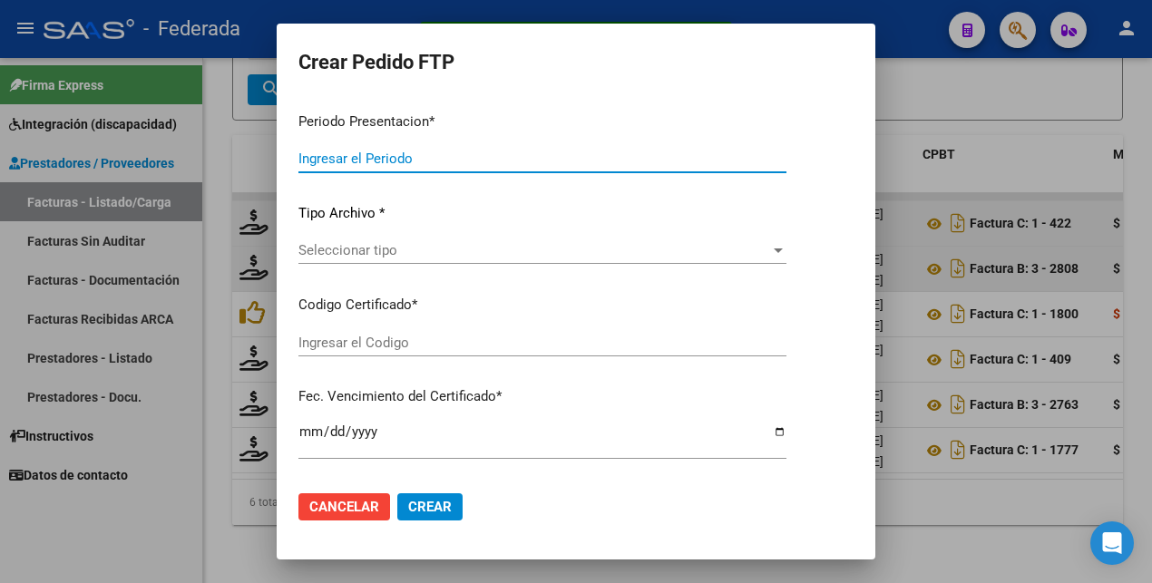
type input "202507"
type input "$ 123.706,10"
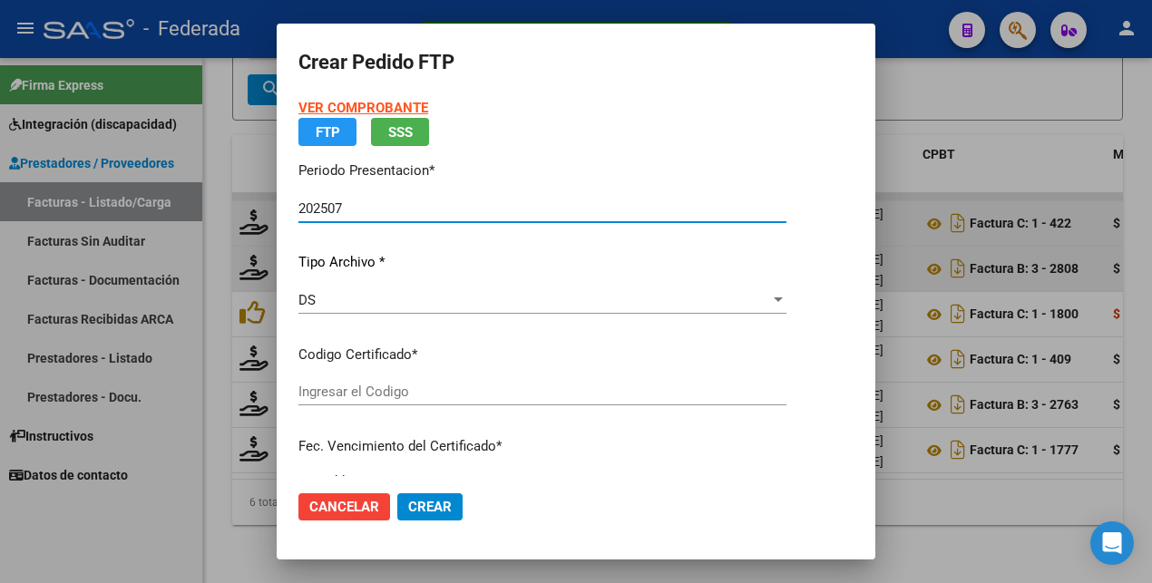
type input "ARG02000497477422022042820270428BS383"
type input "[DATE]"
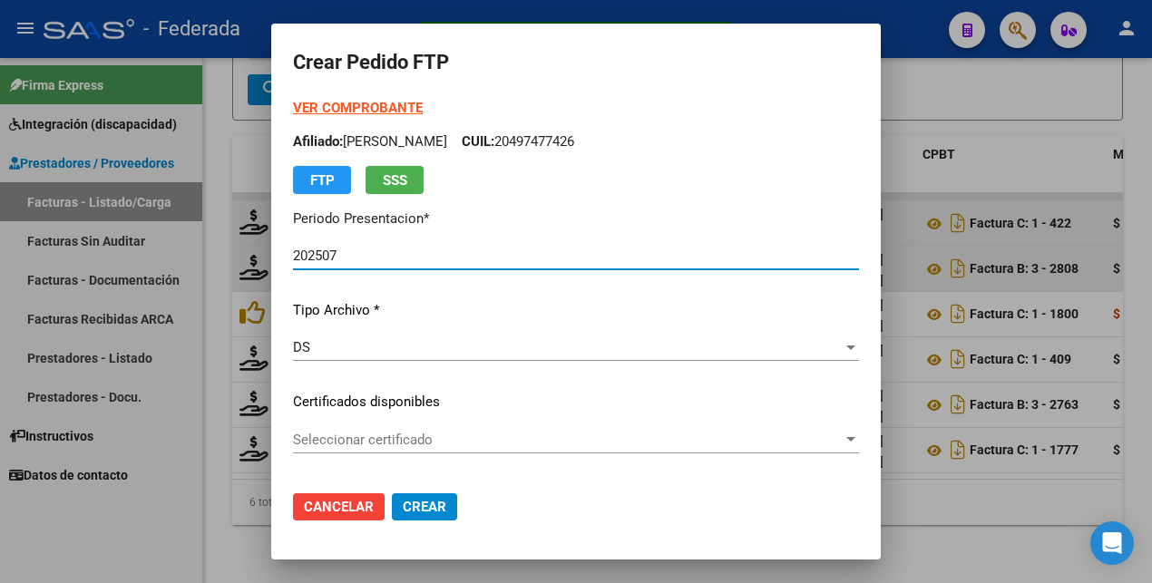
click at [521, 440] on span "Seleccionar certificado" at bounding box center [568, 440] width 550 height 16
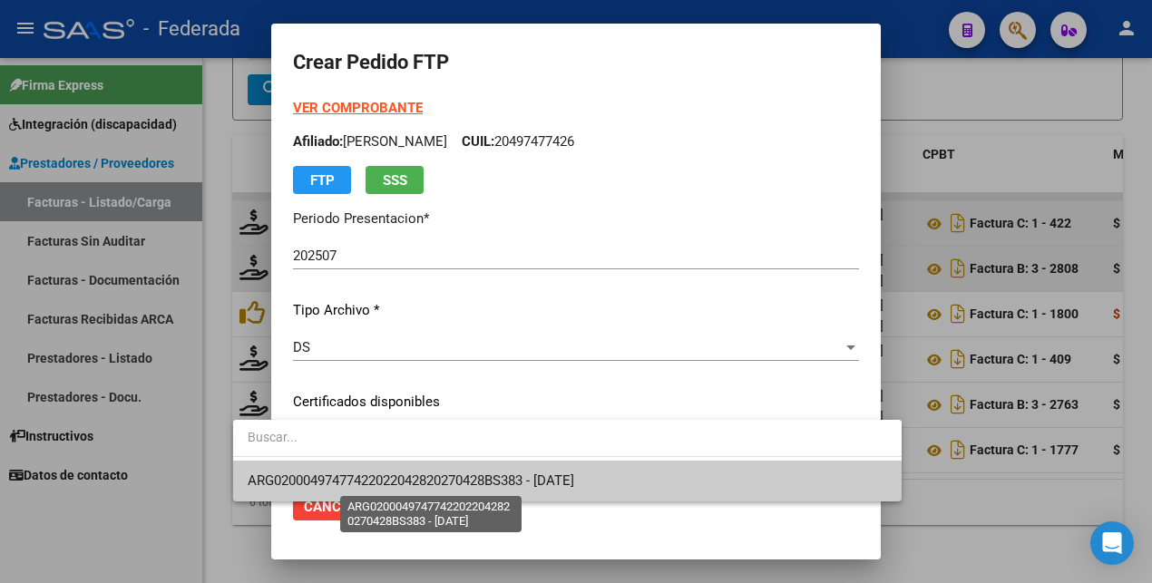
click at [515, 486] on span "ARG02000497477422022042820270428BS383 - [DATE]" at bounding box center [411, 480] width 326 height 16
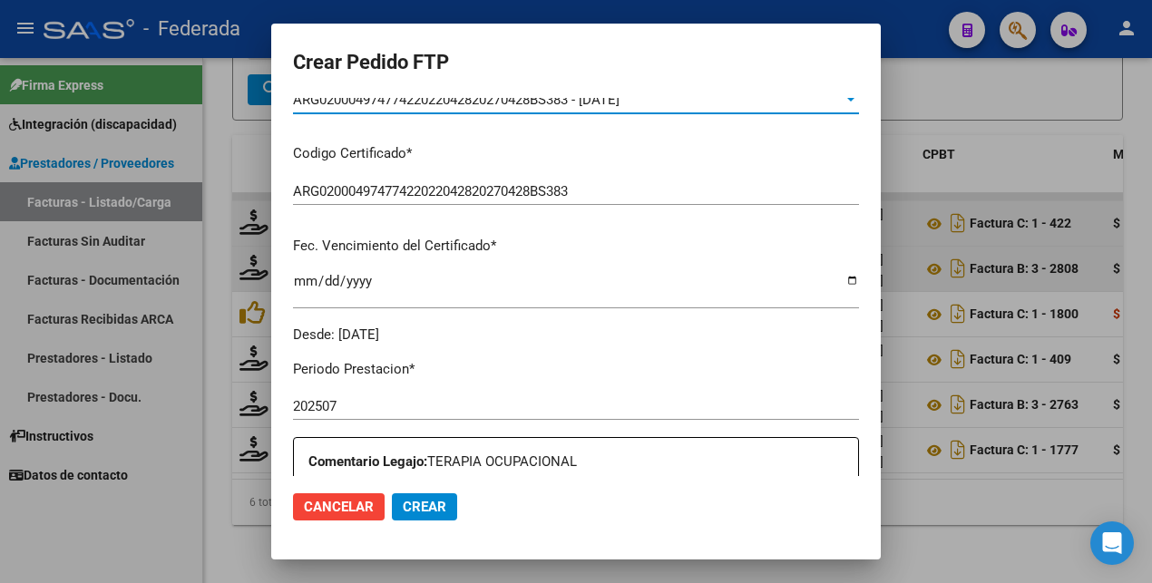
scroll to position [567, 0]
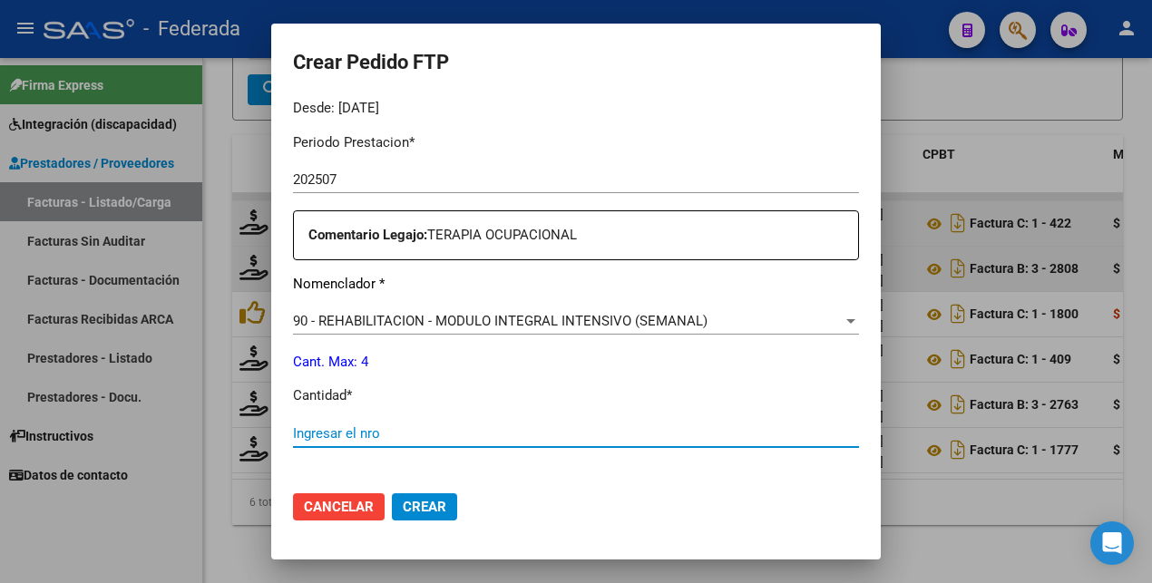
click at [342, 425] on input "Ingresar el nro" at bounding box center [576, 433] width 566 height 16
type input "4"
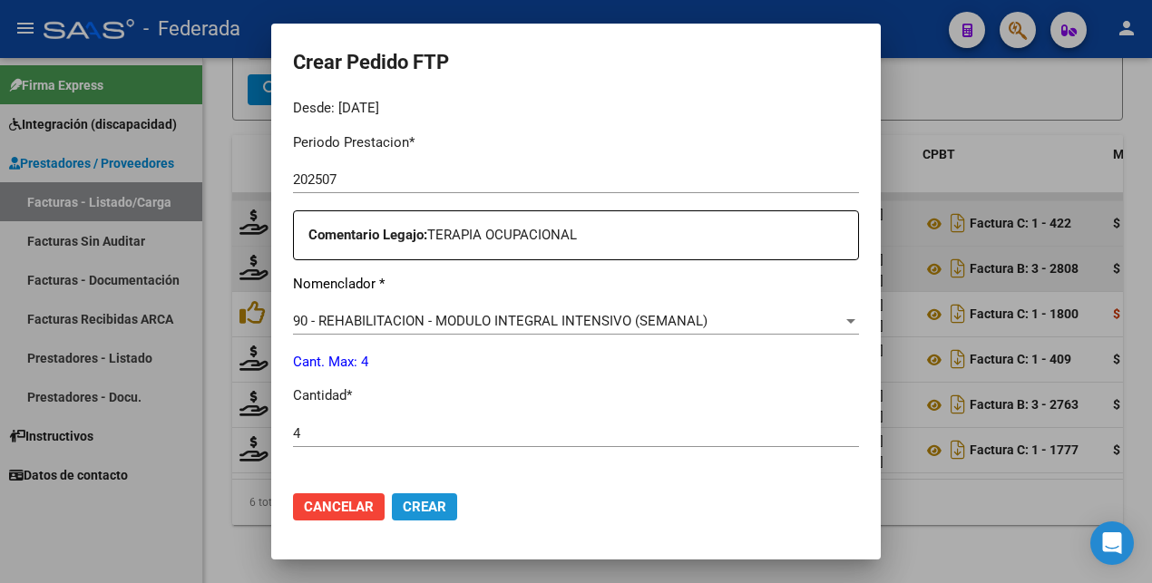
click at [403, 500] on span "Crear" at bounding box center [425, 507] width 44 height 16
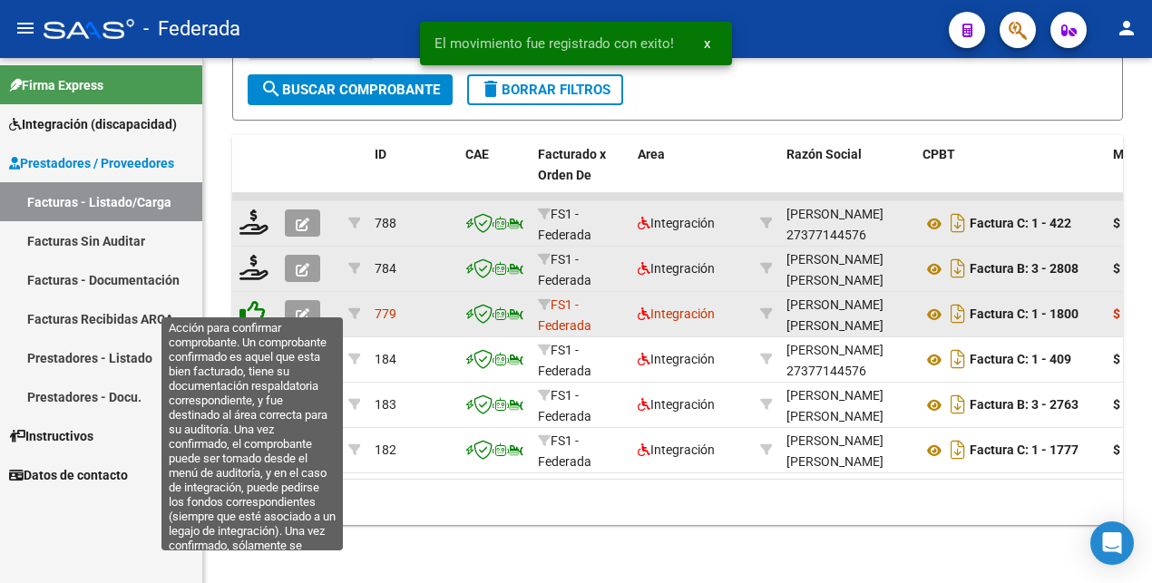
click at [254, 306] on icon at bounding box center [251, 312] width 25 height 25
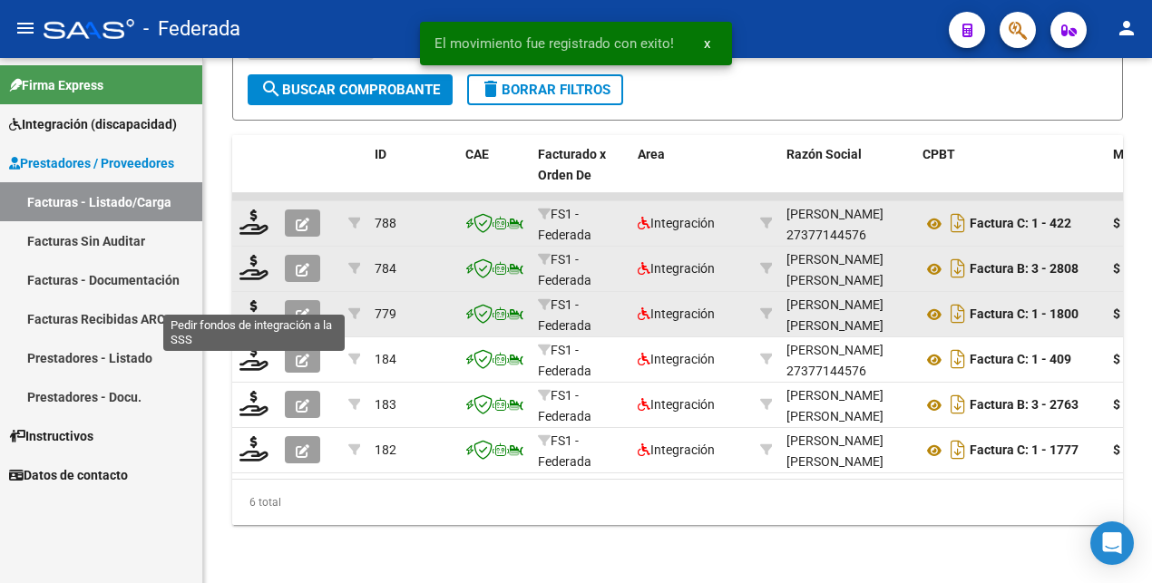
scroll to position [614, 0]
click at [254, 306] on icon at bounding box center [253, 312] width 29 height 25
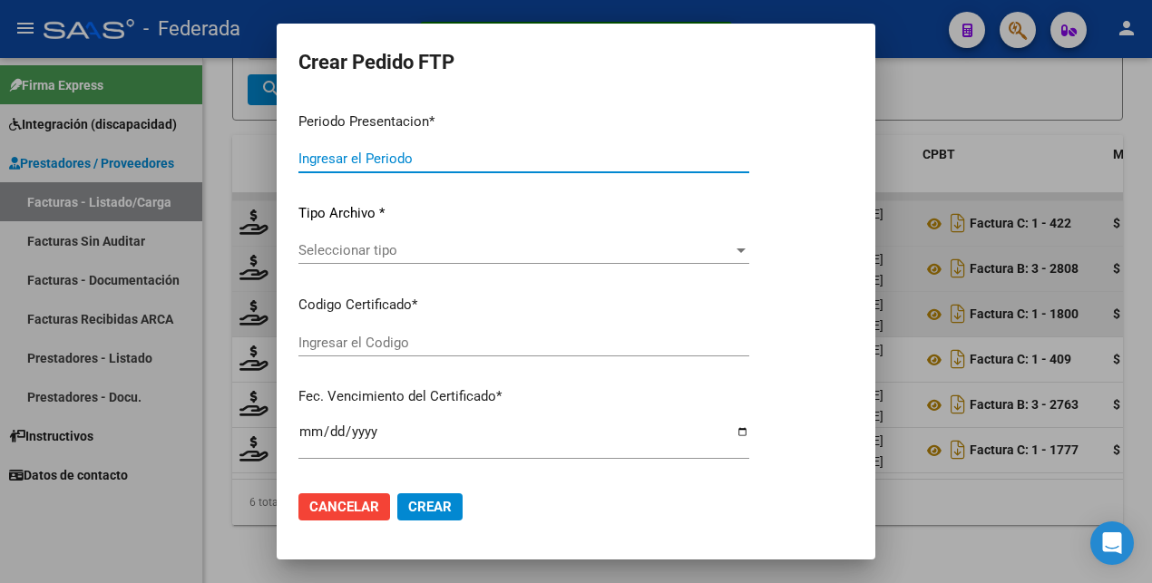
type input "202507"
type input "$ 123.706,10"
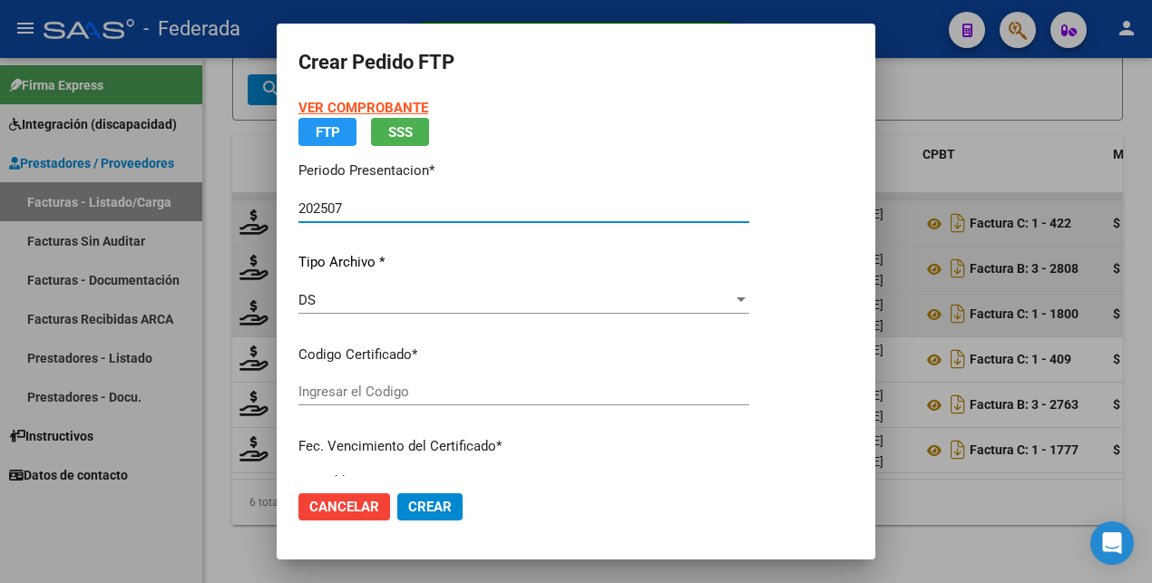
type input "ARG02000497477422022042820270428BS383"
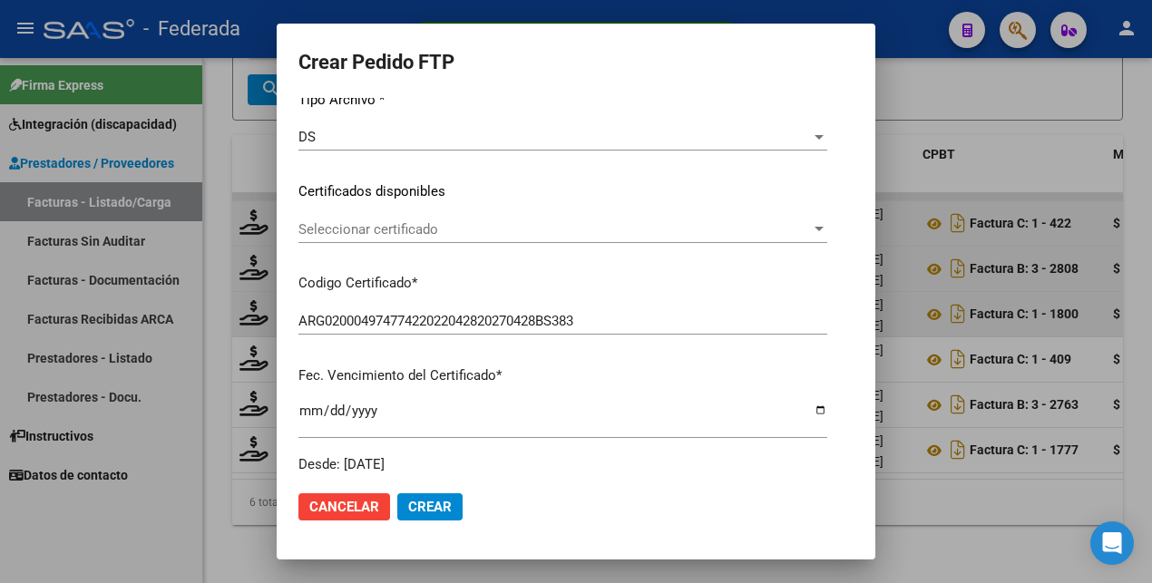
scroll to position [227, 0]
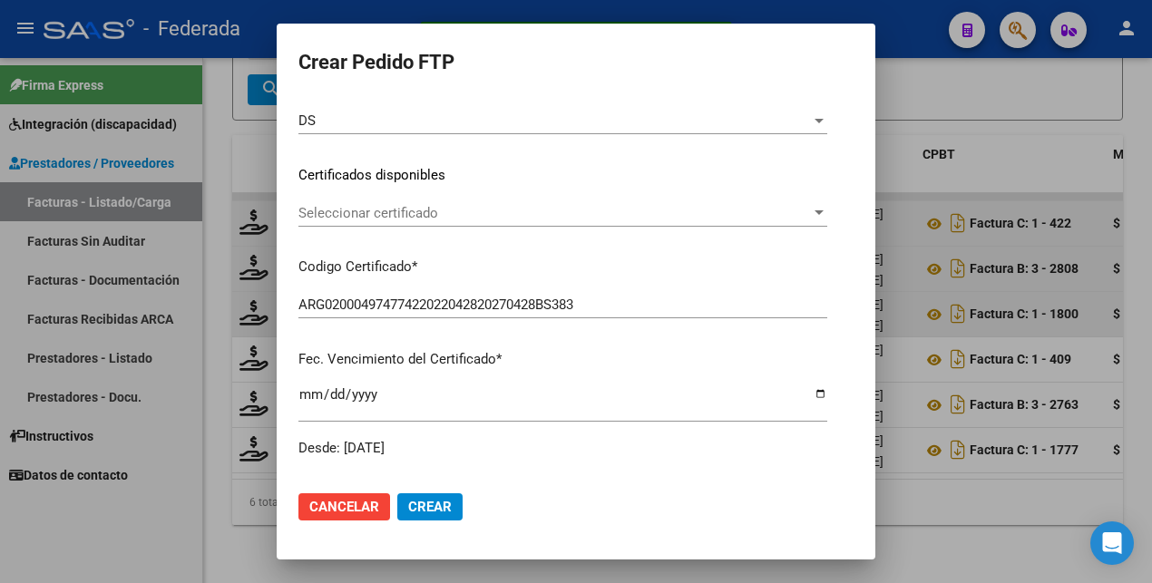
click at [449, 217] on span "Seleccionar certificado" at bounding box center [554, 213] width 512 height 16
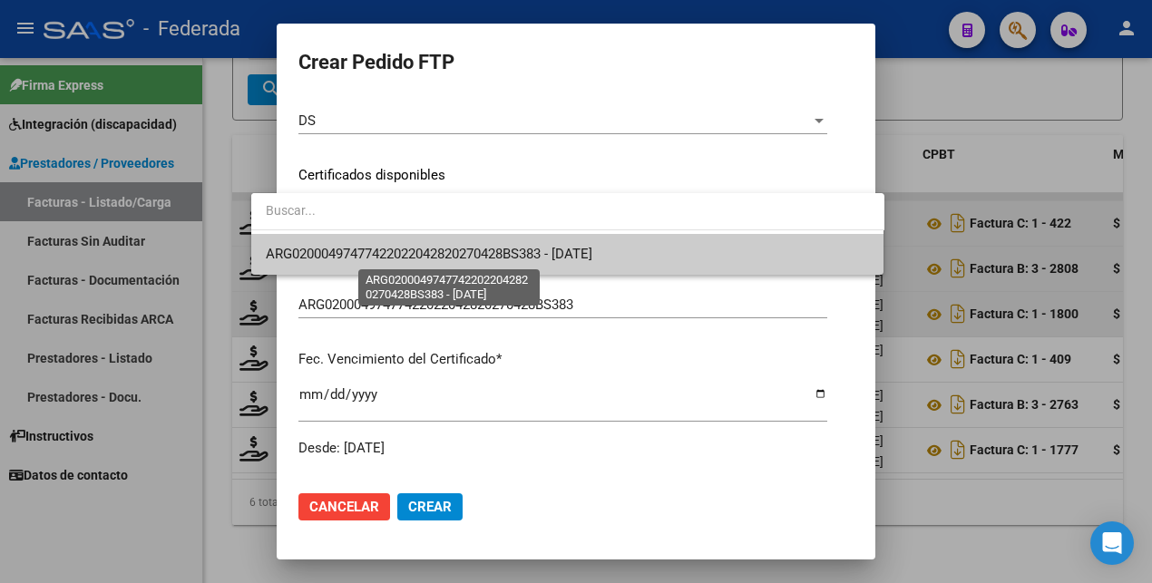
click at [466, 258] on span "ARG02000497477422022042820270428BS383 - [DATE]" at bounding box center [429, 254] width 326 height 16
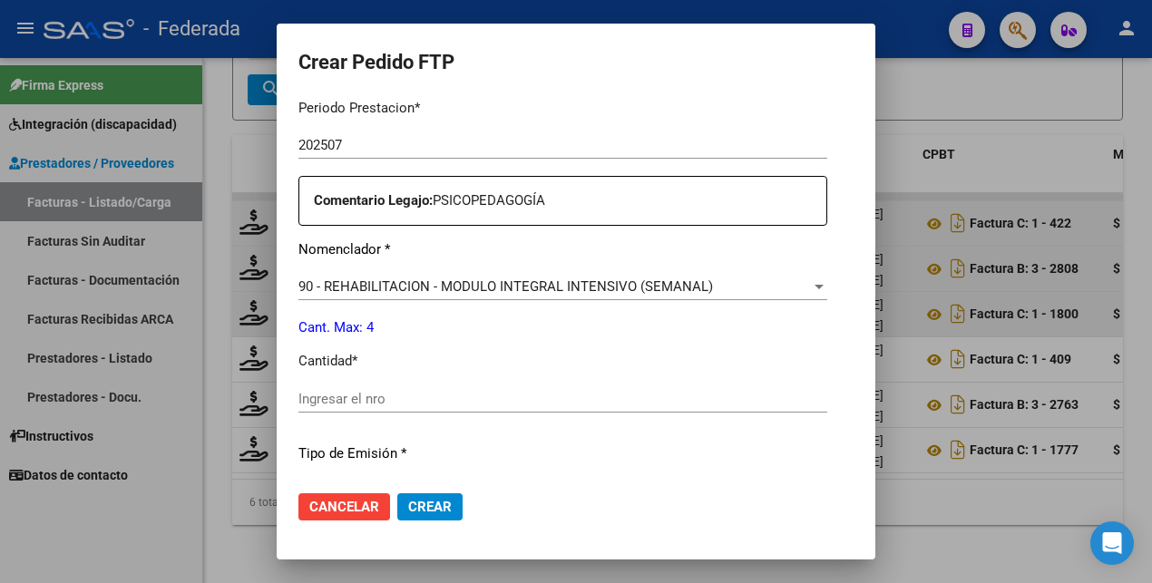
scroll to position [680, 0]
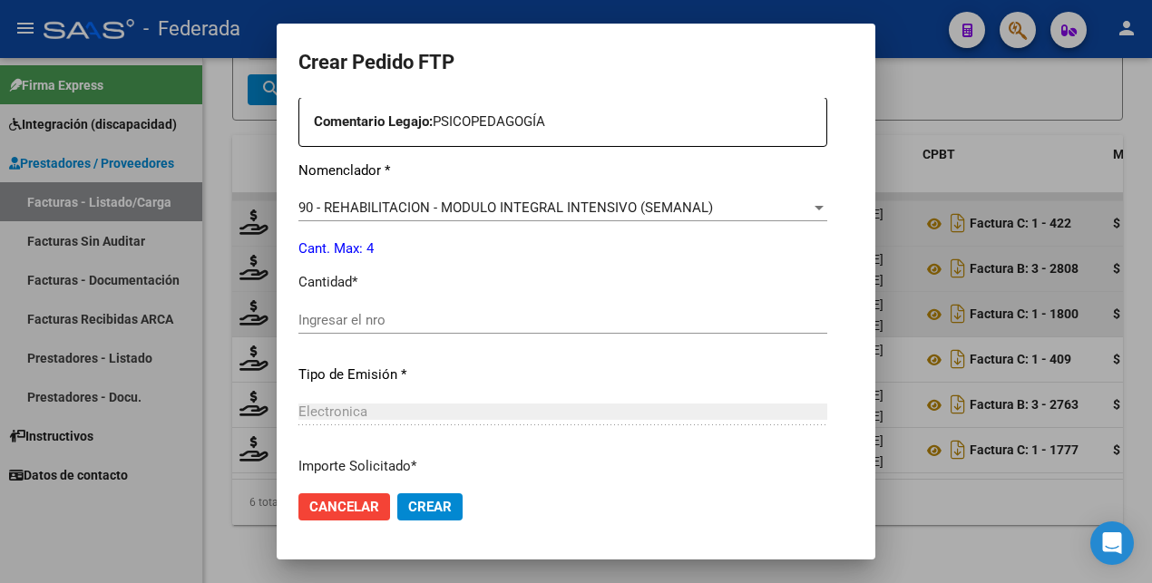
click at [345, 314] on input "Ingresar el nro" at bounding box center [562, 320] width 529 height 16
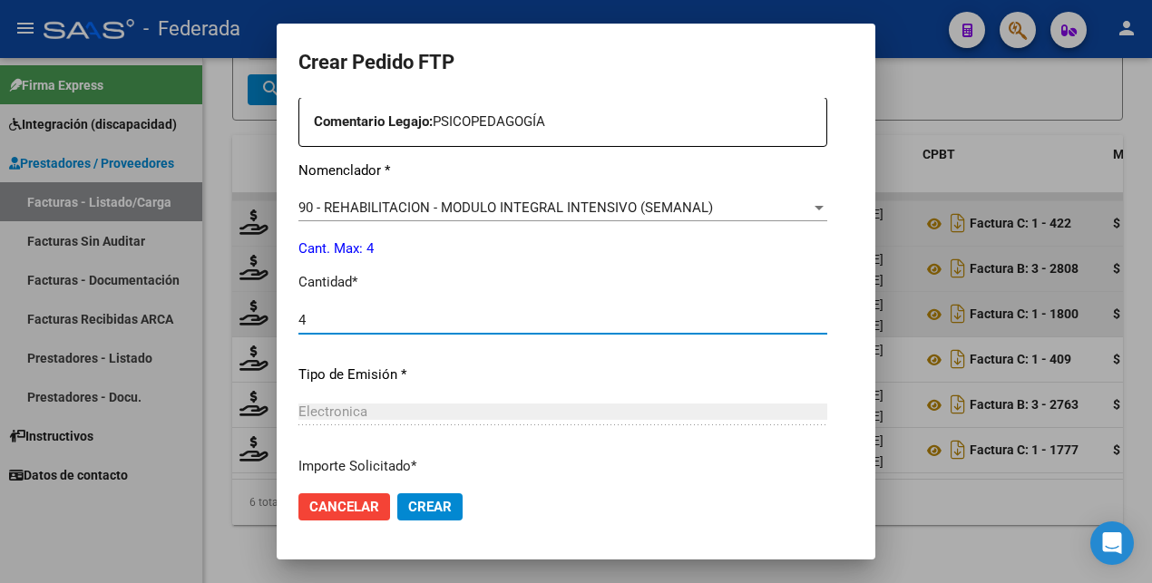
scroll to position [830, 0]
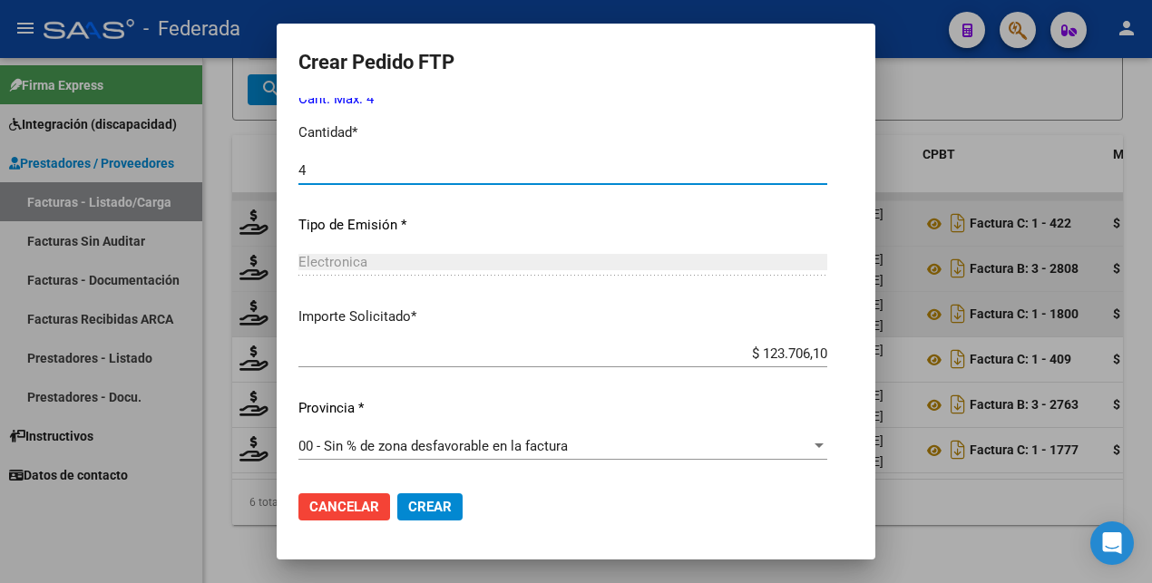
click at [415, 514] on span "Crear" at bounding box center [430, 507] width 44 height 16
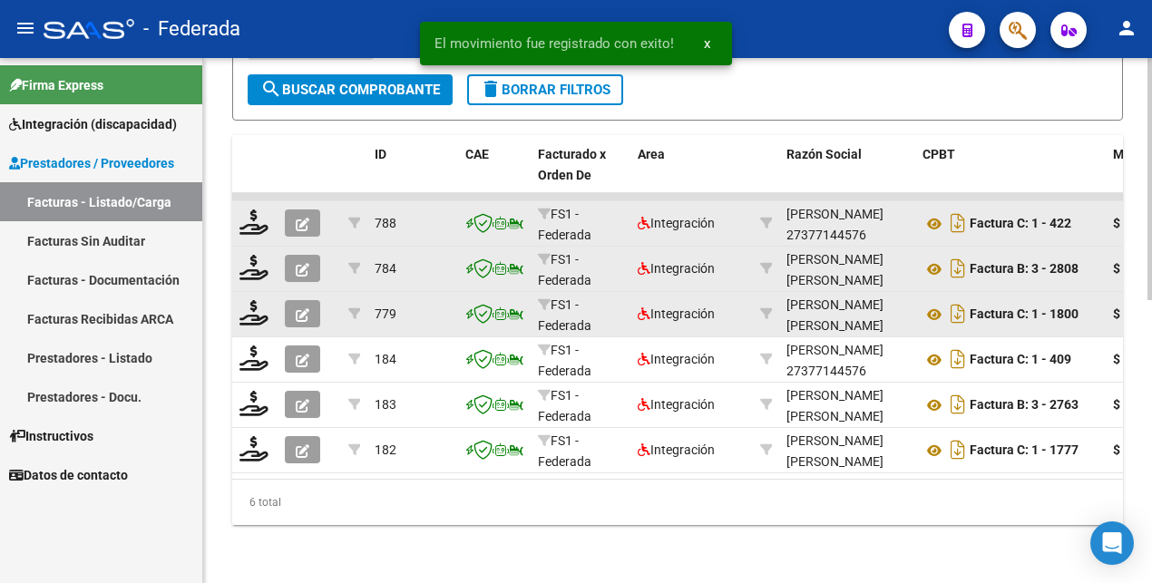
scroll to position [387, 0]
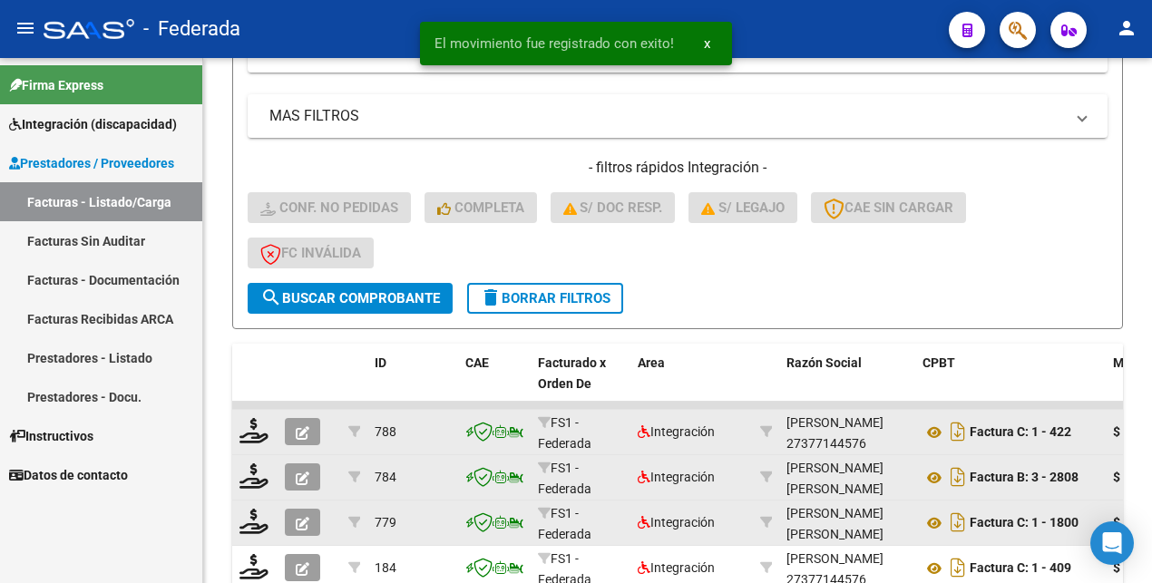
click at [566, 302] on span "delete Borrar Filtros" at bounding box center [545, 298] width 131 height 16
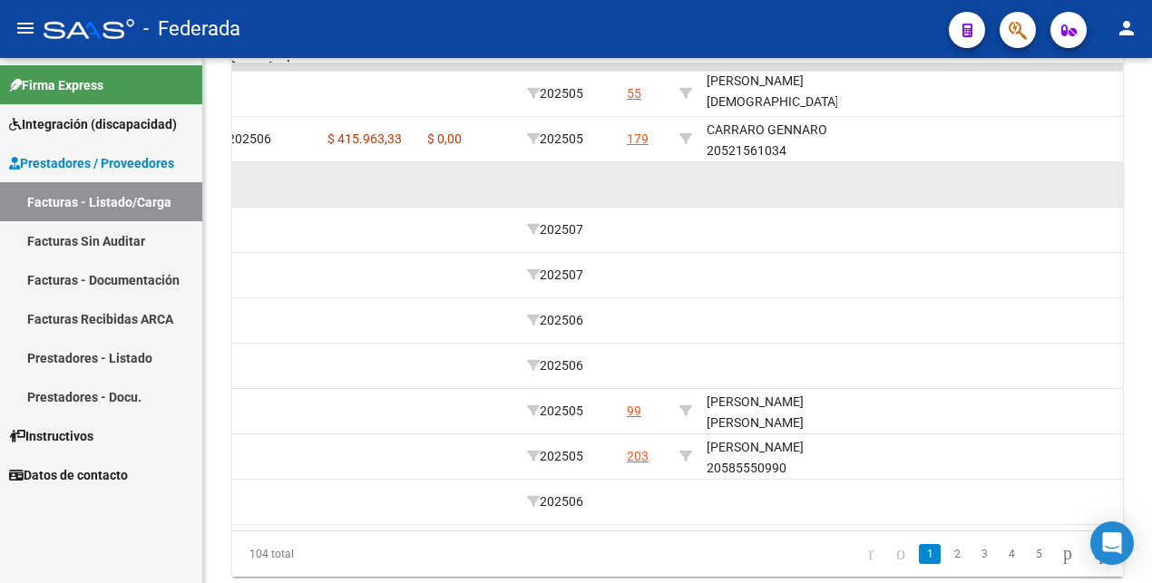
scroll to position [795, 0]
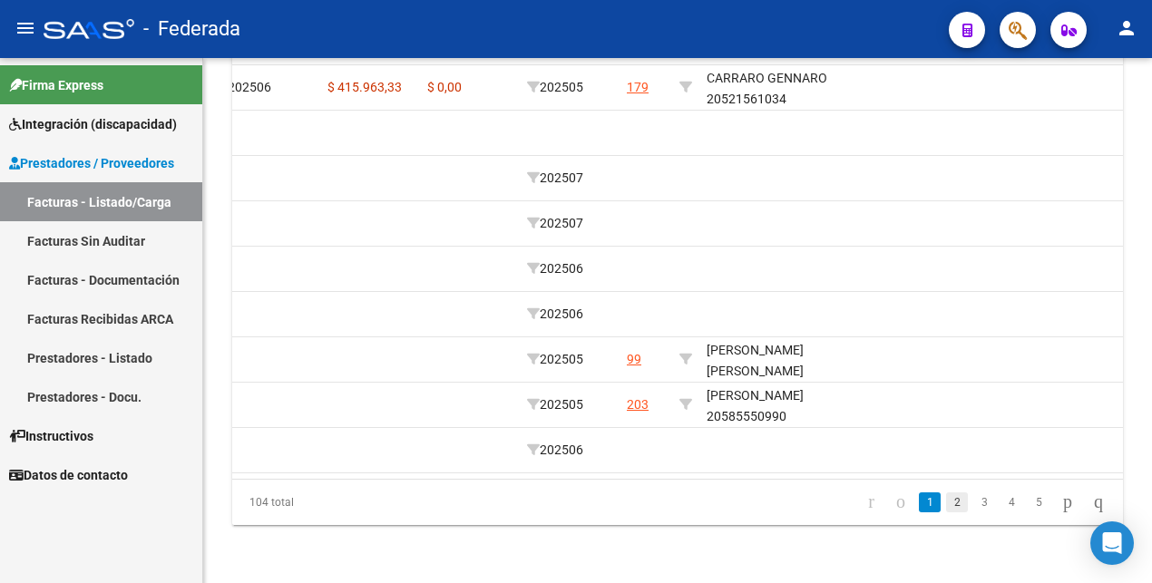
click at [946, 506] on link "2" at bounding box center [957, 502] width 22 height 20
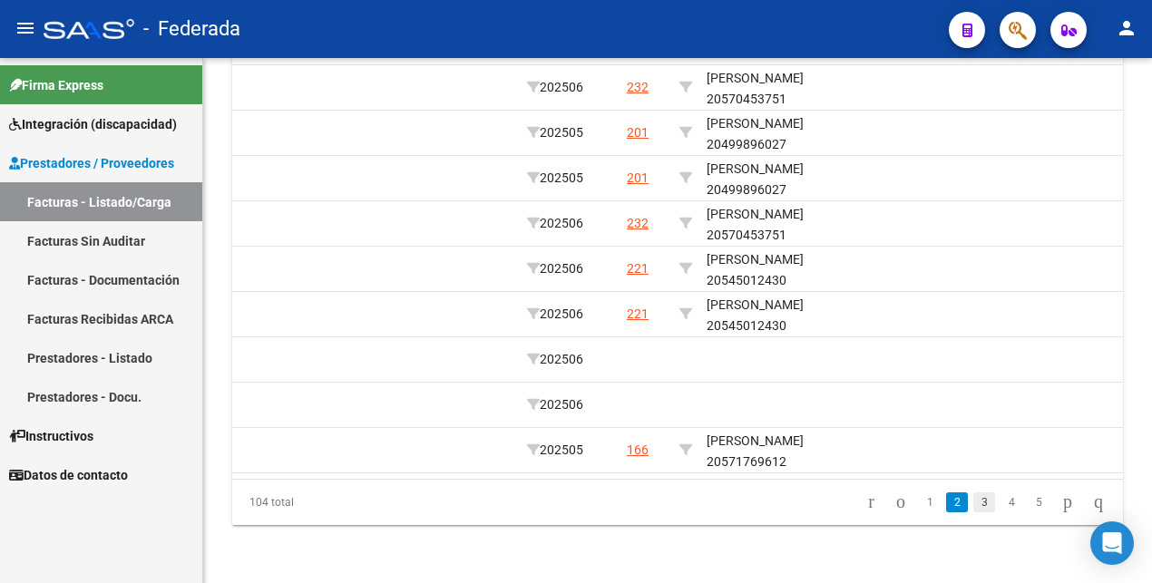
click at [973, 501] on link "3" at bounding box center [984, 502] width 22 height 20
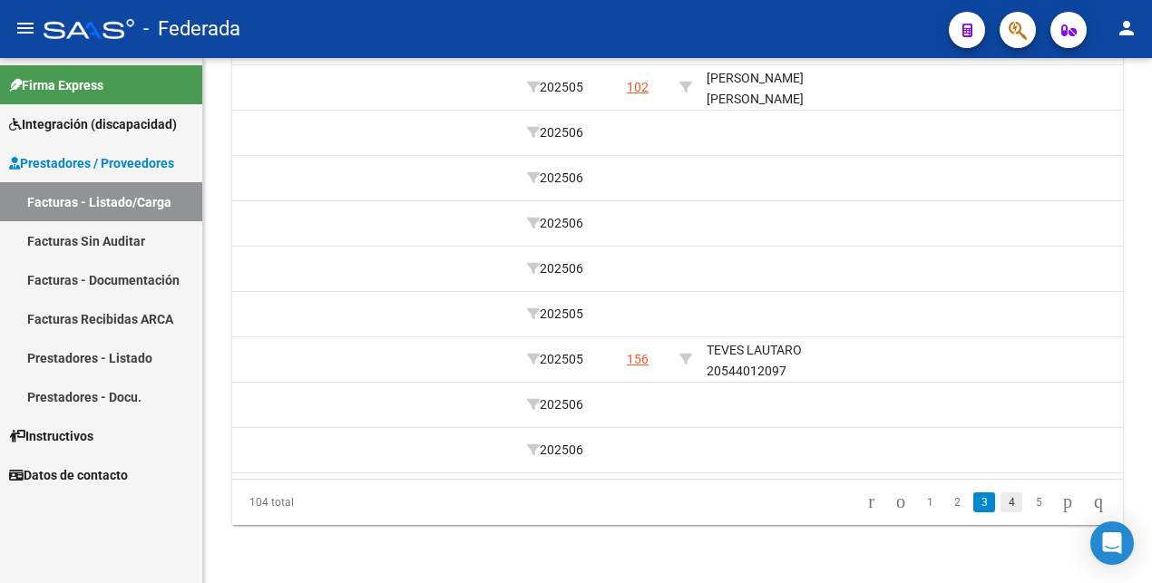
click at [1000, 500] on link "4" at bounding box center [1011, 502] width 22 height 20
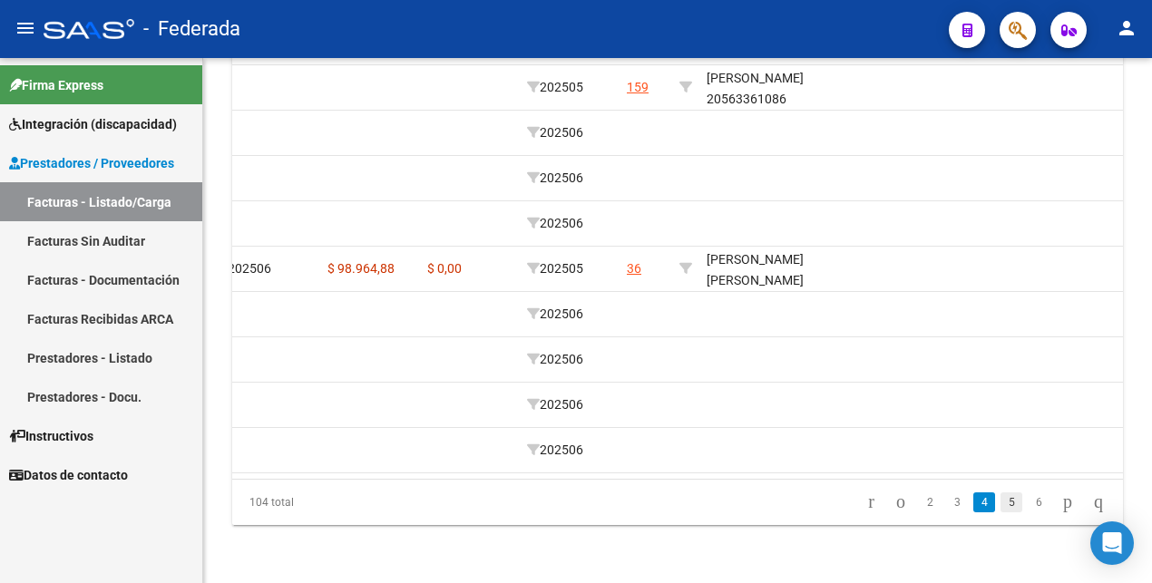
click at [1000, 507] on link "5" at bounding box center [1011, 502] width 22 height 20
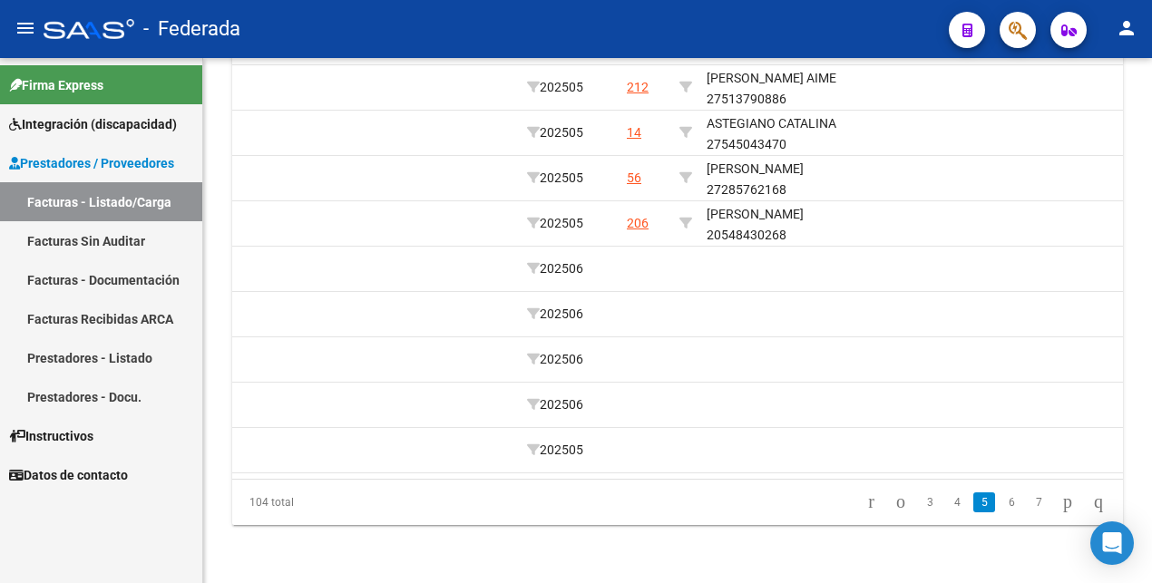
click at [1000, 505] on link "6" at bounding box center [1011, 502] width 22 height 20
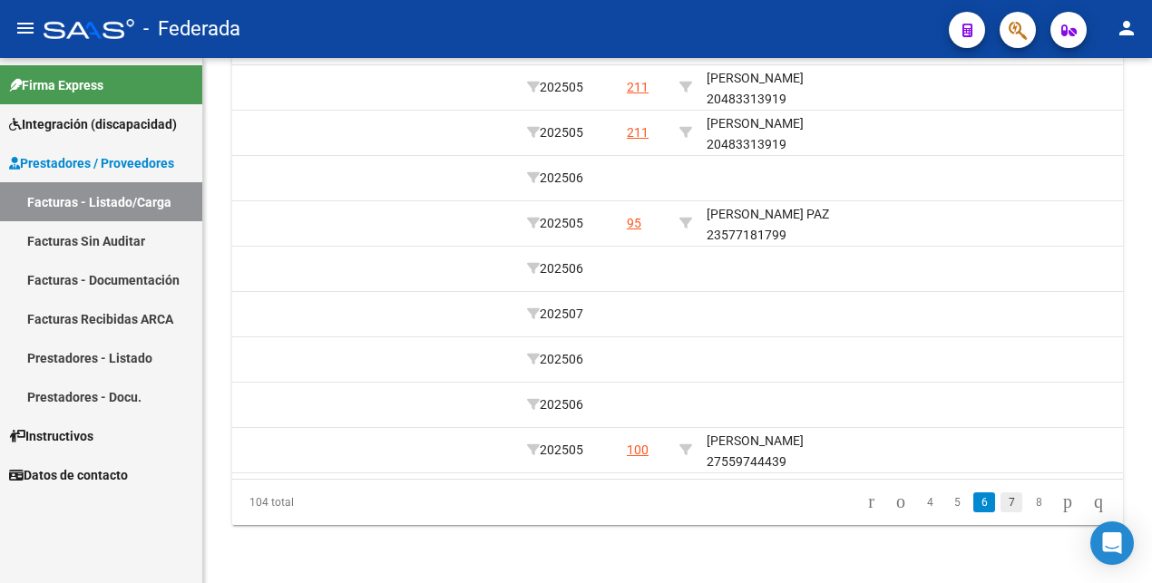
click at [1000, 498] on link "7" at bounding box center [1011, 502] width 22 height 20
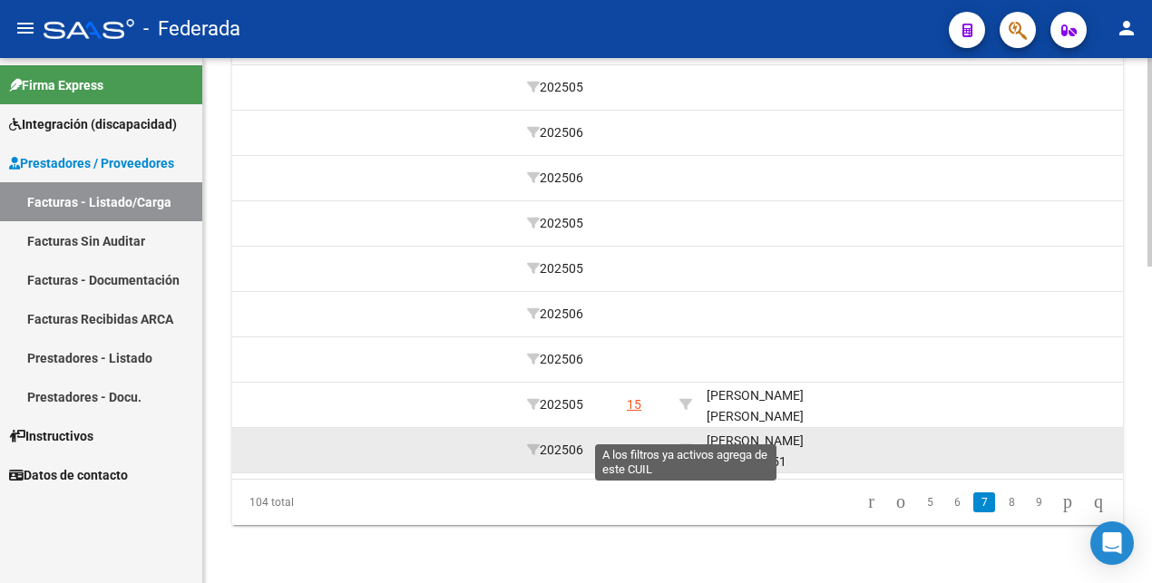
click at [685, 443] on icon at bounding box center [685, 449] width 13 height 13
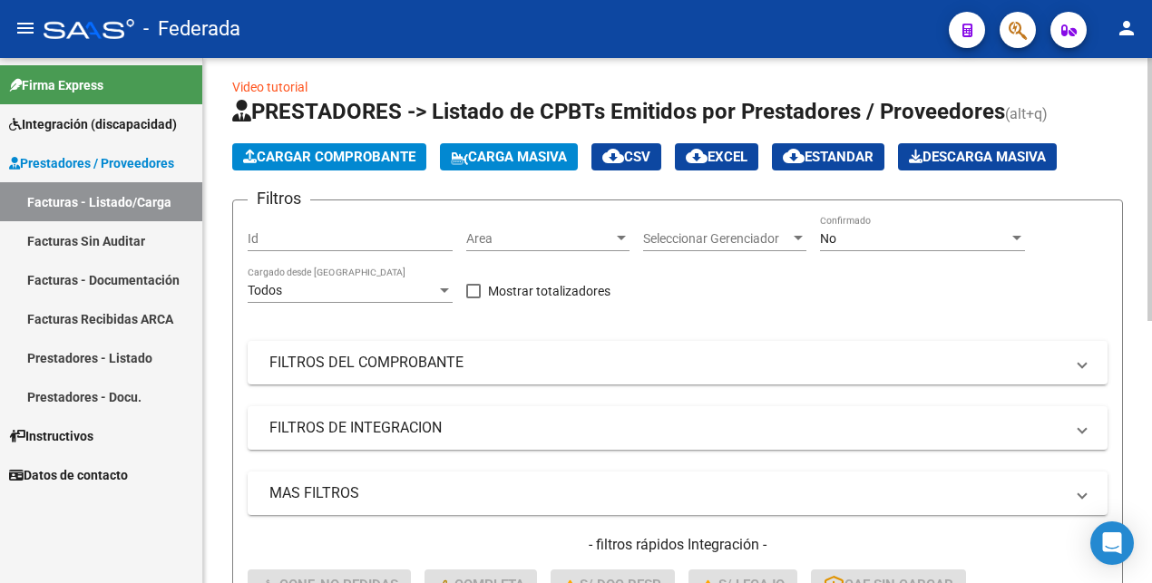
scroll to position [0, 0]
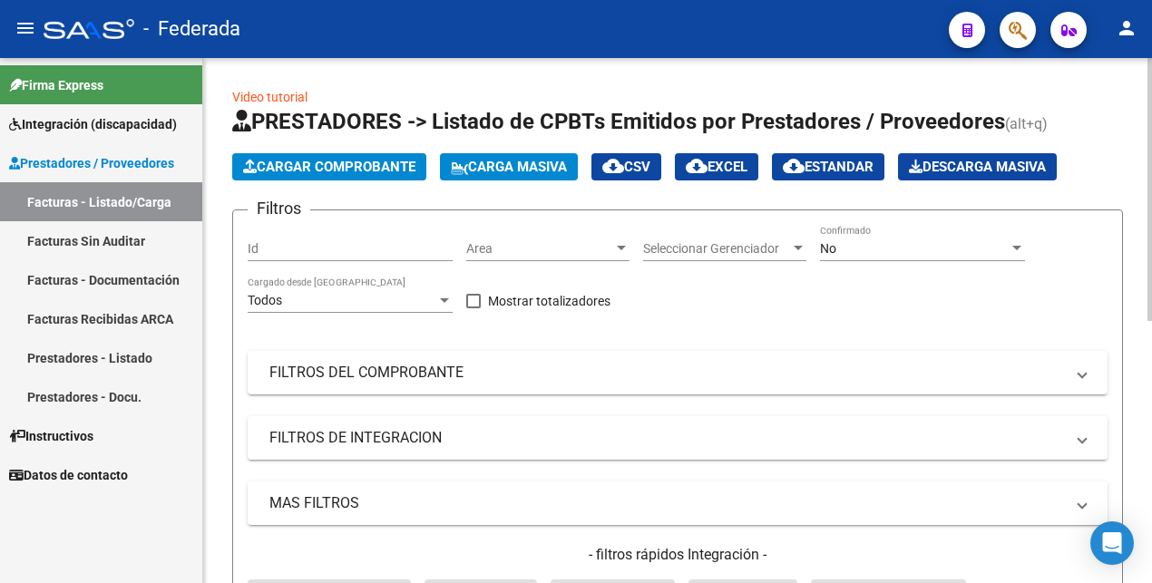
click at [857, 250] on div "No" at bounding box center [914, 248] width 189 height 15
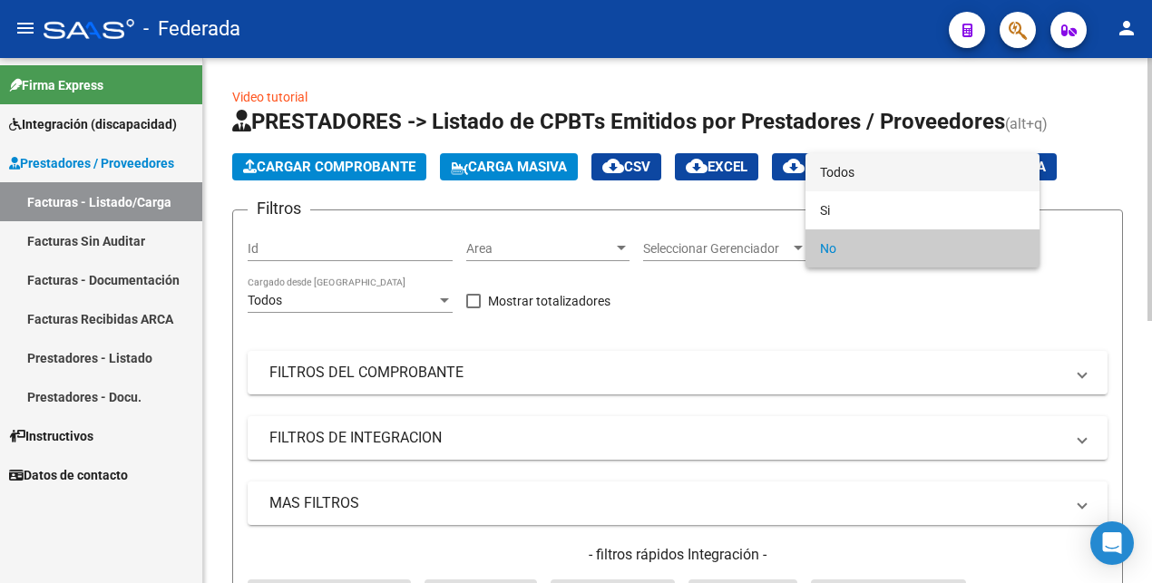
drag, startPoint x: 861, startPoint y: 166, endPoint x: 830, endPoint y: 234, distance: 74.7
click at [862, 165] on span "Todos" at bounding box center [922, 172] width 205 height 38
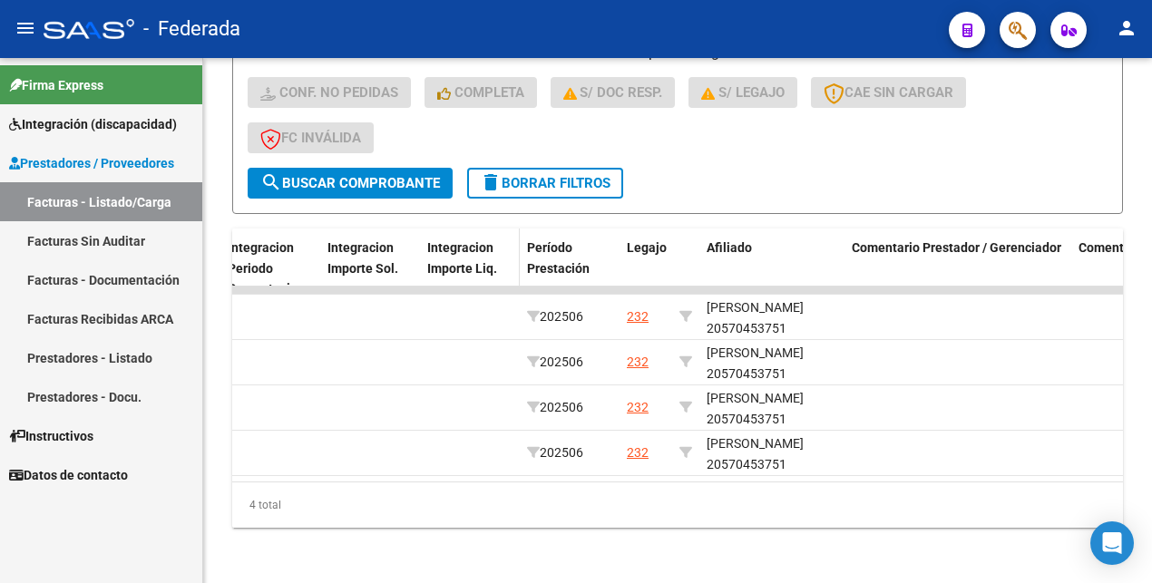
scroll to position [523, 0]
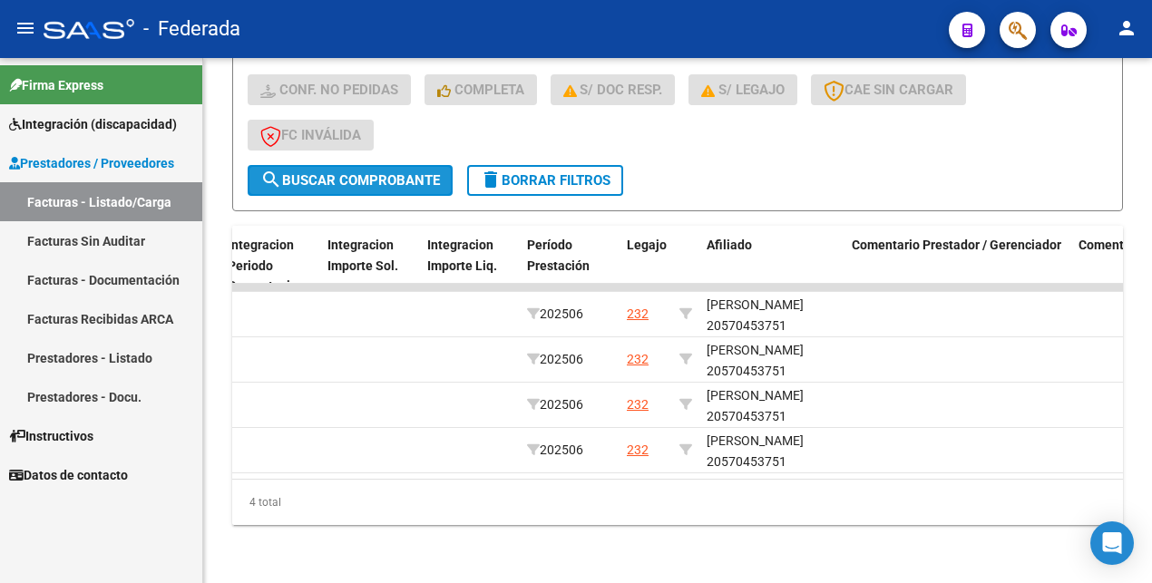
click at [414, 172] on span "search Buscar Comprobante" at bounding box center [350, 180] width 180 height 16
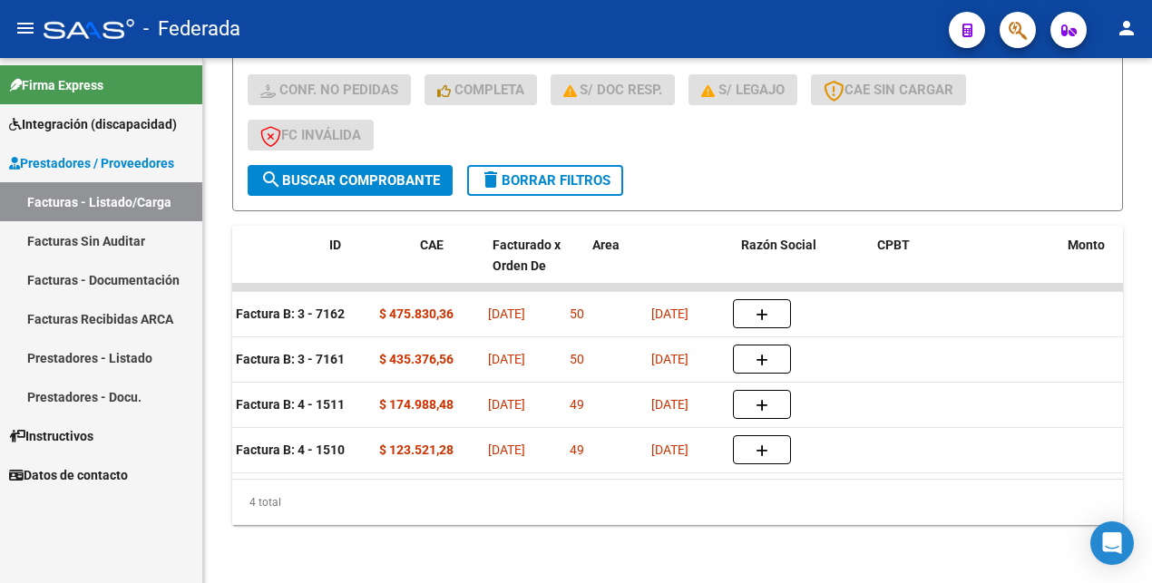
scroll to position [0, 0]
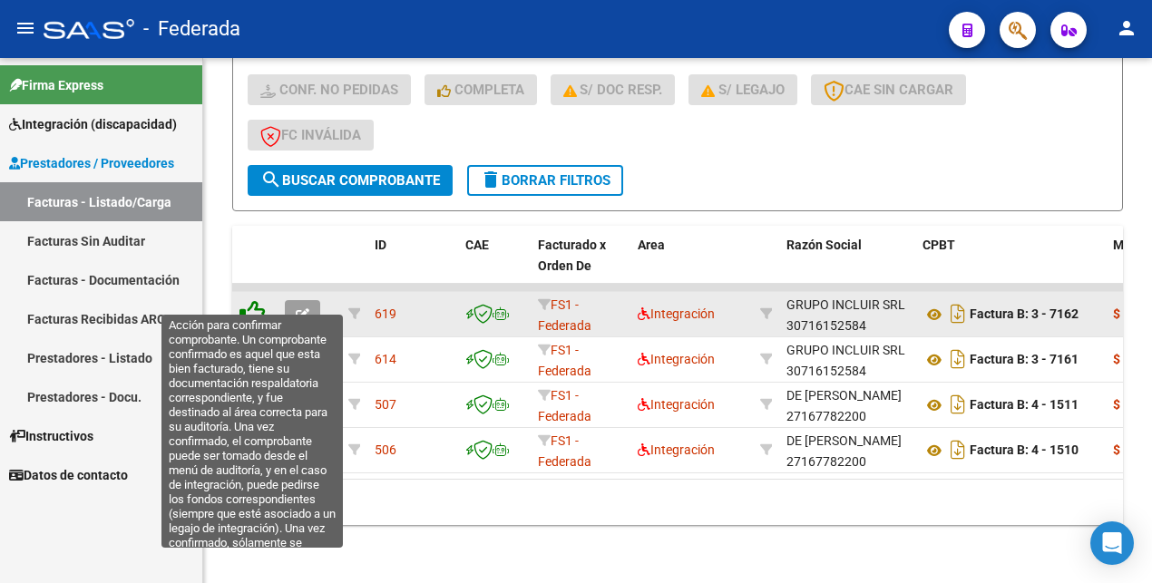
click at [254, 300] on icon at bounding box center [251, 312] width 25 height 25
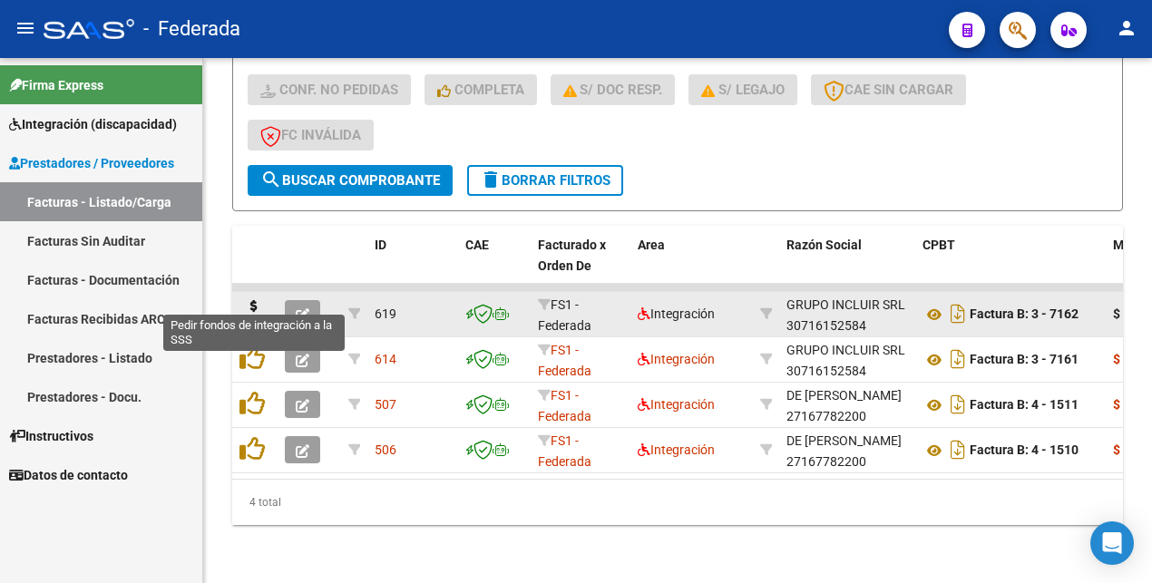
click at [257, 300] on icon at bounding box center [253, 312] width 29 height 25
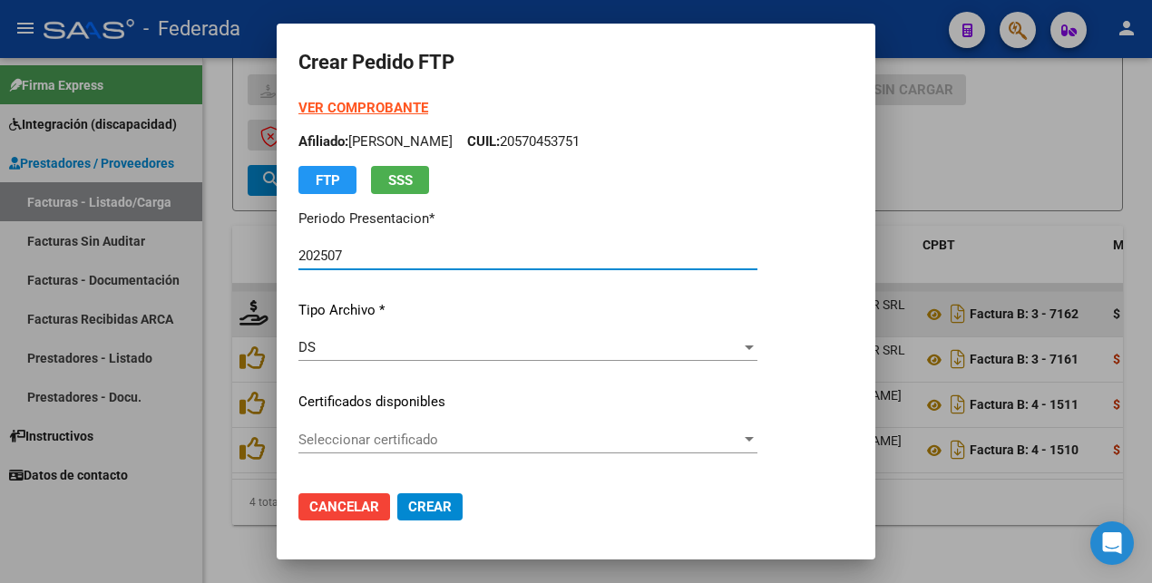
click at [620, 146] on p "Afiliado: [PERSON_NAME] CUIL: 20570453751" at bounding box center [527, 141] width 459 height 21
copy p "20570453751"
click at [394, 112] on strong "VER COMPROBANTE" at bounding box center [363, 108] width 130 height 16
drag, startPoint x: 351, startPoint y: 501, endPoint x: 343, endPoint y: 488, distance: 15.1
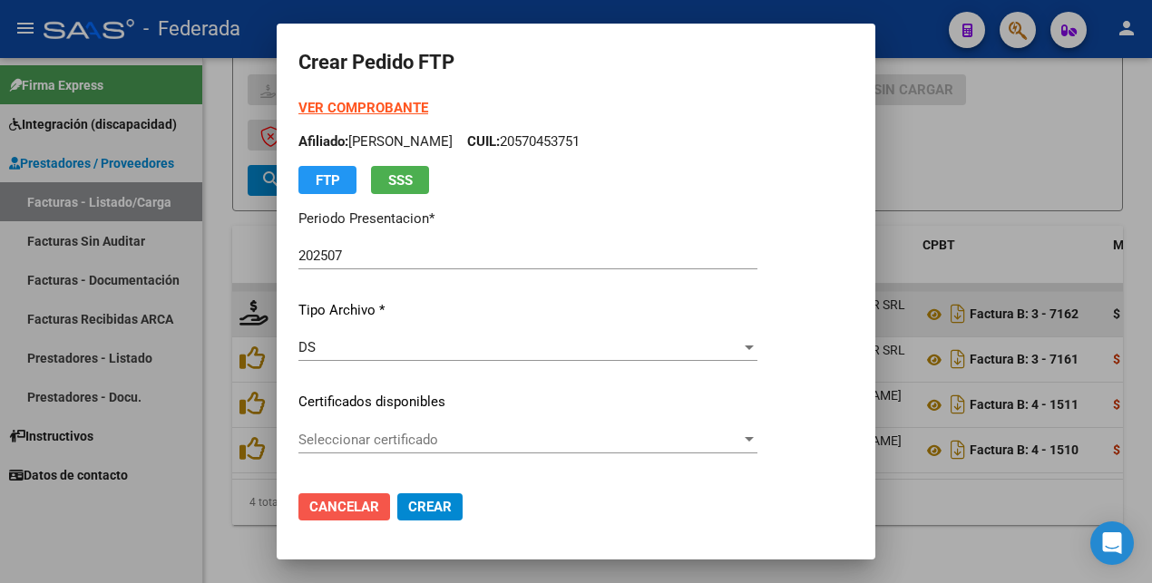
click at [350, 501] on span "Cancelar" at bounding box center [344, 507] width 70 height 16
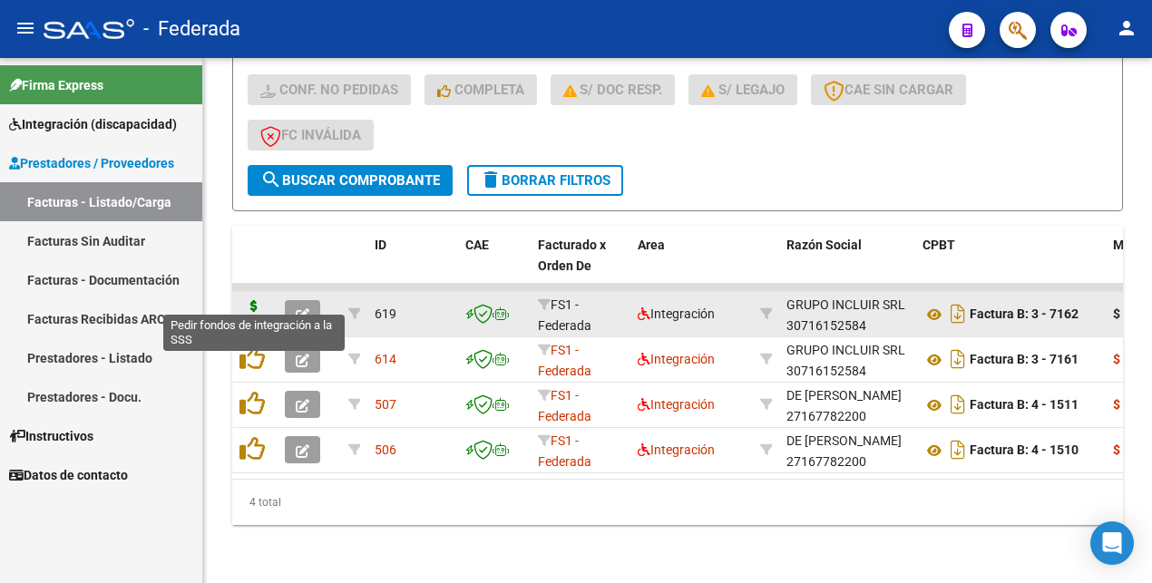
click at [256, 300] on icon at bounding box center [253, 312] width 29 height 25
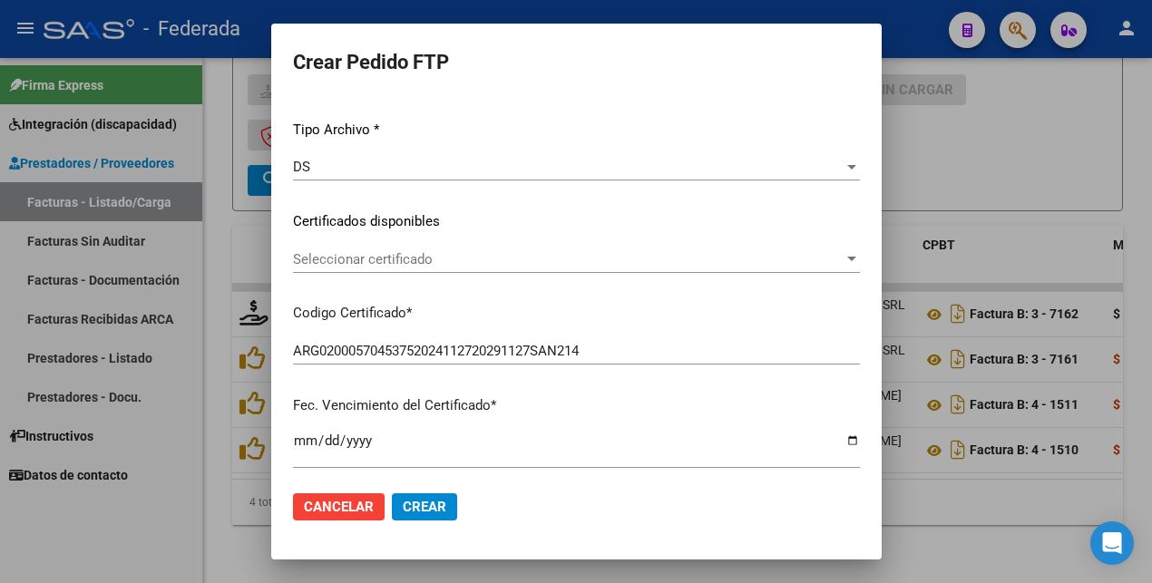
scroll to position [227, 0]
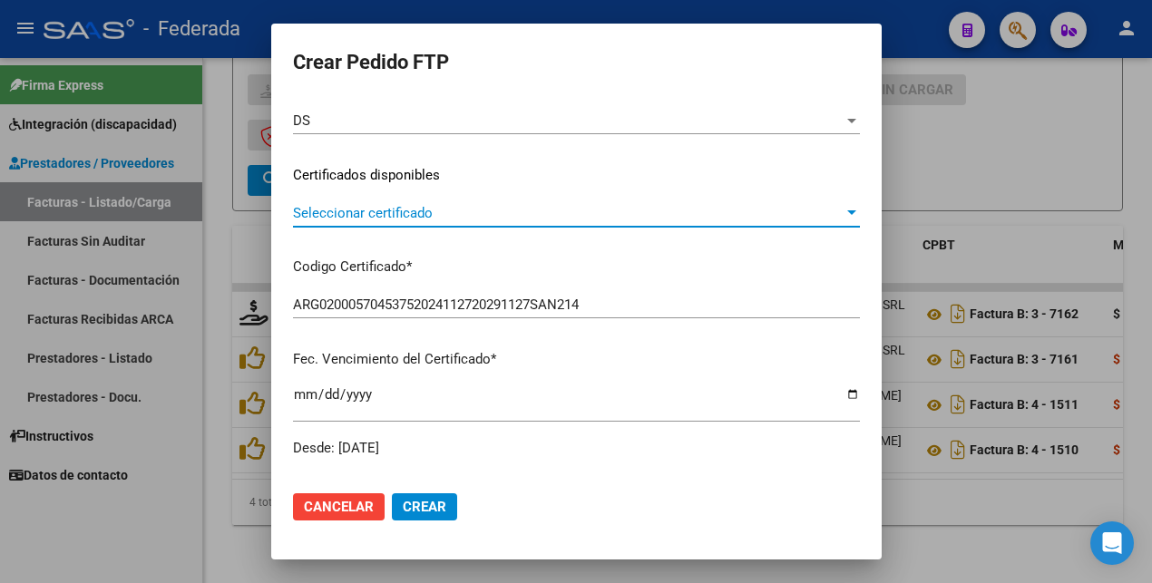
click at [492, 205] on span "Seleccionar certificado" at bounding box center [568, 213] width 550 height 16
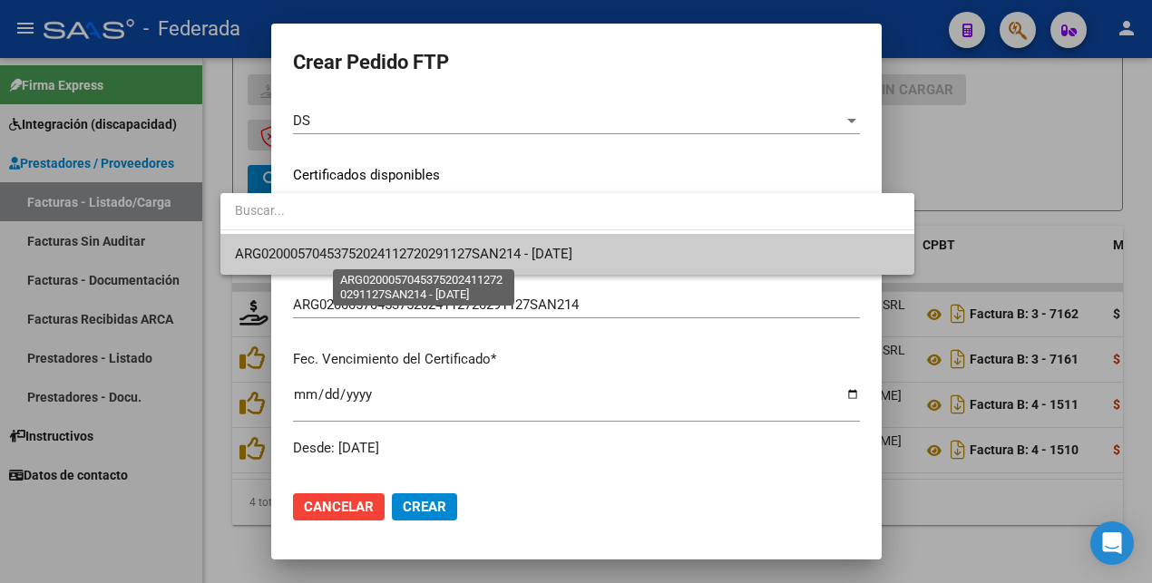
click at [487, 254] on span "ARG02000570453752024112720291127SAN214 - [DATE]" at bounding box center [403, 254] width 337 height 16
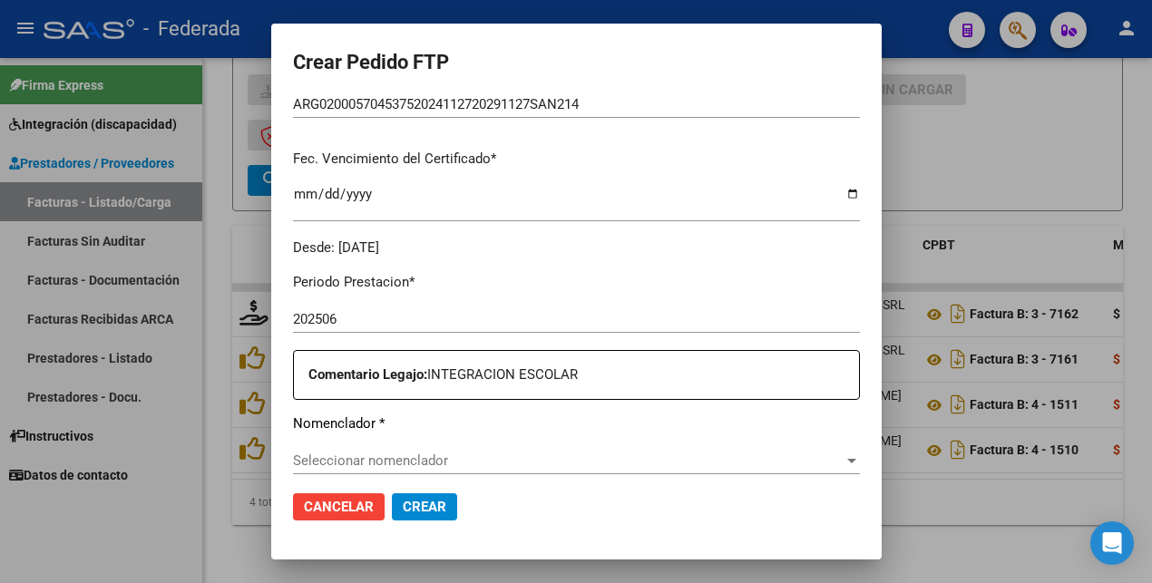
scroll to position [583, 0]
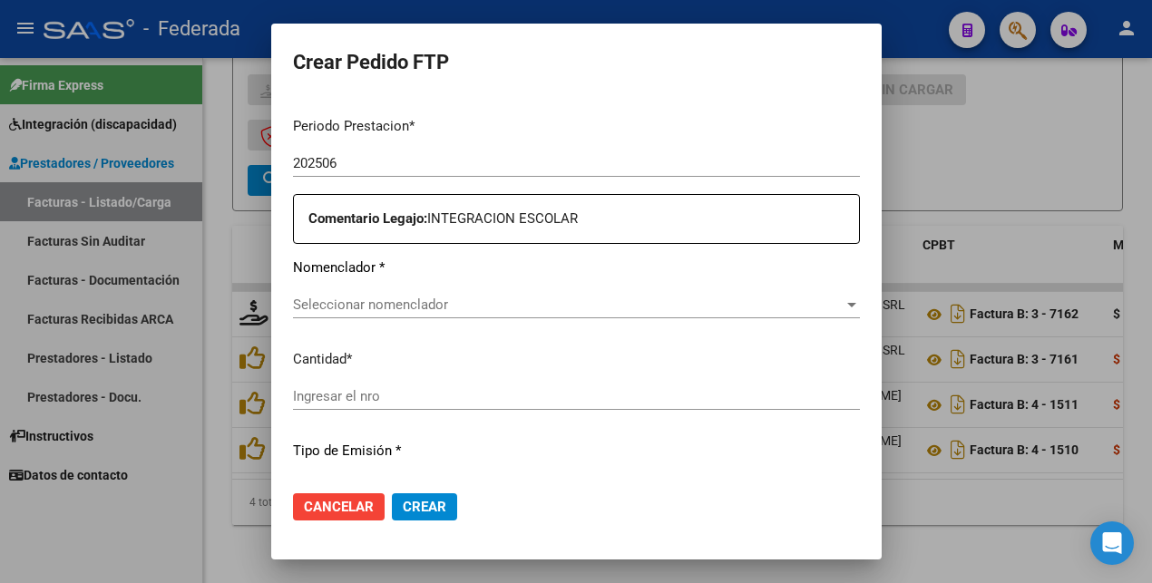
click at [351, 297] on span "Seleccionar nomenclador" at bounding box center [568, 305] width 550 height 16
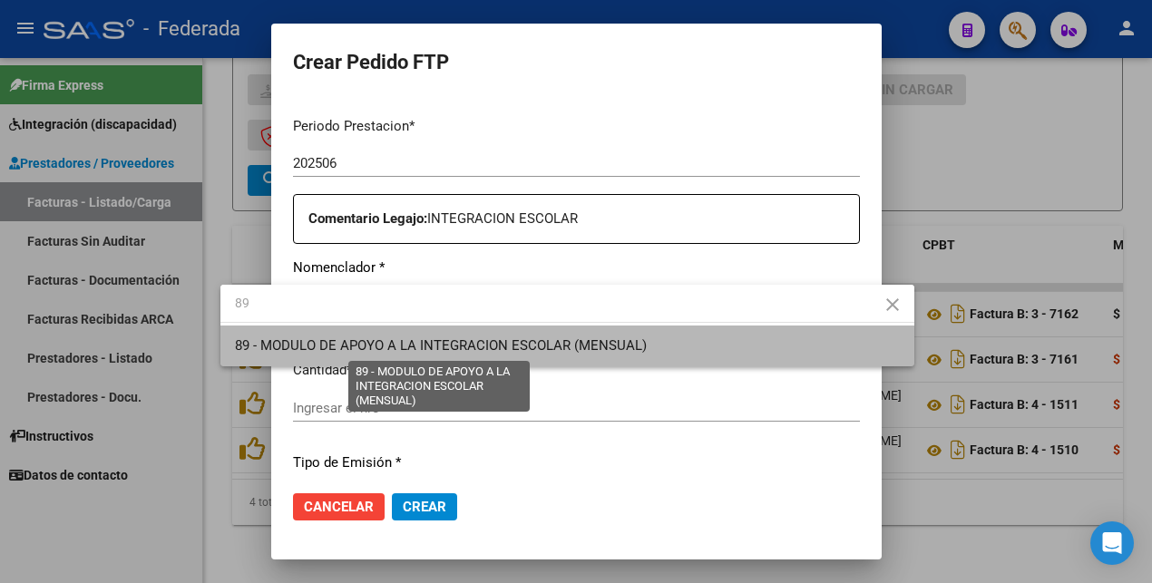
click at [340, 343] on span "89 - MODULO DE APOYO A LA INTEGRACION ESCOLAR (MENSUAL)" at bounding box center [441, 345] width 412 height 16
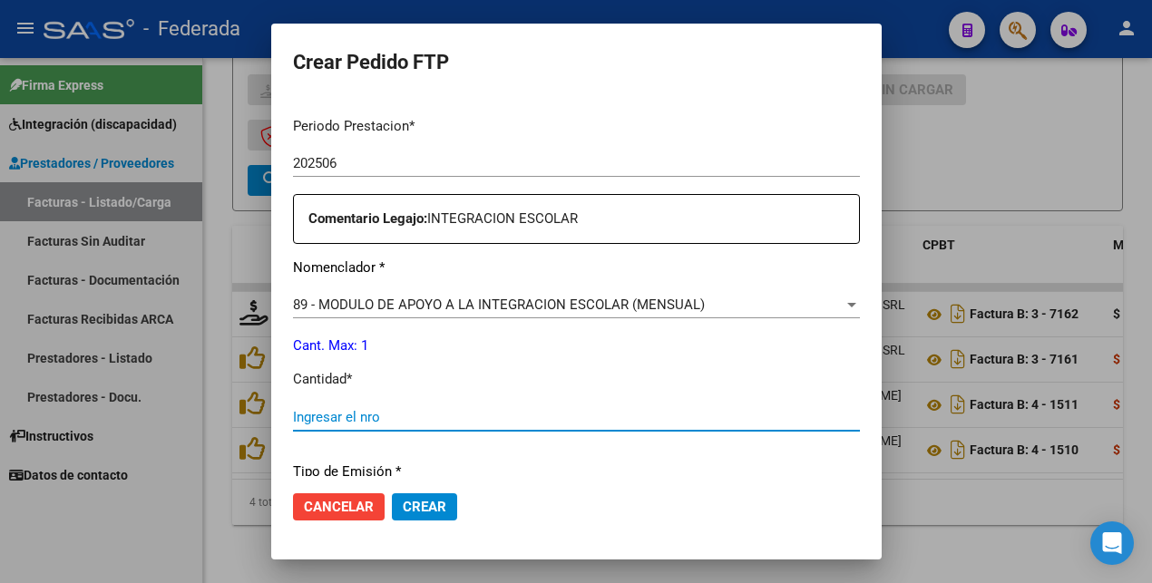
click at [293, 413] on input "Ingresar el nro" at bounding box center [576, 417] width 567 height 16
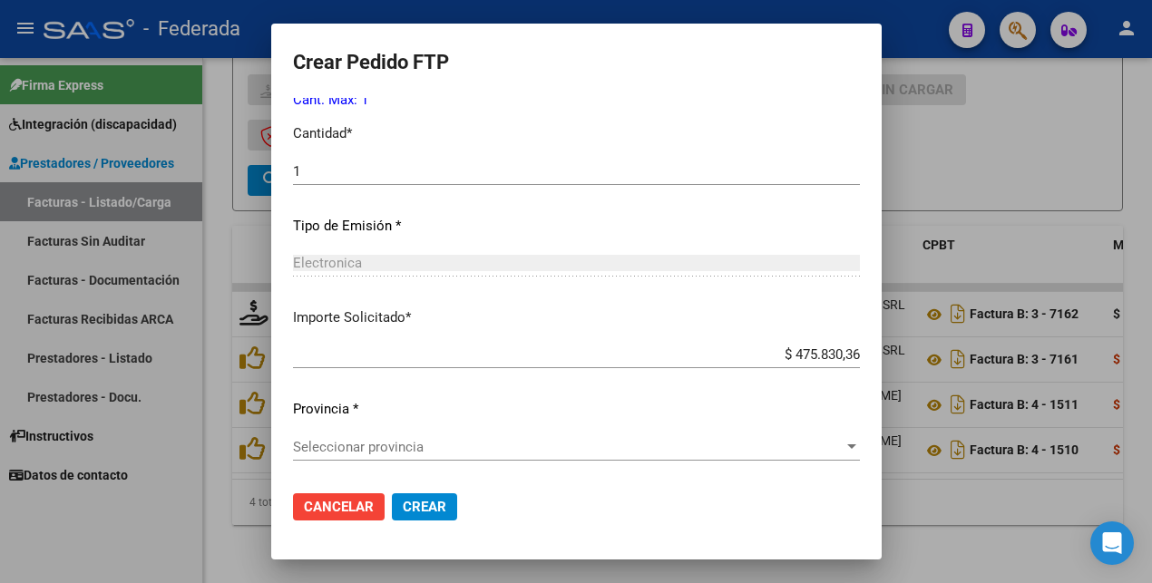
scroll to position [830, 0]
click at [301, 440] on span "Seleccionar provincia" at bounding box center [568, 446] width 550 height 16
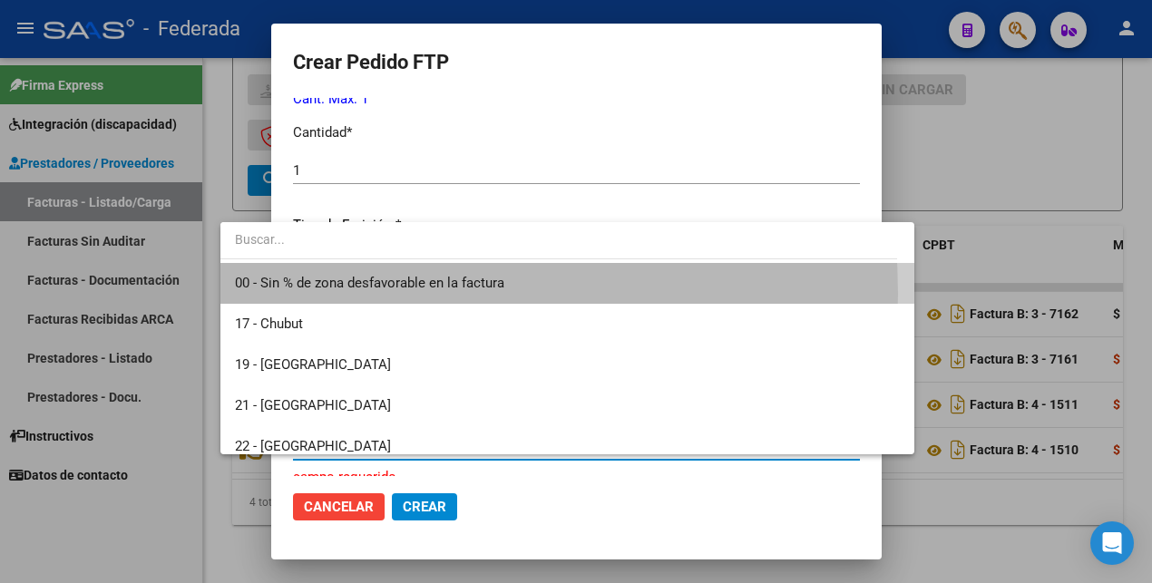
click at [336, 294] on span "00 - Sin % de zona desfavorable en la factura" at bounding box center [567, 283] width 665 height 41
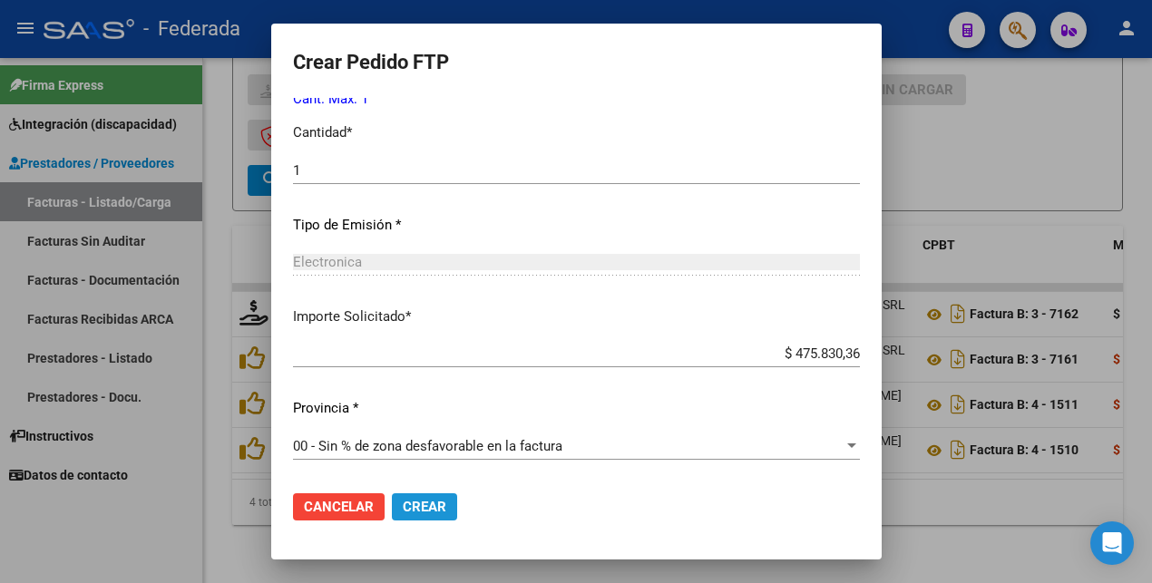
click at [403, 505] on span "Crear" at bounding box center [425, 507] width 44 height 16
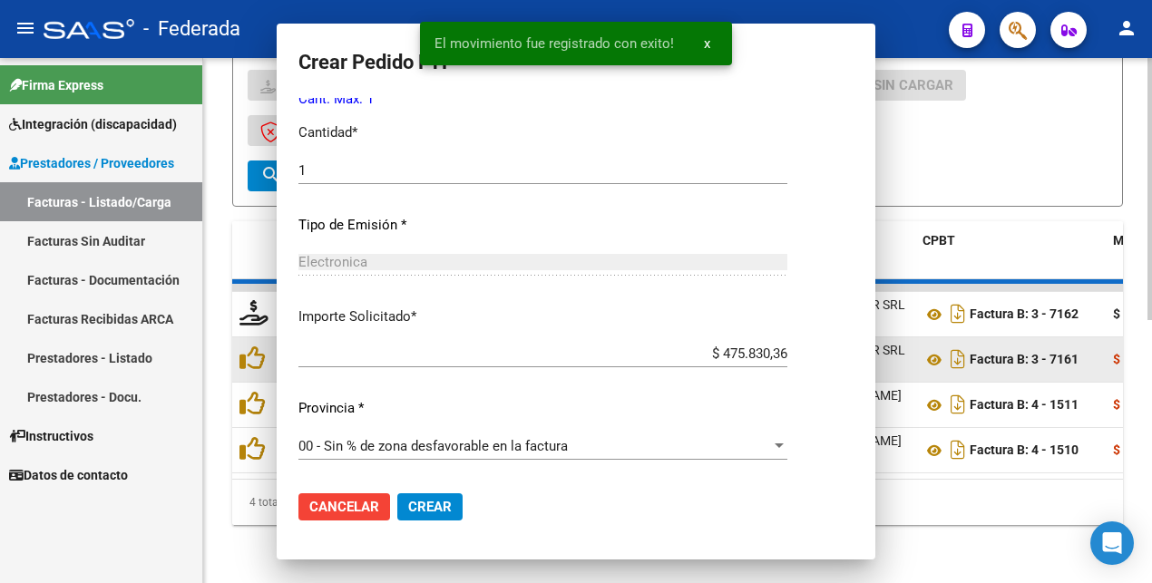
scroll to position [0, 0]
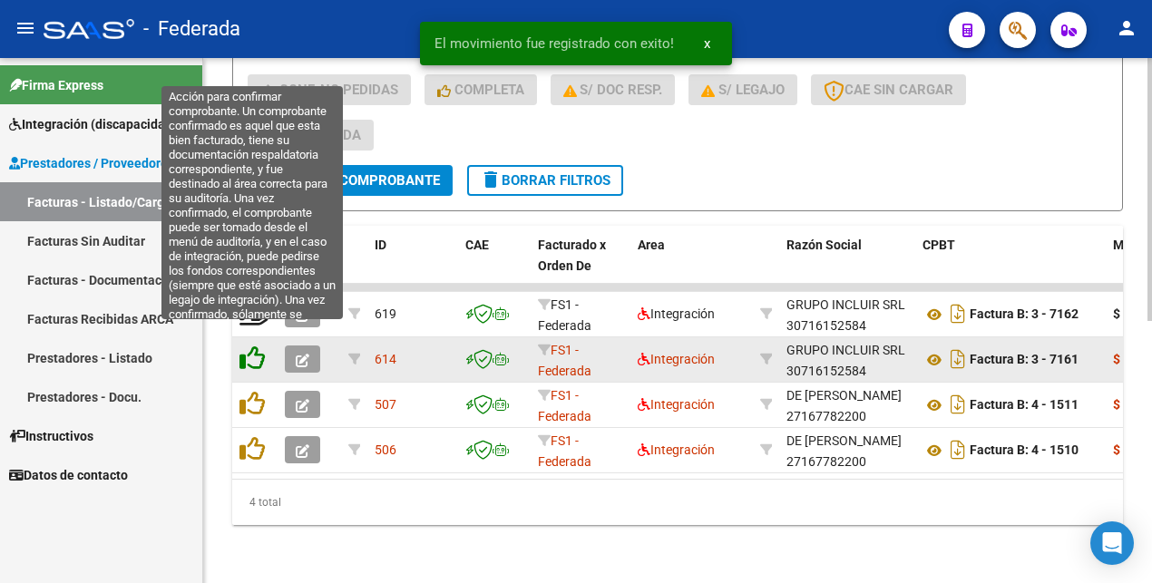
click at [253, 346] on icon at bounding box center [251, 358] width 25 height 25
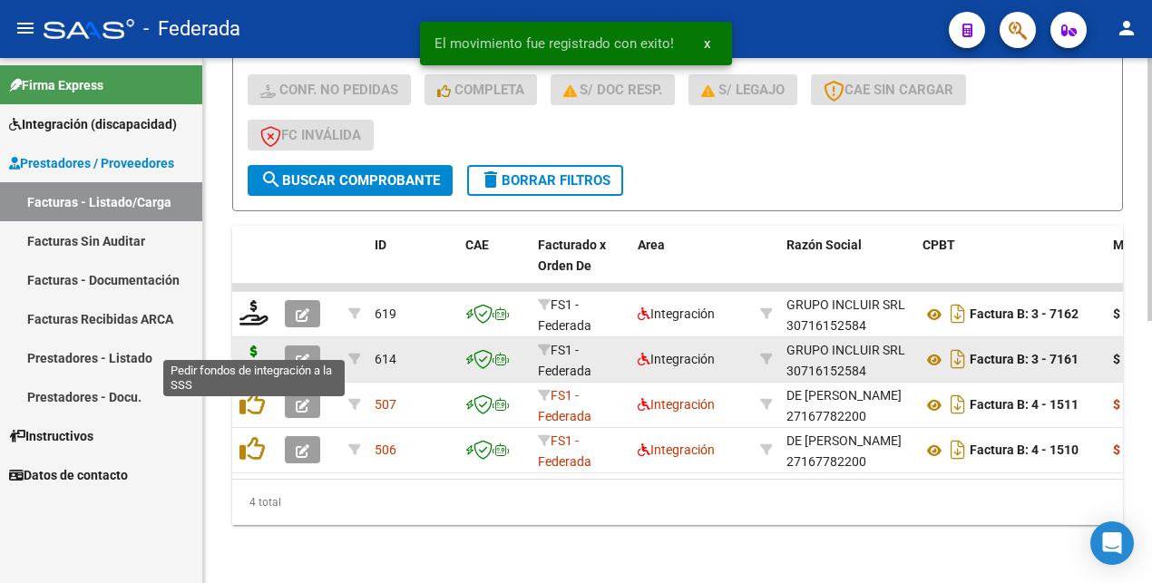
click at [254, 346] on icon at bounding box center [253, 358] width 29 height 25
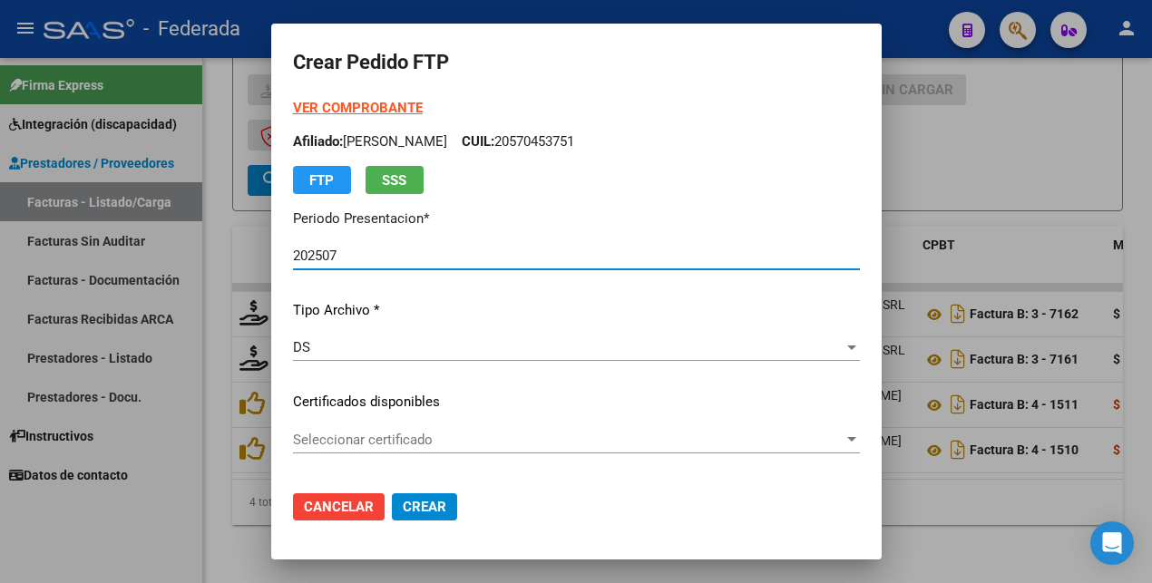
click at [348, 106] on strong "VER COMPROBANTE" at bounding box center [358, 108] width 130 height 16
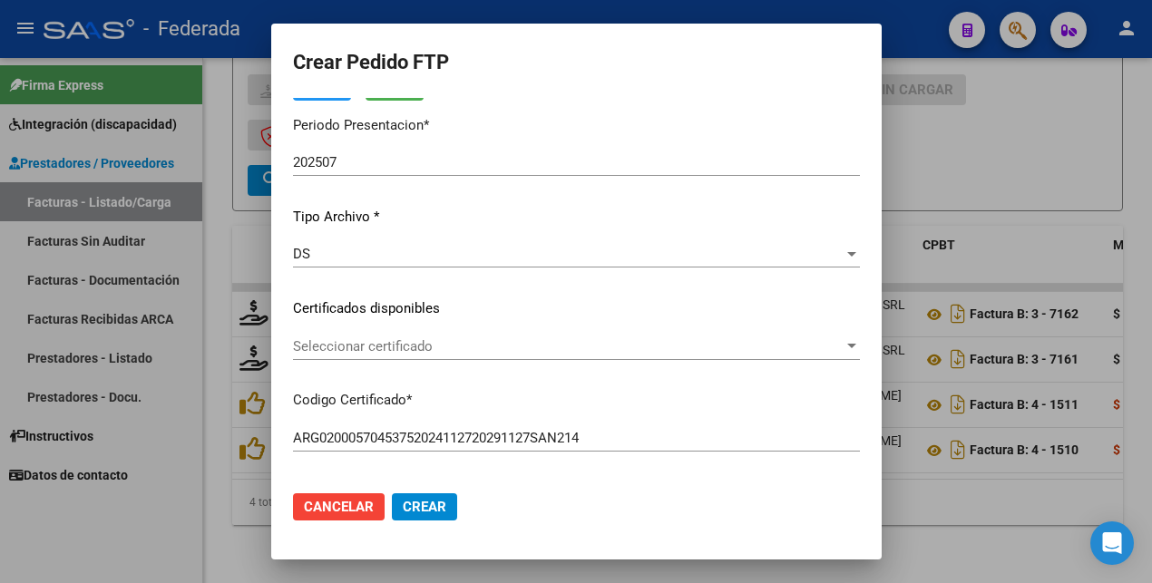
scroll to position [113, 0]
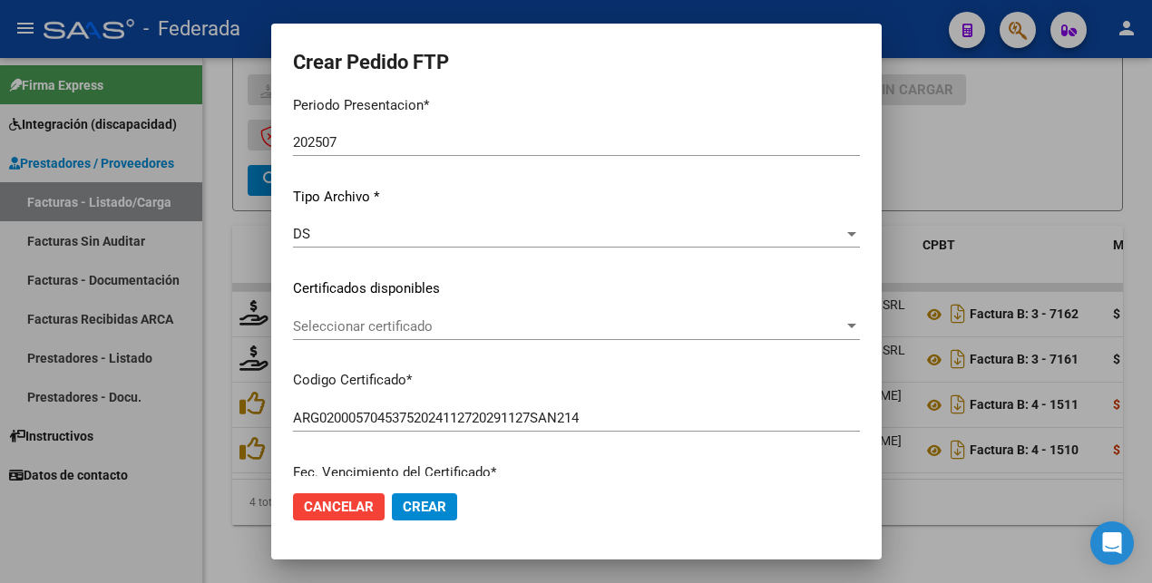
click at [421, 324] on span "Seleccionar certificado" at bounding box center [568, 326] width 550 height 16
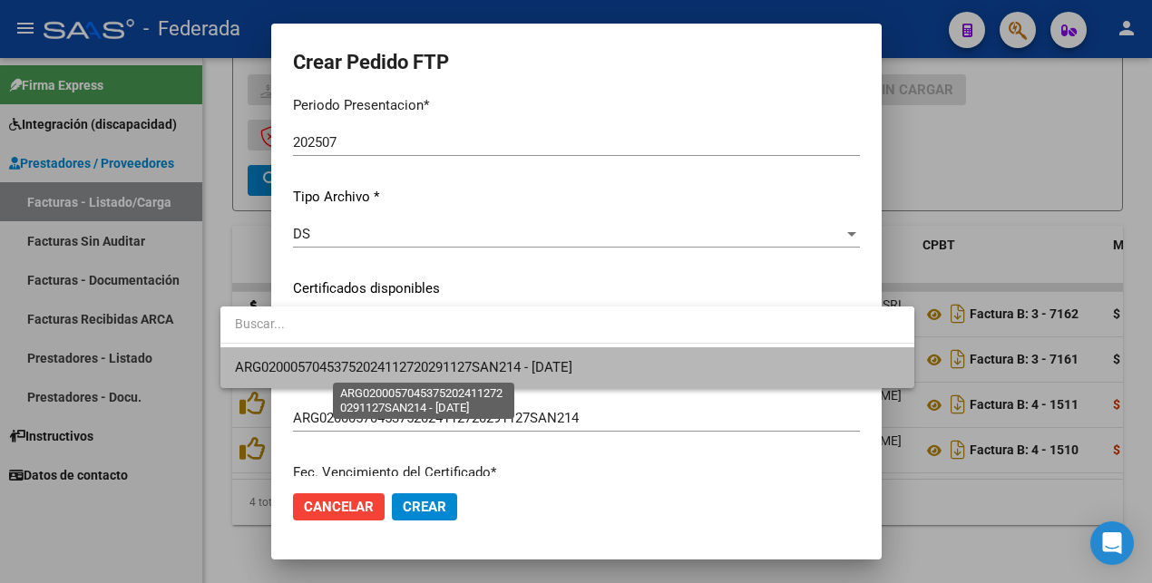
click at [424, 371] on span "ARG02000570453752024112720291127SAN214 - [DATE]" at bounding box center [403, 367] width 337 height 16
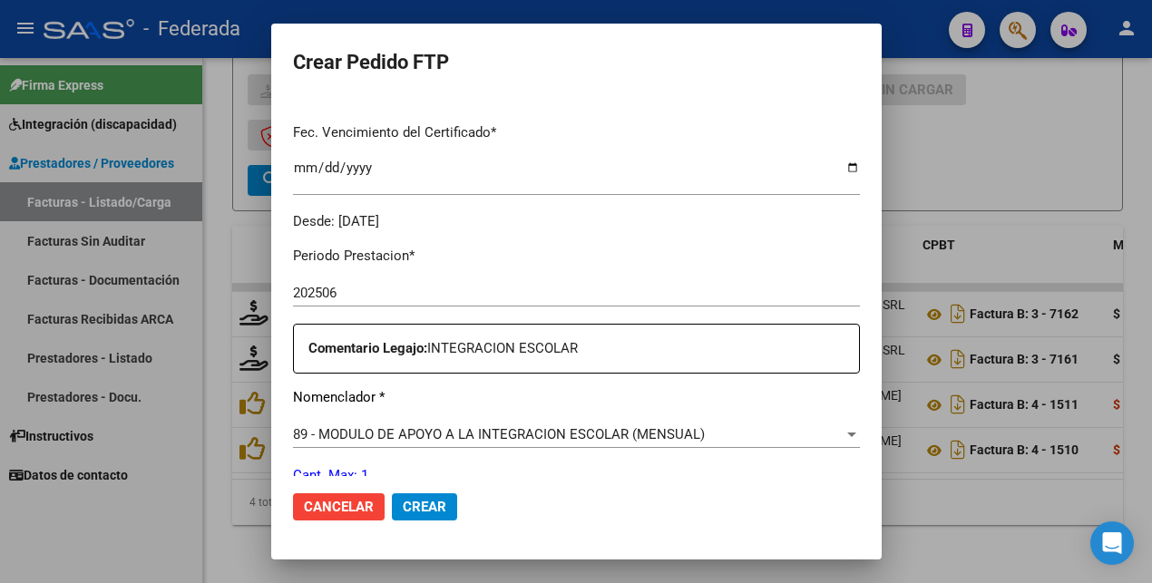
scroll to position [567, 0]
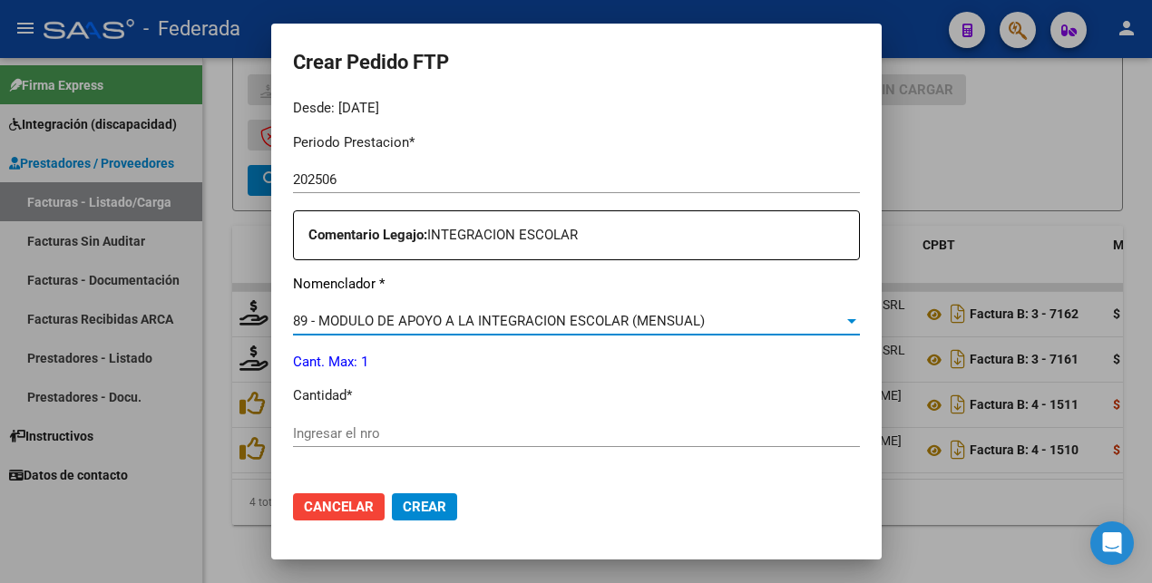
click at [810, 325] on div "89 - MODULO DE APOYO A LA INTEGRACION ESCOLAR (MENSUAL)" at bounding box center [568, 321] width 550 height 16
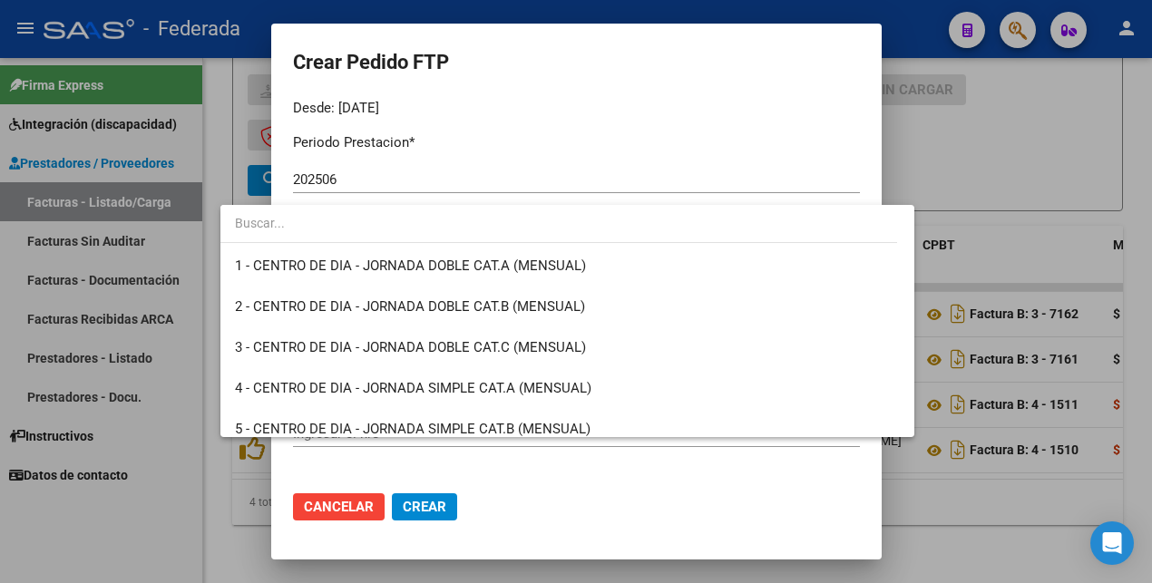
scroll to position [3537, 0]
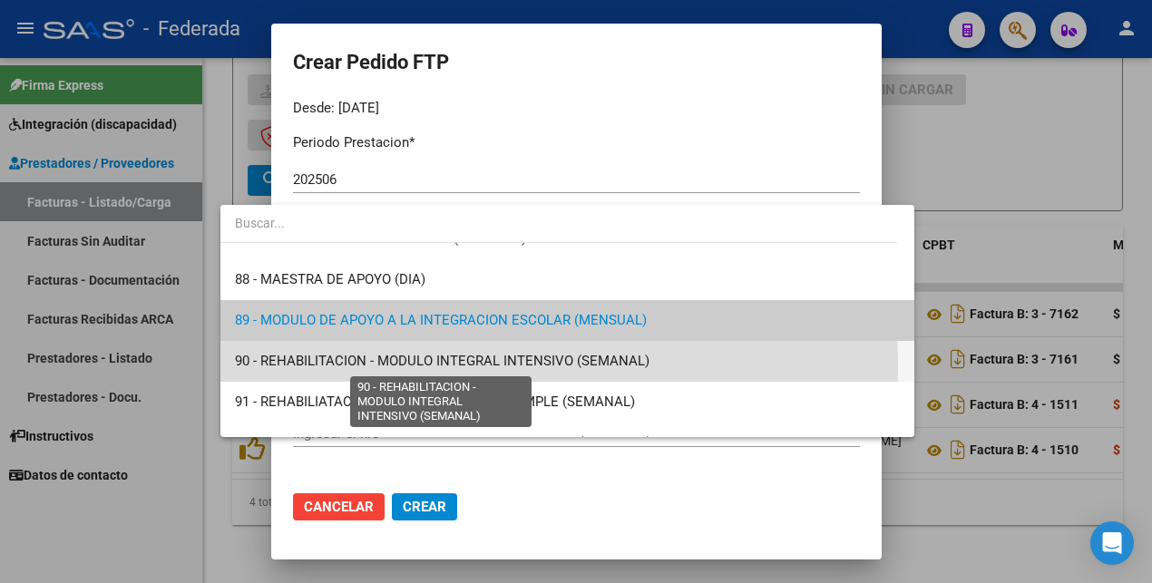
drag, startPoint x: 454, startPoint y: 363, endPoint x: 559, endPoint y: 283, distance: 131.3
click at [453, 361] on span "90 - REHABILITACION - MODULO INTEGRAL INTENSIVO (SEMANAL)" at bounding box center [442, 361] width 414 height 16
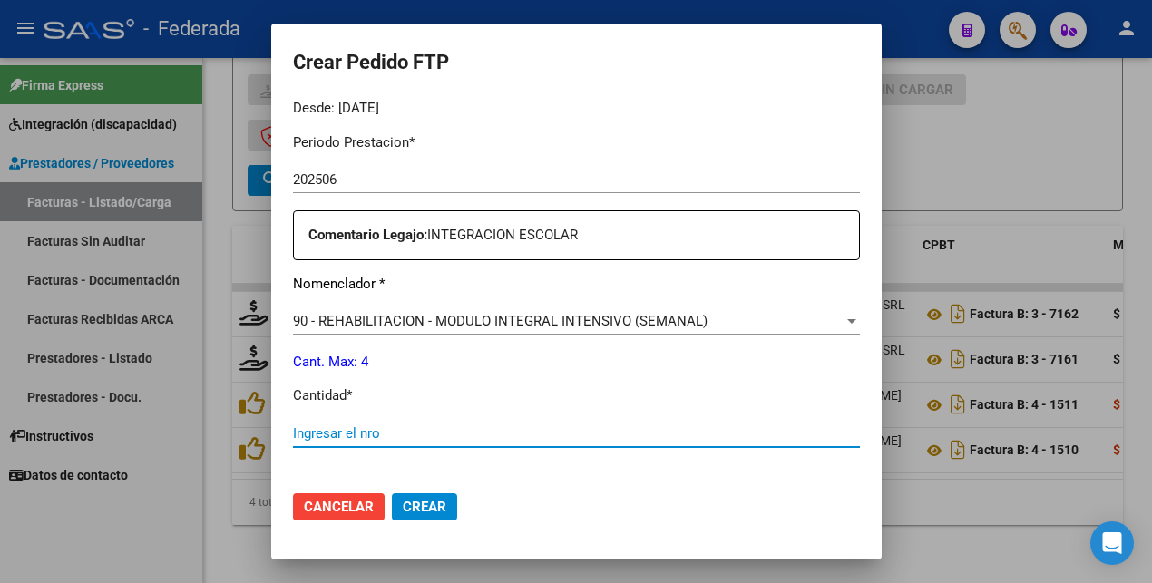
click at [343, 433] on input "Ingresar el nro" at bounding box center [576, 433] width 567 height 16
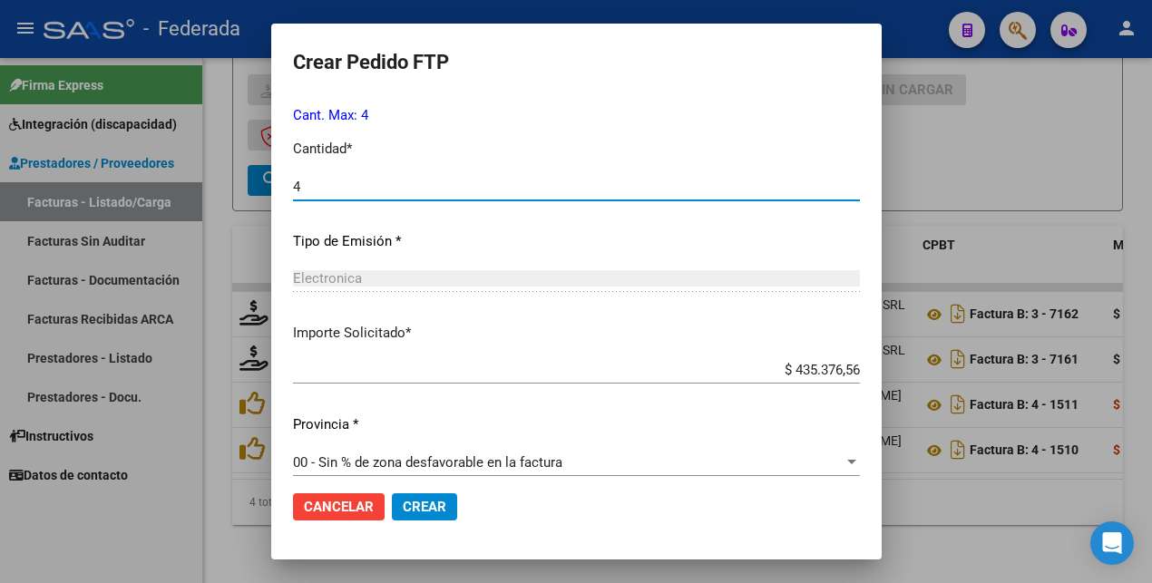
scroll to position [830, 0]
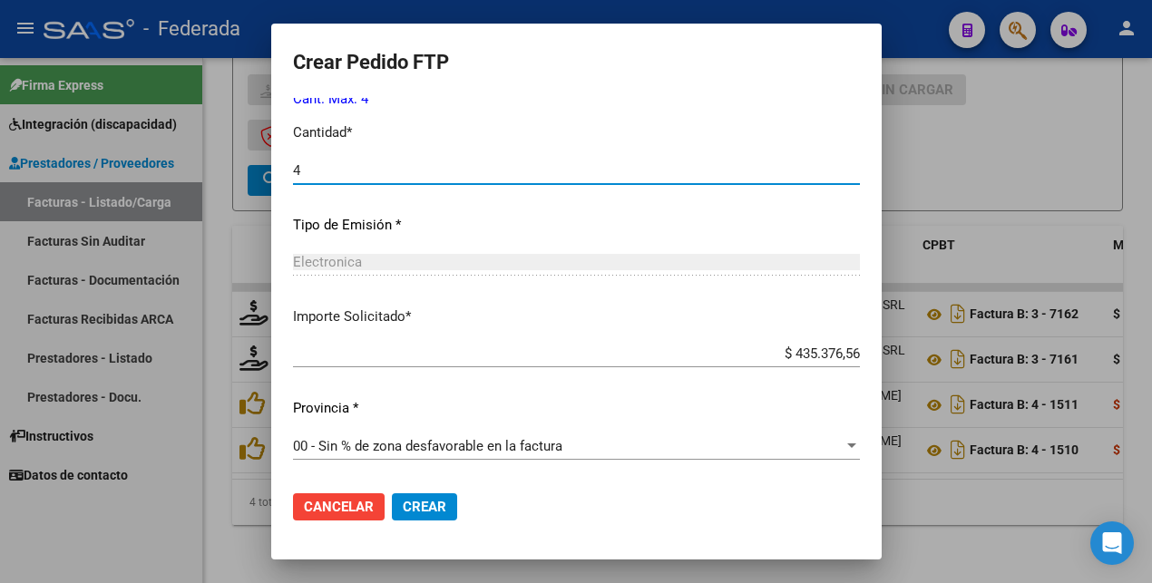
click at [366, 438] on span "00 - Sin % de zona desfavorable en la factura" at bounding box center [427, 446] width 269 height 16
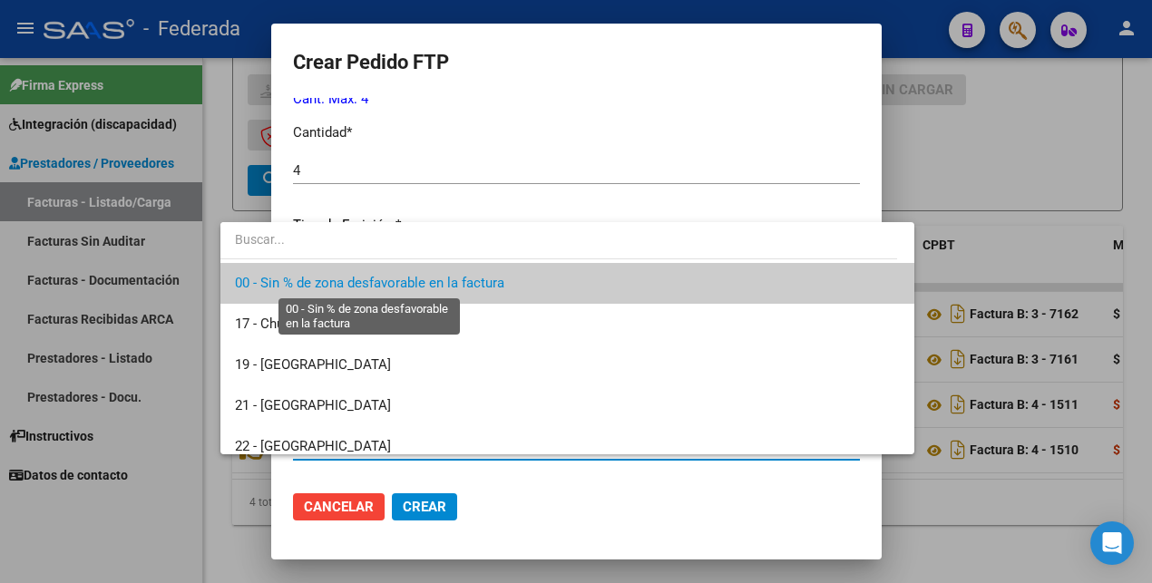
click at [365, 281] on span "00 - Sin % de zona desfavorable en la factura" at bounding box center [369, 283] width 269 height 16
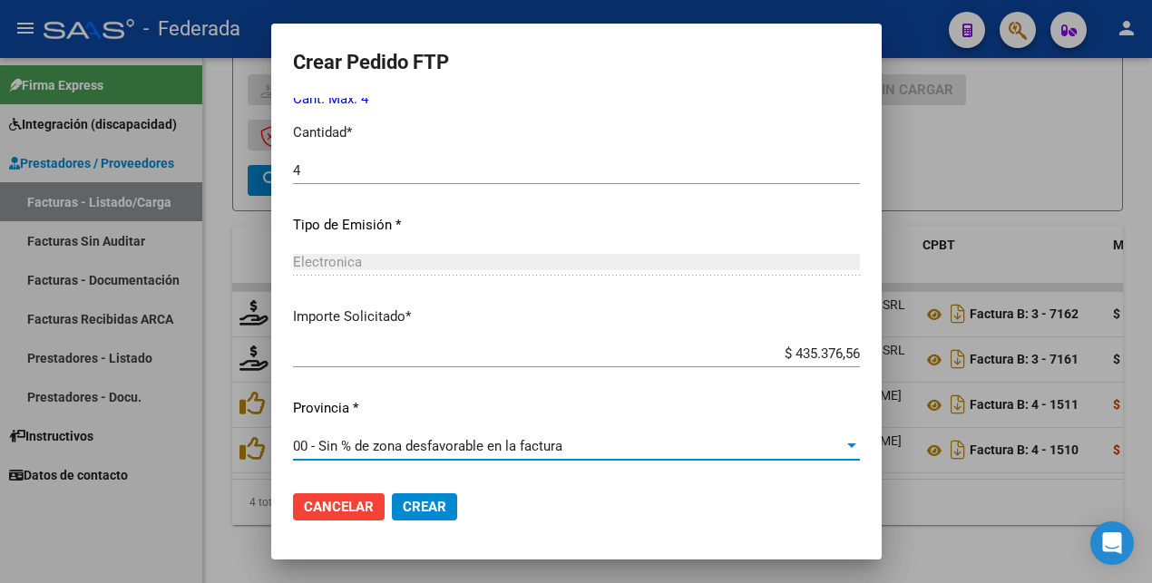
click at [403, 511] on span "Crear" at bounding box center [425, 507] width 44 height 16
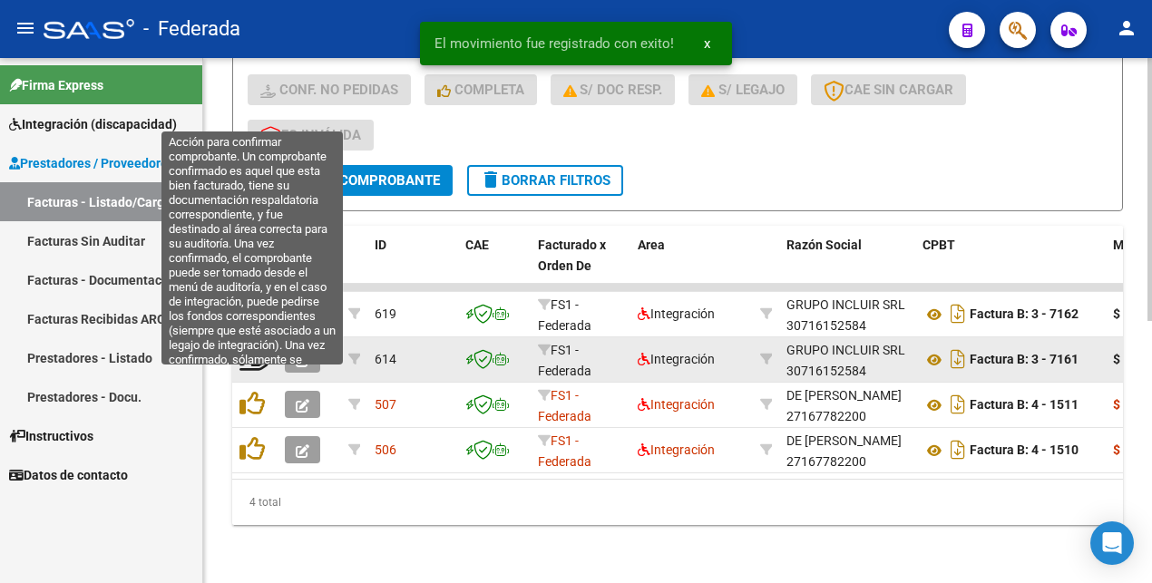
drag, startPoint x: 250, startPoint y: 384, endPoint x: 262, endPoint y: 356, distance: 30.5
click at [248, 391] on icon at bounding box center [251, 403] width 25 height 25
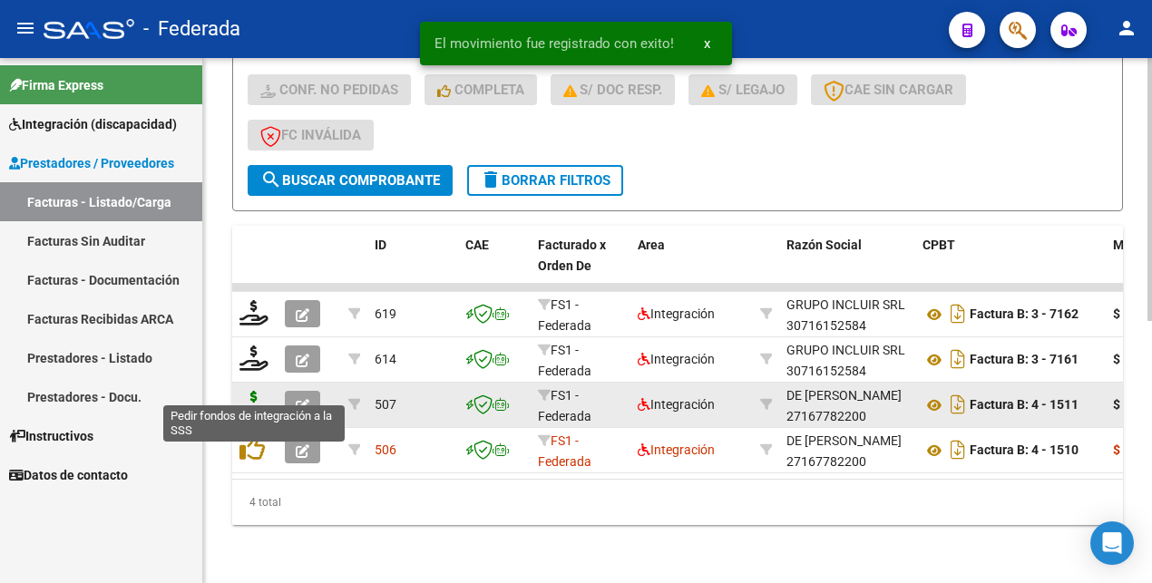
click at [256, 391] on icon at bounding box center [253, 403] width 29 height 25
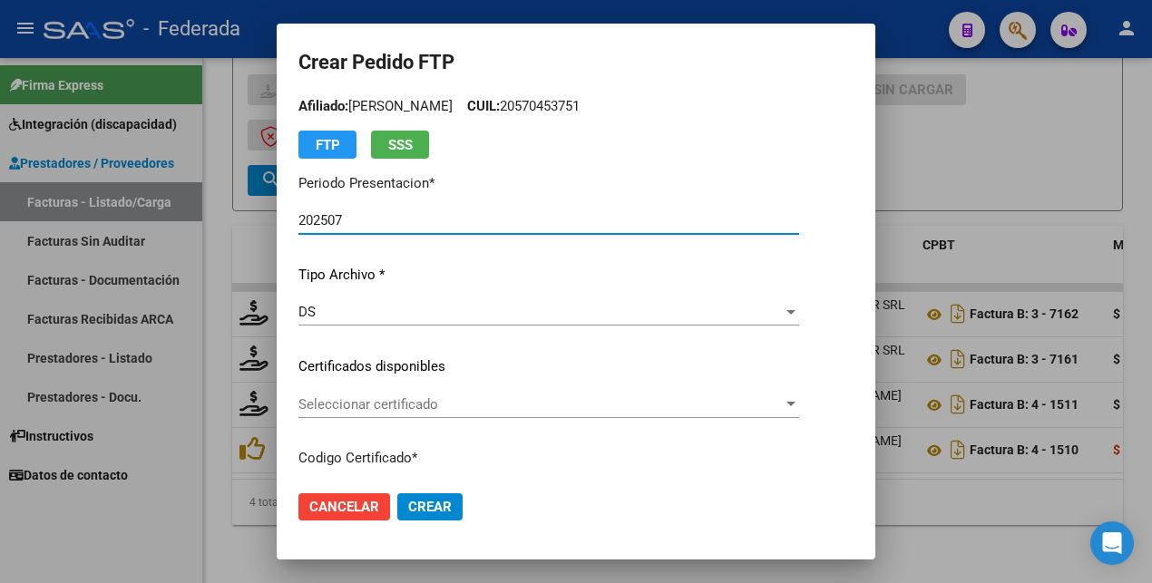
scroll to position [0, 0]
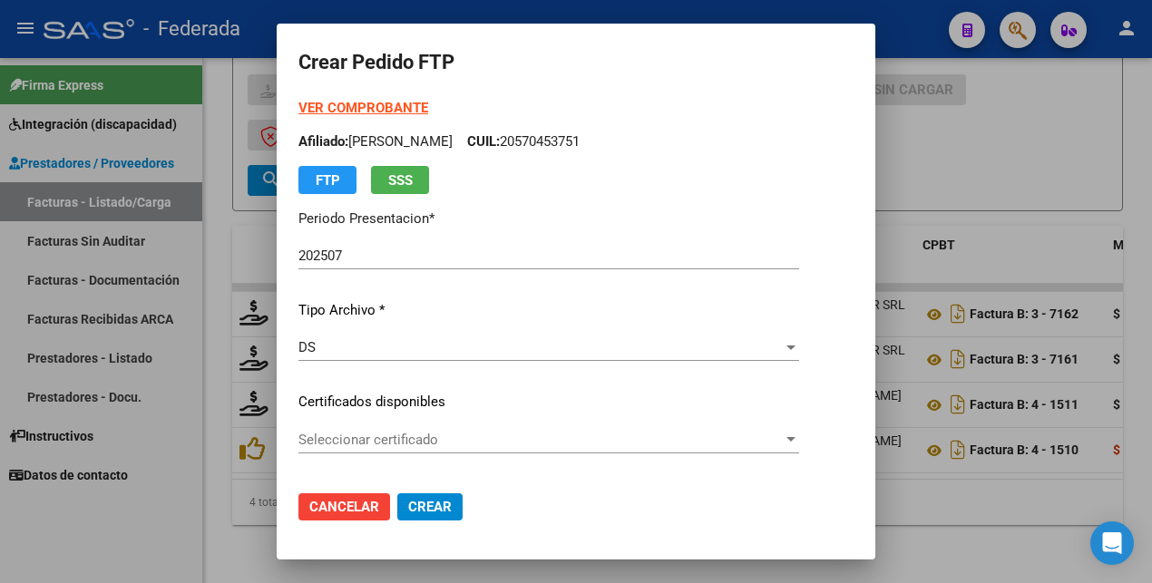
click at [355, 110] on strong "VER COMPROBANTE" at bounding box center [363, 108] width 130 height 16
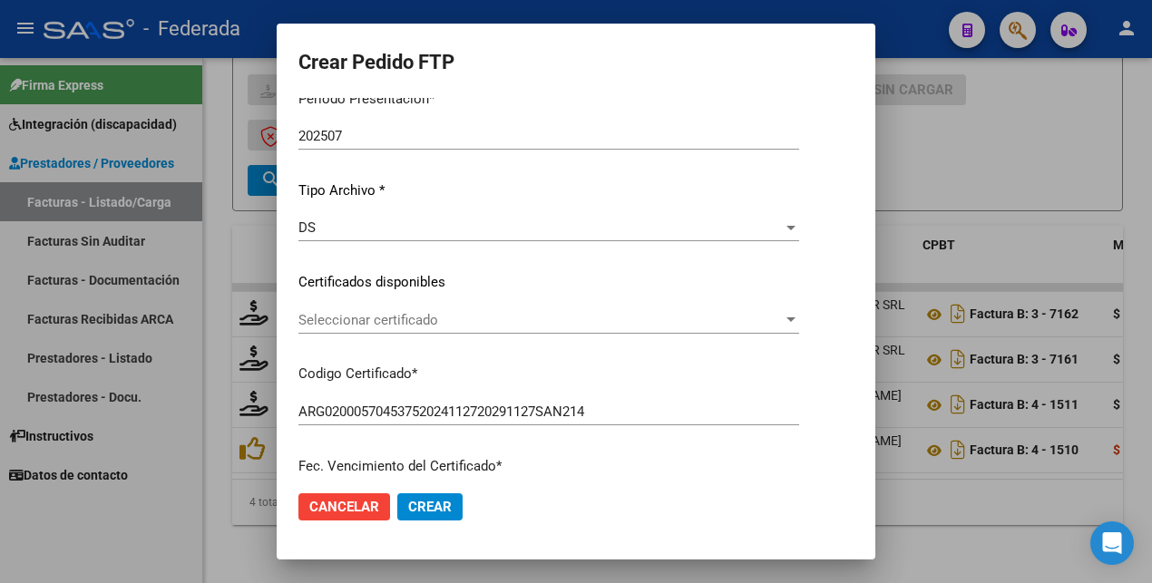
scroll to position [227, 0]
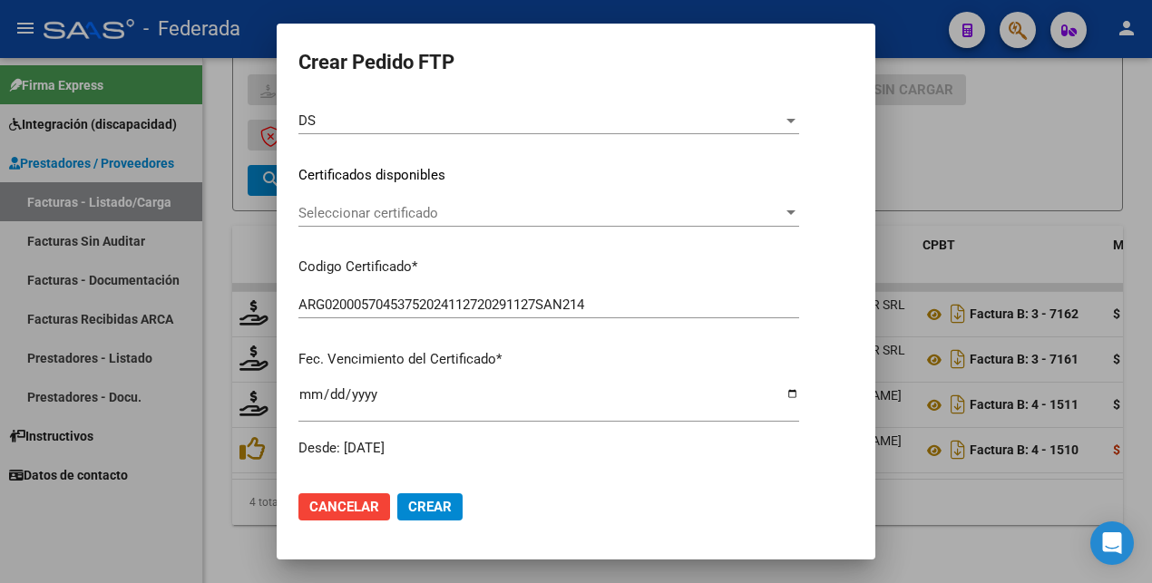
click at [389, 213] on span "Seleccionar certificado" at bounding box center [540, 213] width 484 height 16
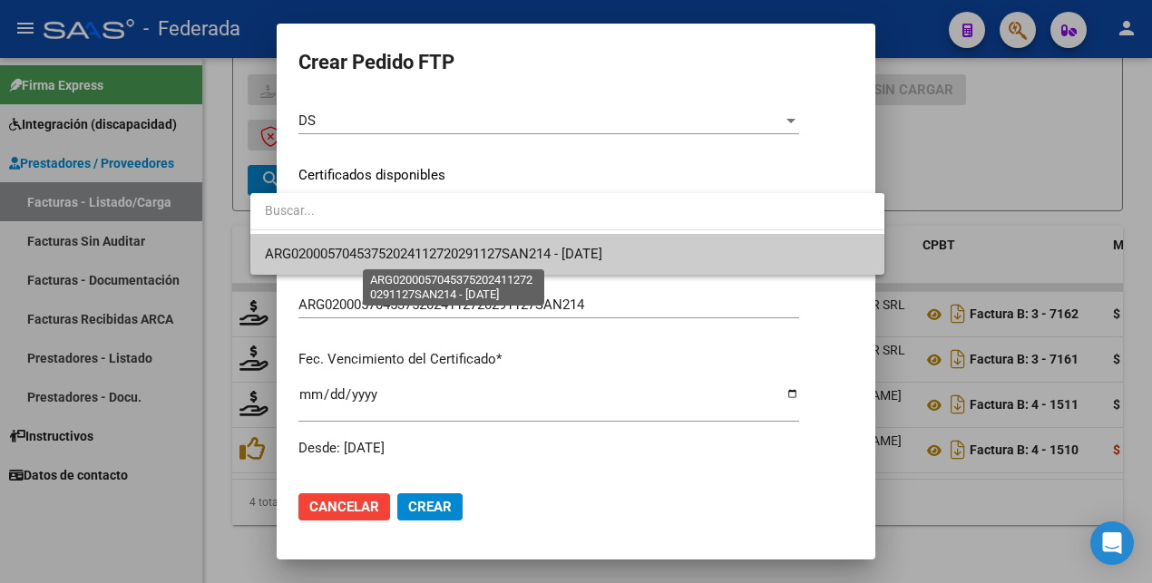
click at [413, 261] on span "ARG02000570453752024112720291127SAN214 - [DATE]" at bounding box center [433, 254] width 337 height 16
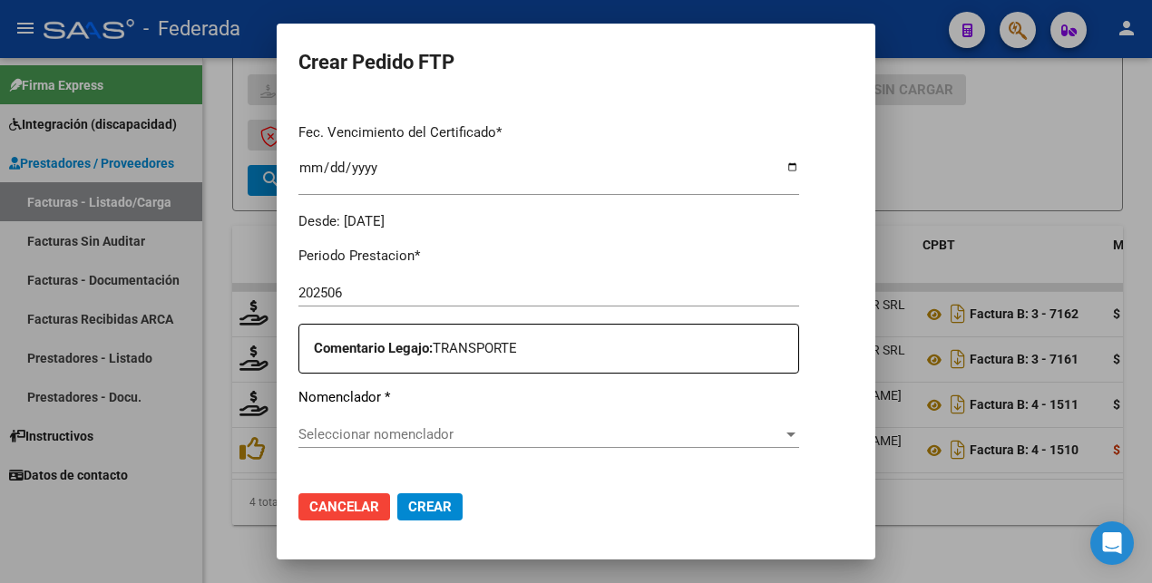
scroll to position [567, 0]
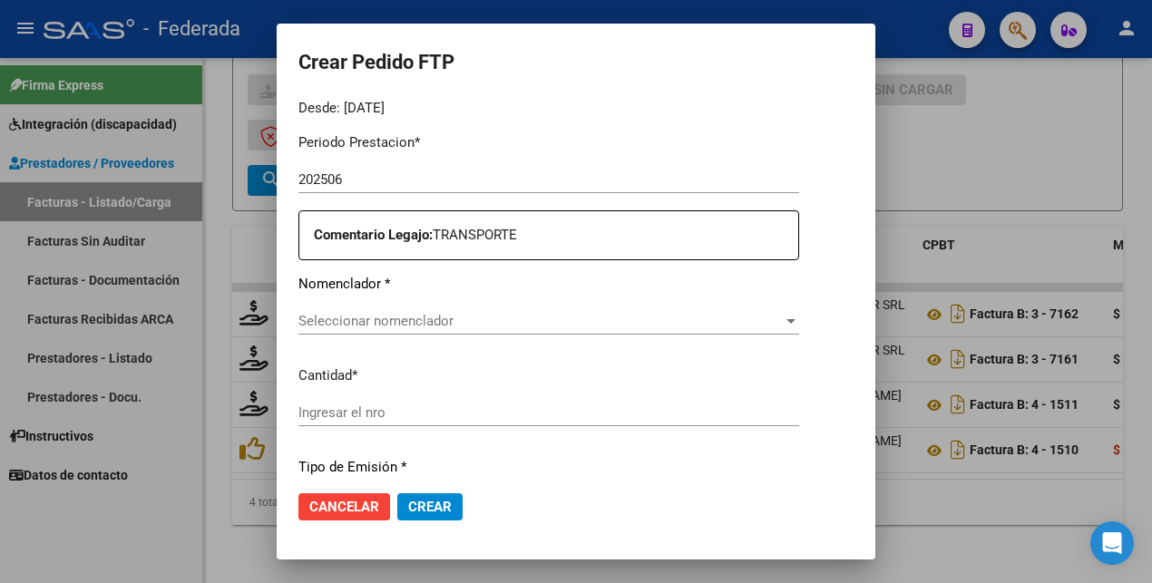
click at [392, 326] on span "Seleccionar nomenclador" at bounding box center [540, 321] width 484 height 16
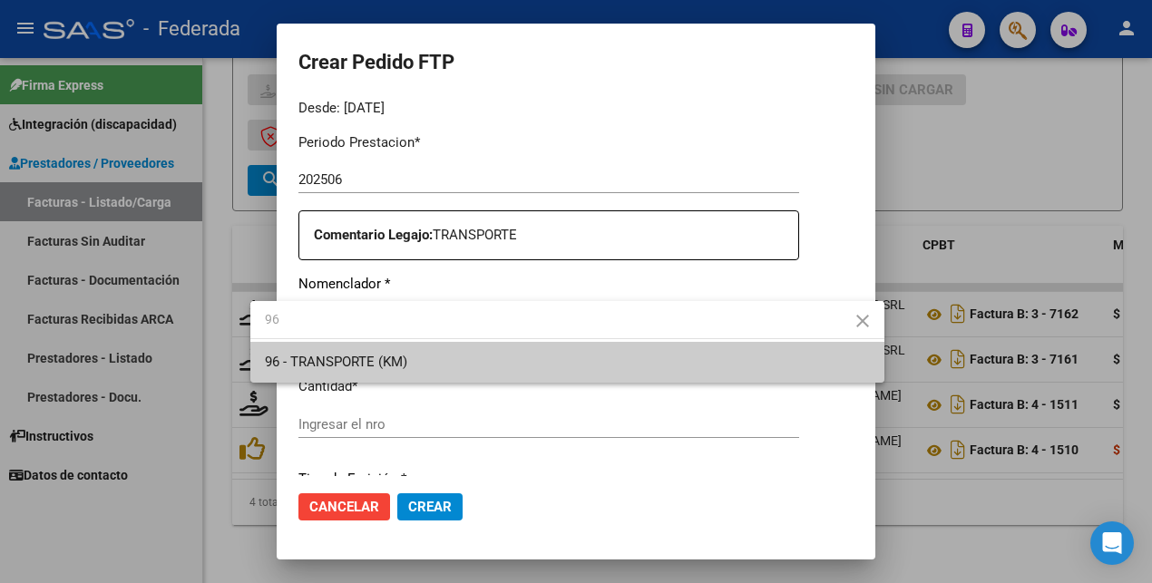
click at [385, 353] on span "96 - TRANSPORTE (KM)" at bounding box center [567, 362] width 605 height 41
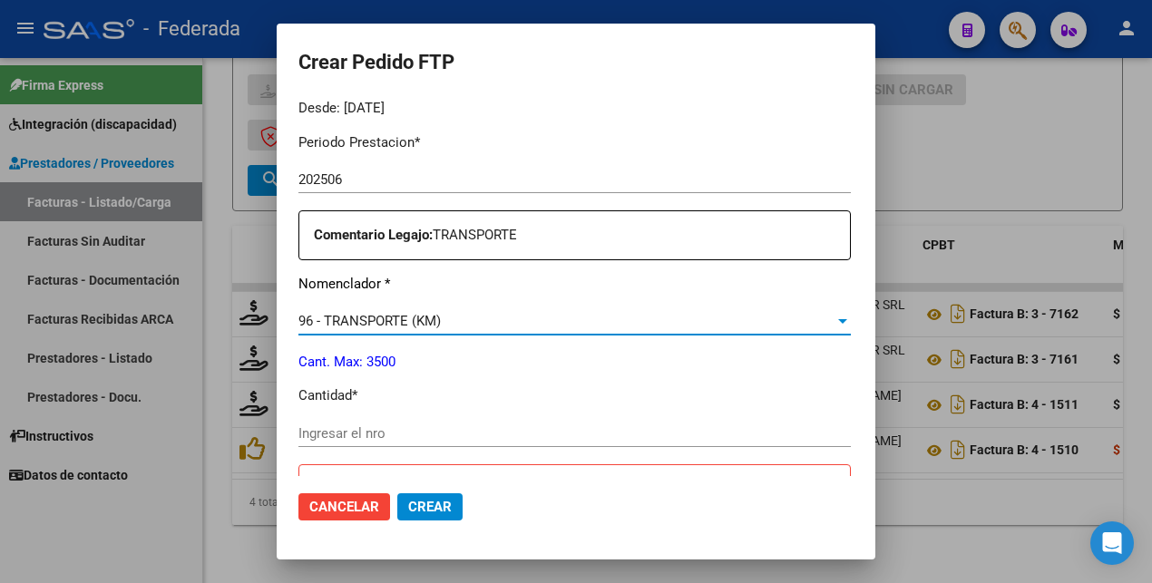
click at [327, 439] on input "Ingresar el nro" at bounding box center [574, 433] width 552 height 16
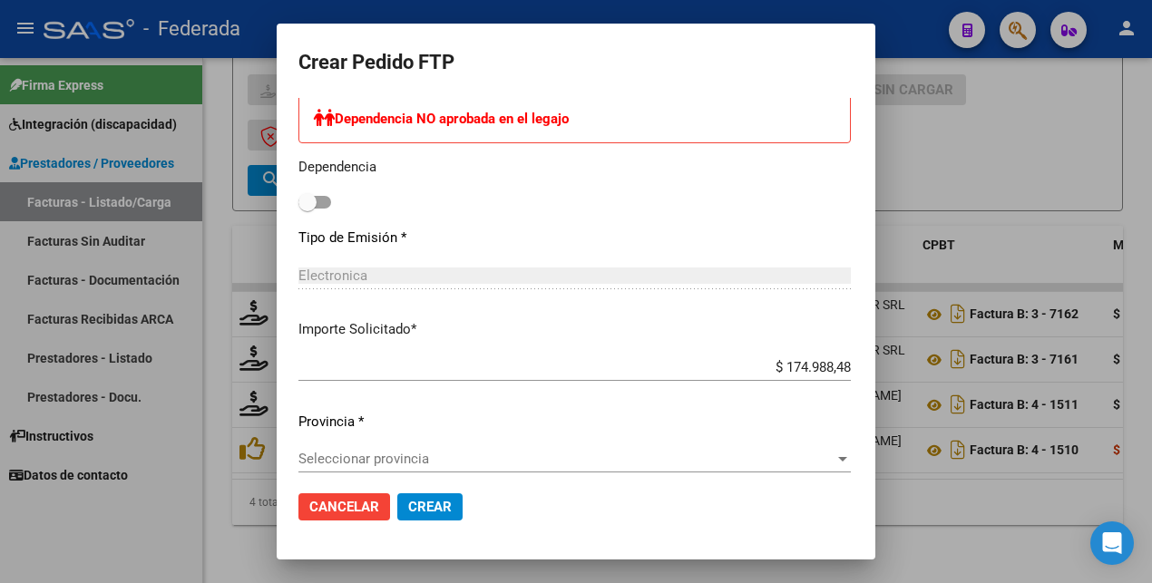
scroll to position [1020, 0]
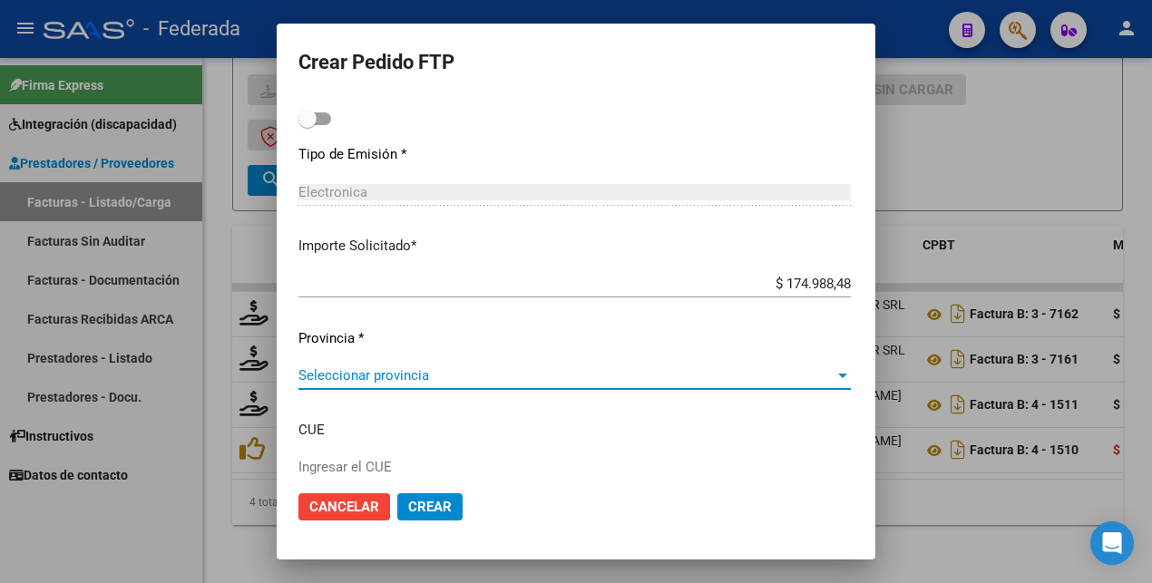
click at [333, 374] on span "Seleccionar provincia" at bounding box center [566, 375] width 536 height 16
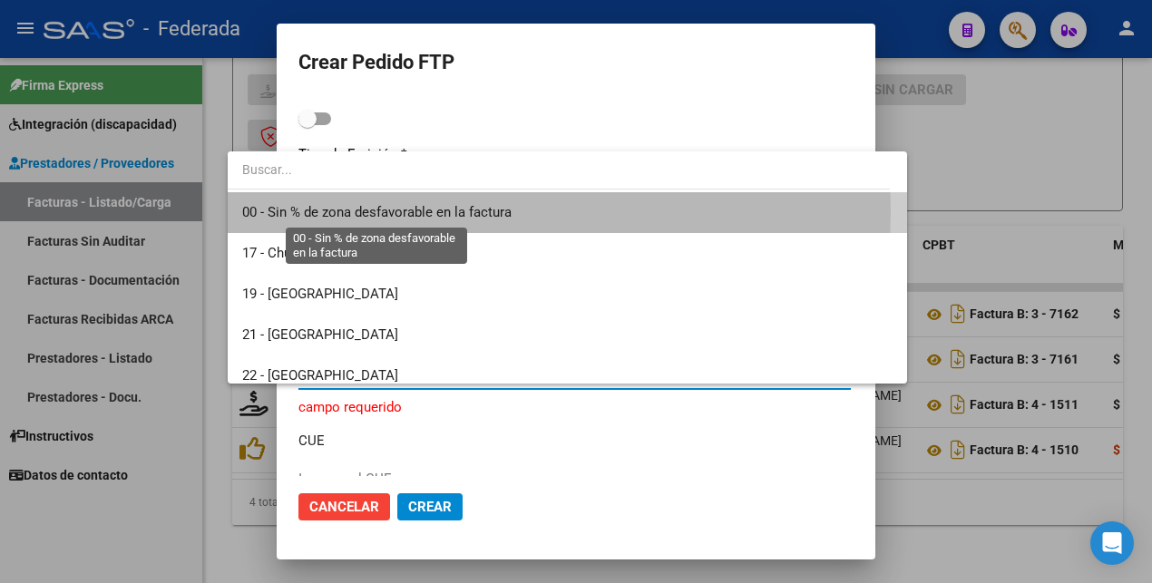
click at [345, 210] on span "00 - Sin % de zona desfavorable en la factura" at bounding box center [376, 212] width 269 height 16
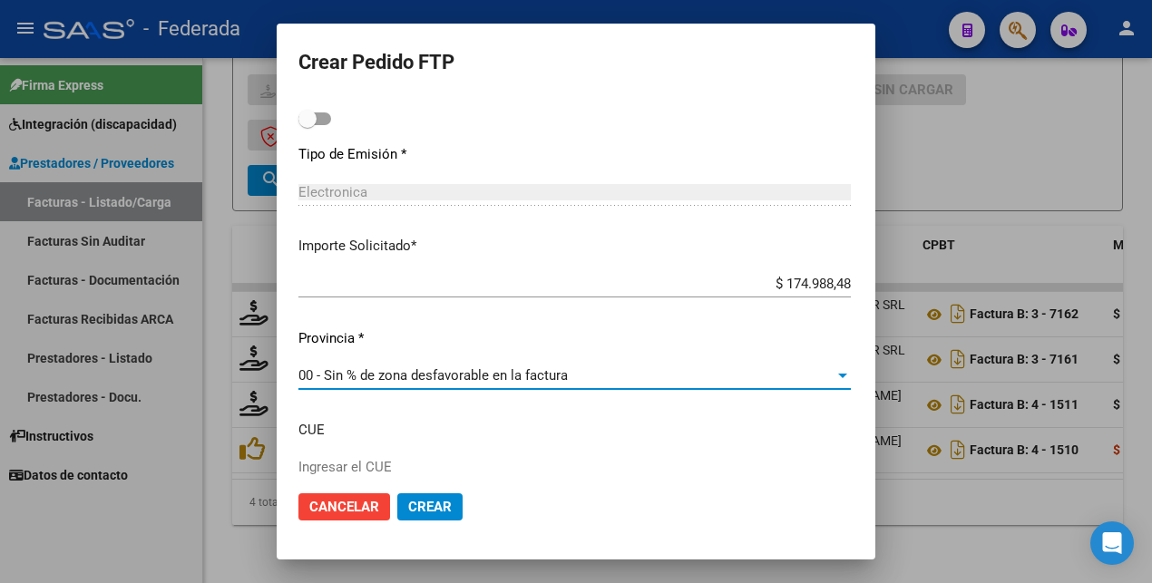
click at [408, 501] on span "Crear" at bounding box center [430, 507] width 44 height 16
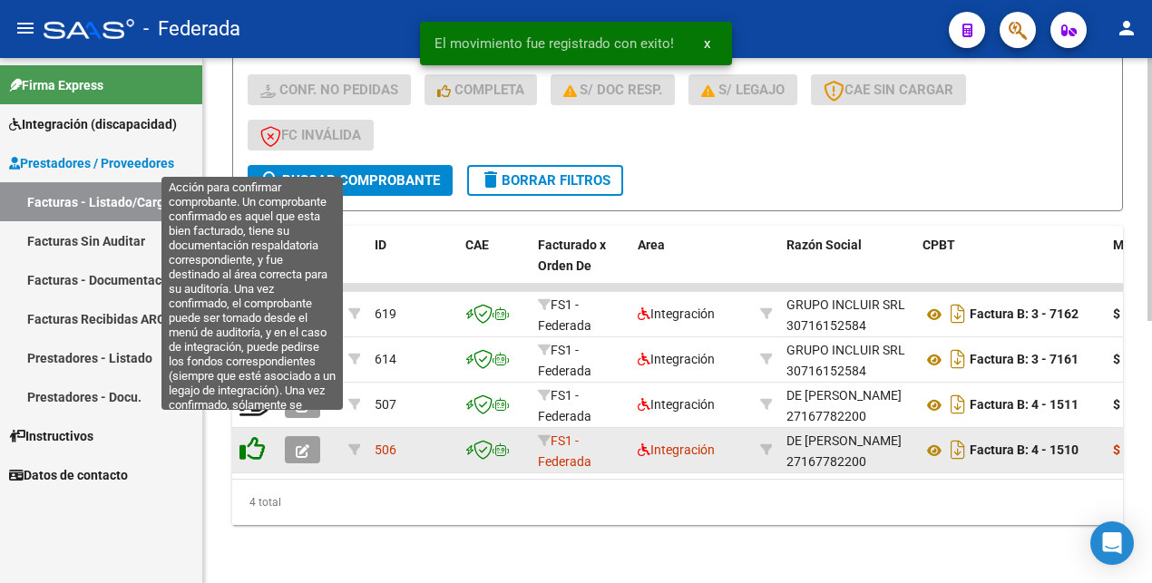
click at [255, 436] on icon at bounding box center [251, 448] width 25 height 25
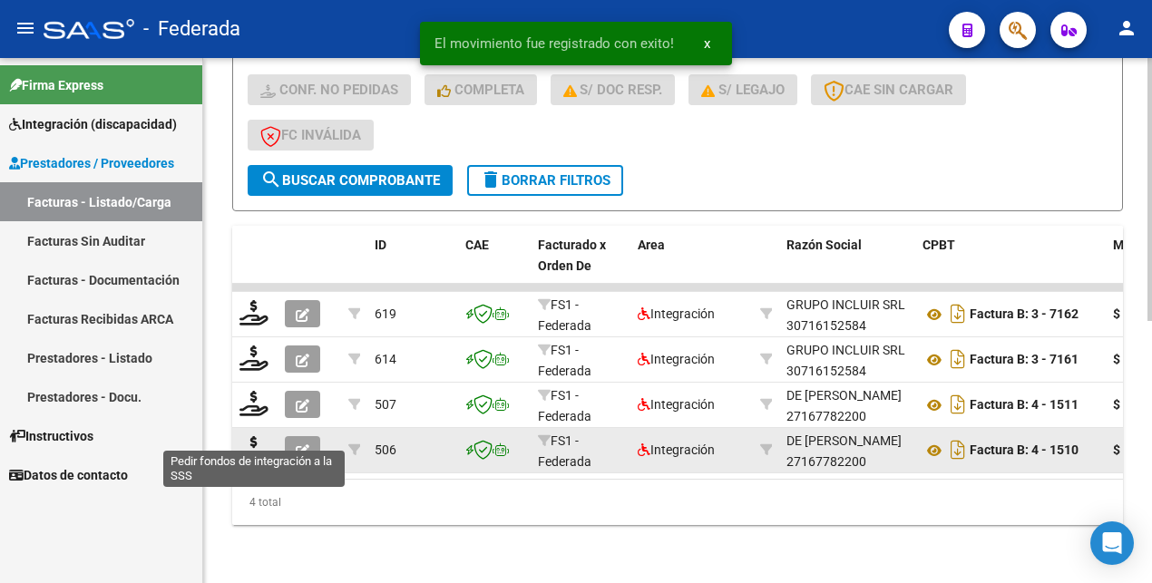
click at [255, 436] on icon at bounding box center [253, 448] width 29 height 25
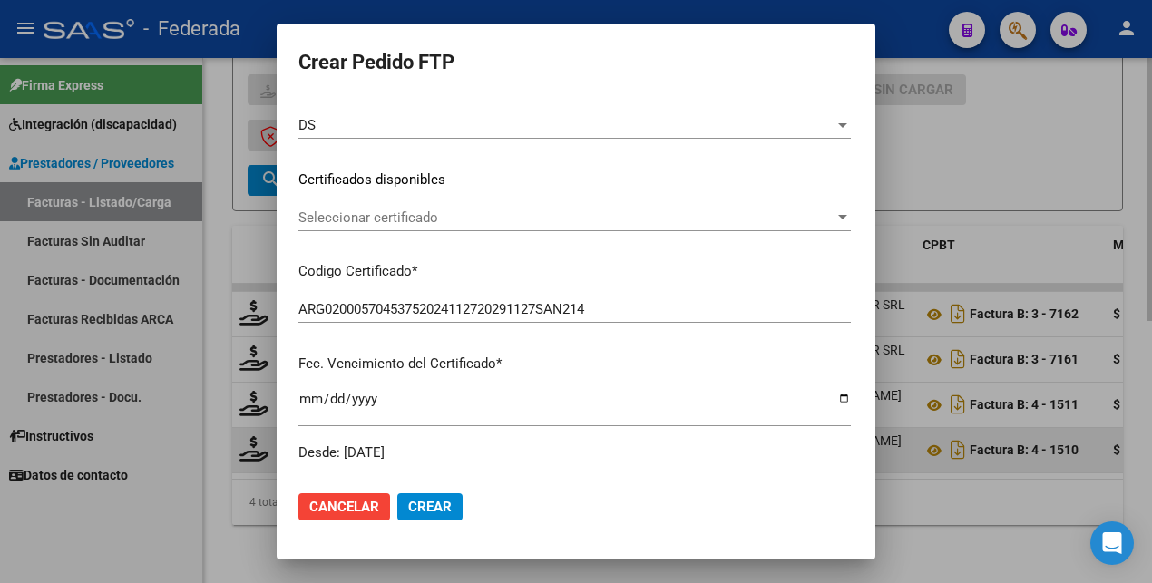
scroll to position [227, 0]
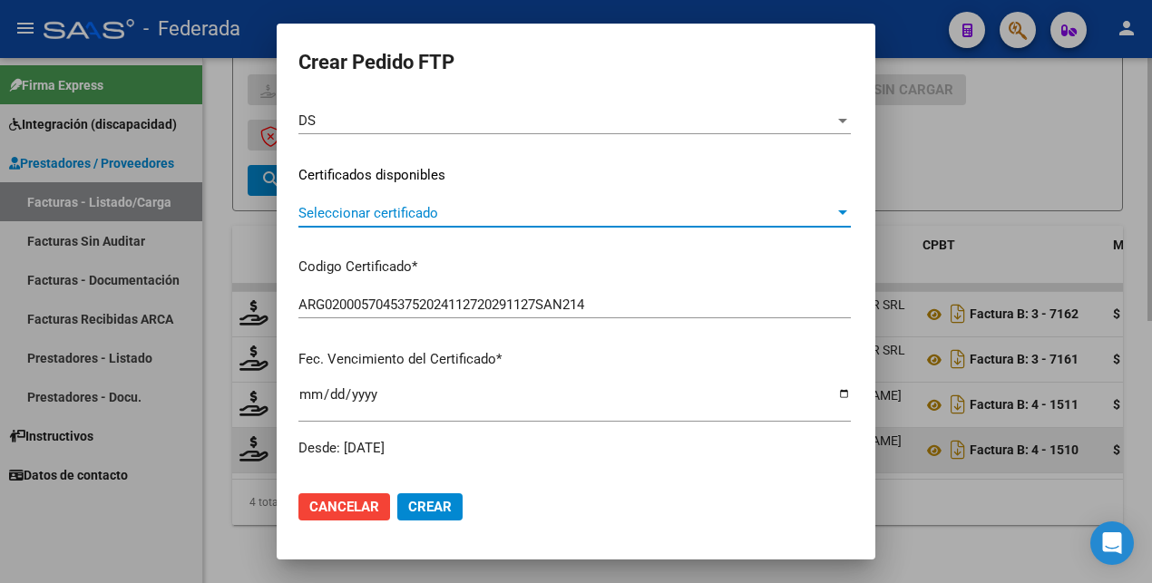
click at [420, 218] on span "Seleccionar certificado" at bounding box center [566, 213] width 536 height 16
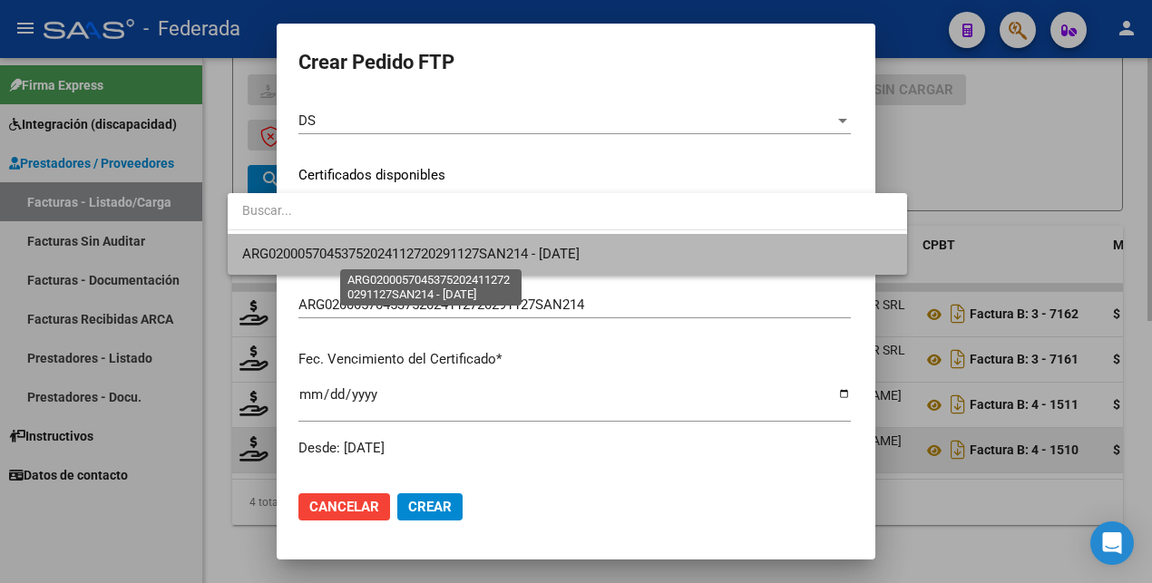
click at [419, 255] on span "ARG02000570453752024112720291127SAN214 - [DATE]" at bounding box center [410, 254] width 337 height 16
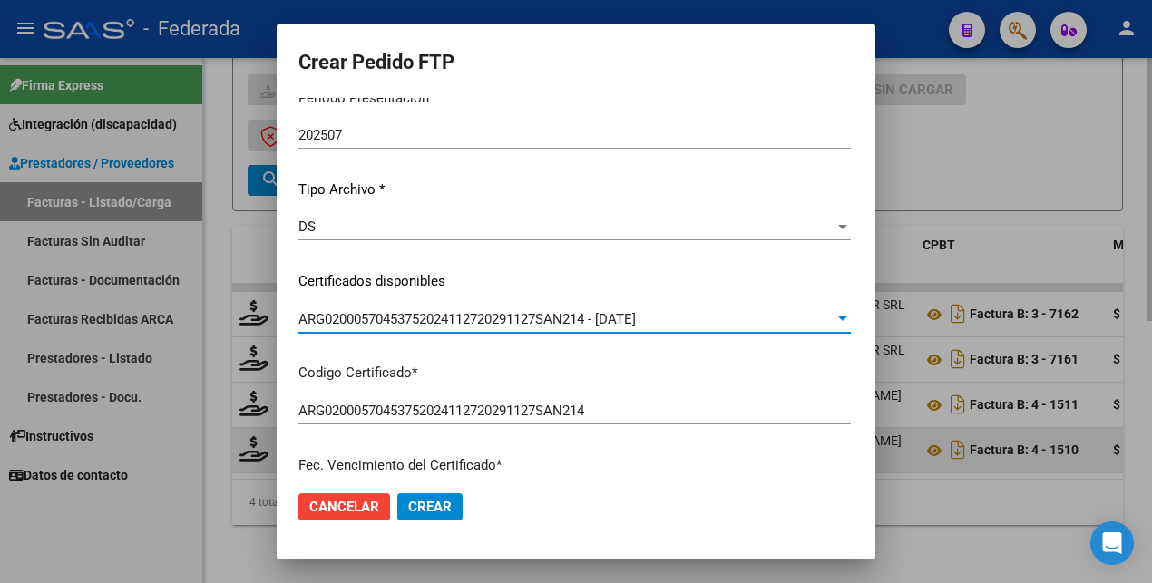
scroll to position [0, 0]
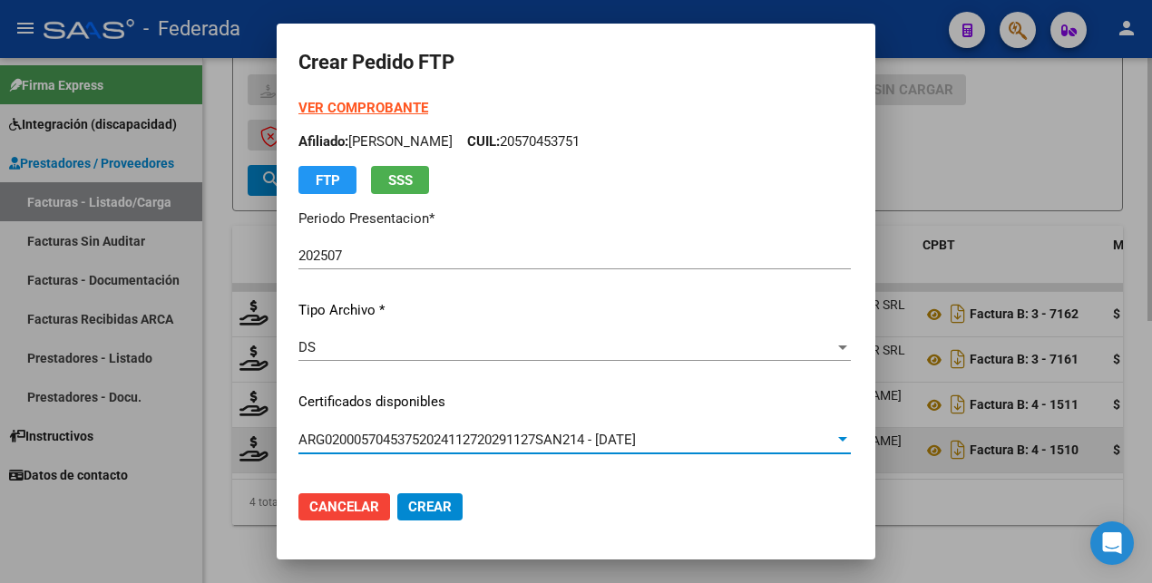
click at [338, 108] on strong "VER COMPROBANTE" at bounding box center [363, 108] width 130 height 16
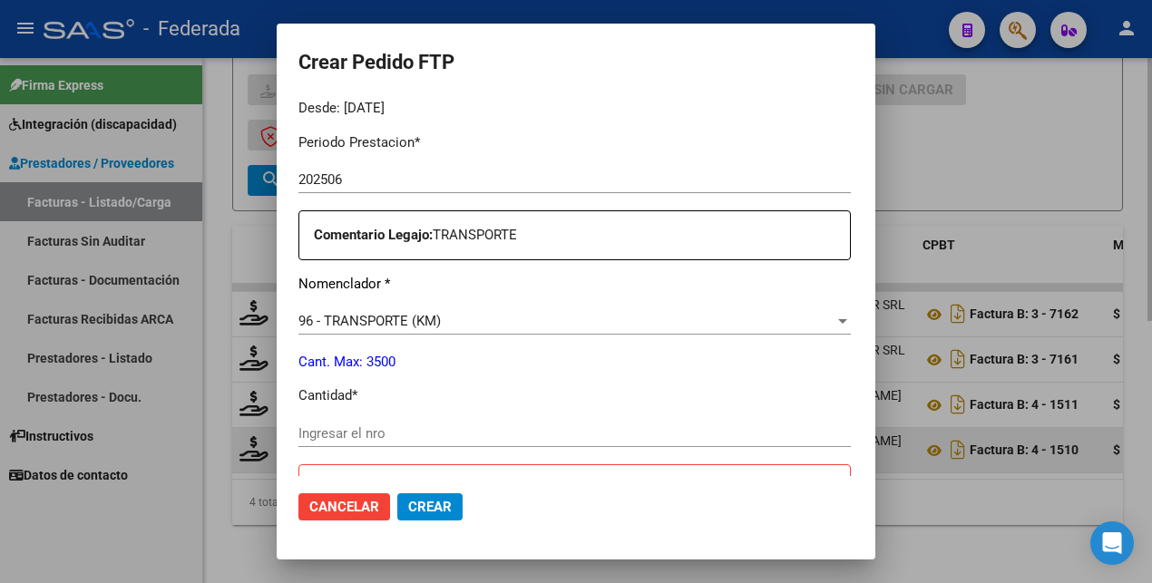
scroll to position [680, 0]
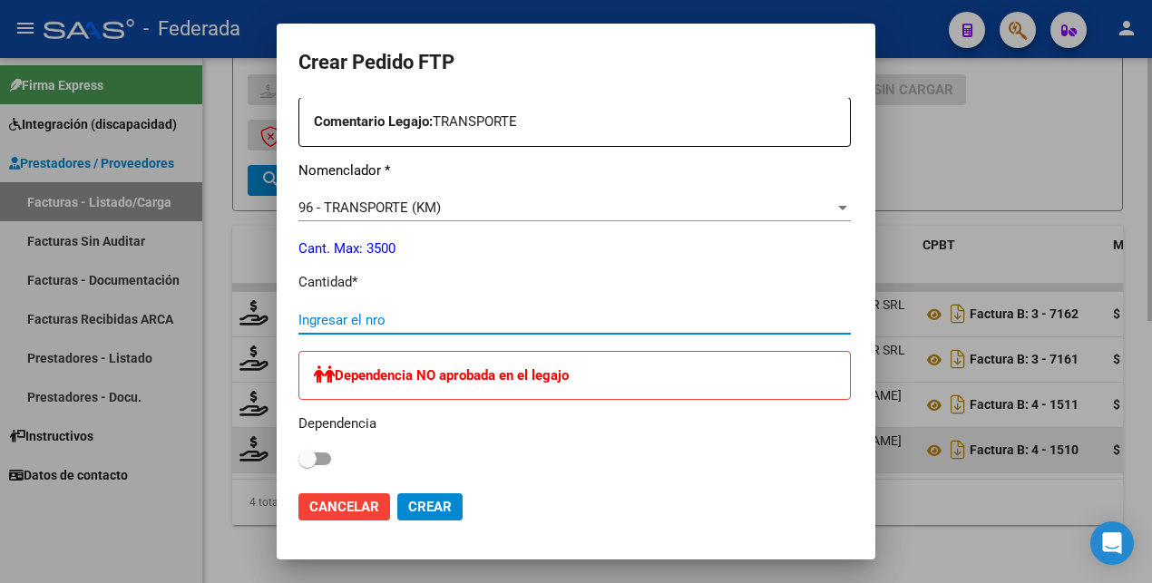
click at [329, 324] on input "Ingresar el nro" at bounding box center [574, 320] width 552 height 16
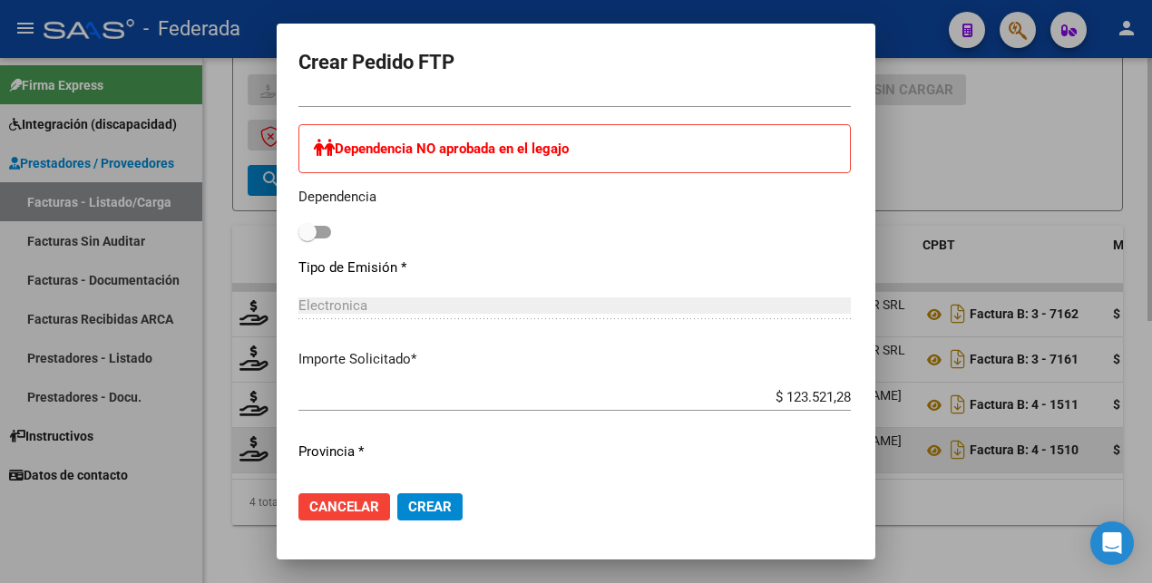
scroll to position [1134, 0]
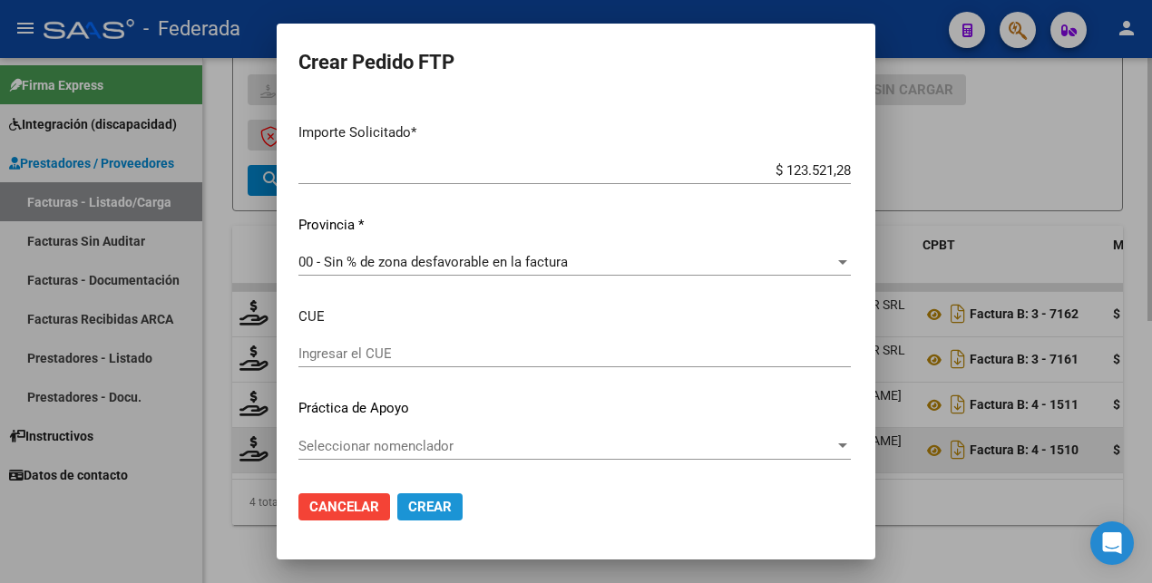
drag, startPoint x: 376, startPoint y: 501, endPoint x: 362, endPoint y: 328, distance: 172.9
click at [408, 499] on span "Crear" at bounding box center [430, 507] width 44 height 16
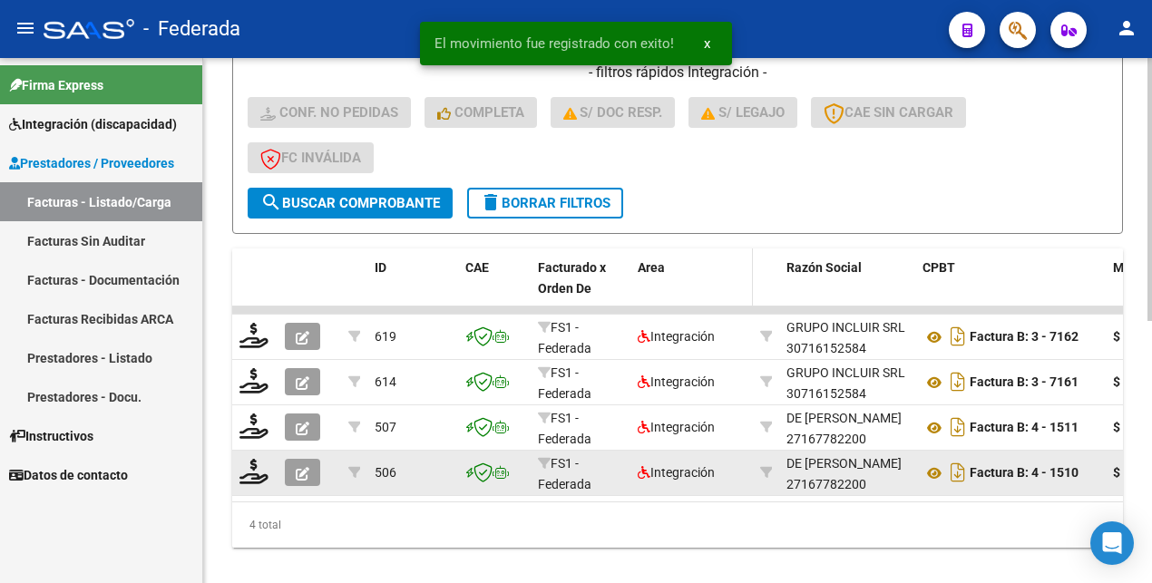
scroll to position [523, 0]
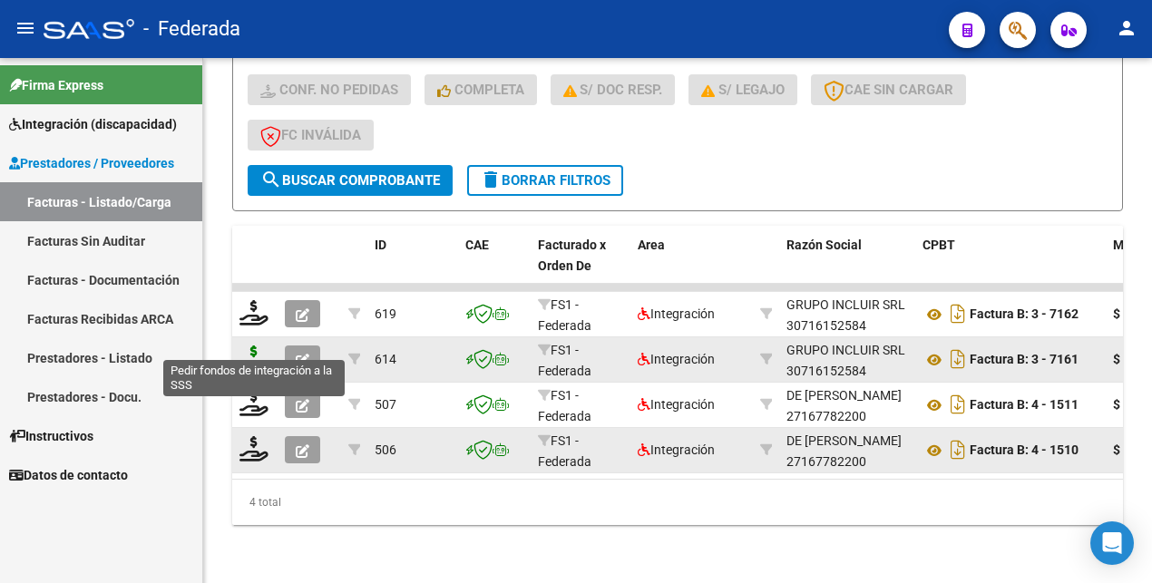
click at [252, 346] on icon at bounding box center [253, 358] width 29 height 25
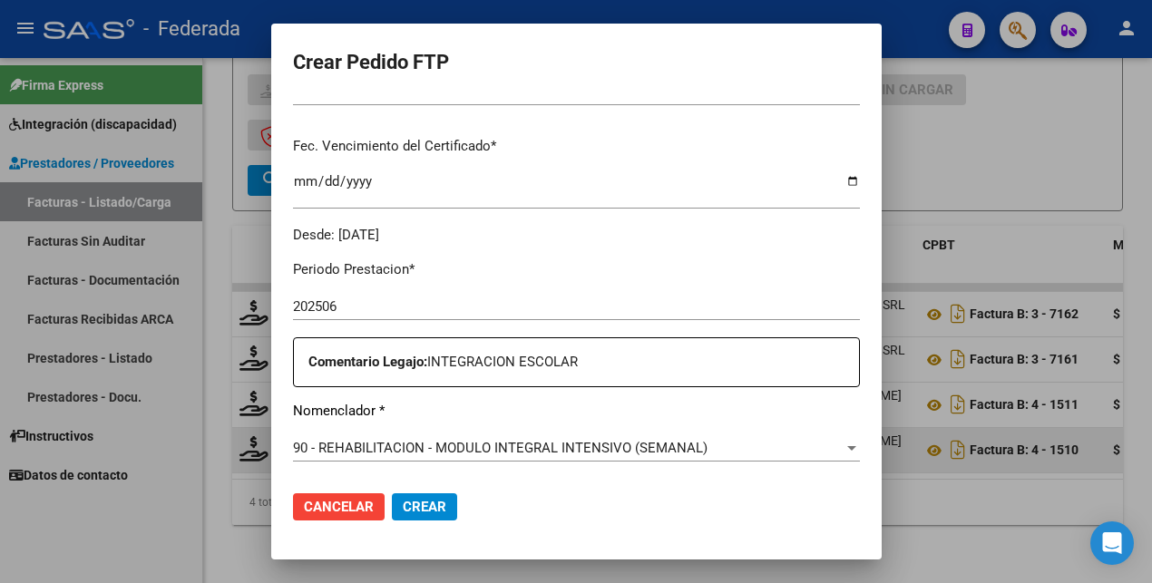
scroll to position [453, 0]
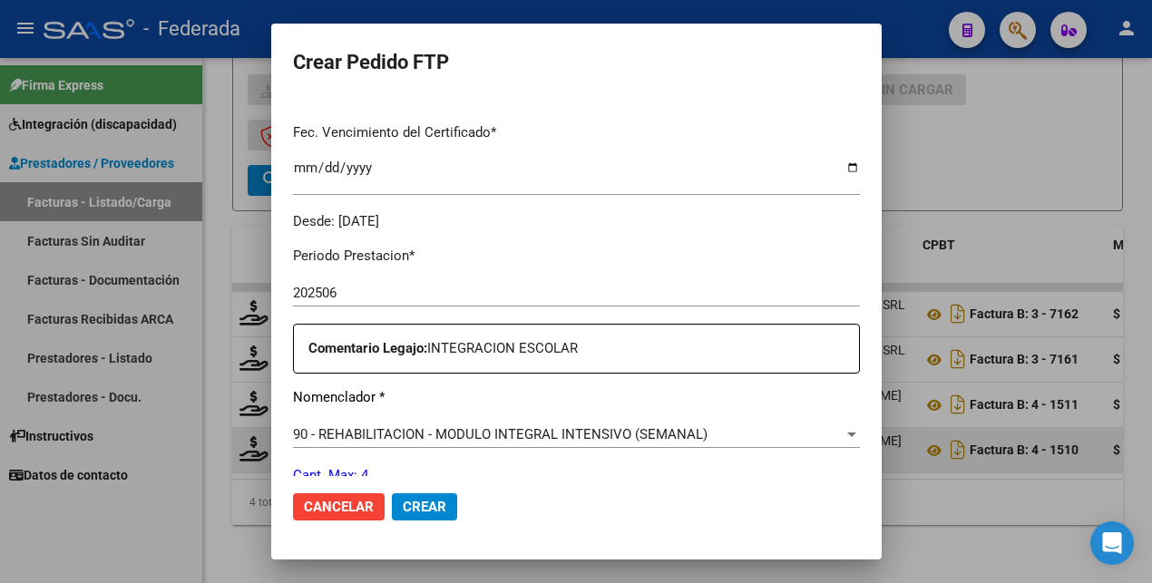
click at [115, 508] on div at bounding box center [576, 291] width 1152 height 583
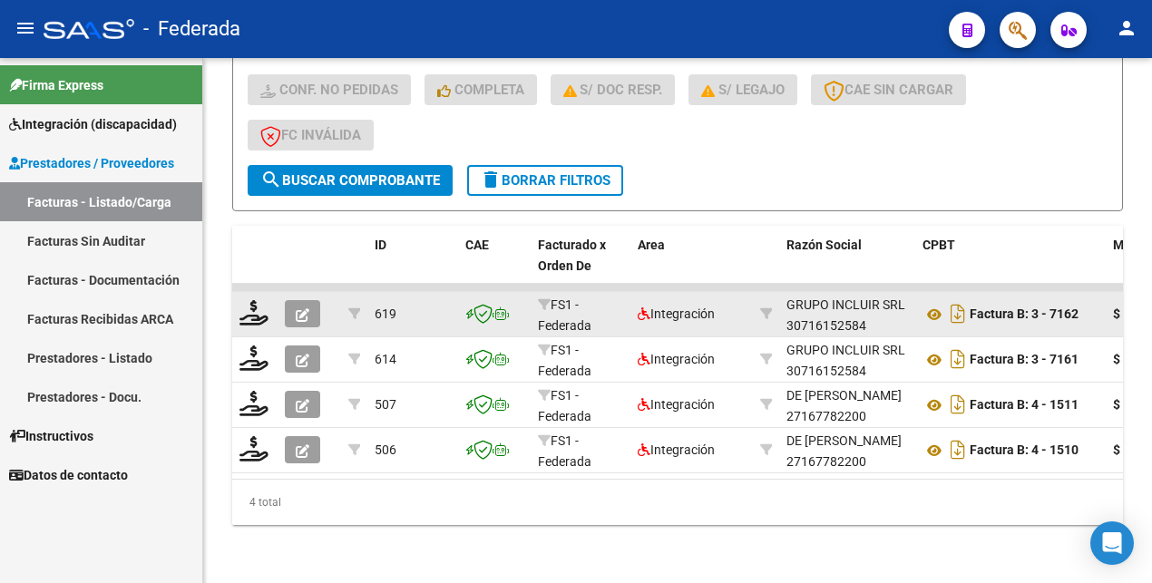
click at [303, 308] on icon "button" at bounding box center [303, 315] width 14 height 14
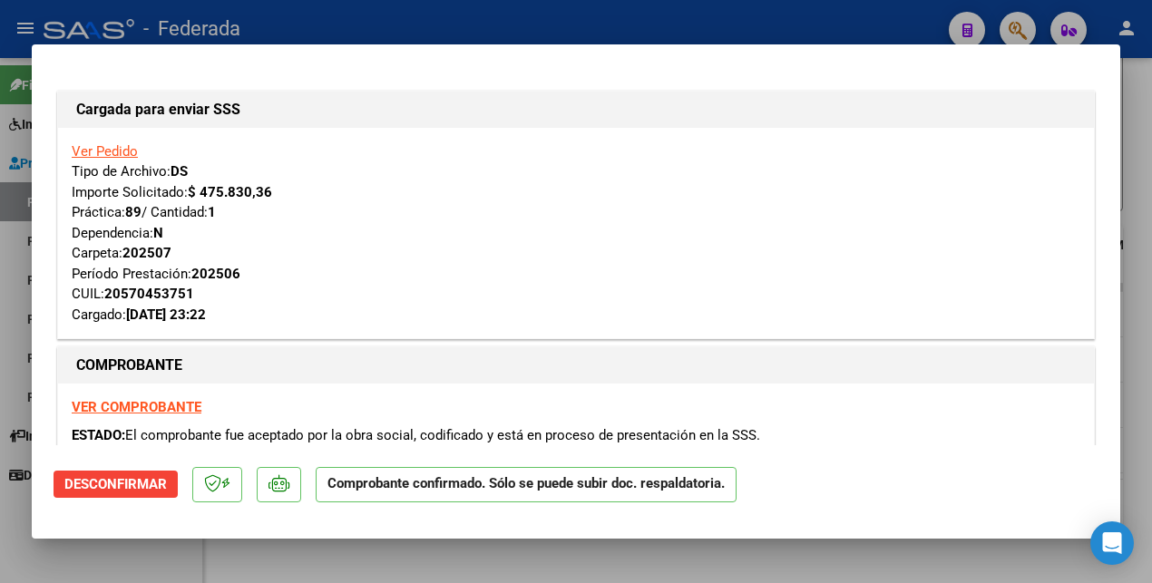
drag, startPoint x: 146, startPoint y: 561, endPoint x: 272, endPoint y: 441, distance: 174.5
click at [146, 559] on div at bounding box center [576, 291] width 1152 height 583
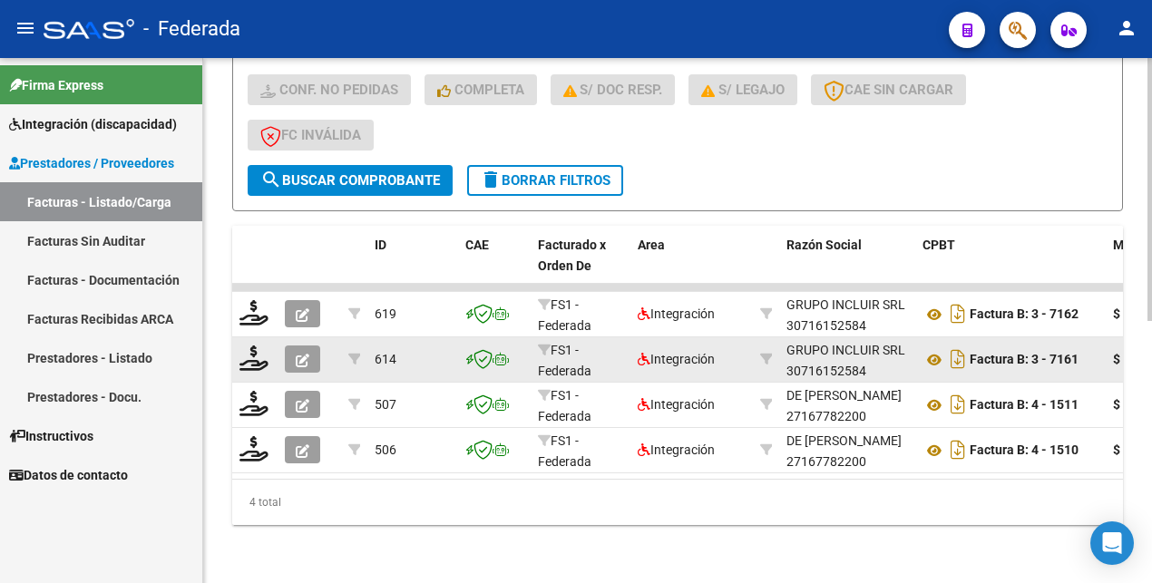
click at [307, 354] on icon "button" at bounding box center [303, 361] width 14 height 14
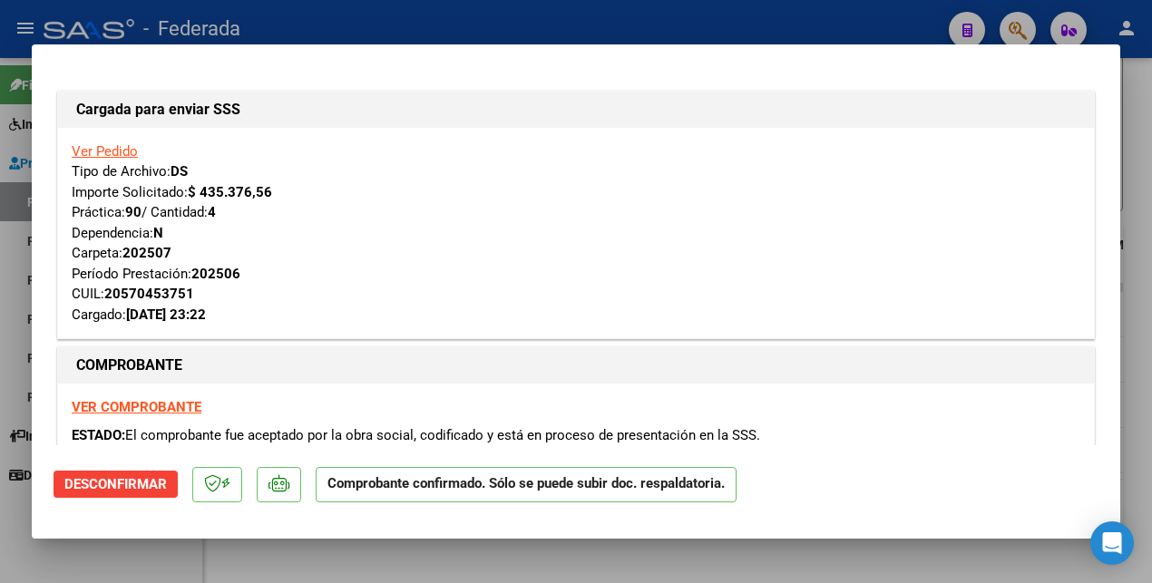
click at [151, 555] on div at bounding box center [576, 291] width 1152 height 583
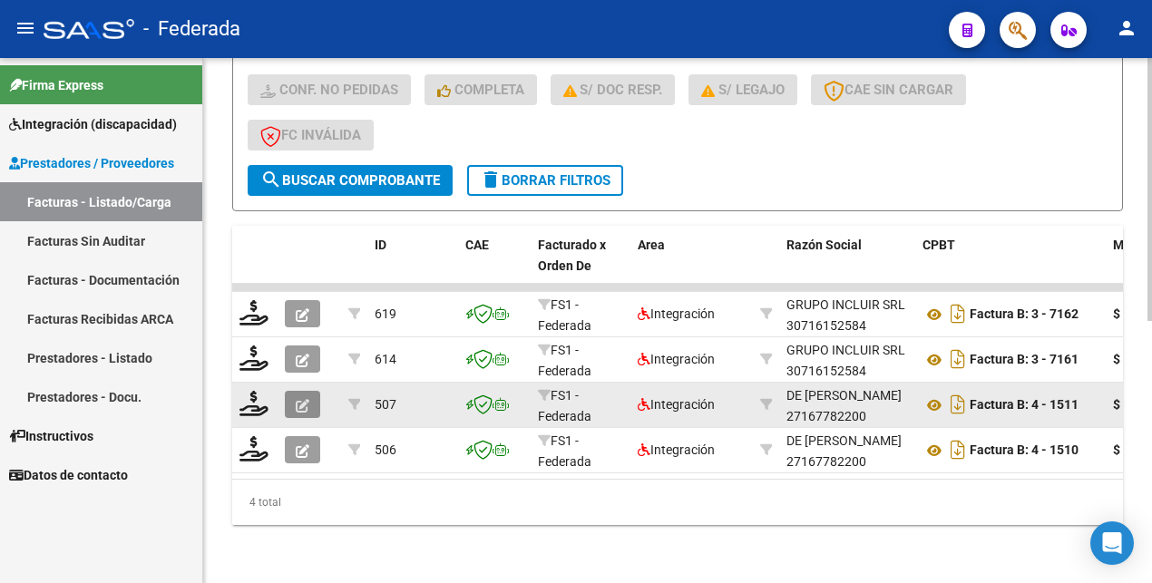
click at [303, 399] on icon "button" at bounding box center [303, 406] width 14 height 14
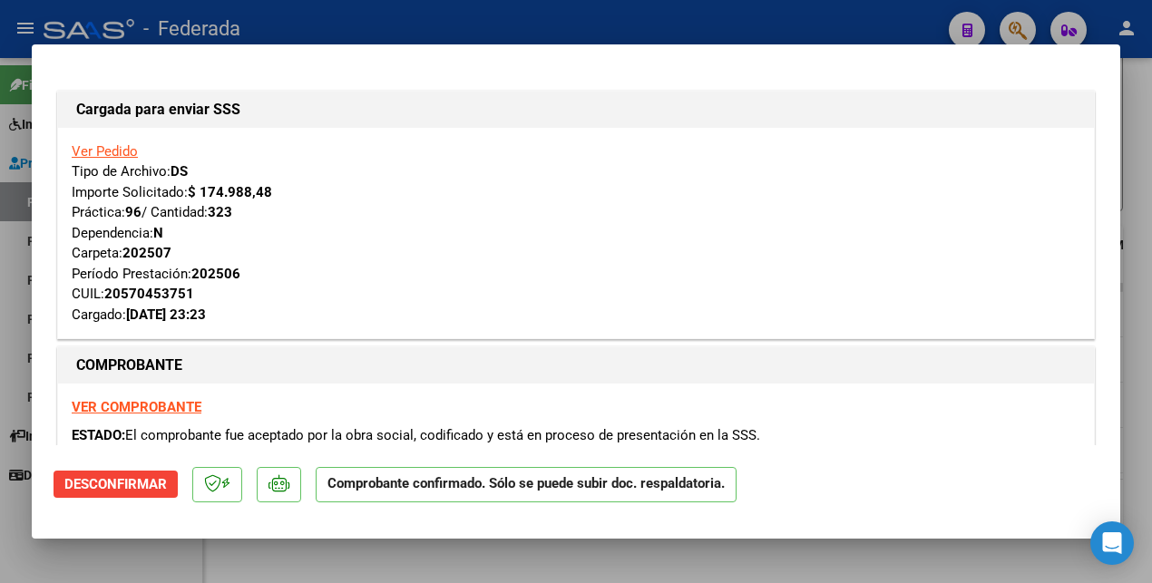
drag, startPoint x: 145, startPoint y: 558, endPoint x: 180, endPoint y: 517, distance: 53.4
click at [146, 557] on div at bounding box center [576, 291] width 1152 height 583
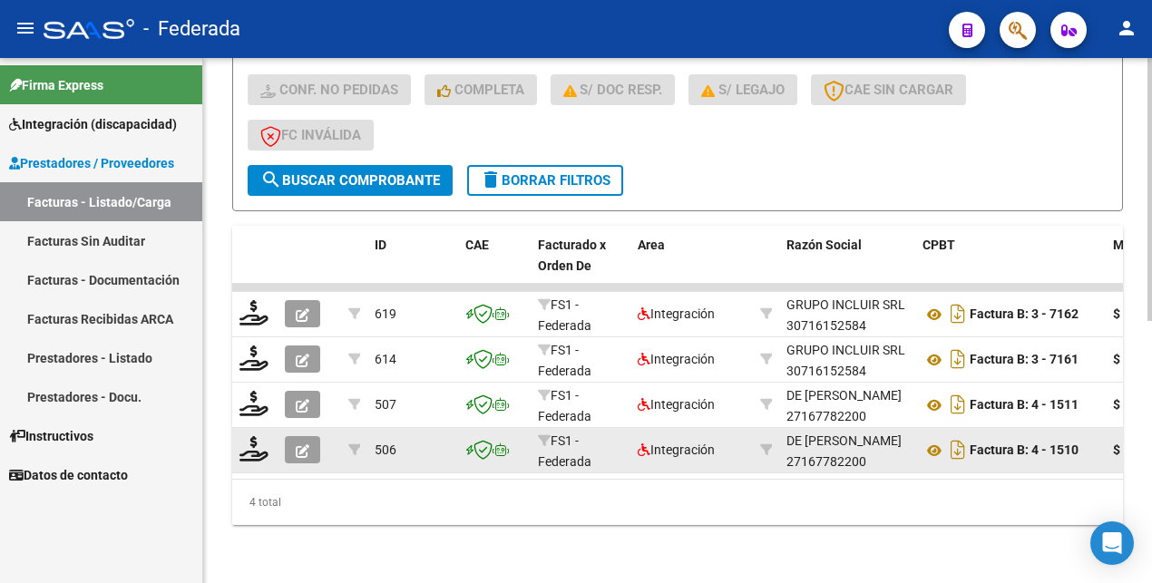
click at [302, 444] on icon "button" at bounding box center [303, 451] width 14 height 14
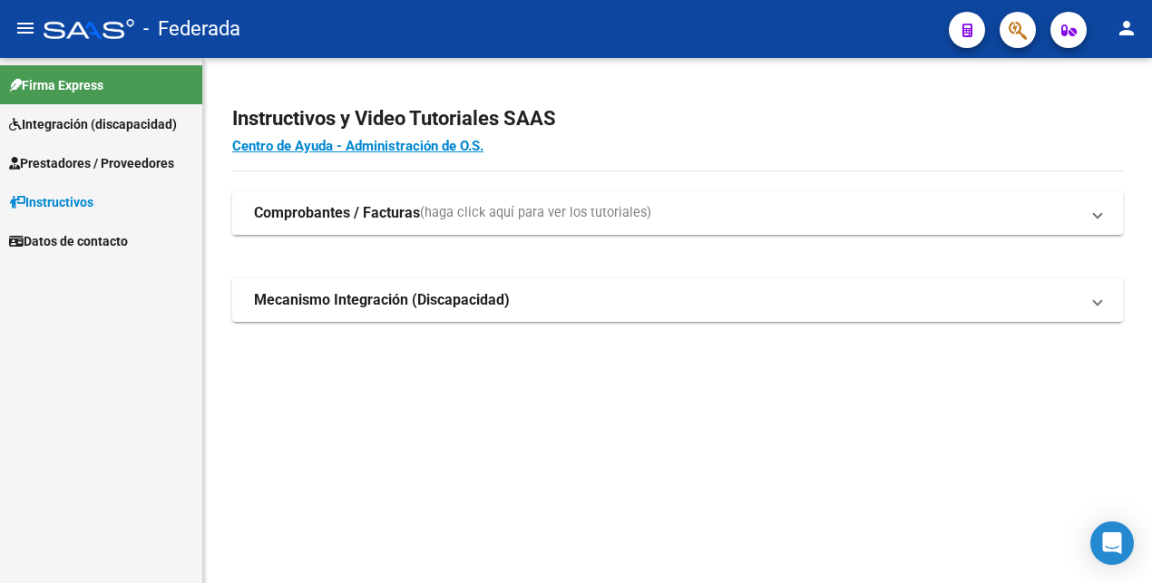
click at [94, 122] on span "Integración (discapacidad)" at bounding box center [93, 124] width 168 height 20
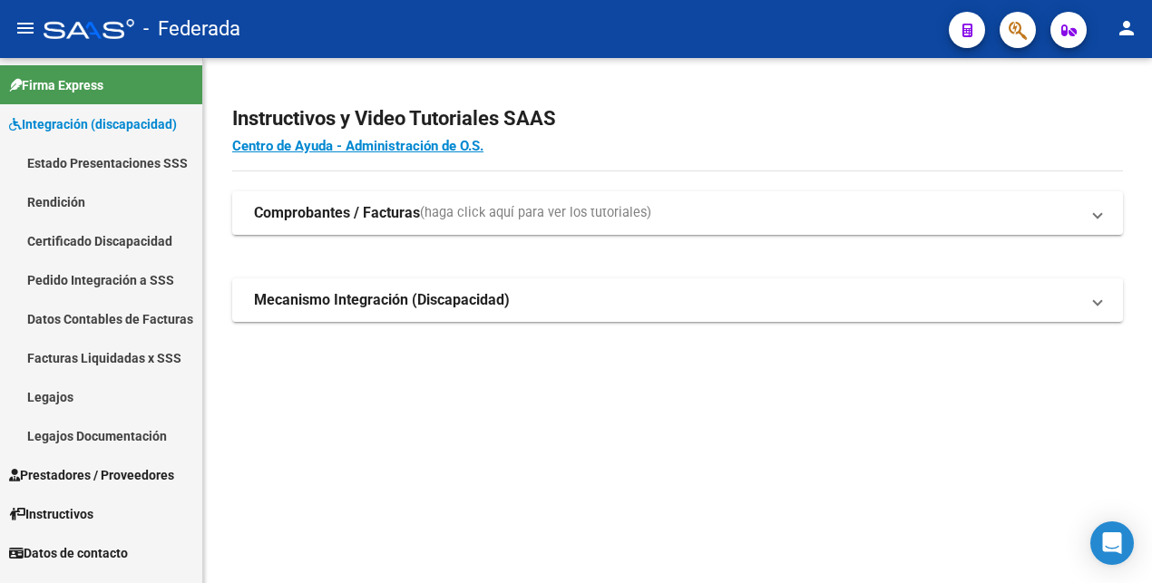
click at [88, 394] on link "Legajos" at bounding box center [101, 396] width 202 height 39
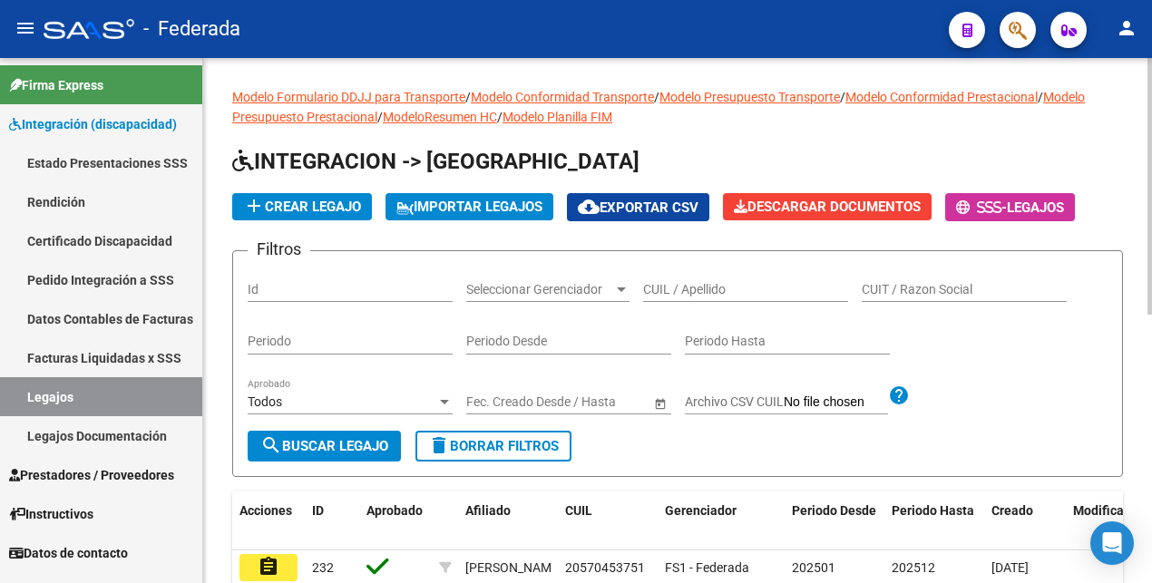
click at [693, 287] on input "CUIL / Apellido" at bounding box center [745, 289] width 205 height 15
paste input "23577181799"
type input "23577181799"
click at [357, 443] on span "search Buscar Legajo" at bounding box center [324, 446] width 128 height 16
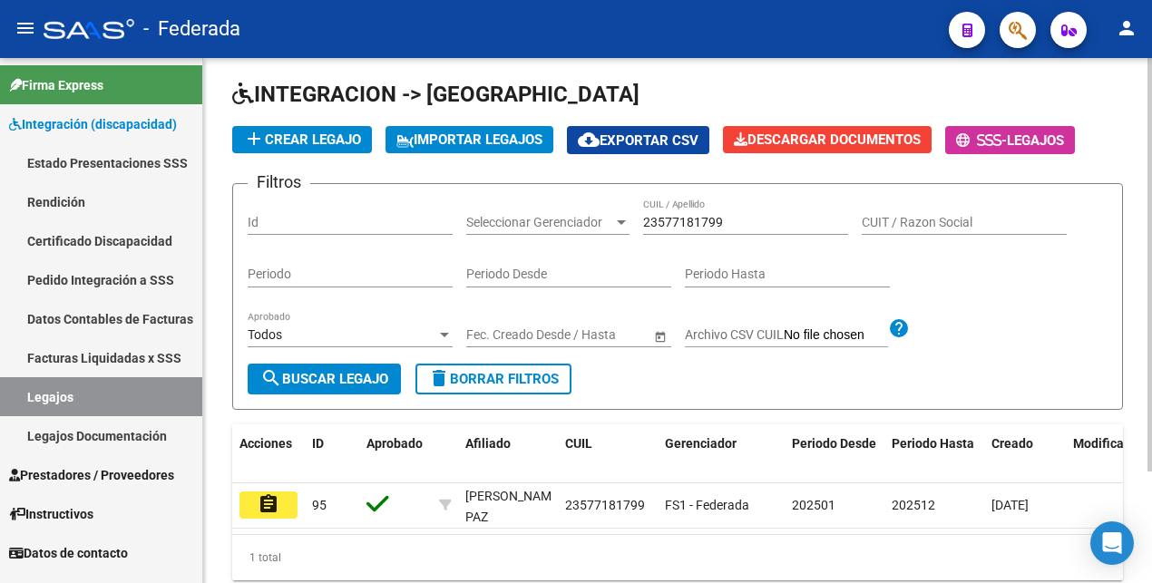
scroll to position [141, 0]
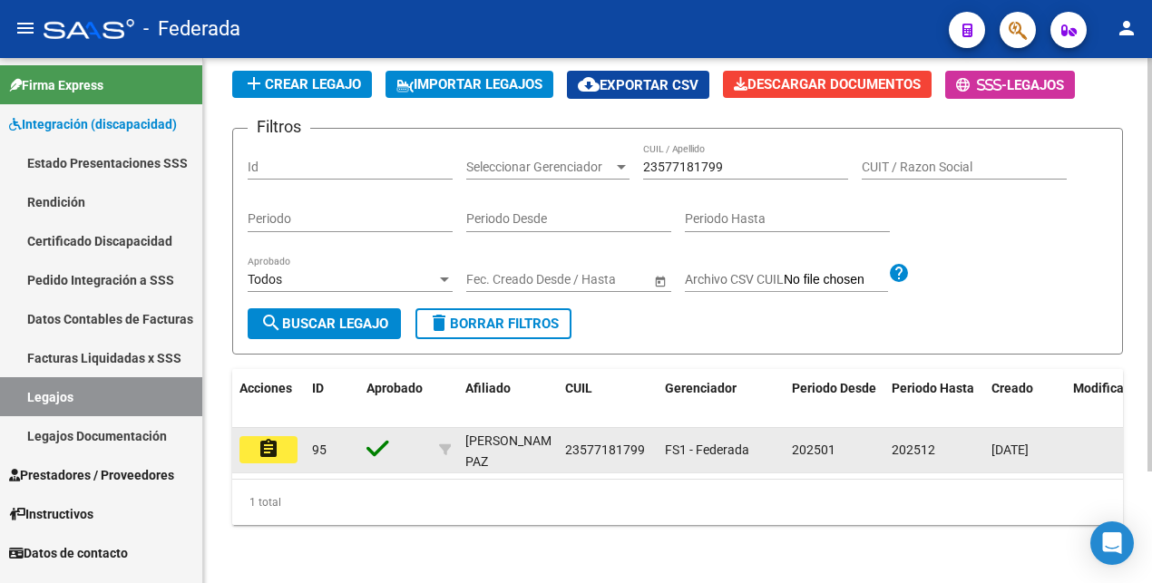
click at [269, 438] on mat-icon "assignment" at bounding box center [269, 449] width 22 height 22
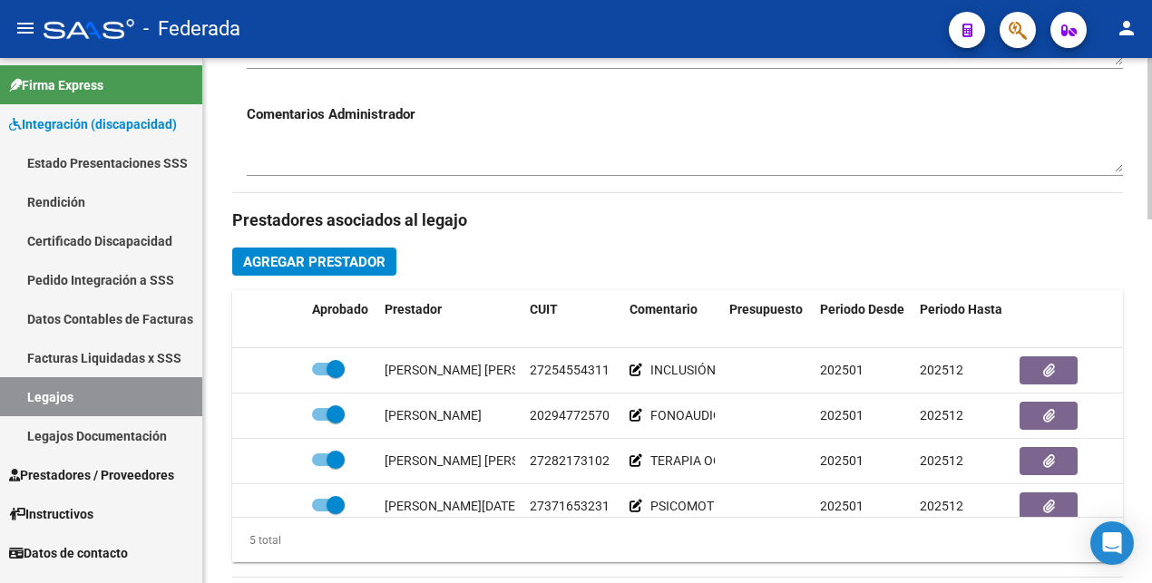
scroll to position [907, 0]
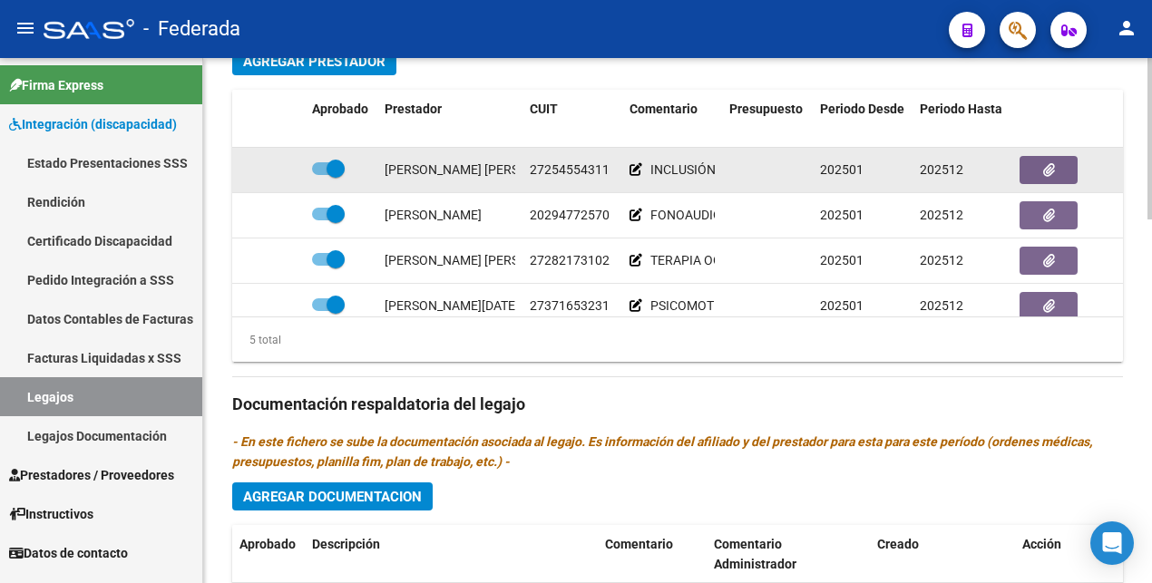
click at [638, 170] on icon at bounding box center [635, 169] width 13 height 13
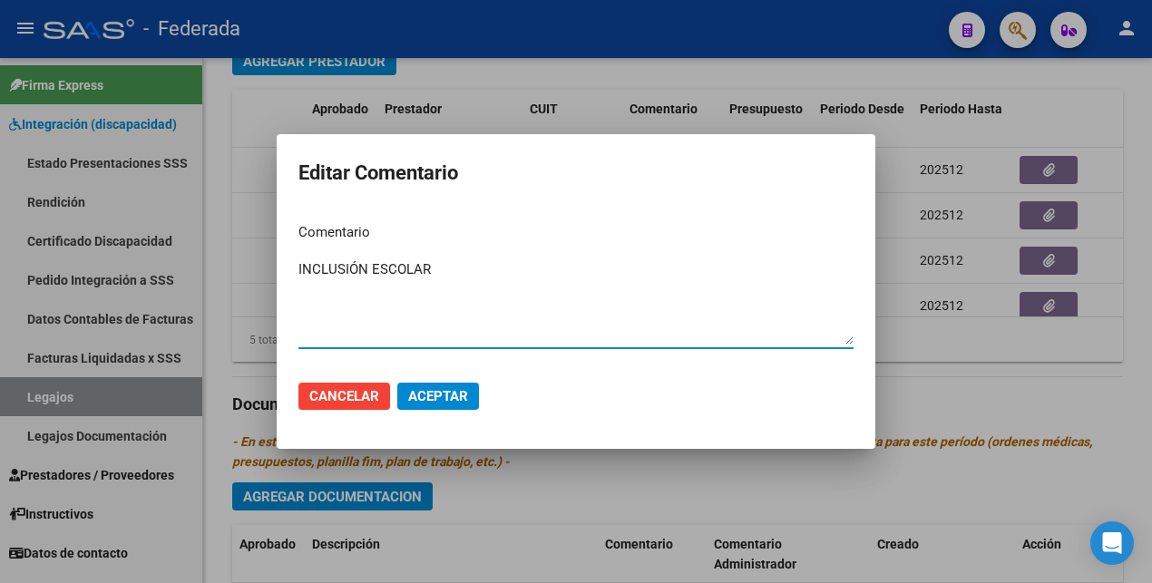
drag, startPoint x: 469, startPoint y: 266, endPoint x: 295, endPoint y: 260, distance: 174.2
click at [295, 260] on mat-dialog-content "Comentario INCLUSIÓN ESCOLAR Ingresar el comentario" at bounding box center [576, 287] width 599 height 157
type textarea "m"
type textarea "MAESTRA DE APOYO"
click at [450, 396] on span "Aceptar" at bounding box center [438, 396] width 60 height 16
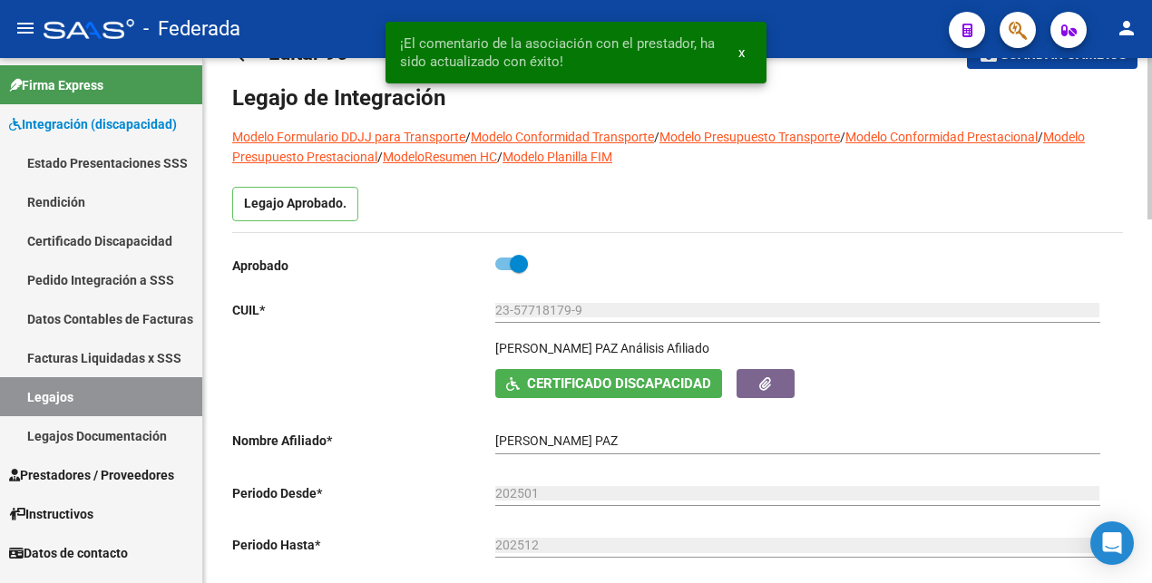
scroll to position [0, 0]
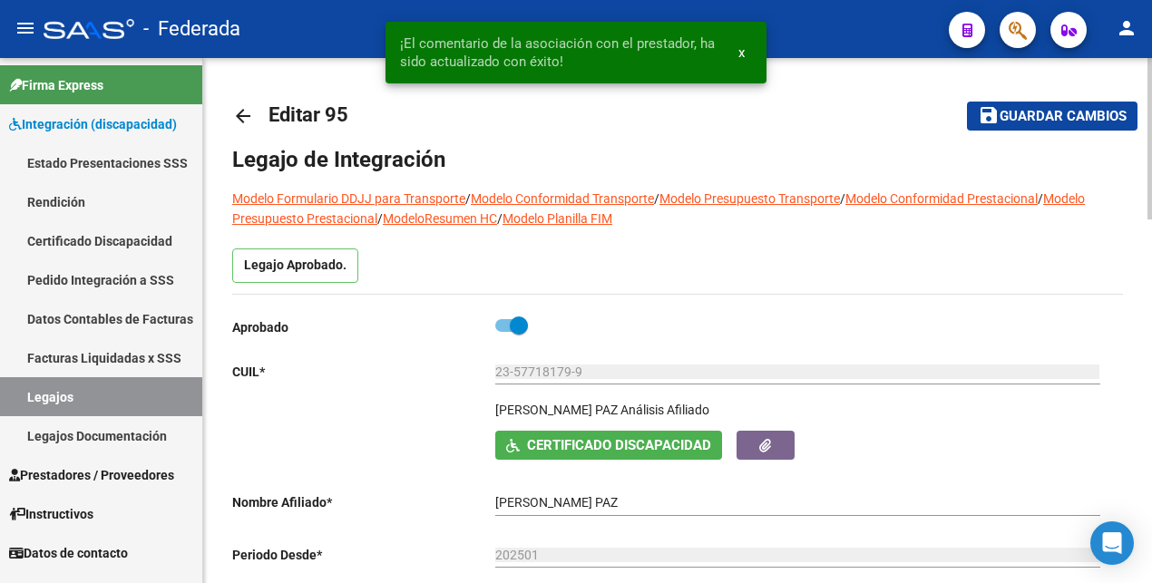
click at [1019, 113] on span "Guardar cambios" at bounding box center [1062, 117] width 127 height 16
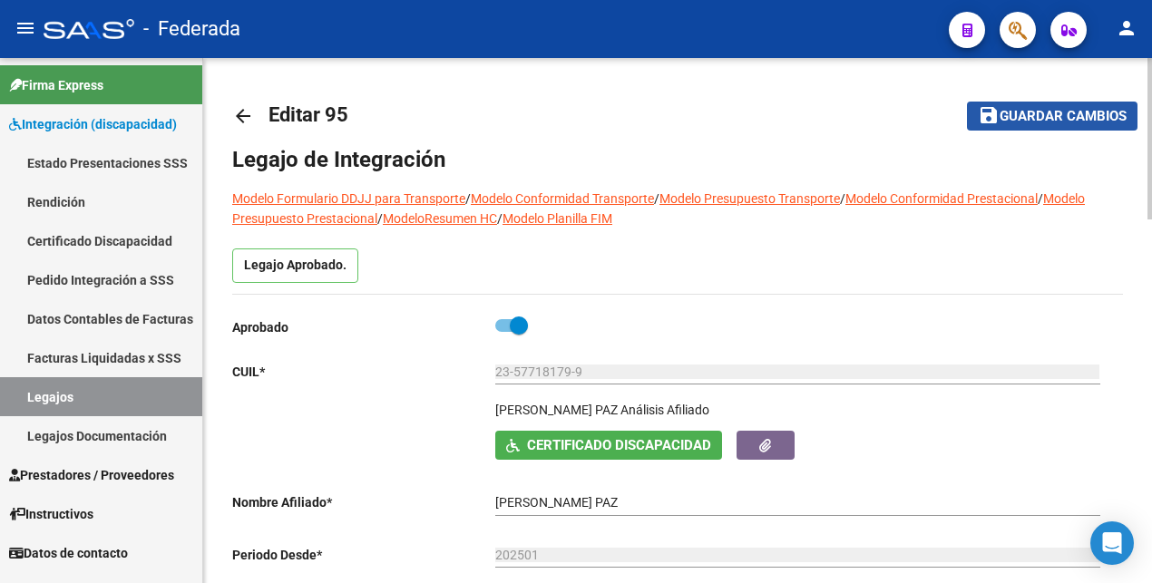
drag, startPoint x: 1082, startPoint y: 116, endPoint x: 964, endPoint y: 177, distance: 132.6
click at [1081, 115] on span "Guardar cambios" at bounding box center [1062, 117] width 127 height 16
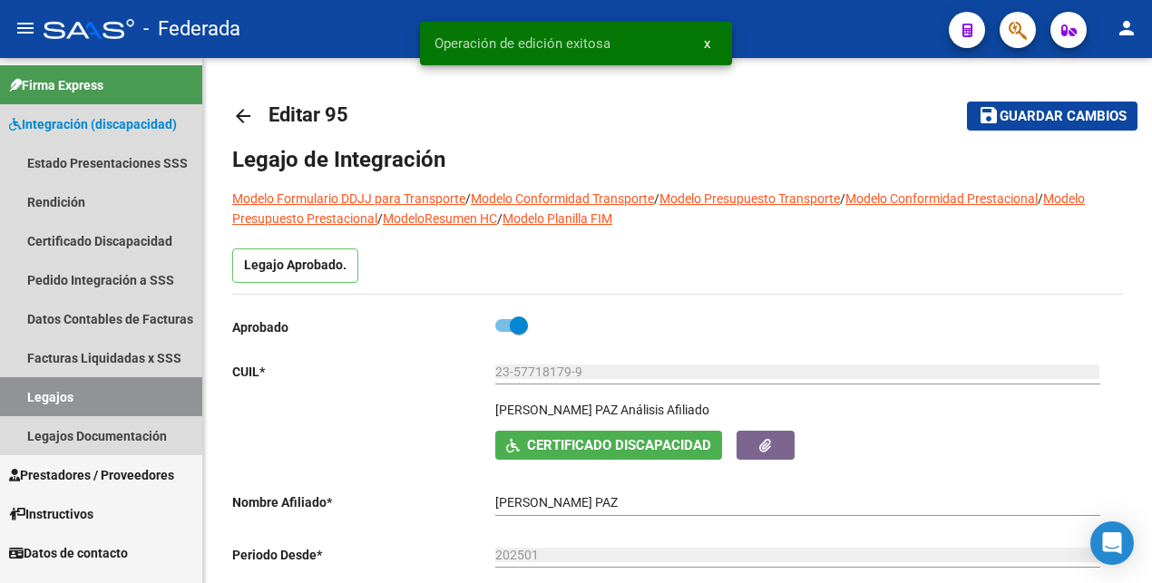
click at [93, 400] on link "Legajos" at bounding box center [101, 396] width 202 height 39
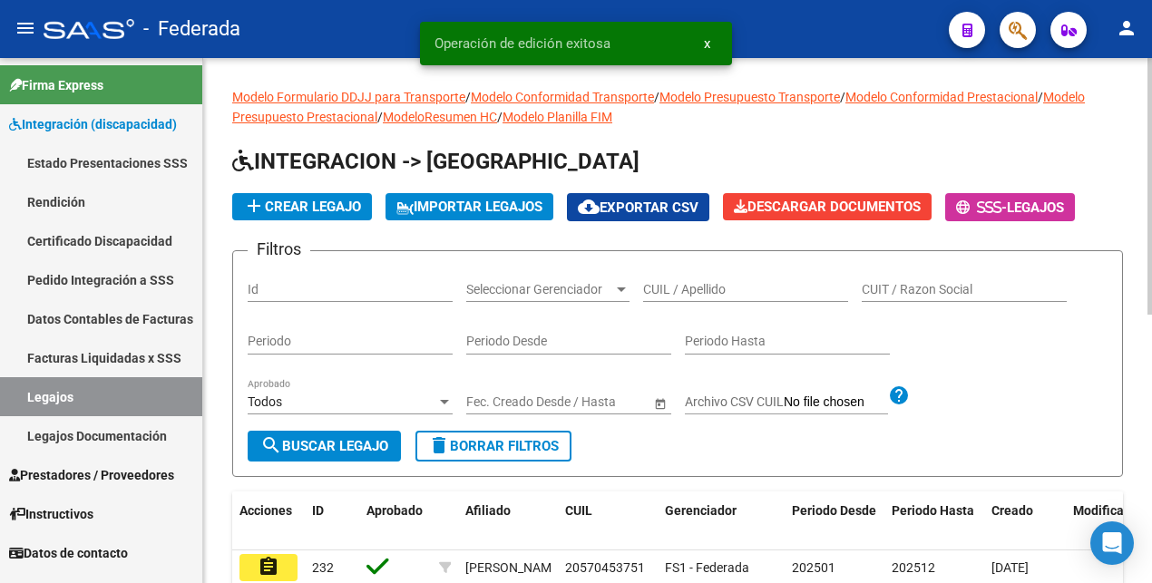
click at [689, 282] on input "CUIL / Apellido" at bounding box center [745, 289] width 205 height 15
paste input "20545012430"
type input "20545012430"
click at [370, 443] on span "search Buscar Legajo" at bounding box center [324, 446] width 128 height 16
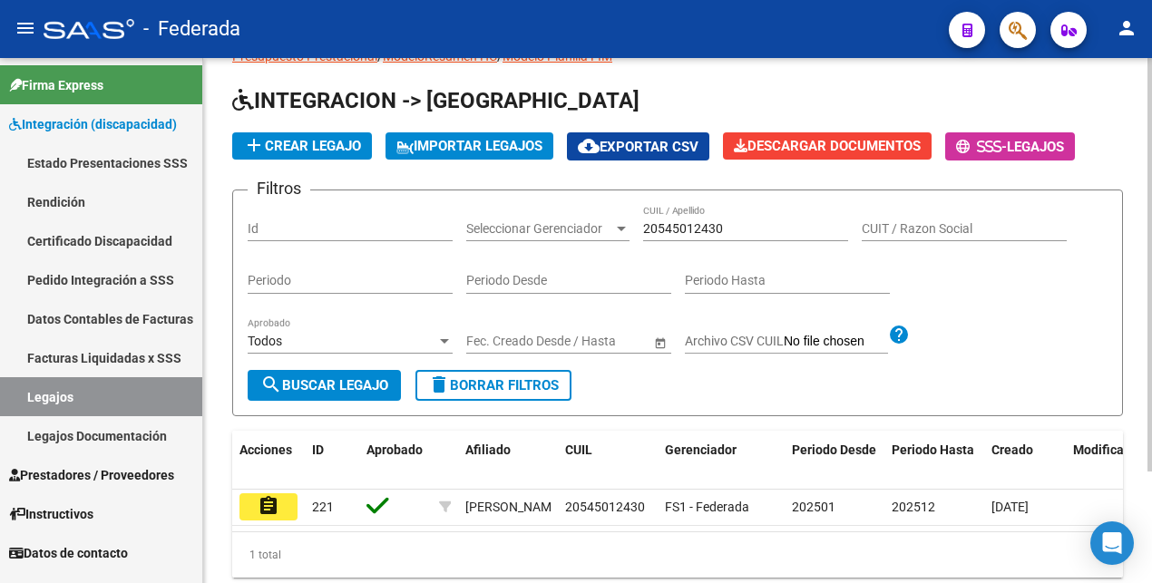
scroll to position [141, 0]
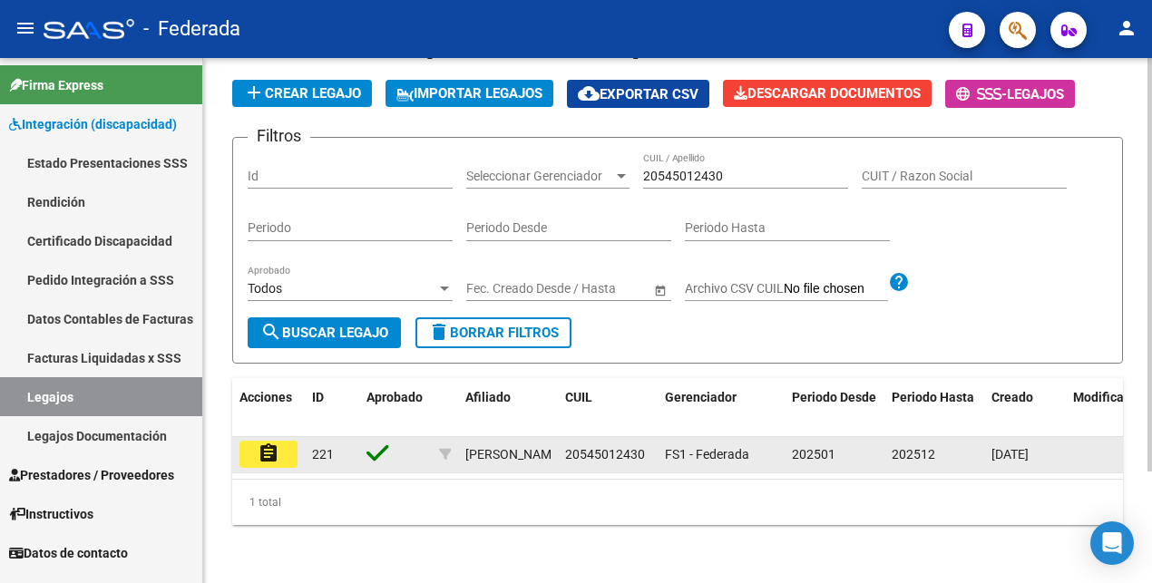
click at [274, 443] on mat-icon "assignment" at bounding box center [269, 454] width 22 height 22
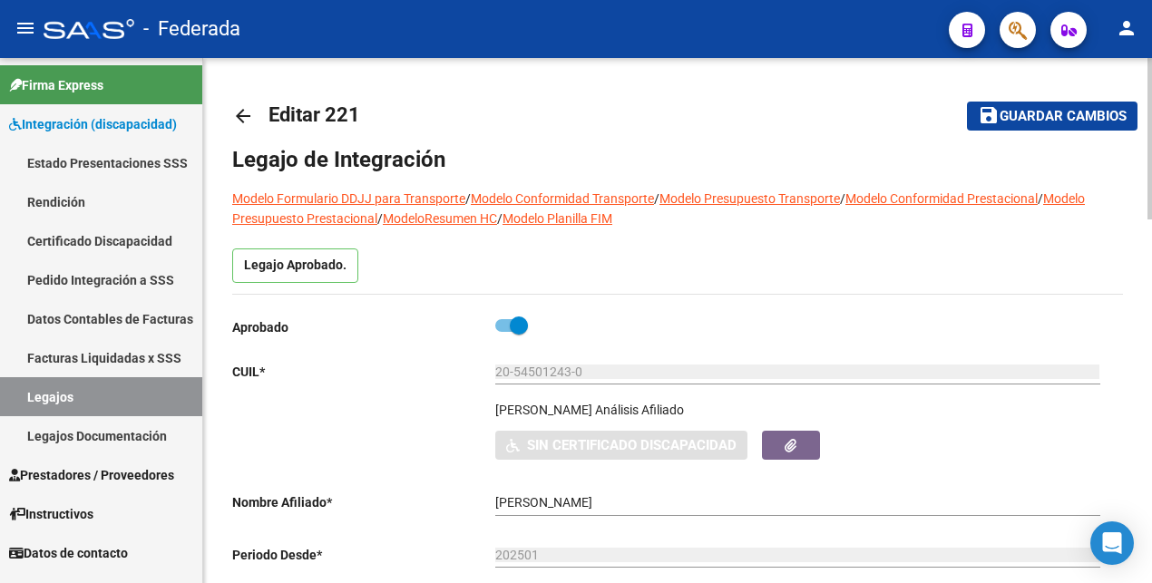
click at [118, 394] on link "Legajos" at bounding box center [101, 396] width 202 height 39
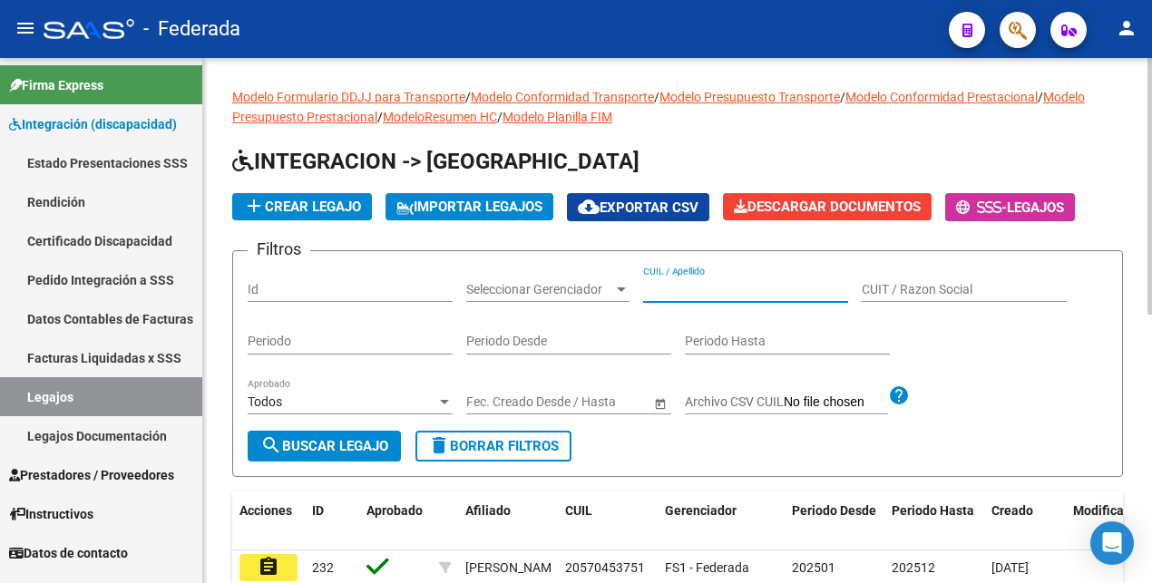
click at [743, 289] on input "CUIL / Apellido" at bounding box center [745, 289] width 205 height 15
paste input "20497477426"
type input "20497477426"
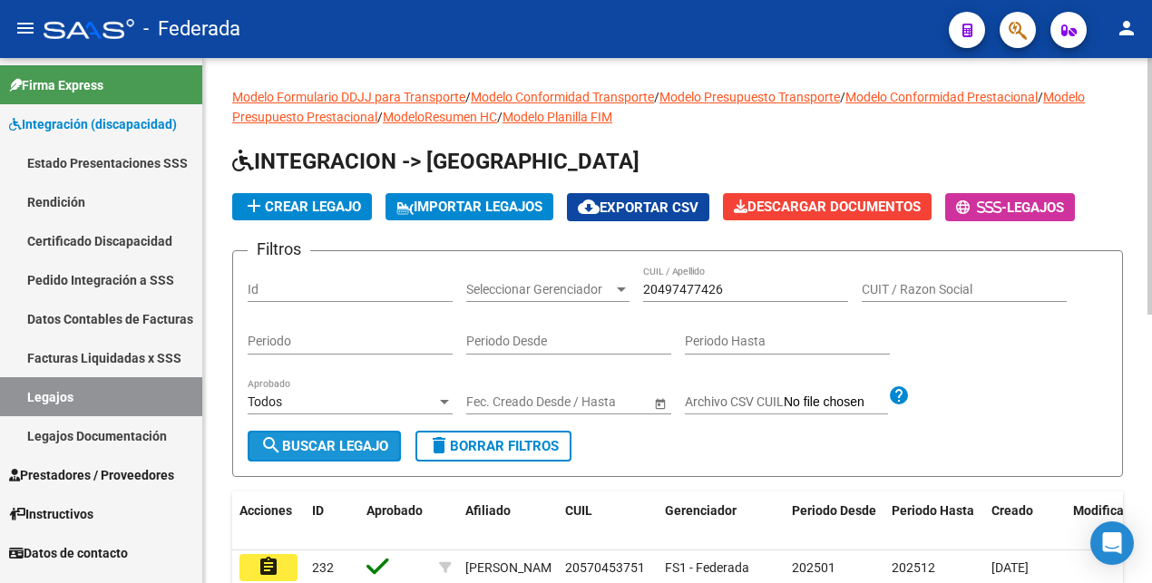
drag, startPoint x: 377, startPoint y: 436, endPoint x: 435, endPoint y: 374, distance: 85.3
click at [375, 436] on button "search Buscar Legajo" at bounding box center [324, 446] width 153 height 31
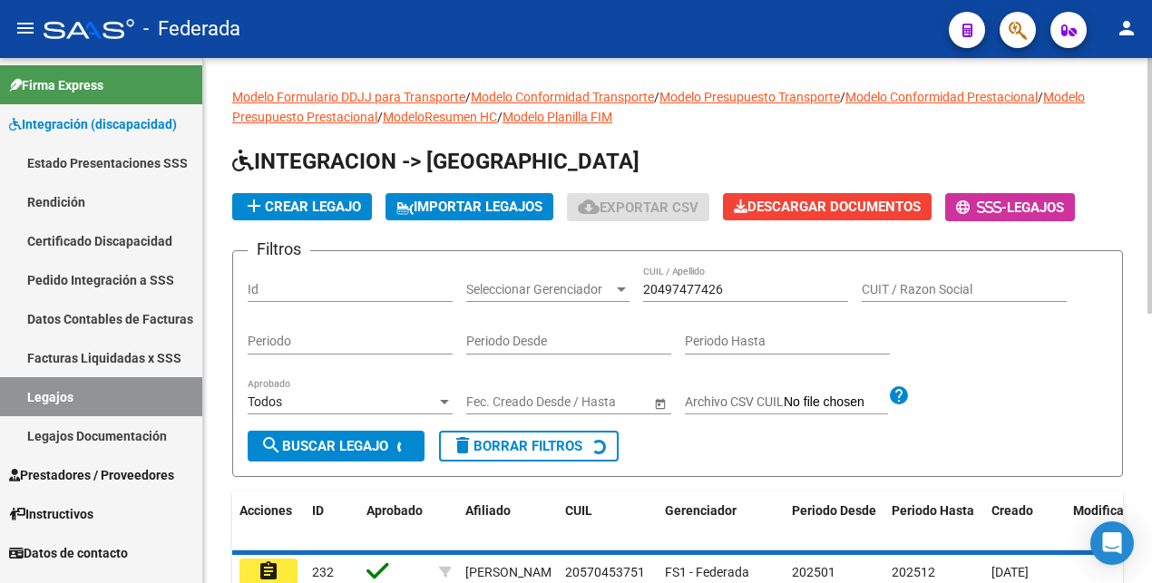
scroll to position [141, 0]
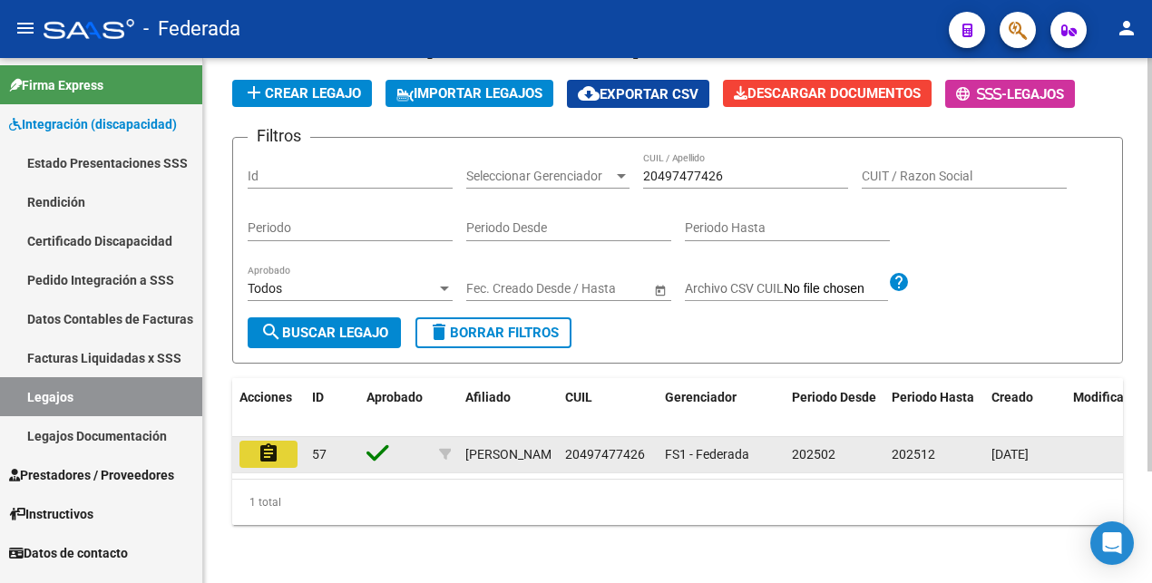
click at [268, 443] on mat-icon "assignment" at bounding box center [269, 454] width 22 height 22
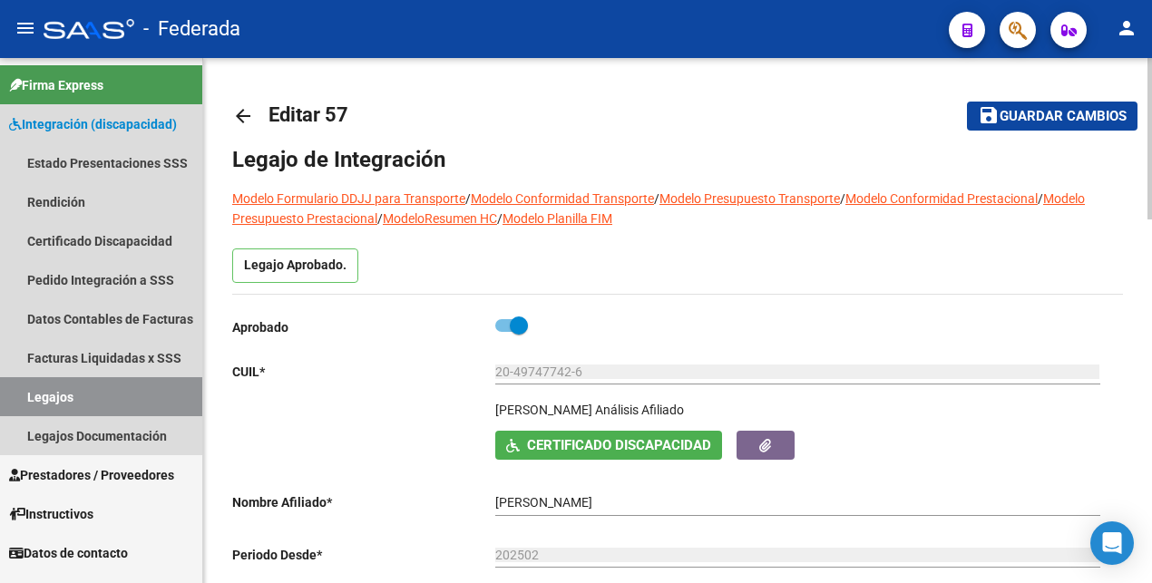
click at [119, 392] on link "Legajos" at bounding box center [101, 396] width 202 height 39
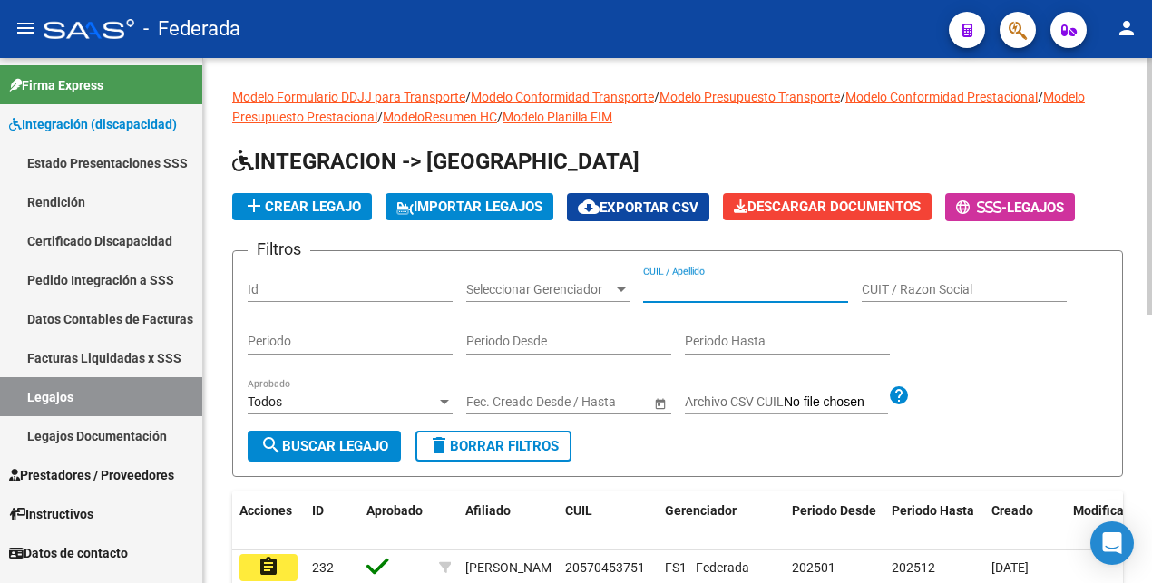
click at [689, 283] on input "CUIL / Apellido" at bounding box center [745, 289] width 205 height 15
paste input "20570453751"
type input "20570453751"
click at [321, 433] on button "search Buscar Legajo" at bounding box center [324, 446] width 153 height 31
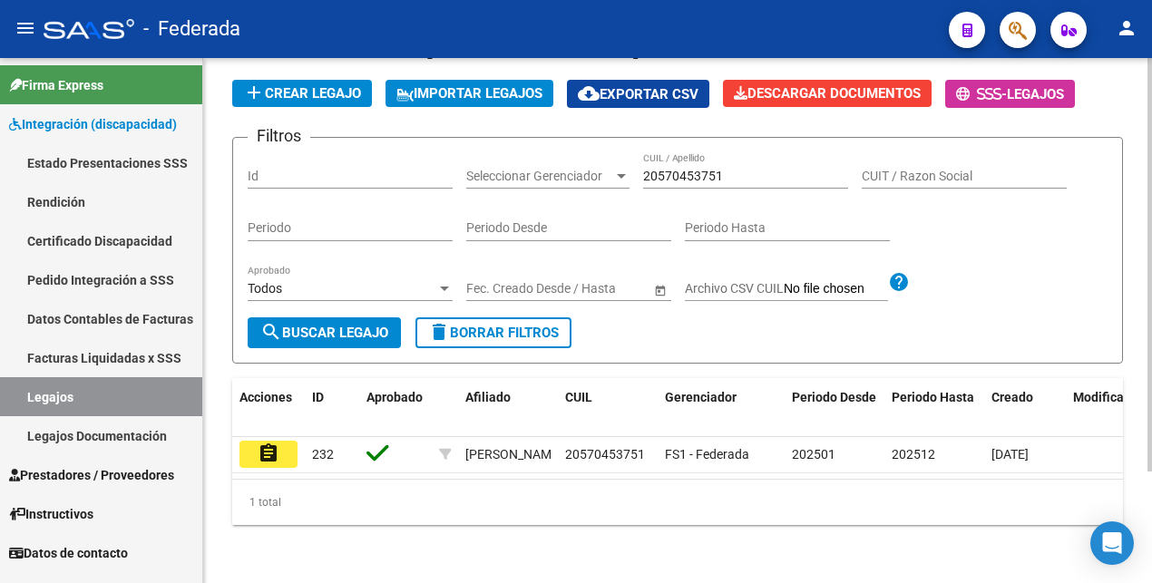
scroll to position [141, 0]
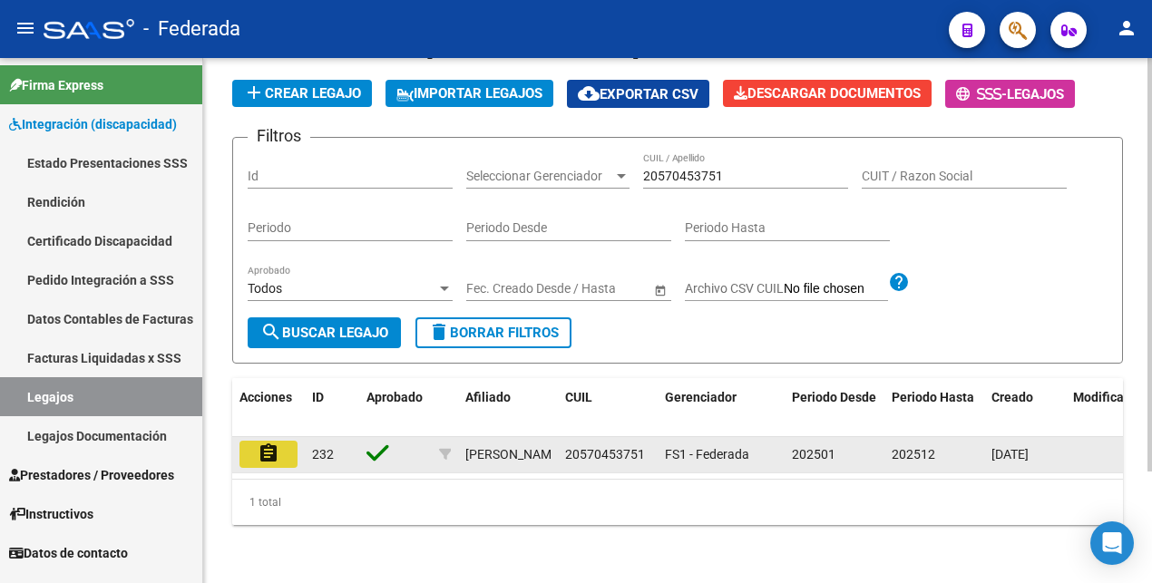
click at [279, 441] on button "assignment" at bounding box center [268, 454] width 58 height 27
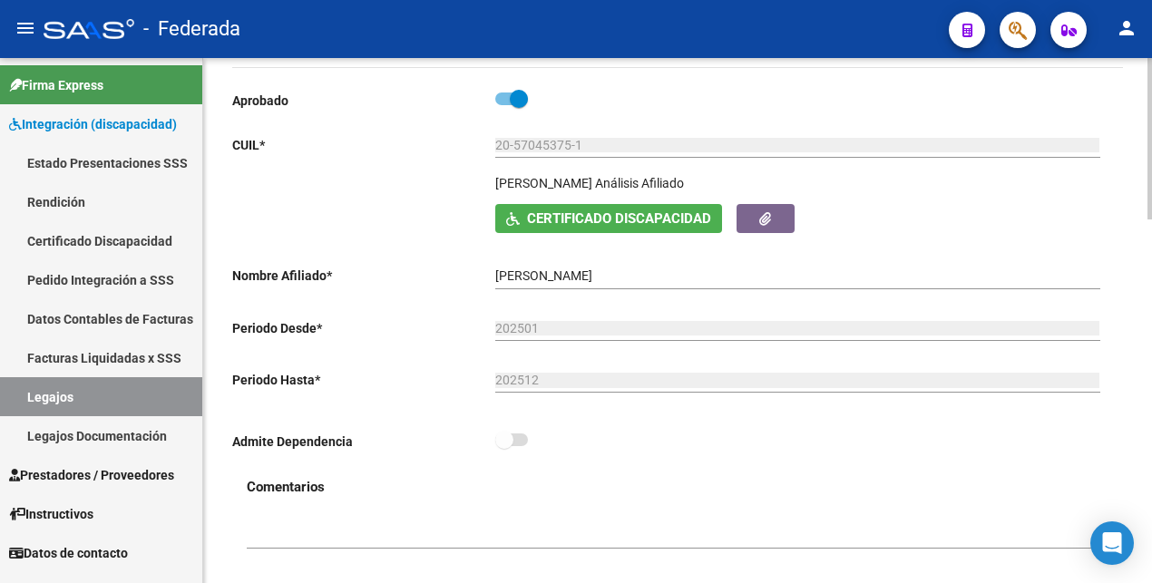
scroll to position [680, 0]
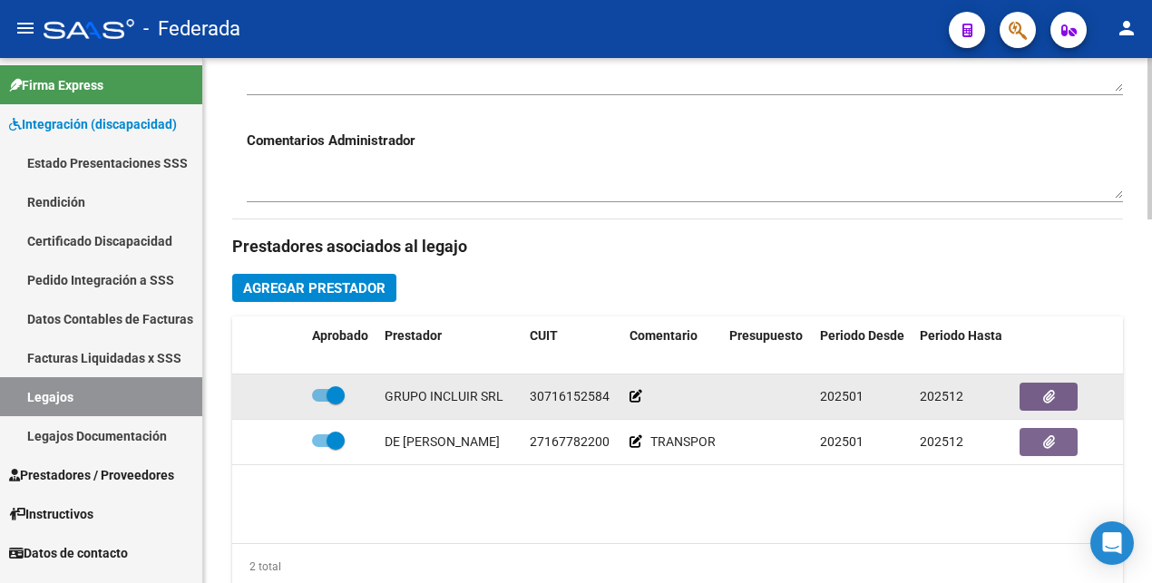
click at [637, 397] on icon at bounding box center [635, 396] width 13 height 13
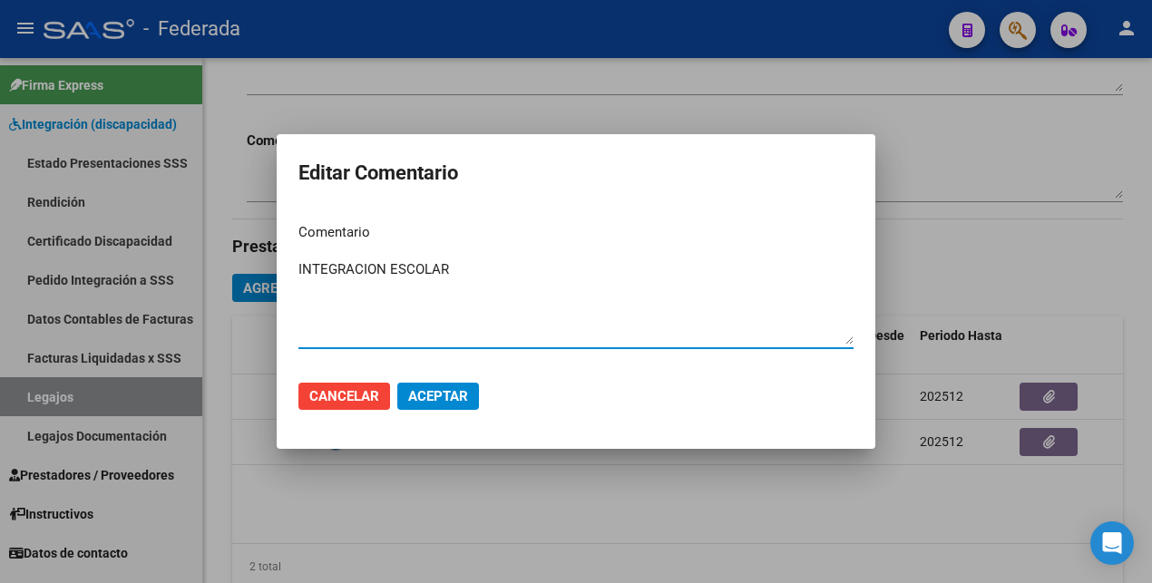
type textarea "INTEGRACION ESCOLAR"
click at [440, 399] on span "Aceptar" at bounding box center [438, 396] width 60 height 16
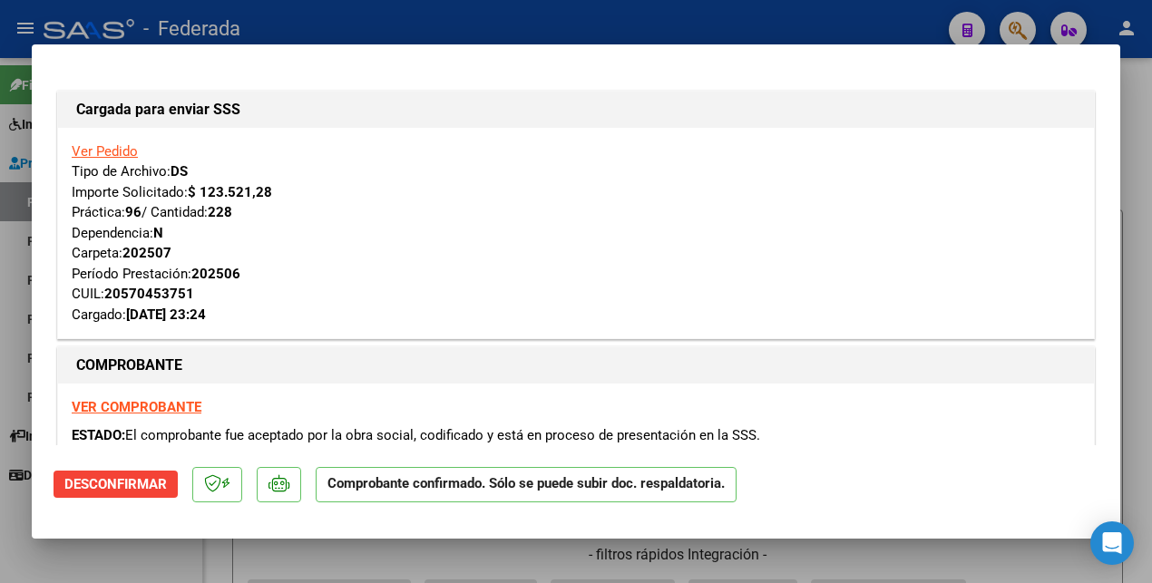
scroll to position [523, 0]
drag, startPoint x: 131, startPoint y: 540, endPoint x: 402, endPoint y: 342, distance: 335.6
click at [132, 538] on div "Cargada para enviar SSS Ver Pedido Tipo de Archivo: DS Importe Solicitado: $ 12…" at bounding box center [576, 291] width 1152 height 583
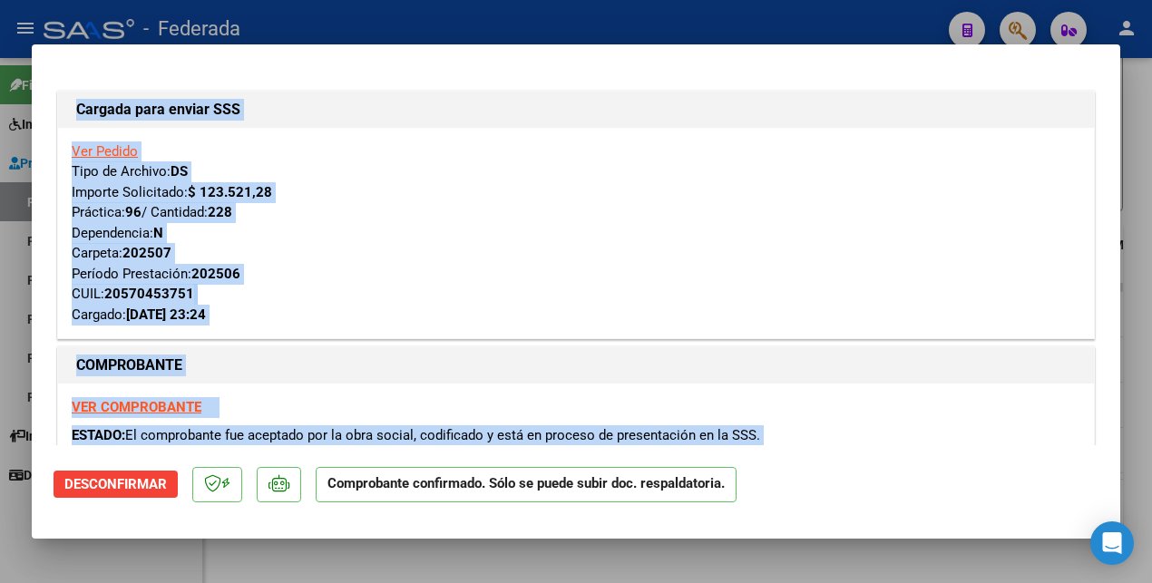
click at [161, 563] on div at bounding box center [576, 291] width 1152 height 583
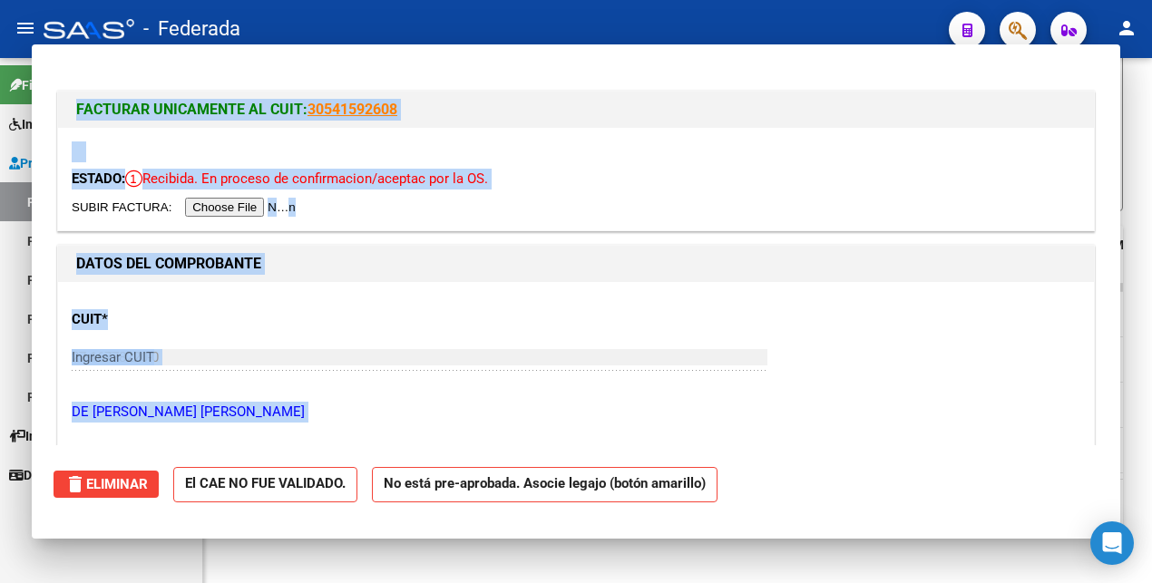
type input "$ 0,00"
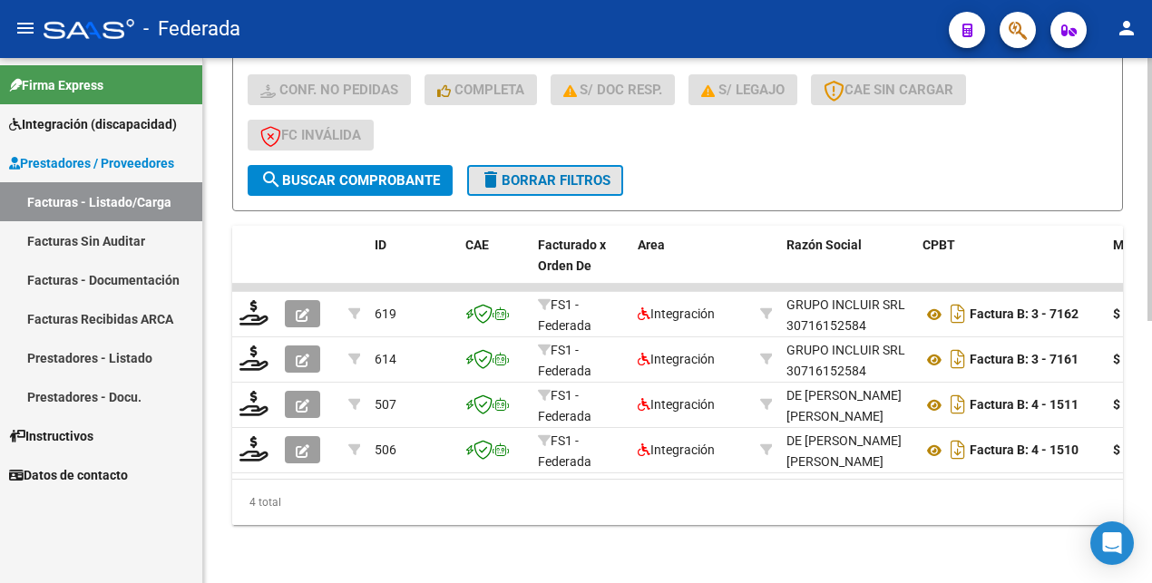
click at [551, 172] on span "delete Borrar Filtros" at bounding box center [545, 180] width 131 height 16
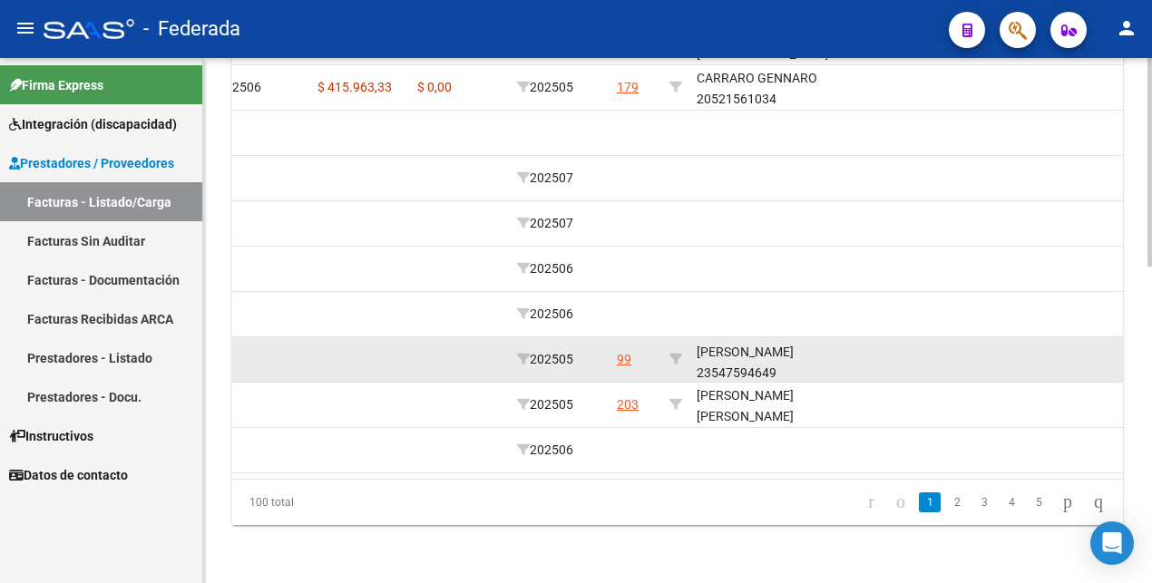
scroll to position [24, 0]
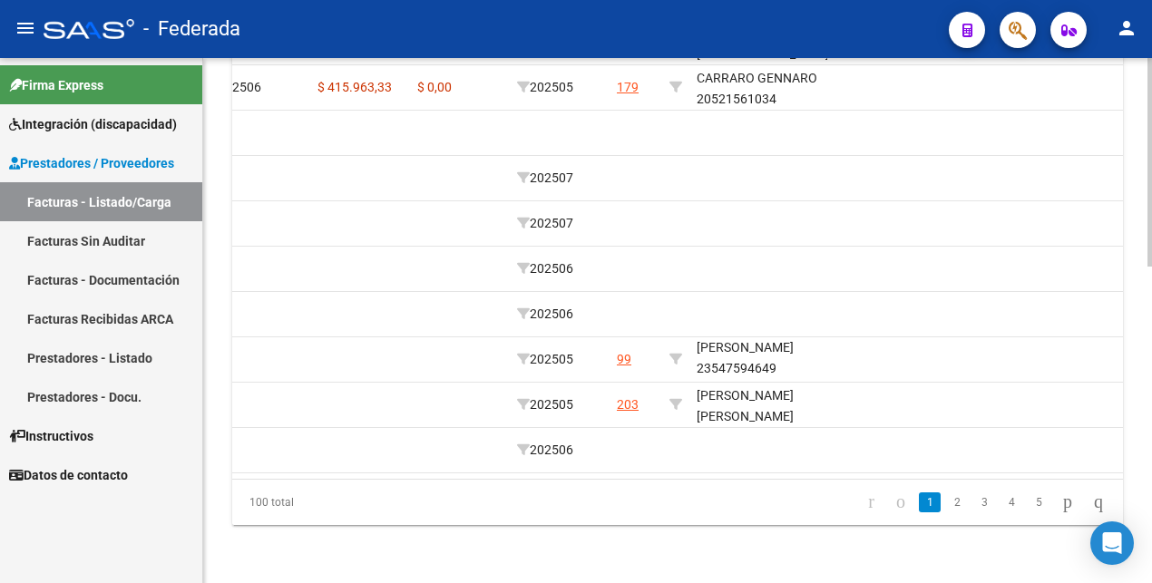
click at [946, 501] on link "2" at bounding box center [957, 502] width 22 height 20
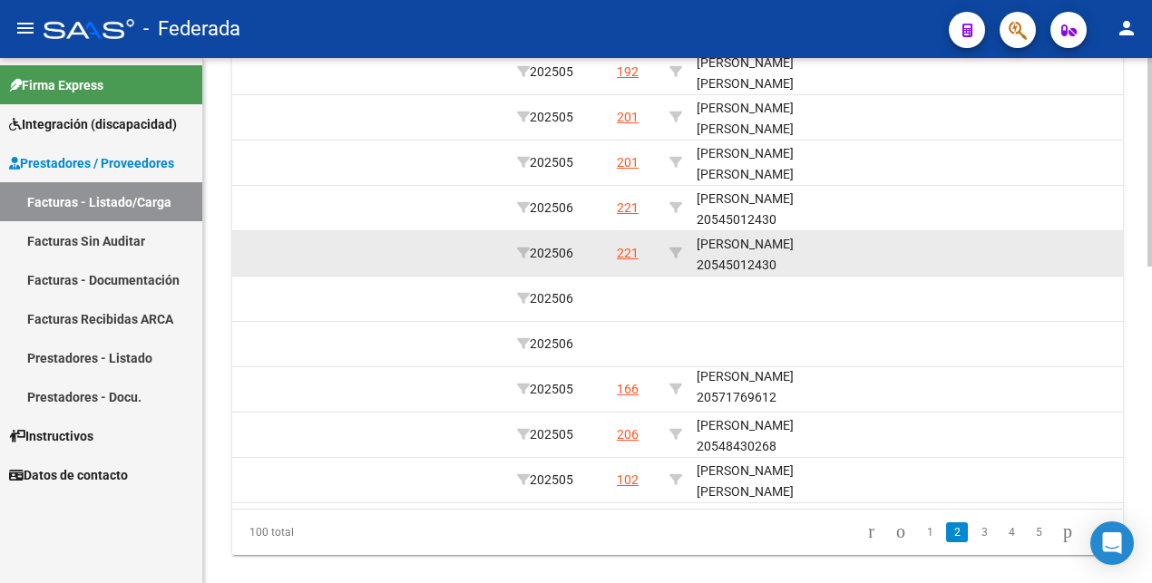
scroll to position [795, 0]
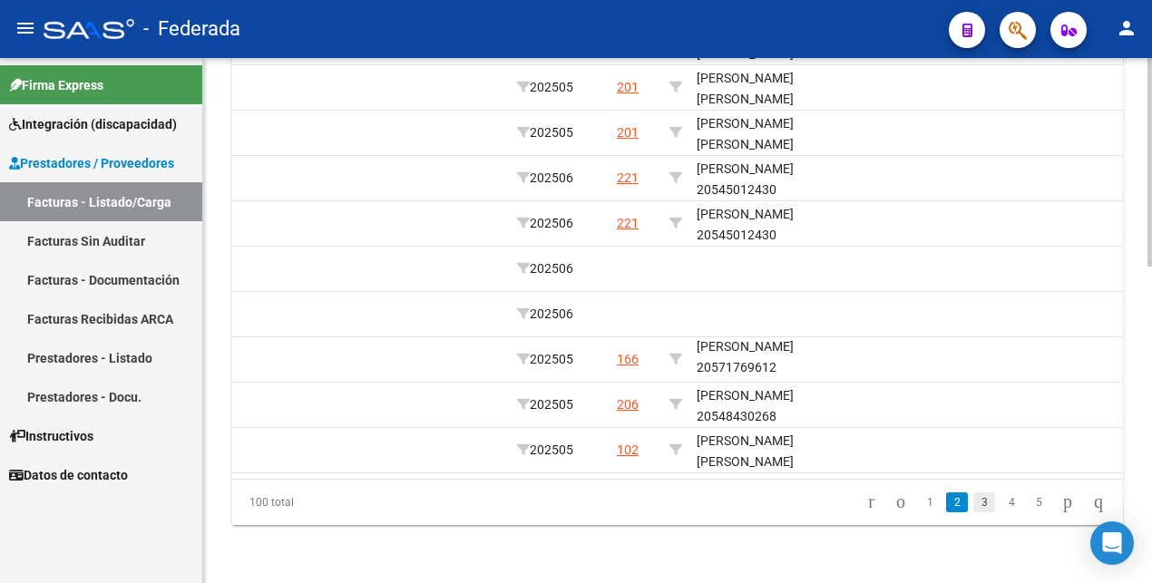
click at [973, 504] on link "3" at bounding box center [984, 502] width 22 height 20
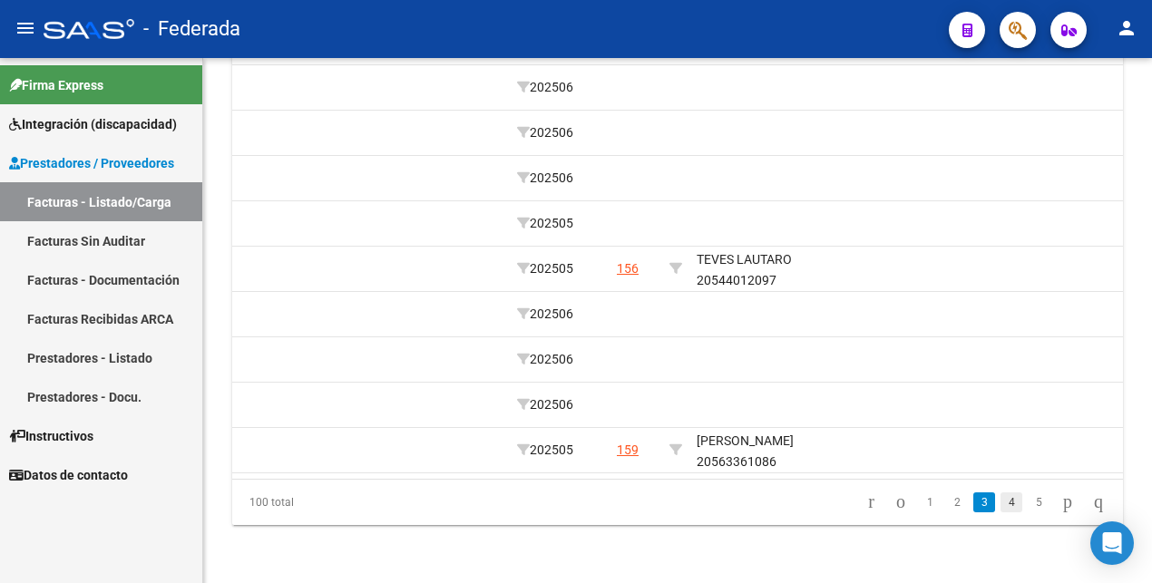
click at [1000, 508] on link "4" at bounding box center [1011, 502] width 22 height 20
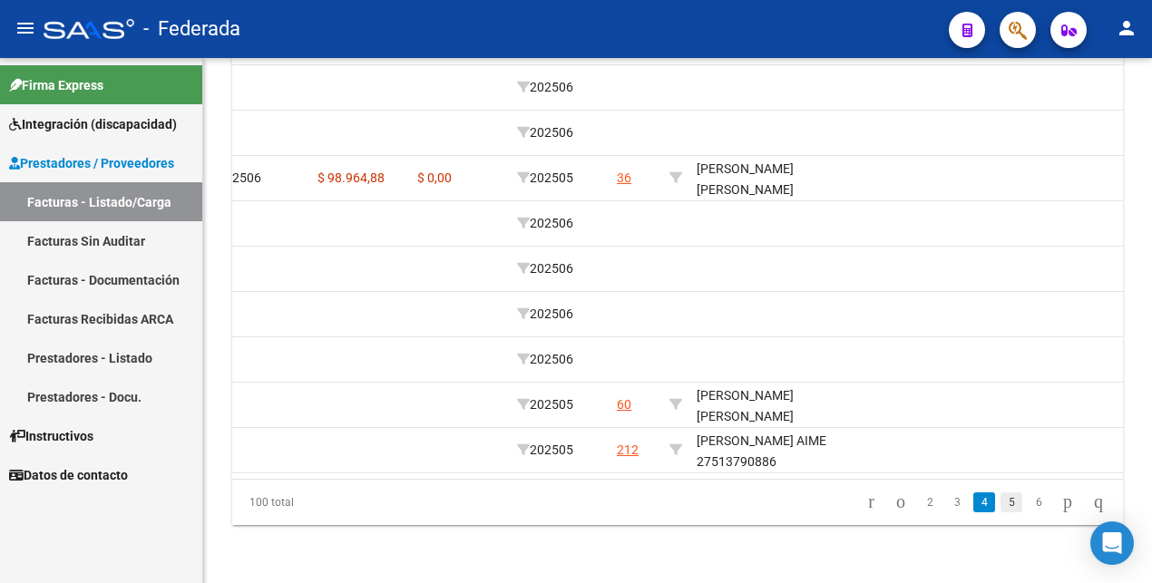
click at [1000, 505] on link "5" at bounding box center [1011, 502] width 22 height 20
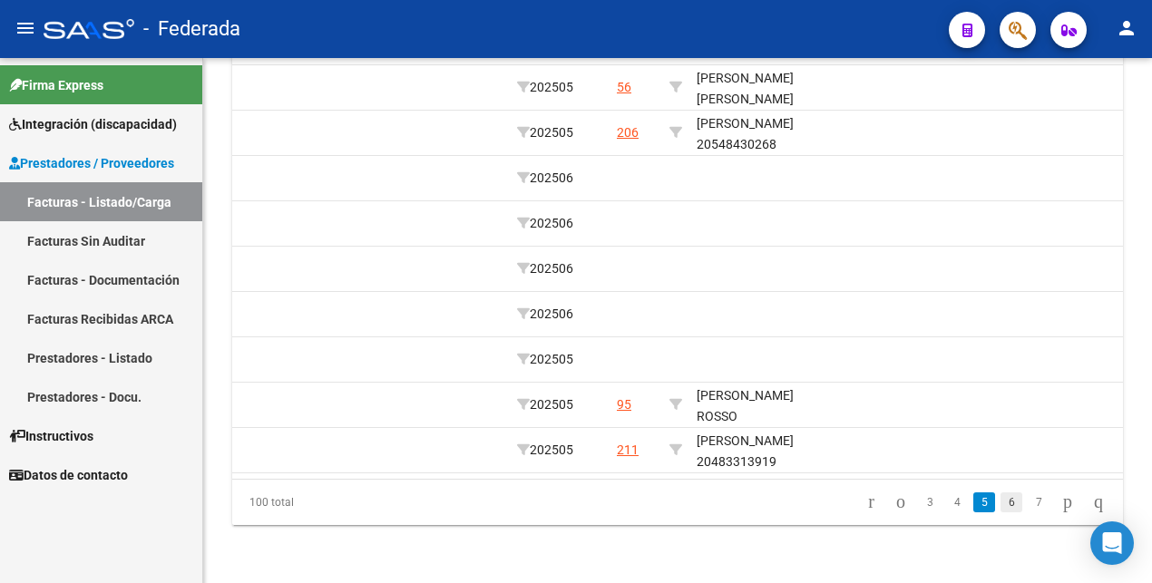
click at [1000, 502] on link "6" at bounding box center [1011, 502] width 22 height 20
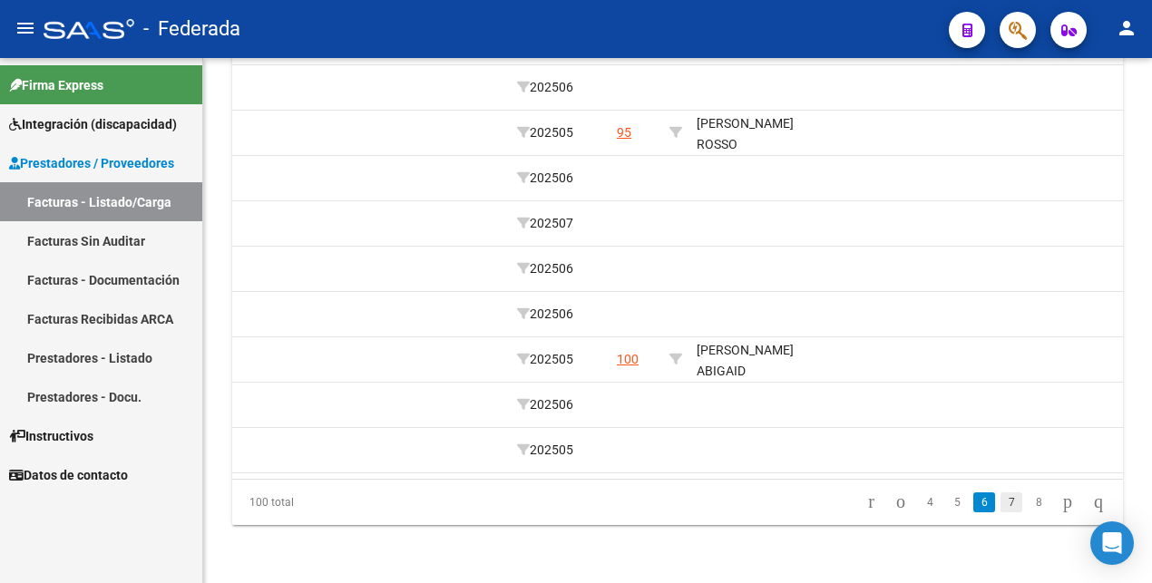
click at [1000, 503] on link "7" at bounding box center [1011, 502] width 22 height 20
click at [1000, 505] on link "8" at bounding box center [1011, 502] width 22 height 20
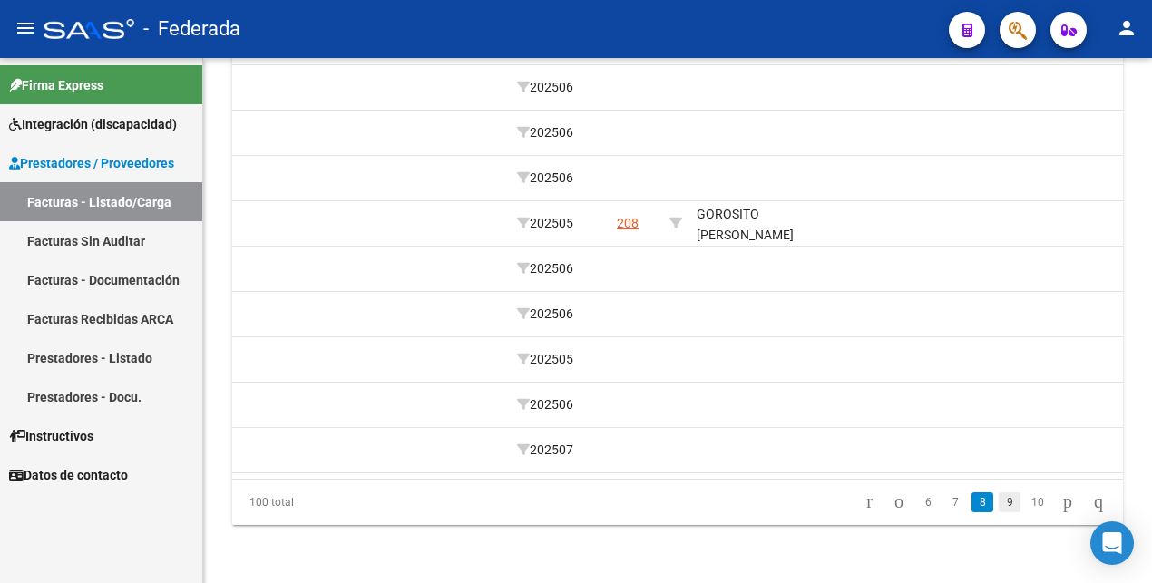
click at [998, 497] on link "9" at bounding box center [1009, 502] width 22 height 20
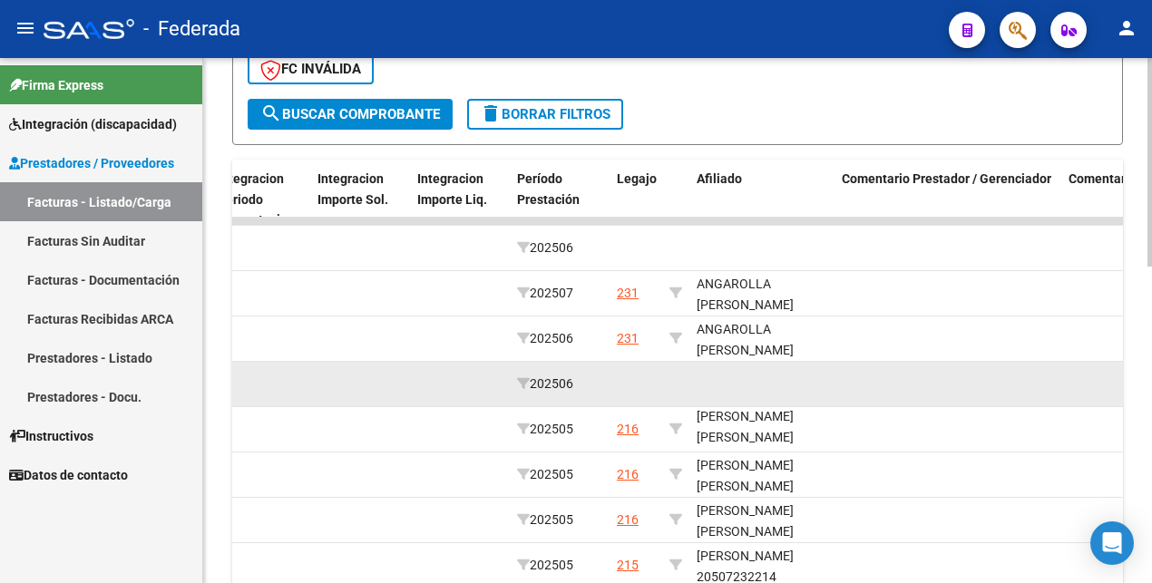
scroll to position [569, 0]
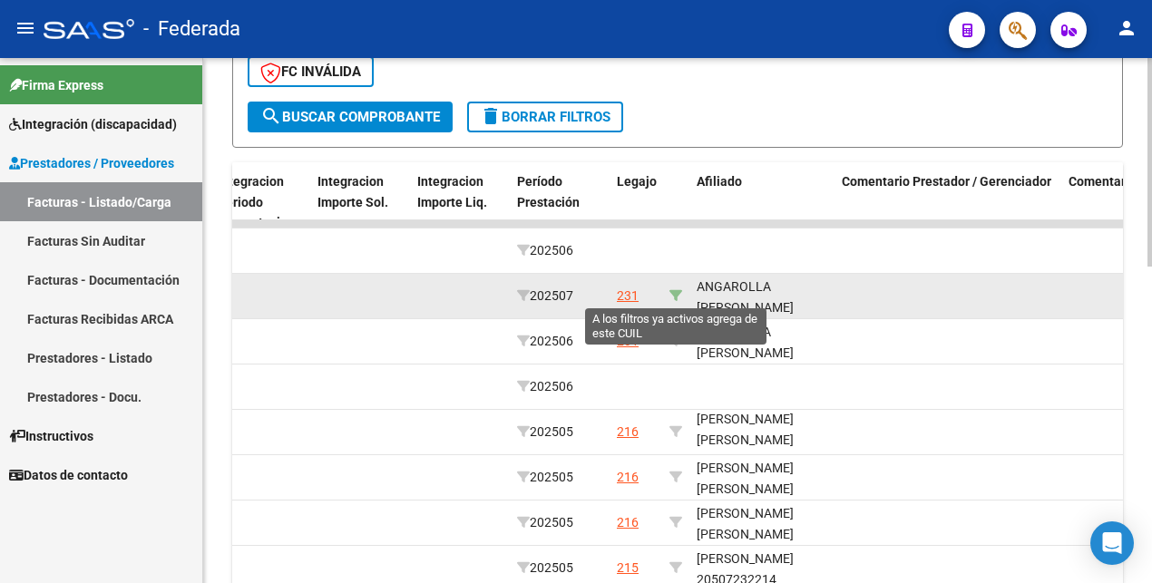
click at [676, 290] on icon at bounding box center [675, 295] width 13 height 13
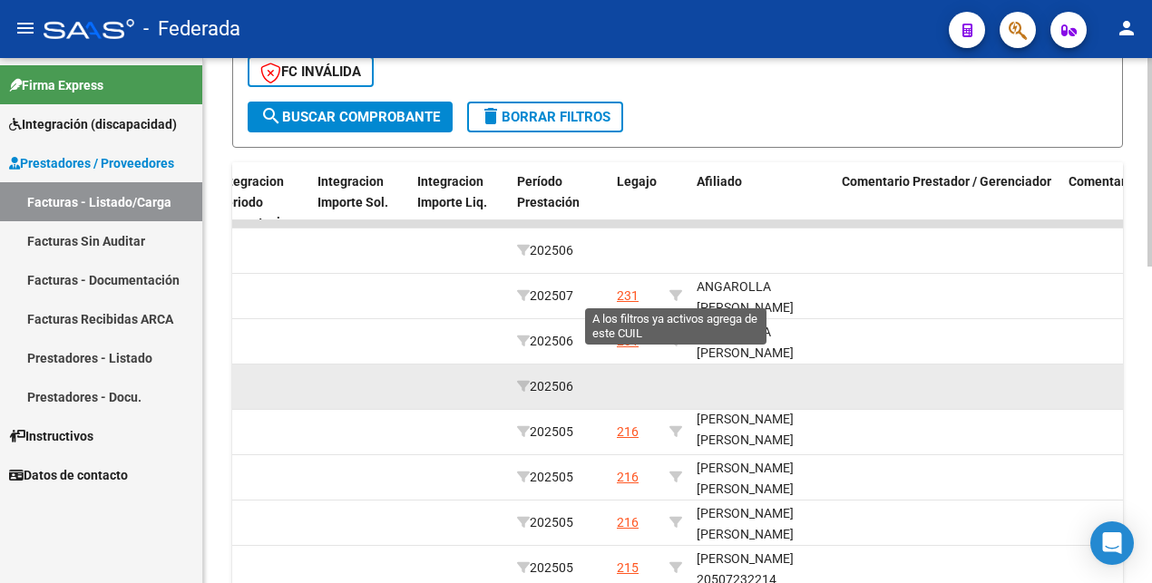
type input "20583330985"
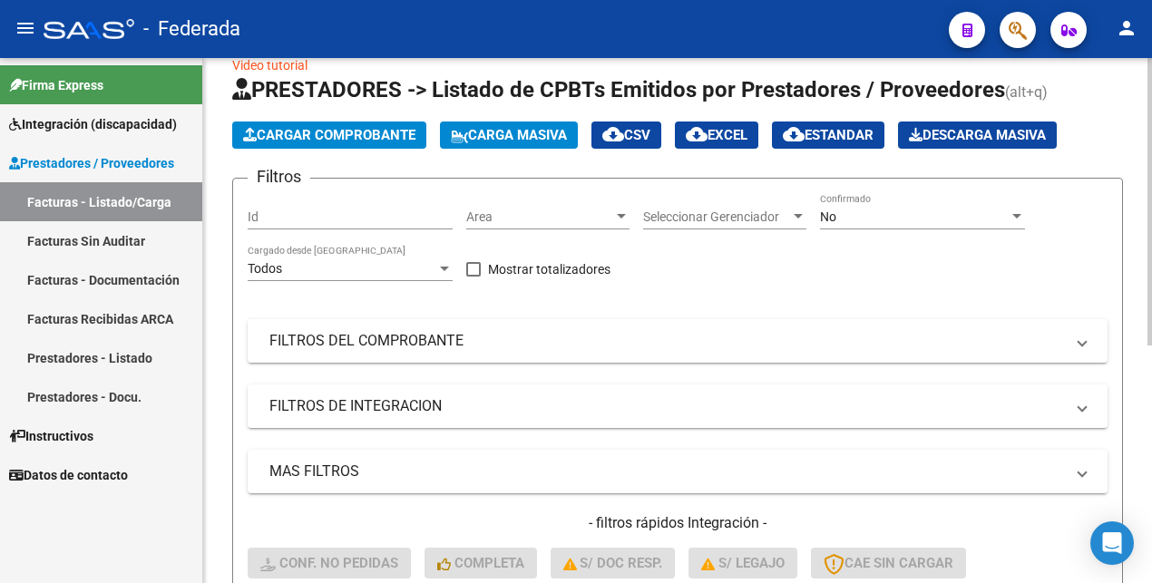
scroll to position [0, 0]
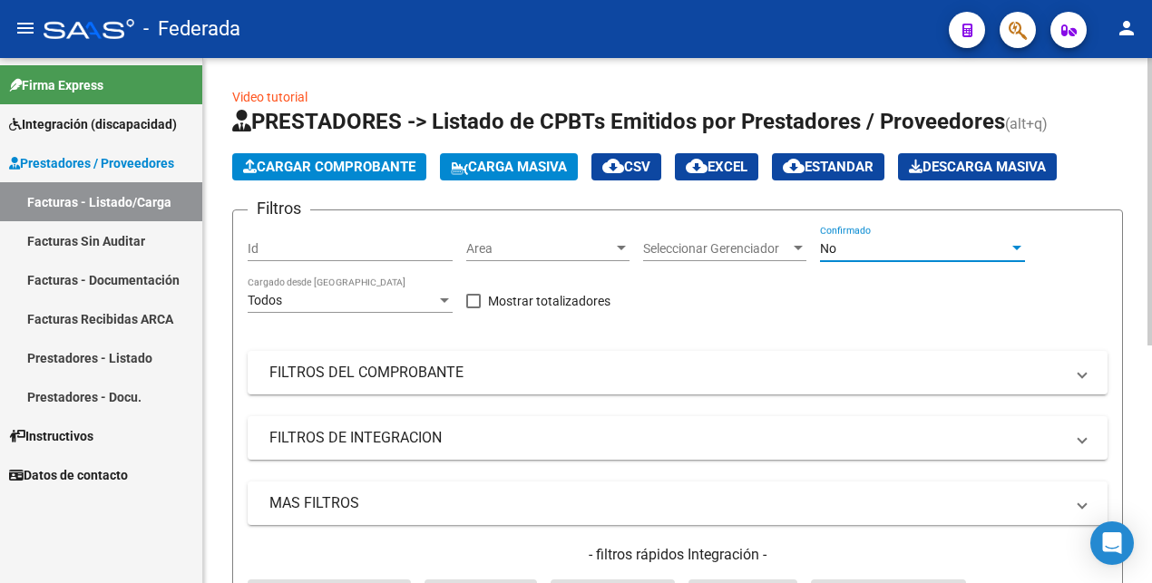
click at [828, 252] on span "No" at bounding box center [828, 248] width 16 height 15
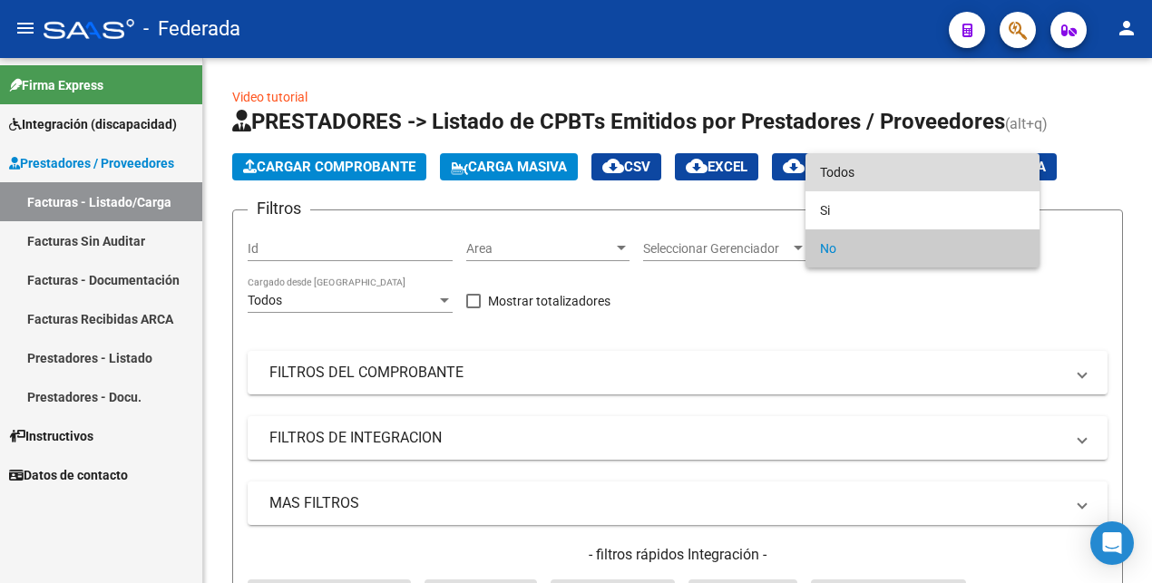
click at [852, 177] on span "Todos" at bounding box center [922, 172] width 205 height 38
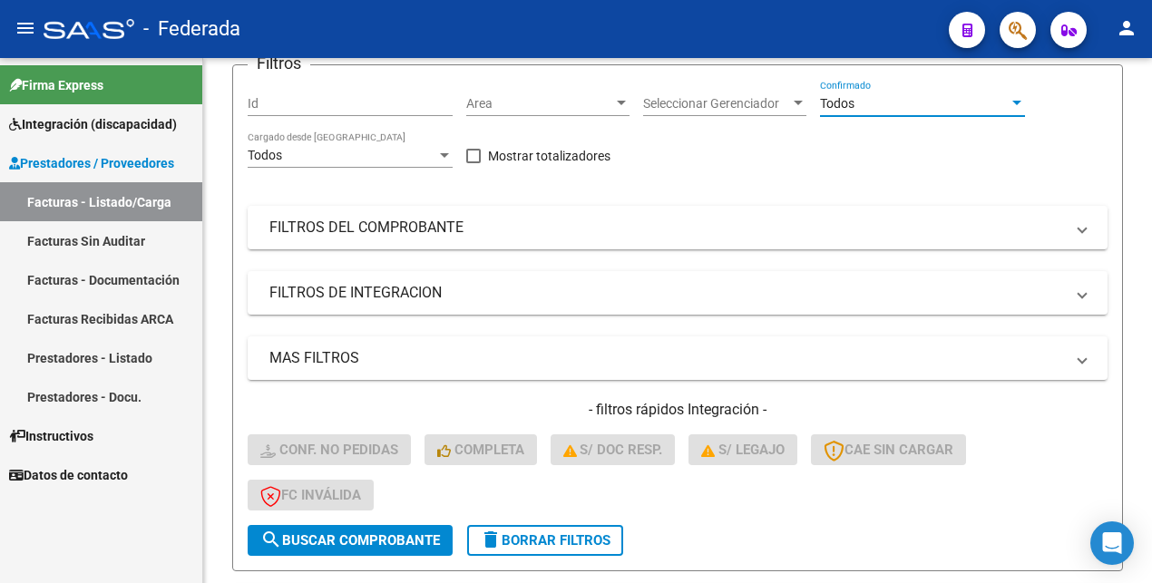
scroll to position [340, 0]
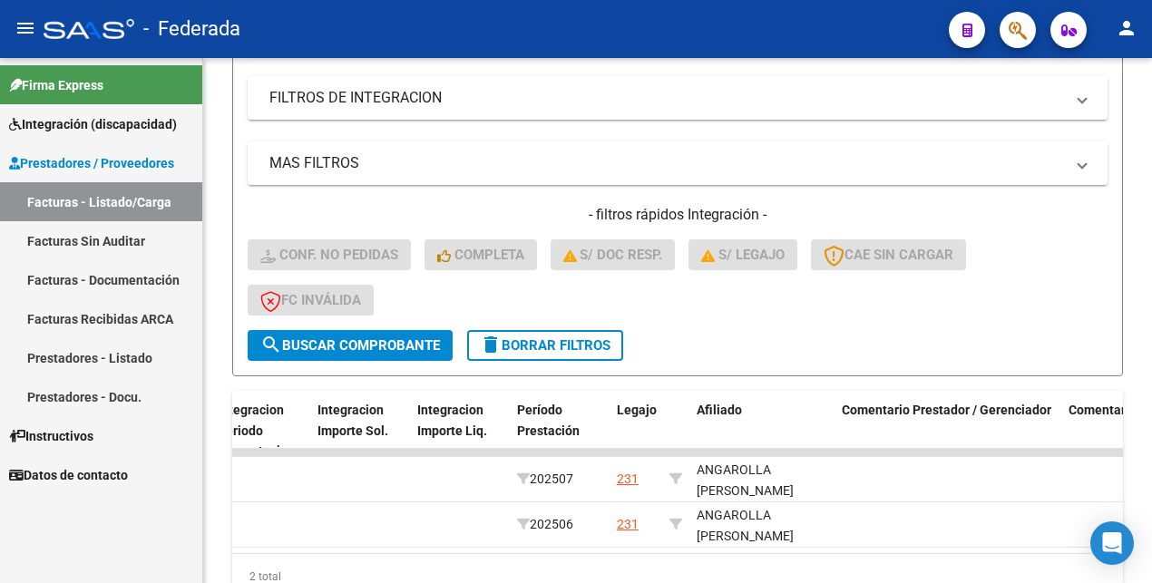
click at [336, 337] on span "search Buscar Comprobante" at bounding box center [350, 345] width 180 height 16
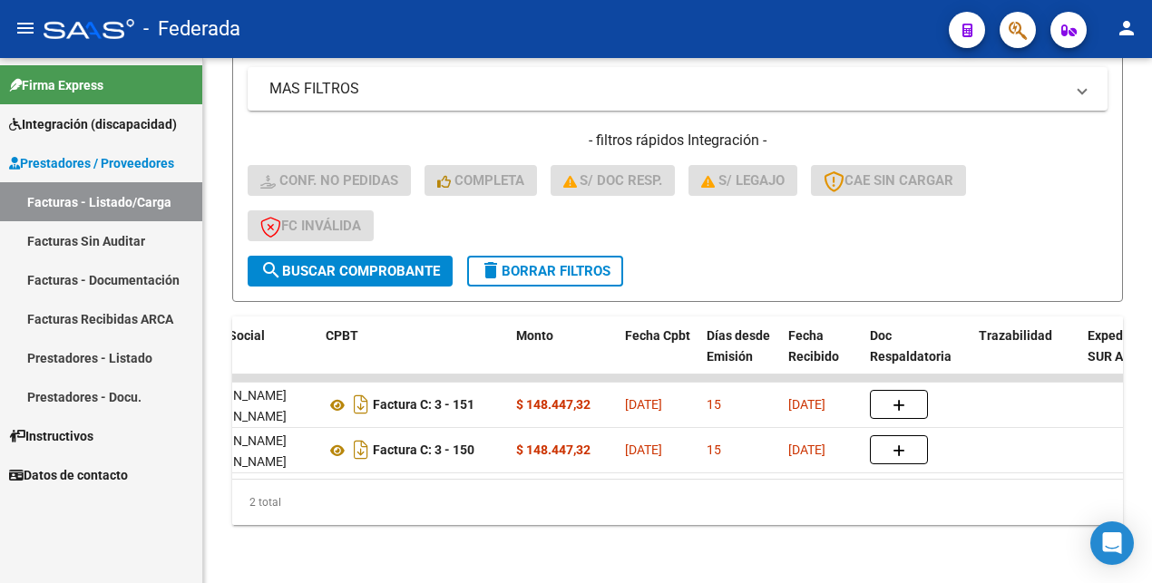
scroll to position [0, 0]
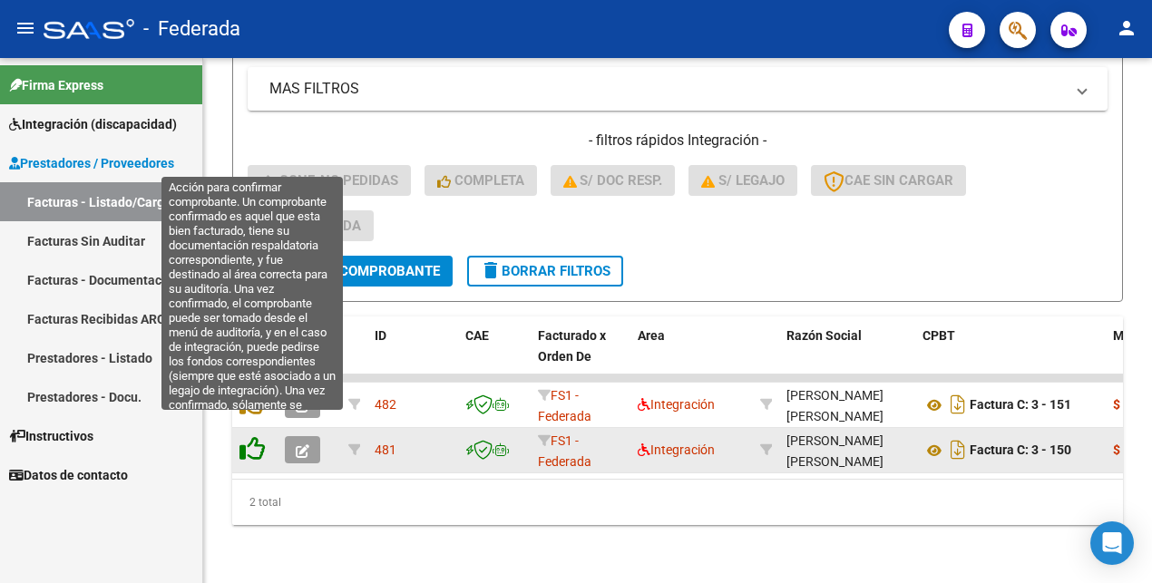
click at [257, 436] on icon at bounding box center [251, 448] width 25 height 25
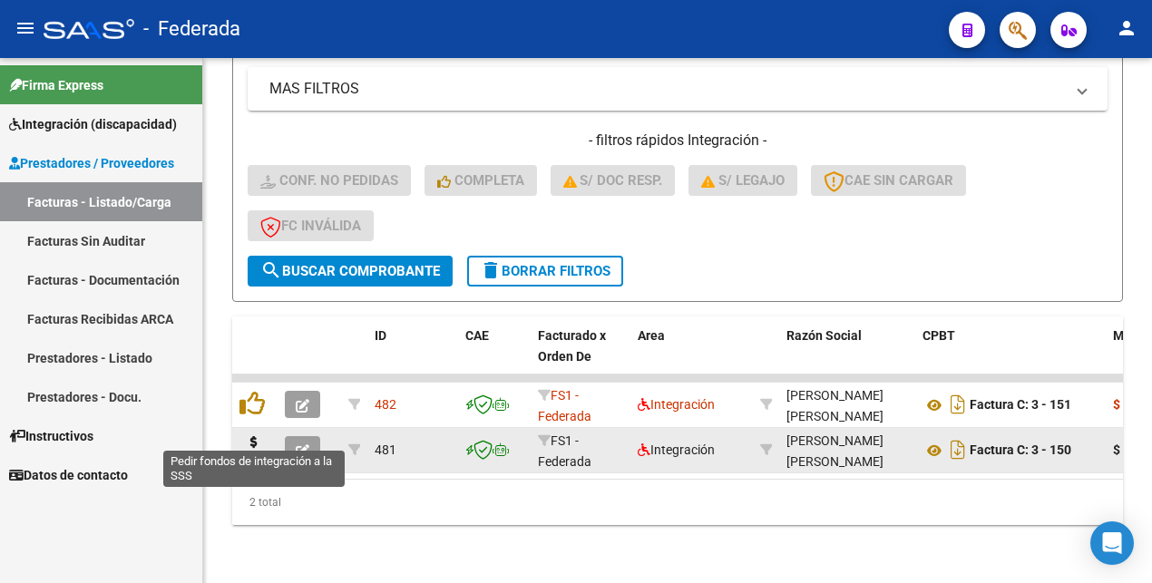
click at [257, 436] on icon at bounding box center [253, 448] width 29 height 25
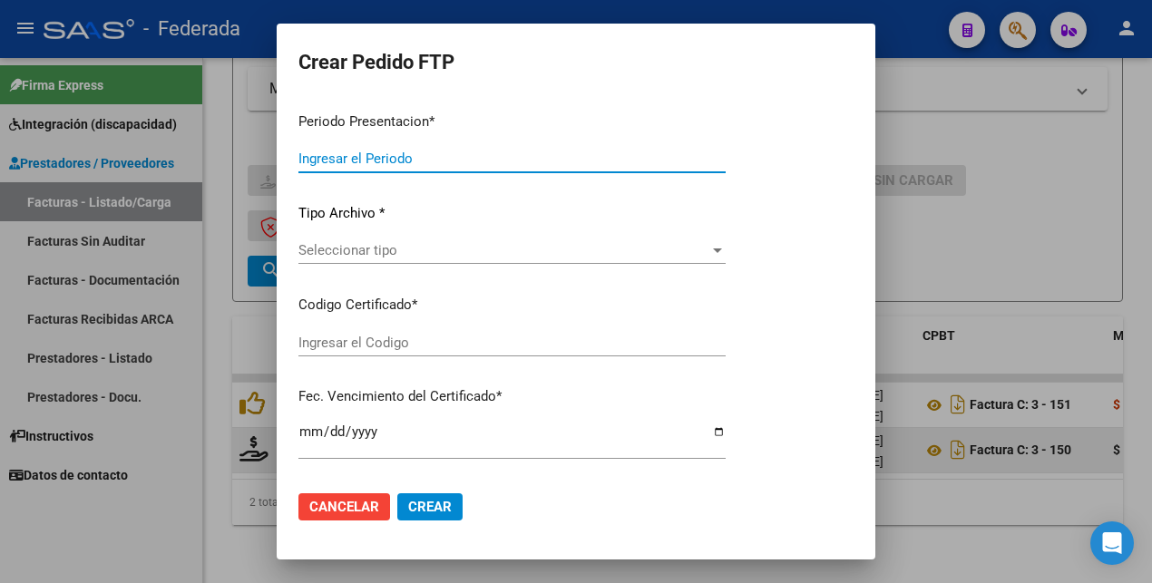
type input "202507"
type input "202506"
type input "$ 148.447,32"
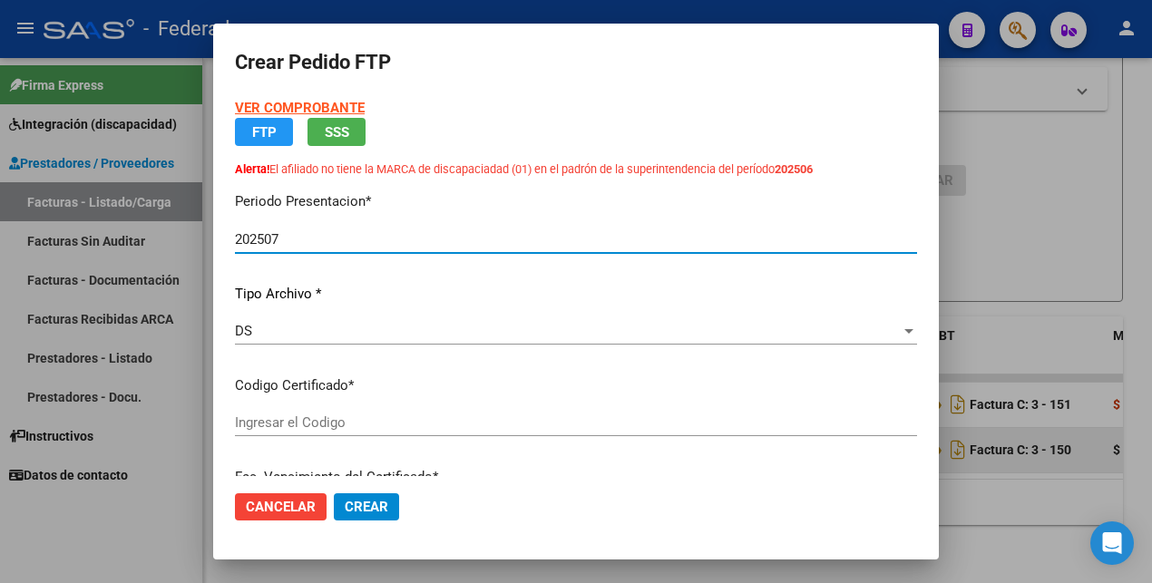
type input "ARG02000583330982024091120290911SAN168"
type input "2029-09-11"
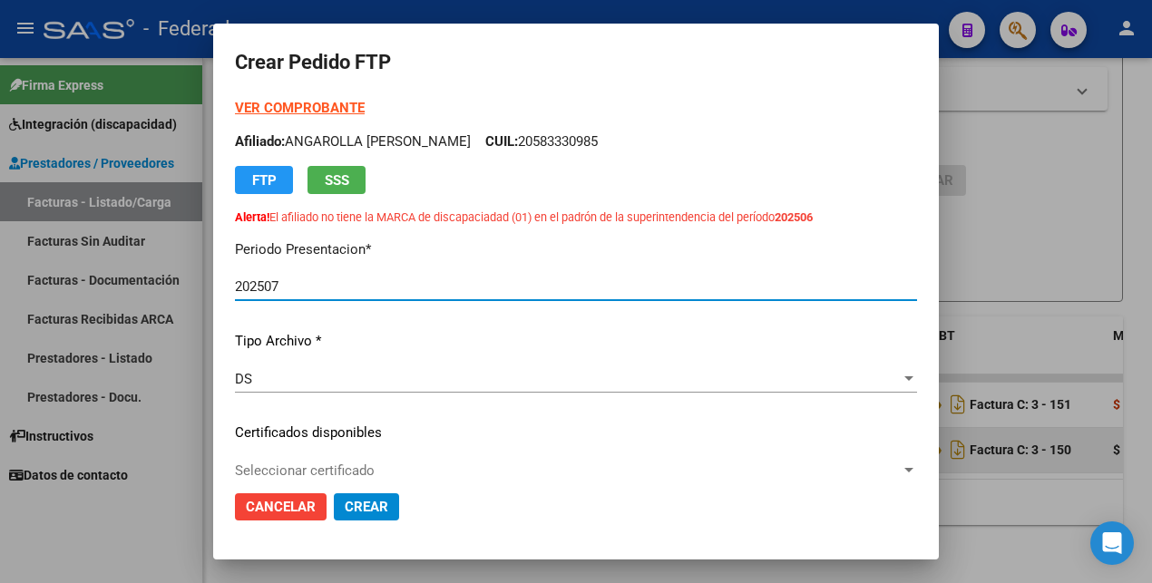
click at [277, 117] on div "VER COMPROBANTE ARCA Padrón Afiliado: ANGAROLLA JUAN CUIL: 20583330985 FTP SSS …" at bounding box center [576, 162] width 682 height 128
click at [292, 110] on strong "VER COMPROBANTE" at bounding box center [300, 108] width 130 height 16
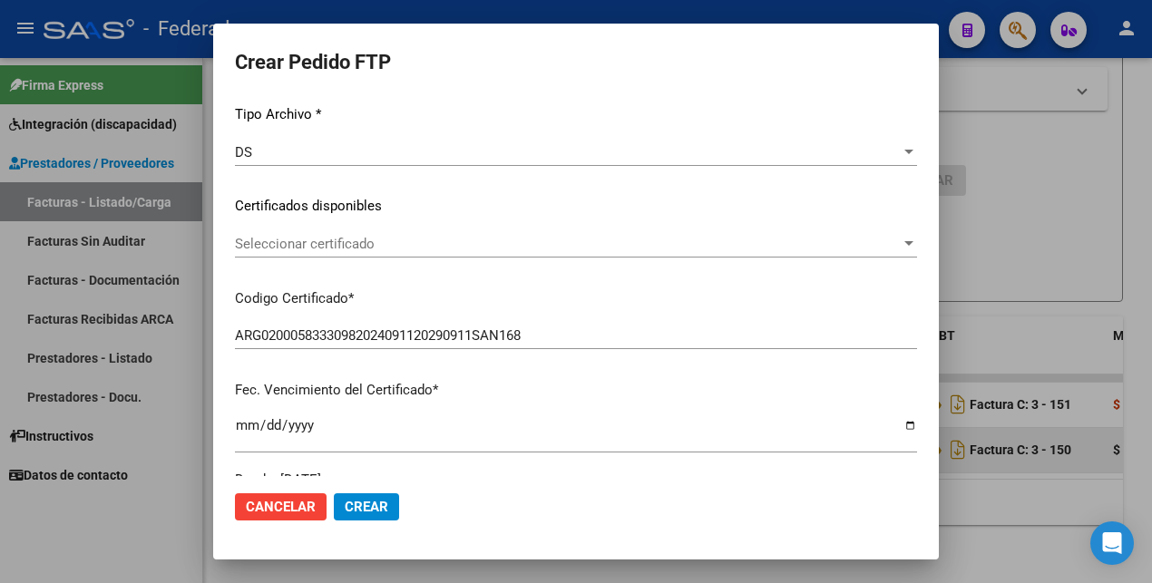
click at [333, 249] on span "Seleccionar certificado" at bounding box center [568, 244] width 666 height 16
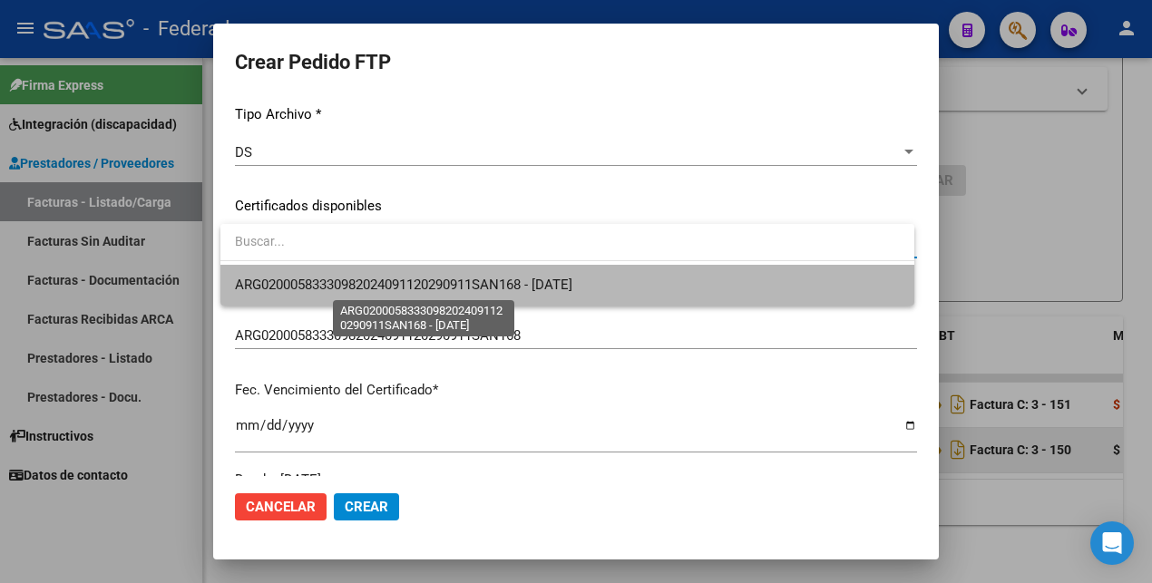
click at [338, 287] on span "ARG02000583330982024091120290911SAN168 - 2029-09-11" at bounding box center [403, 285] width 337 height 16
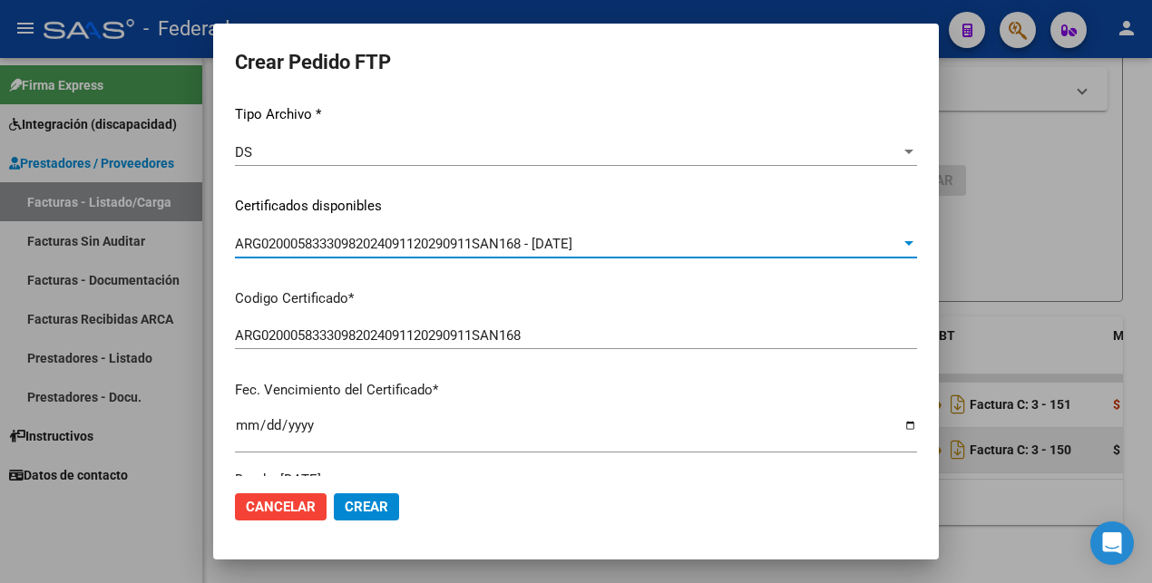
scroll to position [567, 0]
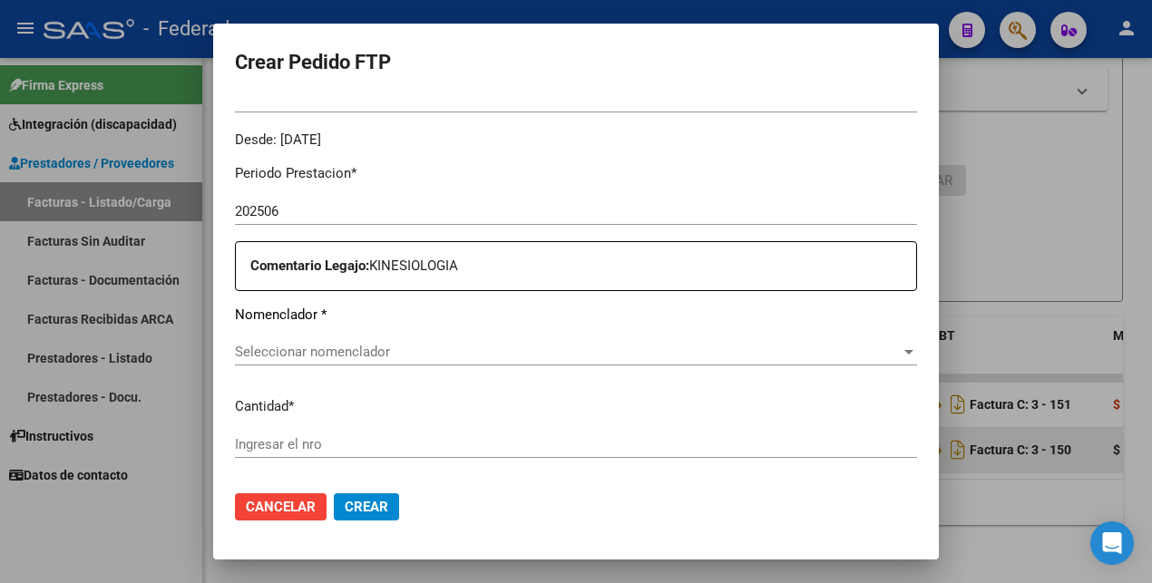
click at [406, 352] on span "Seleccionar nomenclador" at bounding box center [568, 352] width 666 height 16
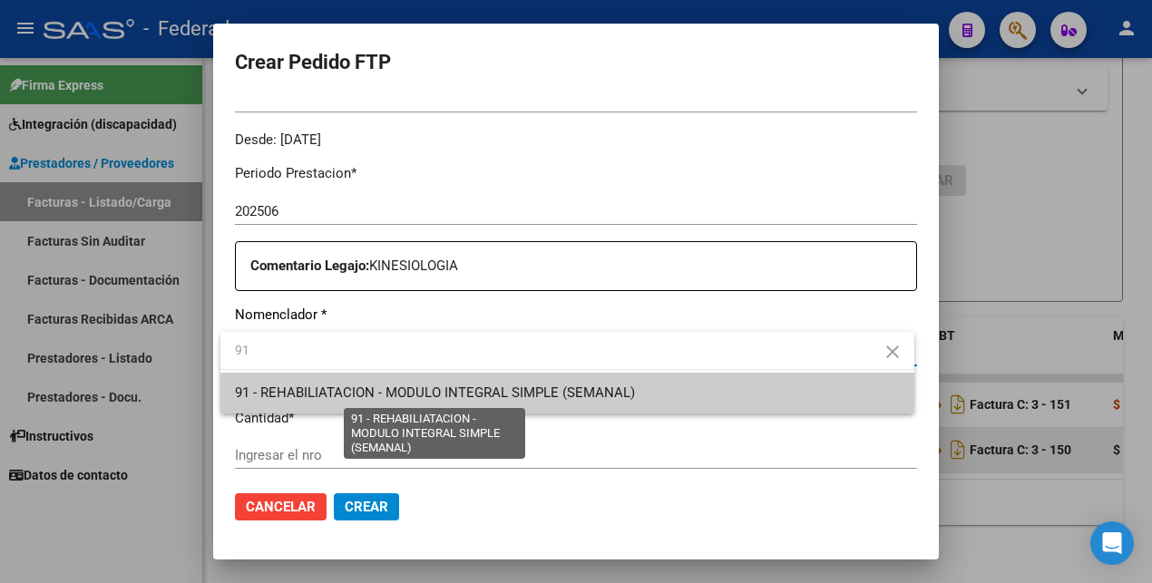
type input "91"
click at [398, 392] on span "91 - REHABILIATACION - MODULO INTEGRAL SIMPLE (SEMANAL)" at bounding box center [435, 392] width 400 height 16
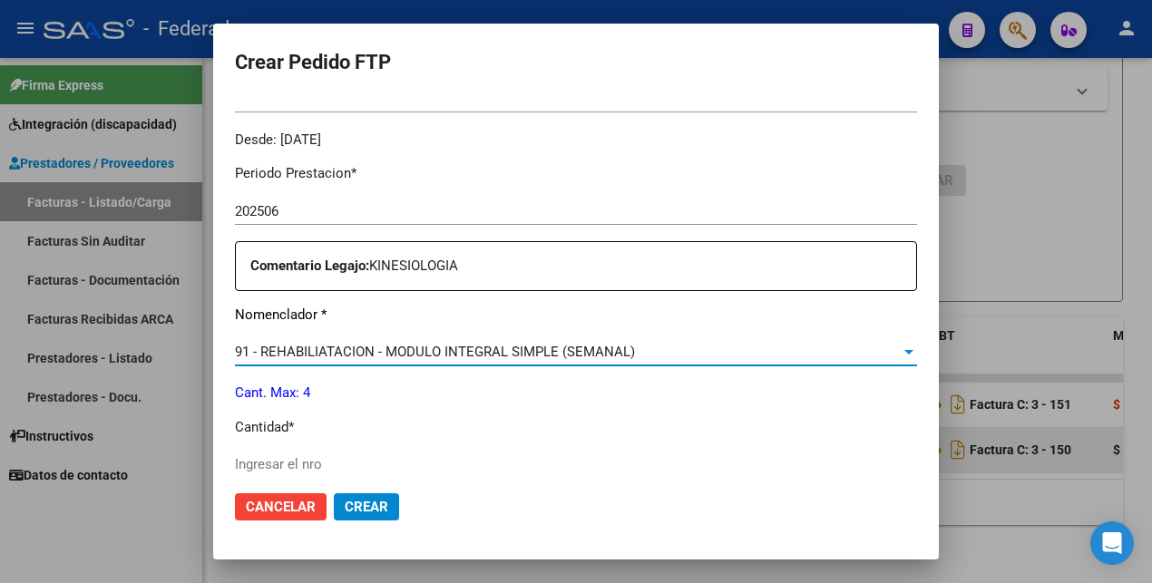
click at [318, 467] on input "Ingresar el nro" at bounding box center [576, 464] width 682 height 16
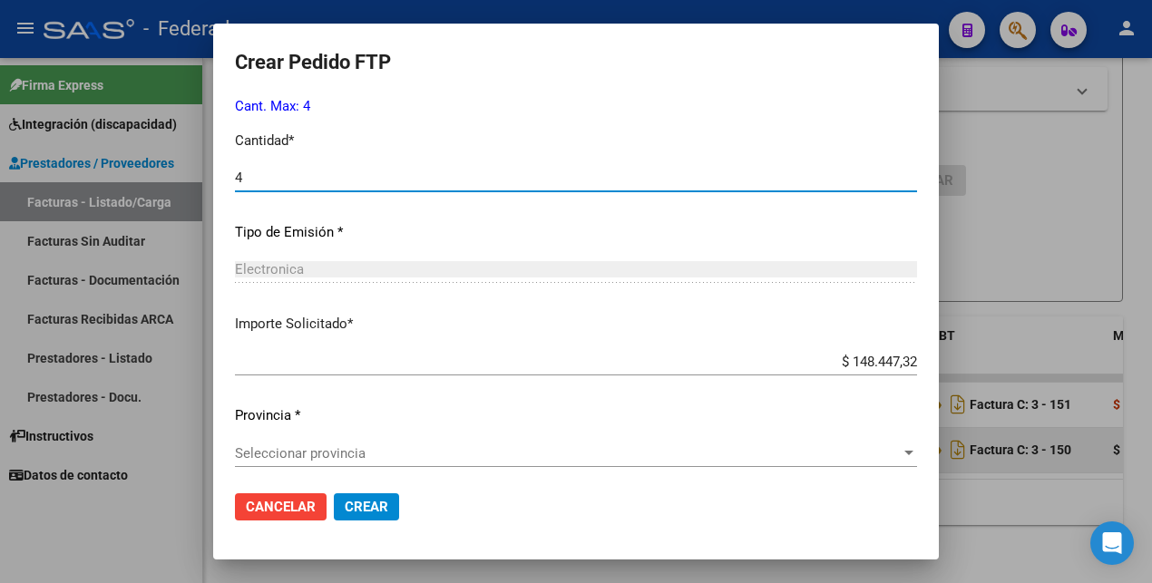
scroll to position [861, 0]
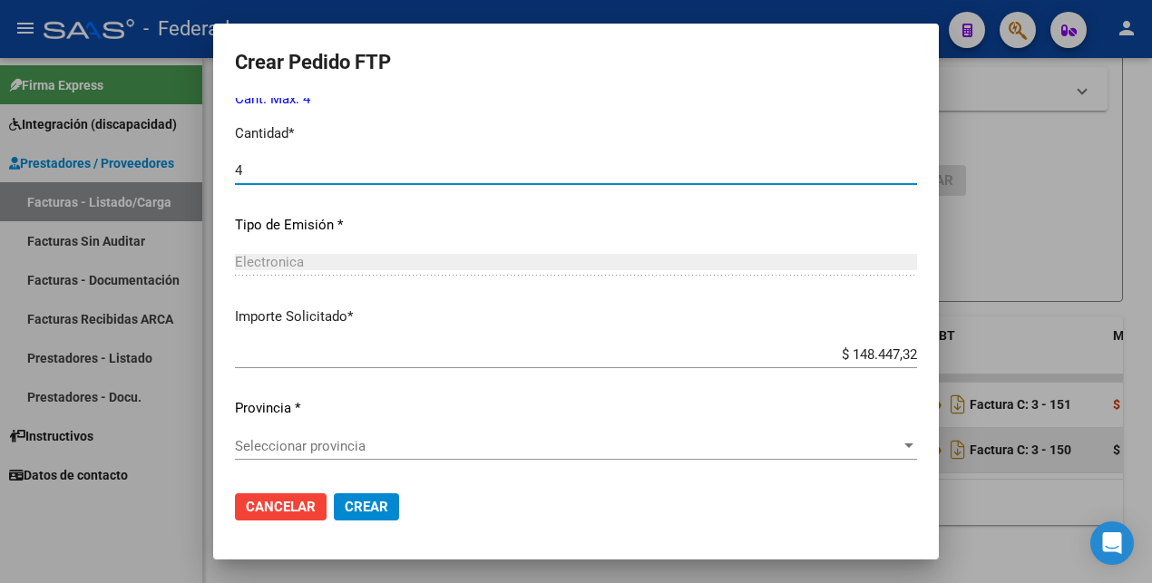
type input "4"
click at [260, 442] on span "Seleccionar provincia" at bounding box center [568, 446] width 666 height 16
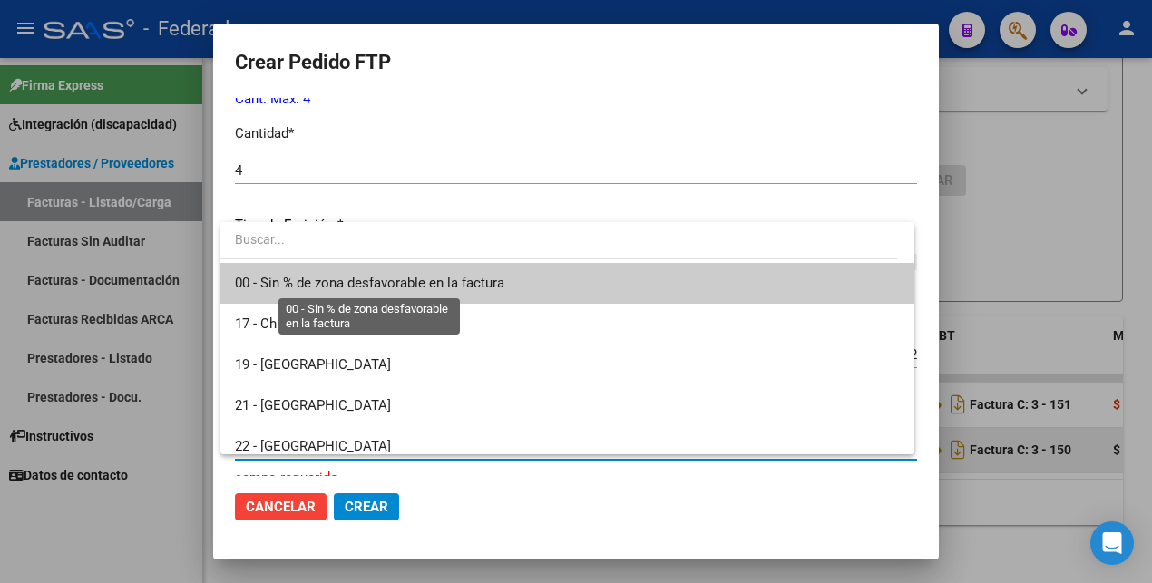
click at [347, 289] on span "00 - Sin % de zona desfavorable en la factura" at bounding box center [369, 283] width 269 height 16
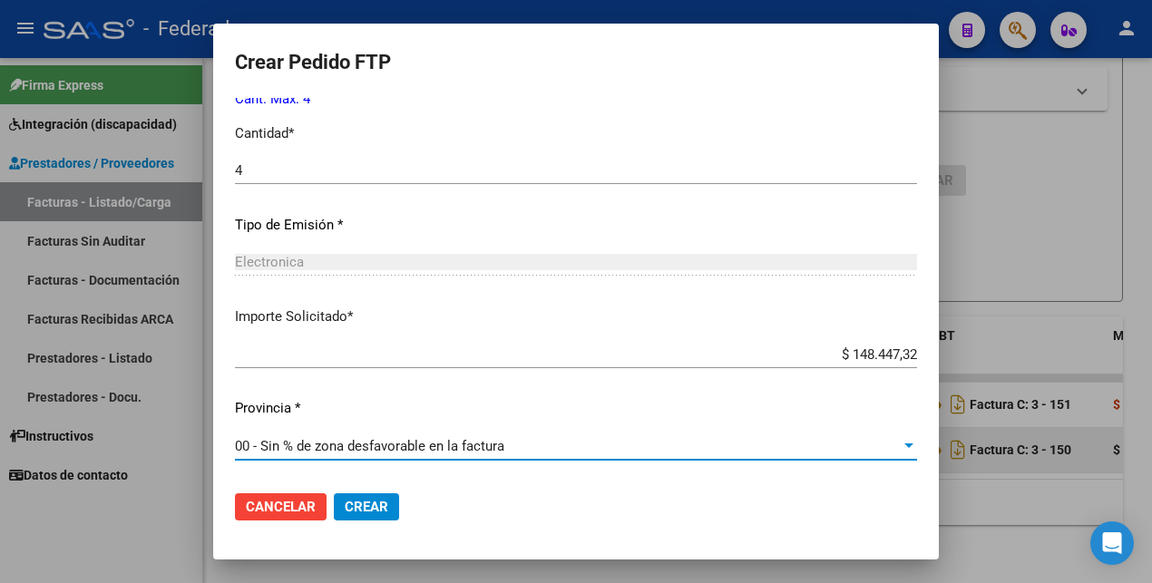
click at [370, 501] on span "Crear" at bounding box center [367, 507] width 44 height 16
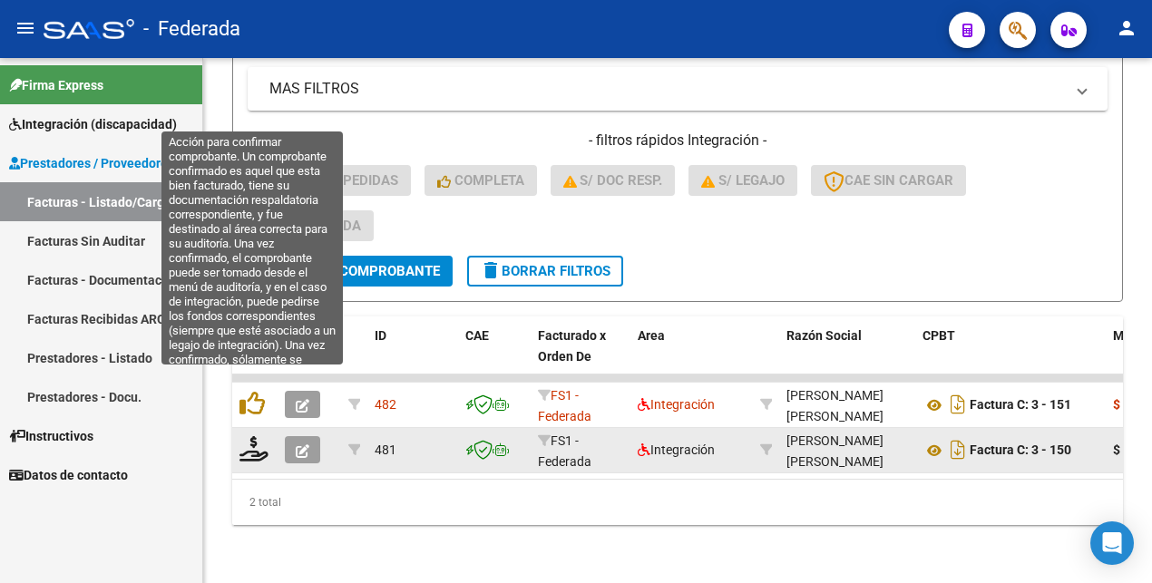
drag, startPoint x: 255, startPoint y: 383, endPoint x: 294, endPoint y: 259, distance: 129.3
click at [255, 391] on icon at bounding box center [251, 403] width 25 height 25
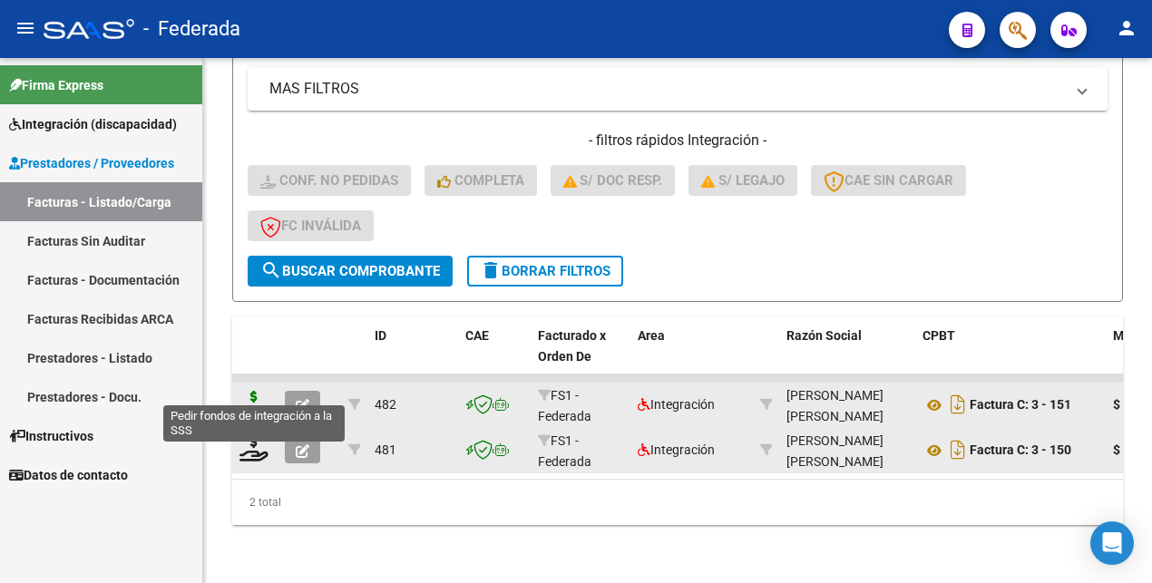
click at [258, 391] on icon at bounding box center [253, 403] width 29 height 25
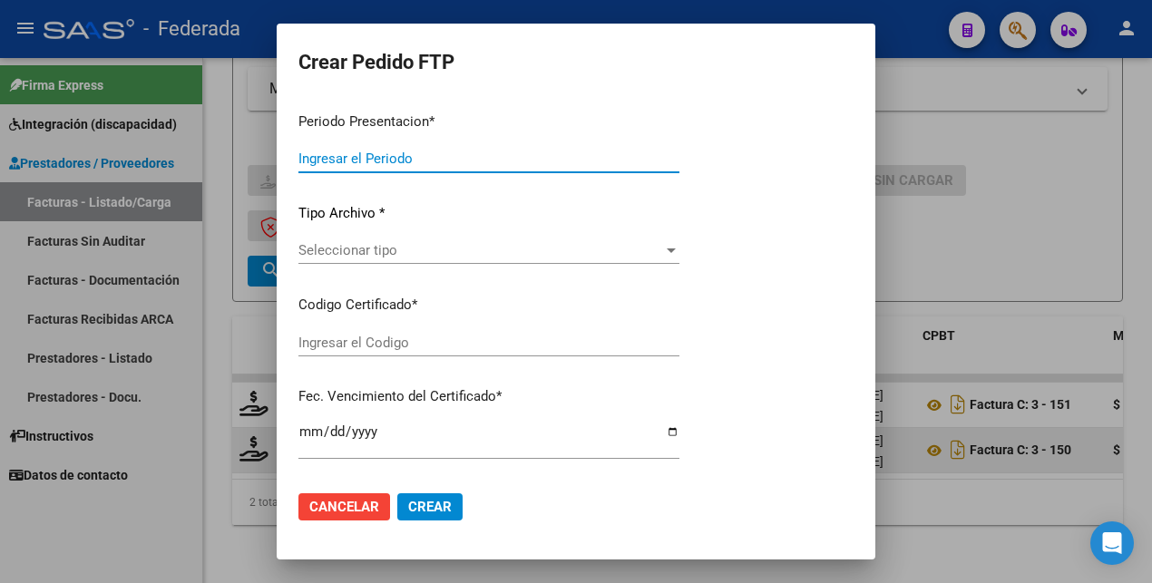
type input "202507"
type input "$ 148.447,32"
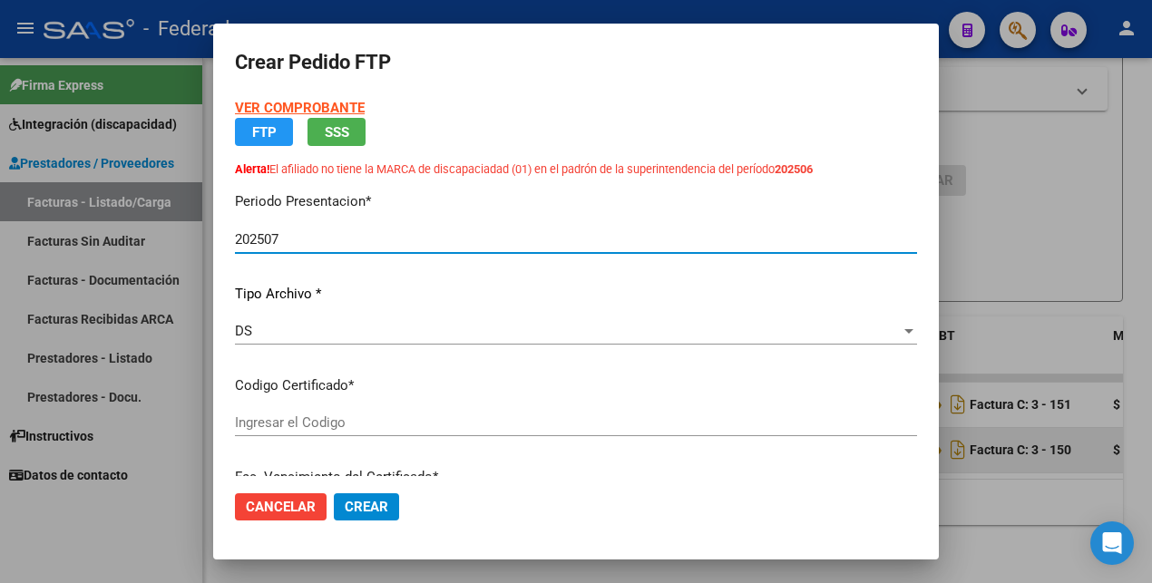
type input "ARG02000583330982024091120290911SAN168"
type input "2029-09-11"
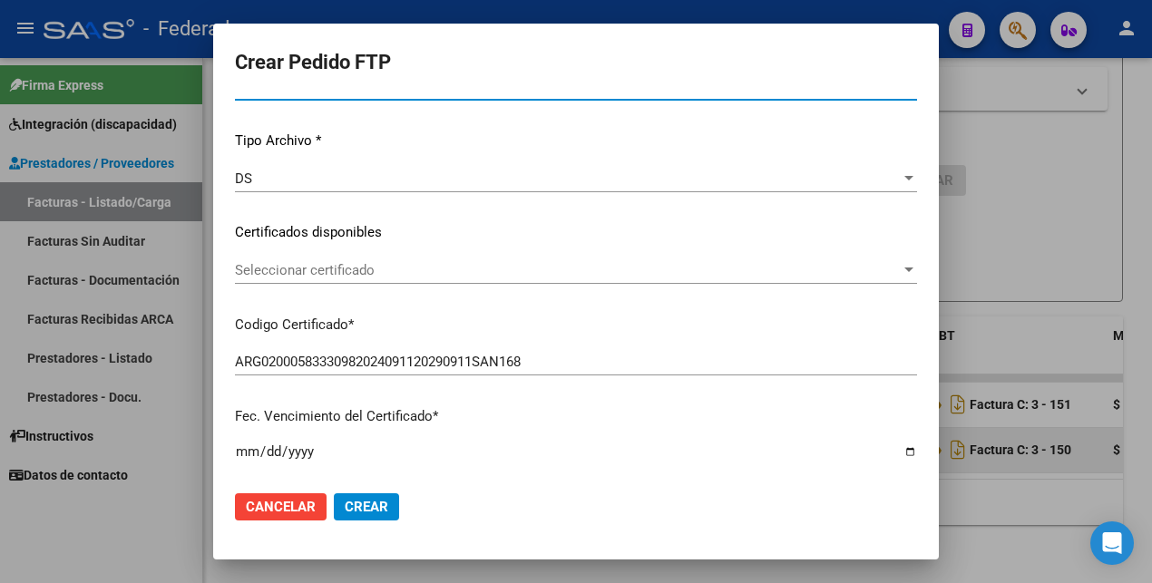
scroll to position [227, 0]
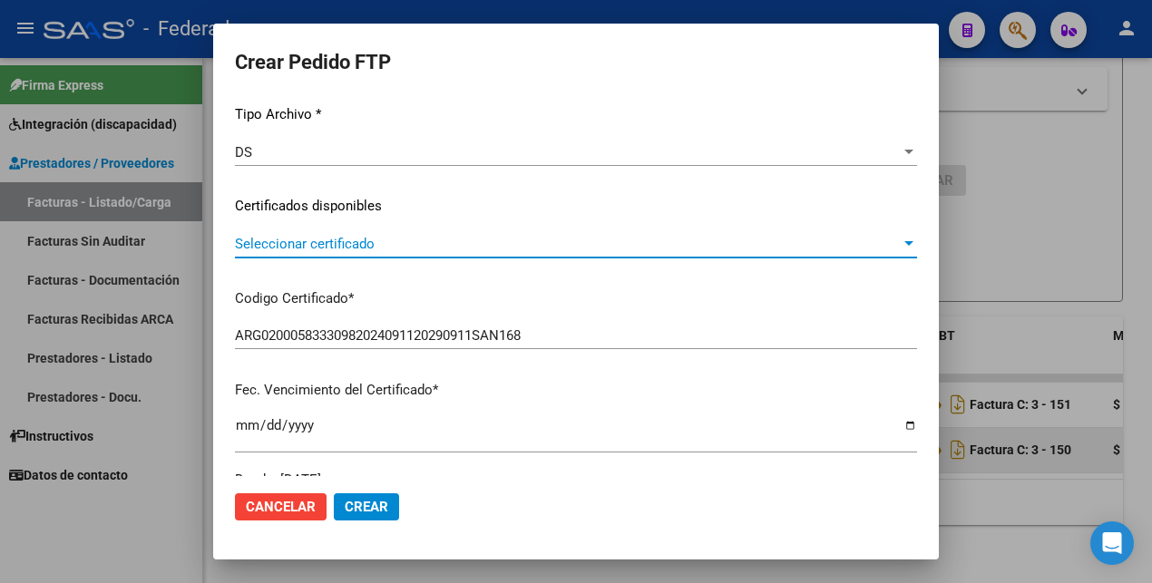
click at [369, 247] on span "Seleccionar certificado" at bounding box center [568, 244] width 666 height 16
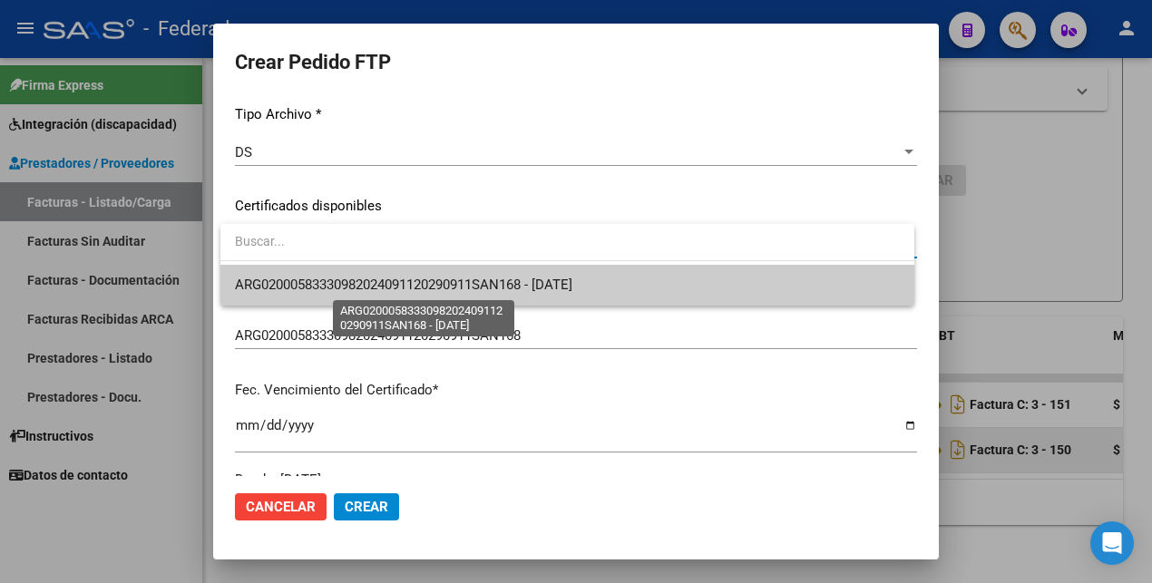
click at [378, 283] on span "ARG02000583330982024091120290911SAN168 - 2029-09-11" at bounding box center [403, 285] width 337 height 16
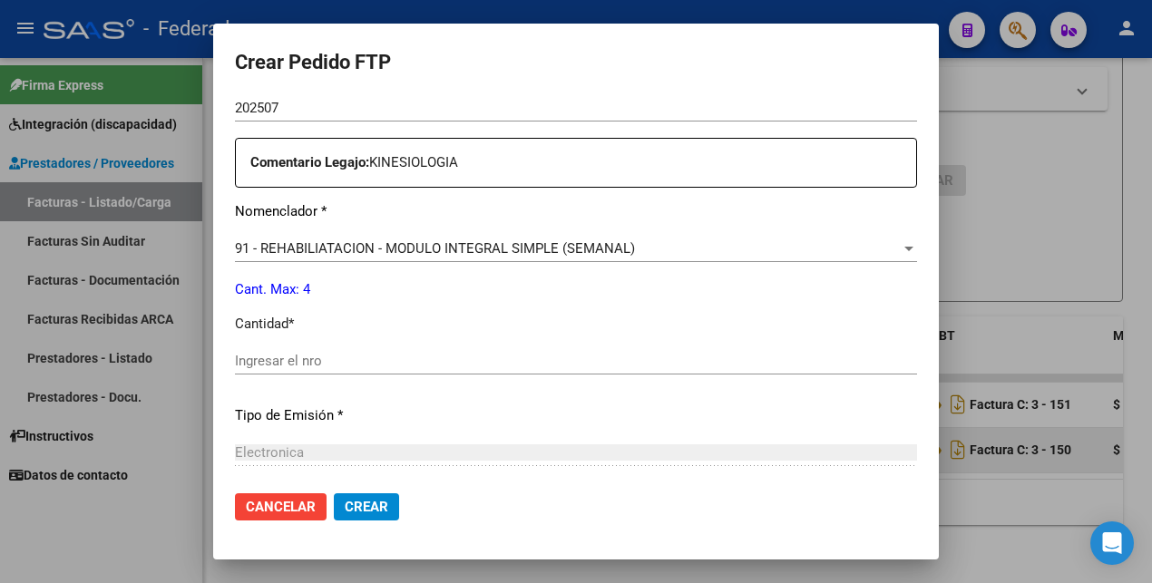
scroll to position [680, 0]
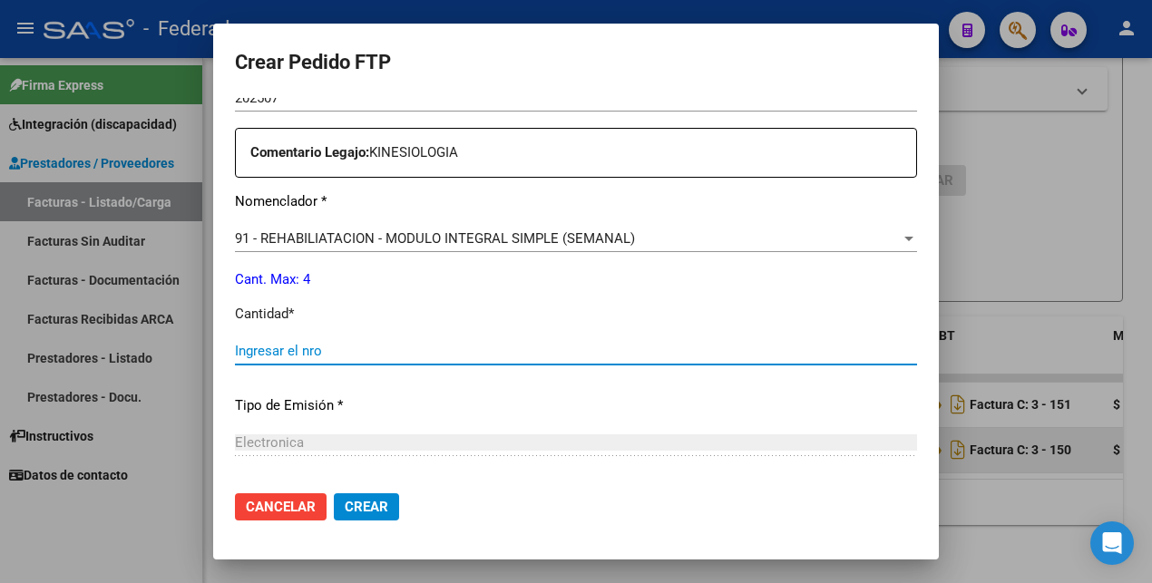
click at [371, 346] on input "Ingresar el nro" at bounding box center [576, 351] width 682 height 16
type input "4"
click at [374, 496] on button "Crear" at bounding box center [366, 506] width 65 height 27
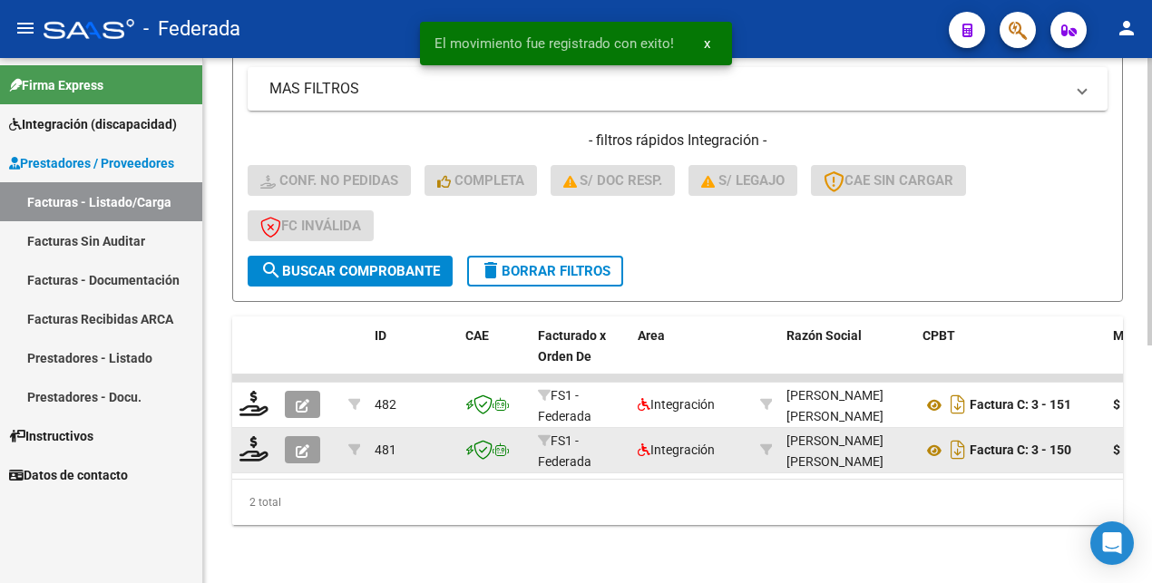
click at [607, 263] on span "delete Borrar Filtros" at bounding box center [545, 271] width 131 height 16
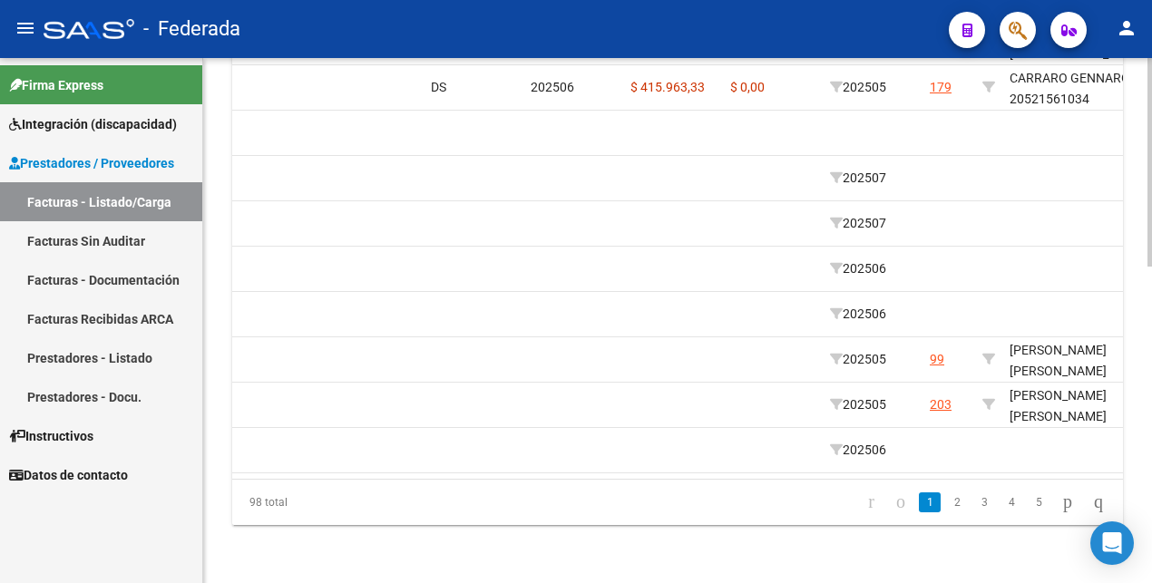
scroll to position [0, 2459]
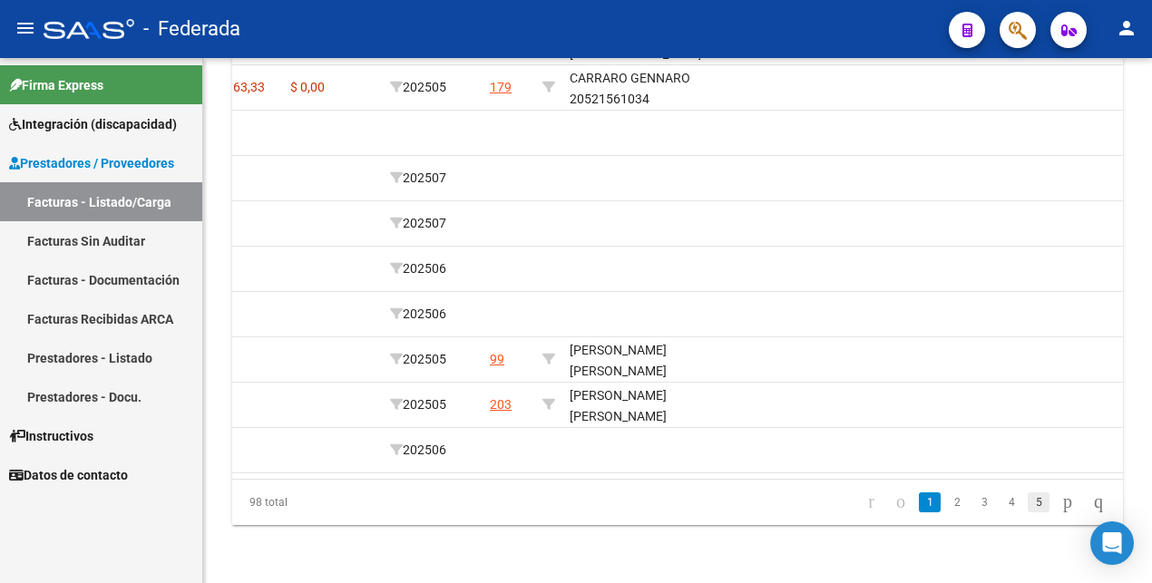
click at [1027, 502] on link "5" at bounding box center [1038, 502] width 22 height 20
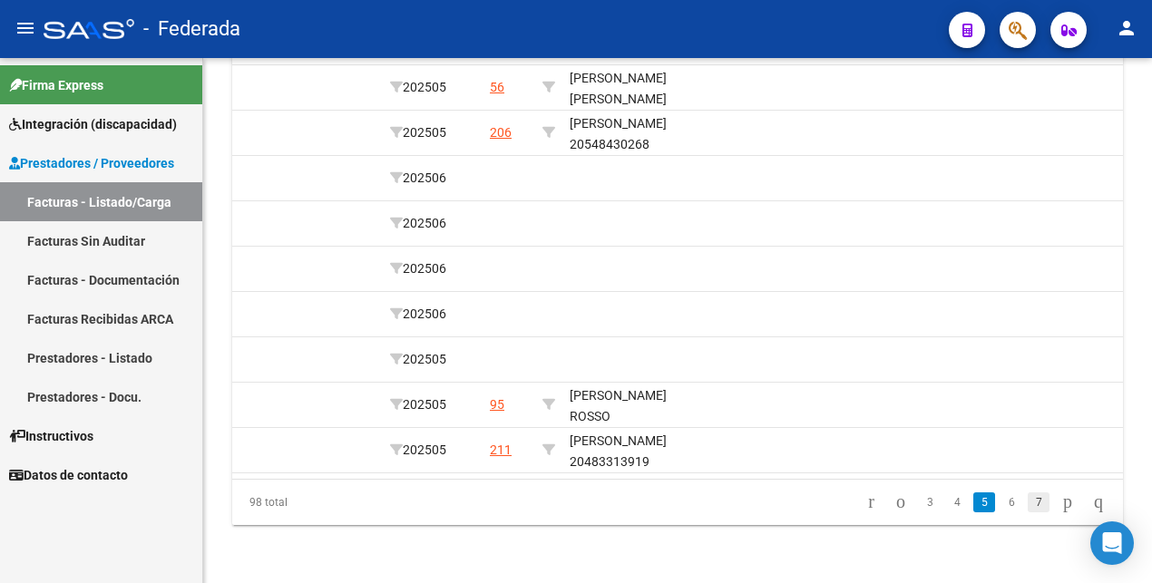
click at [1027, 502] on link "7" at bounding box center [1038, 502] width 22 height 20
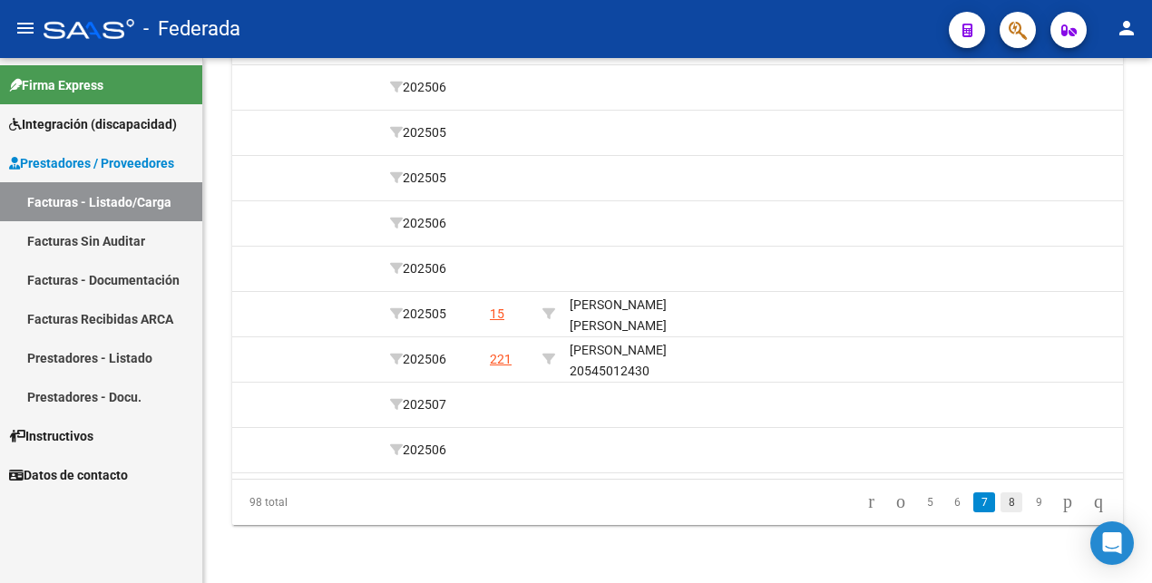
click at [1000, 499] on link "8" at bounding box center [1011, 502] width 22 height 20
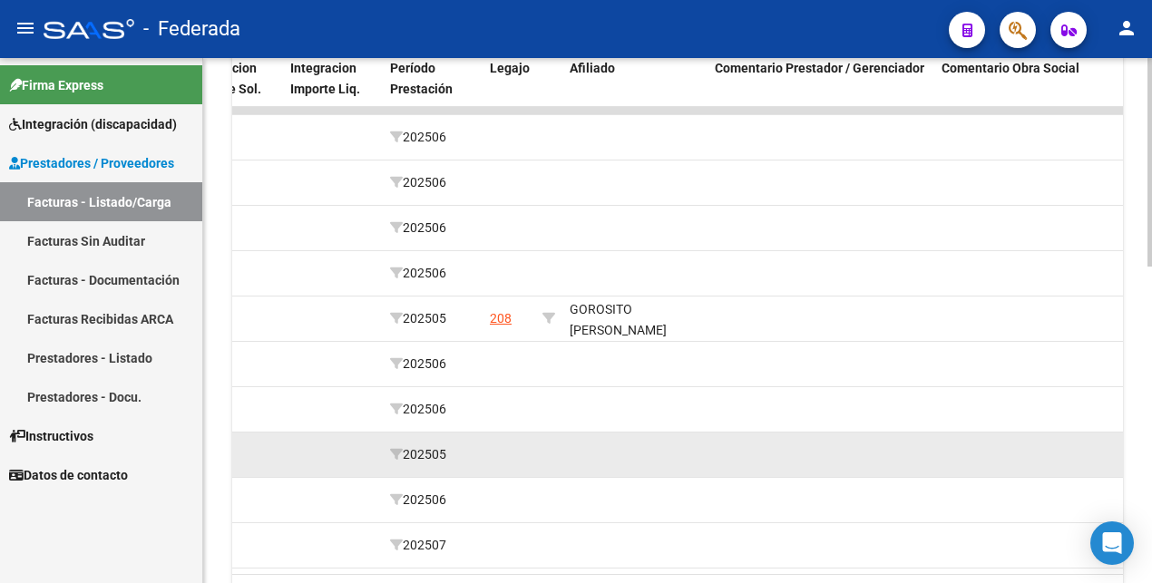
scroll to position [795, 0]
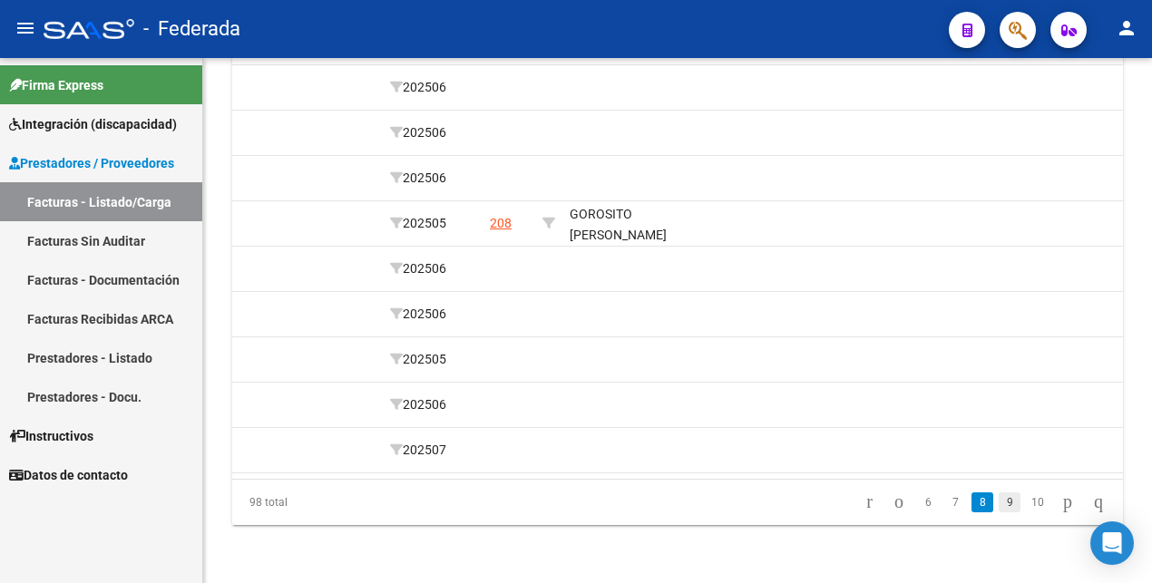
click at [998, 501] on link "9" at bounding box center [1009, 502] width 22 height 20
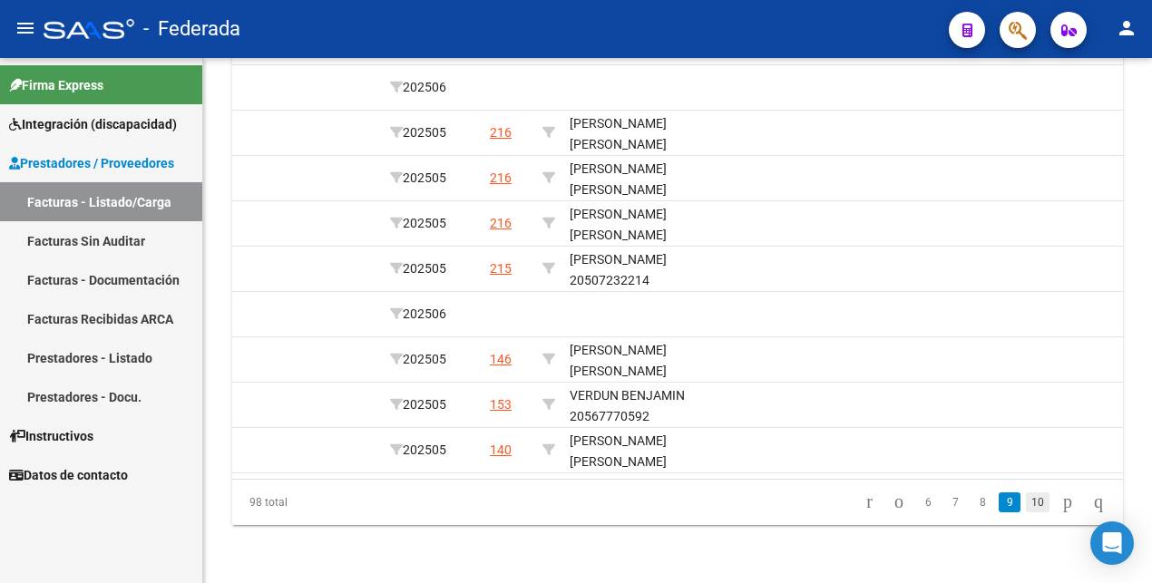
click at [1026, 501] on link "10" at bounding box center [1038, 502] width 24 height 20
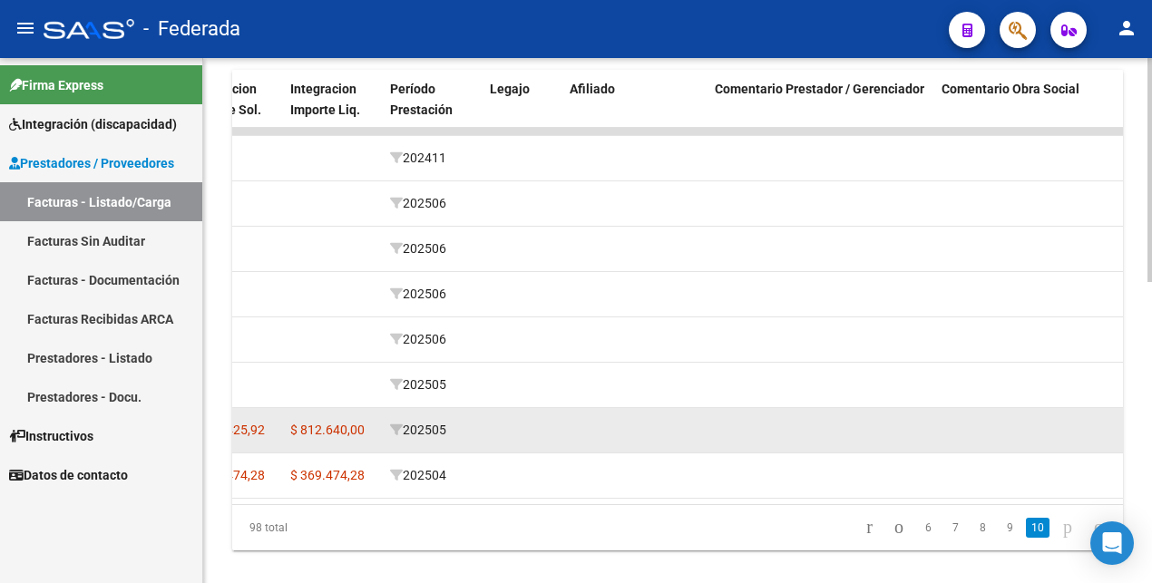
scroll to position [705, 0]
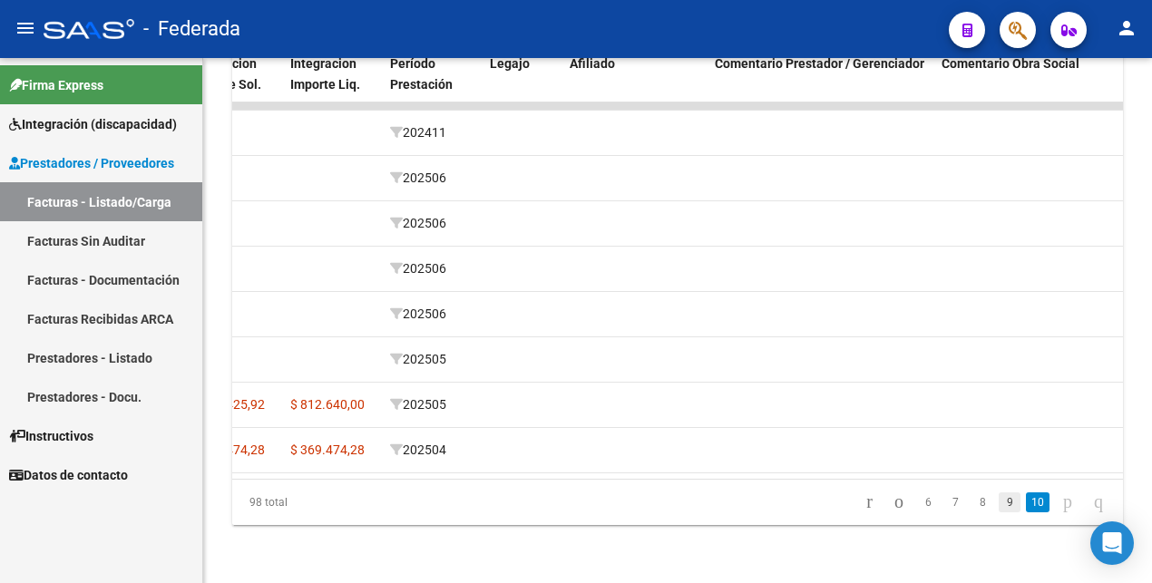
click at [998, 500] on link "9" at bounding box center [1009, 502] width 22 height 20
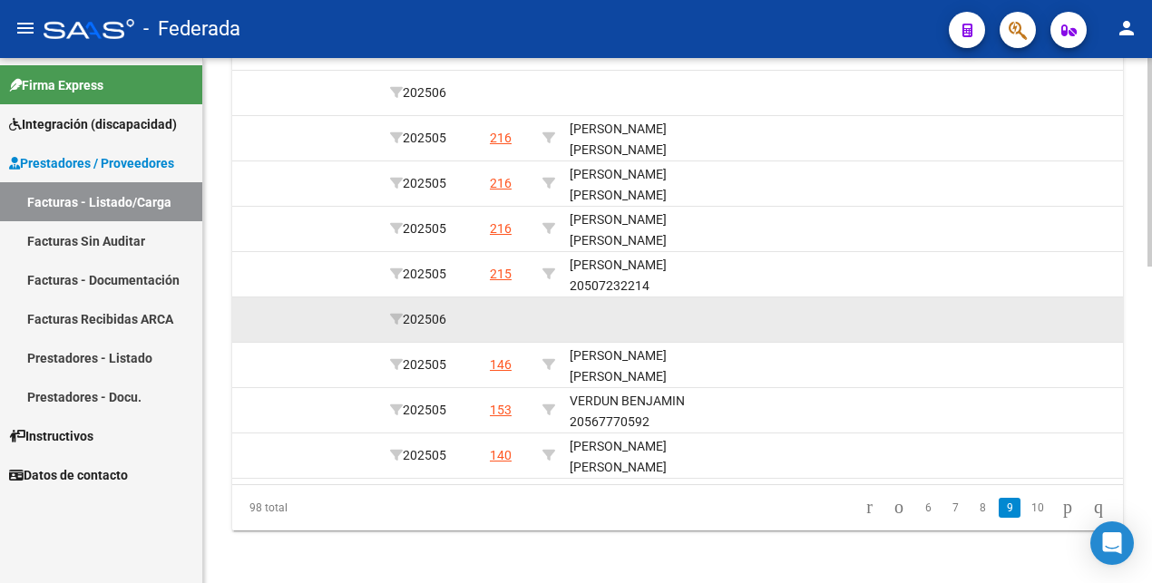
scroll to position [795, 0]
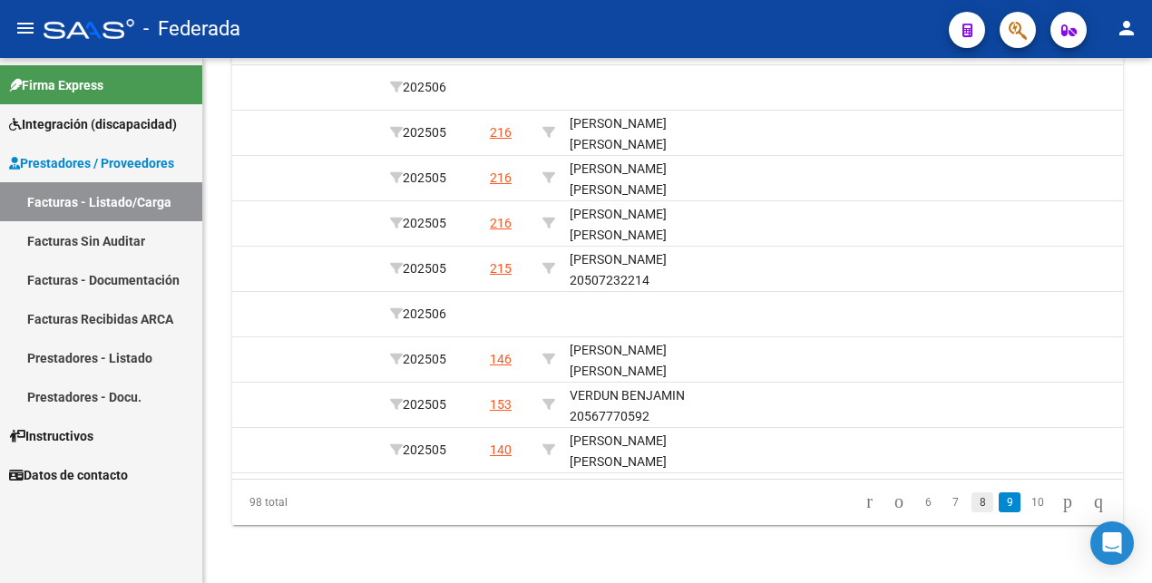
click at [971, 502] on link "8" at bounding box center [982, 502] width 22 height 20
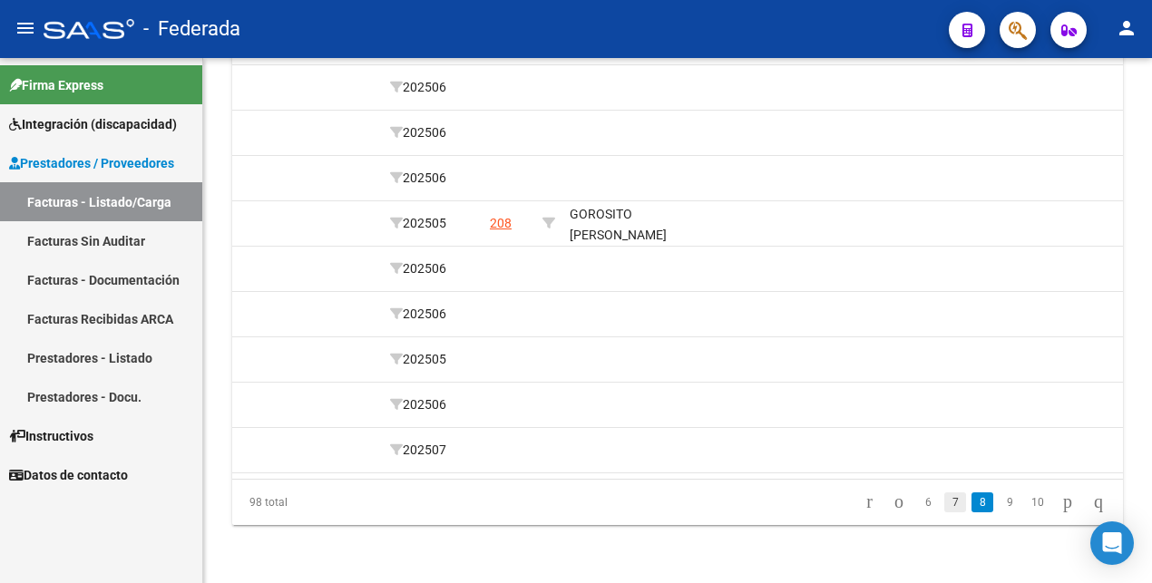
click at [944, 497] on link "7" at bounding box center [955, 502] width 22 height 20
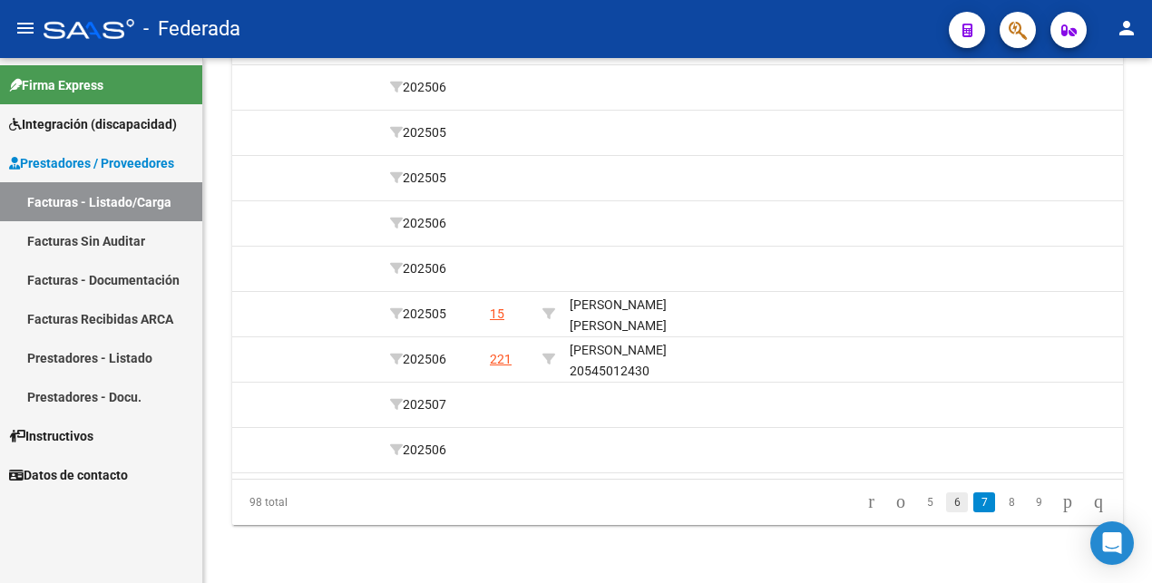
click at [946, 507] on link "6" at bounding box center [957, 502] width 22 height 20
drag, startPoint x: 934, startPoint y: 503, endPoint x: 920, endPoint y: 488, distance: 21.2
click at [946, 504] on link "5" at bounding box center [957, 502] width 22 height 20
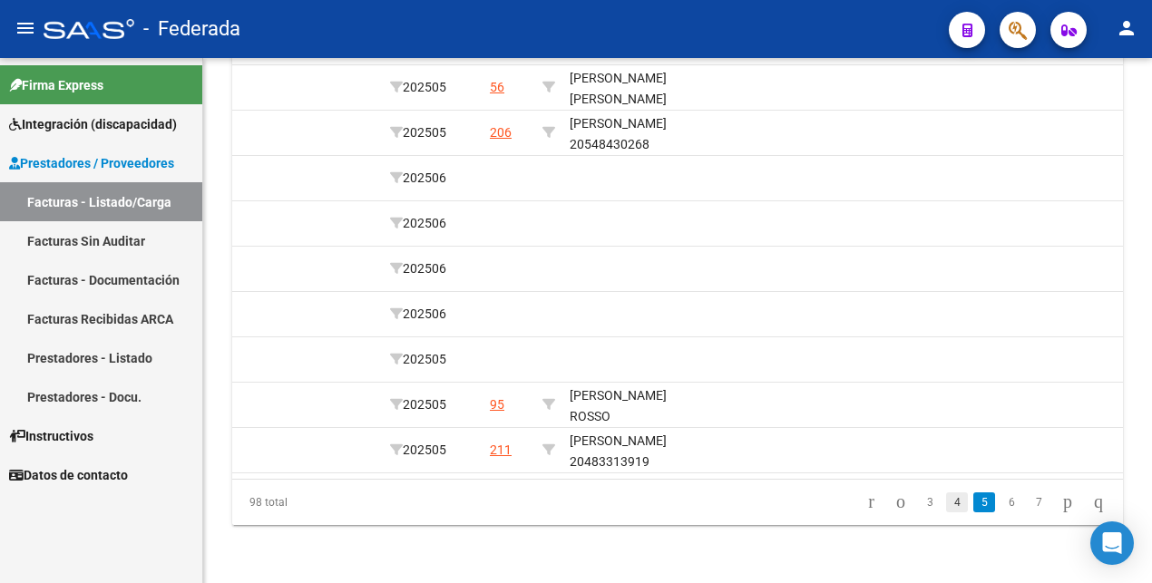
click at [946, 505] on link "4" at bounding box center [957, 502] width 22 height 20
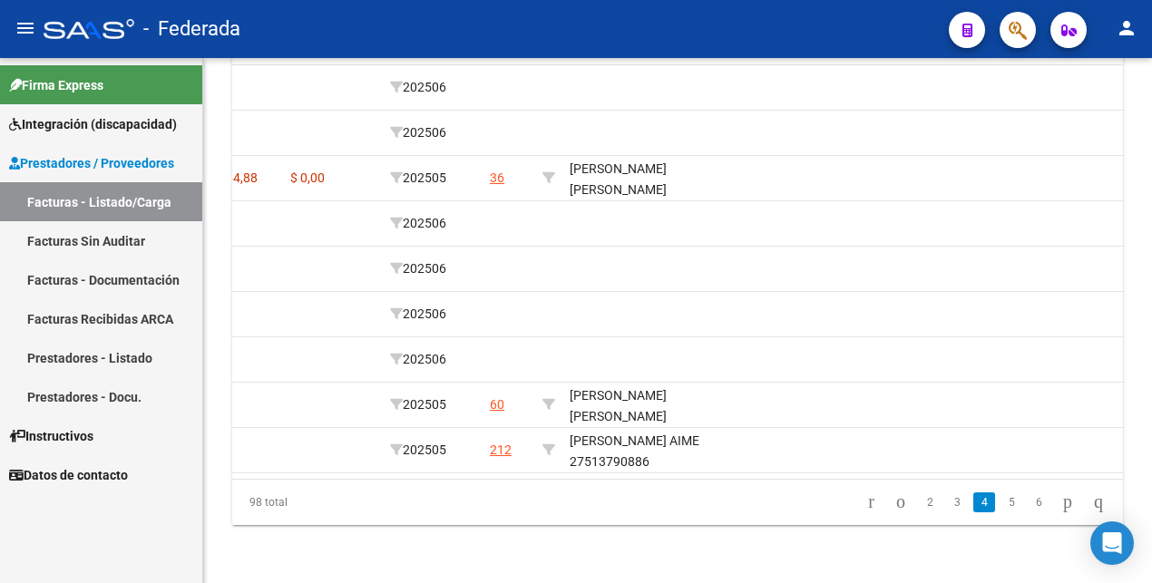
click at [946, 501] on link "3" at bounding box center [957, 502] width 22 height 20
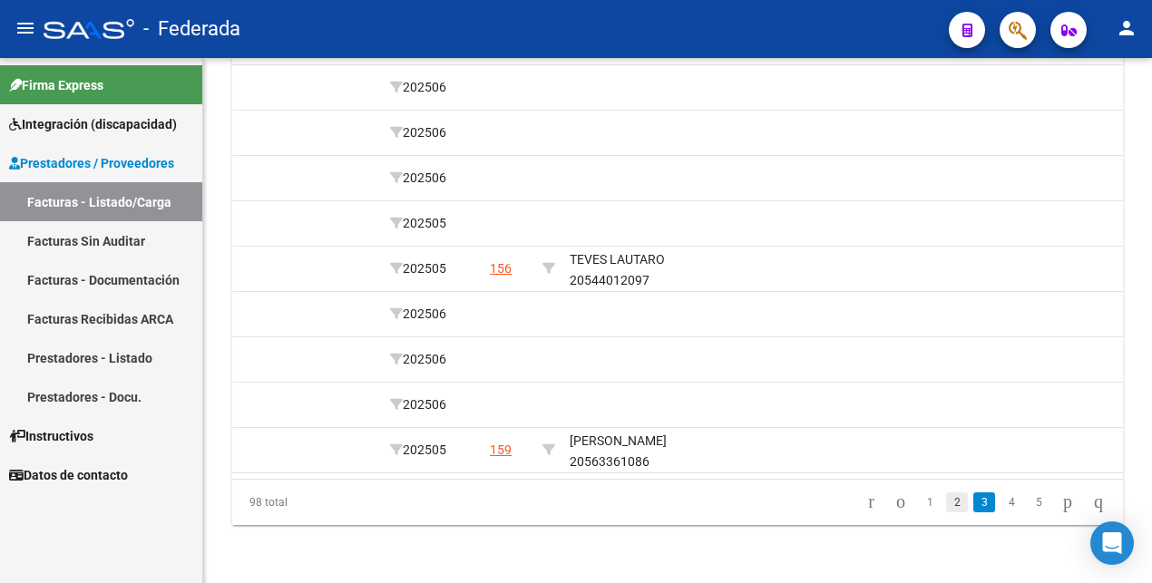
click at [946, 502] on link "2" at bounding box center [957, 502] width 22 height 20
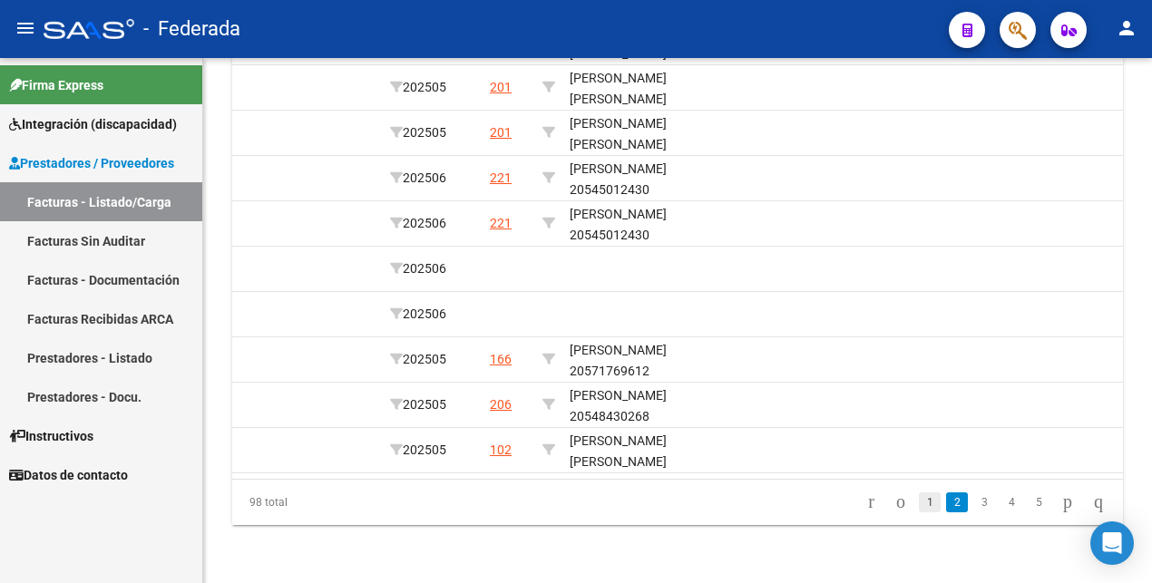
click at [919, 507] on link "1" at bounding box center [930, 502] width 22 height 20
